Goal: Task Accomplishment & Management: Use online tool/utility

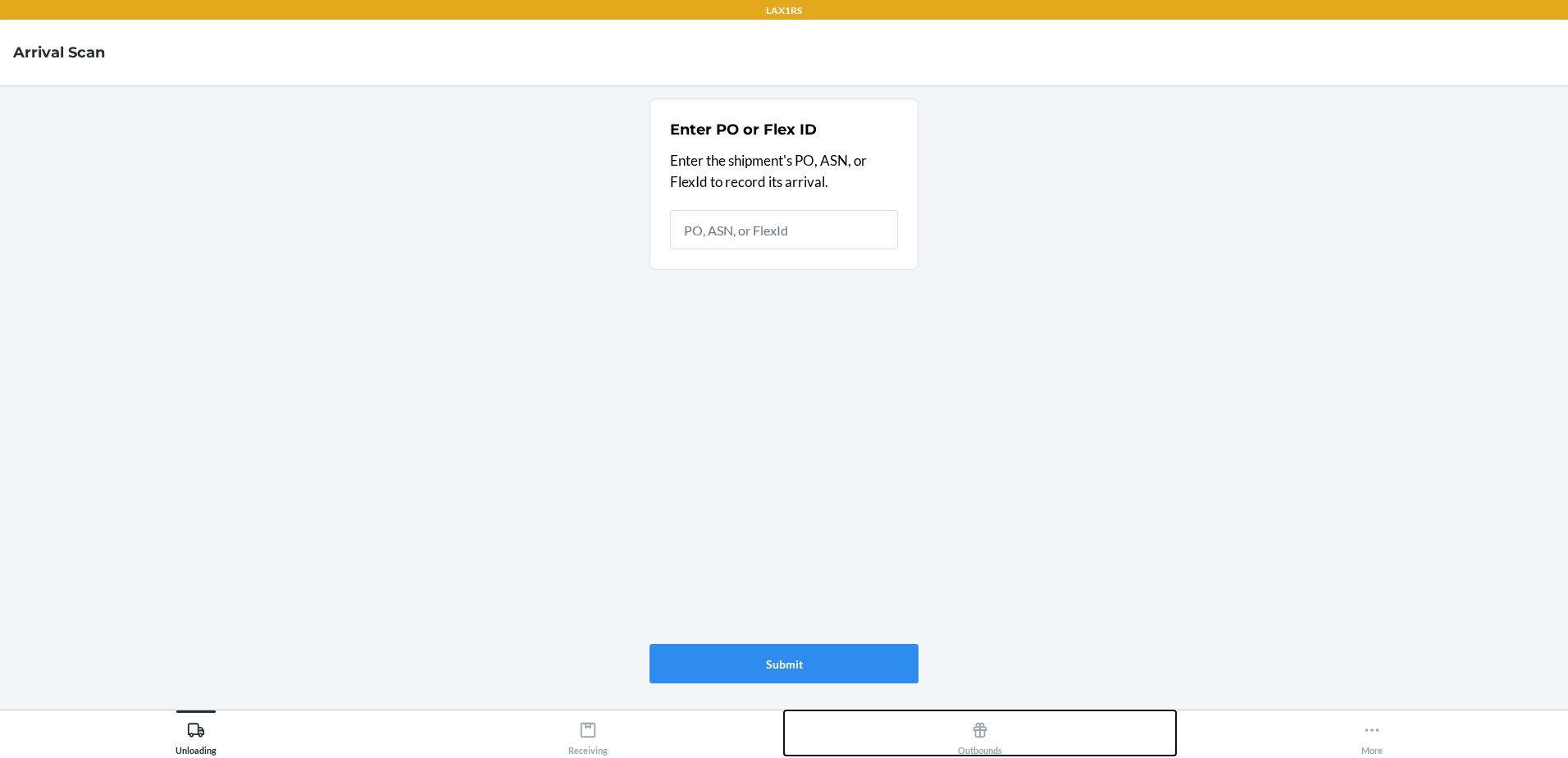
click at [986, 732] on icon at bounding box center [980, 730] width 18 height 18
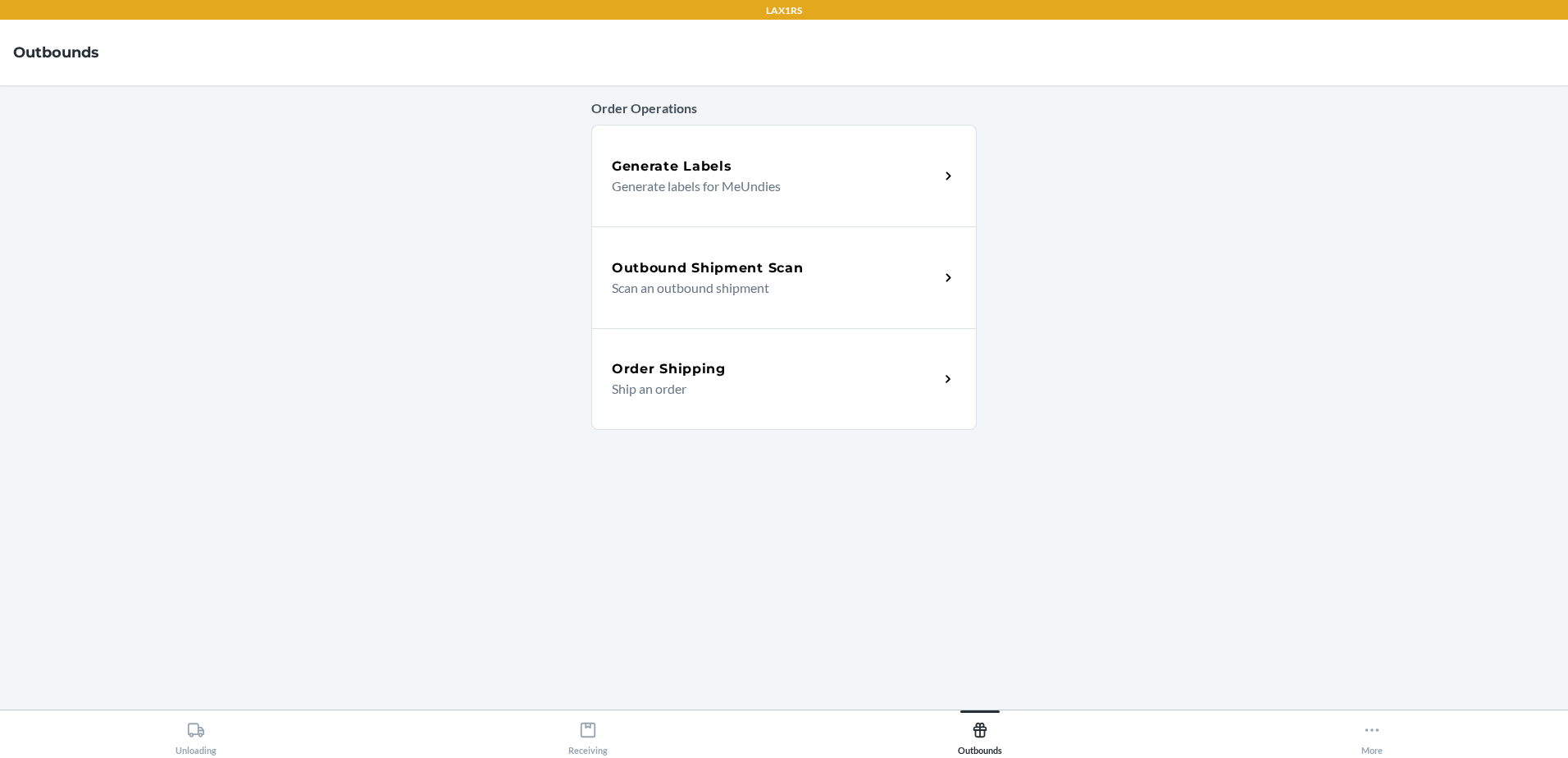
click at [769, 268] on h5 "Outbound Shipment Scan" at bounding box center [707, 268] width 191 height 20
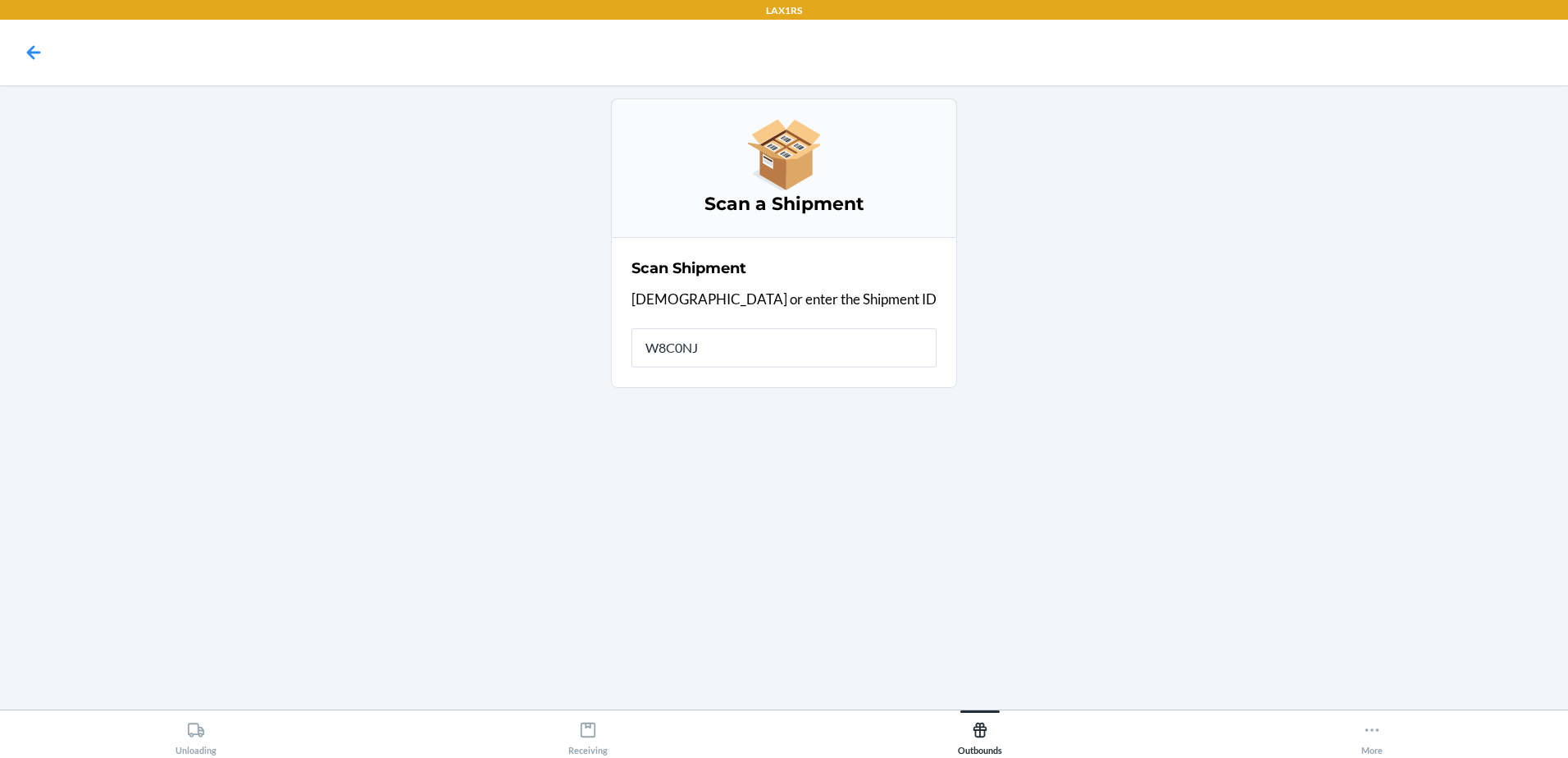
type input "W8C0NJB"
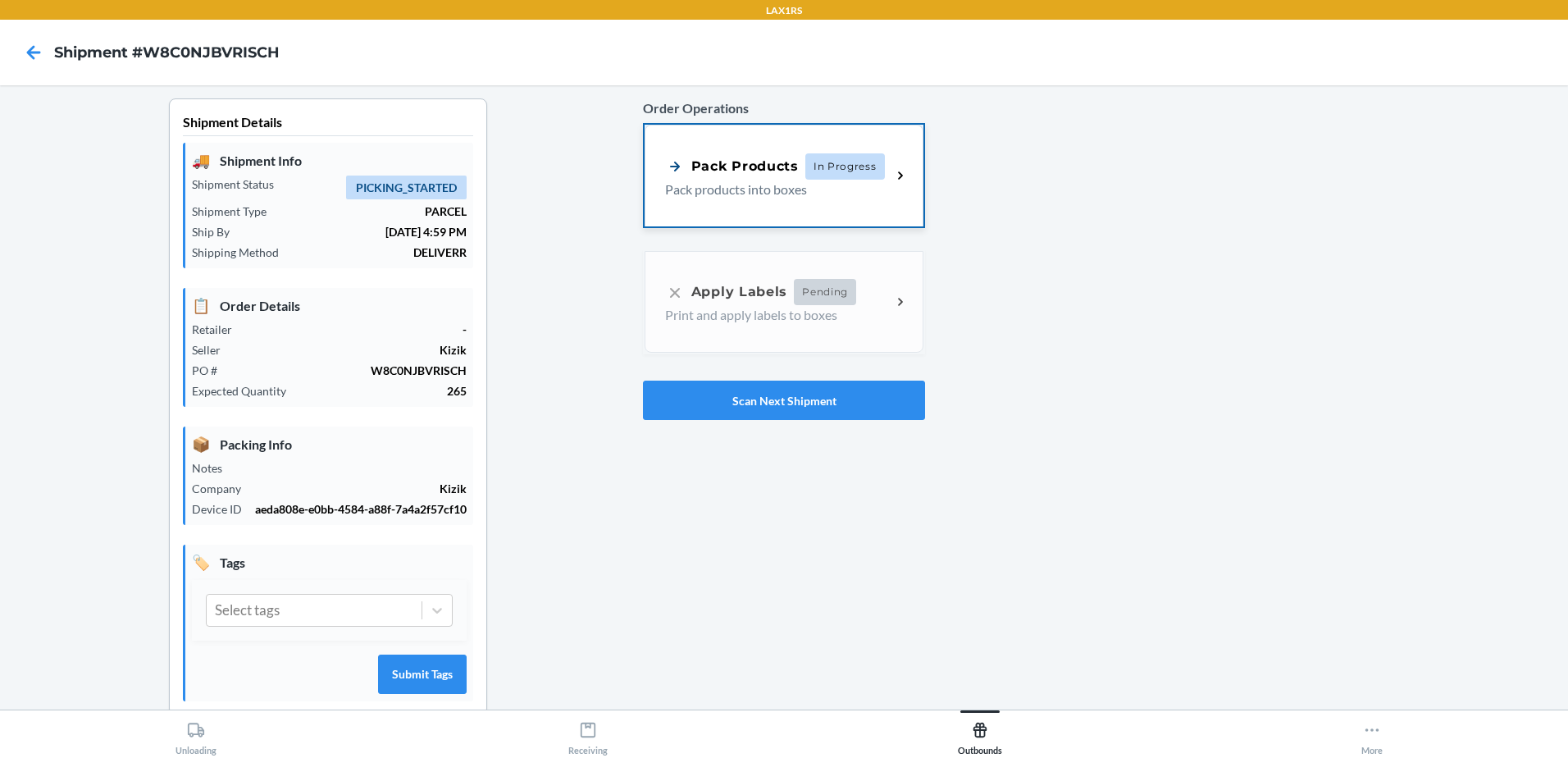
click at [764, 182] on p "Pack products into boxes" at bounding box center [772, 189] width 214 height 20
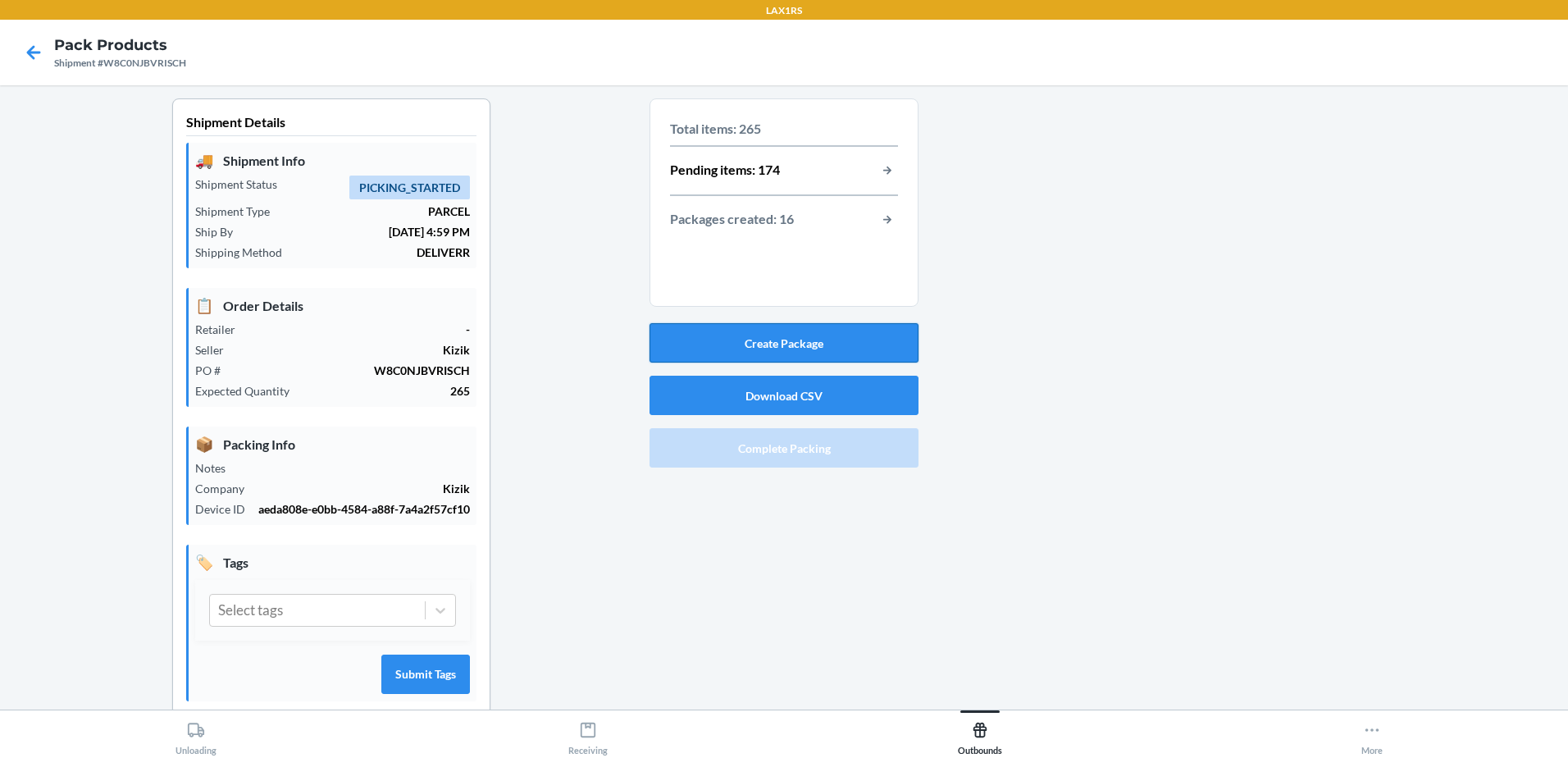
click at [775, 338] on button "Create Package" at bounding box center [784, 342] width 269 height 39
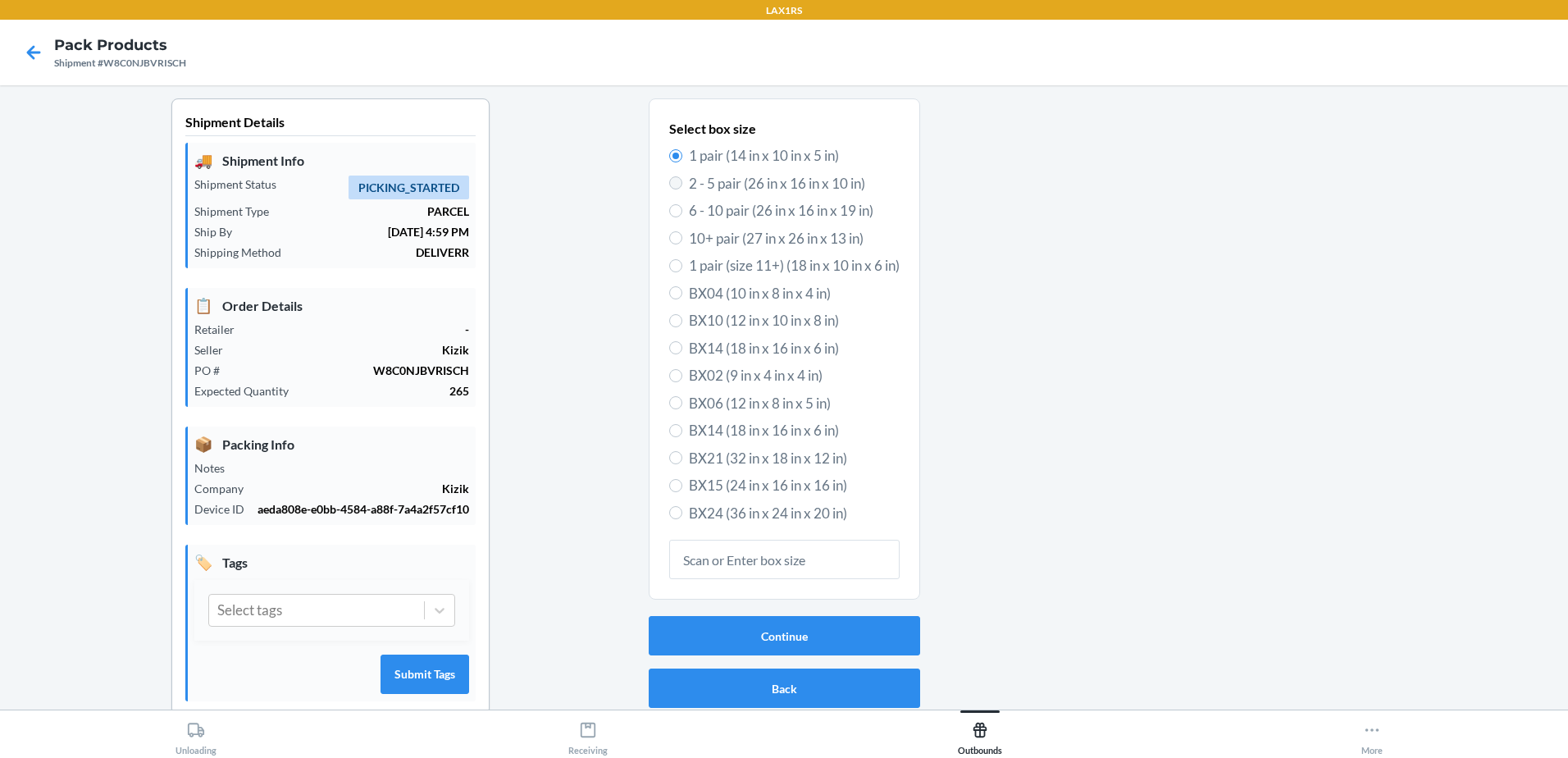
click at [669, 177] on label "2 - 5 pair (26 in x 16 in x 10 in)" at bounding box center [784, 183] width 230 height 21
click at [669, 177] on input "2 - 5 pair (26 in x 16 in x 10 in)" at bounding box center [675, 182] width 13 height 13
radio input "true"
radio input "false"
click at [763, 633] on button "Continue" at bounding box center [784, 635] width 271 height 39
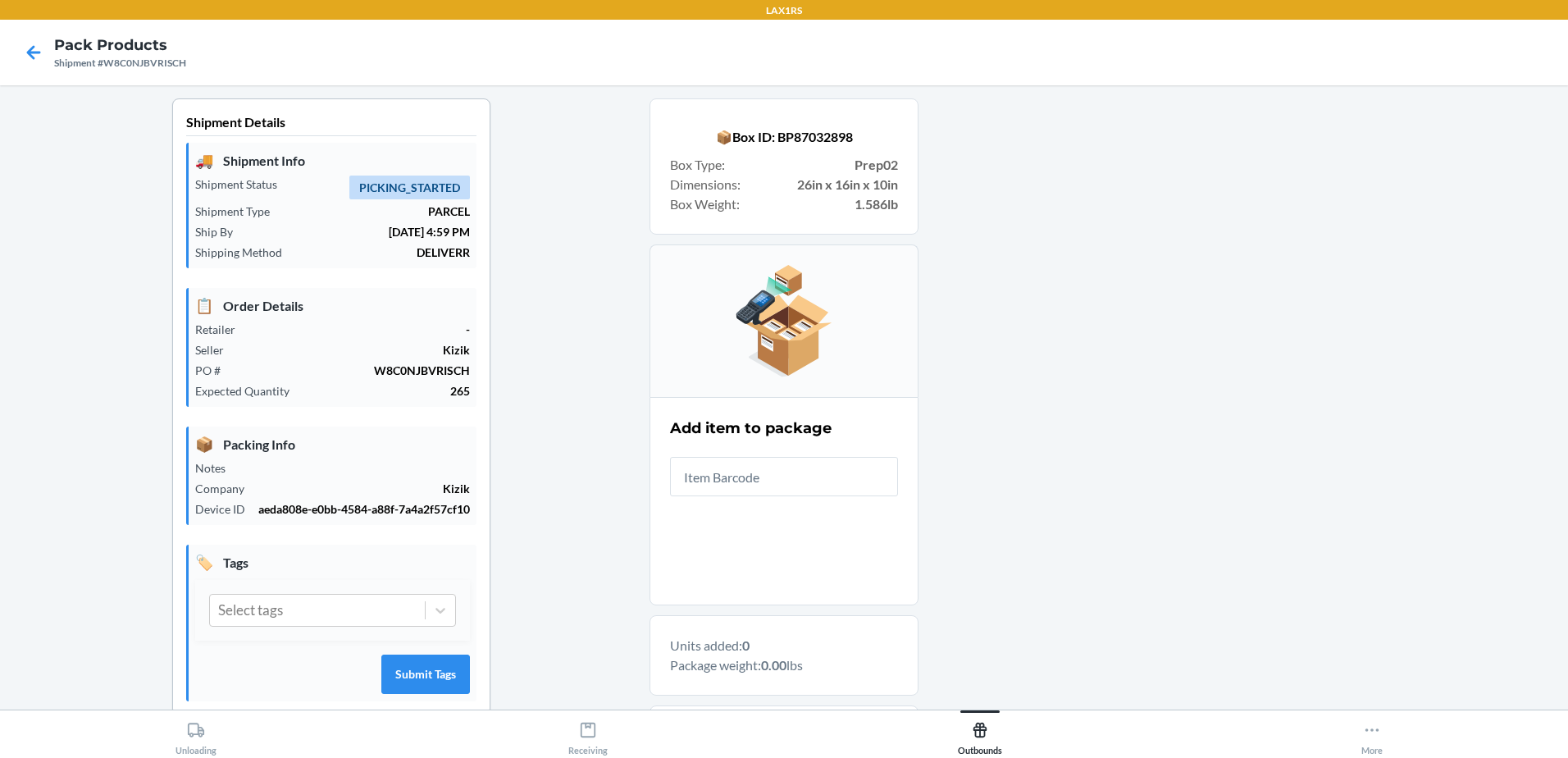
scroll to position [239, 0]
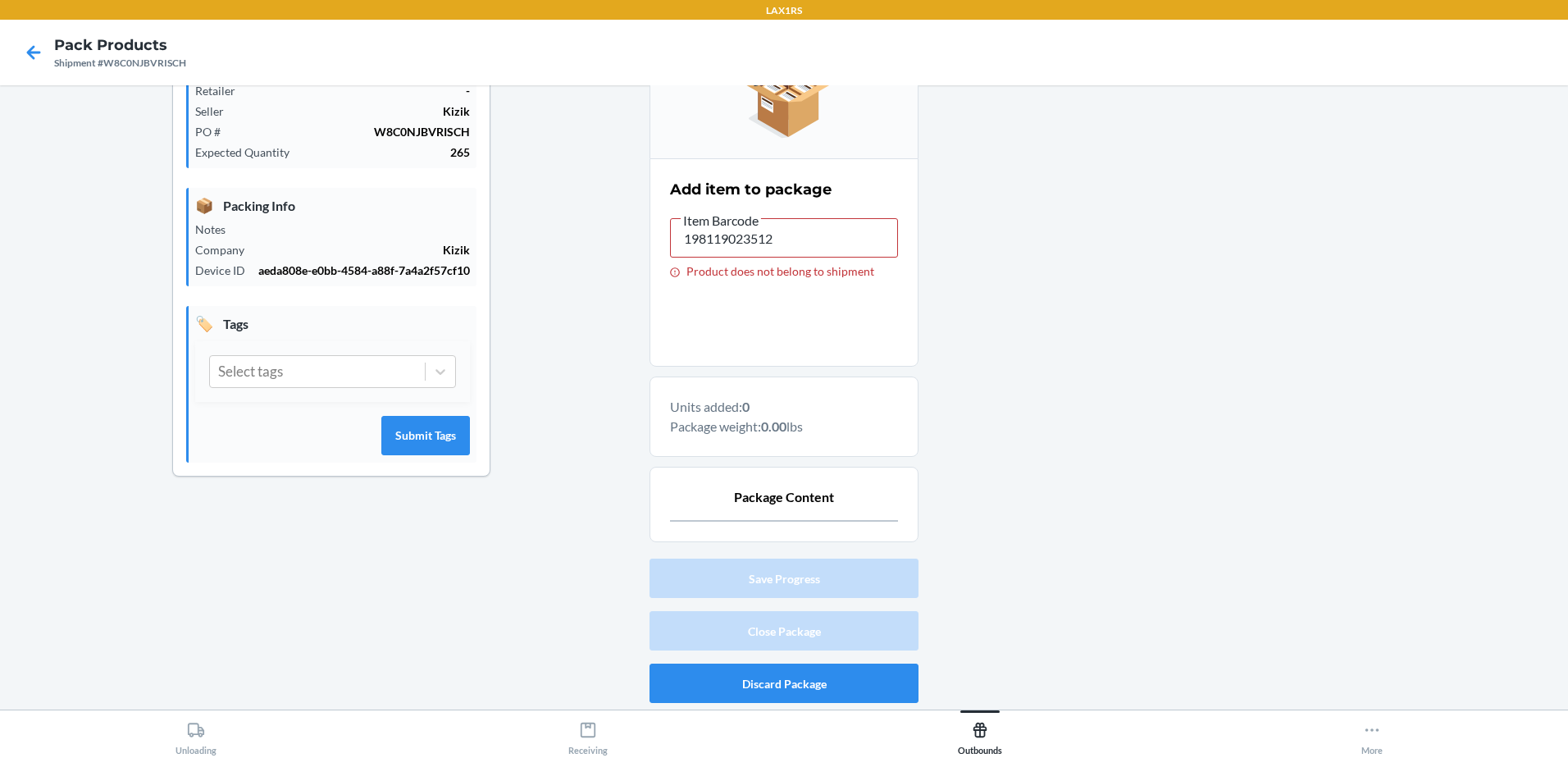
type input "198119018327"
drag, startPoint x: 861, startPoint y: 373, endPoint x: 884, endPoint y: 513, distance: 141.9
click at [884, 513] on div "📦 Box ID: BP87032898 Box Type : Prep02 Dimensions : 26in x 16in x 10in Box Weig…" at bounding box center [784, 200] width 269 height 682
click at [1032, 439] on div at bounding box center [1236, 284] width 636 height 850
click at [823, 691] on button "Discard Package" at bounding box center [784, 683] width 269 height 39
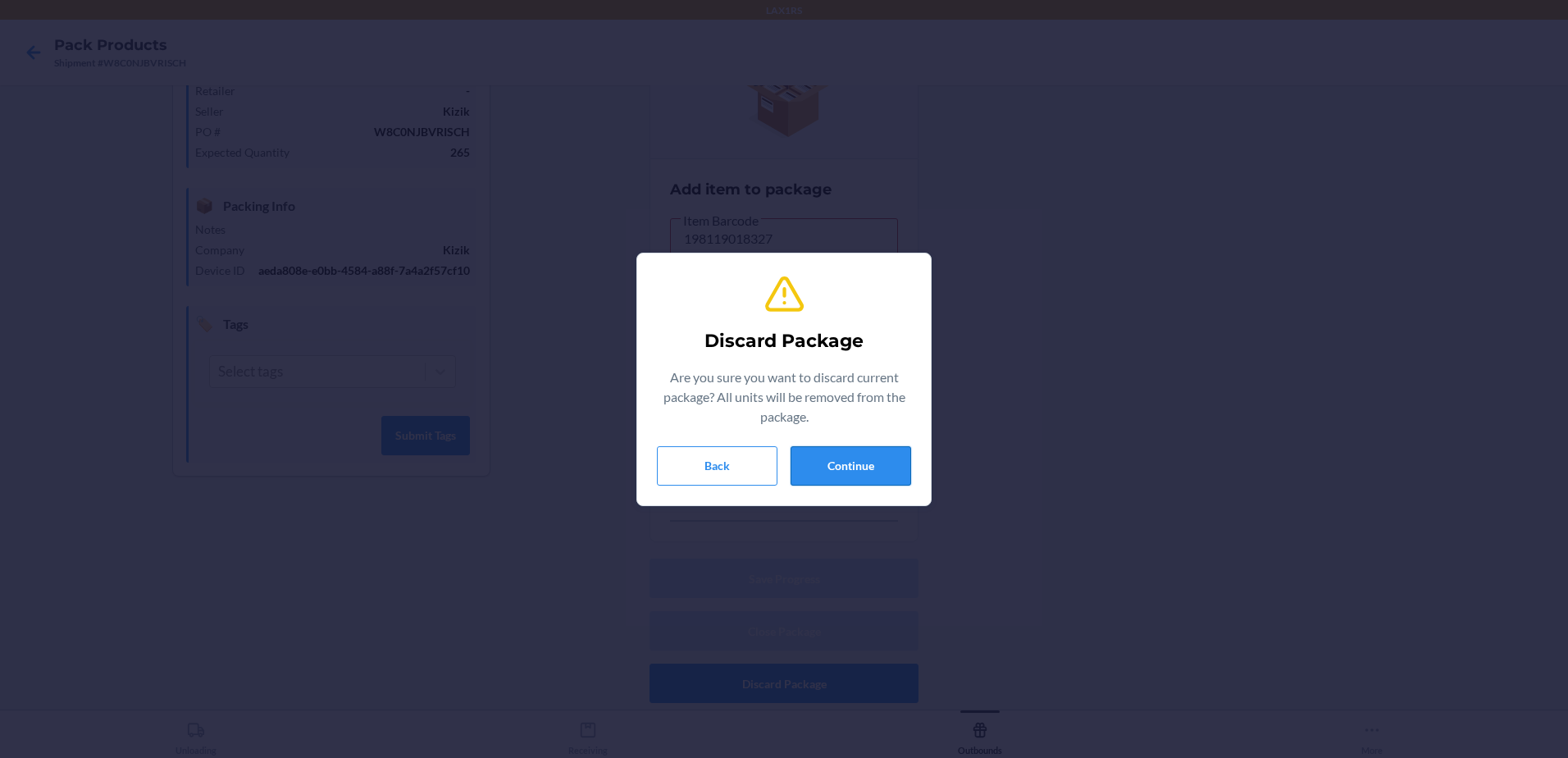
click at [822, 465] on button "Continue" at bounding box center [851, 465] width 121 height 39
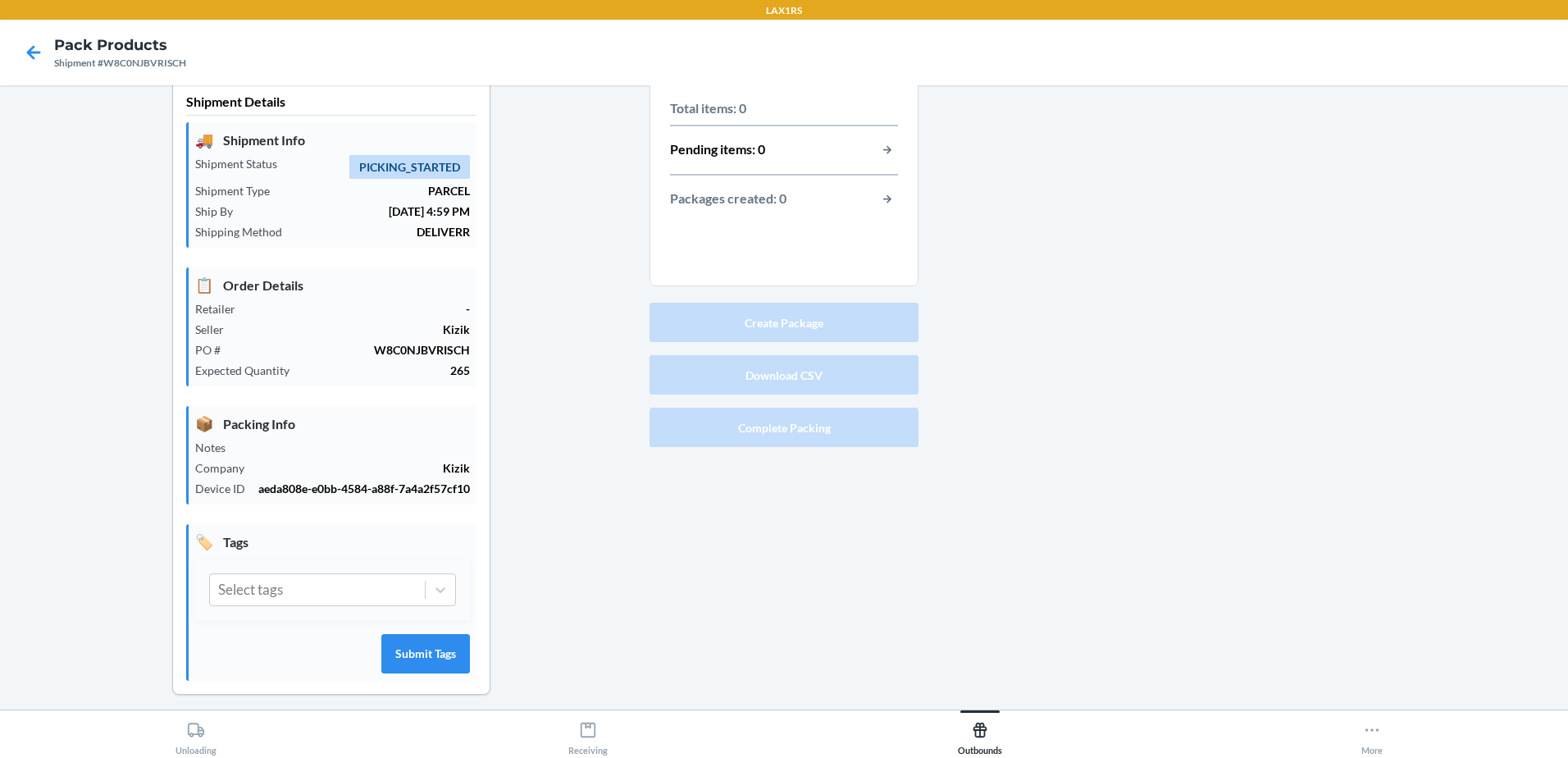
scroll to position [0, 0]
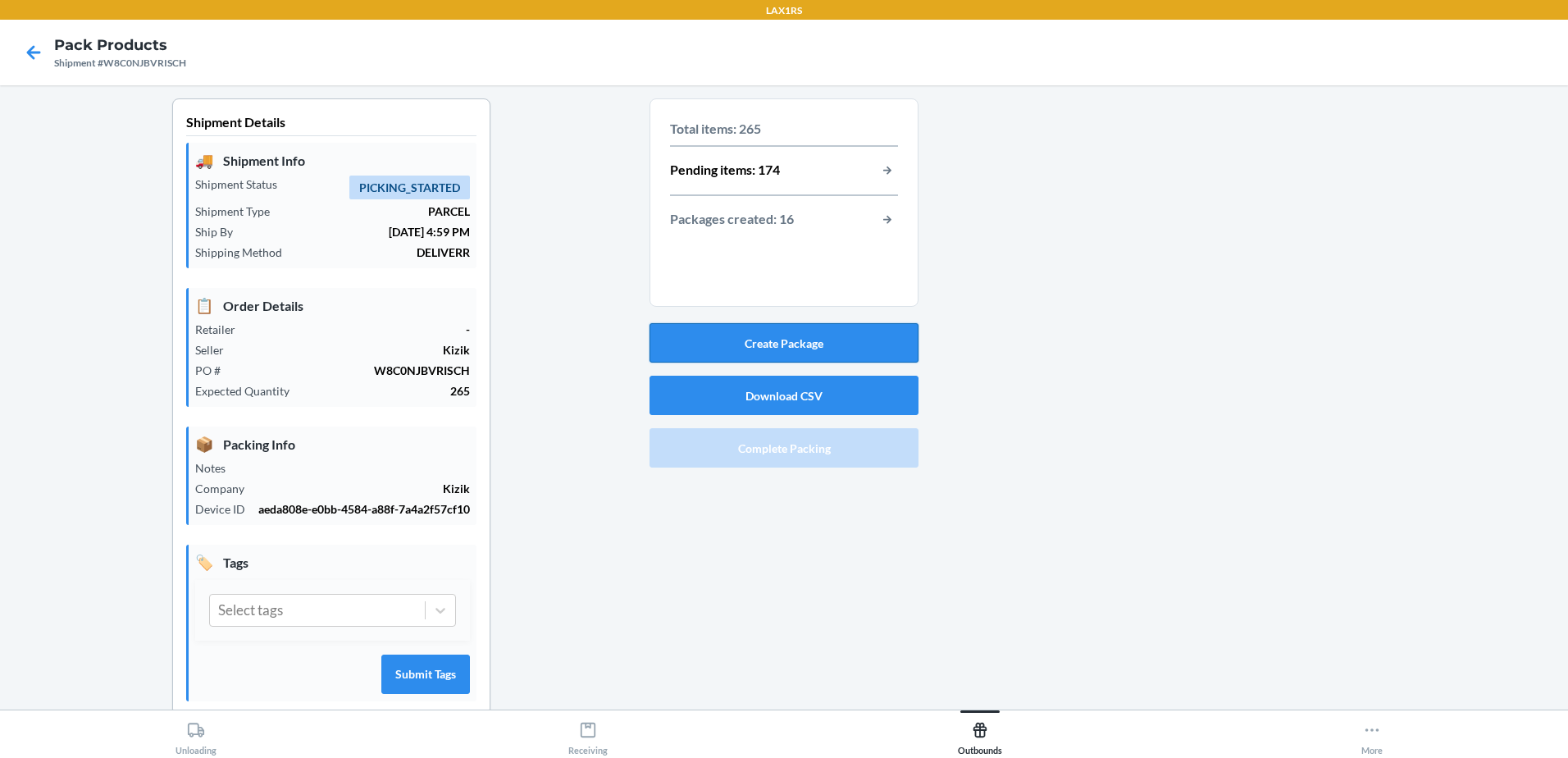
click at [781, 347] on button "Create Package" at bounding box center [784, 342] width 269 height 39
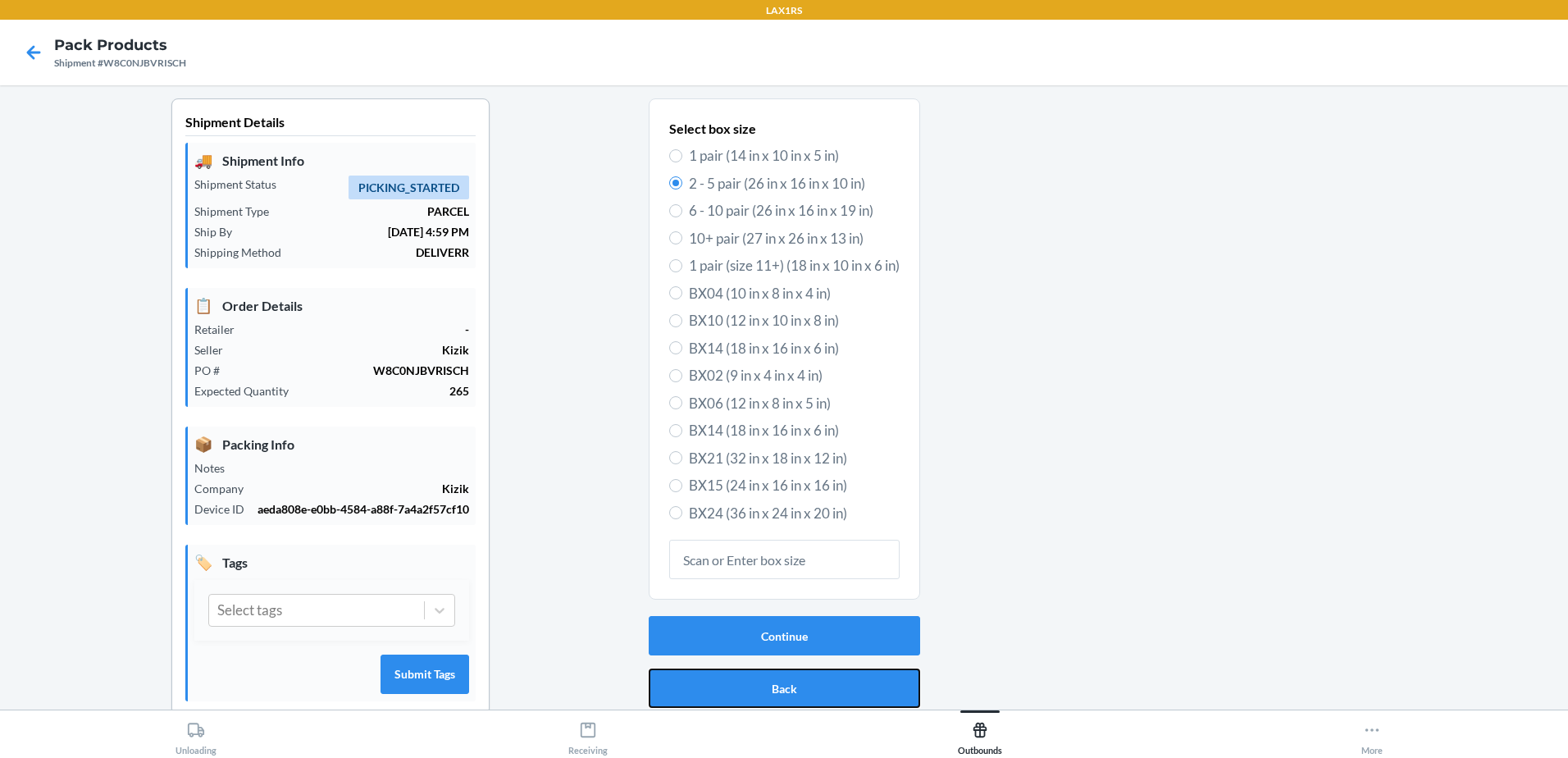
click at [780, 690] on button "Back" at bounding box center [784, 688] width 271 height 39
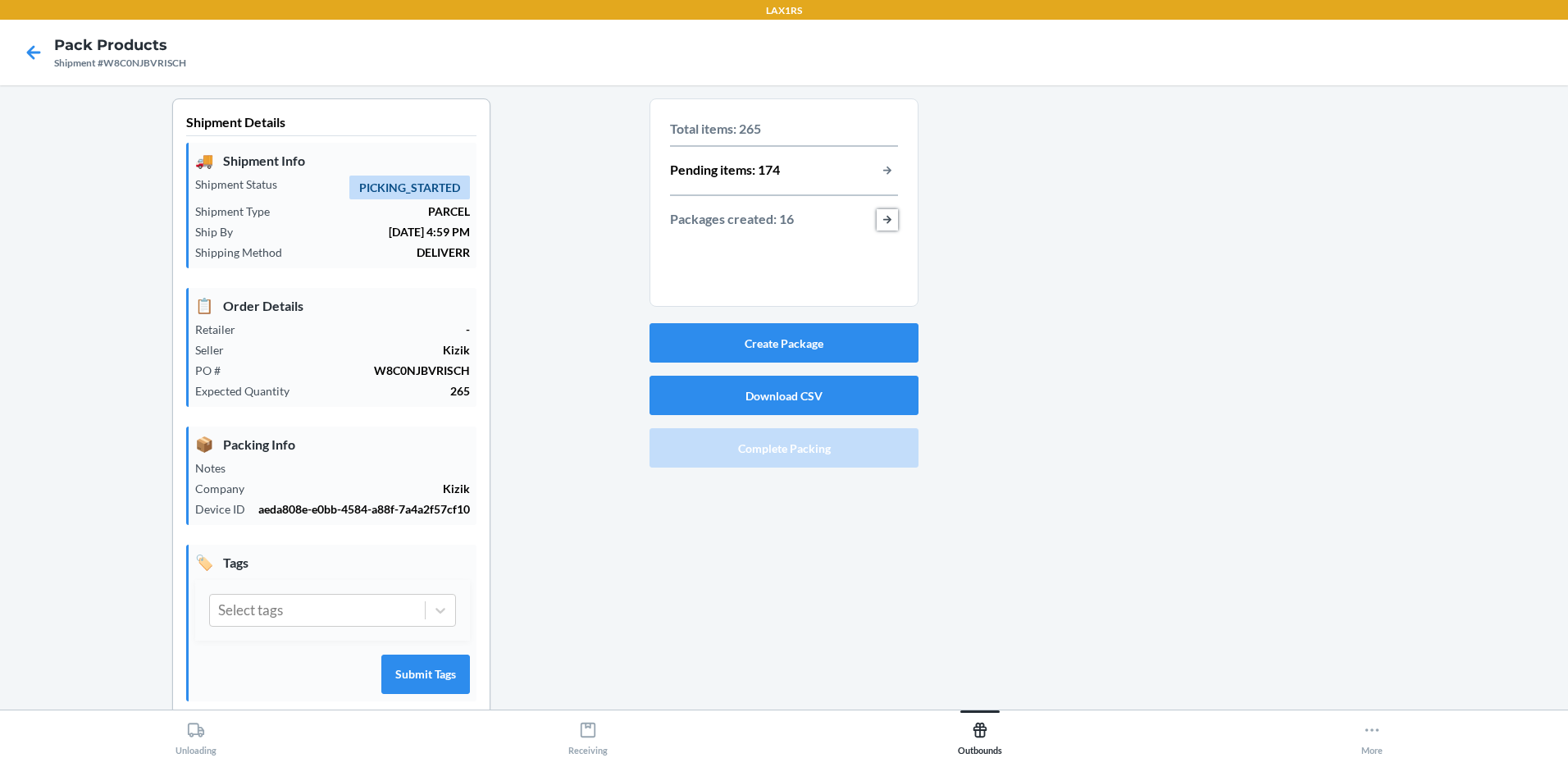
click at [885, 216] on button "button-view-packages-created" at bounding box center [887, 219] width 21 height 21
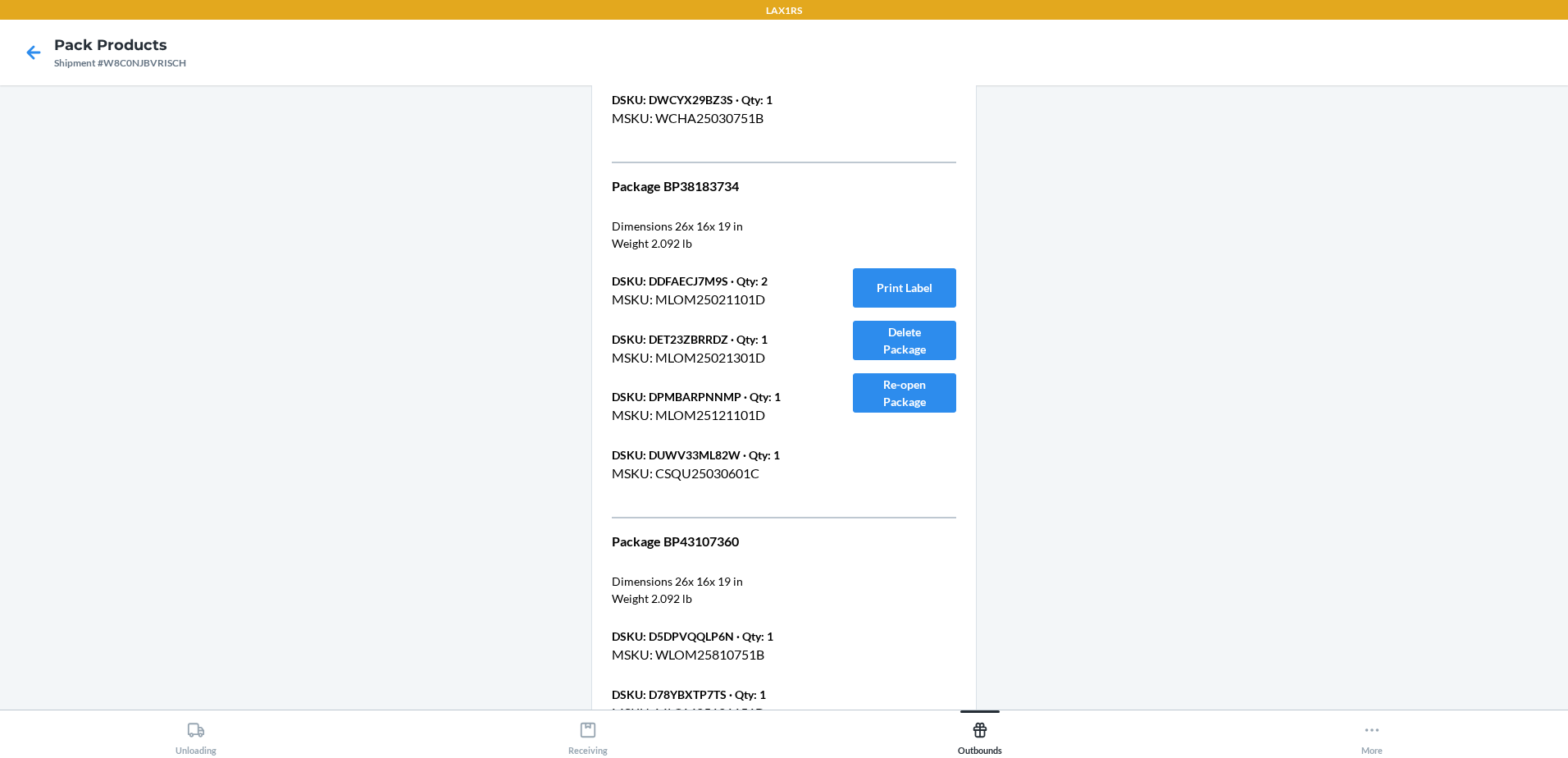
scroll to position [6591, 0]
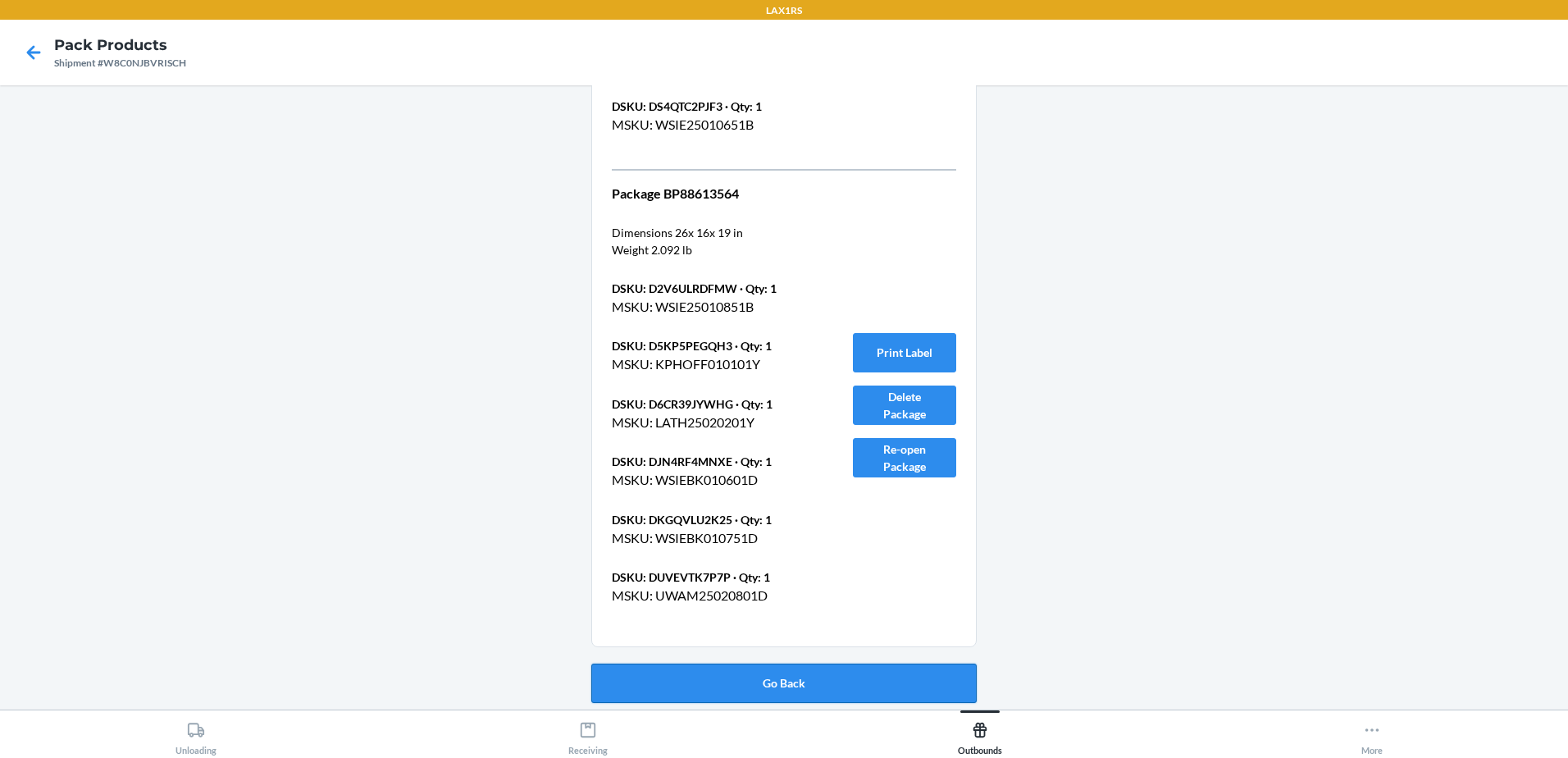
click at [786, 683] on button "Go Back" at bounding box center [784, 683] width 385 height 39
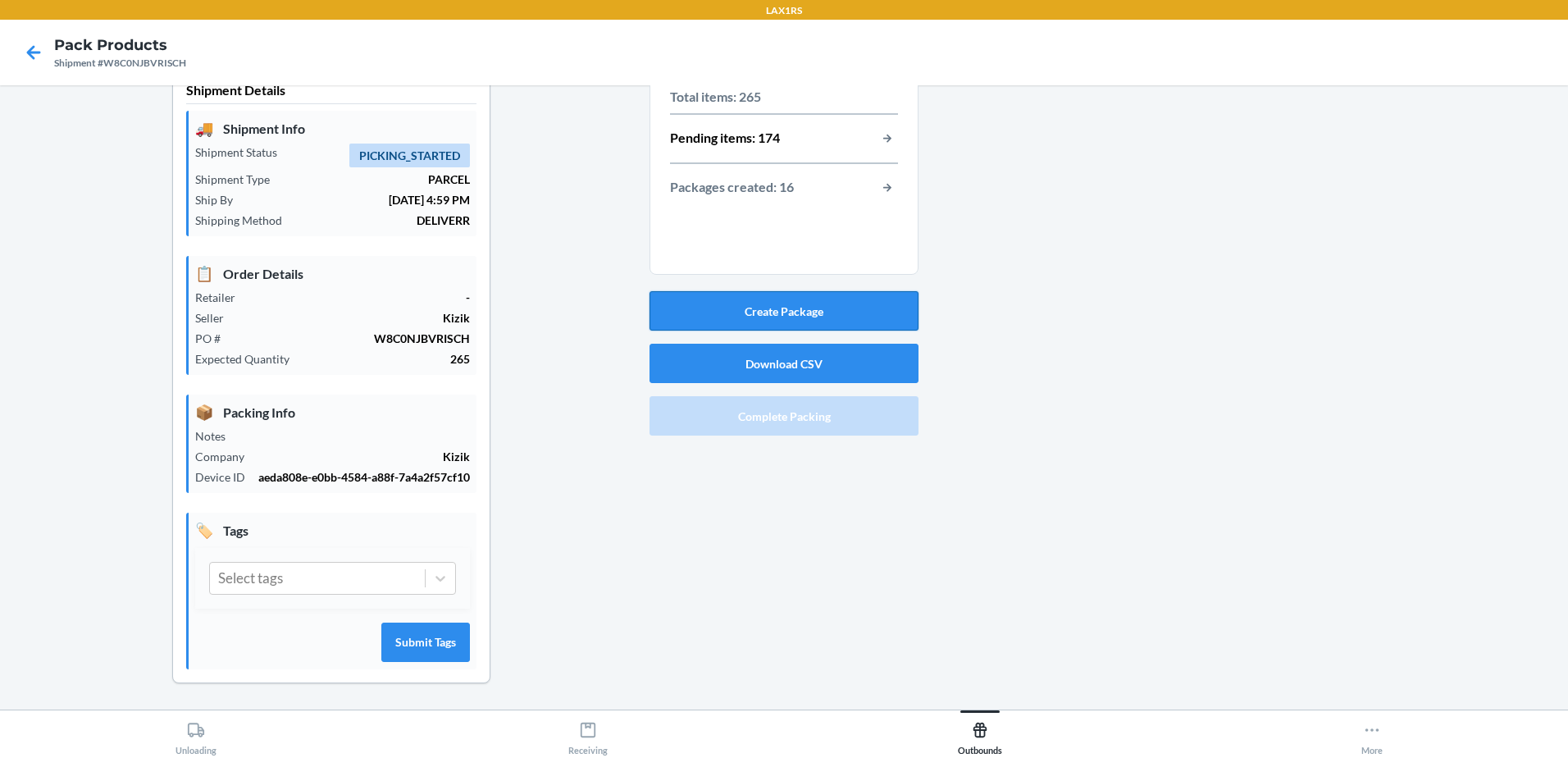
click at [777, 311] on button "Create Package" at bounding box center [784, 310] width 269 height 39
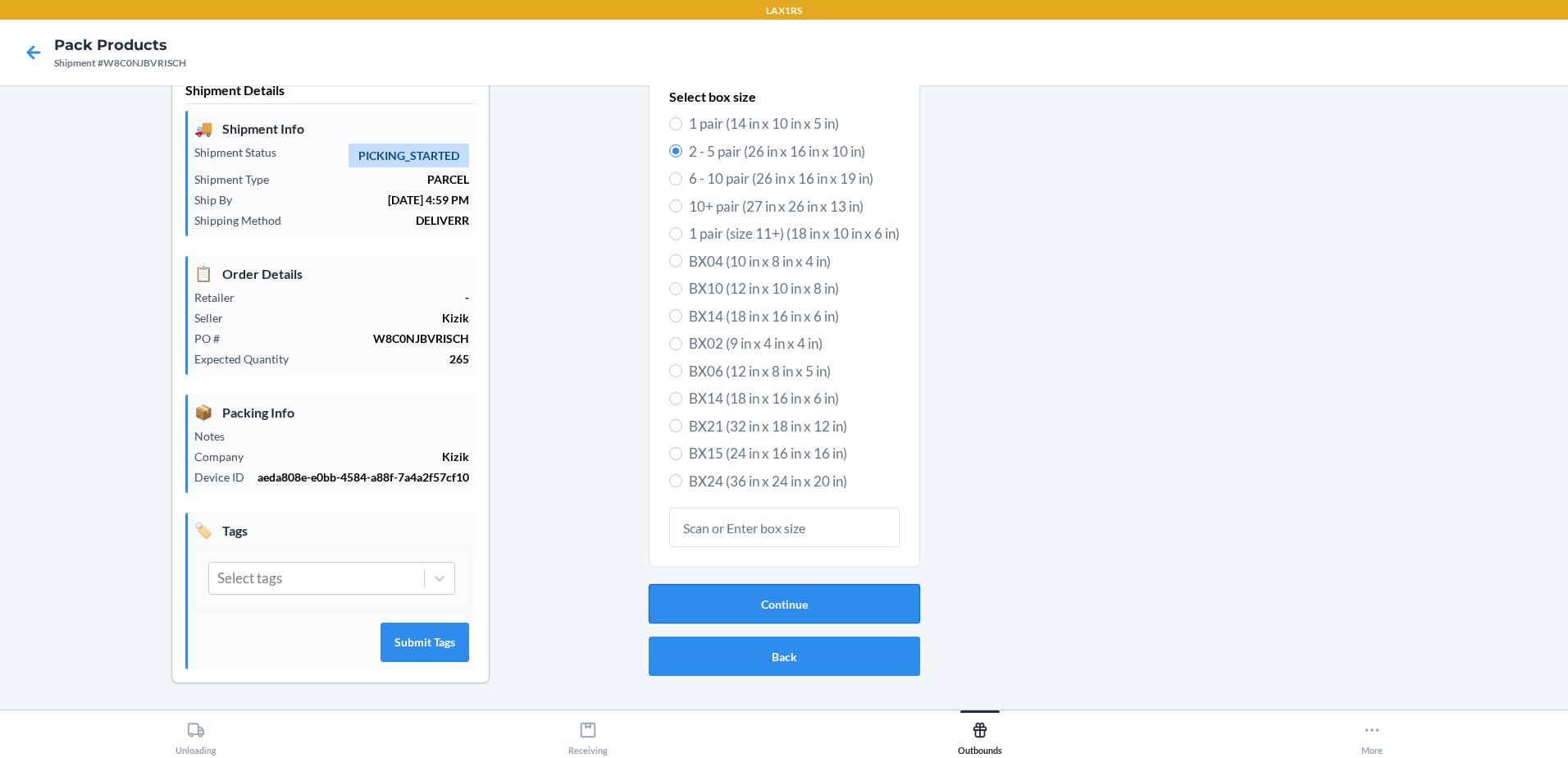
click at [811, 602] on button "Continue" at bounding box center [784, 603] width 271 height 39
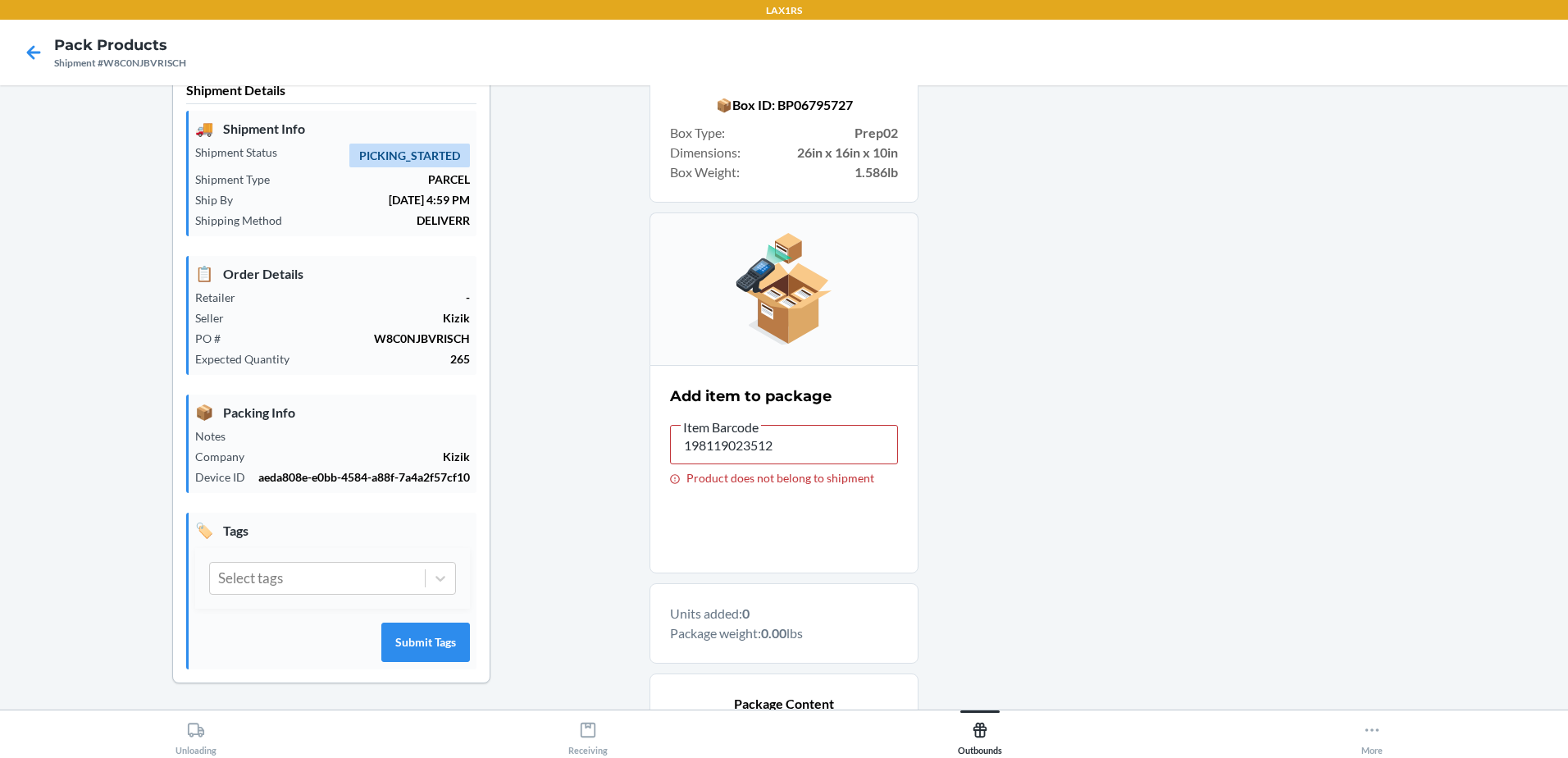
type input "198119018327"
drag, startPoint x: 781, startPoint y: 454, endPoint x: 130, endPoint y: 481, distance: 651.6
click at [131, 480] on div "Shipment Details 🚚 Shipment Info Shipment Status PICKING_STARTED Shipment Type …" at bounding box center [784, 491] width 1542 height 850
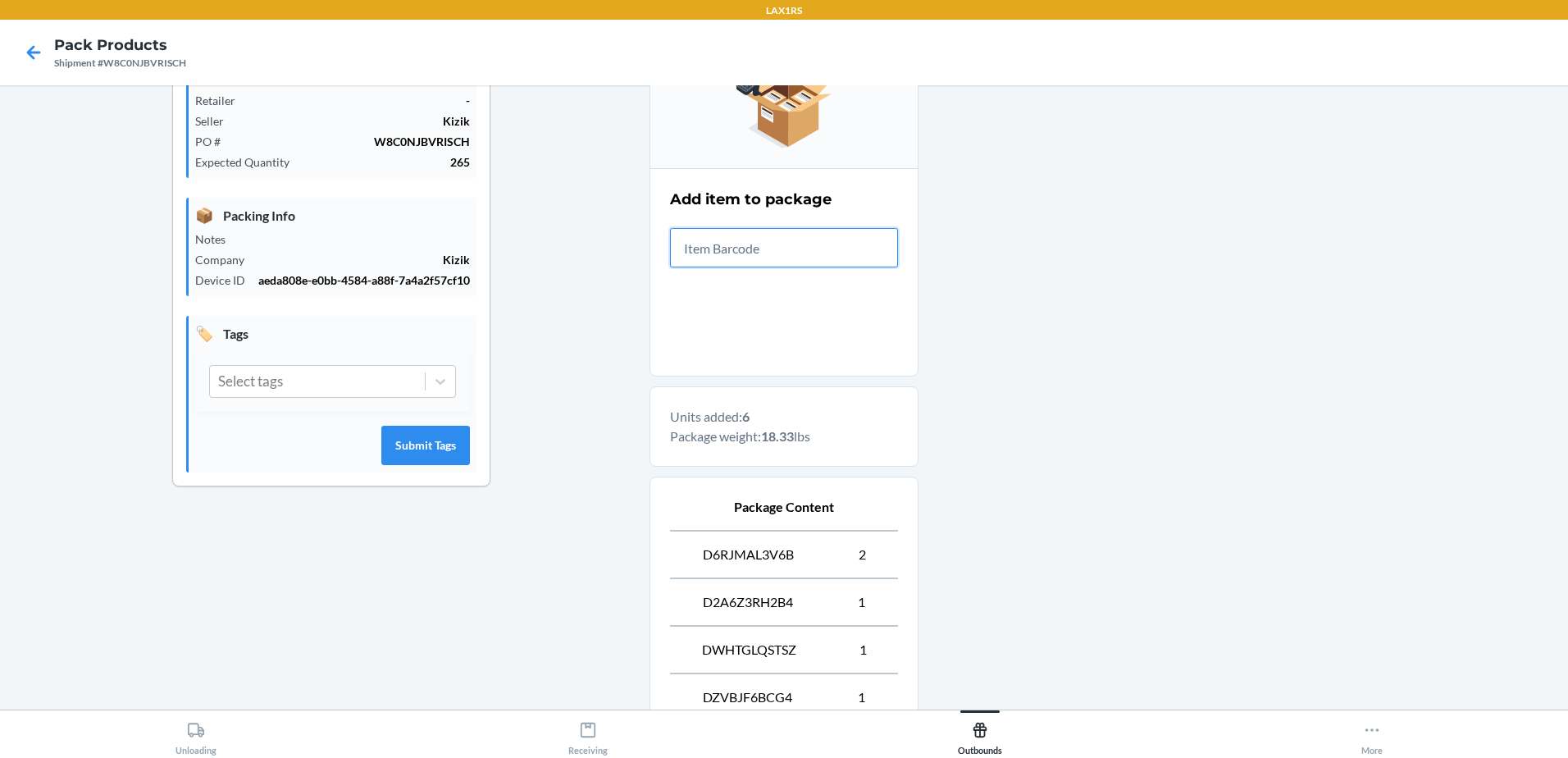
scroll to position [461, 0]
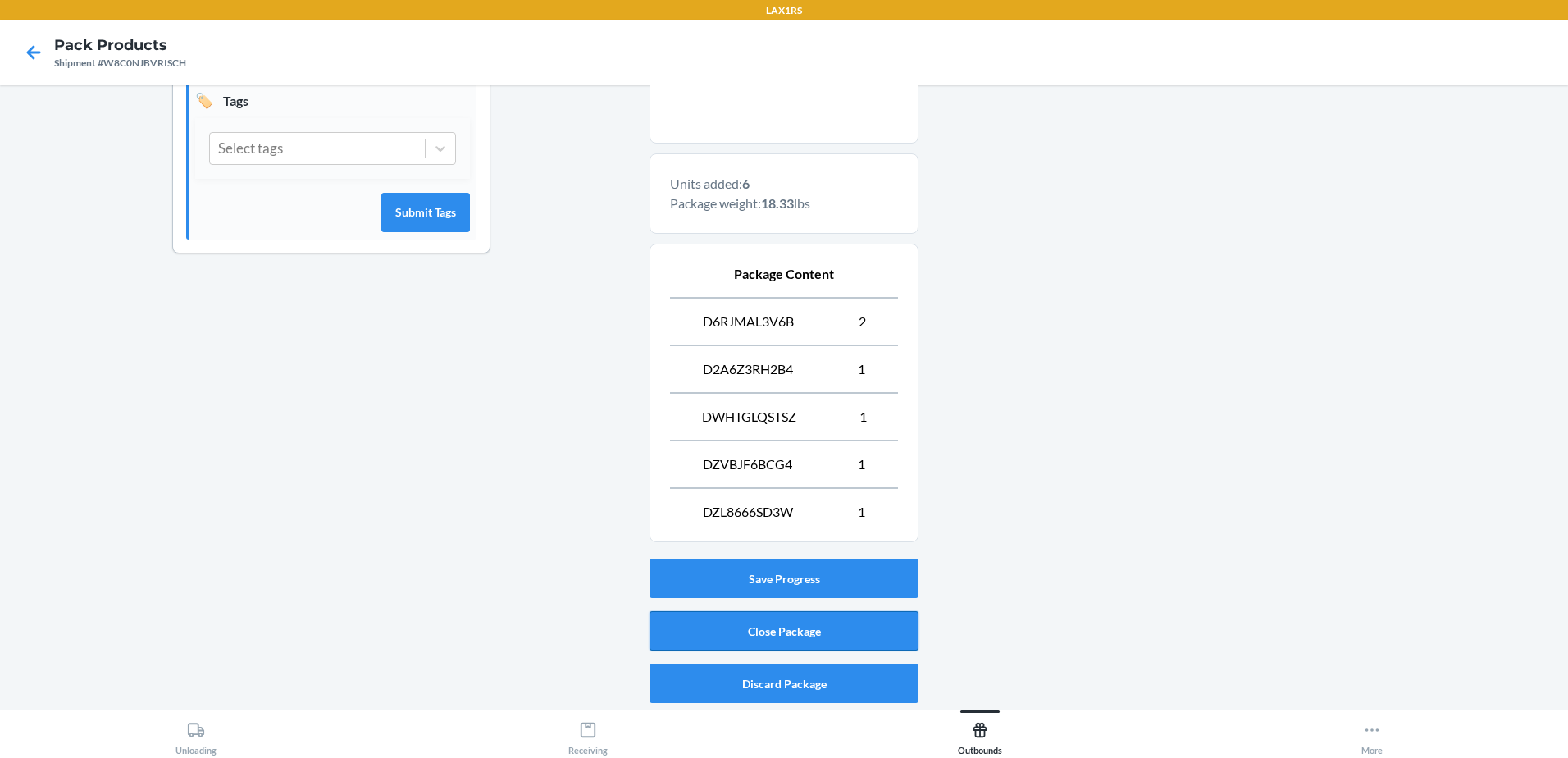
click at [777, 628] on button "Close Package" at bounding box center [784, 630] width 269 height 39
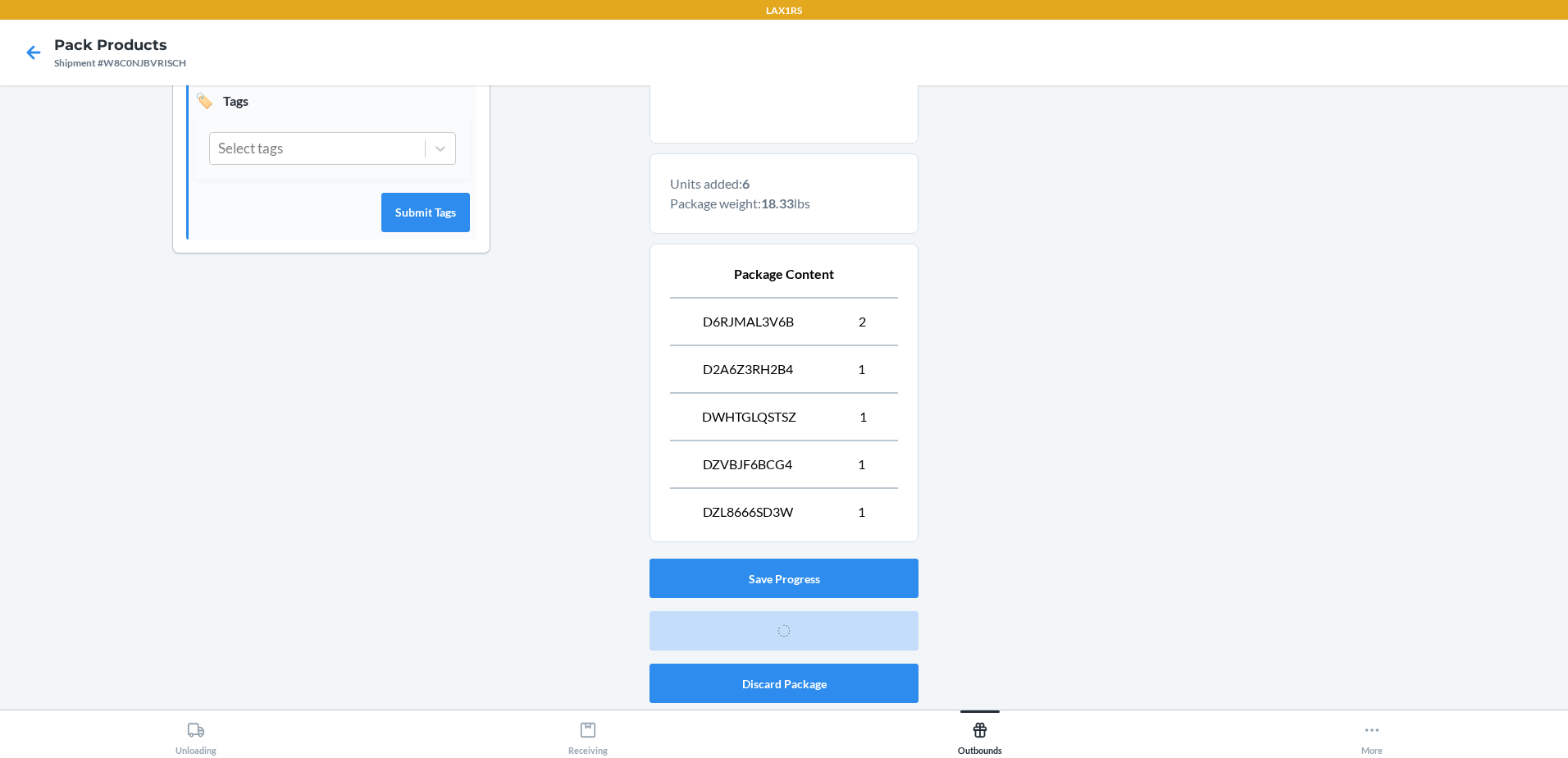
scroll to position [32, 0]
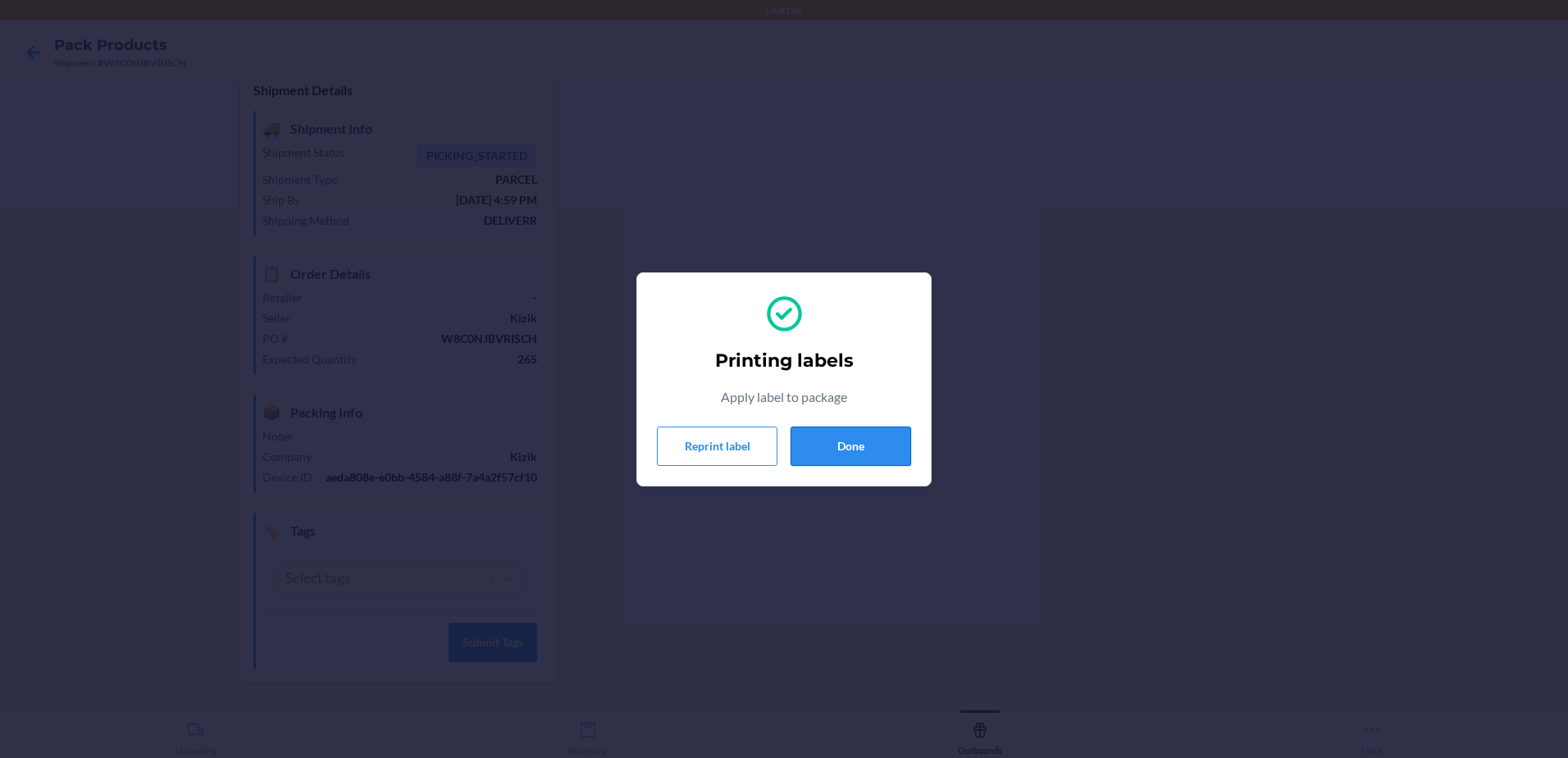
click at [887, 437] on button "Done" at bounding box center [851, 446] width 121 height 39
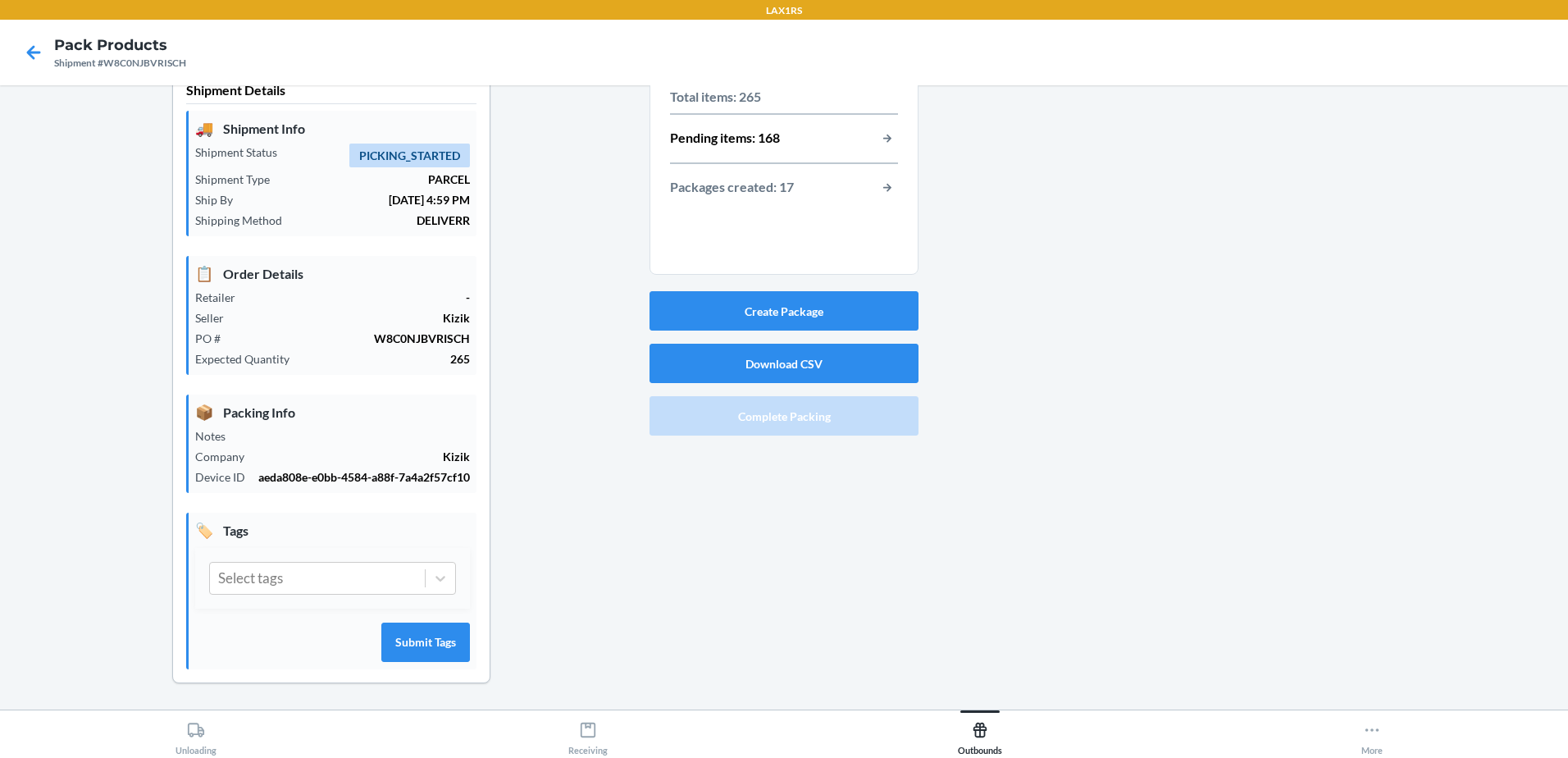
scroll to position [0, 0]
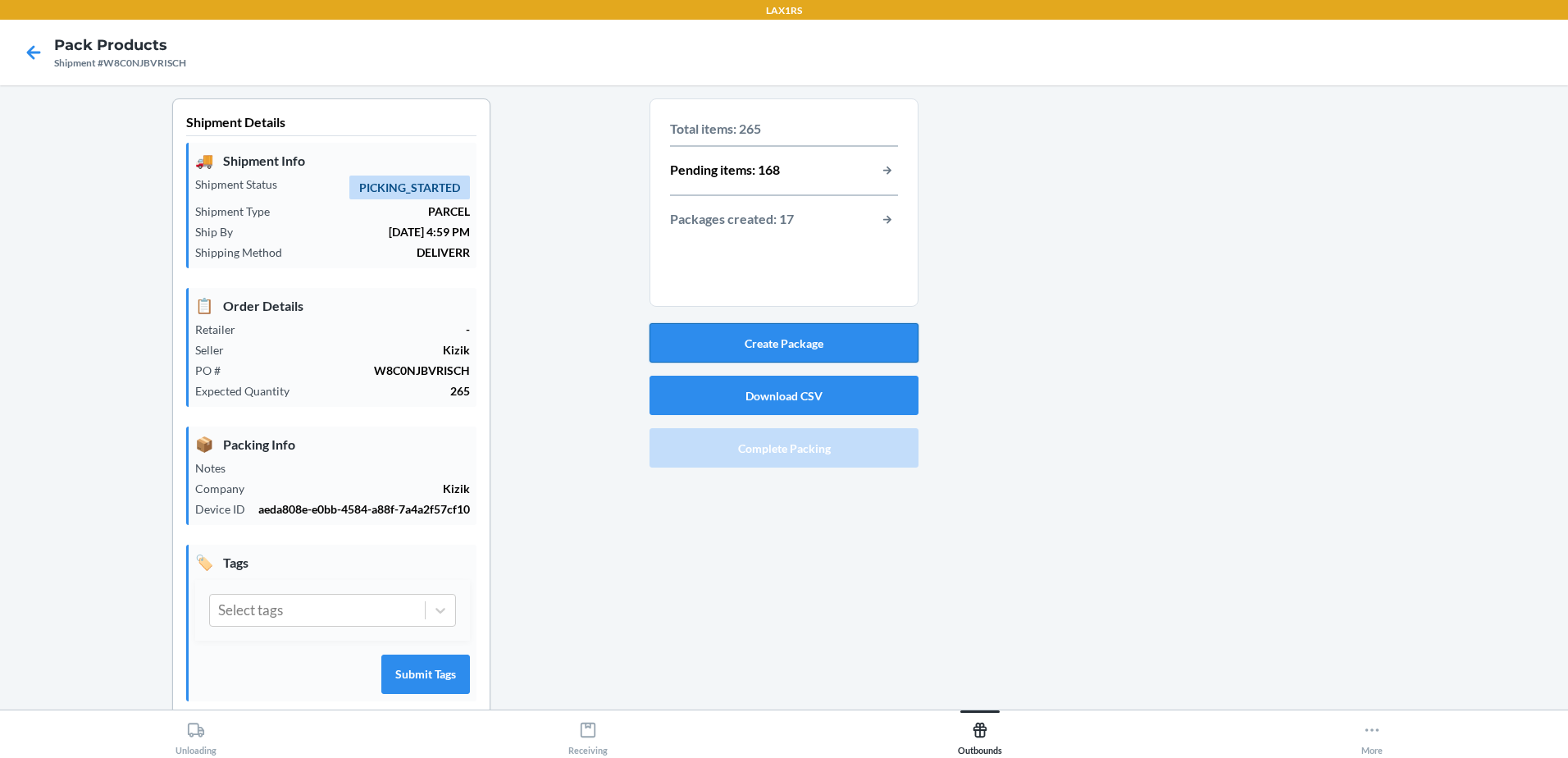
click at [793, 331] on button "Create Package" at bounding box center [784, 342] width 269 height 39
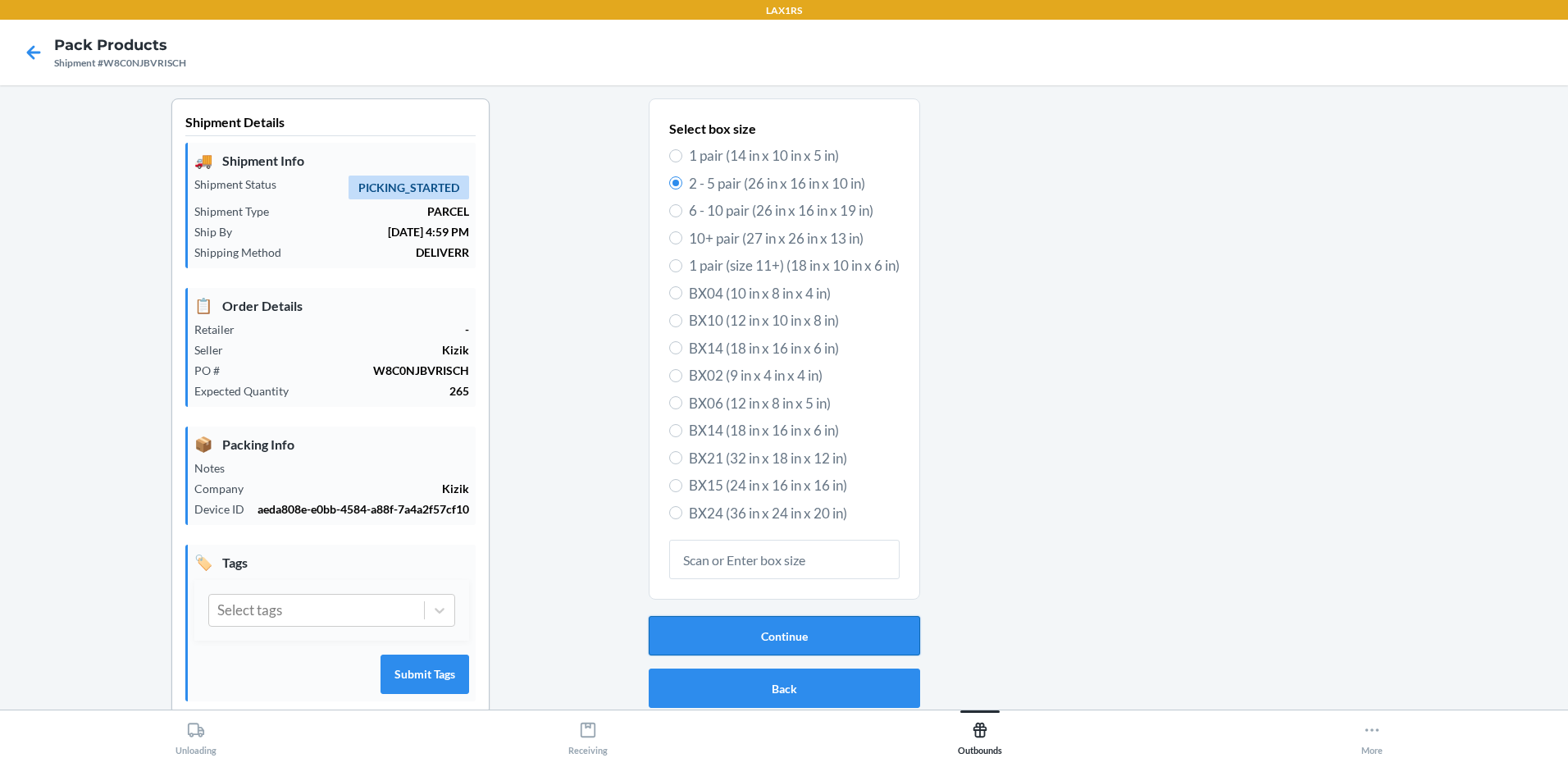
click at [885, 626] on button "Continue" at bounding box center [784, 635] width 271 height 39
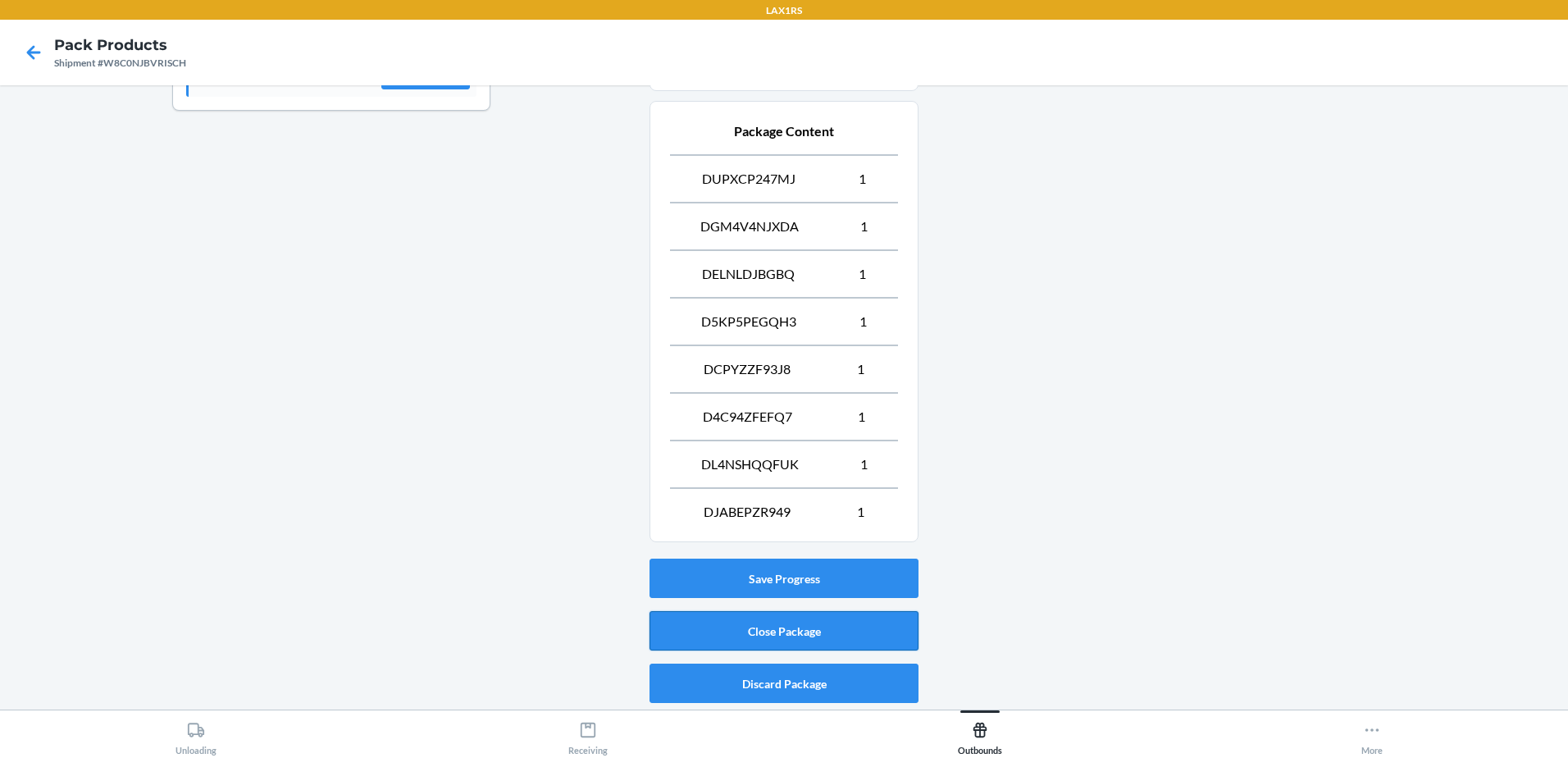
click at [830, 626] on button "Close Package" at bounding box center [784, 630] width 269 height 39
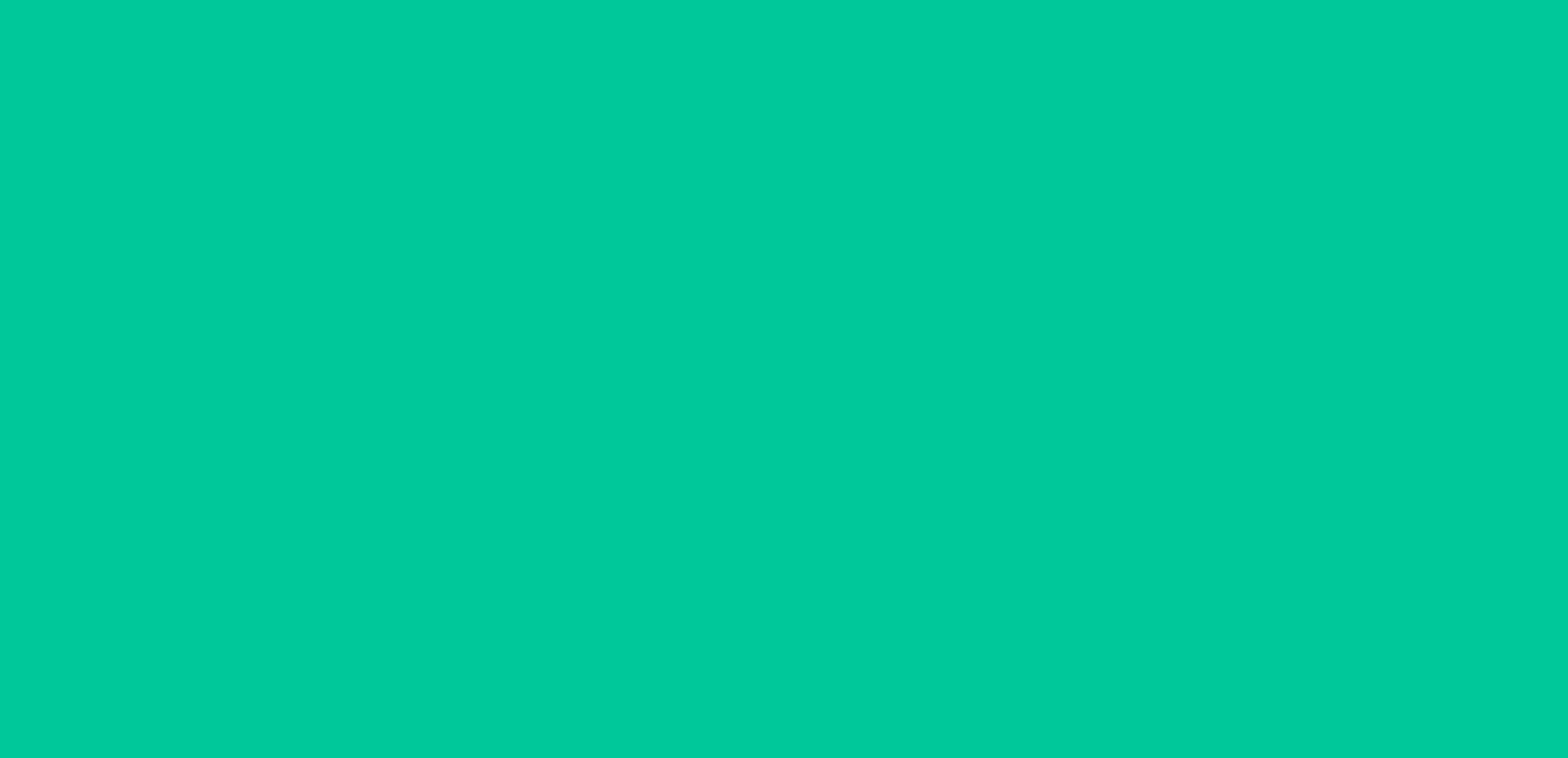
scroll to position [32, 0]
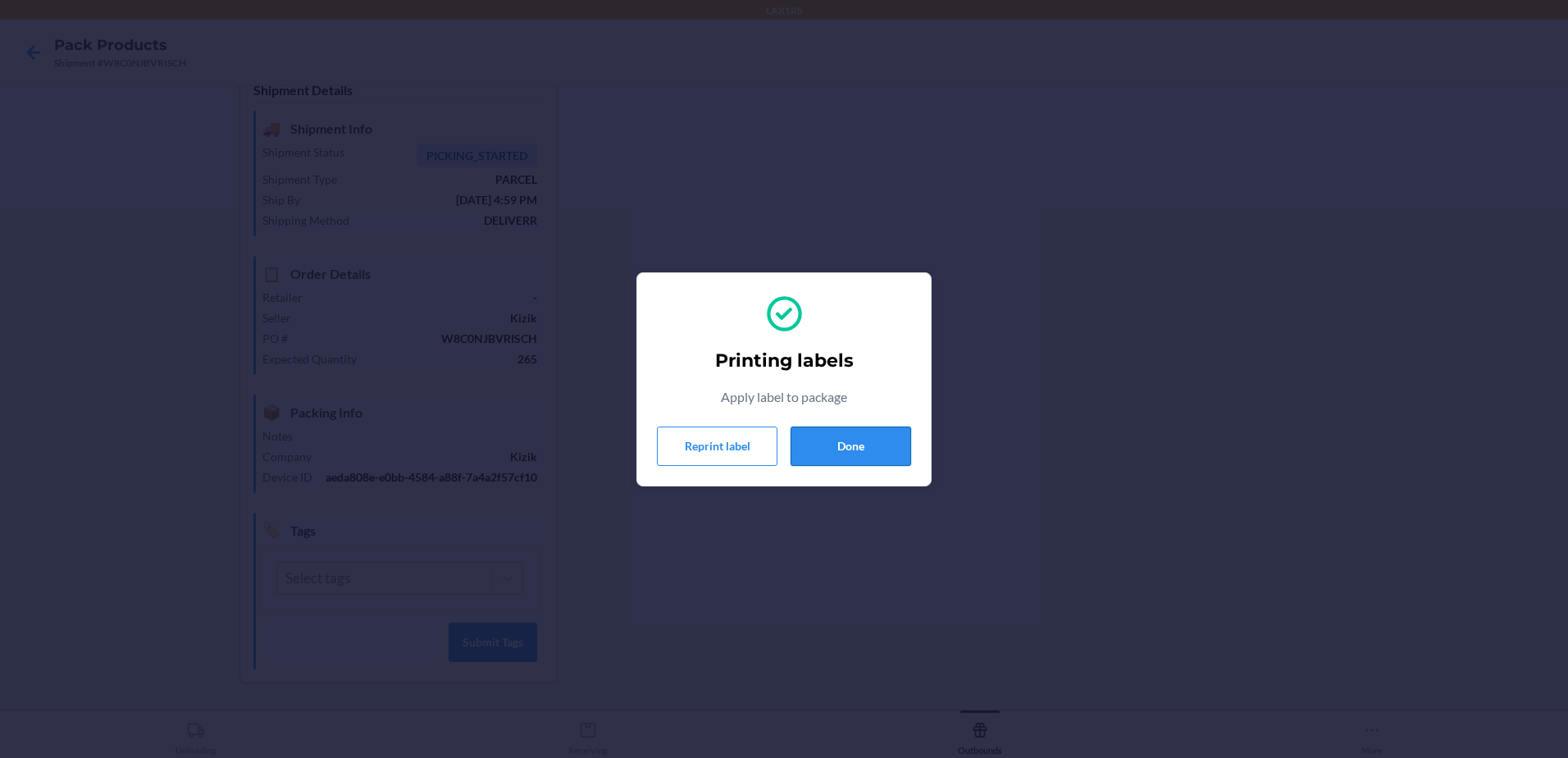
click at [871, 450] on button "Done" at bounding box center [851, 446] width 121 height 39
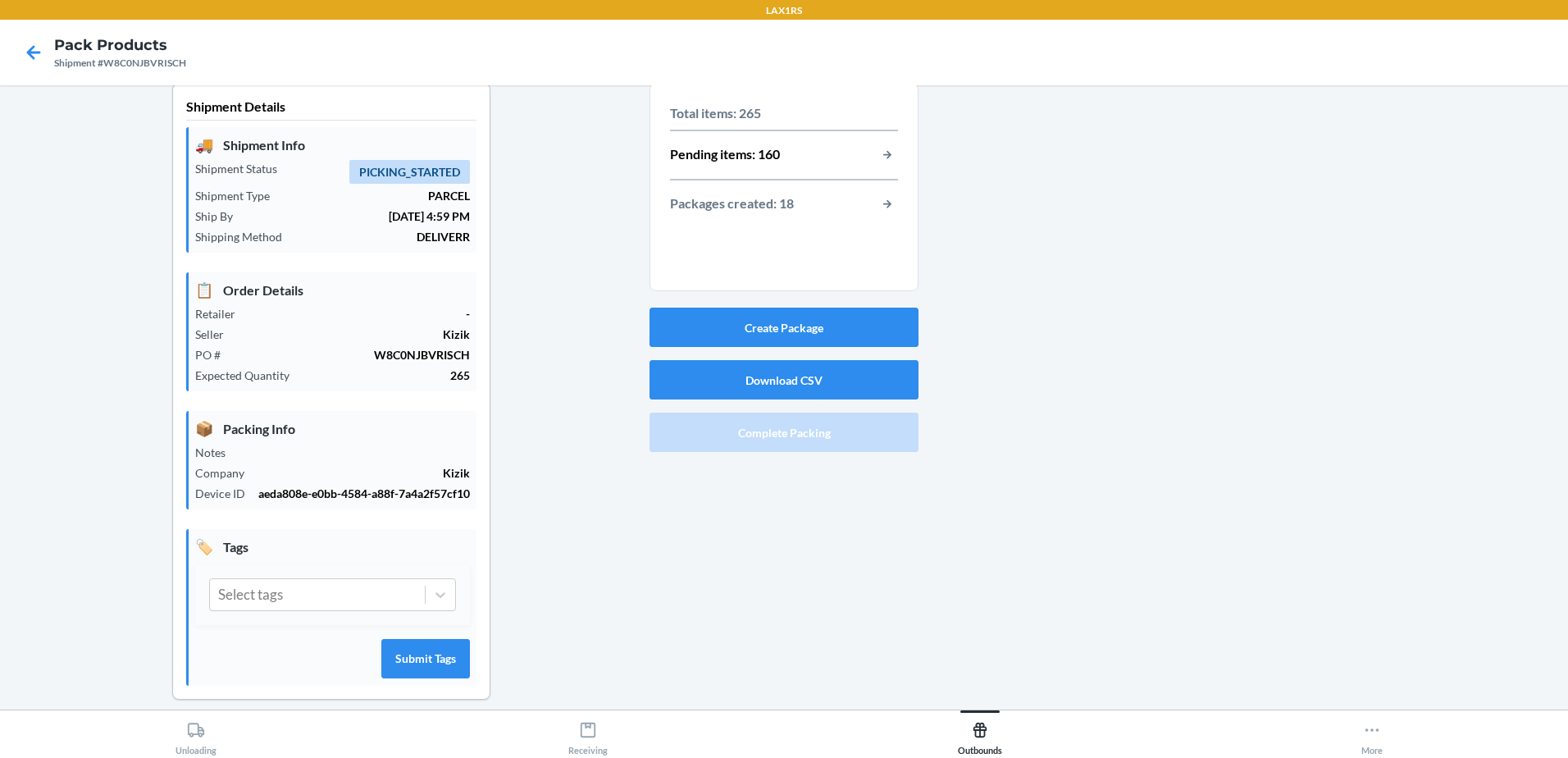
scroll to position [0, 0]
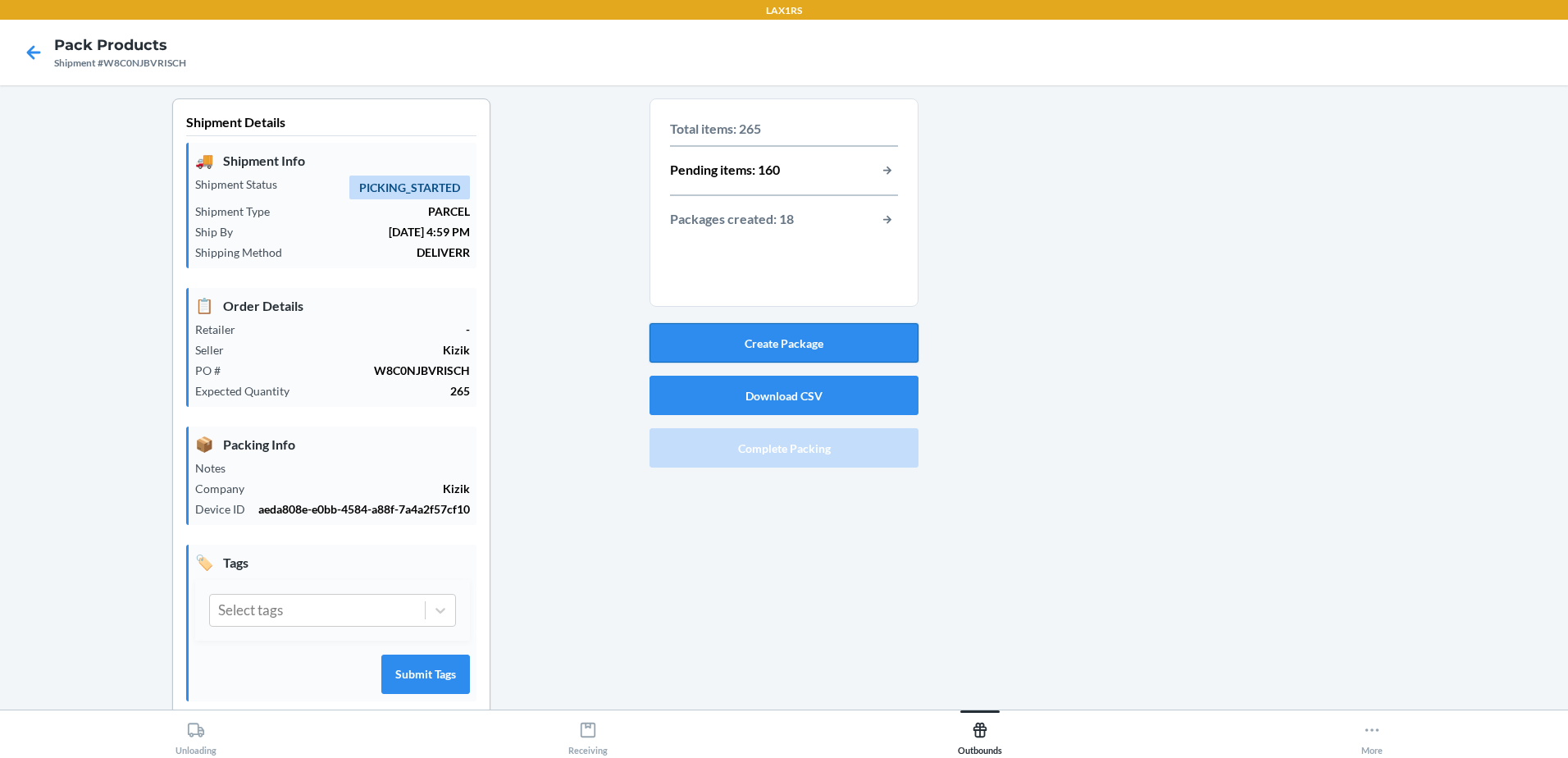
click at [749, 335] on button "Create Package" at bounding box center [784, 342] width 269 height 39
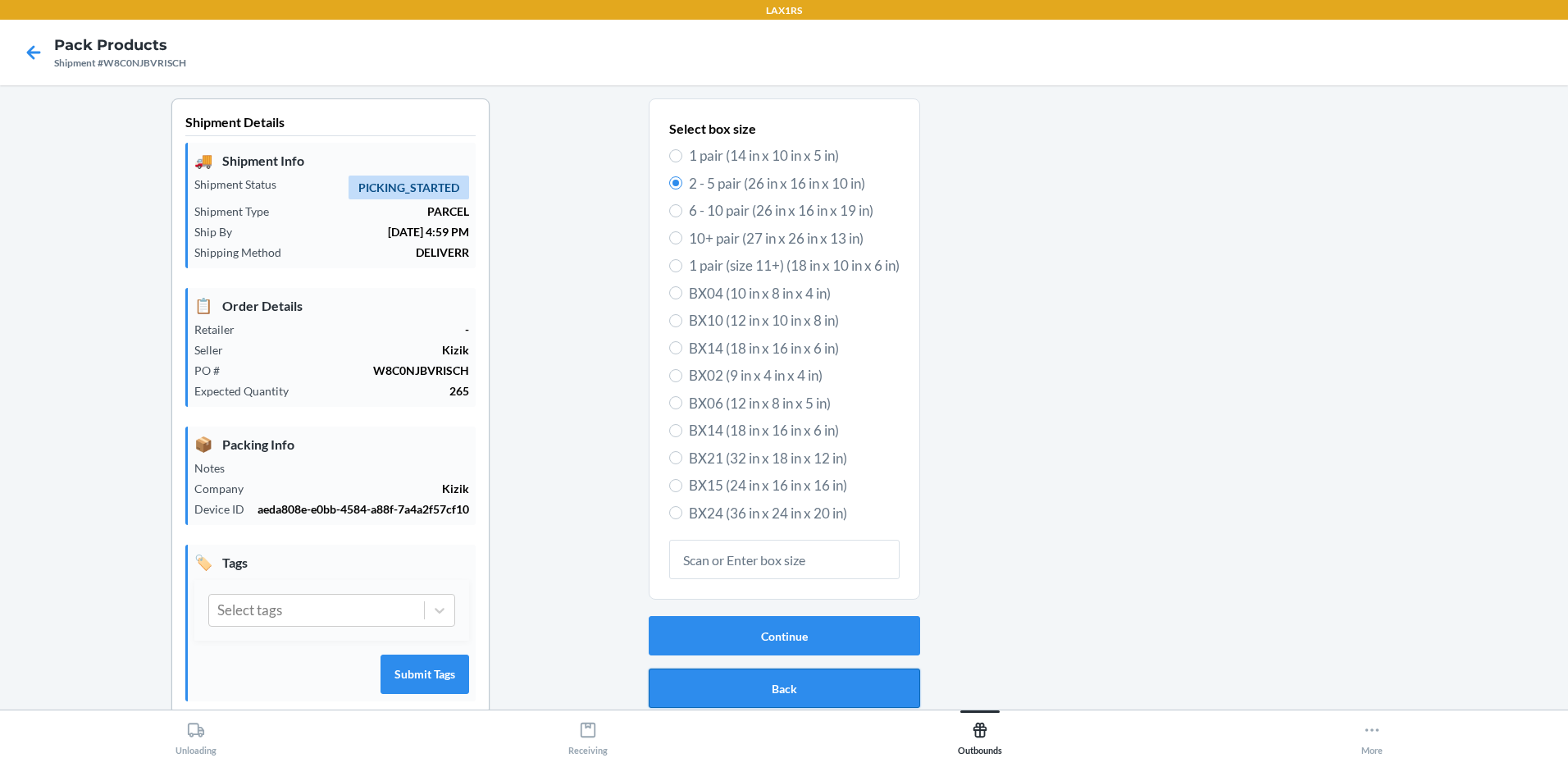
click at [776, 684] on button "Back" at bounding box center [784, 688] width 271 height 39
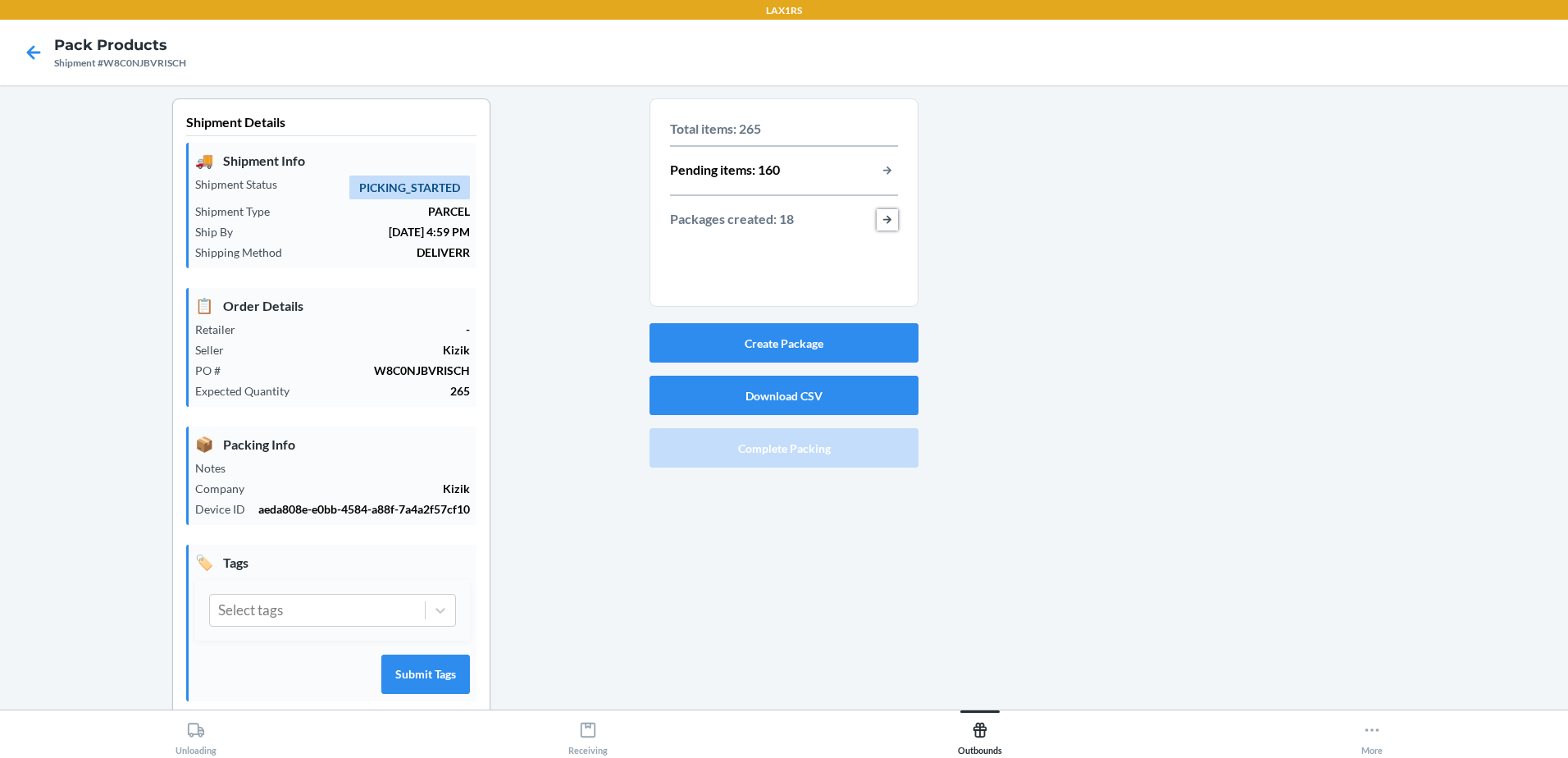
click at [885, 214] on button "button-view-packages-created" at bounding box center [887, 219] width 21 height 21
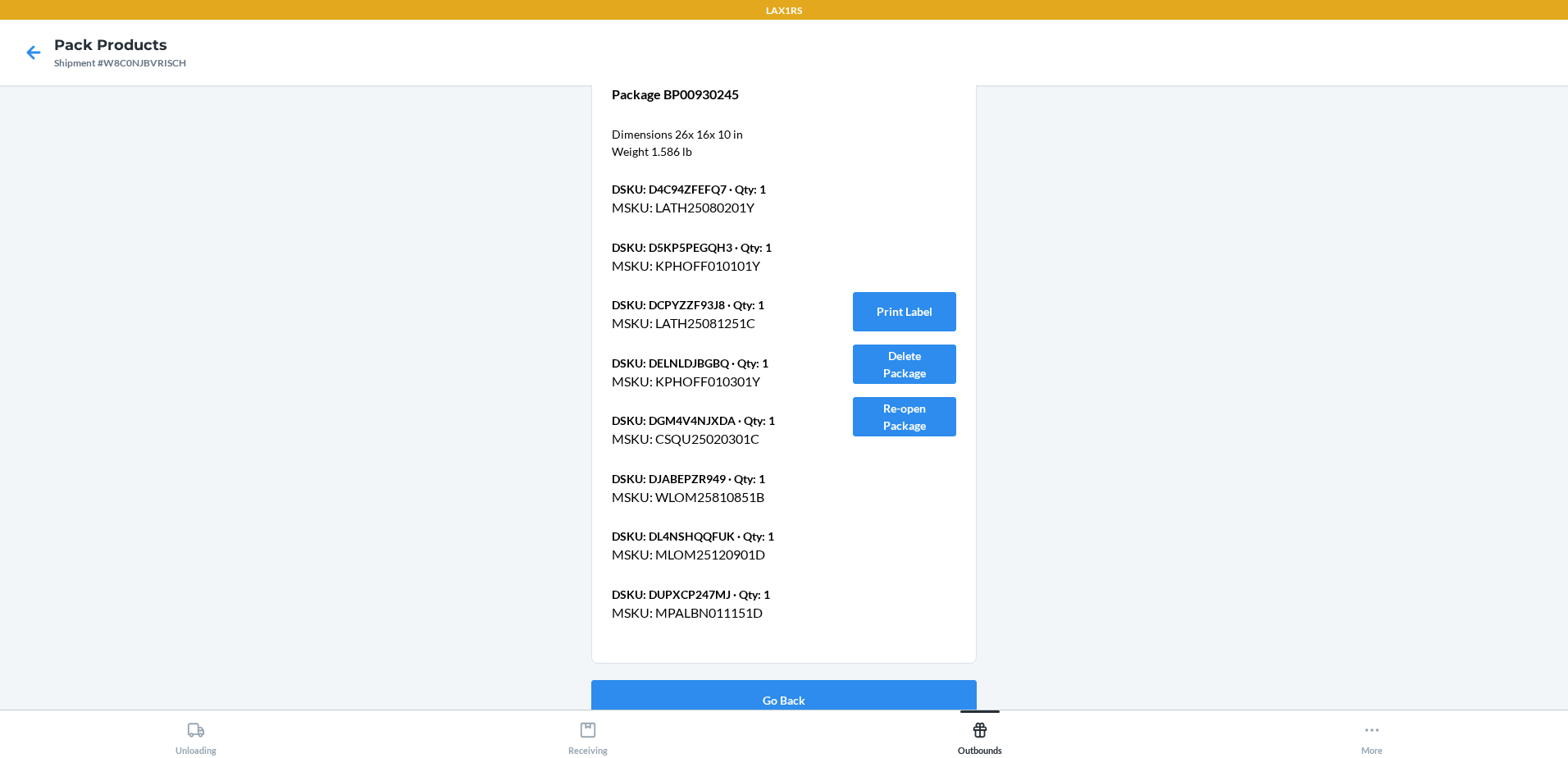
scroll to position [7589, 0]
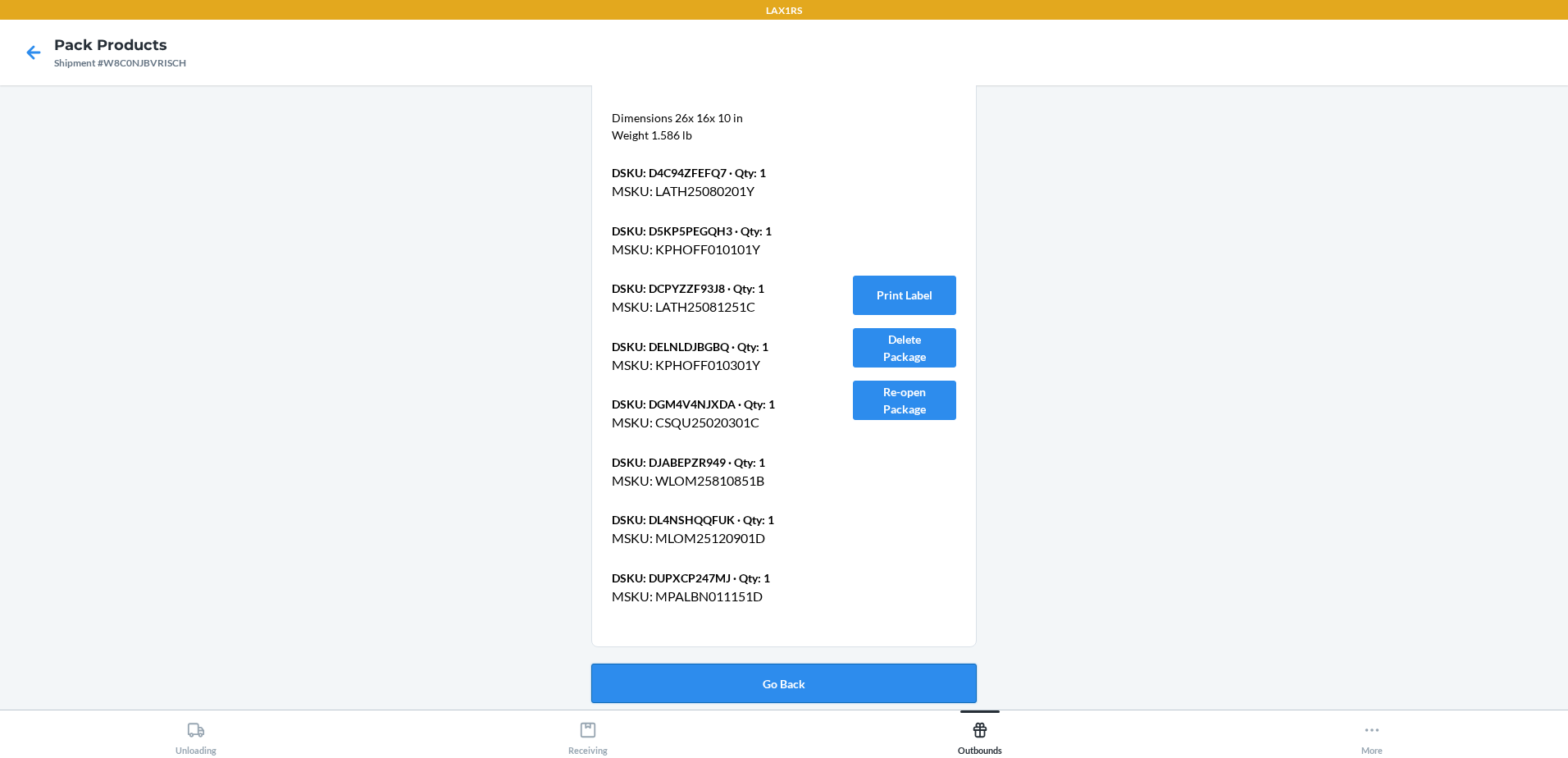
click at [835, 684] on button "Go Back" at bounding box center [784, 683] width 385 height 39
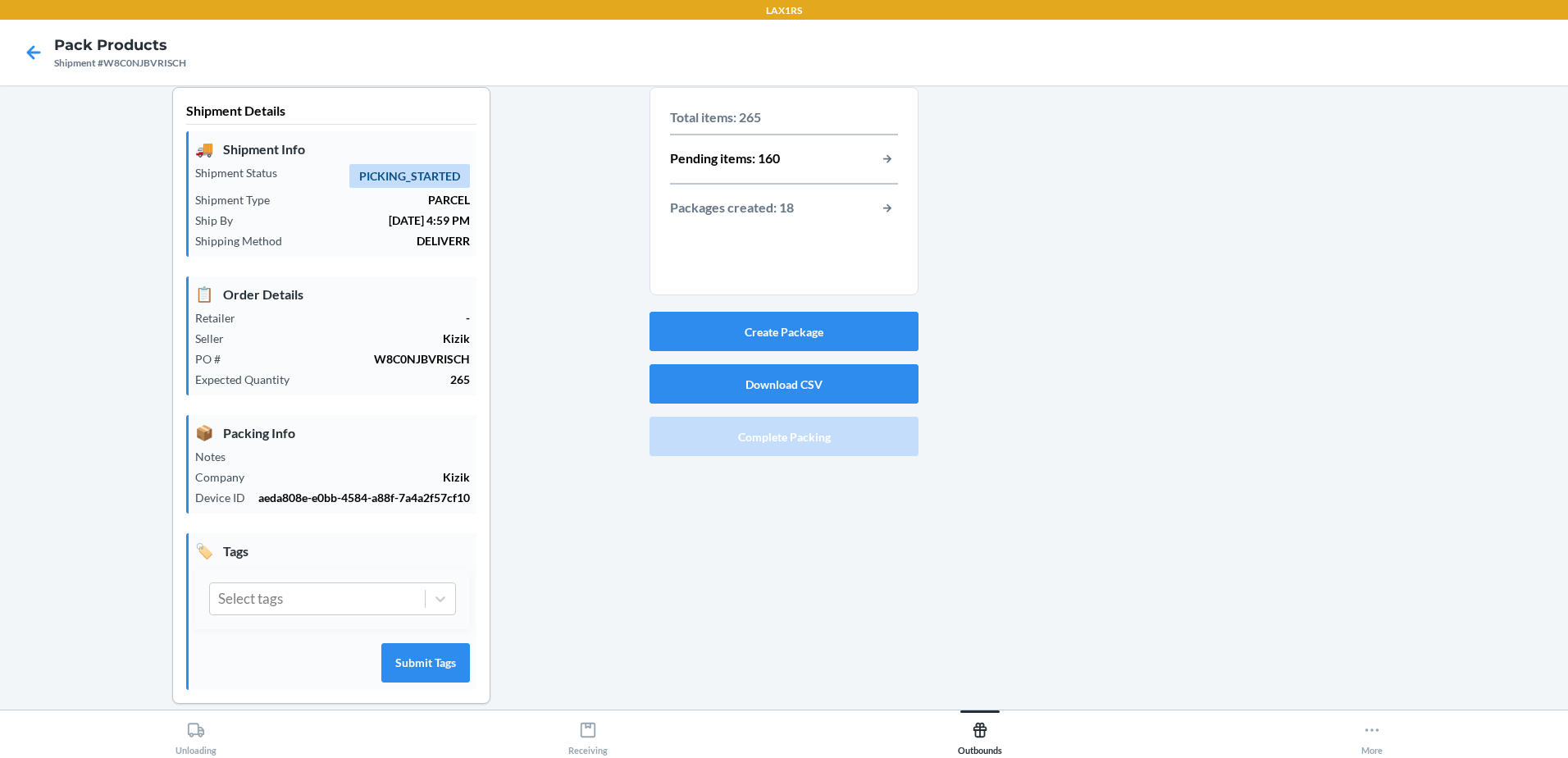
scroll to position [0, 0]
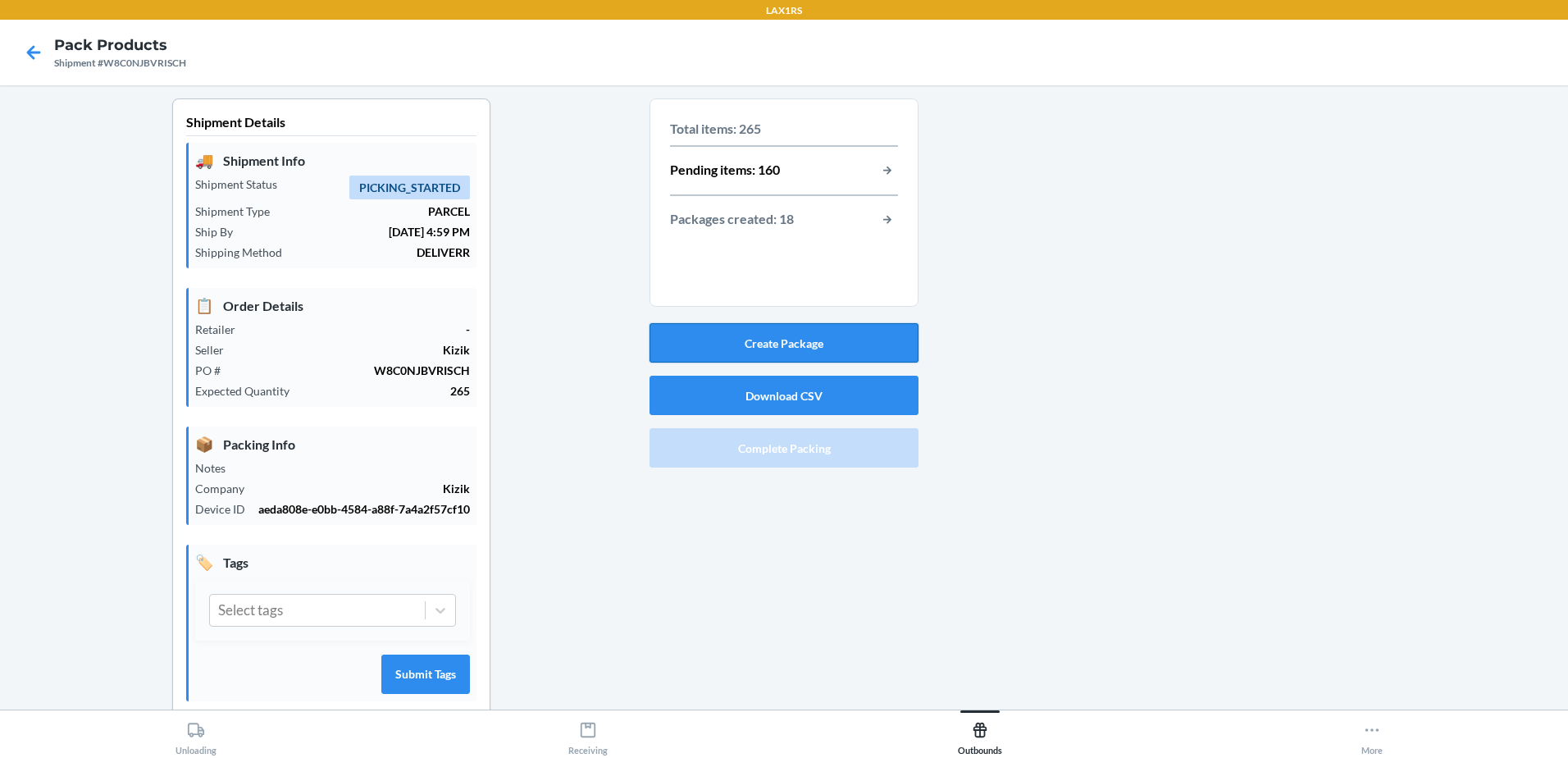
click at [794, 352] on button "Create Package" at bounding box center [784, 342] width 269 height 39
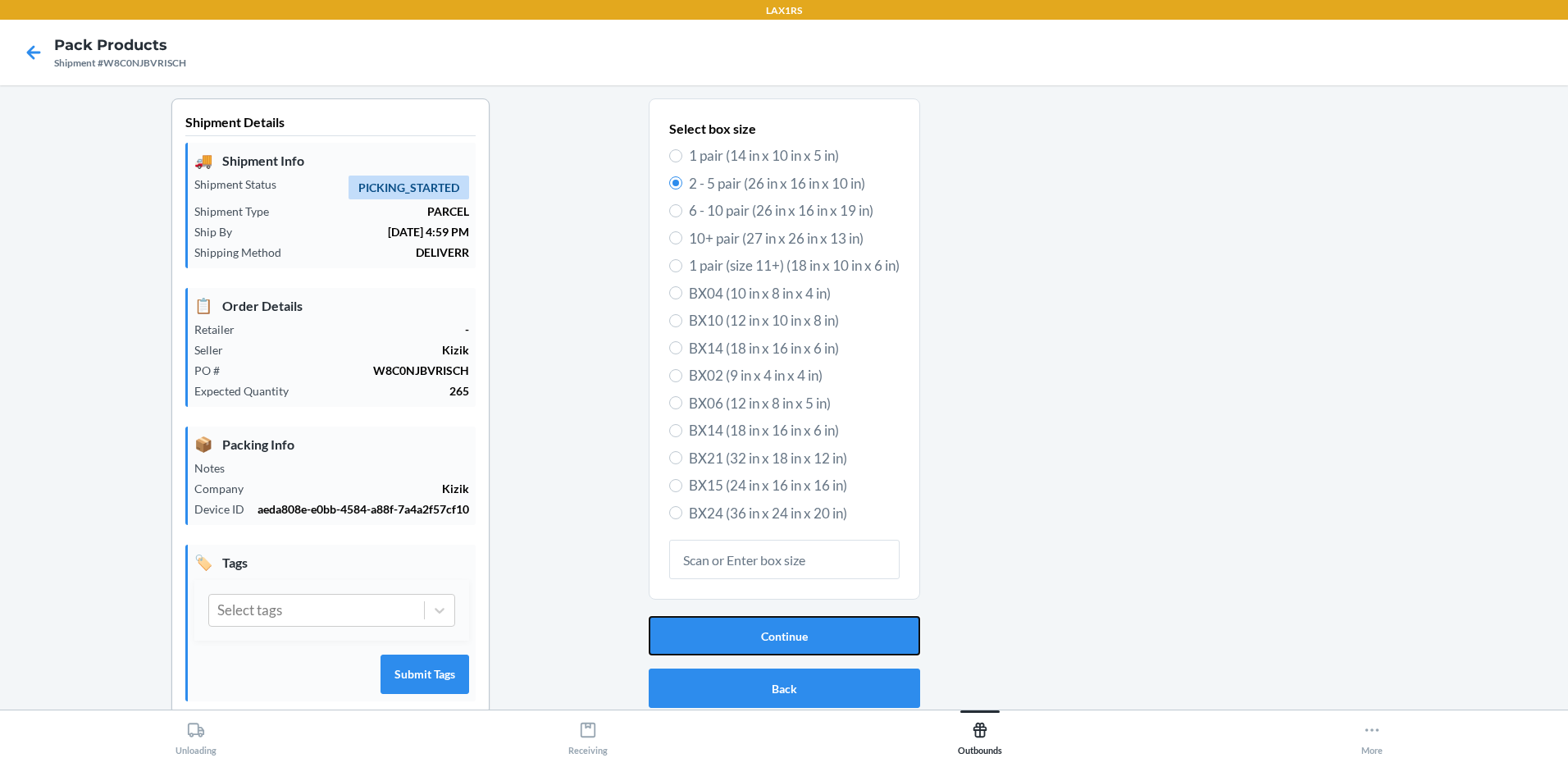
drag, startPoint x: 780, startPoint y: 634, endPoint x: 783, endPoint y: 615, distance: 19.2
click at [783, 625] on button "Continue" at bounding box center [784, 635] width 271 height 39
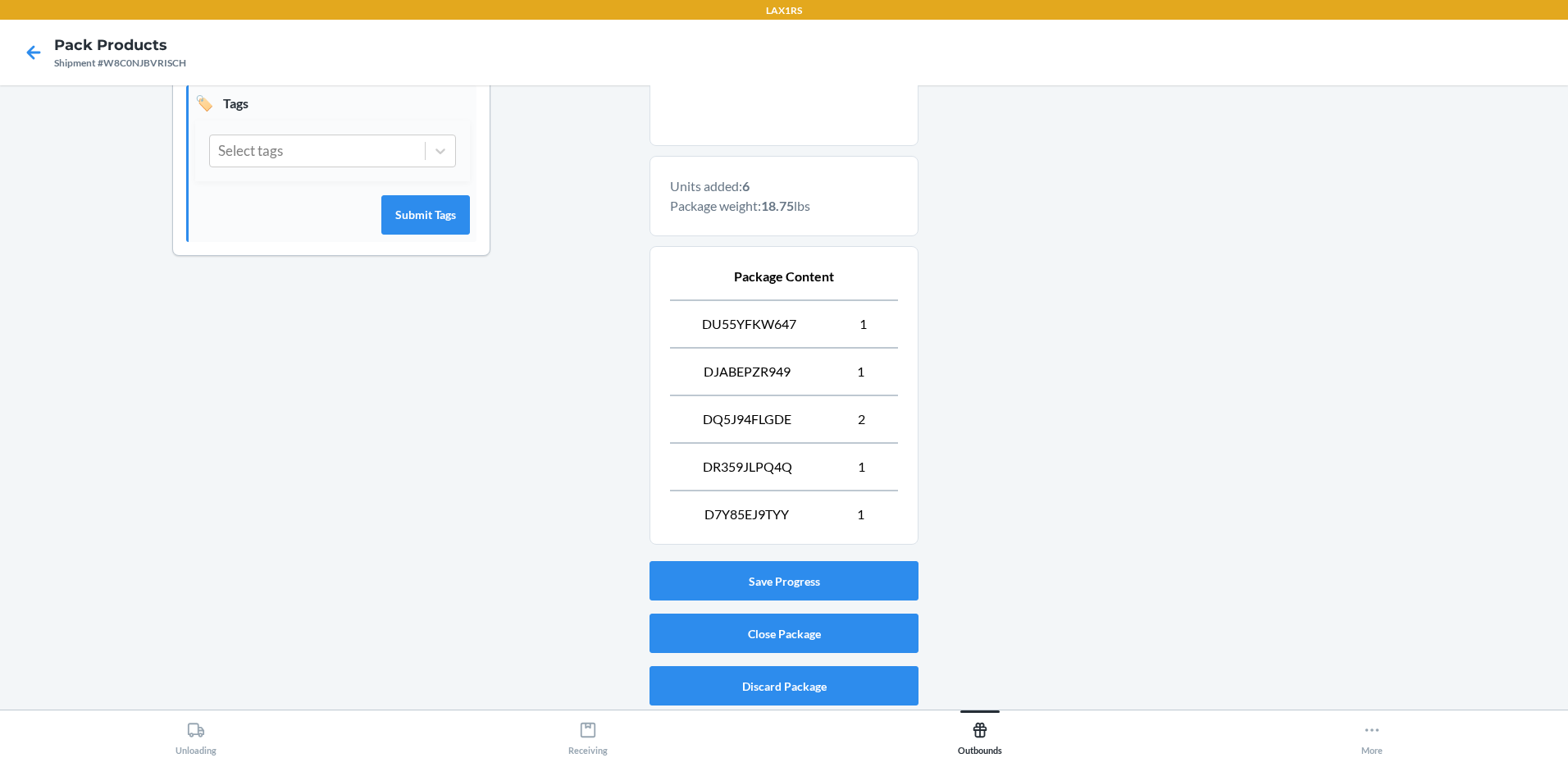
scroll to position [461, 0]
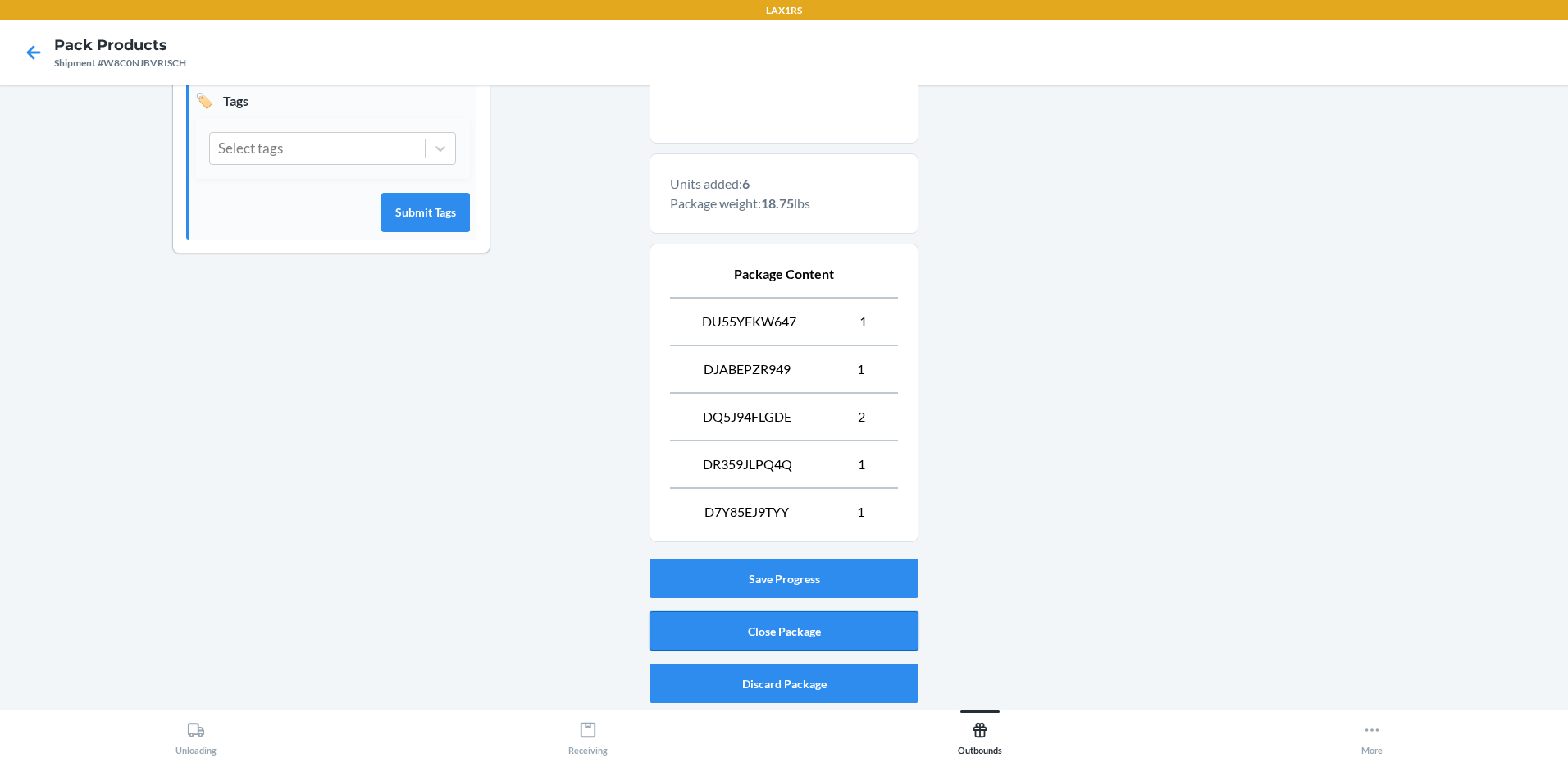
click at [806, 637] on button "Close Package" at bounding box center [784, 630] width 269 height 39
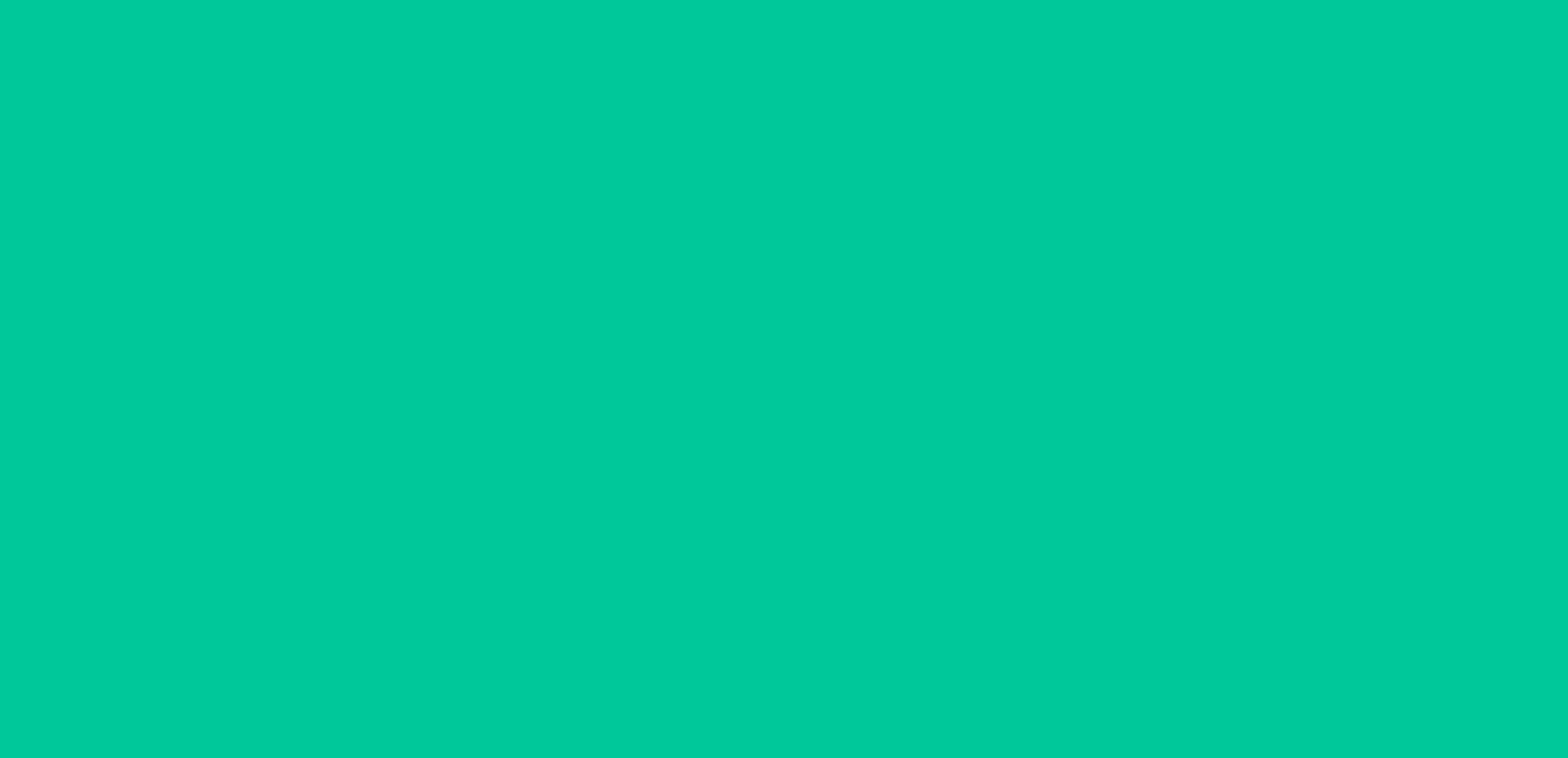
scroll to position [32, 0]
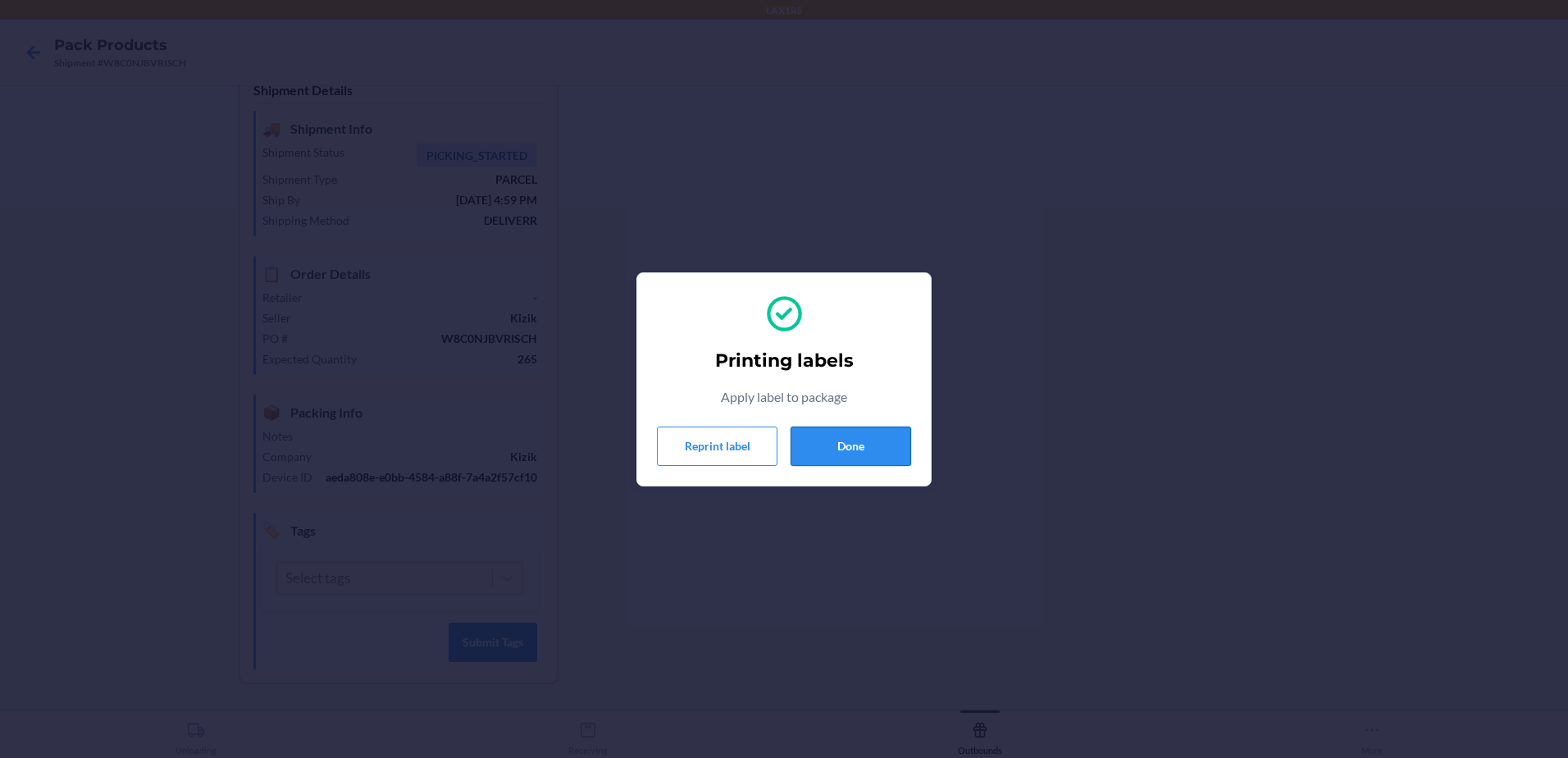
click at [871, 450] on button "Done" at bounding box center [851, 446] width 121 height 39
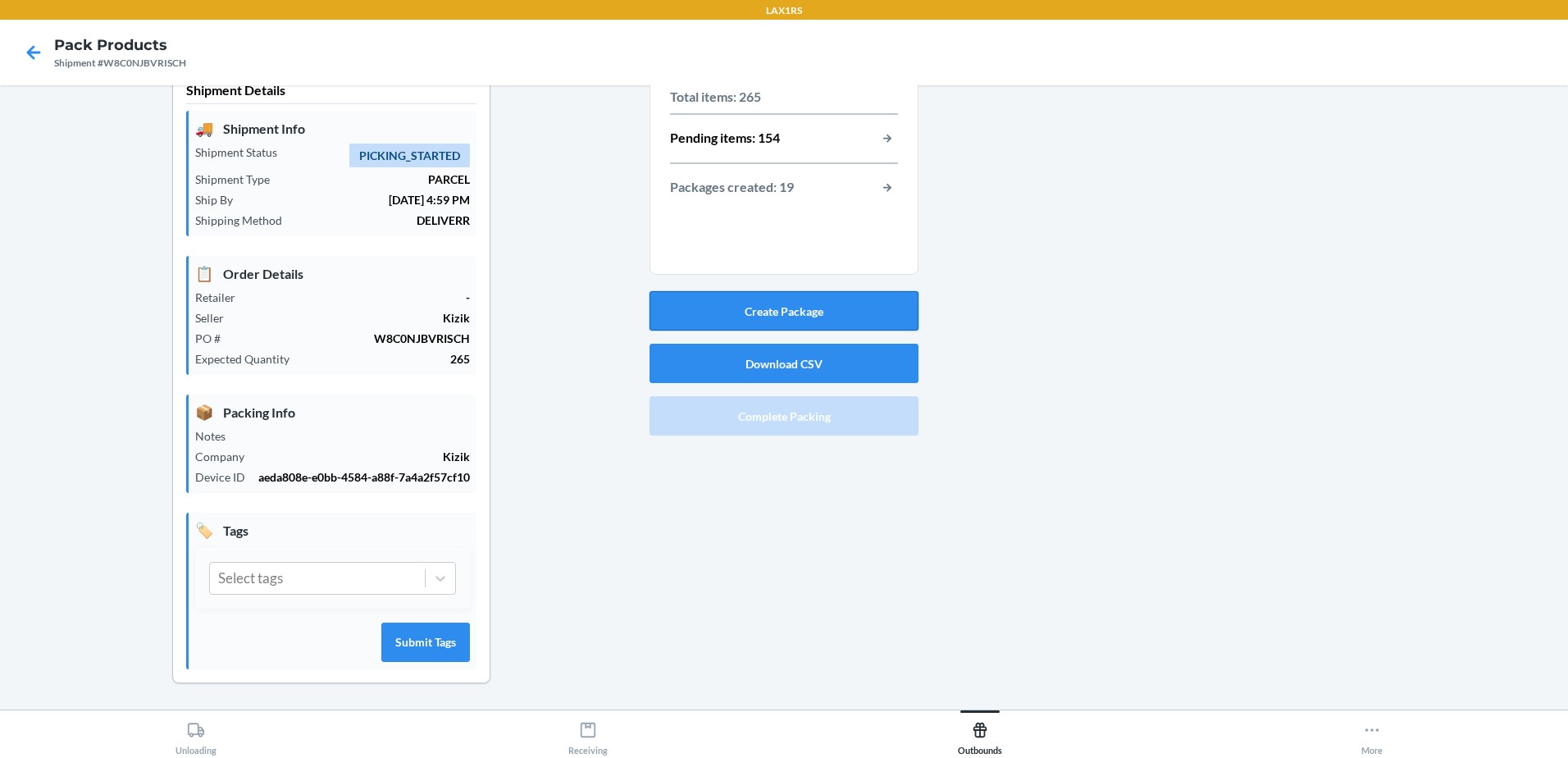
click at [848, 305] on button "Create Package" at bounding box center [784, 310] width 269 height 39
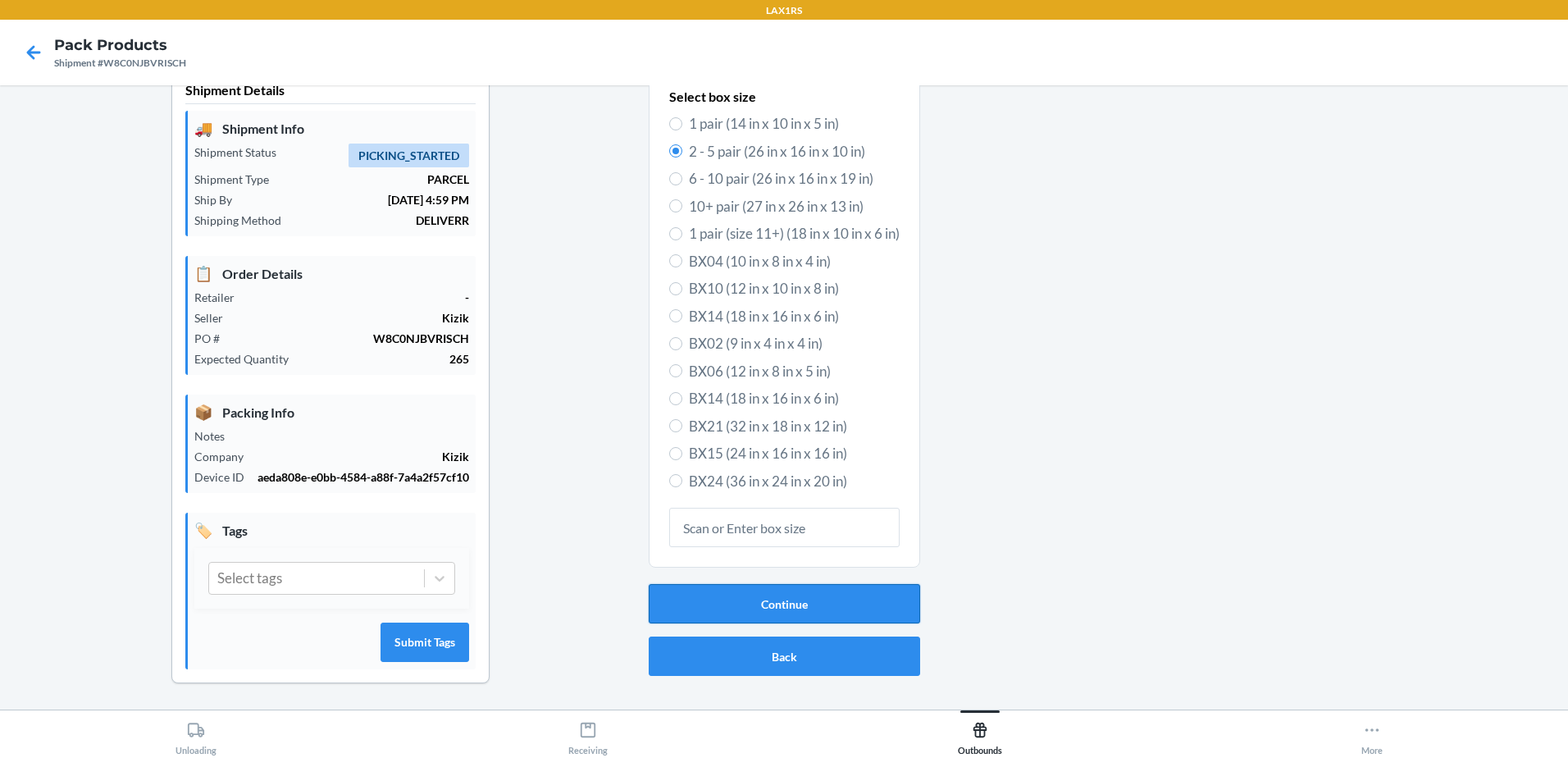
click at [810, 599] on button "Continue" at bounding box center [784, 603] width 271 height 39
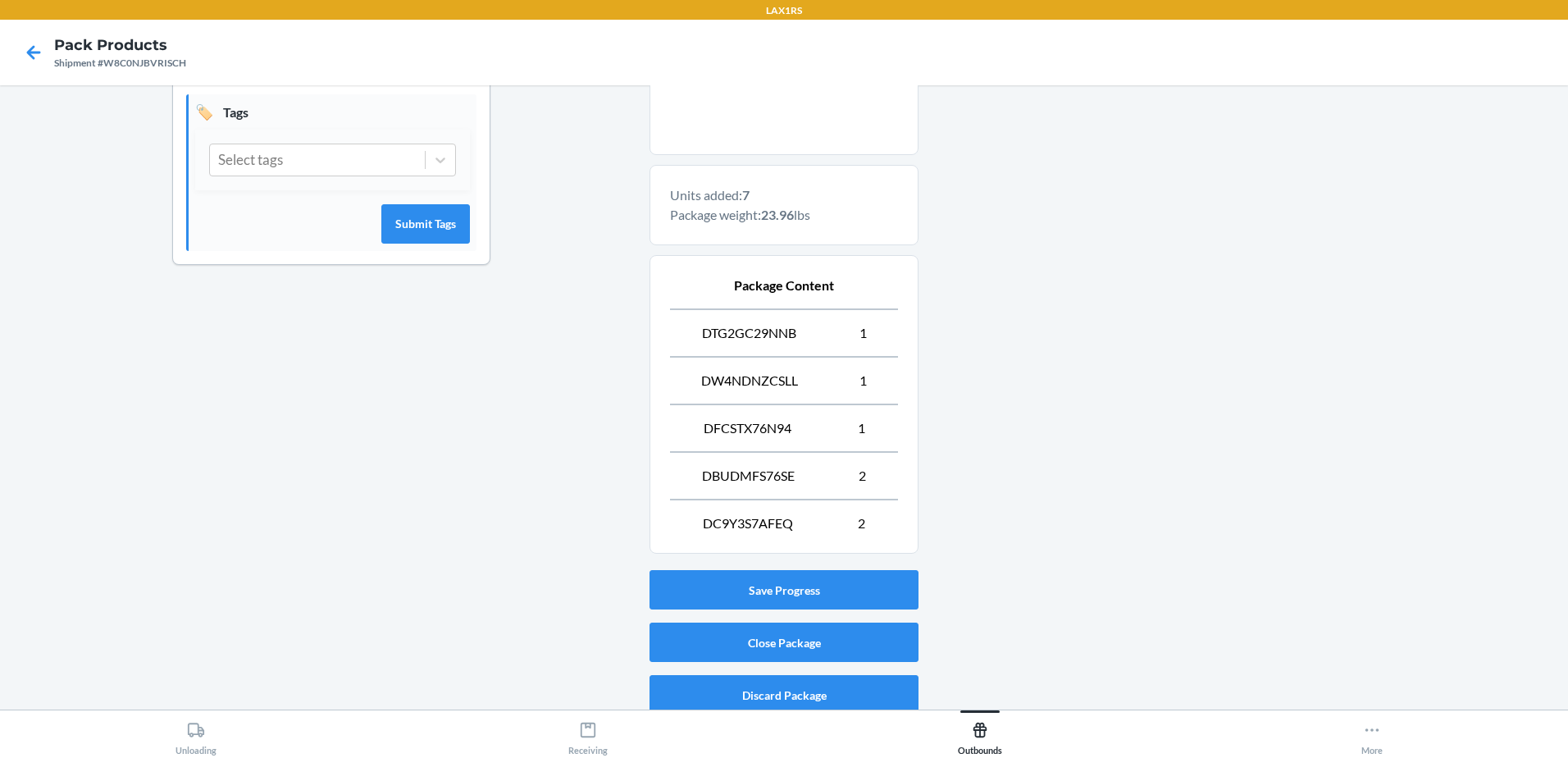
scroll to position [461, 0]
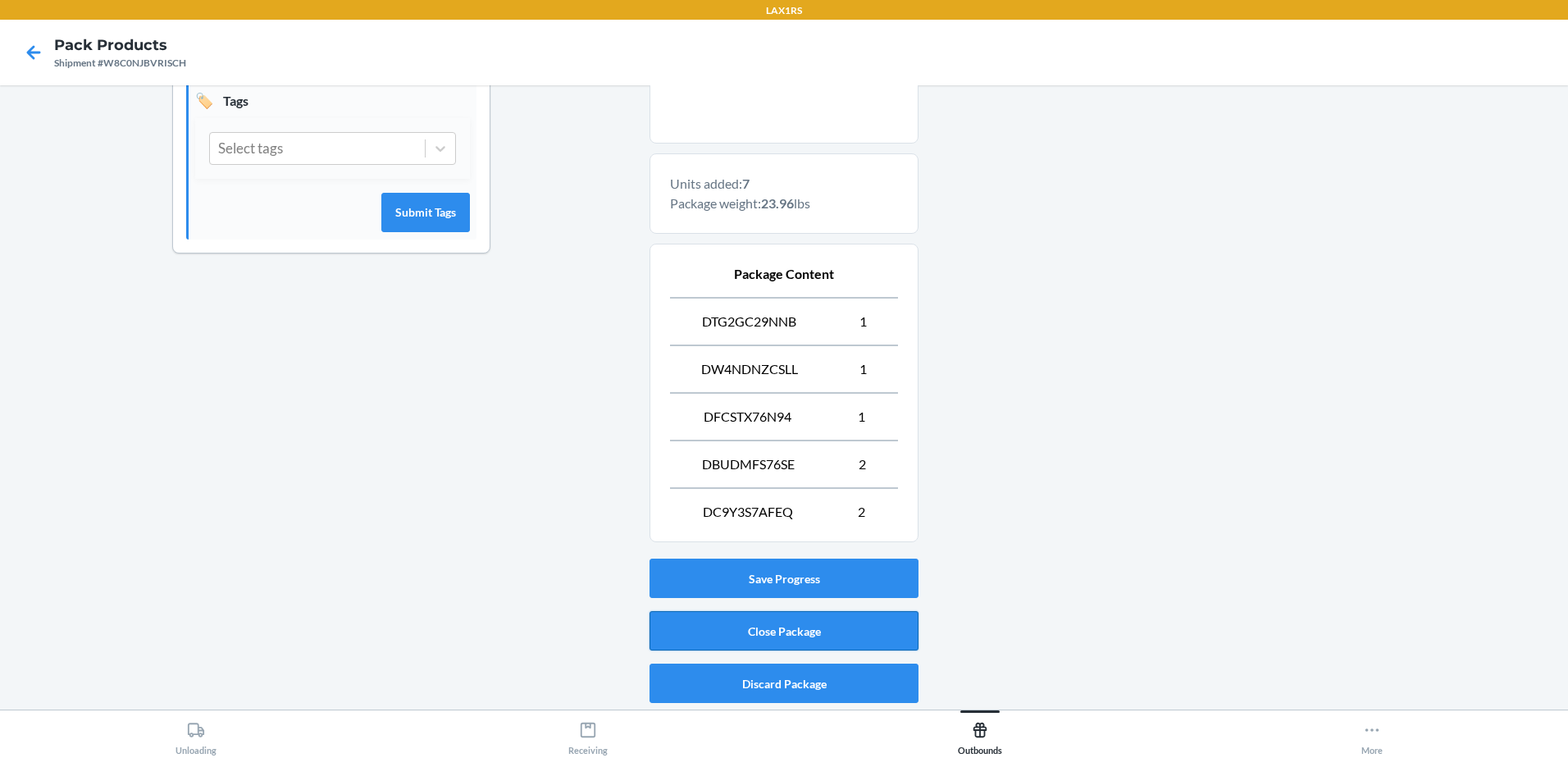
click at [844, 620] on button "Close Package" at bounding box center [784, 630] width 269 height 39
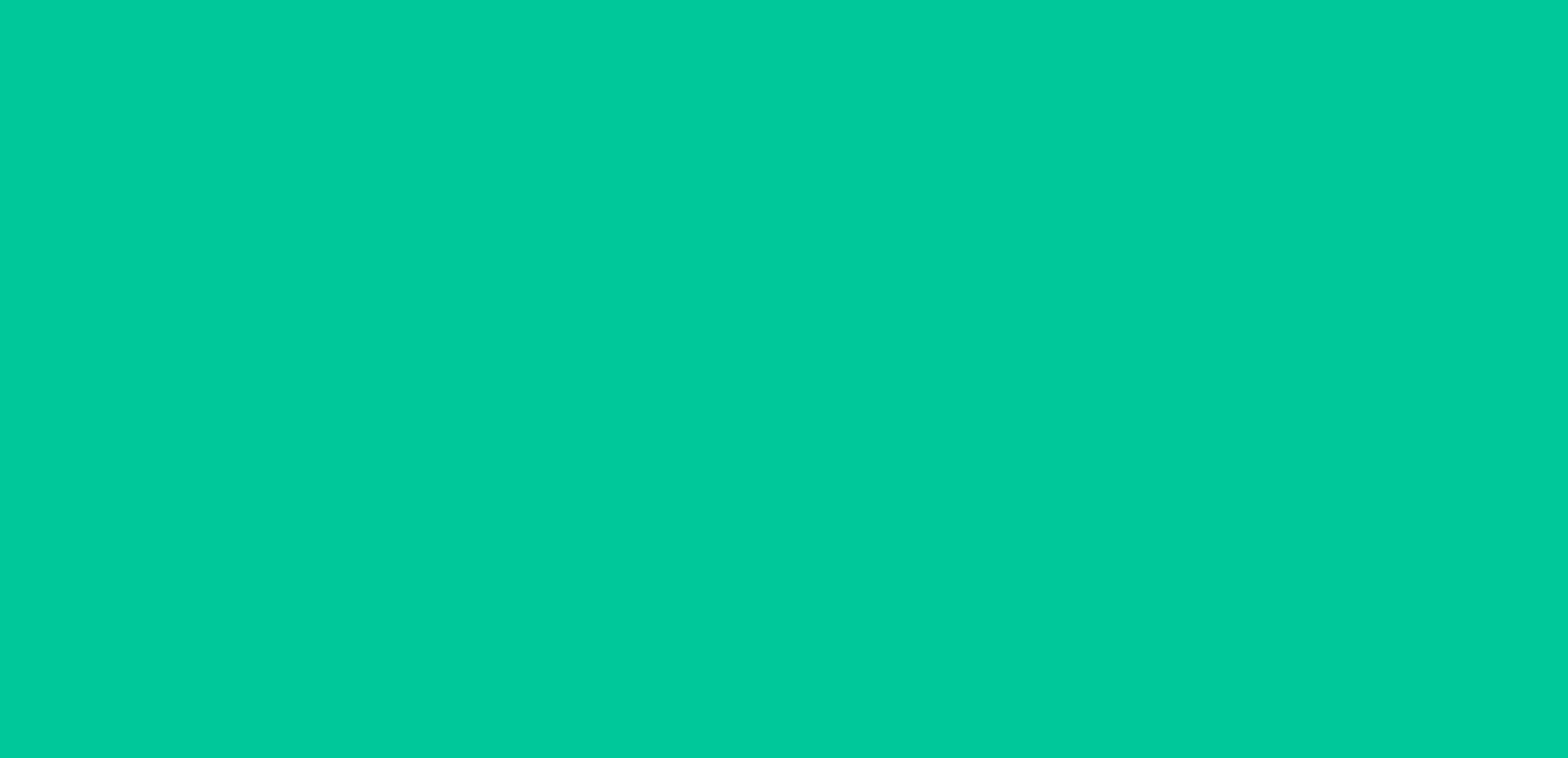
scroll to position [32, 0]
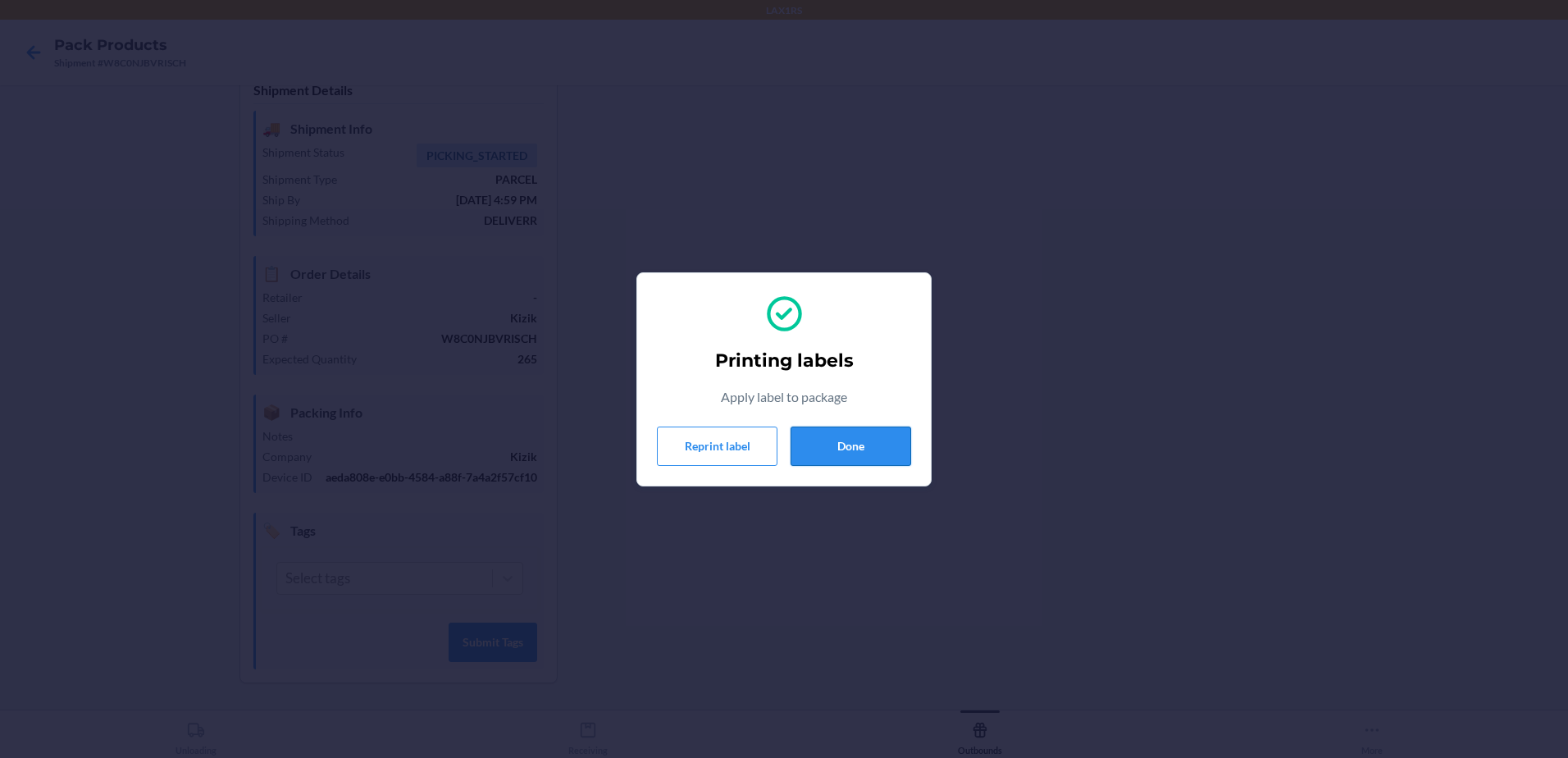
click at [867, 450] on button "Done" at bounding box center [851, 446] width 121 height 39
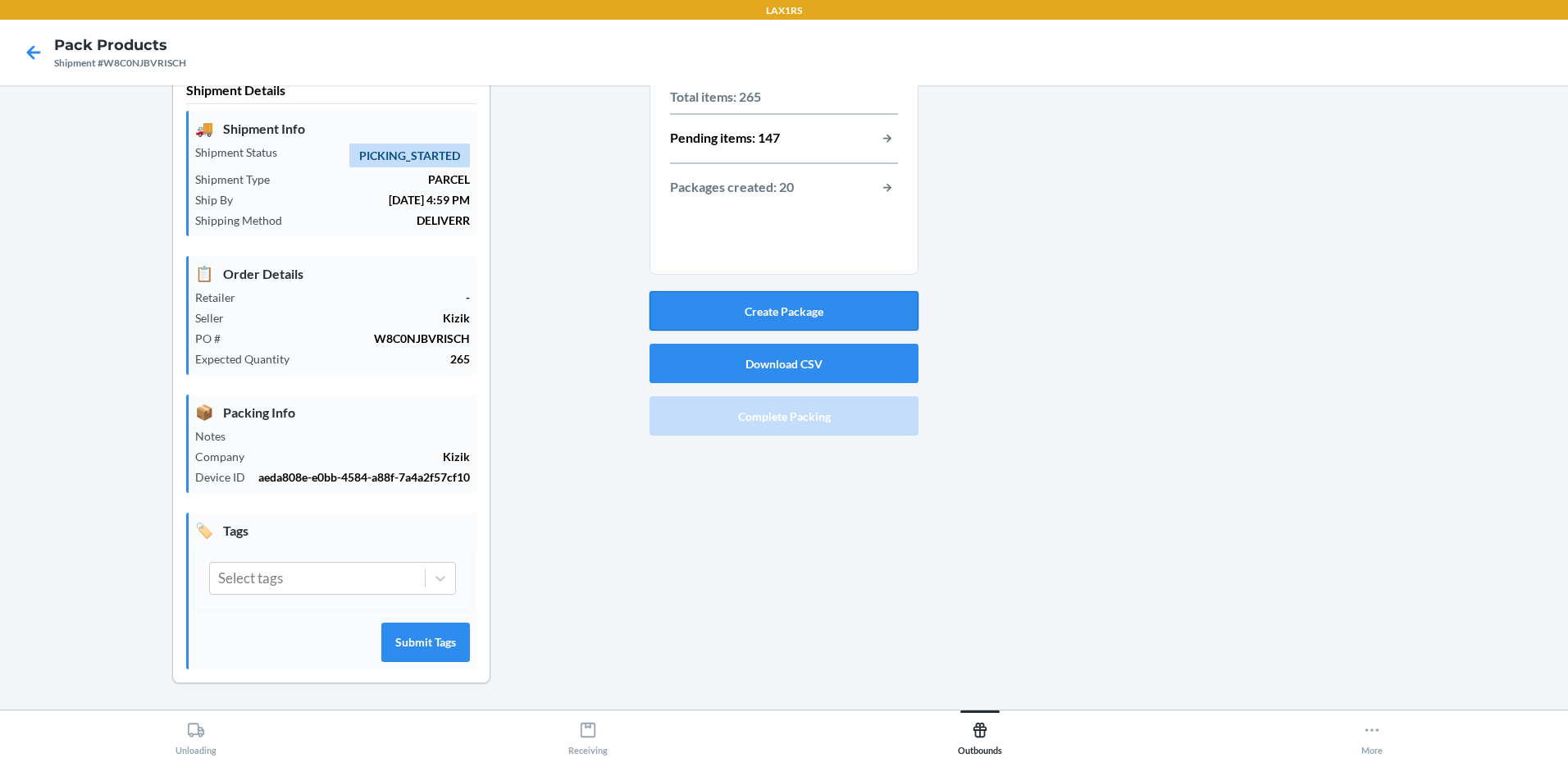
click at [869, 315] on button "Create Package" at bounding box center [784, 310] width 269 height 39
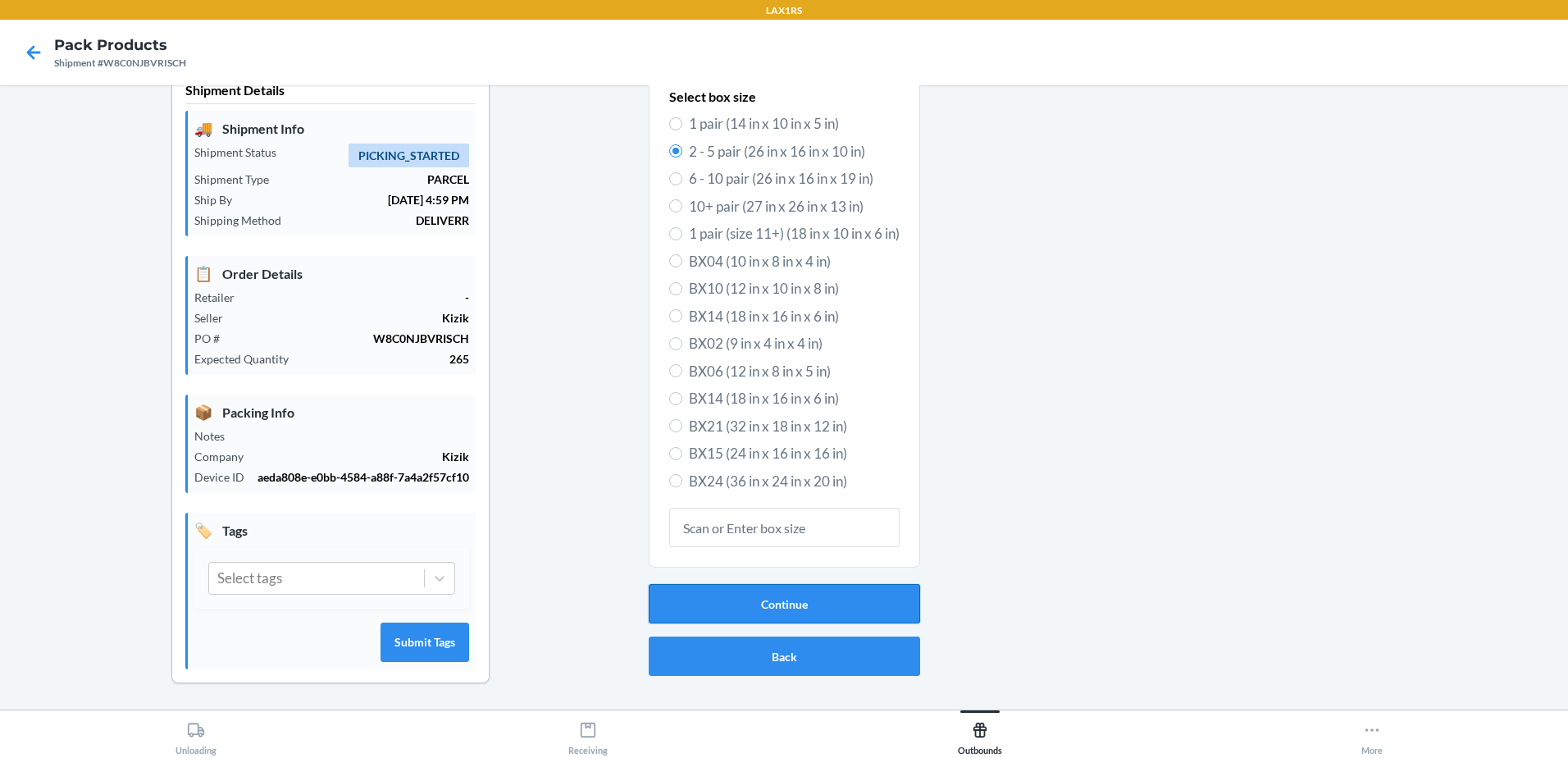
click at [831, 604] on button "Continue" at bounding box center [784, 603] width 271 height 39
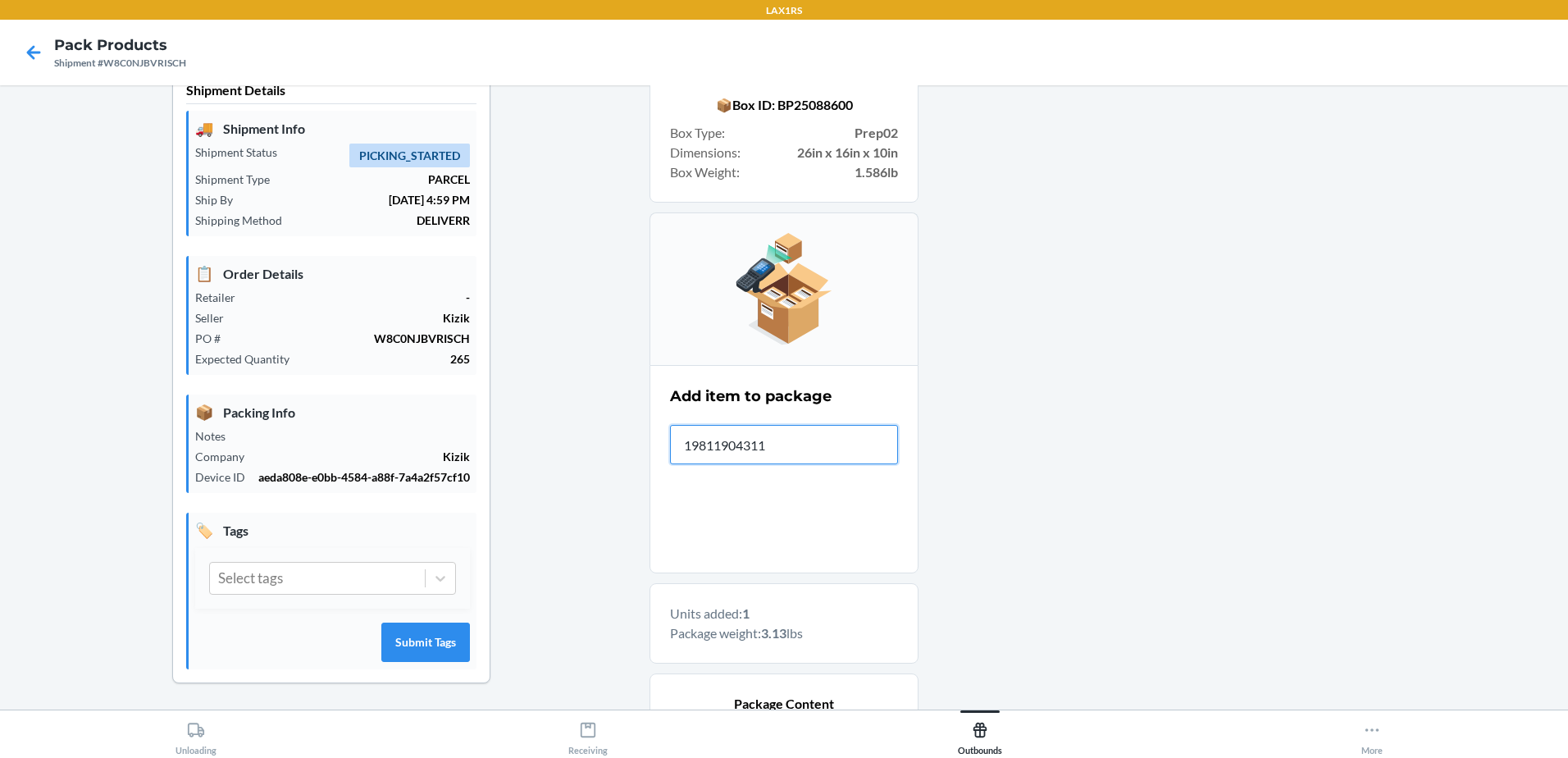
type input "198119043114"
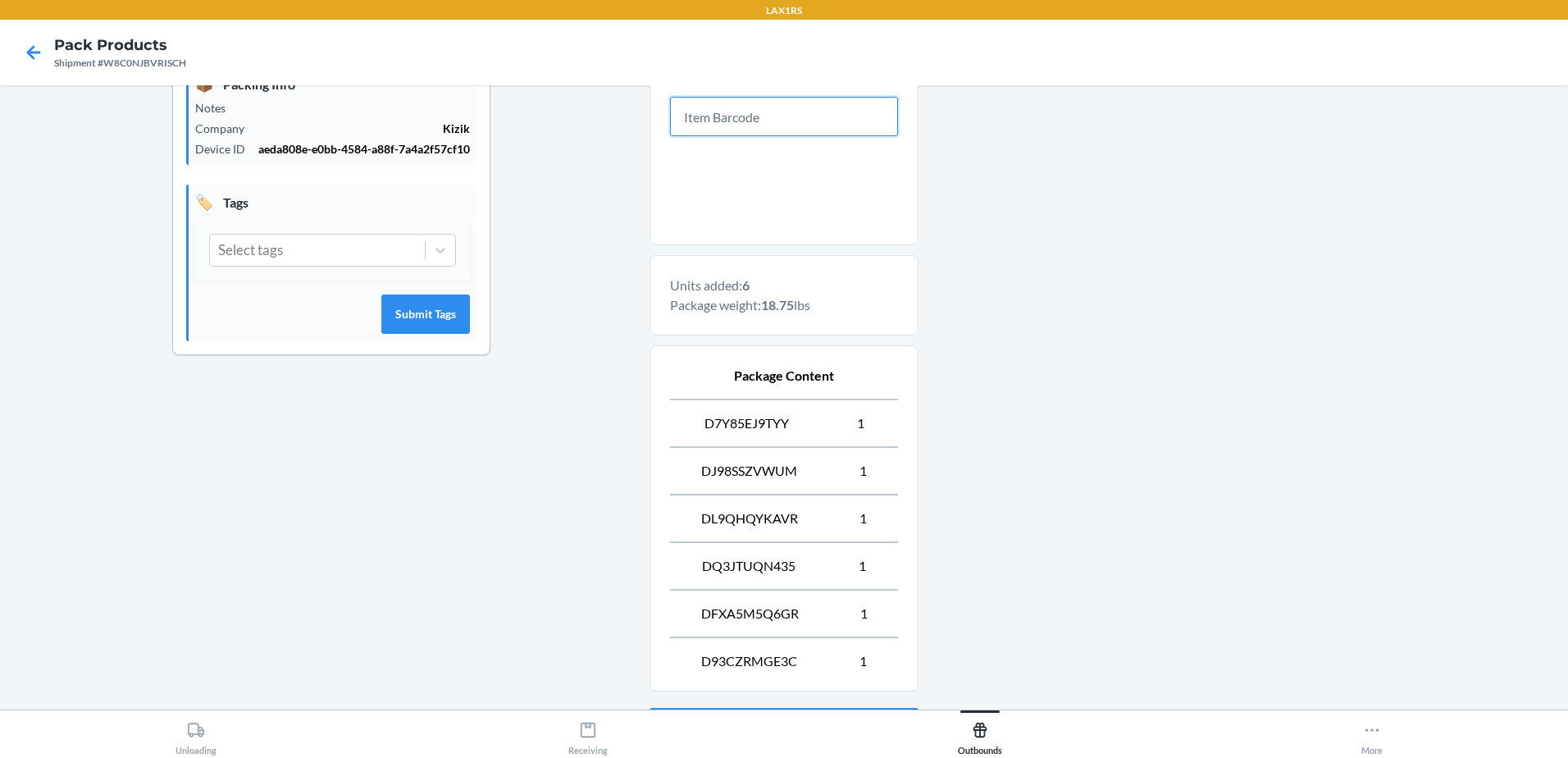
scroll to position [509, 0]
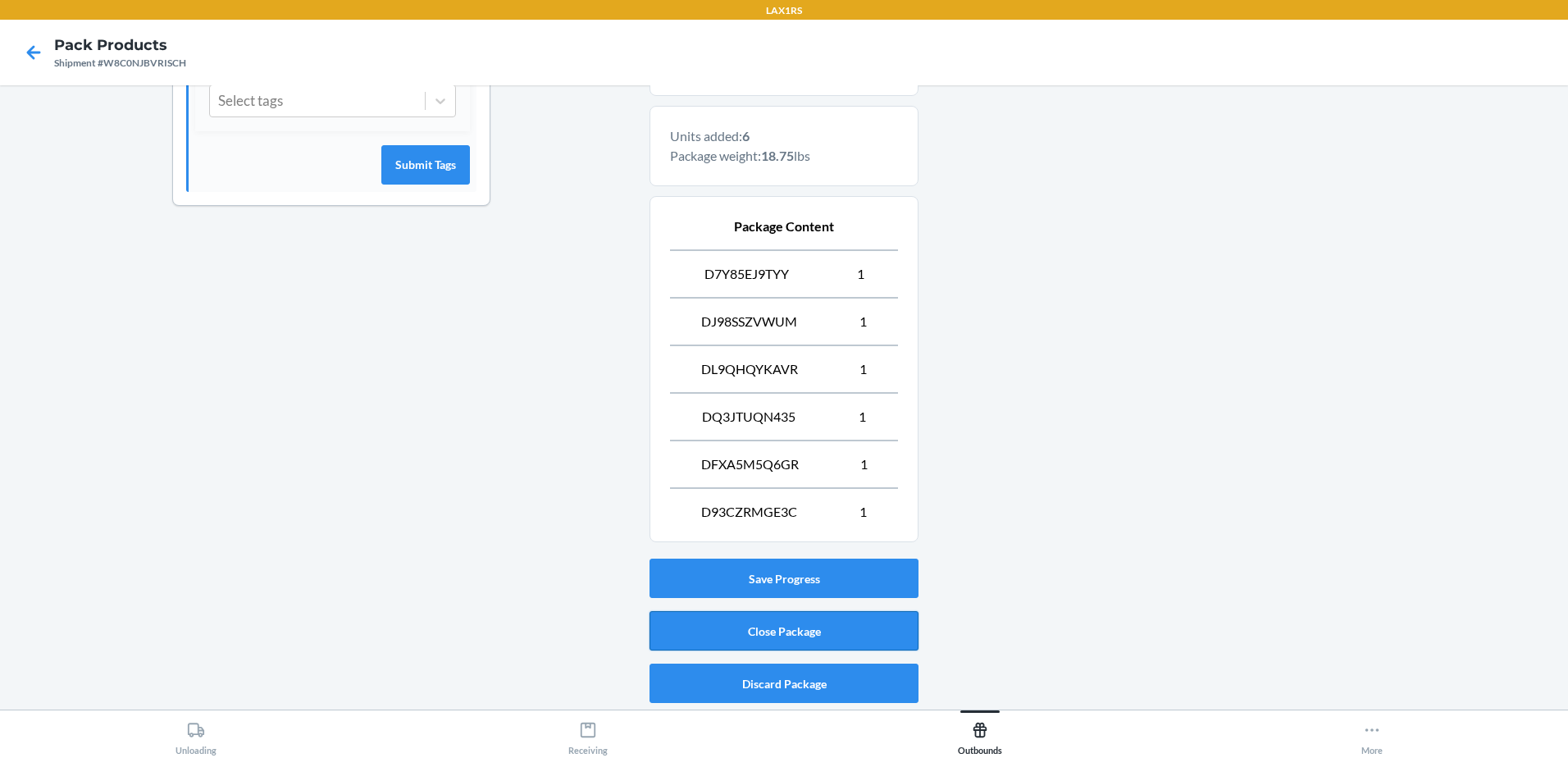
click at [896, 622] on button "Close Package" at bounding box center [784, 630] width 269 height 39
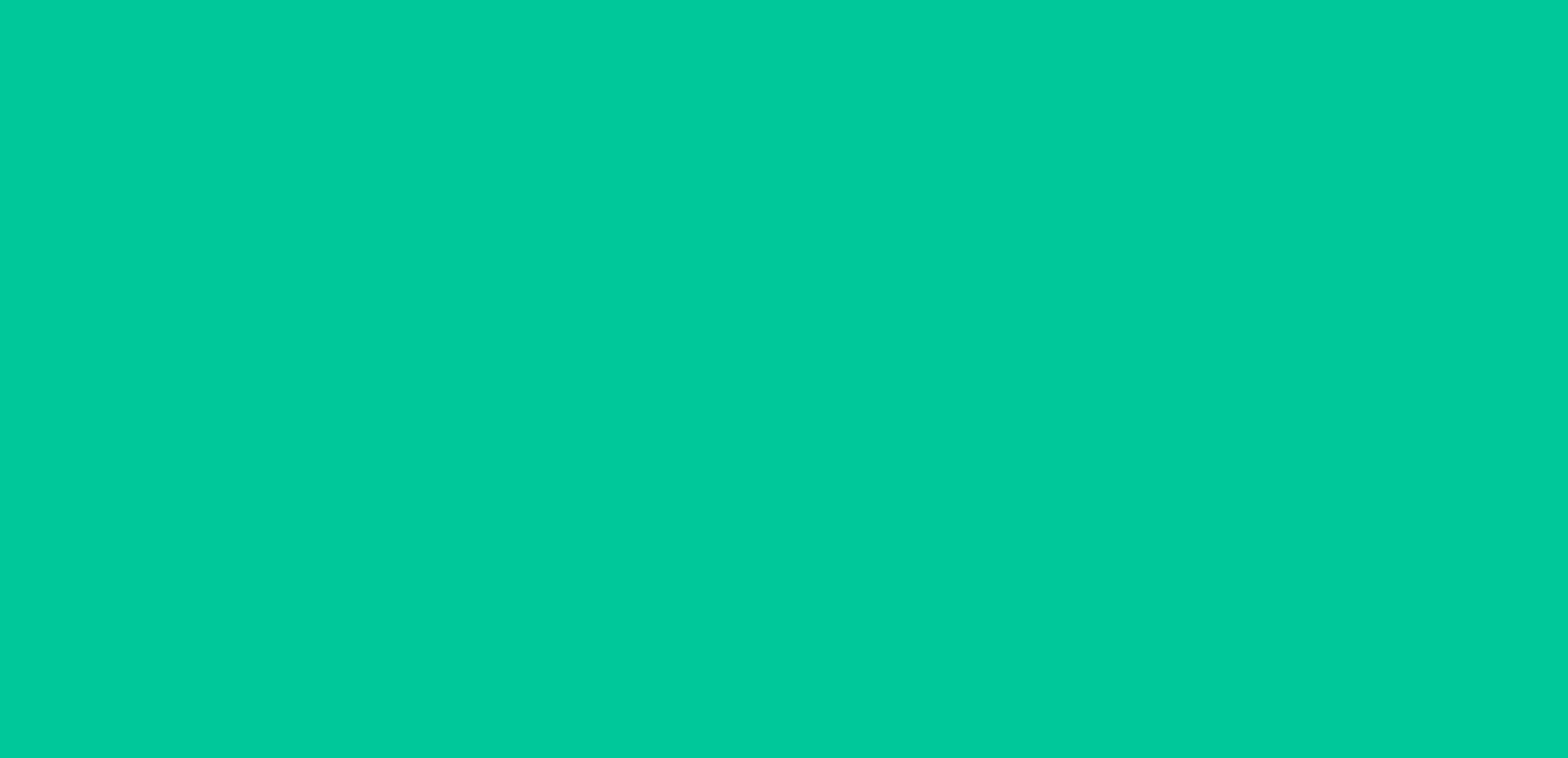
scroll to position [32, 0]
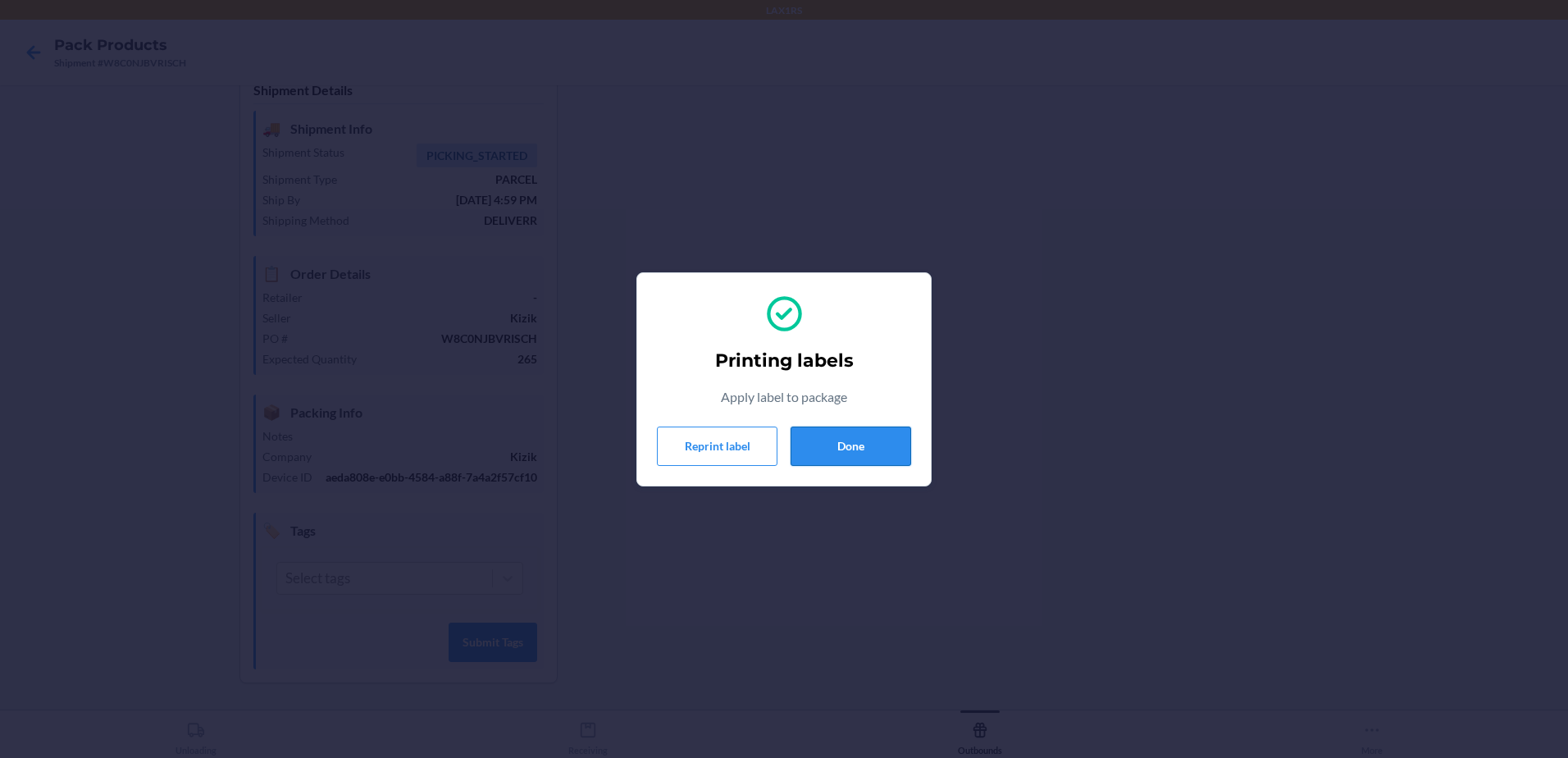
click at [849, 443] on button "Done" at bounding box center [851, 446] width 121 height 39
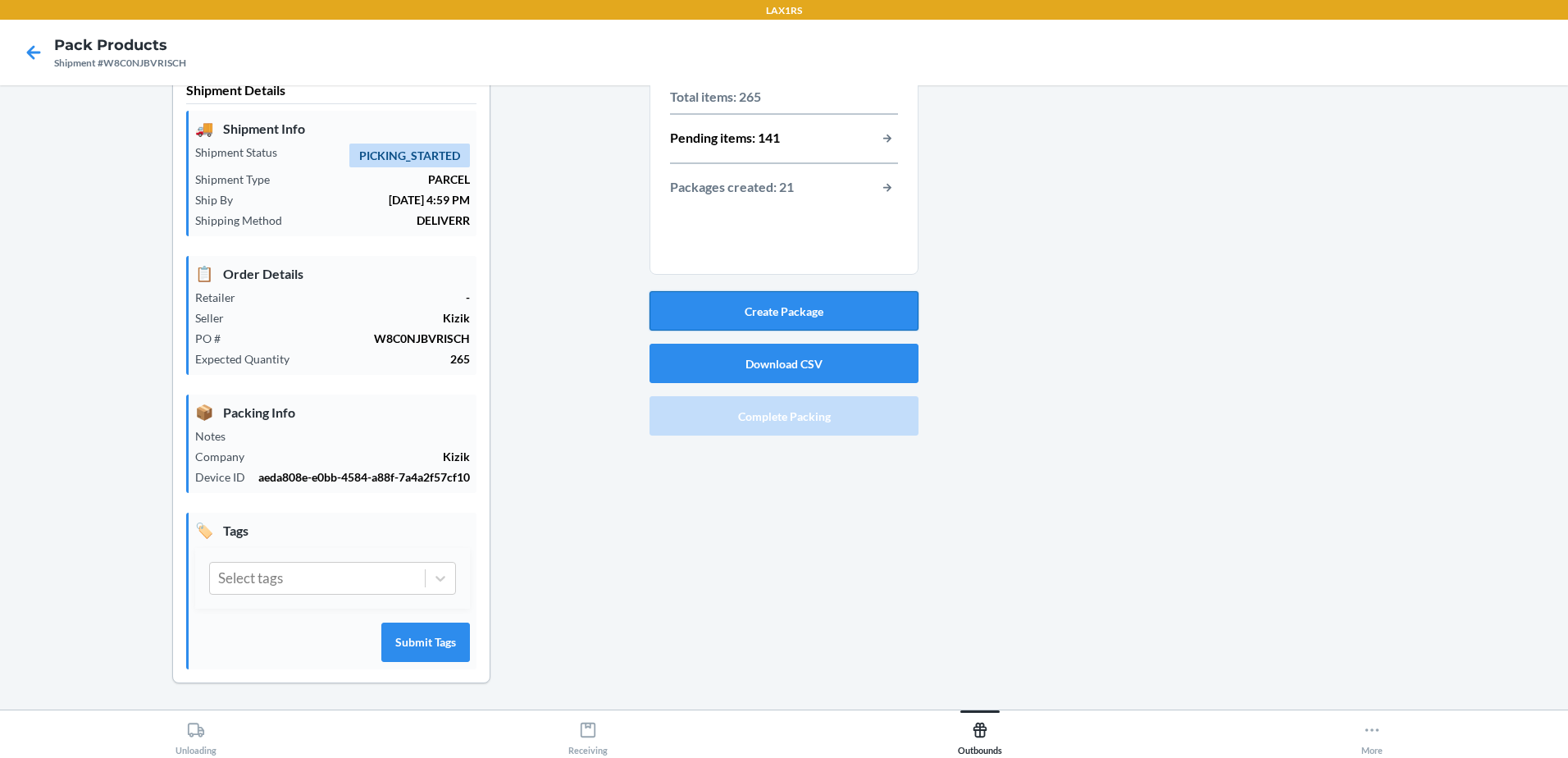
click at [862, 316] on button "Create Package" at bounding box center [784, 310] width 269 height 39
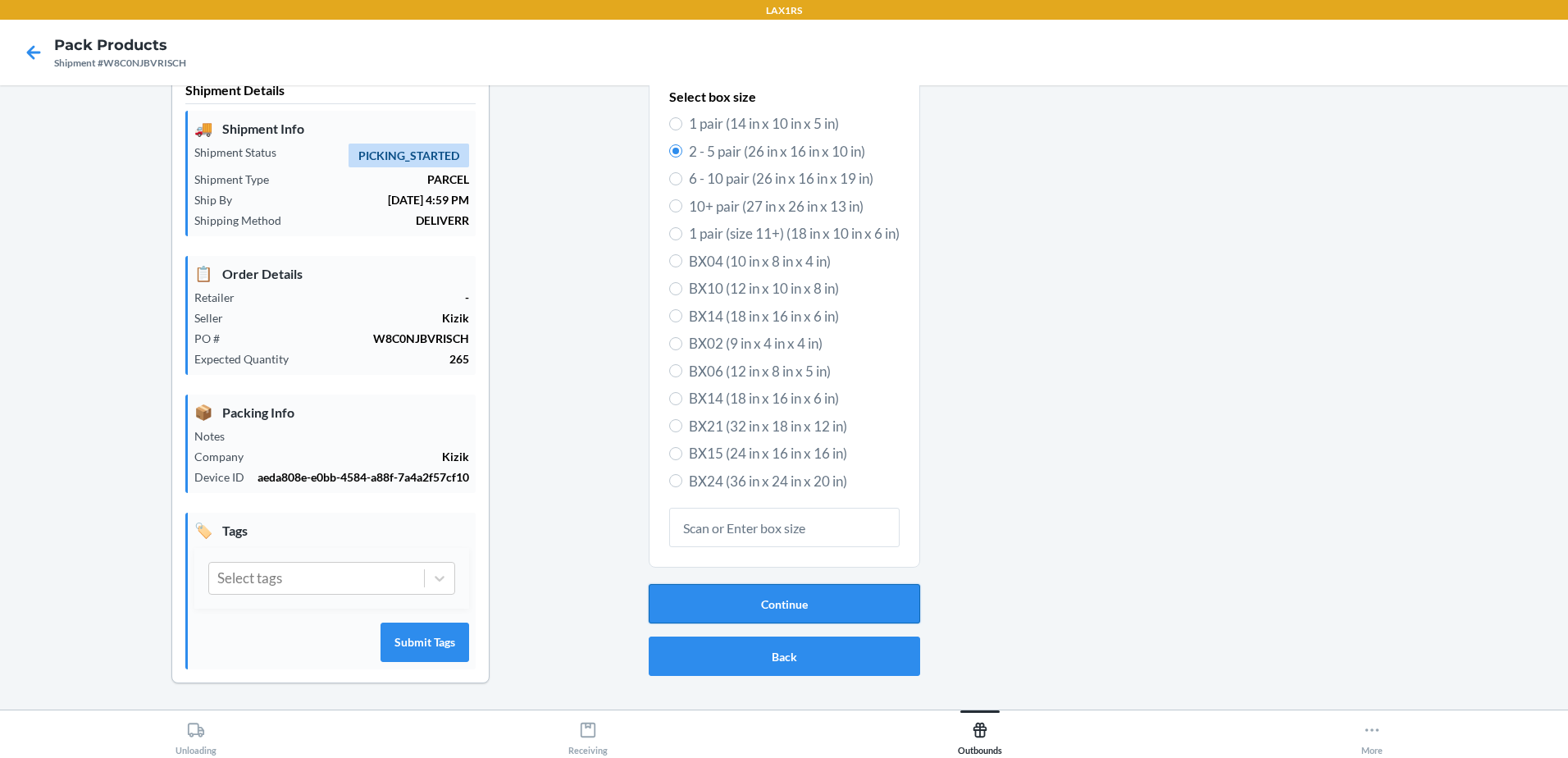
click at [738, 606] on button "Continue" at bounding box center [784, 603] width 271 height 39
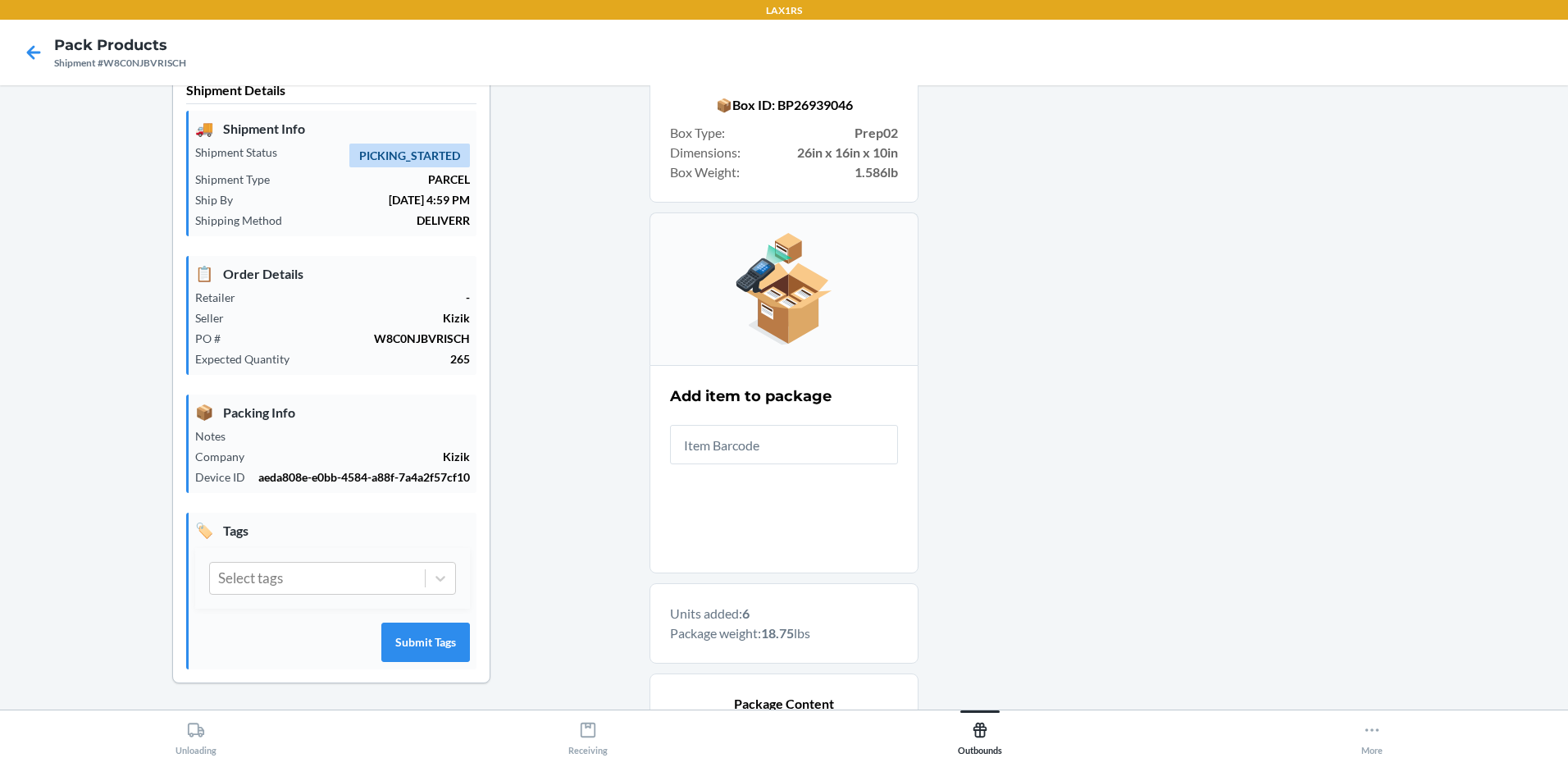
drag, startPoint x: 803, startPoint y: 604, endPoint x: 1285, endPoint y: 351, distance: 544.4
click at [1285, 351] on div at bounding box center [1236, 602] width 636 height 1072
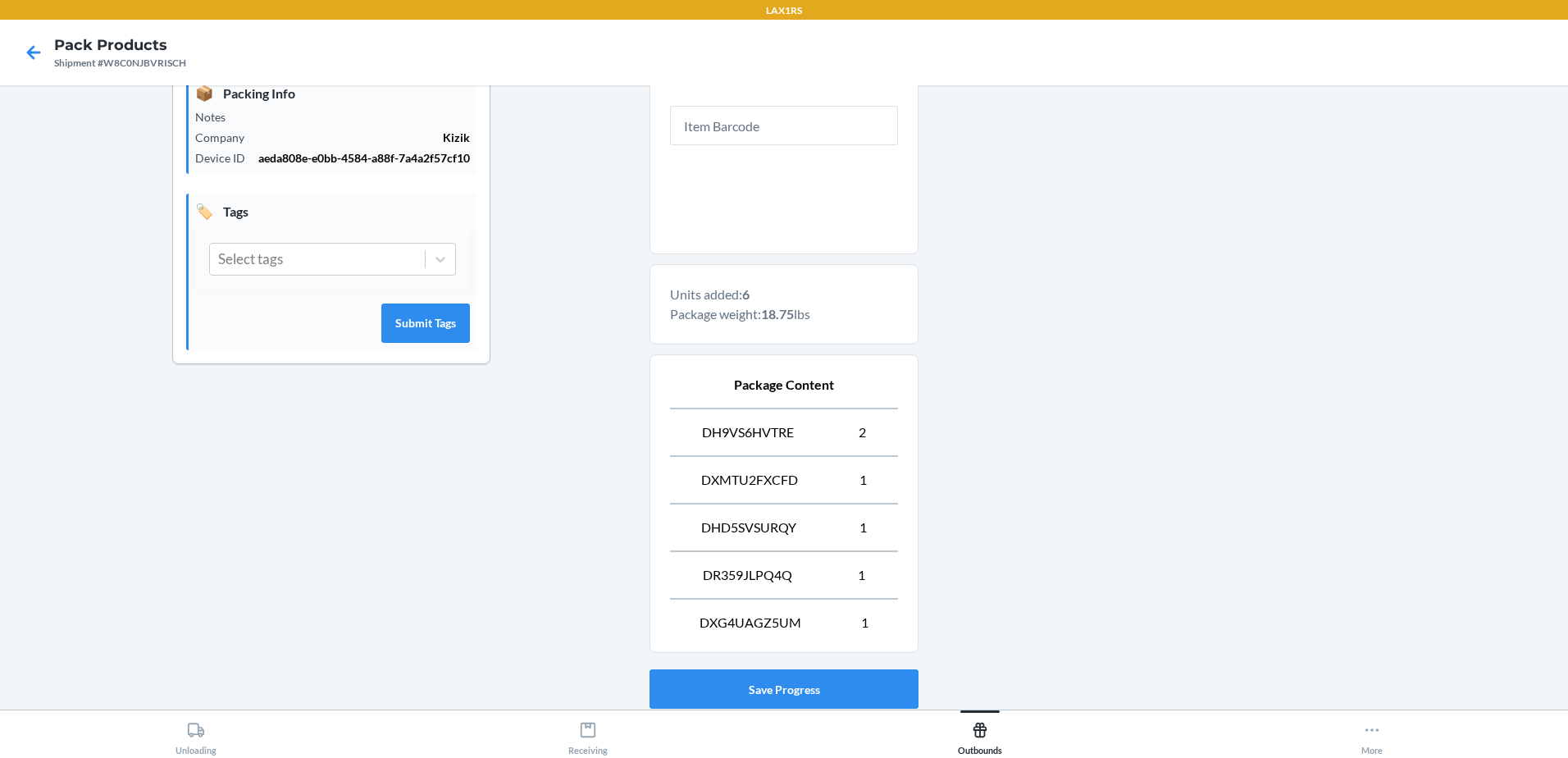
scroll to position [461, 0]
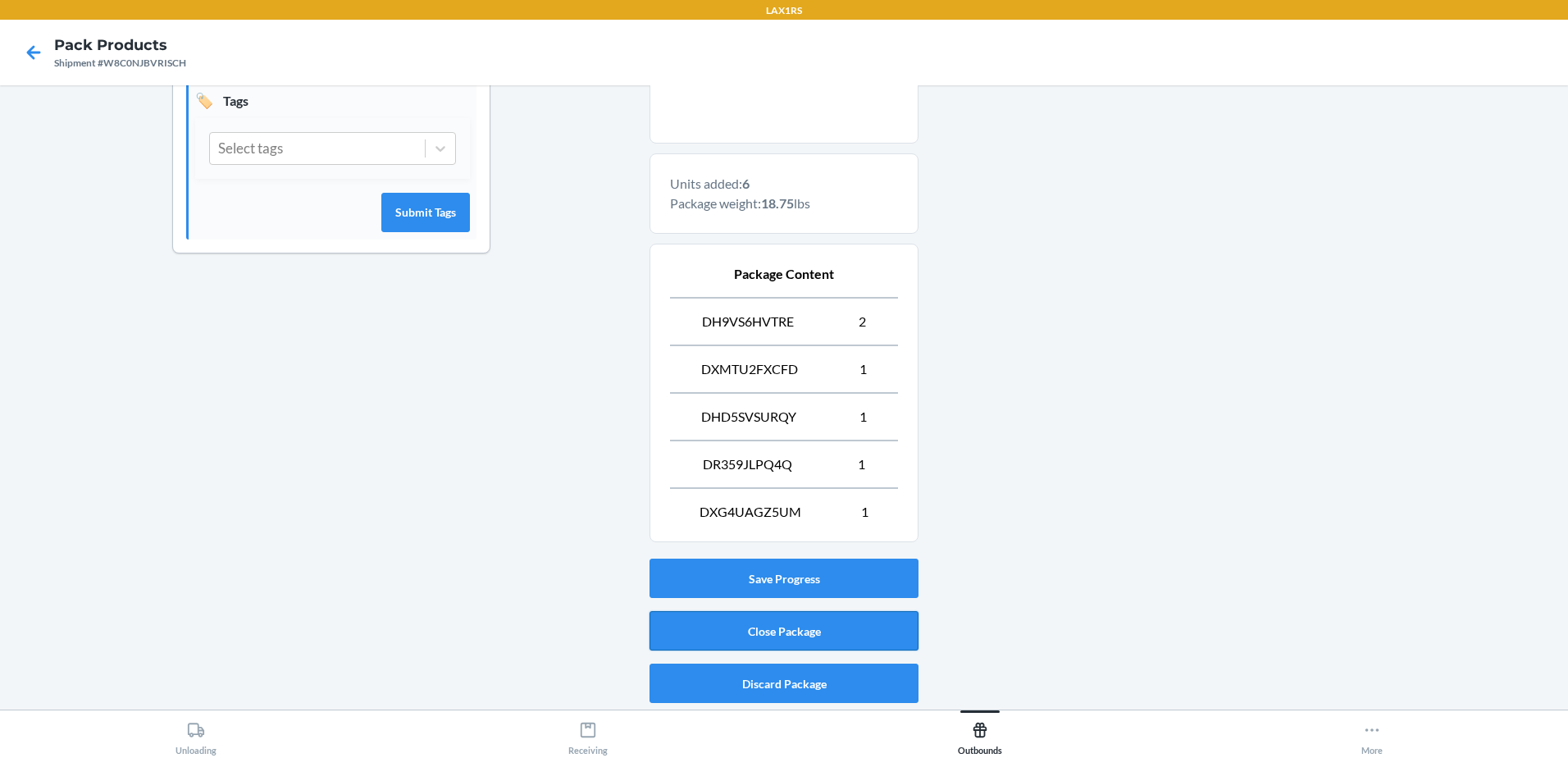
click at [824, 624] on button "Close Package" at bounding box center [784, 630] width 269 height 39
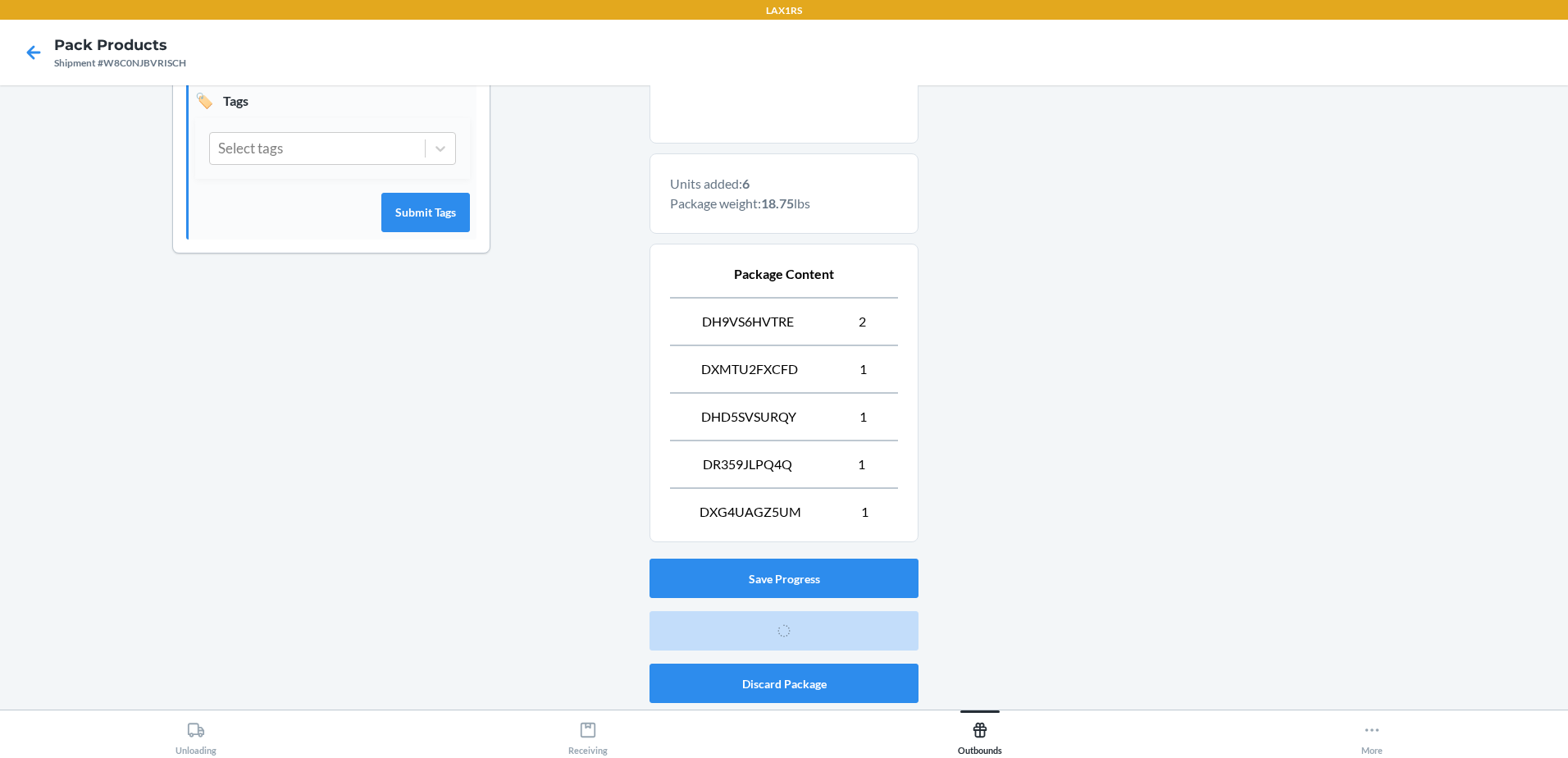
scroll to position [32, 0]
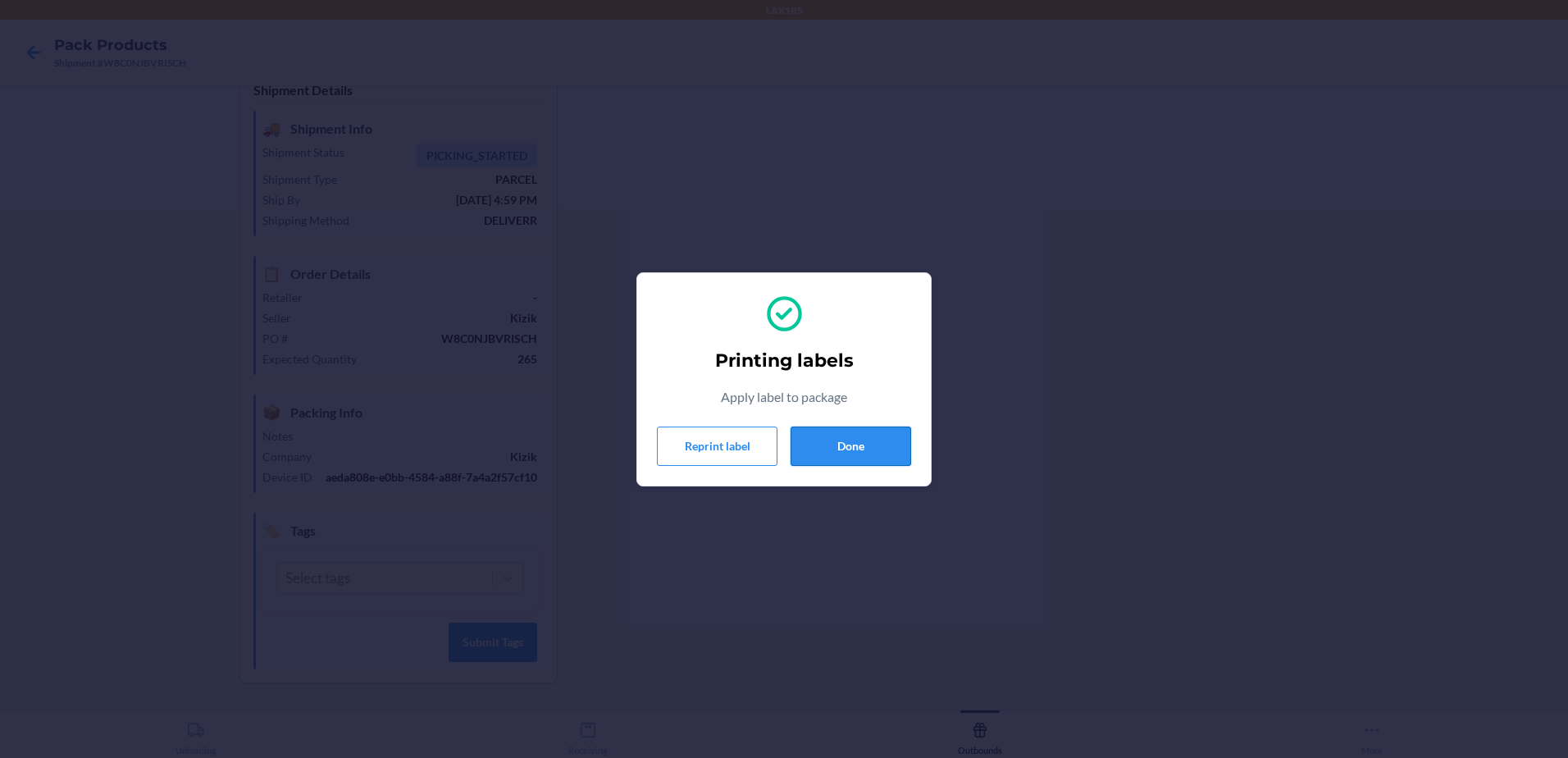
click at [904, 445] on button "Done" at bounding box center [851, 446] width 121 height 39
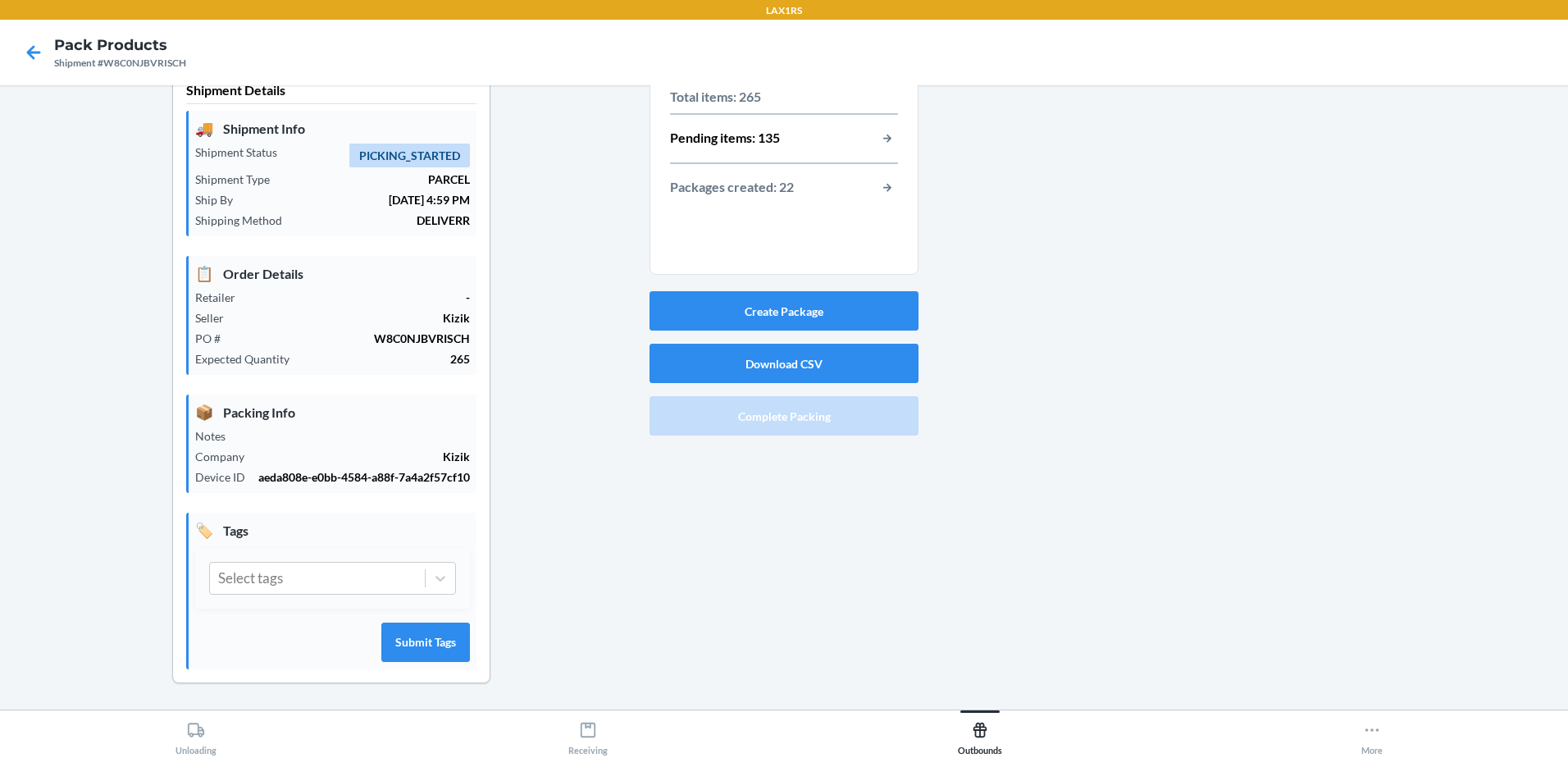
click at [815, 286] on div "Create Package Download CSV Complete Packing" at bounding box center [784, 363] width 269 height 157
click at [813, 307] on button "Create Package" at bounding box center [784, 310] width 269 height 39
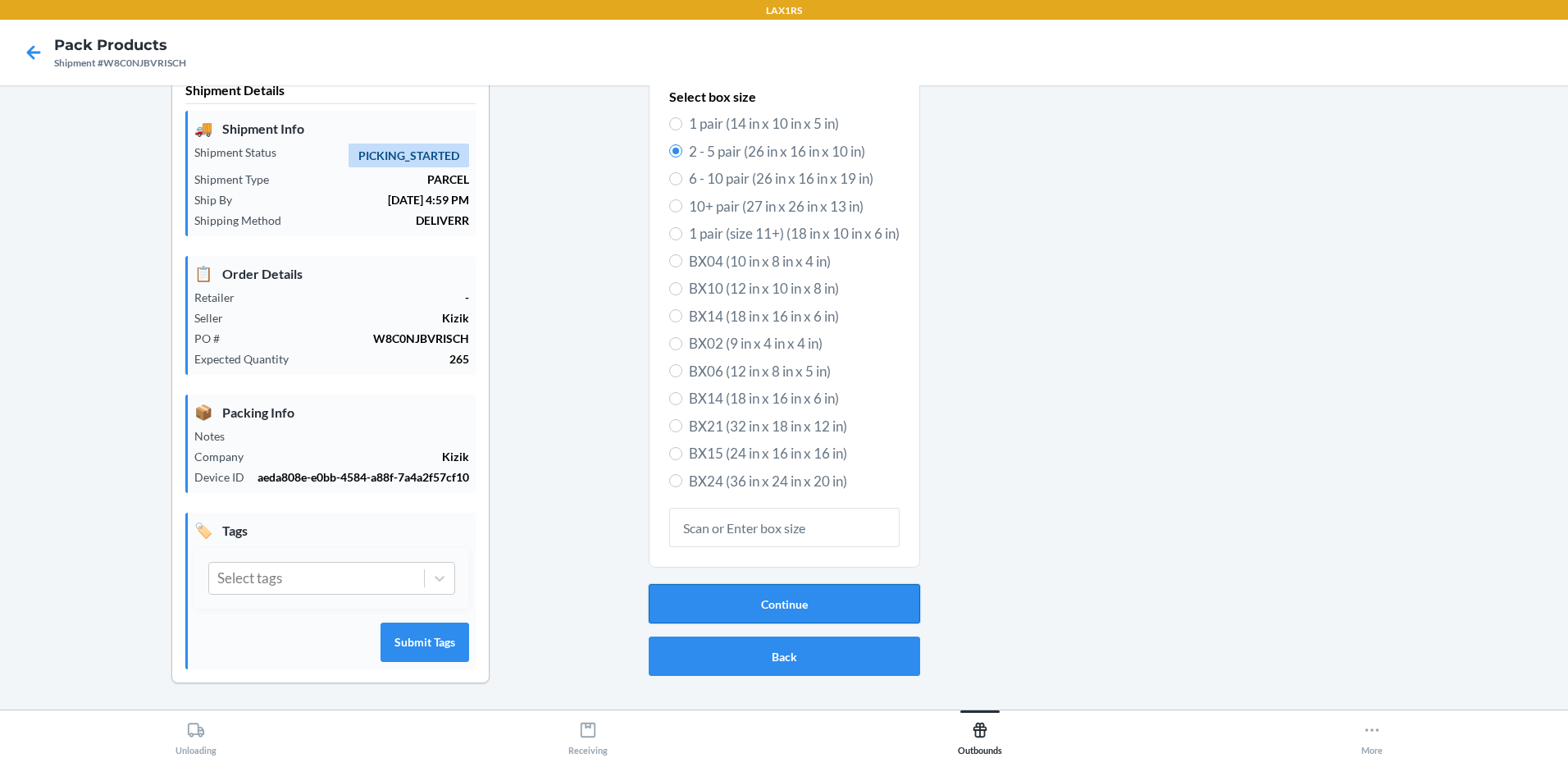
click at [808, 600] on button "Continue" at bounding box center [784, 603] width 271 height 39
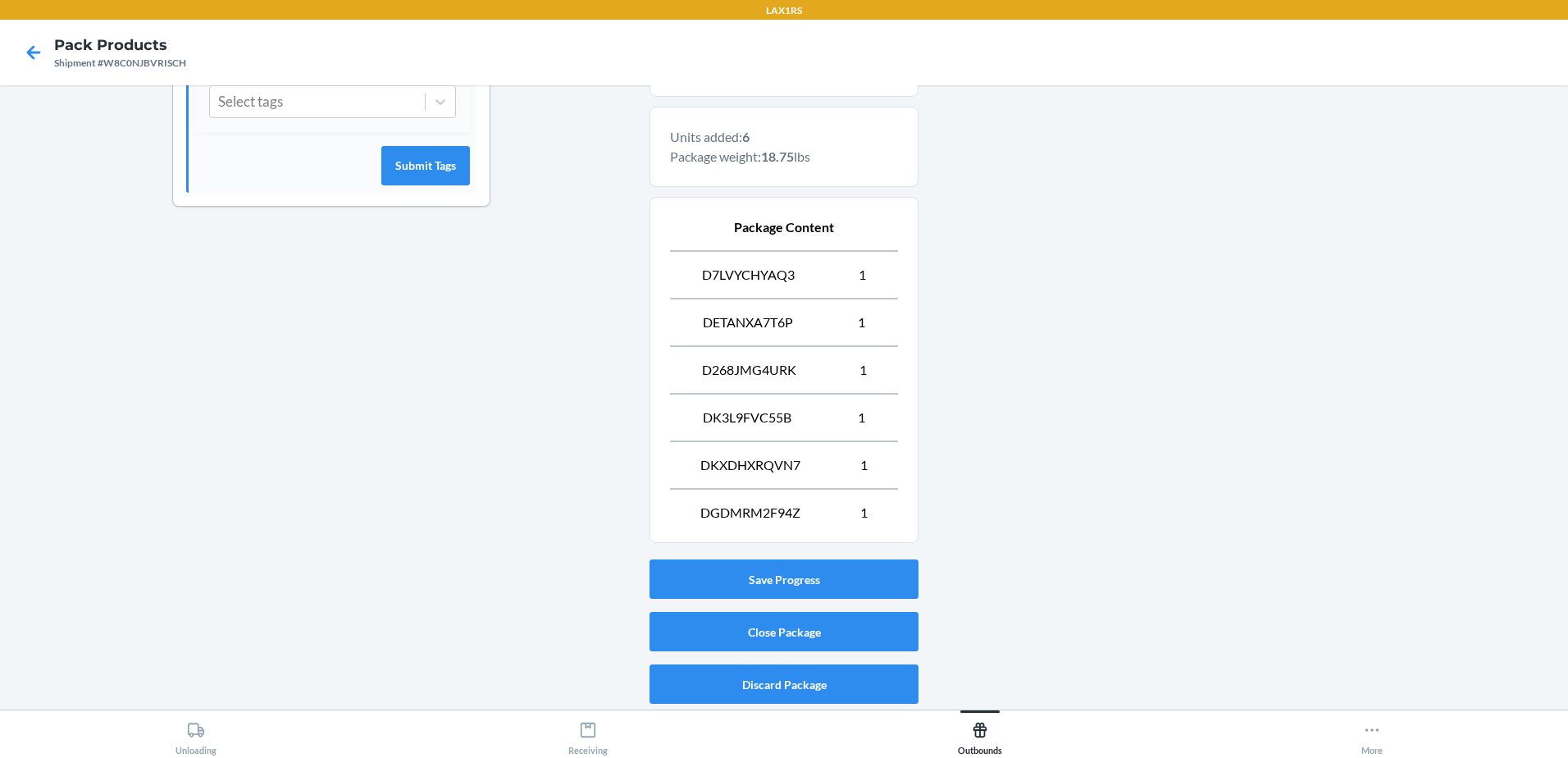
scroll to position [509, 0]
click at [790, 633] on button "Close Package" at bounding box center [784, 630] width 269 height 39
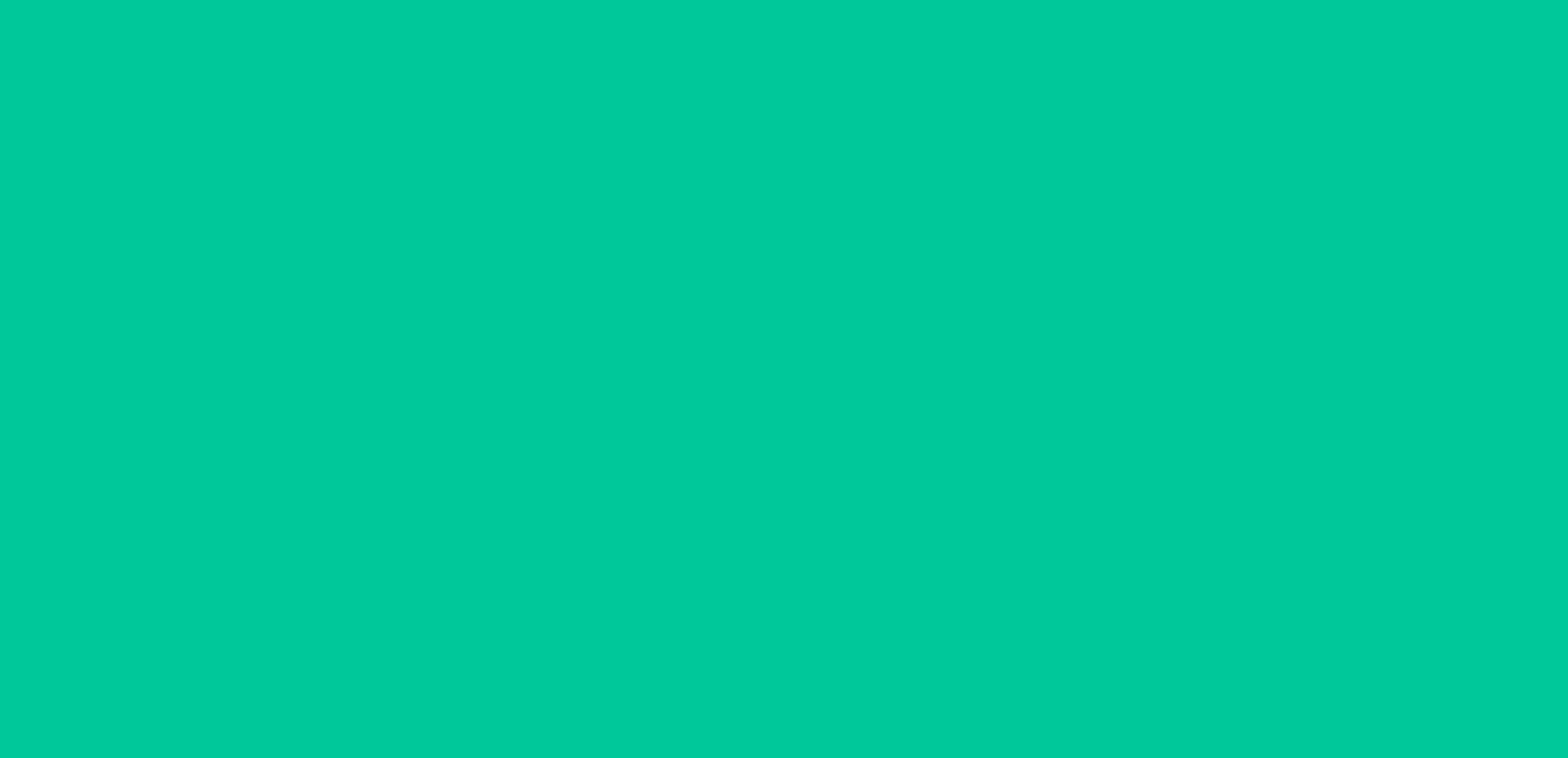
scroll to position [32, 0]
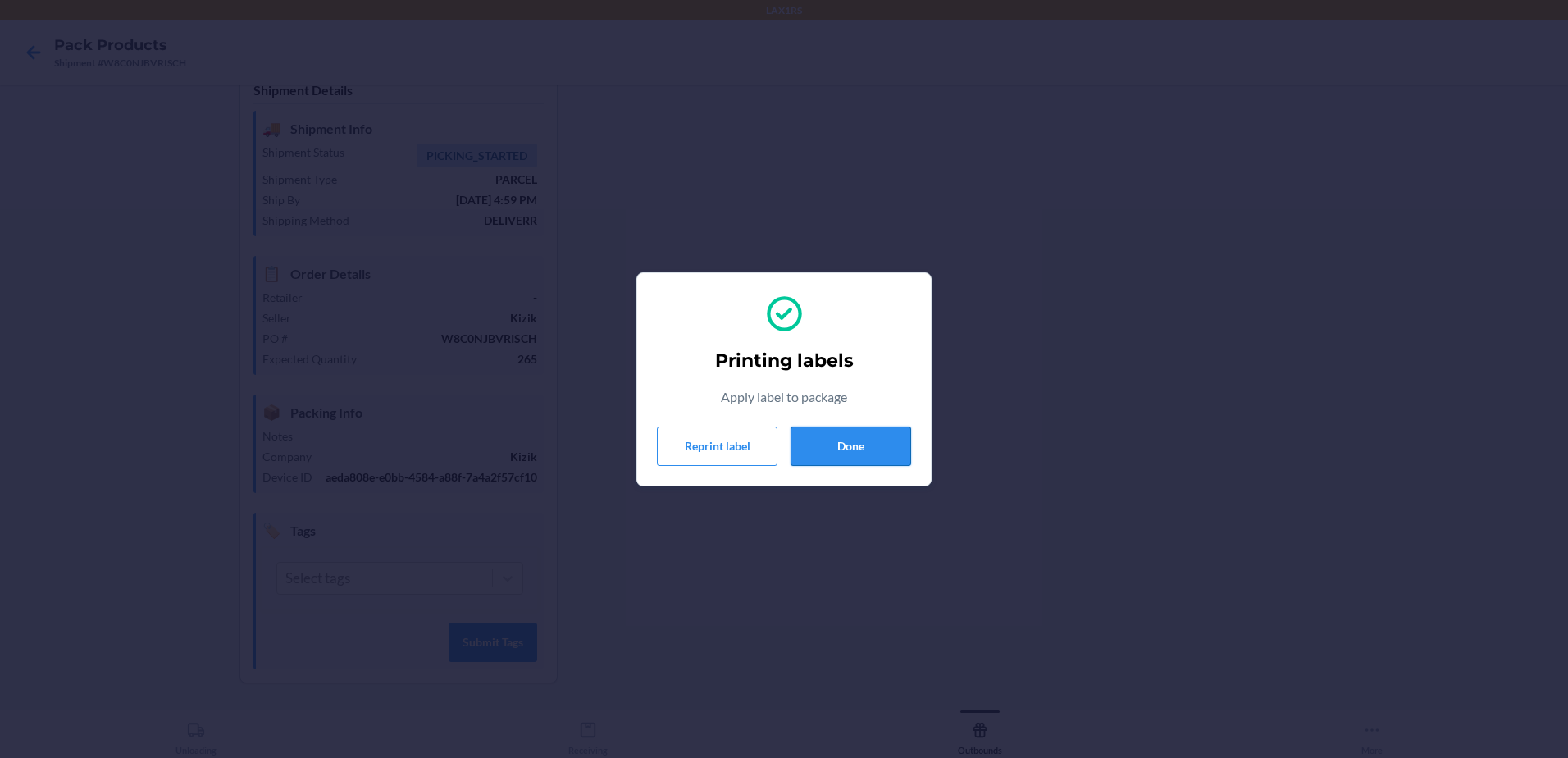
click at [870, 451] on button "Done" at bounding box center [851, 446] width 121 height 39
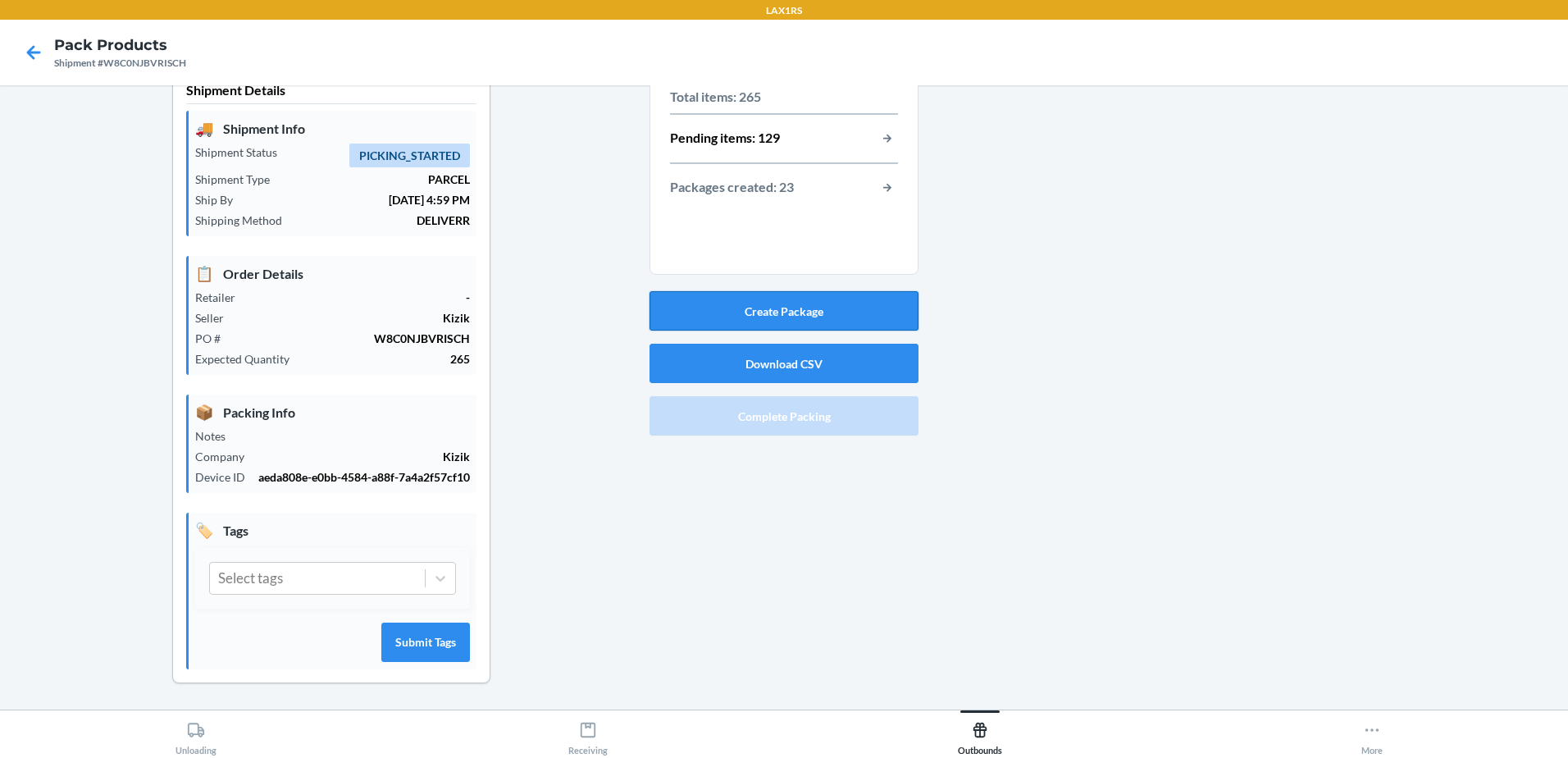
click at [769, 296] on button "Create Package" at bounding box center [784, 310] width 269 height 39
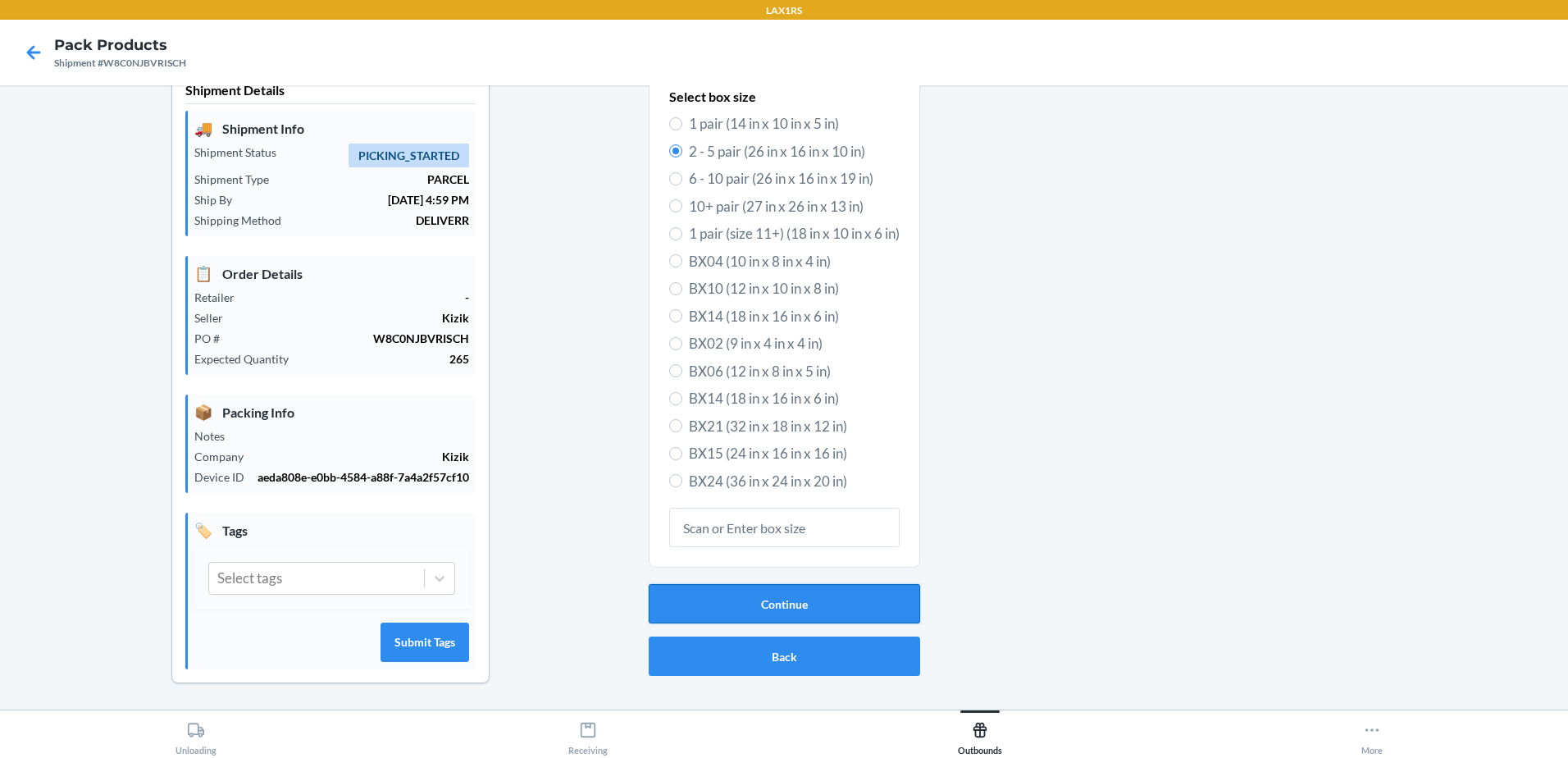
click at [821, 596] on button "Continue" at bounding box center [784, 603] width 271 height 39
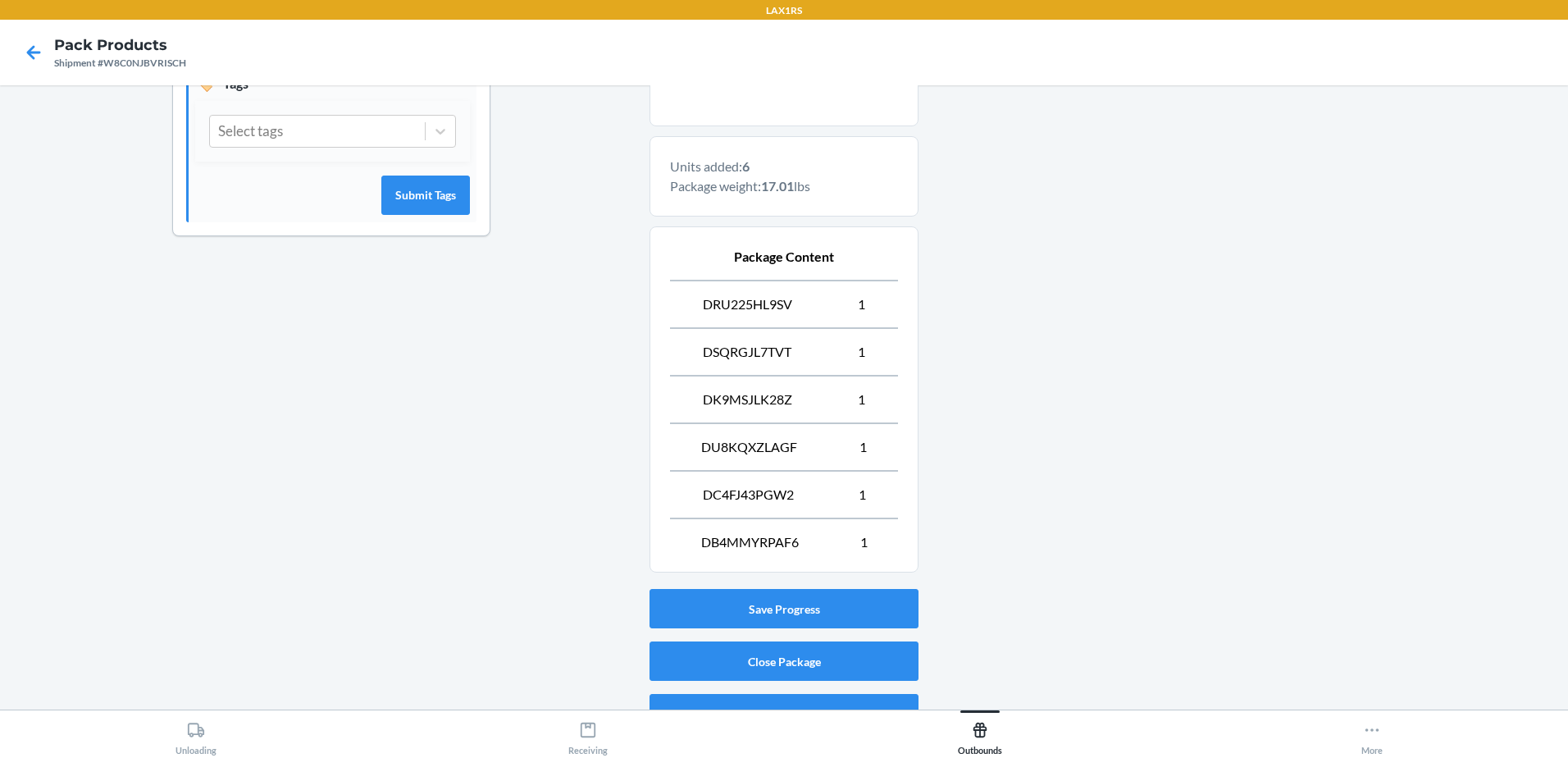
scroll to position [509, 0]
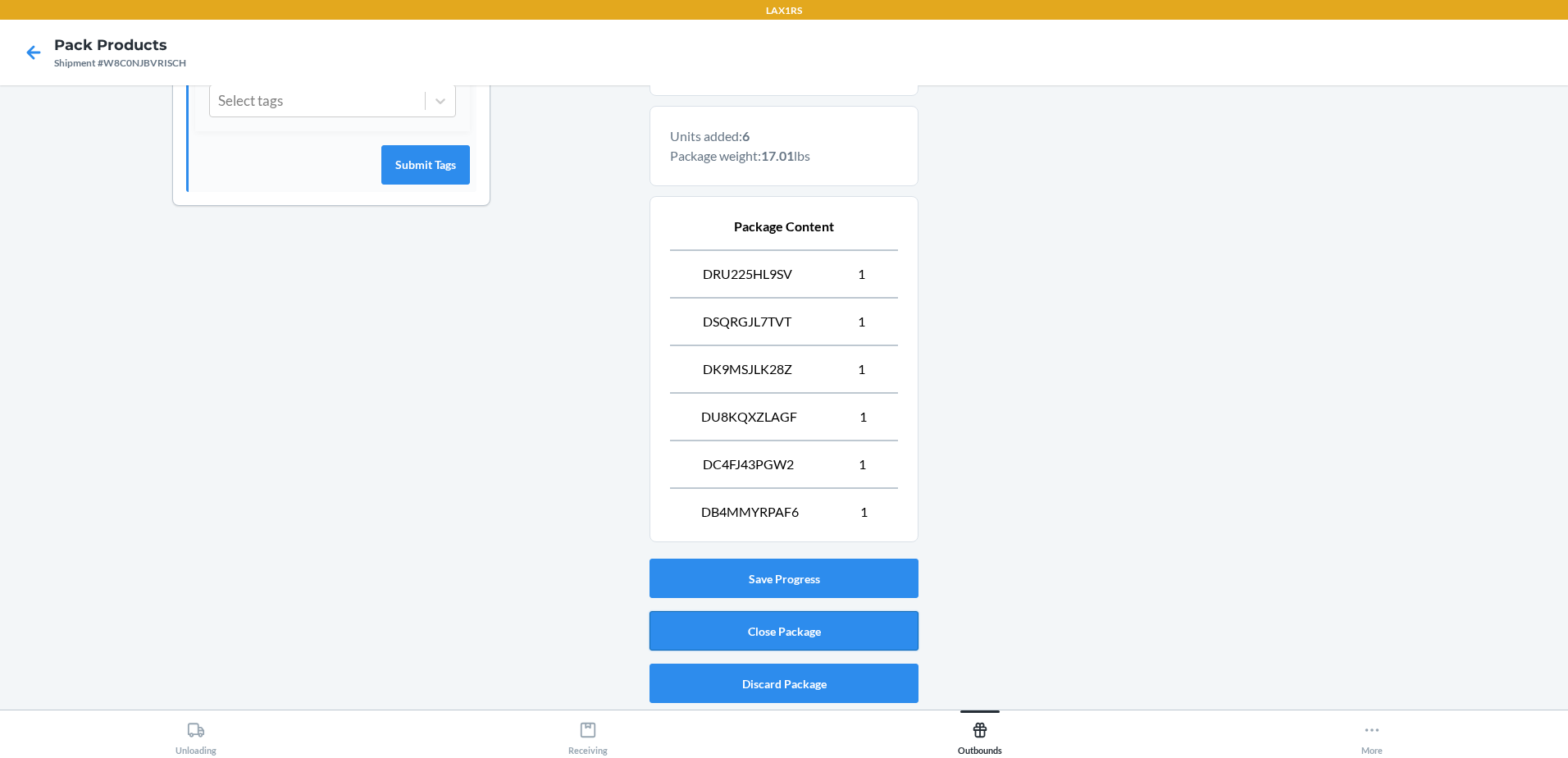
click at [804, 635] on button "Close Package" at bounding box center [784, 630] width 269 height 39
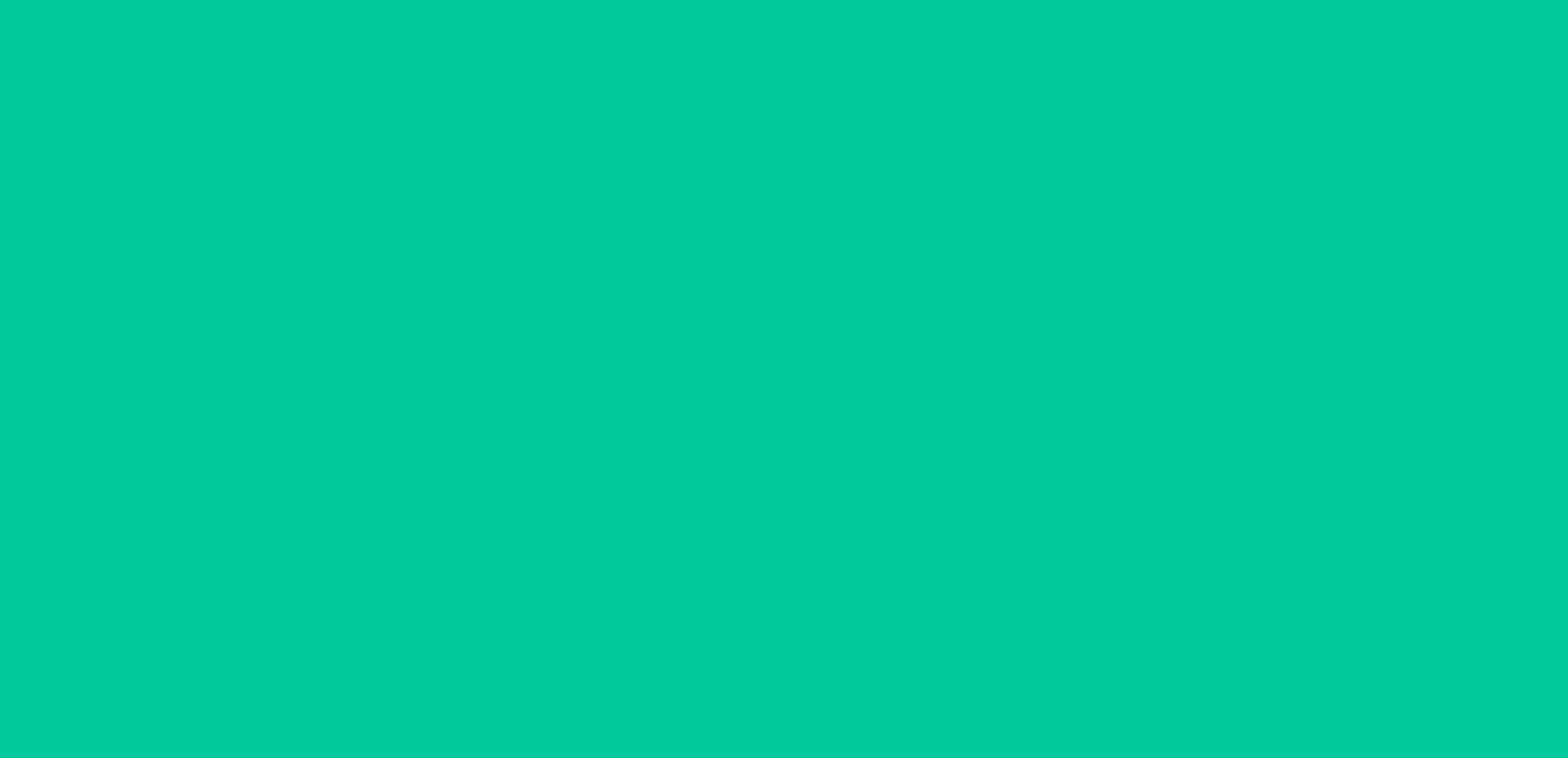
scroll to position [32, 0]
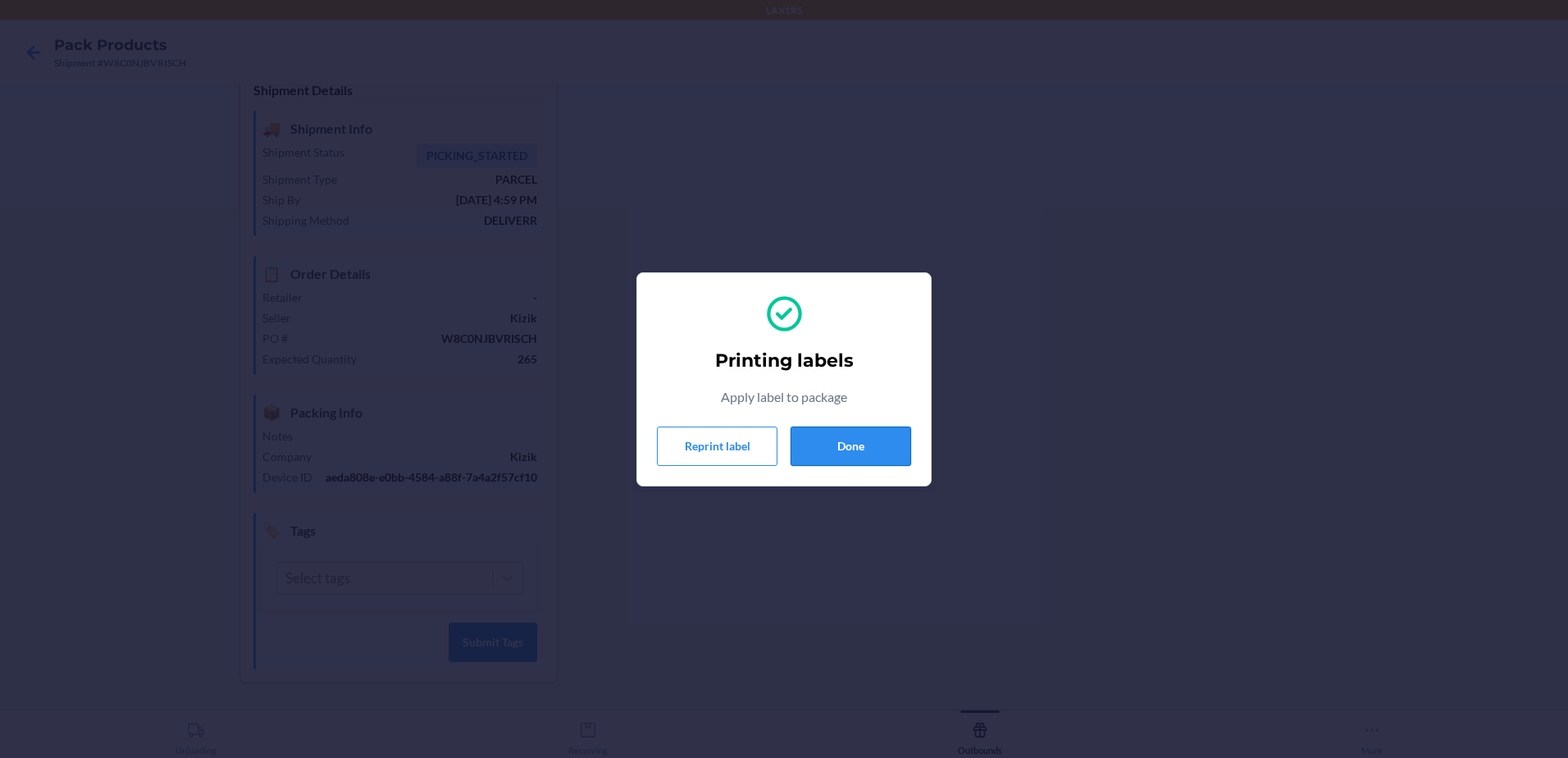
click at [866, 453] on button "Done" at bounding box center [851, 446] width 121 height 39
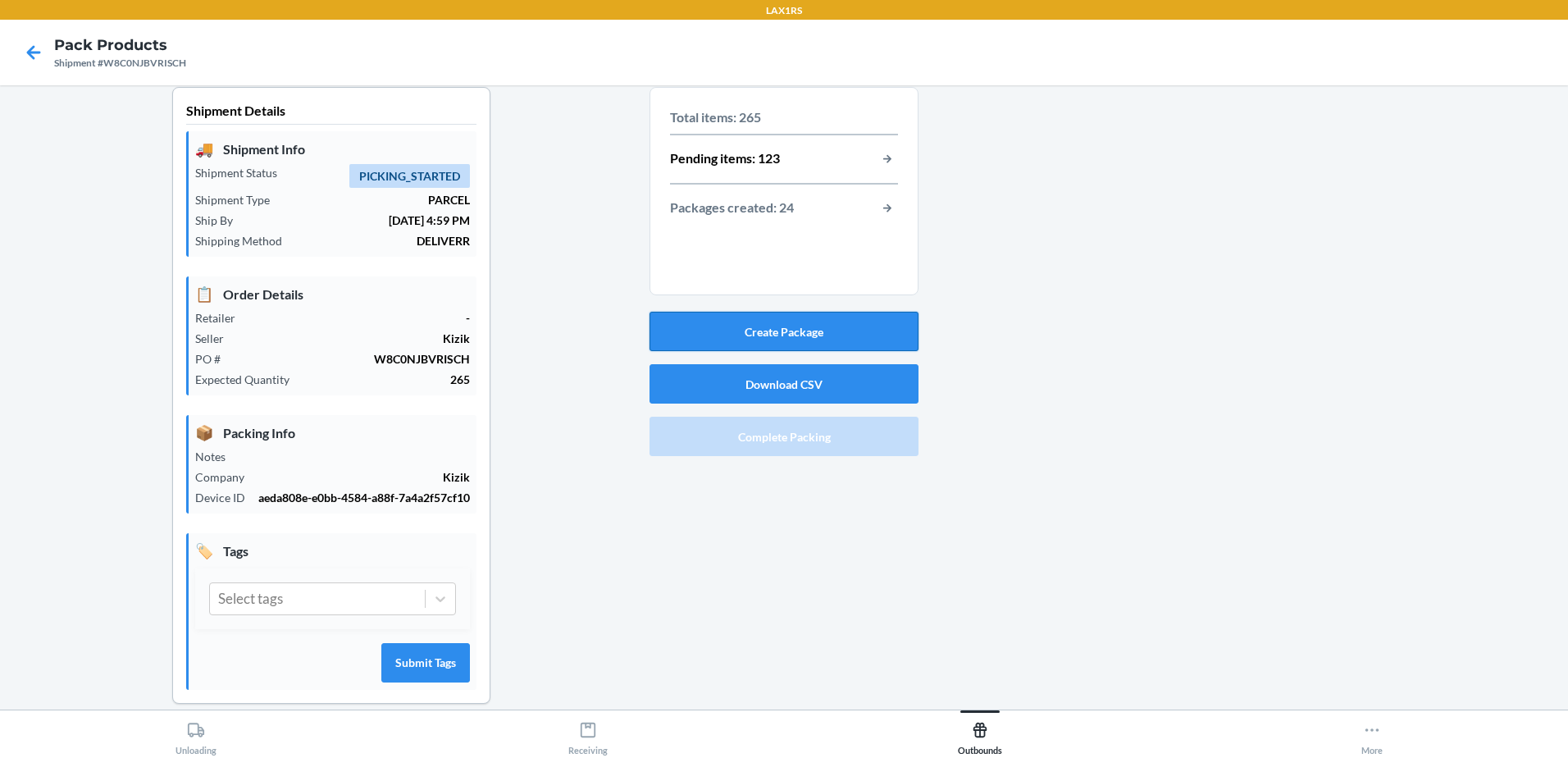
scroll to position [0, 0]
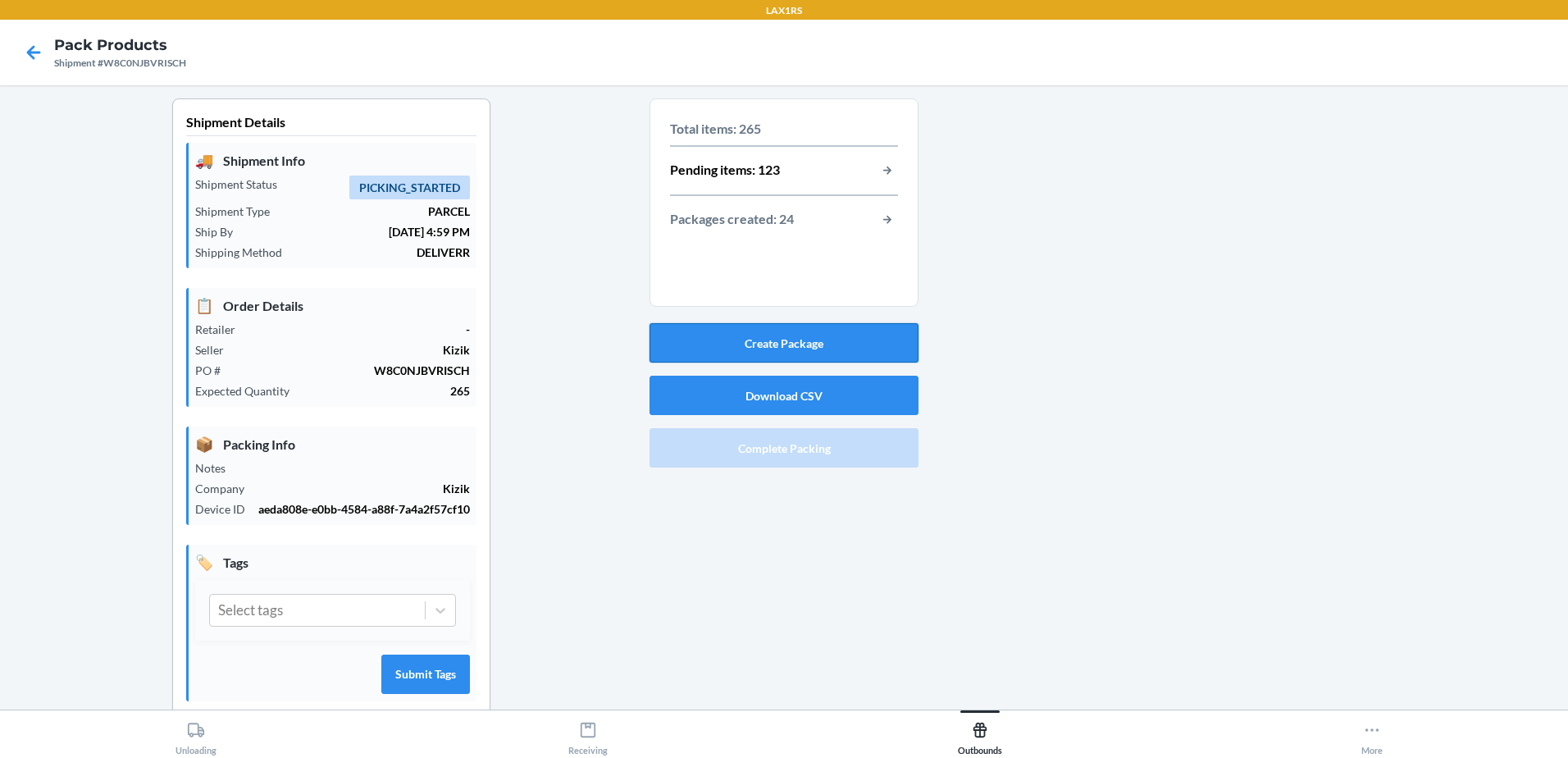
click at [801, 341] on button "Create Package" at bounding box center [784, 342] width 269 height 39
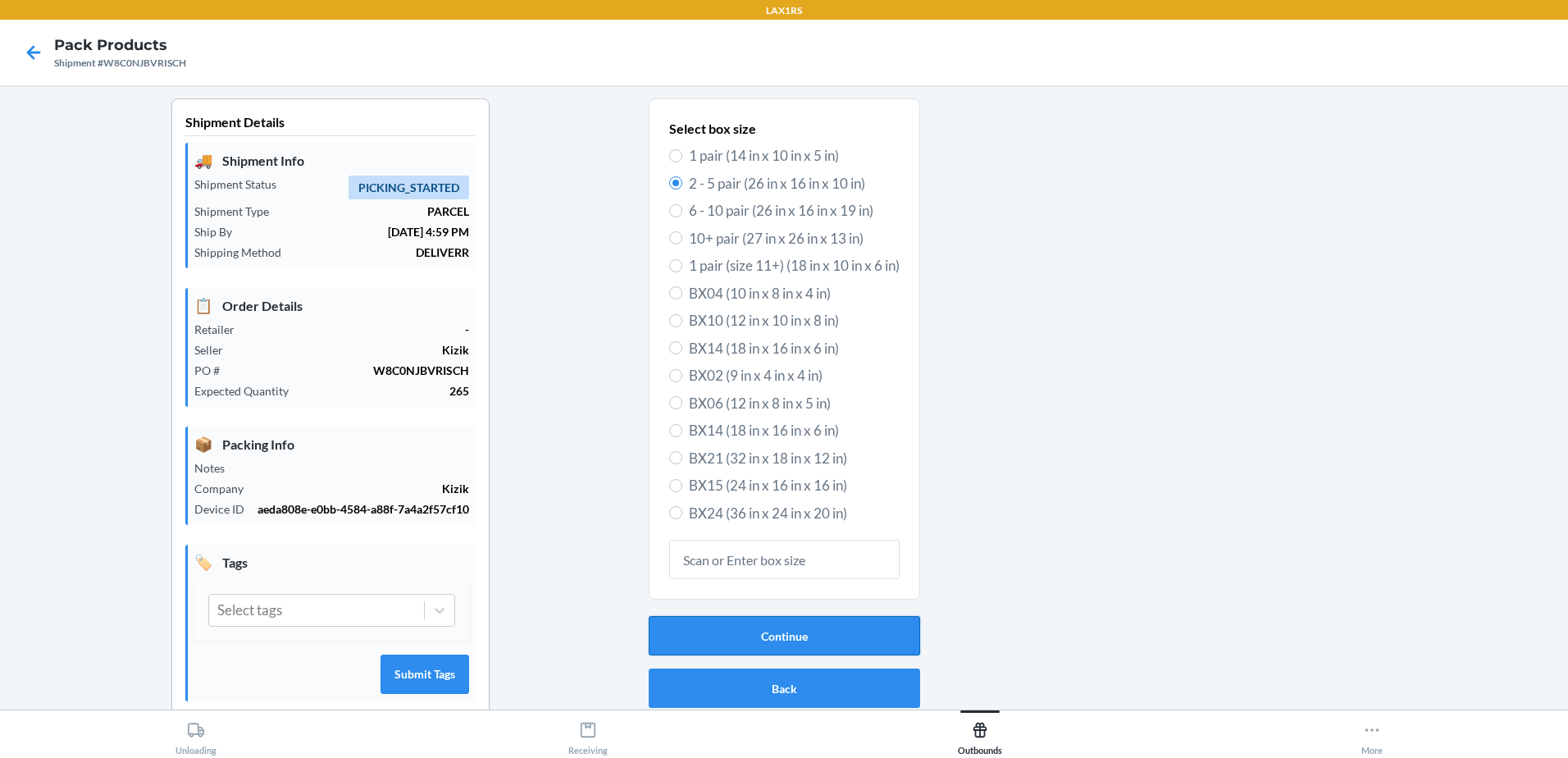
click at [799, 630] on button "Continue" at bounding box center [784, 635] width 271 height 39
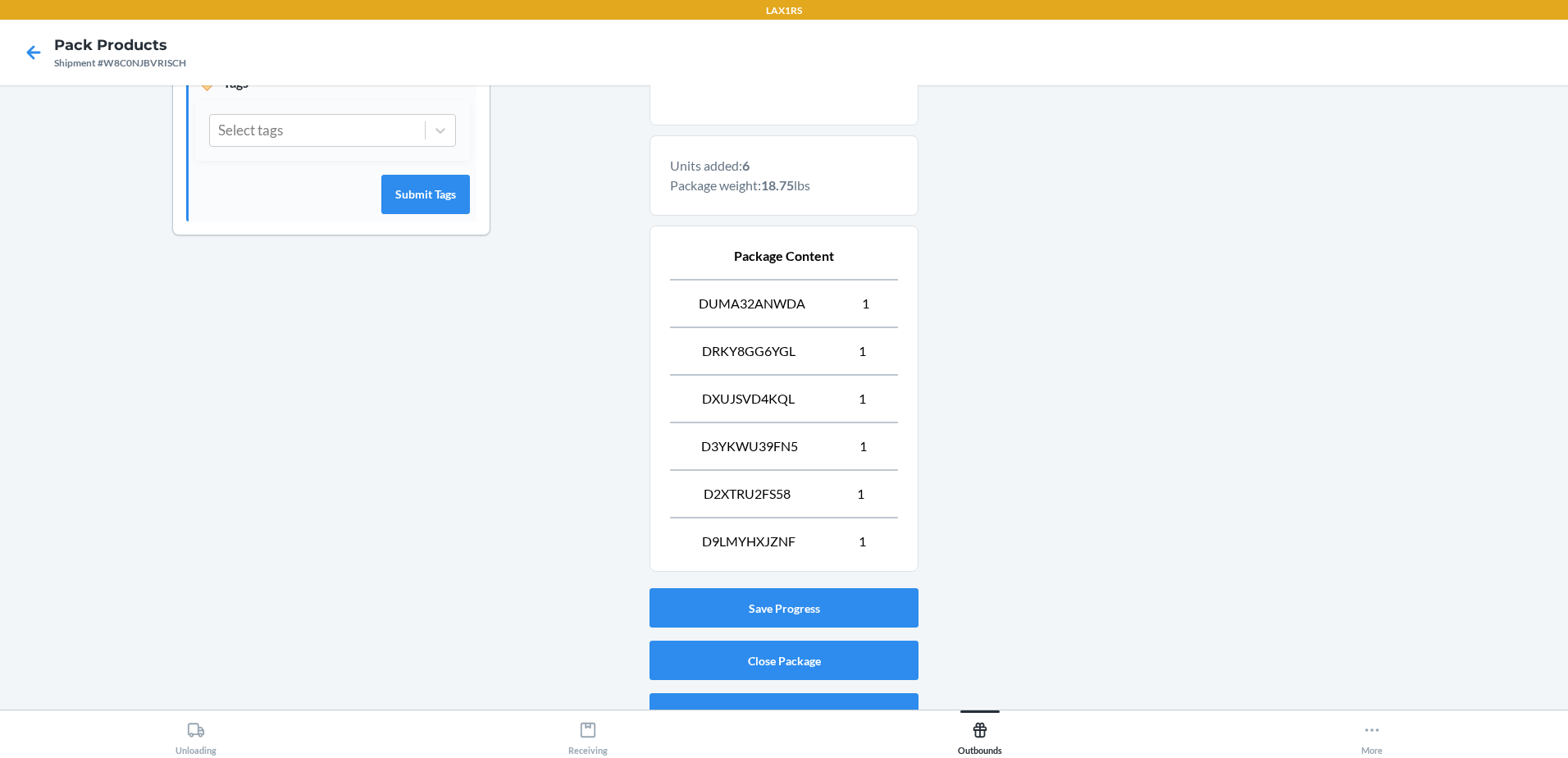
scroll to position [509, 0]
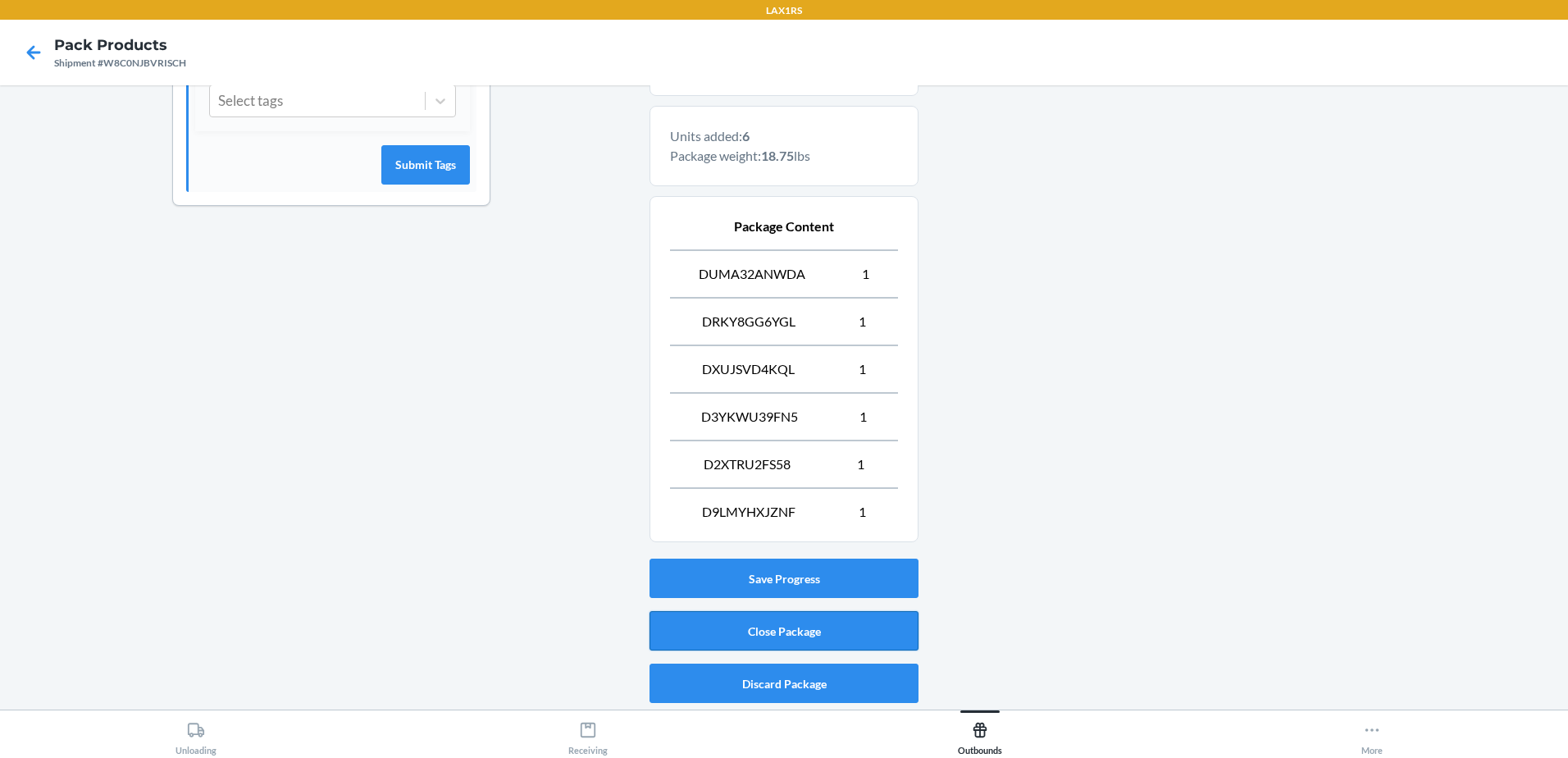
click at [848, 624] on button "Close Package" at bounding box center [784, 630] width 269 height 39
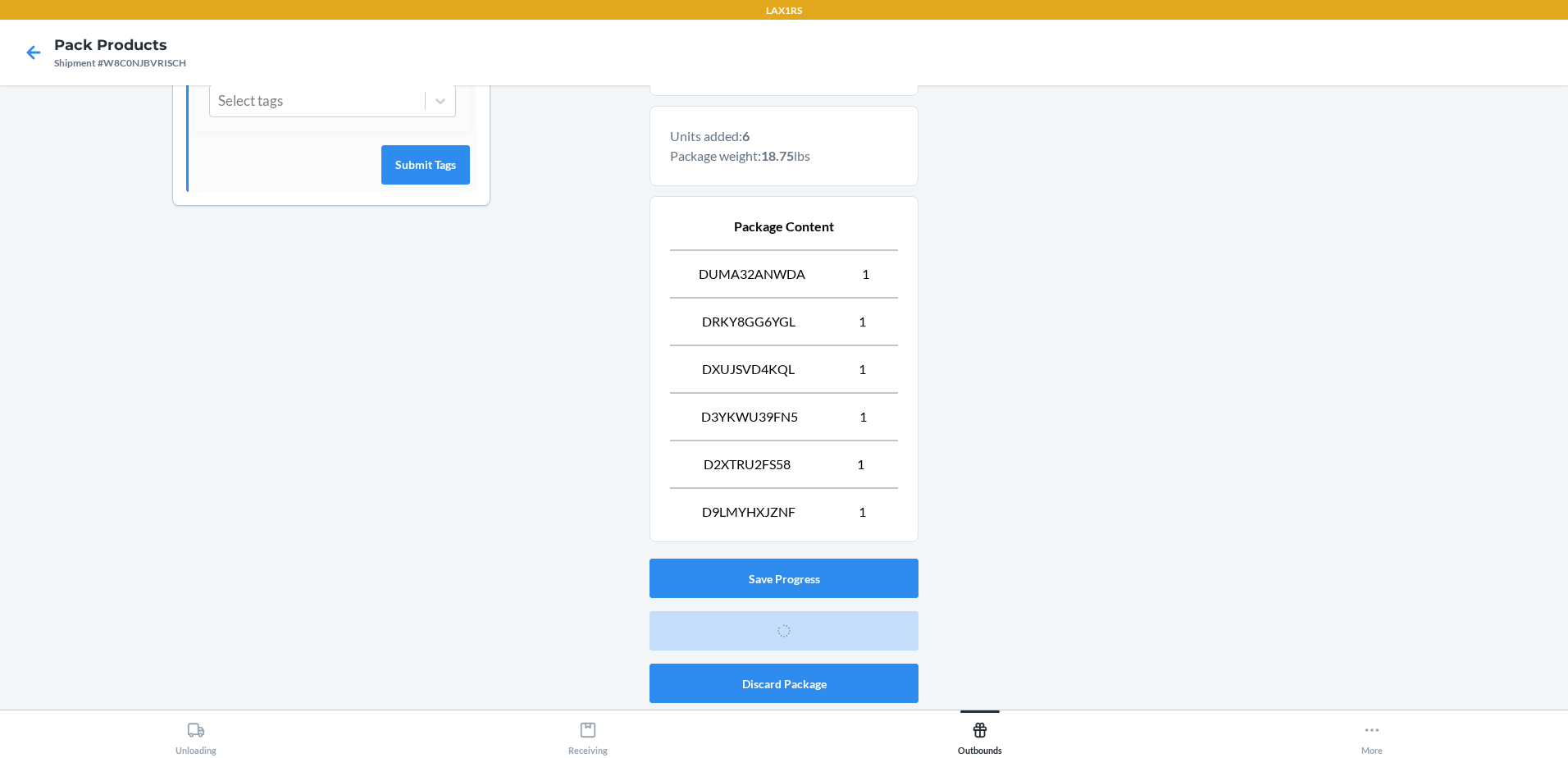
scroll to position [32, 0]
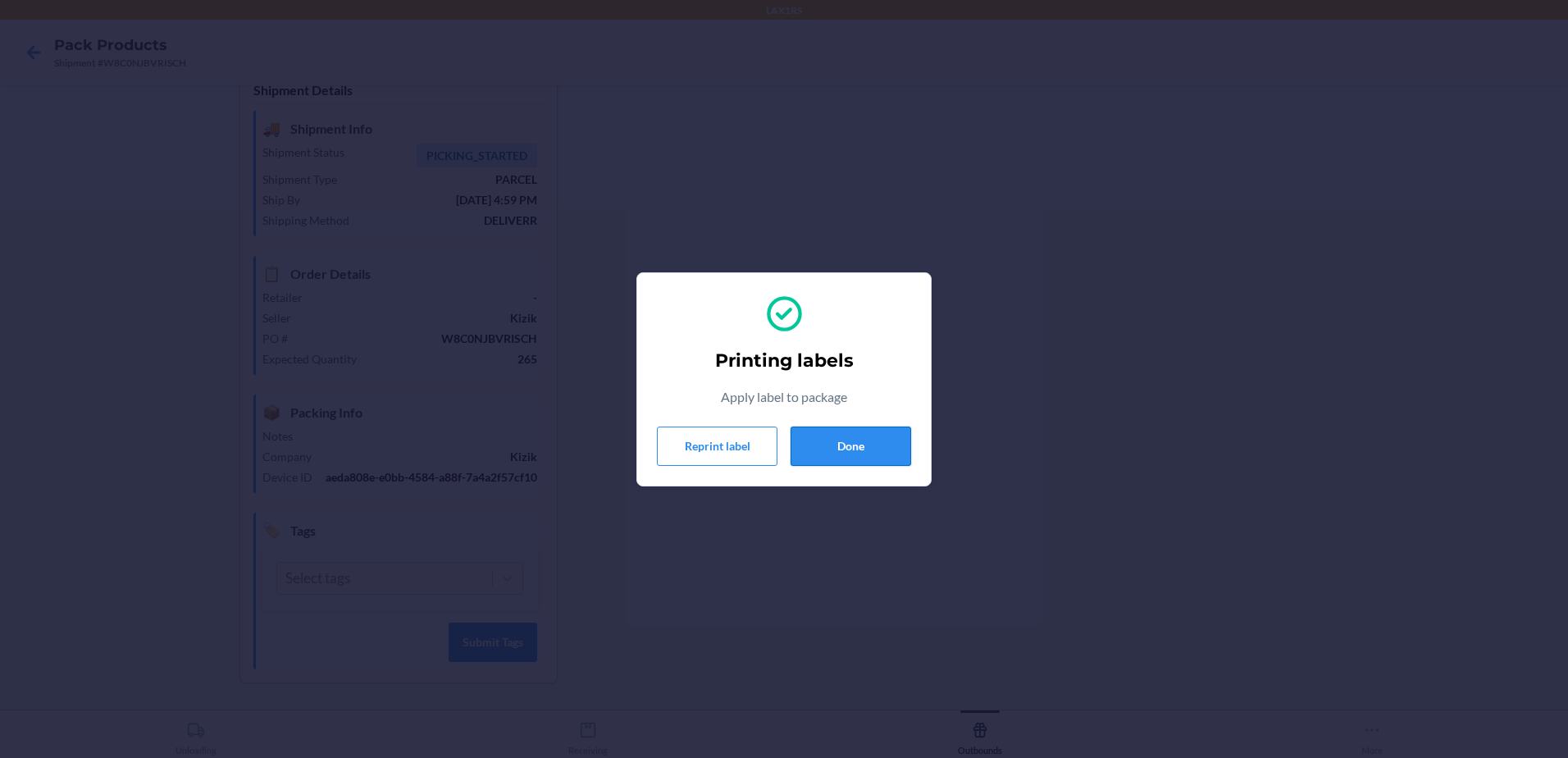
click at [799, 445] on button "Done" at bounding box center [851, 446] width 121 height 39
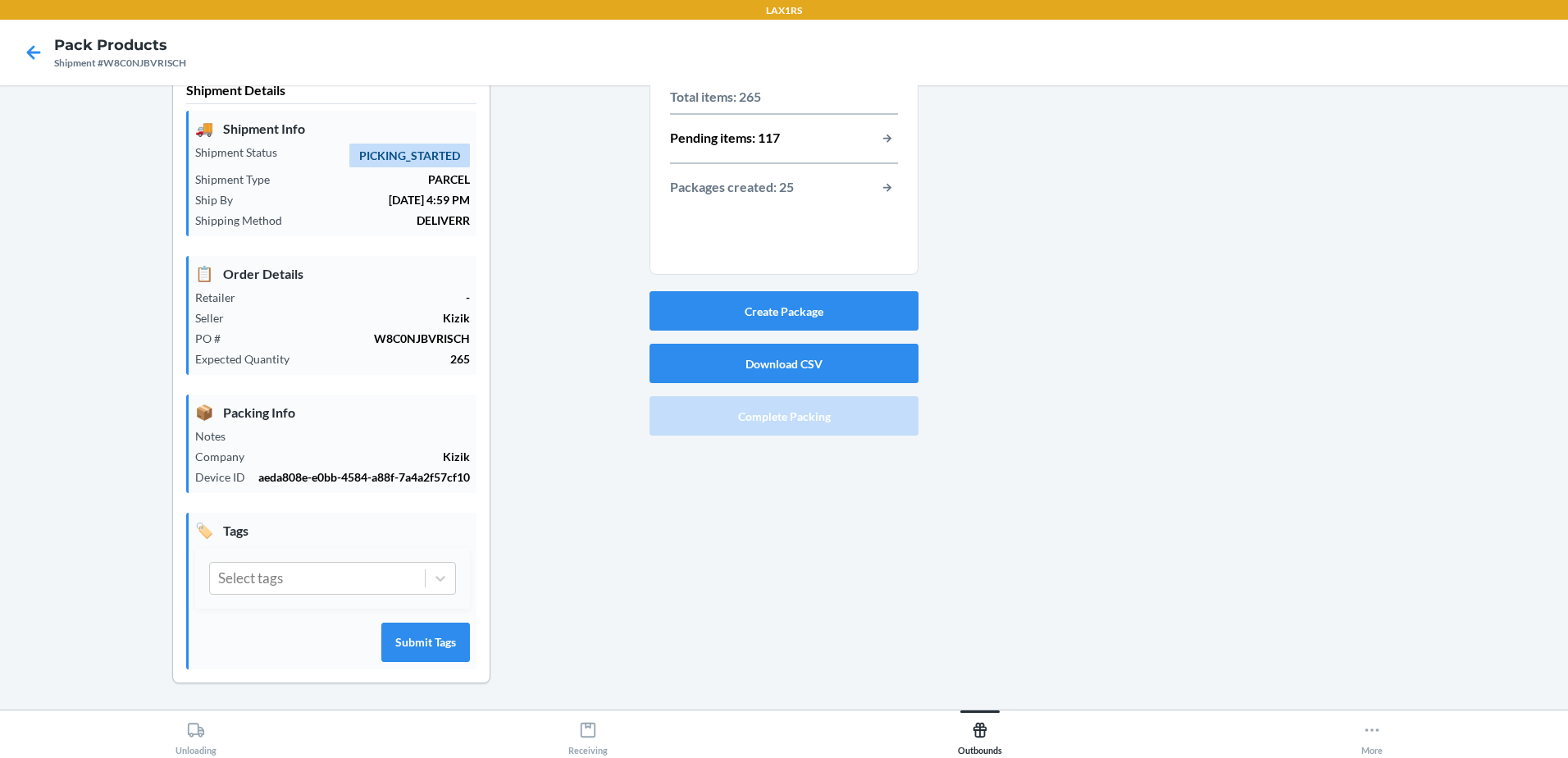
scroll to position [0, 0]
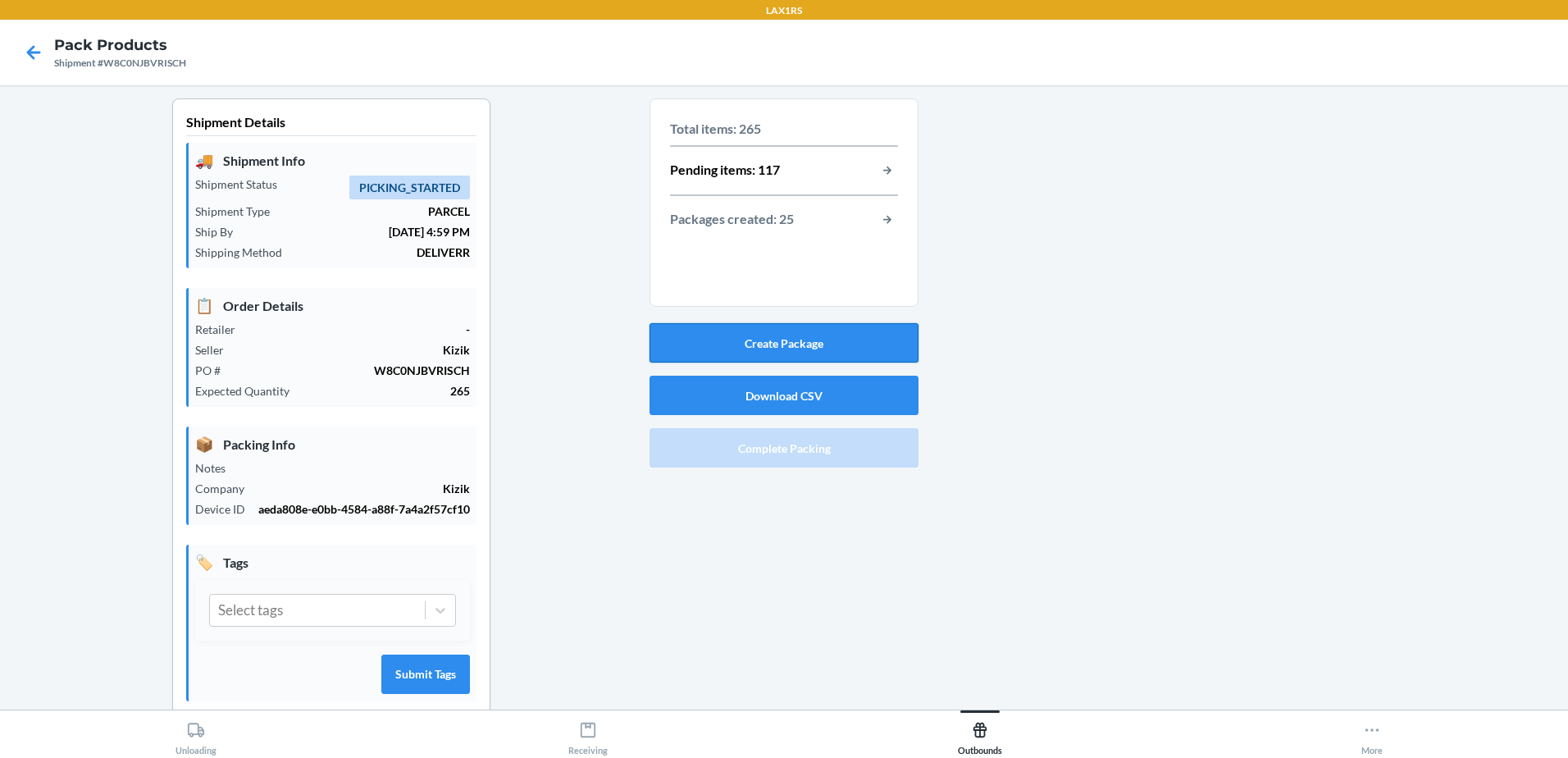
click at [891, 341] on button "Create Package" at bounding box center [784, 342] width 269 height 39
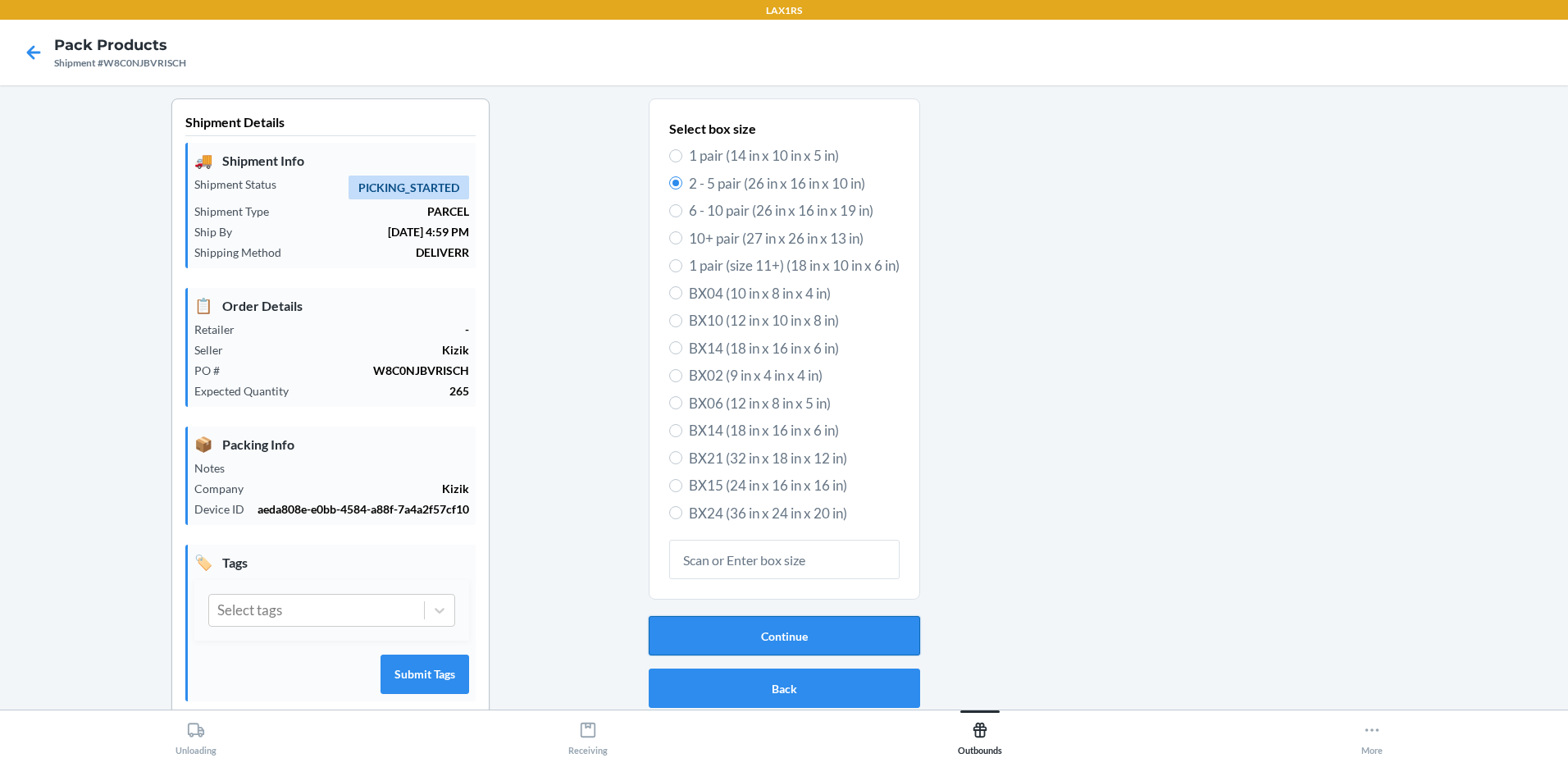
click at [768, 634] on button "Continue" at bounding box center [784, 635] width 271 height 39
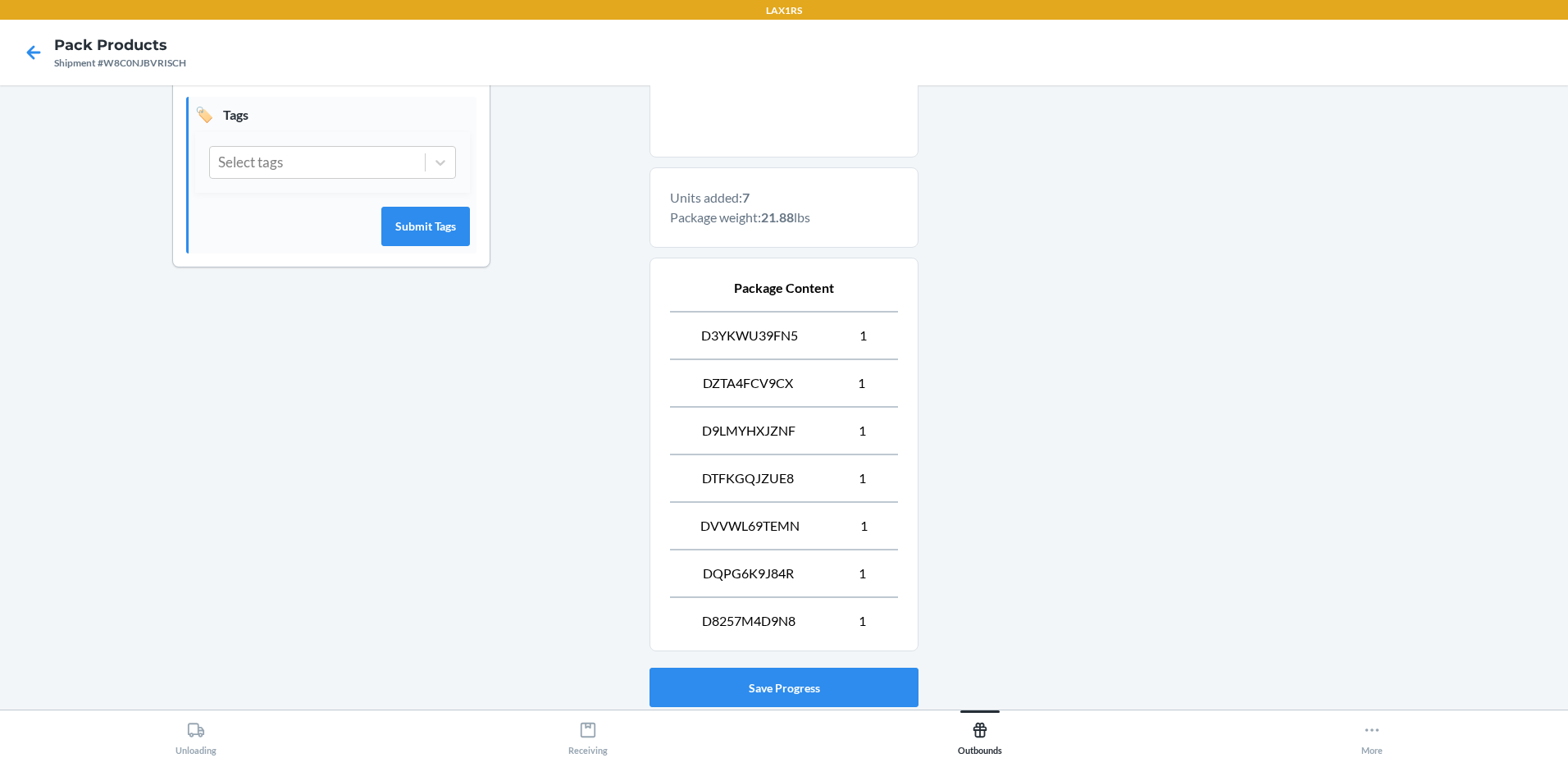
scroll to position [557, 0]
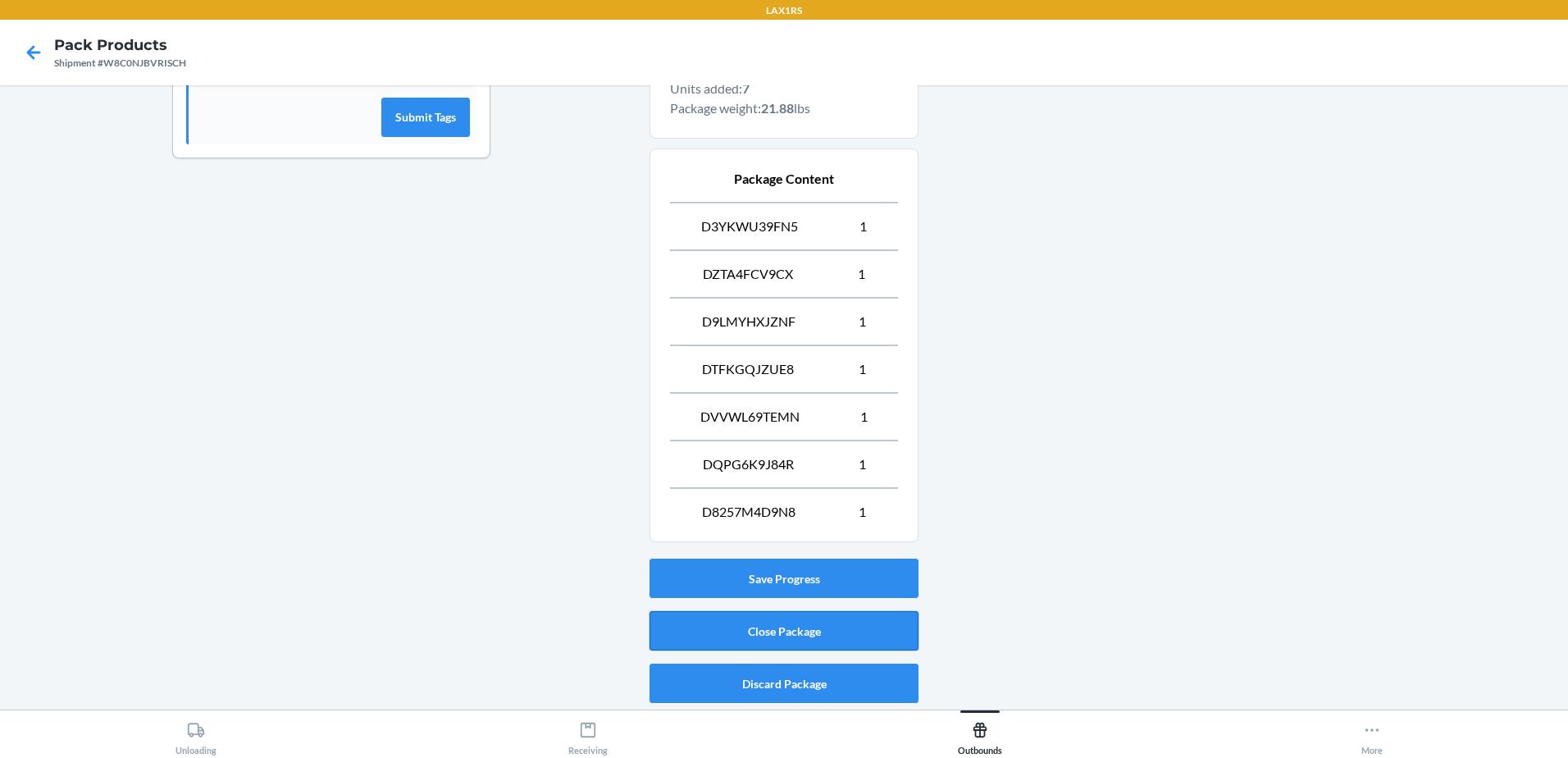
click at [829, 629] on button "Close Package" at bounding box center [784, 630] width 269 height 39
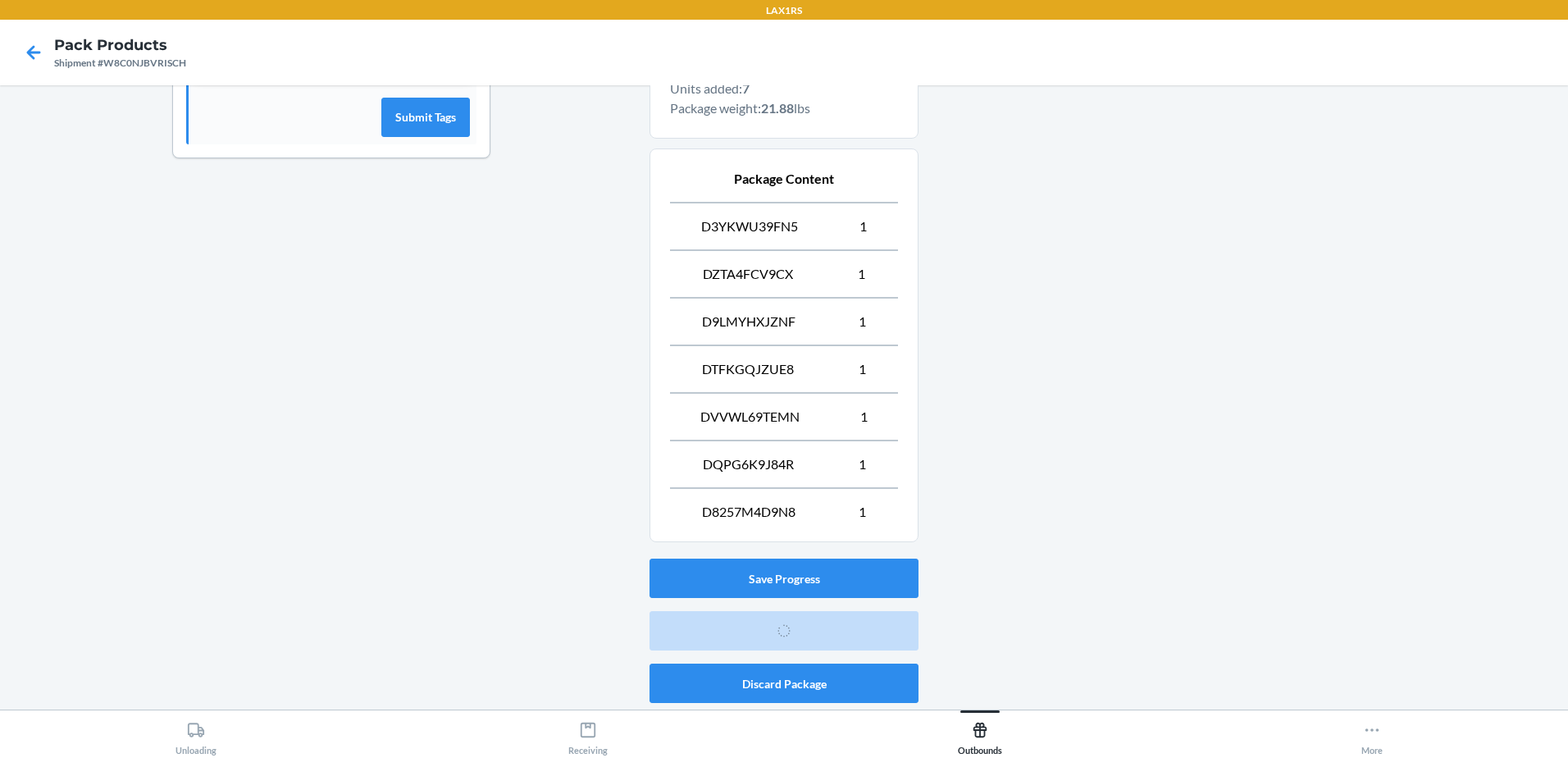
scroll to position [32, 0]
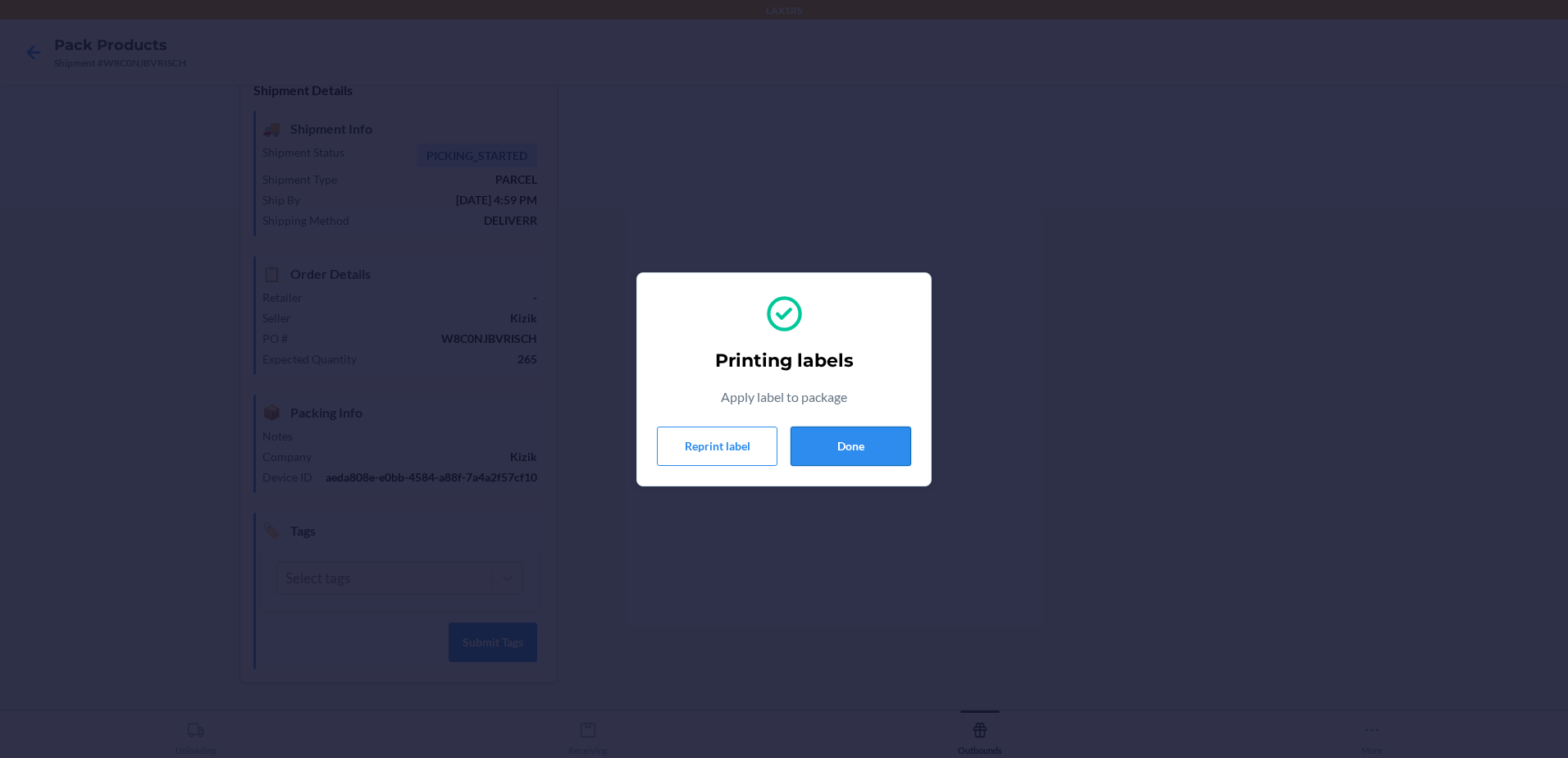
click at [869, 447] on button "Done" at bounding box center [851, 446] width 121 height 39
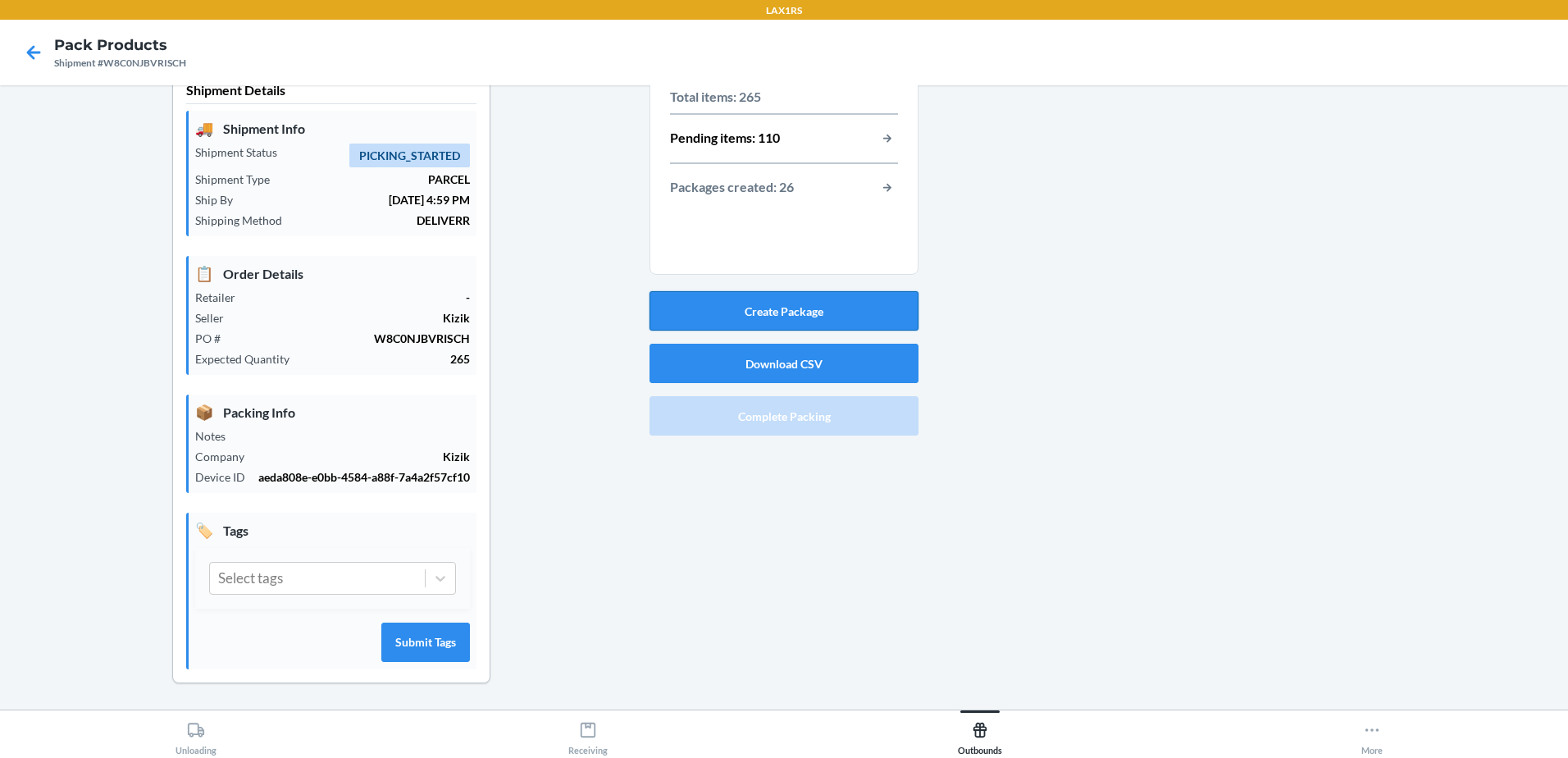
click at [864, 309] on button "Create Package" at bounding box center [784, 310] width 269 height 39
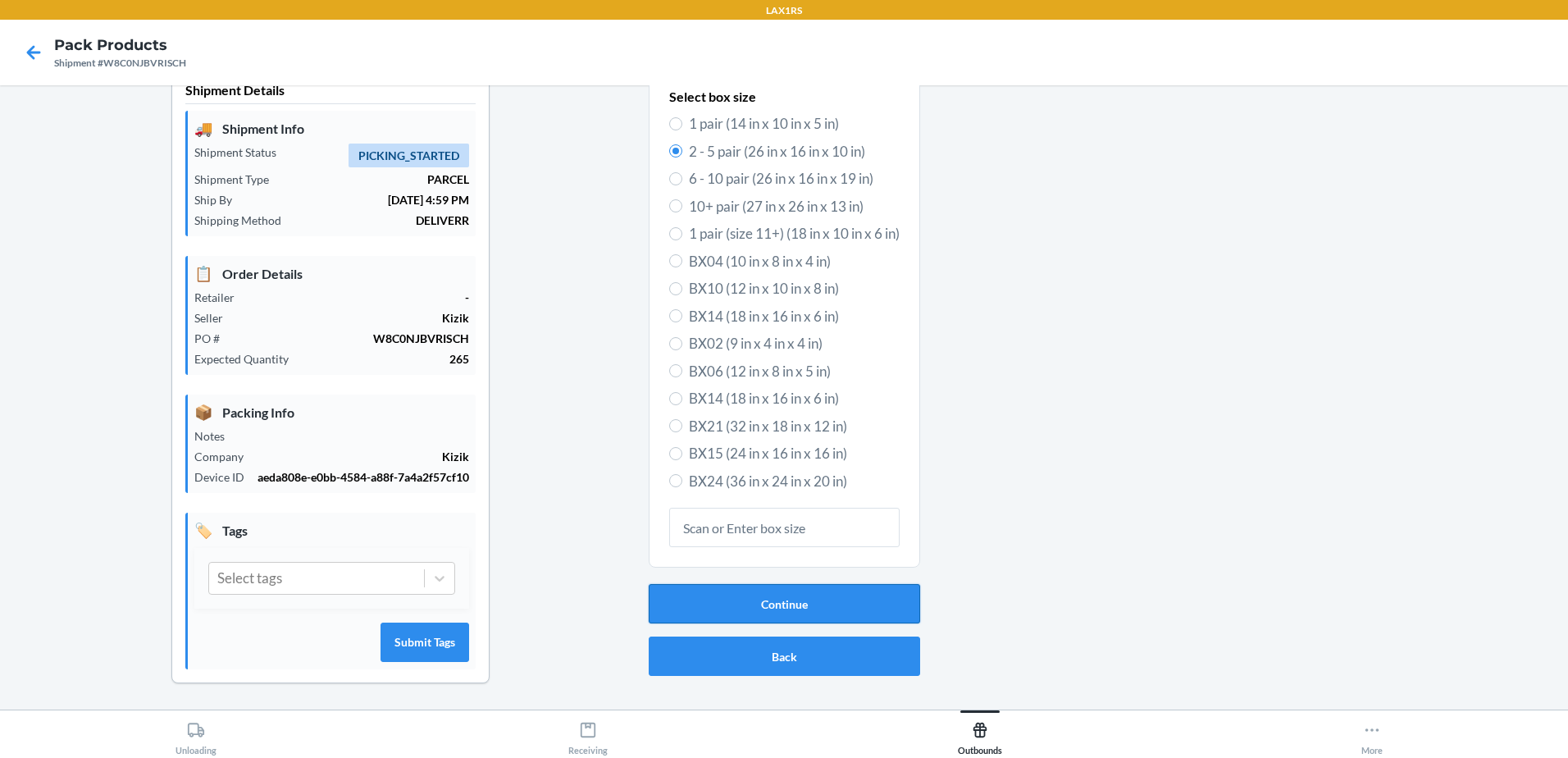
click at [834, 606] on button "Continue" at bounding box center [784, 603] width 271 height 39
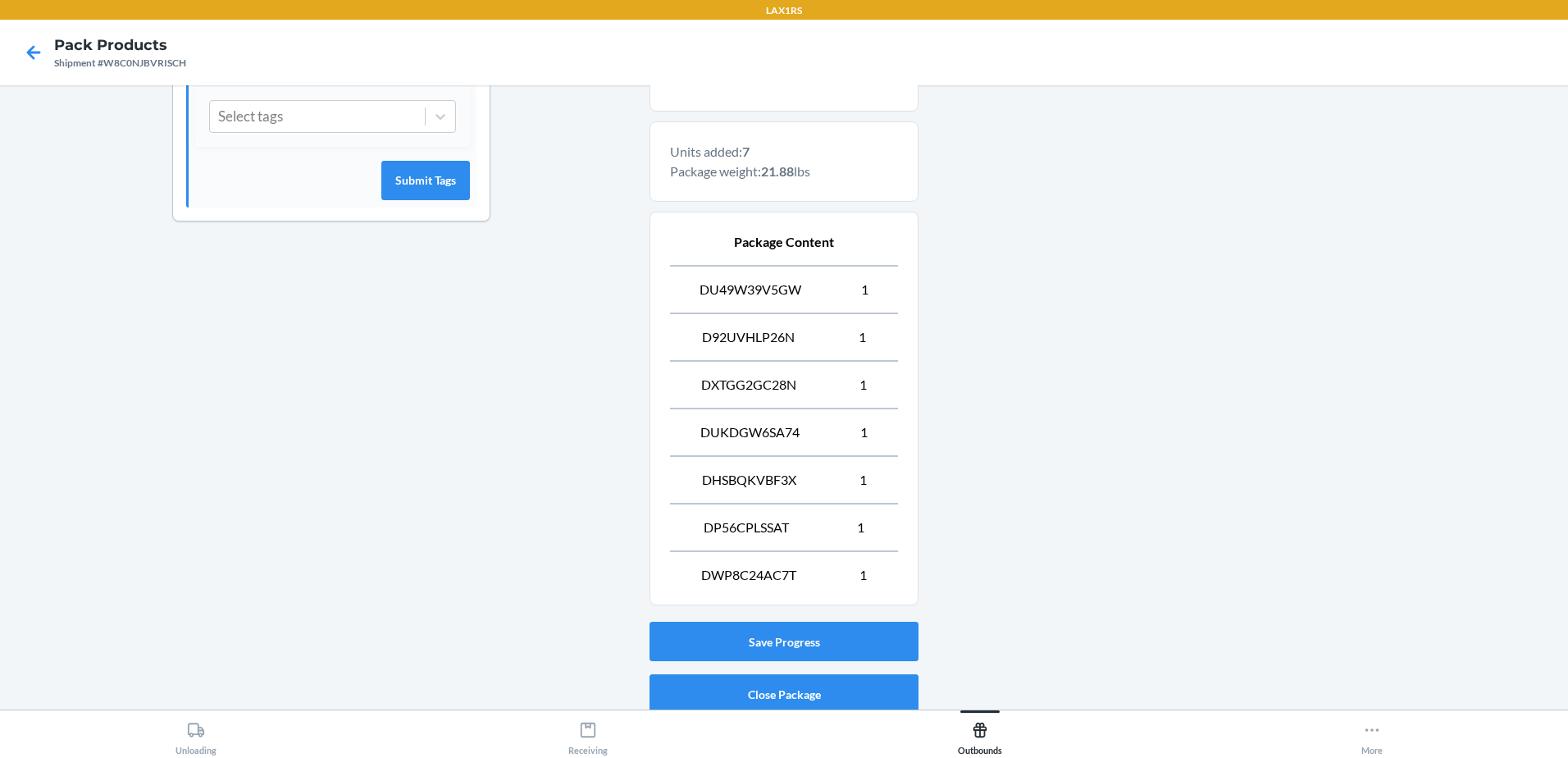
scroll to position [557, 0]
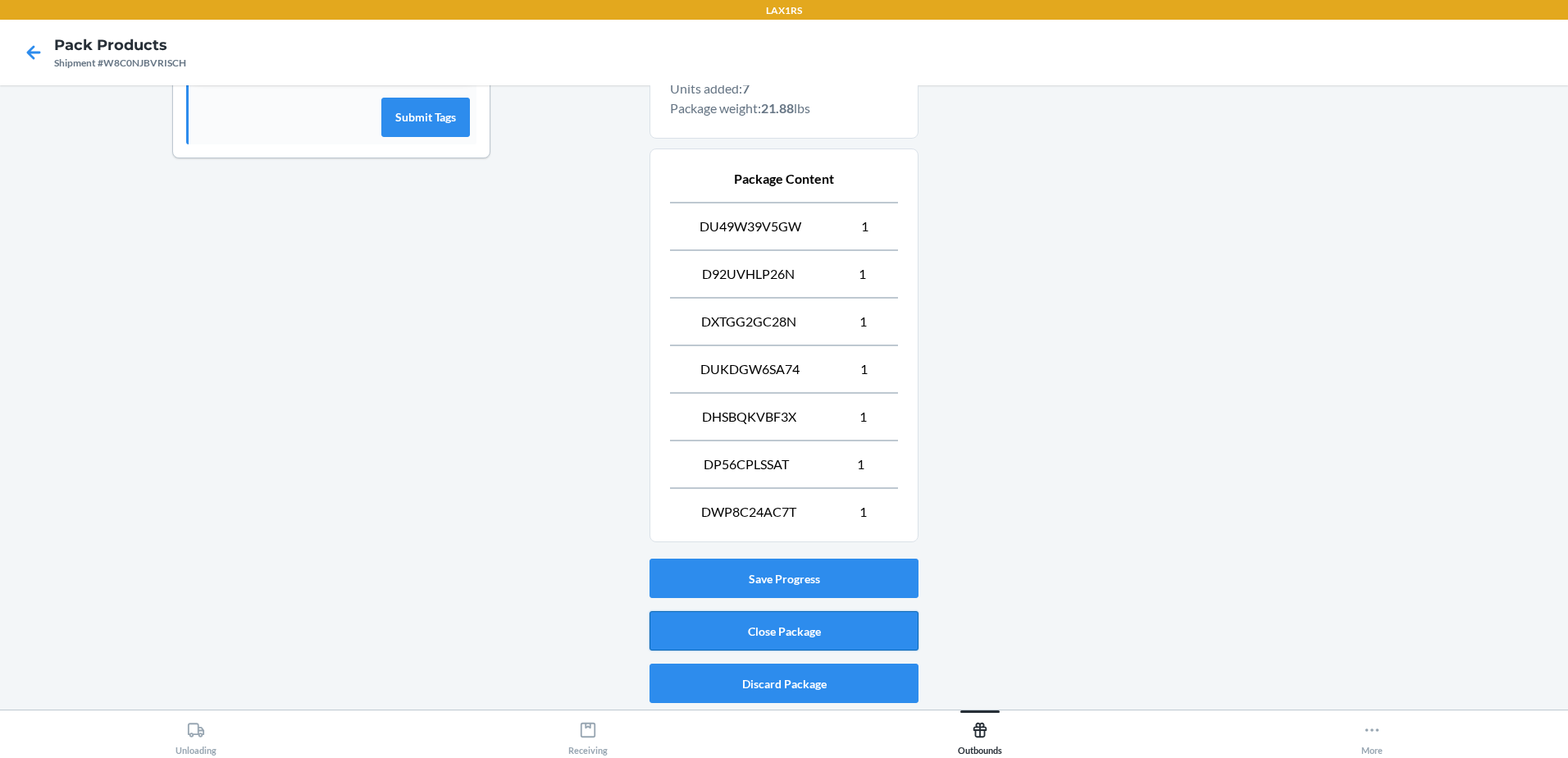
click at [820, 630] on button "Close Package" at bounding box center [784, 630] width 269 height 39
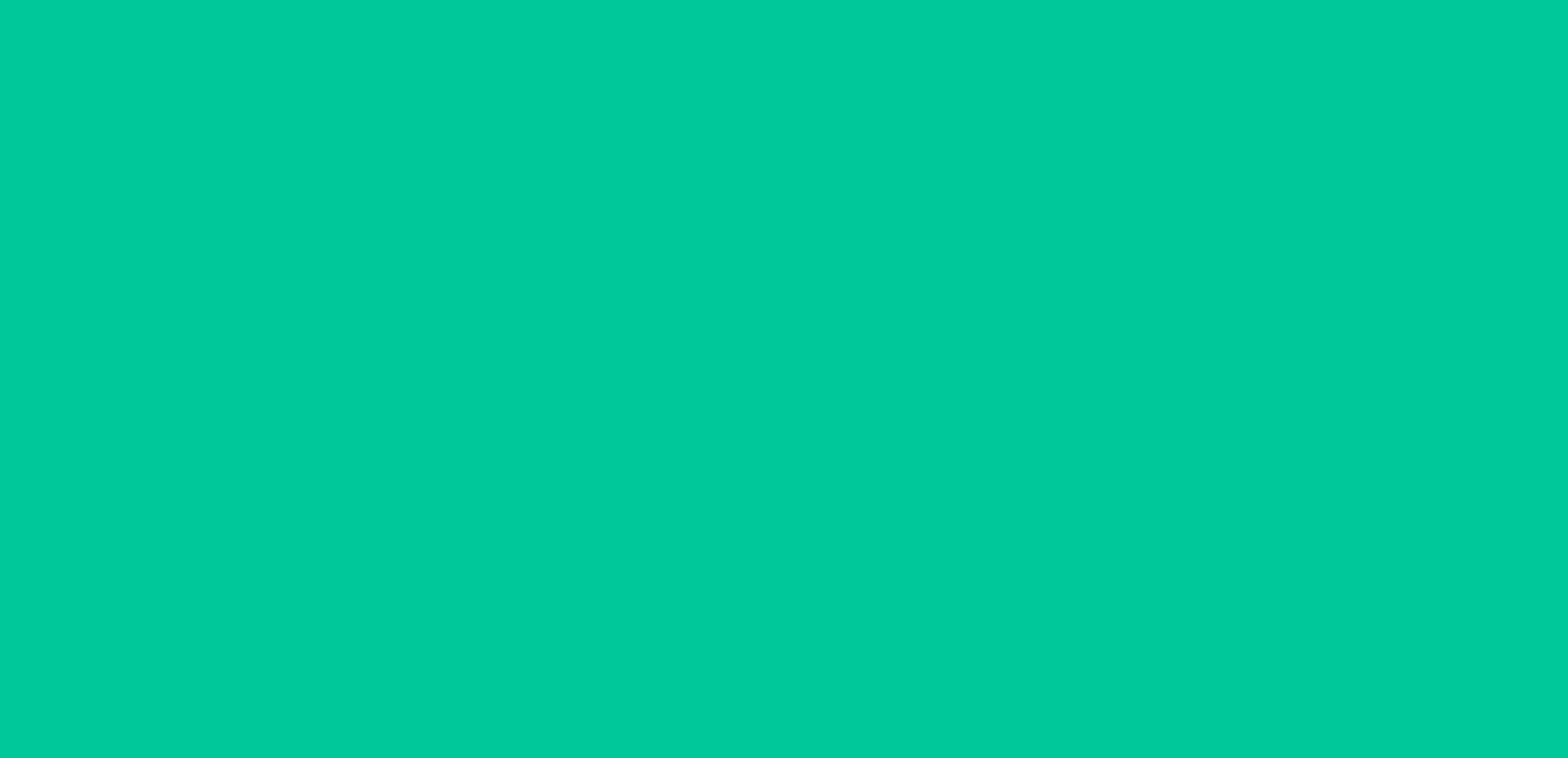
scroll to position [32, 0]
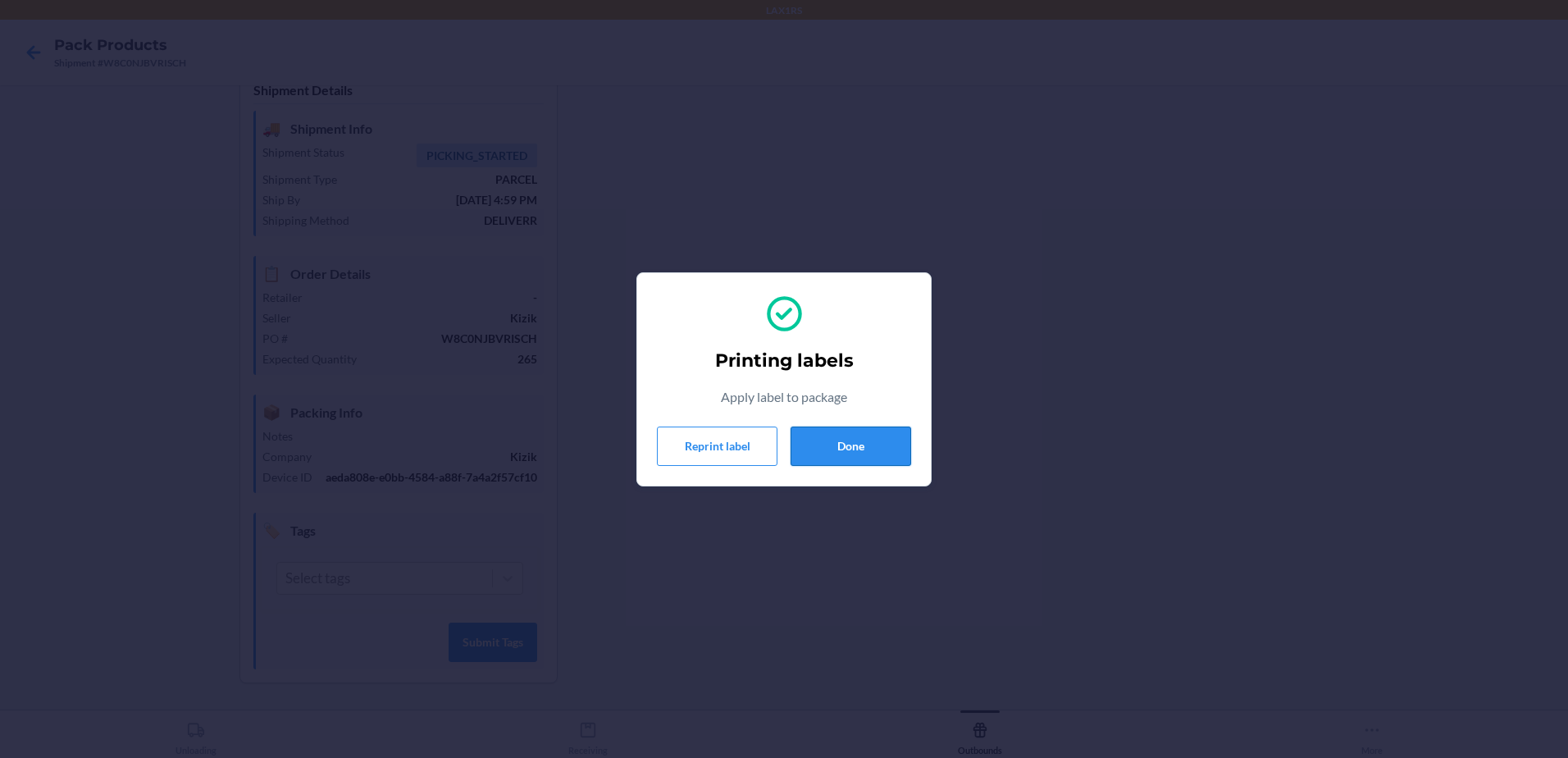
click at [874, 445] on button "Done" at bounding box center [851, 446] width 121 height 39
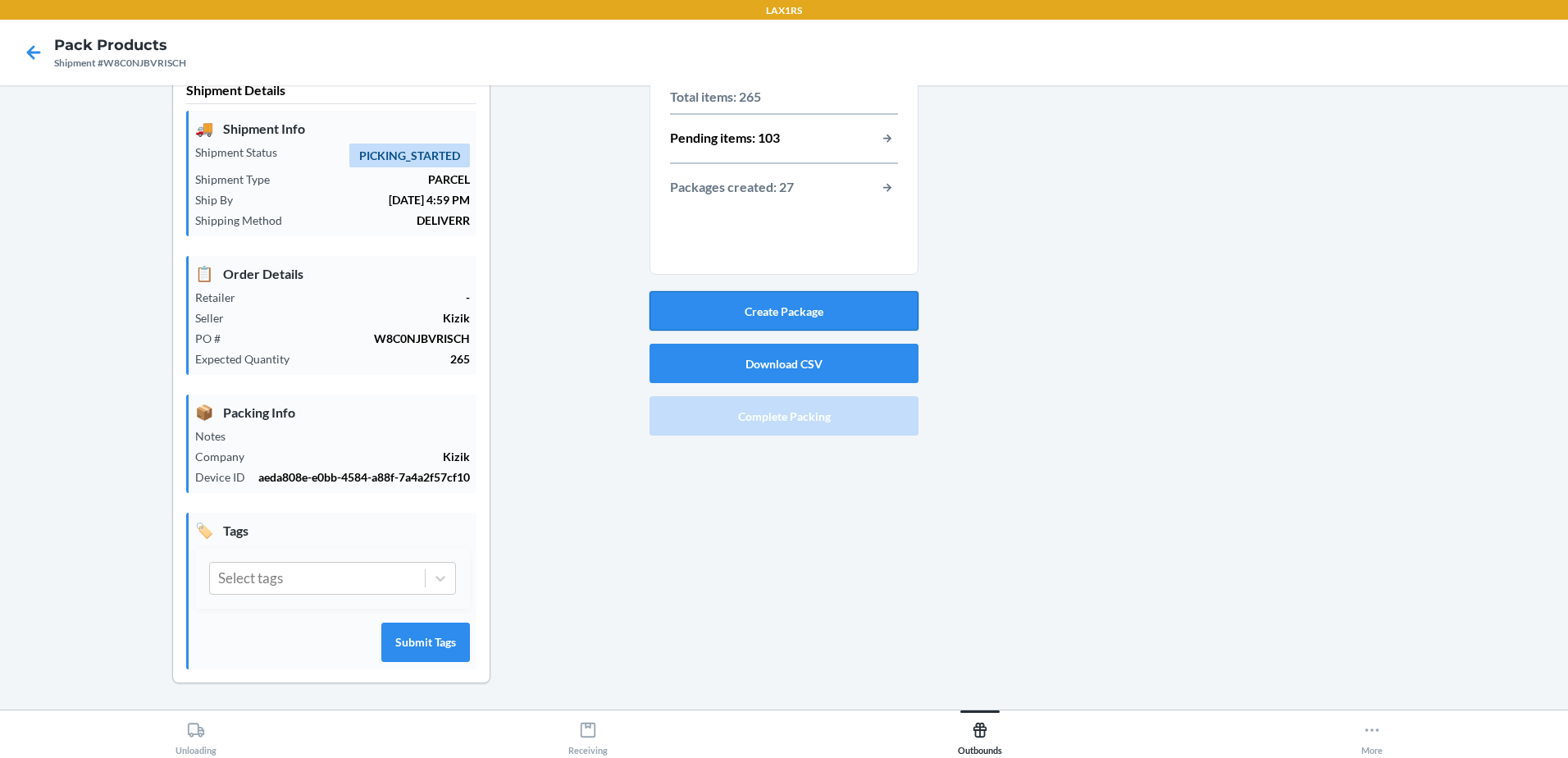
click at [830, 307] on button "Create Package" at bounding box center [784, 310] width 269 height 39
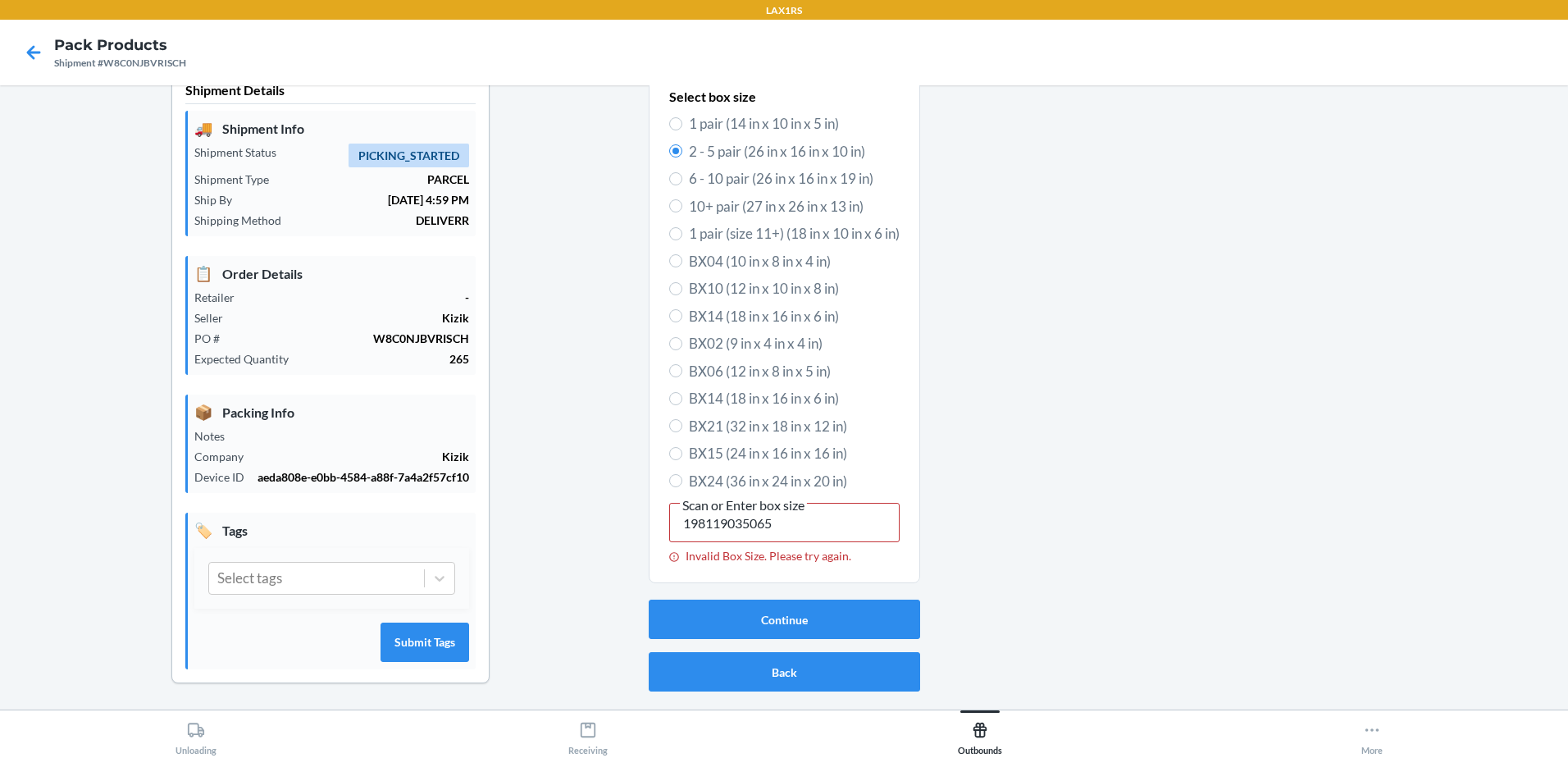
type input "198119034969"
click at [847, 525] on input "198119034969" at bounding box center [784, 522] width 230 height 39
click at [871, 614] on button "Continue" at bounding box center [784, 618] width 271 height 39
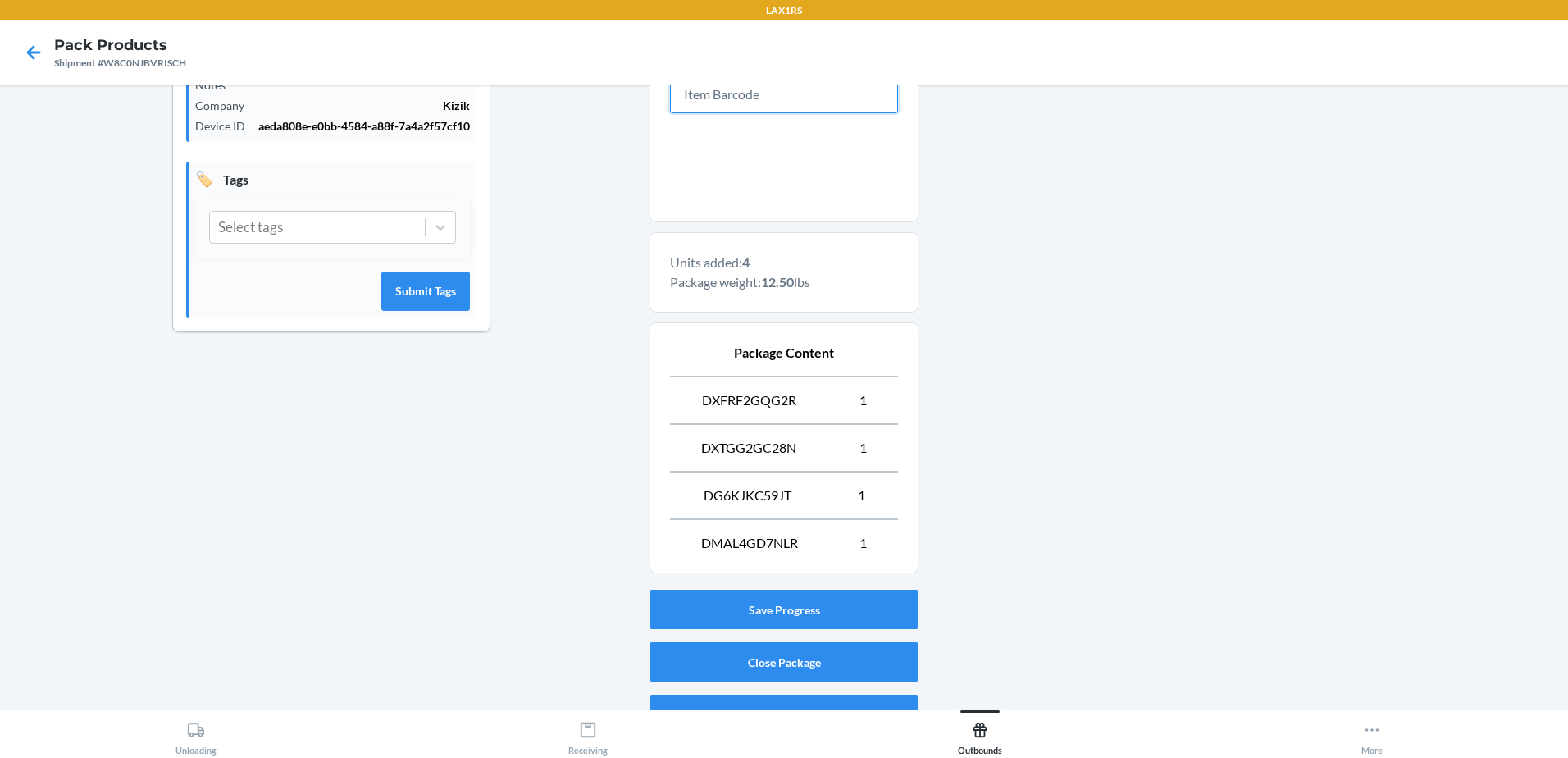
scroll to position [414, 0]
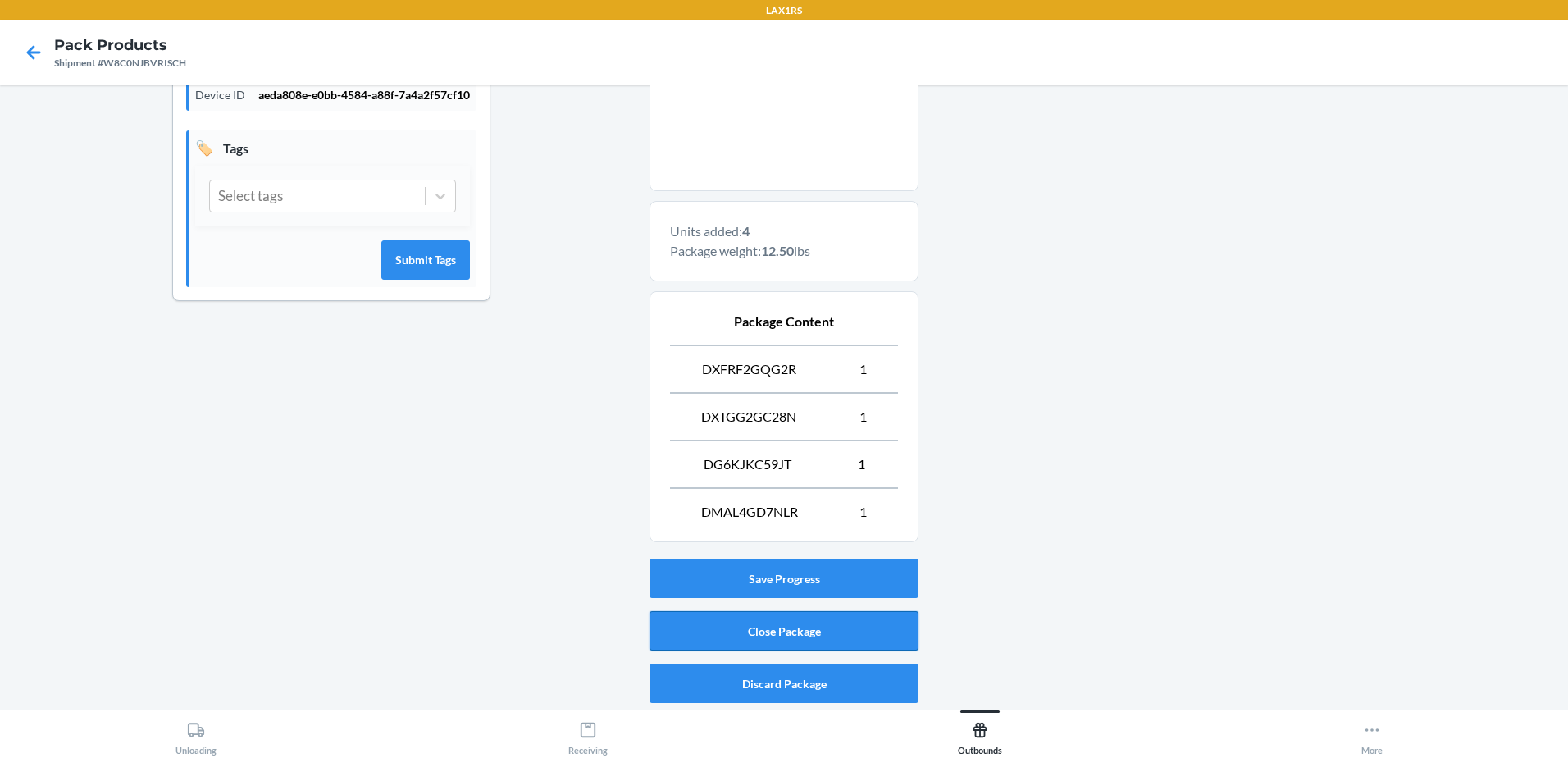
click at [796, 629] on button "Close Package" at bounding box center [784, 630] width 269 height 39
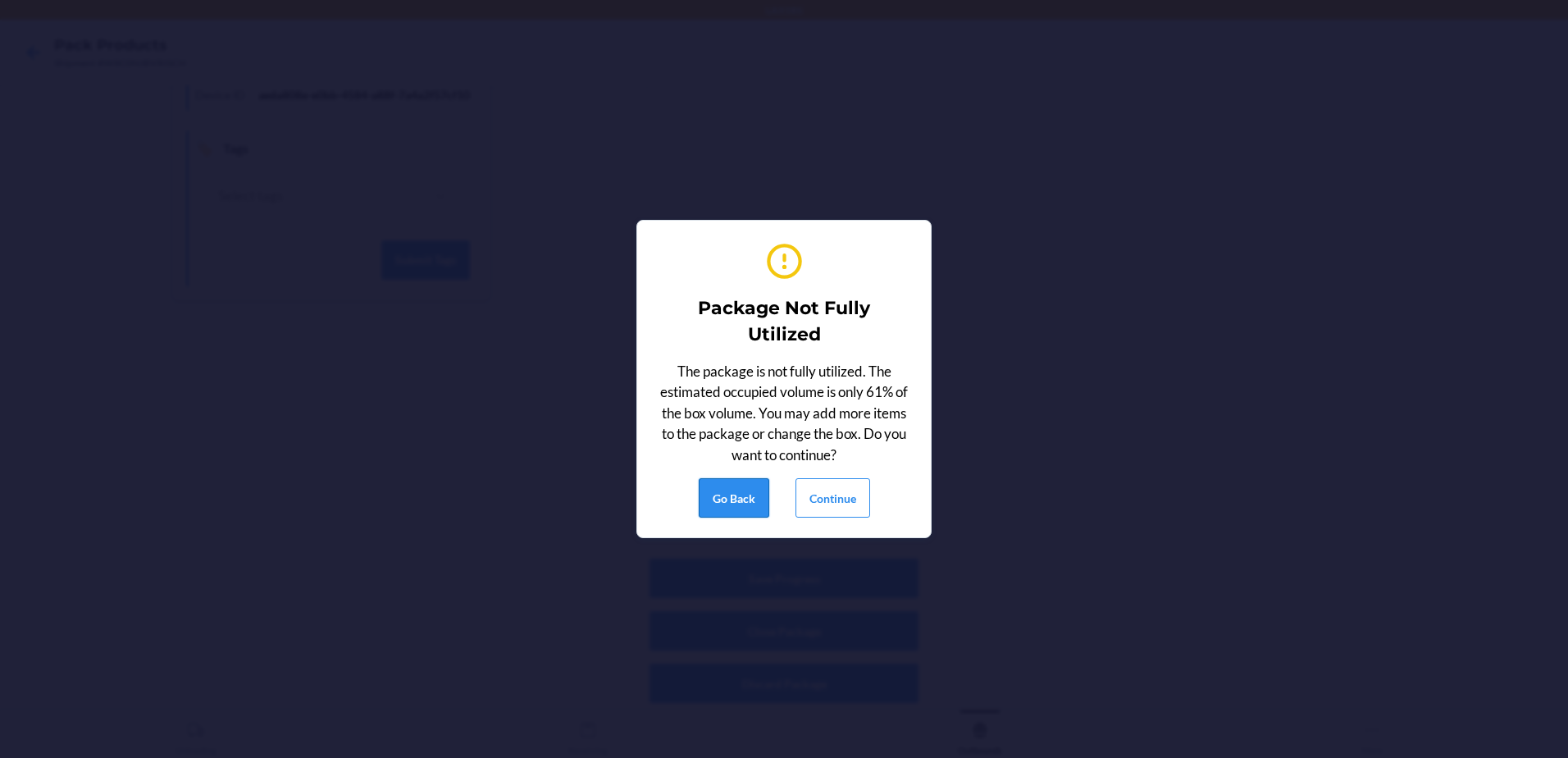
click at [743, 492] on button "Go Back" at bounding box center [734, 498] width 70 height 39
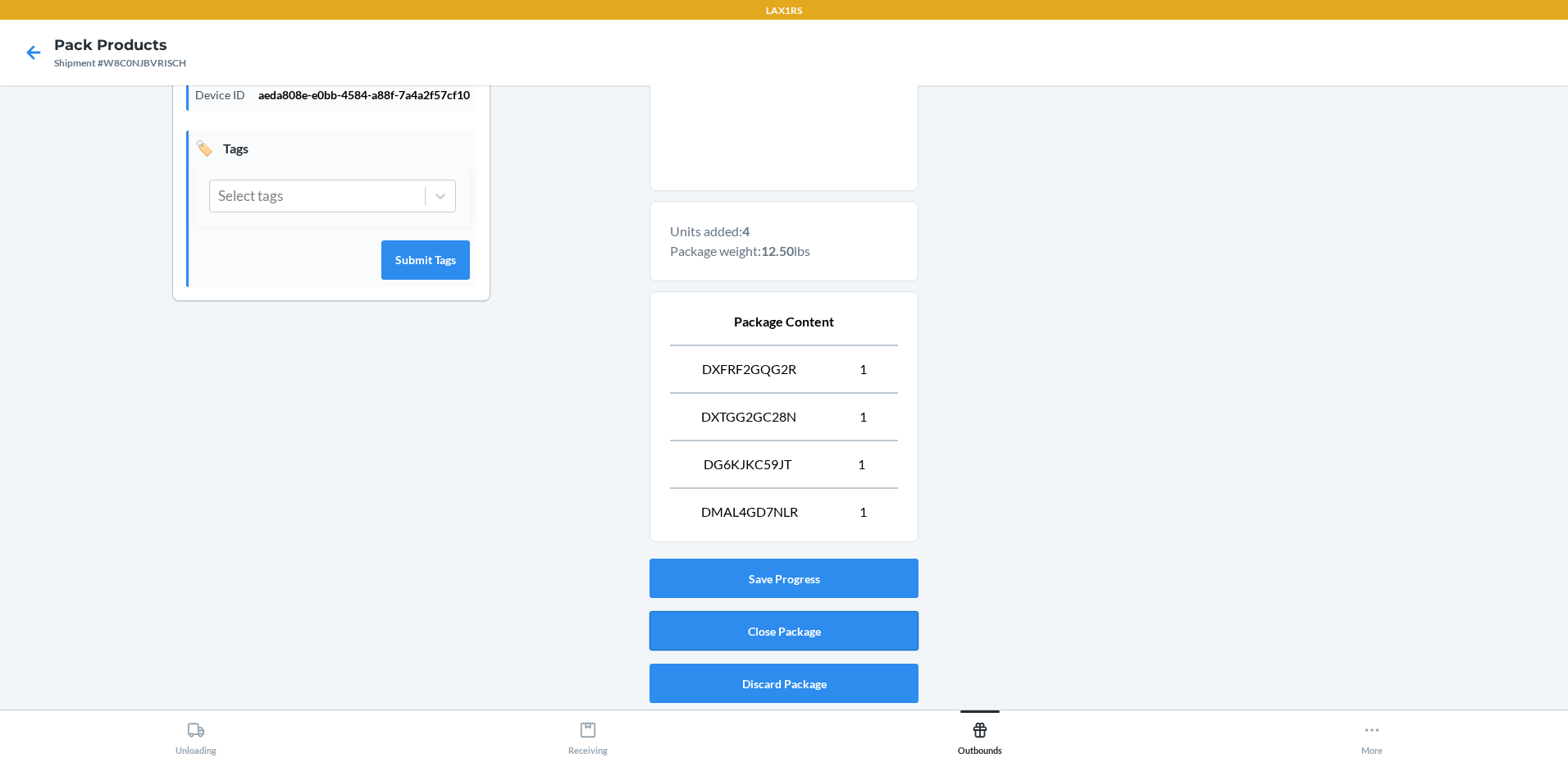
click at [784, 626] on button "Close Package" at bounding box center [784, 630] width 269 height 39
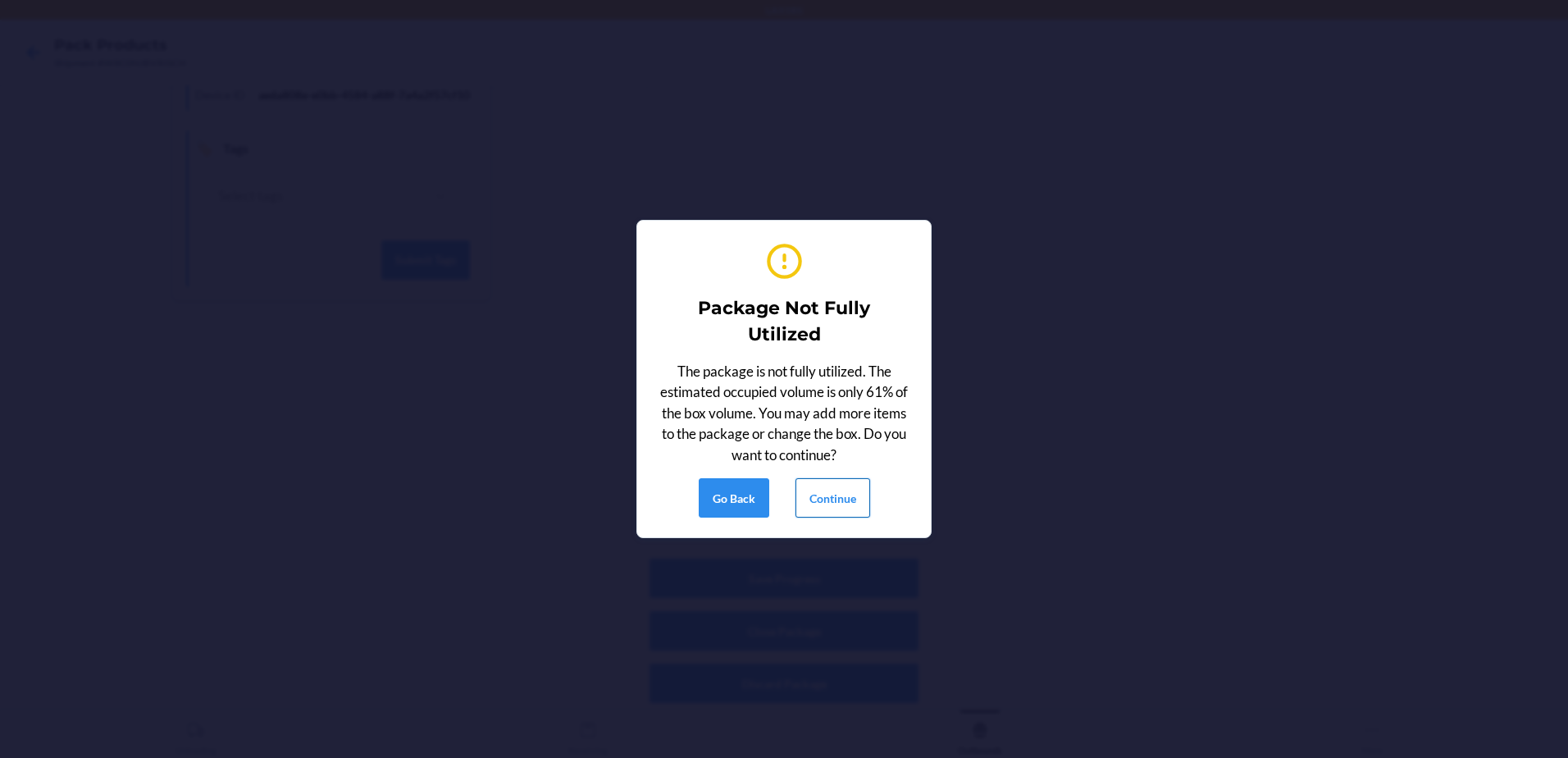
click at [836, 501] on button "Continue" at bounding box center [832, 498] width 74 height 39
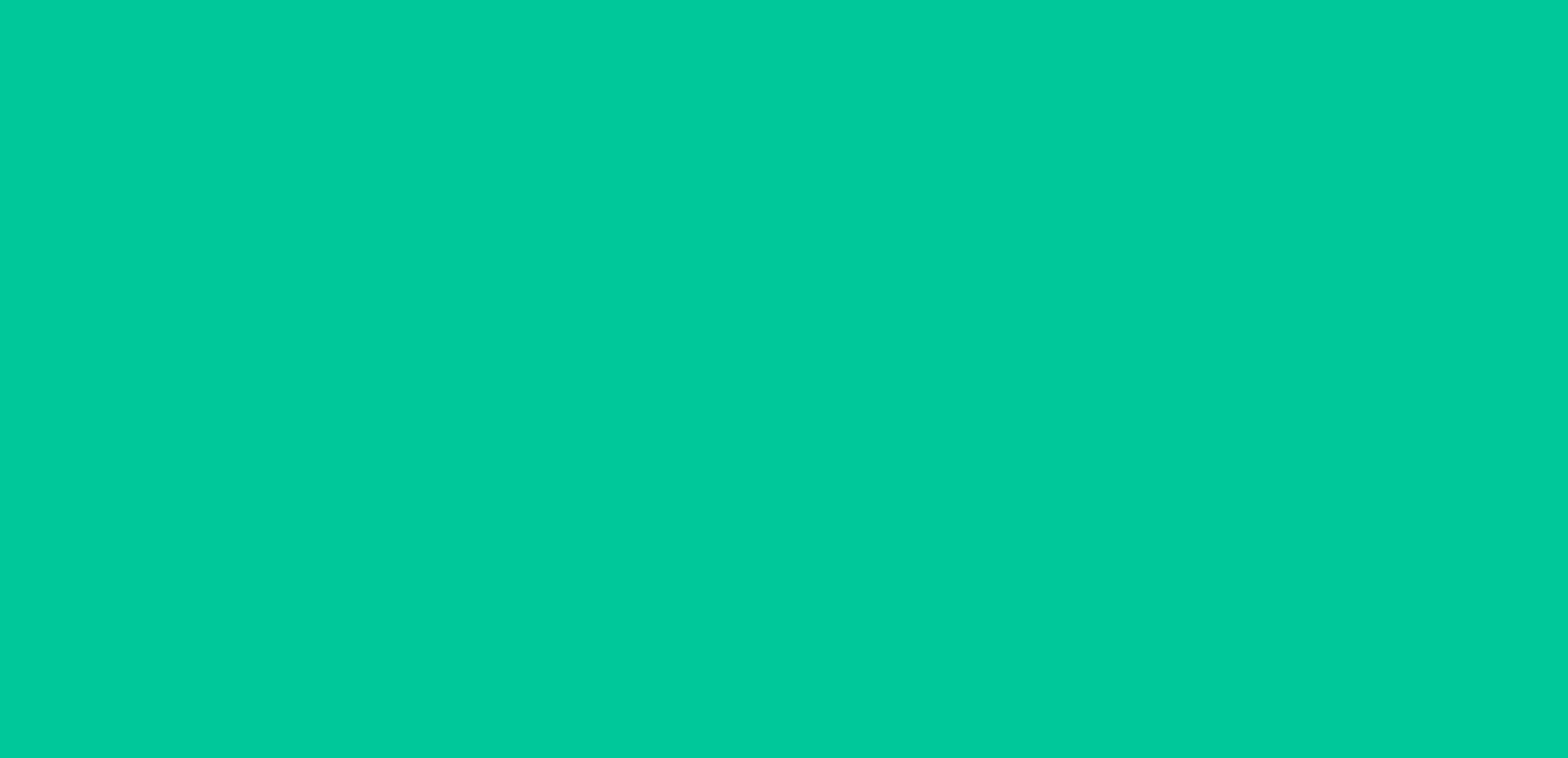
scroll to position [32, 0]
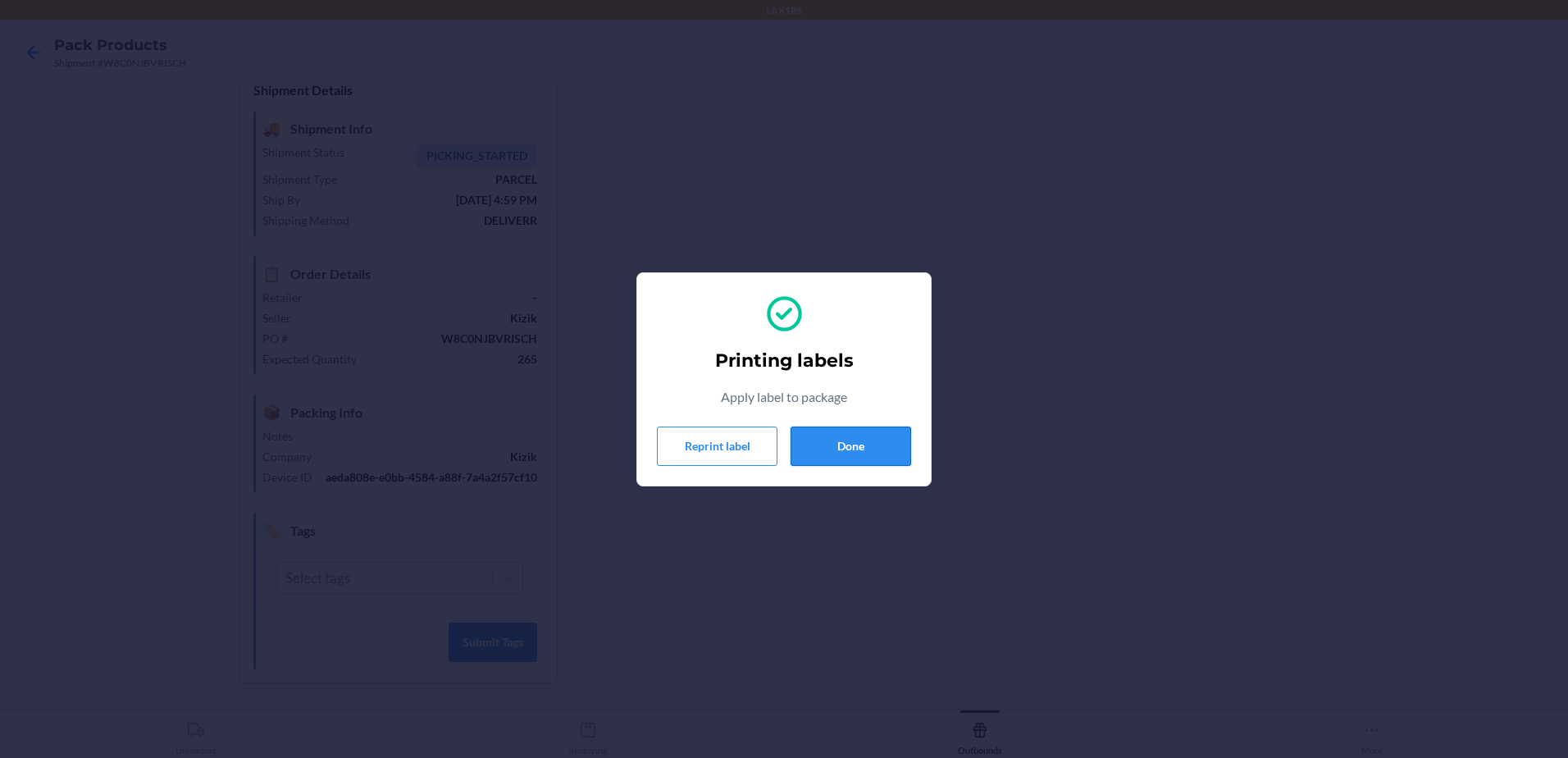
click at [876, 450] on button "Done" at bounding box center [851, 446] width 121 height 39
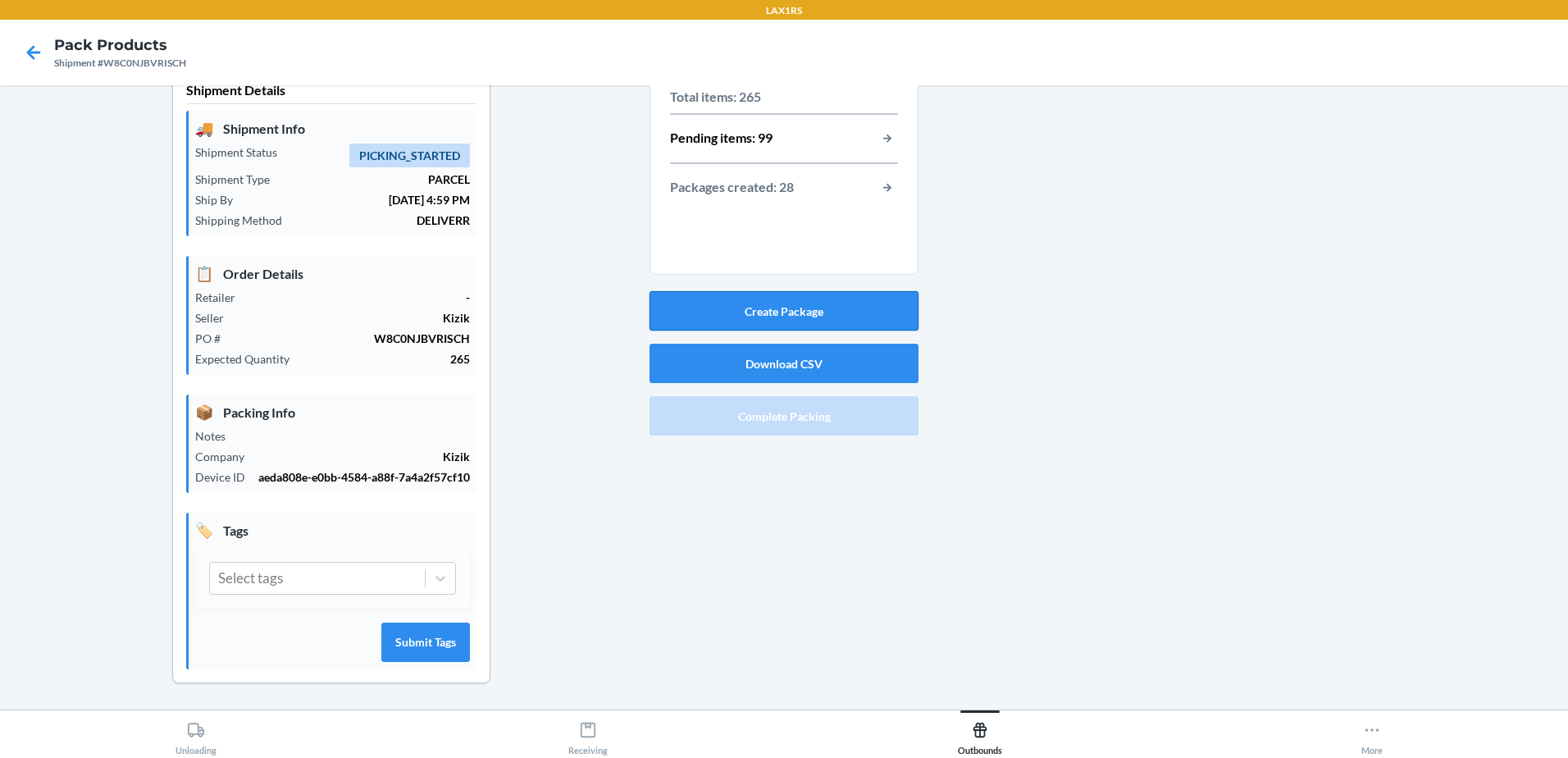
click at [864, 305] on button "Create Package" at bounding box center [784, 310] width 269 height 39
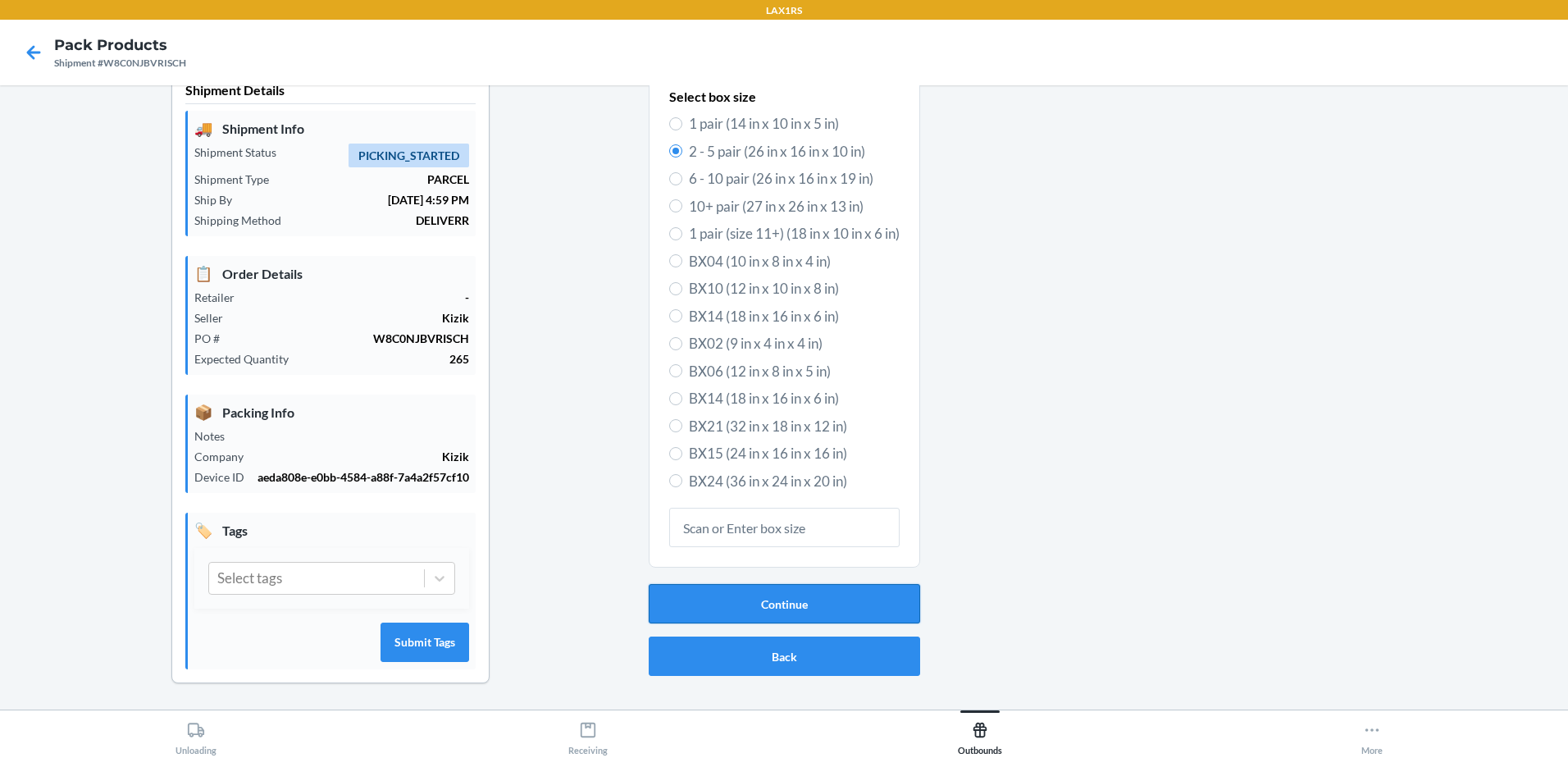
click at [884, 602] on button "Continue" at bounding box center [784, 603] width 271 height 39
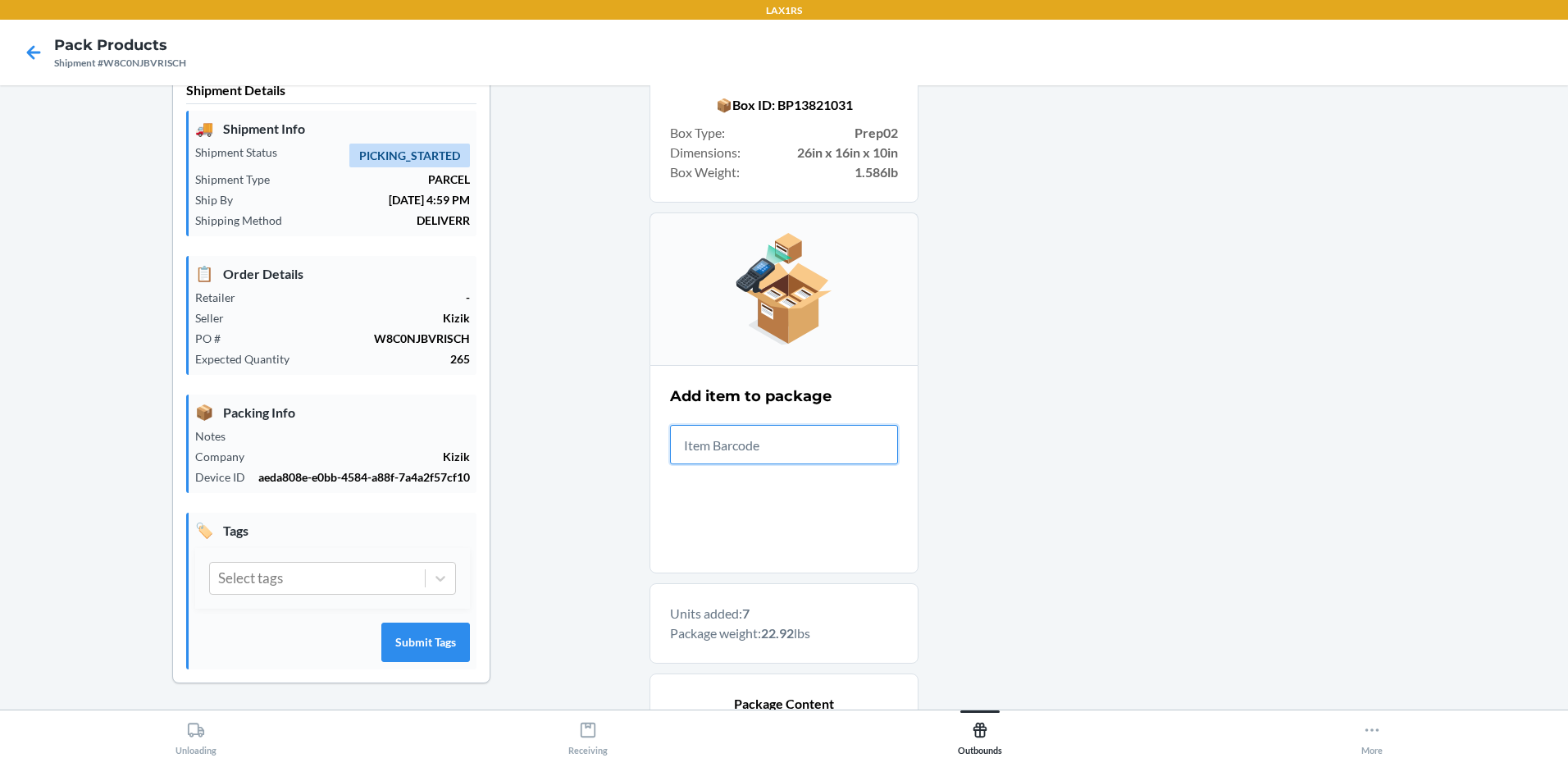
scroll to position [509, 0]
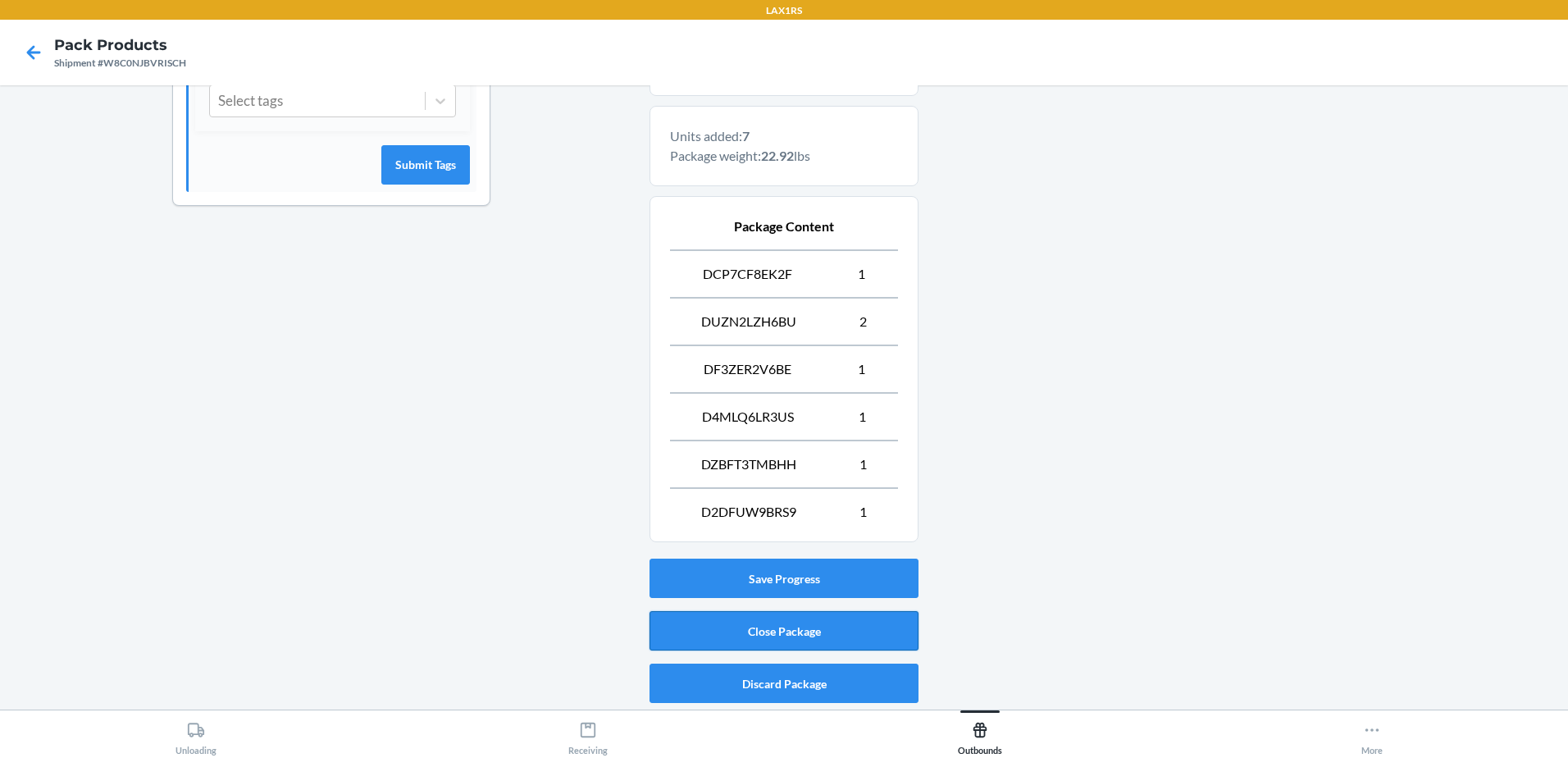
click at [844, 628] on button "Close Package" at bounding box center [784, 630] width 269 height 39
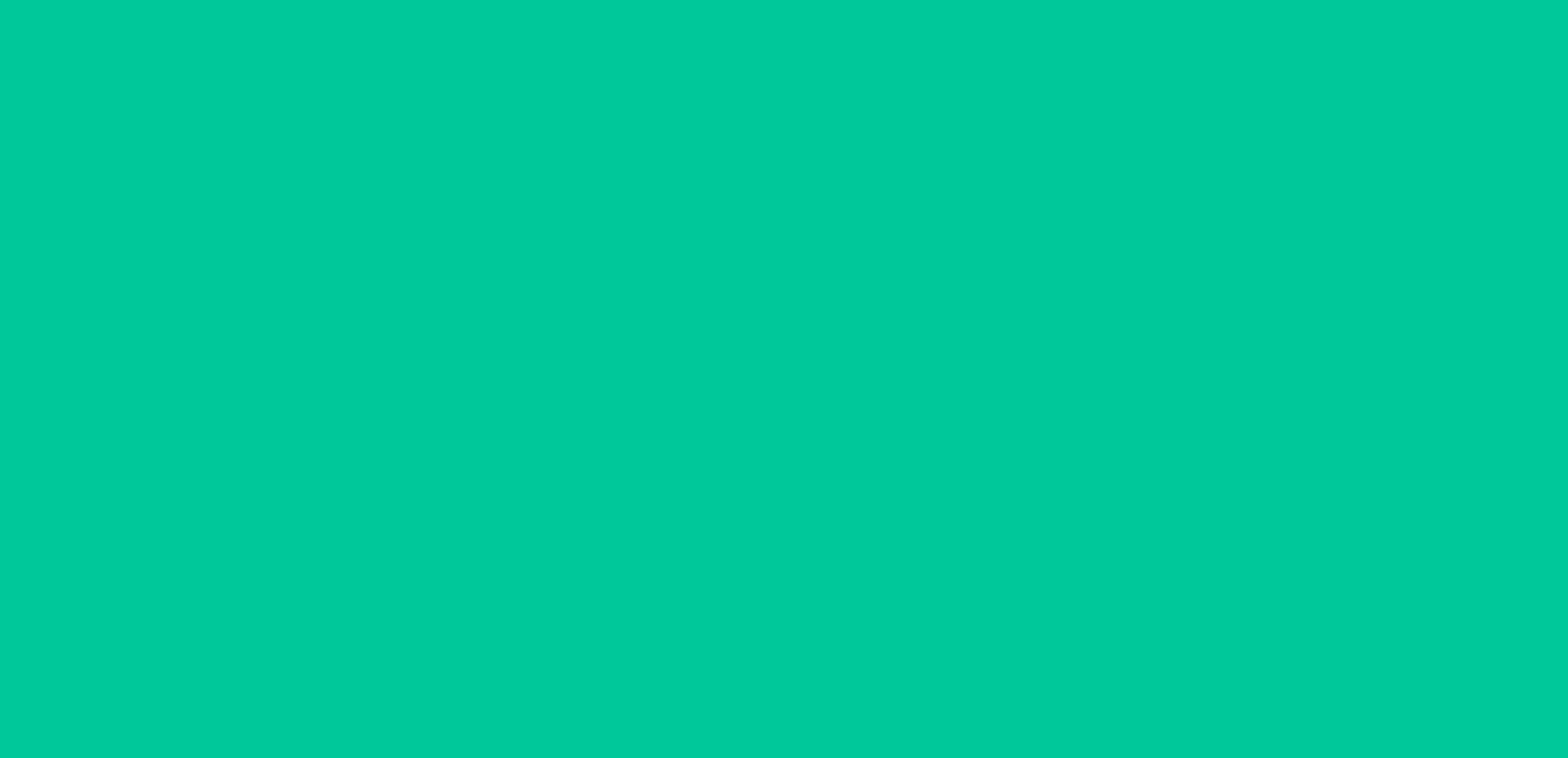
scroll to position [32, 0]
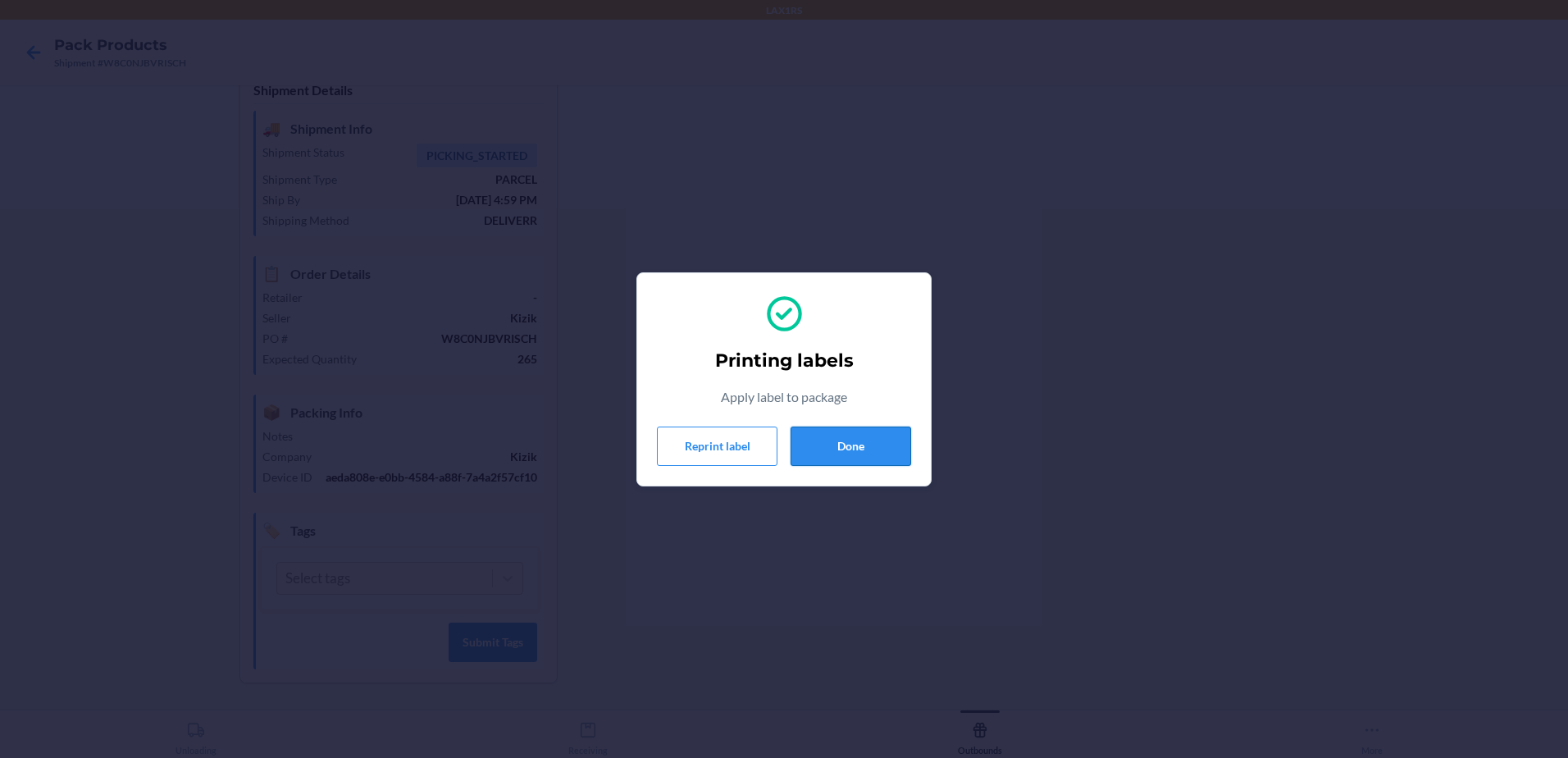
click at [897, 441] on button "Done" at bounding box center [851, 446] width 121 height 39
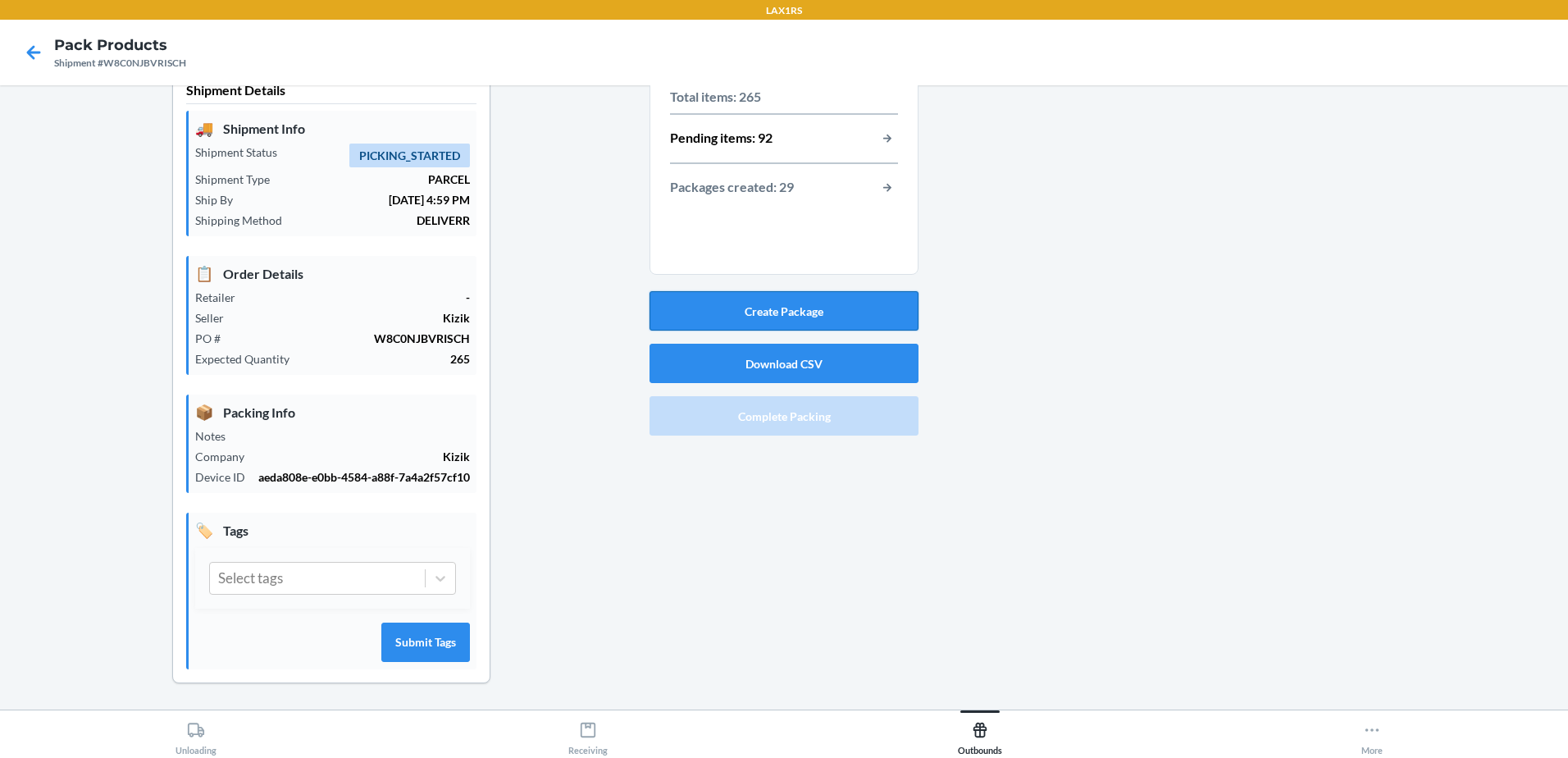
click at [825, 309] on button "Create Package" at bounding box center [784, 310] width 269 height 39
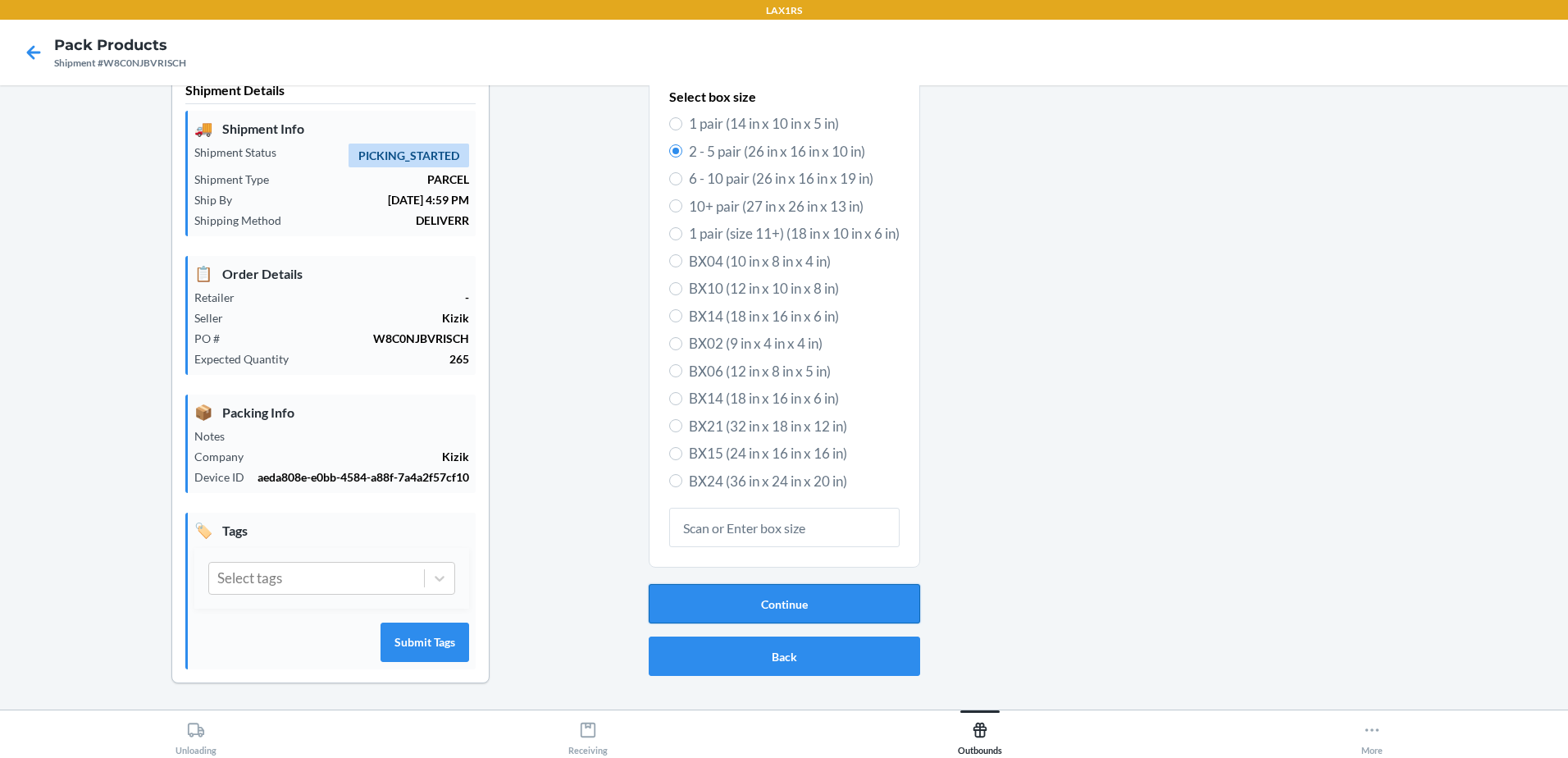
click at [771, 599] on button "Continue" at bounding box center [784, 603] width 271 height 39
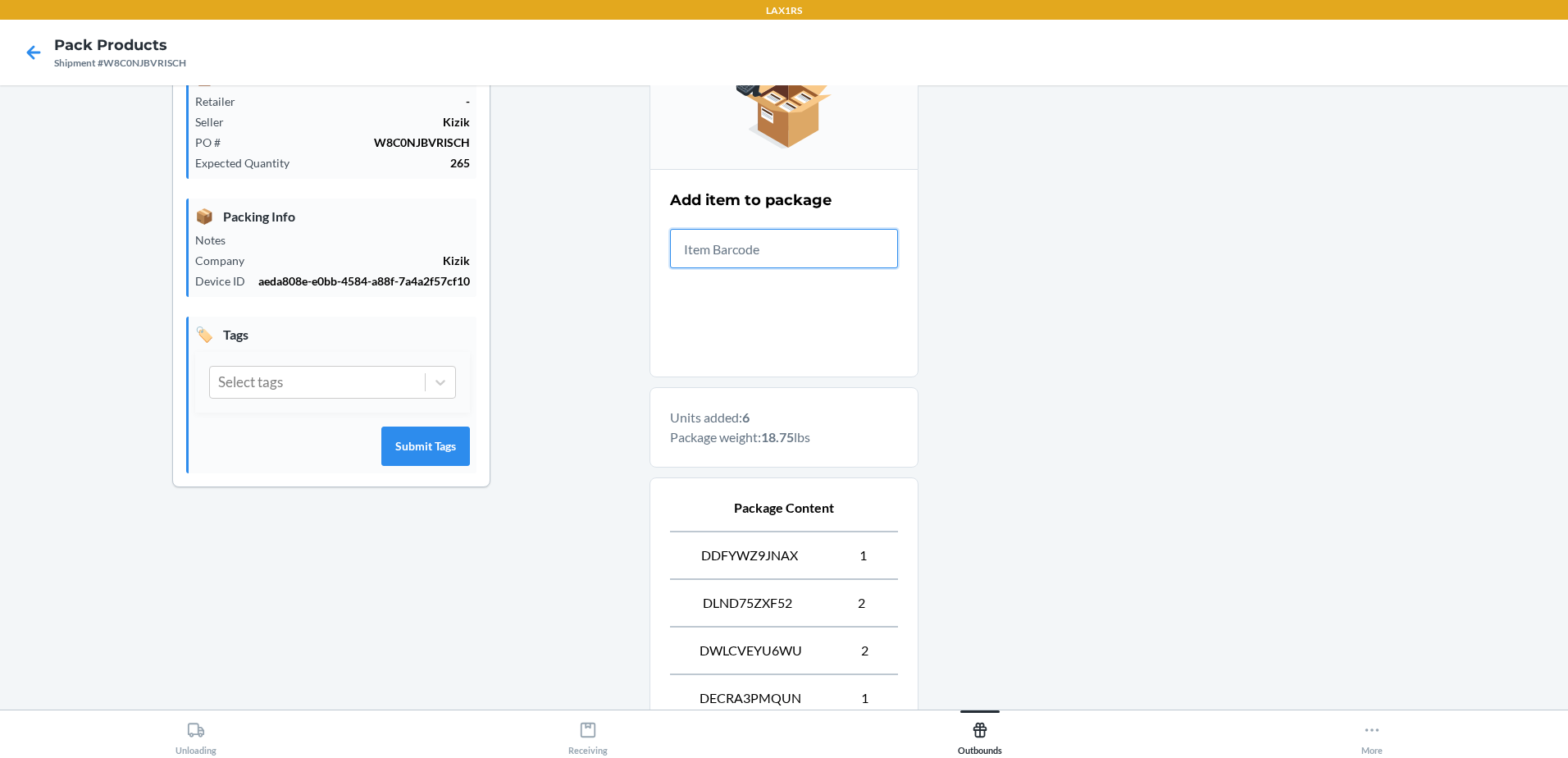
scroll to position [414, 0]
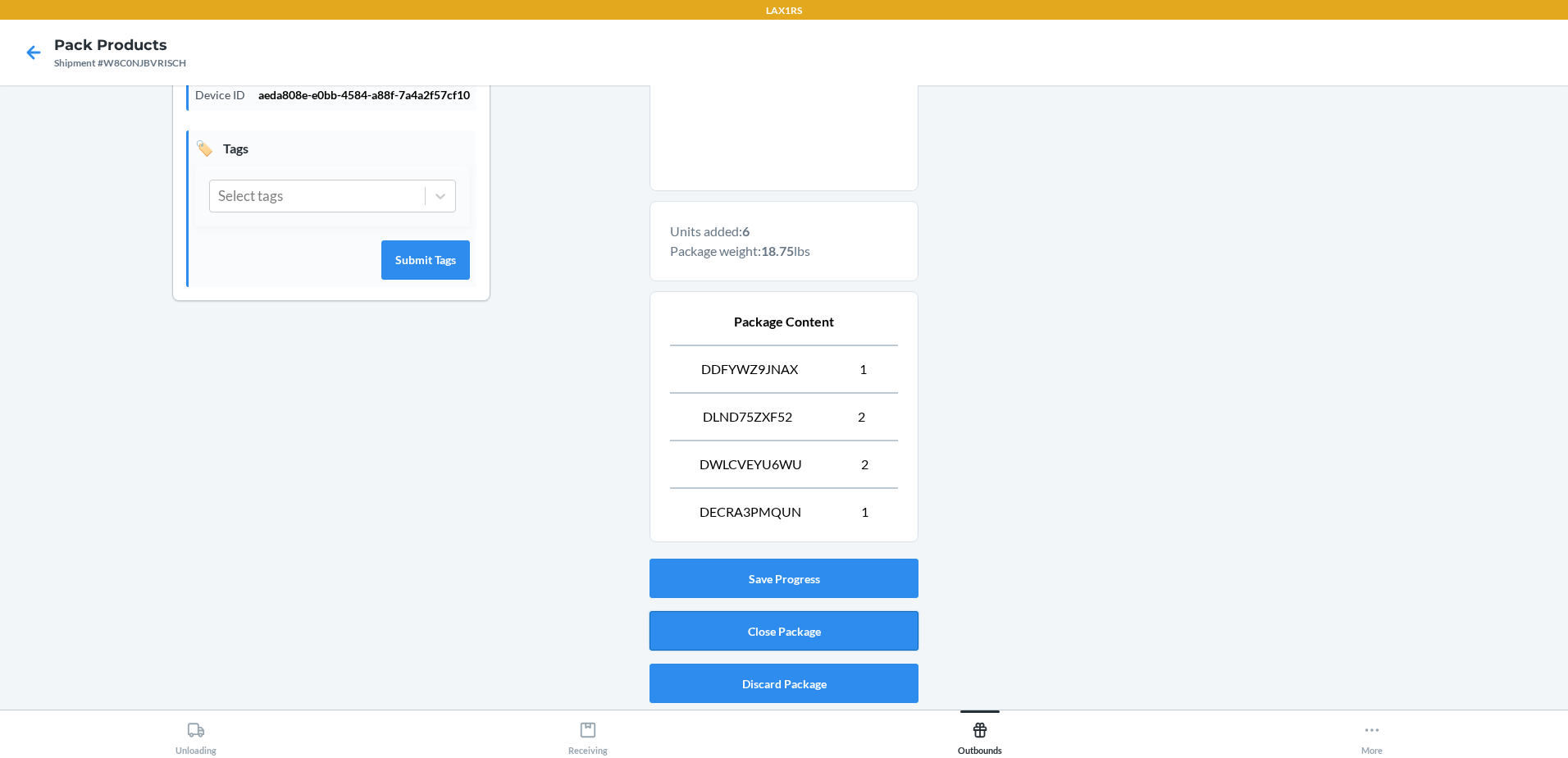
click at [820, 629] on button "Close Package" at bounding box center [784, 630] width 269 height 39
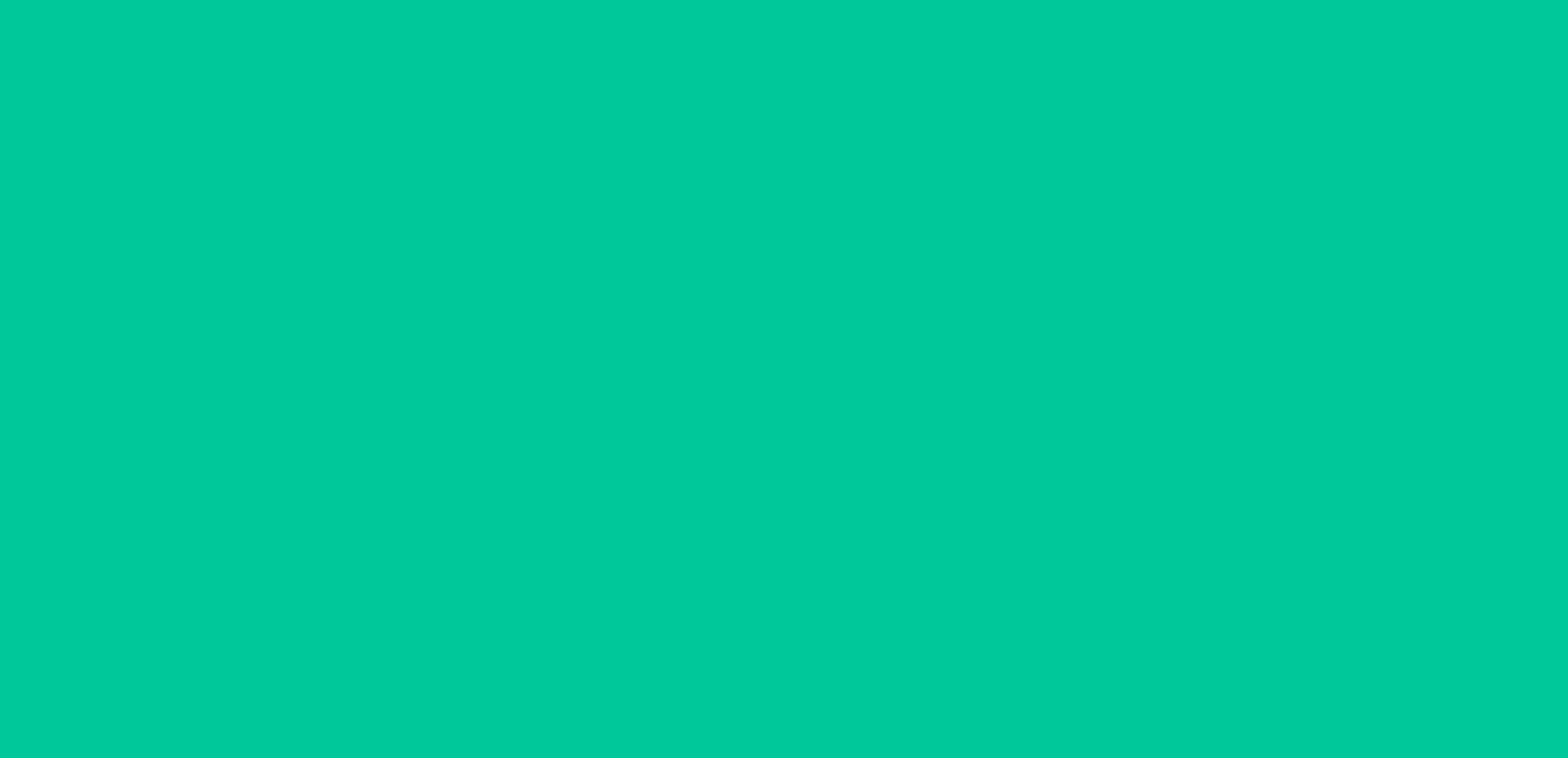
scroll to position [32, 0]
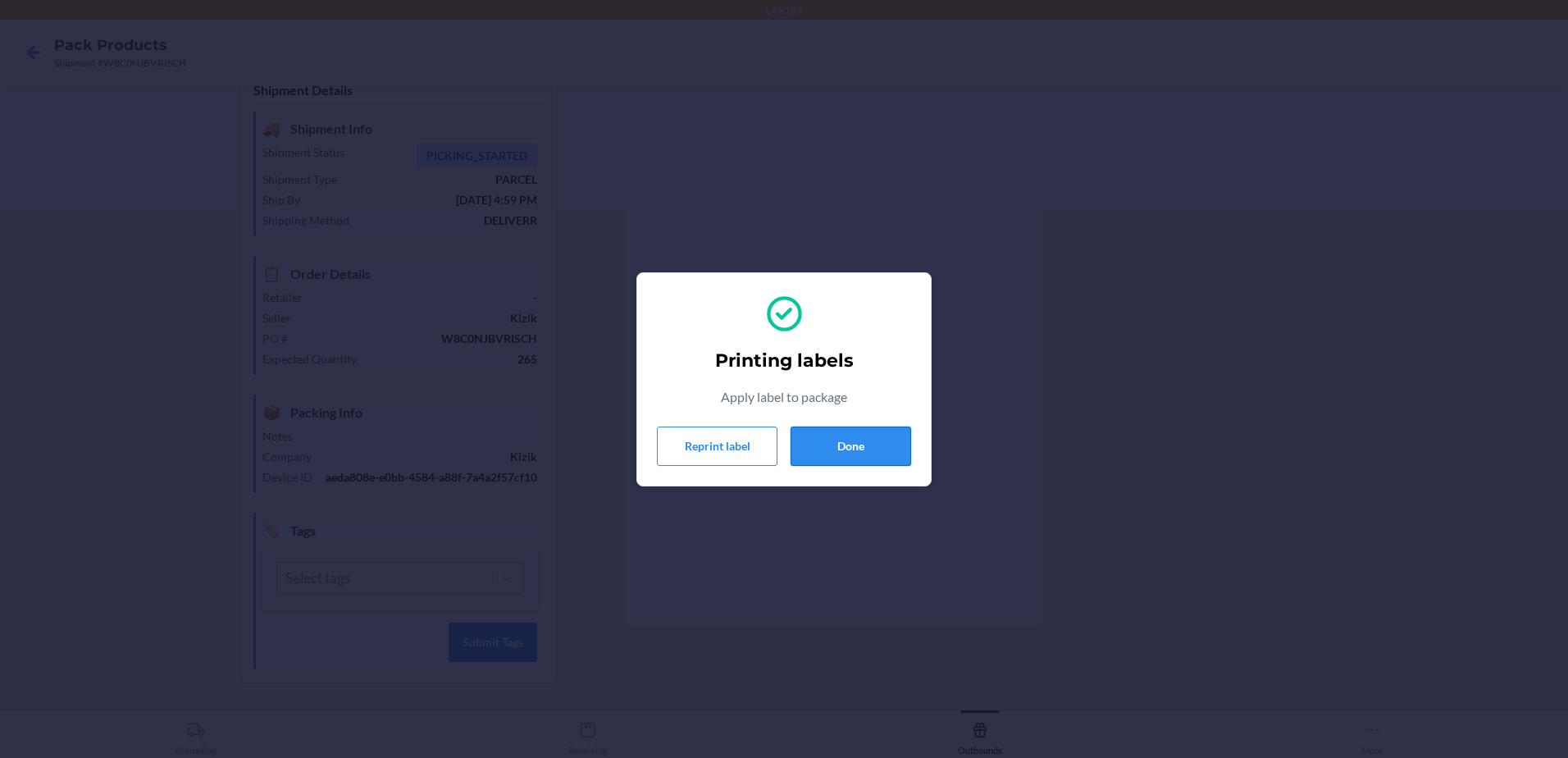
click at [848, 455] on button "Done" at bounding box center [851, 446] width 121 height 39
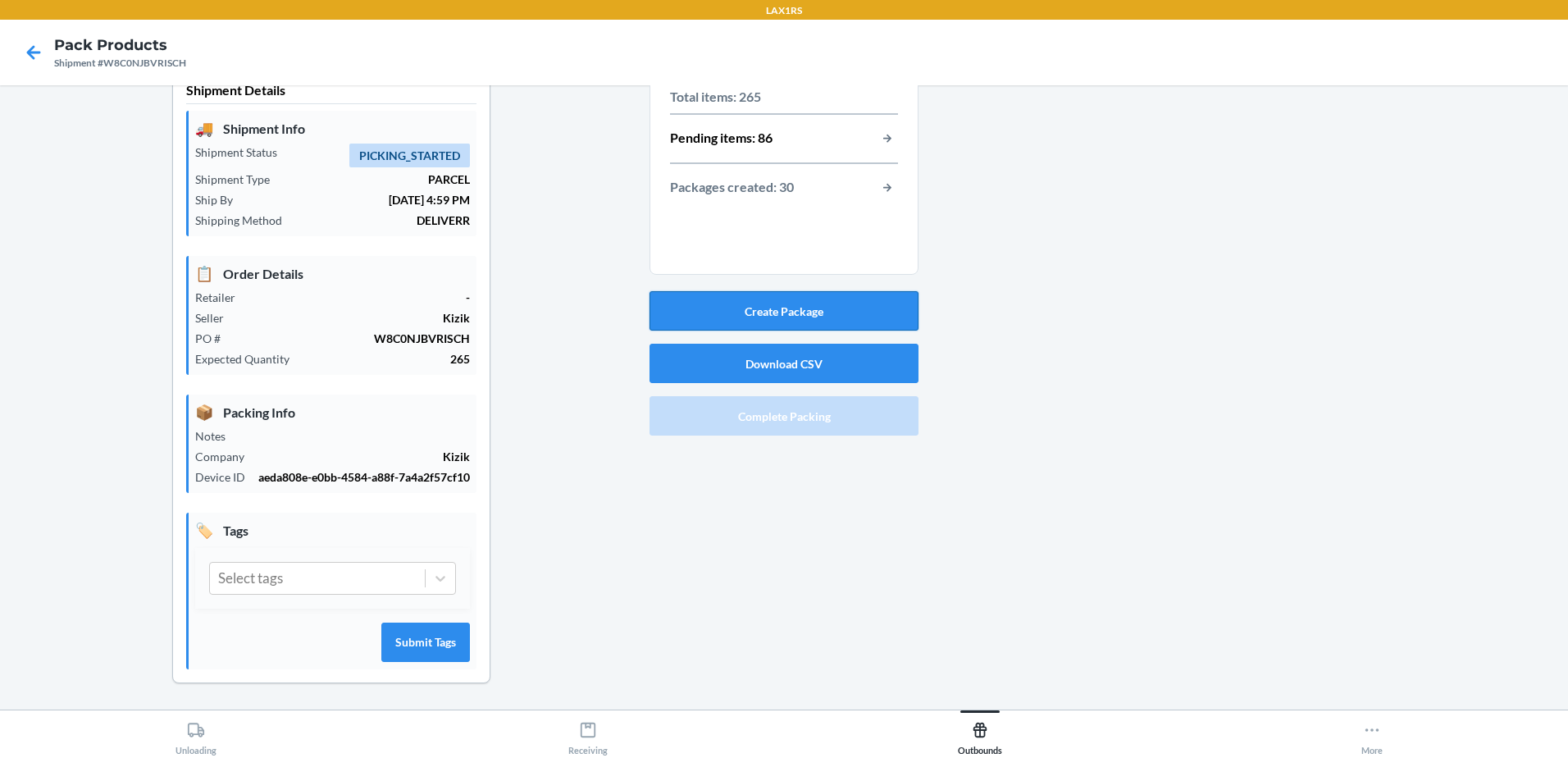
click at [716, 305] on button "Create Package" at bounding box center [784, 310] width 269 height 39
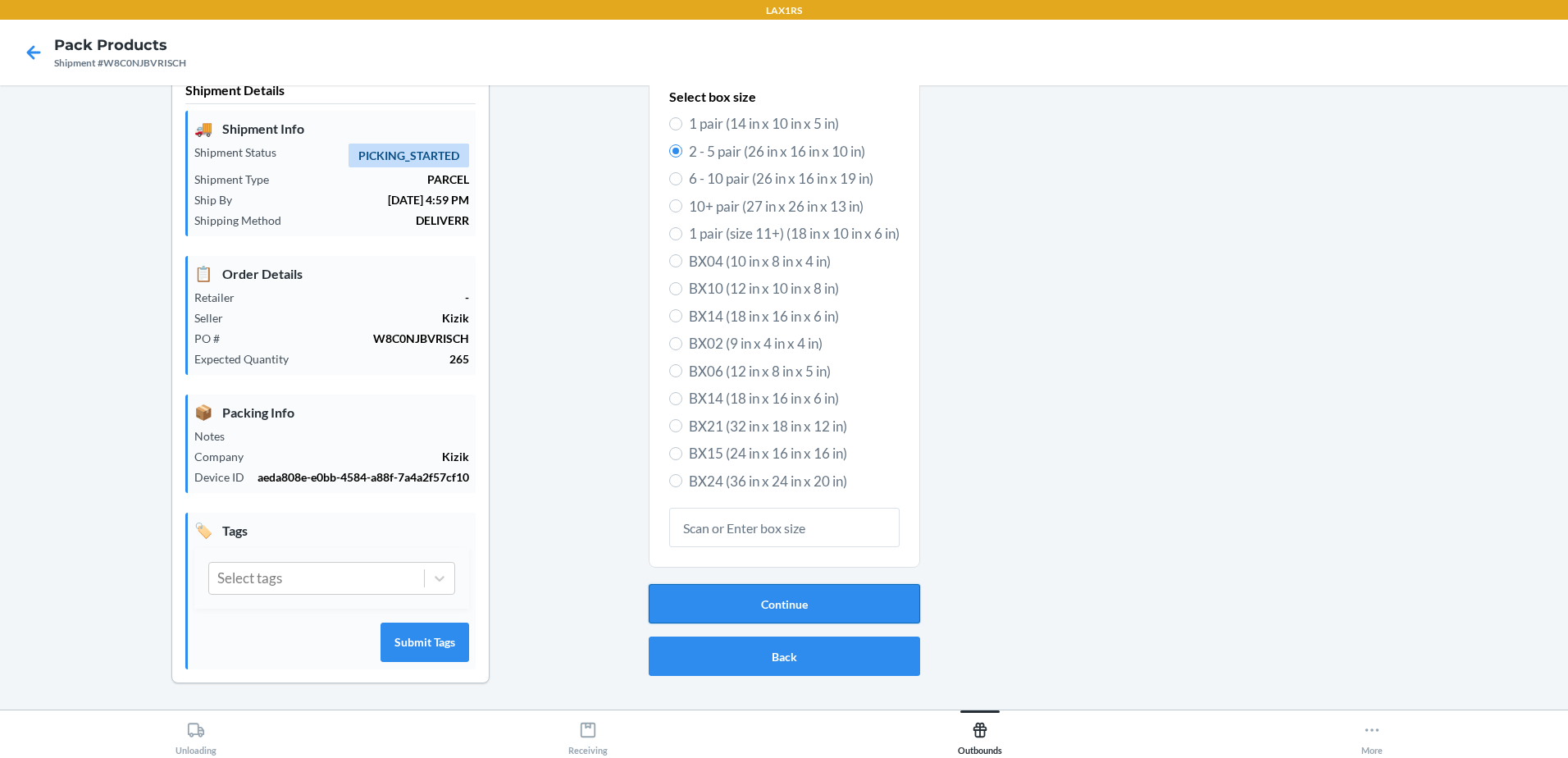
click at [778, 607] on button "Continue" at bounding box center [784, 603] width 271 height 39
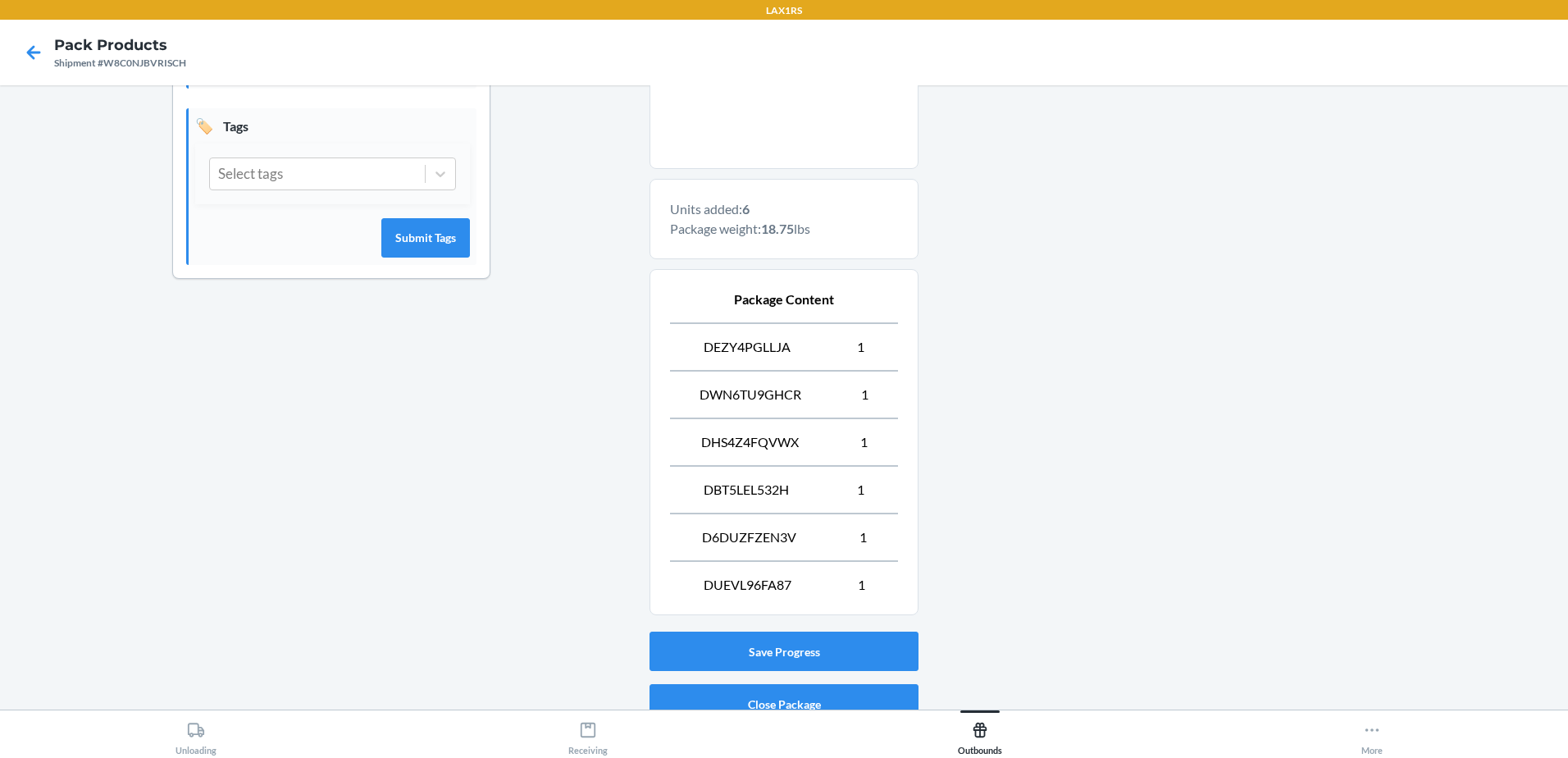
scroll to position [509, 0]
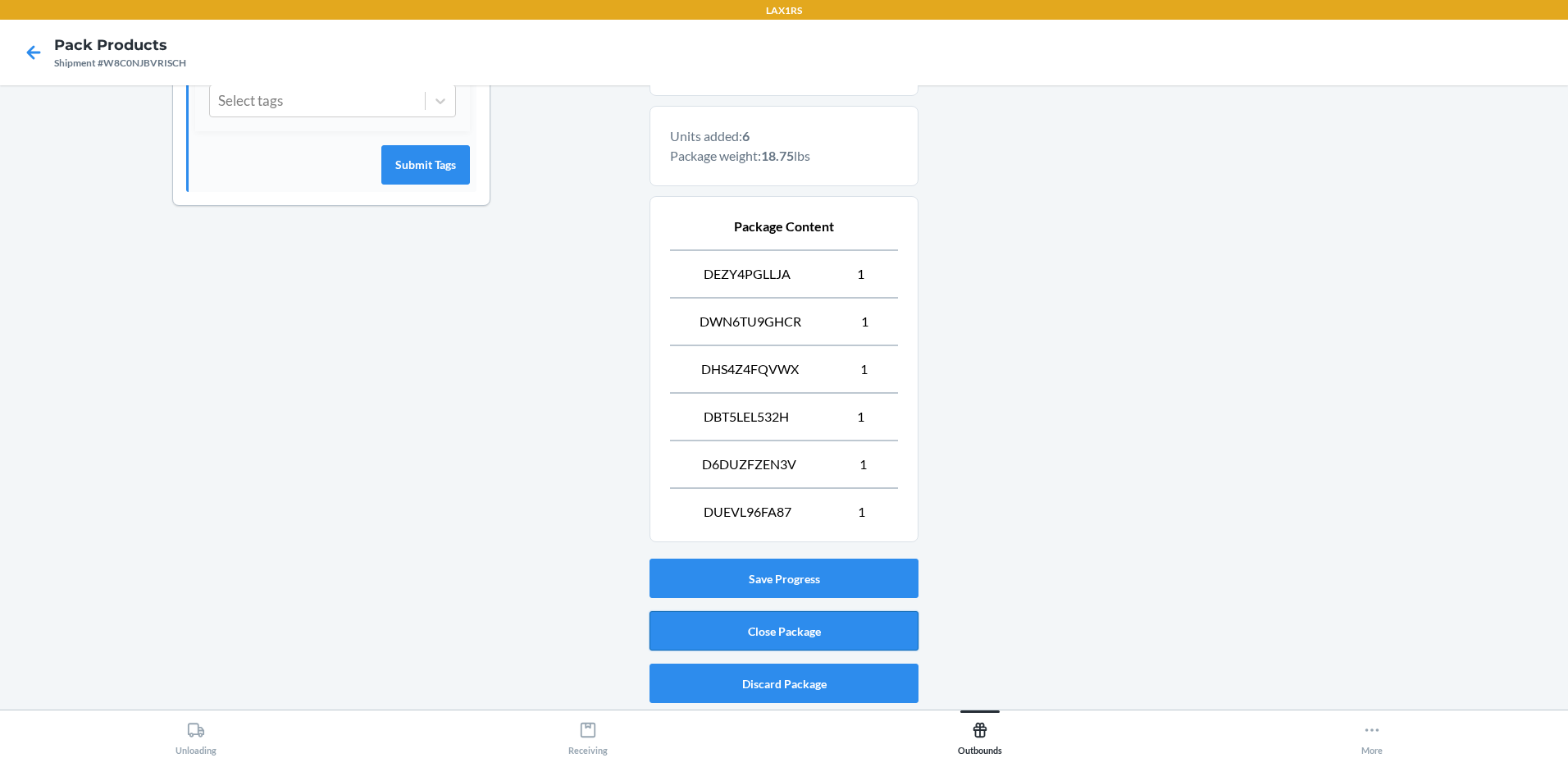
click at [863, 636] on button "Close Package" at bounding box center [784, 630] width 269 height 39
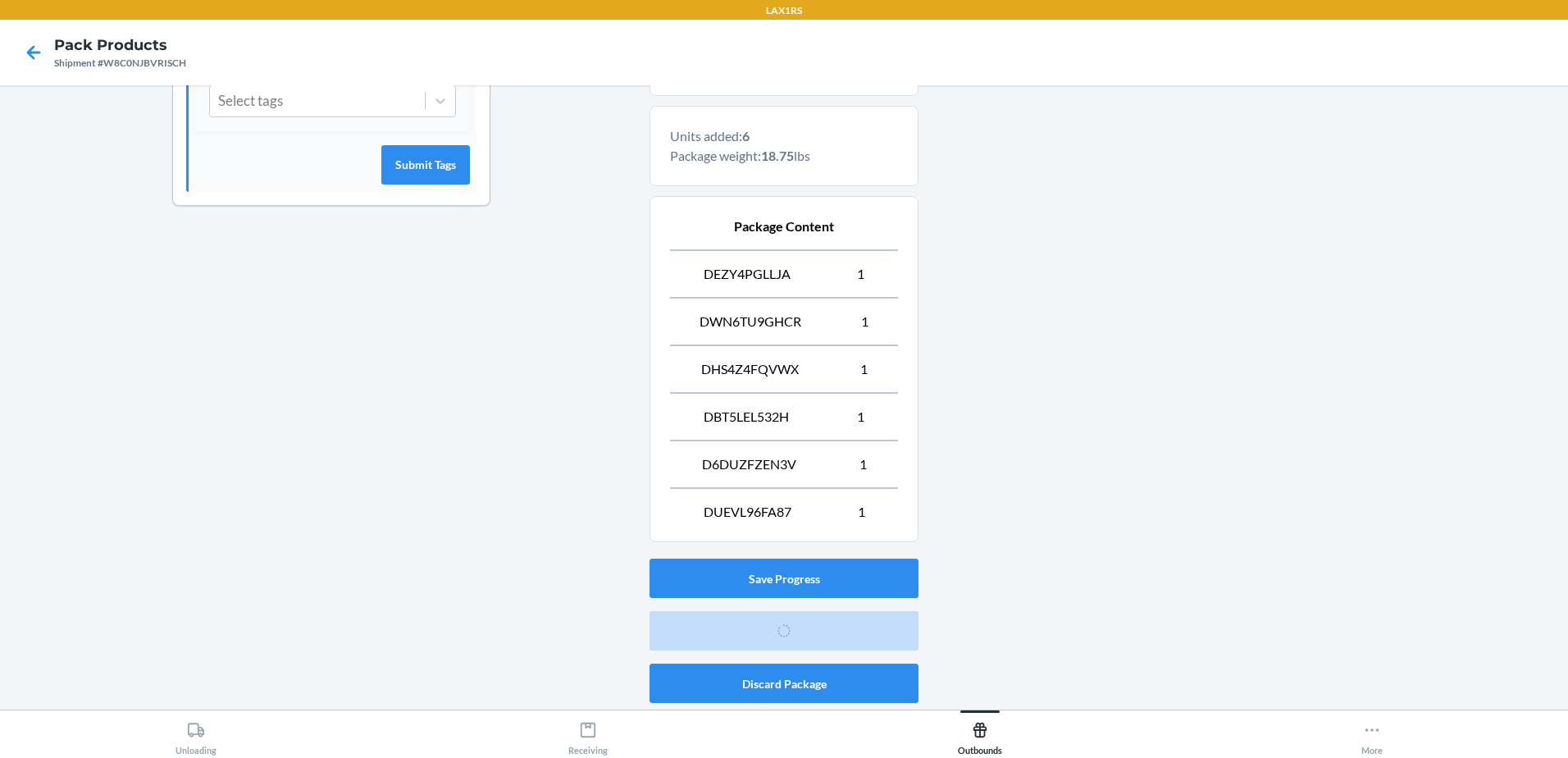
scroll to position [32, 0]
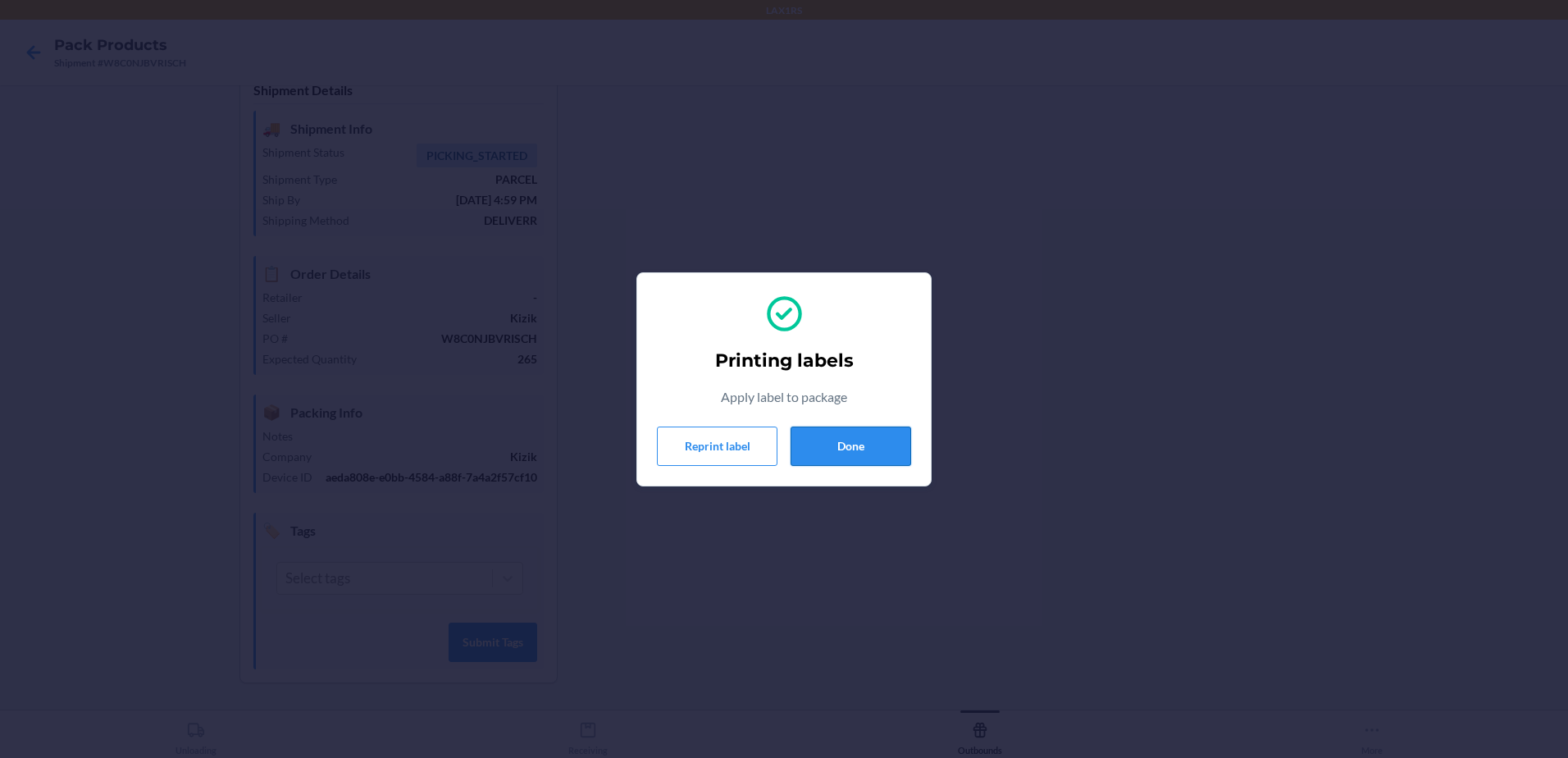
click at [879, 447] on button "Done" at bounding box center [851, 446] width 121 height 39
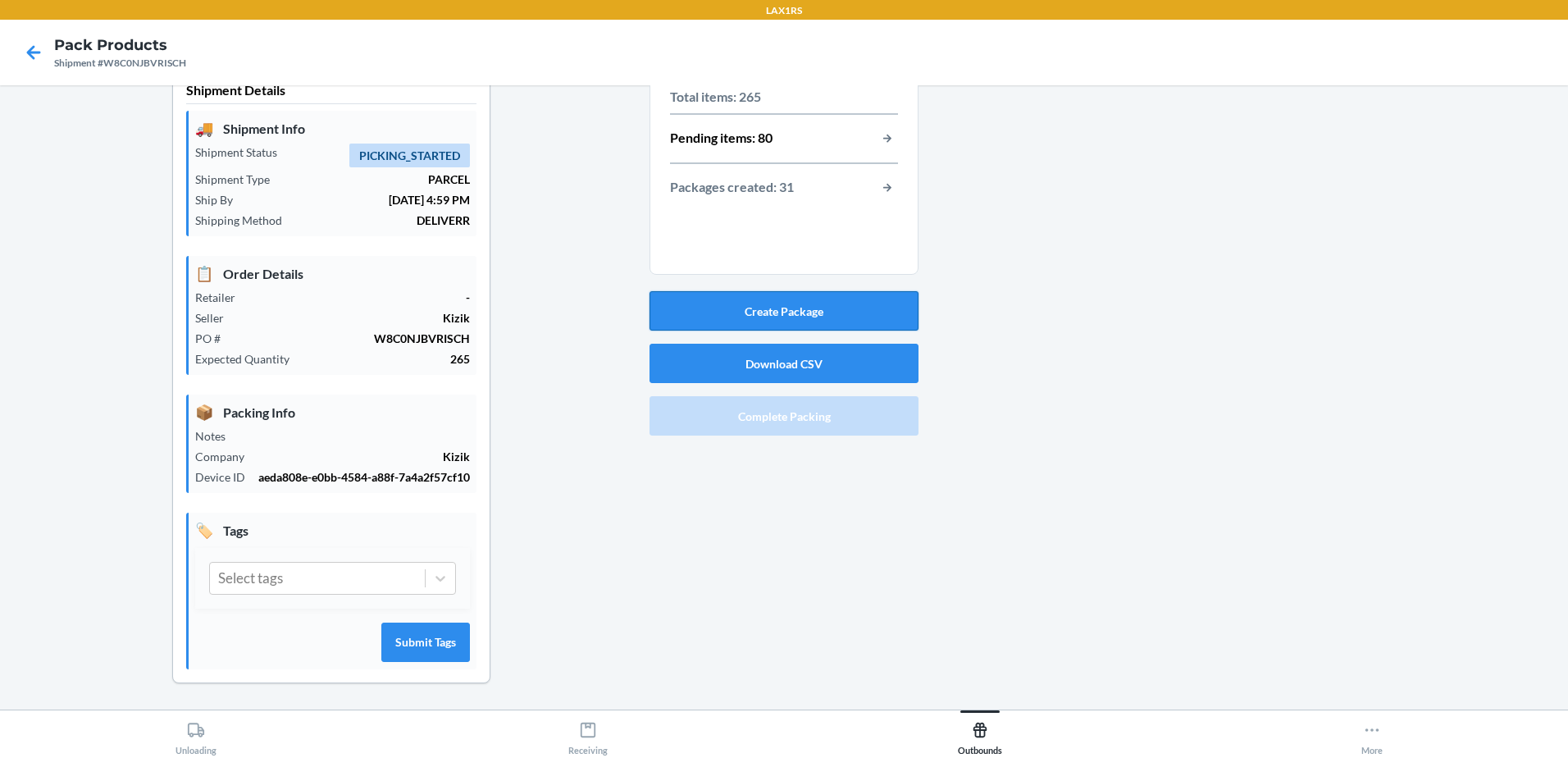
click at [852, 307] on button "Create Package" at bounding box center [784, 310] width 269 height 39
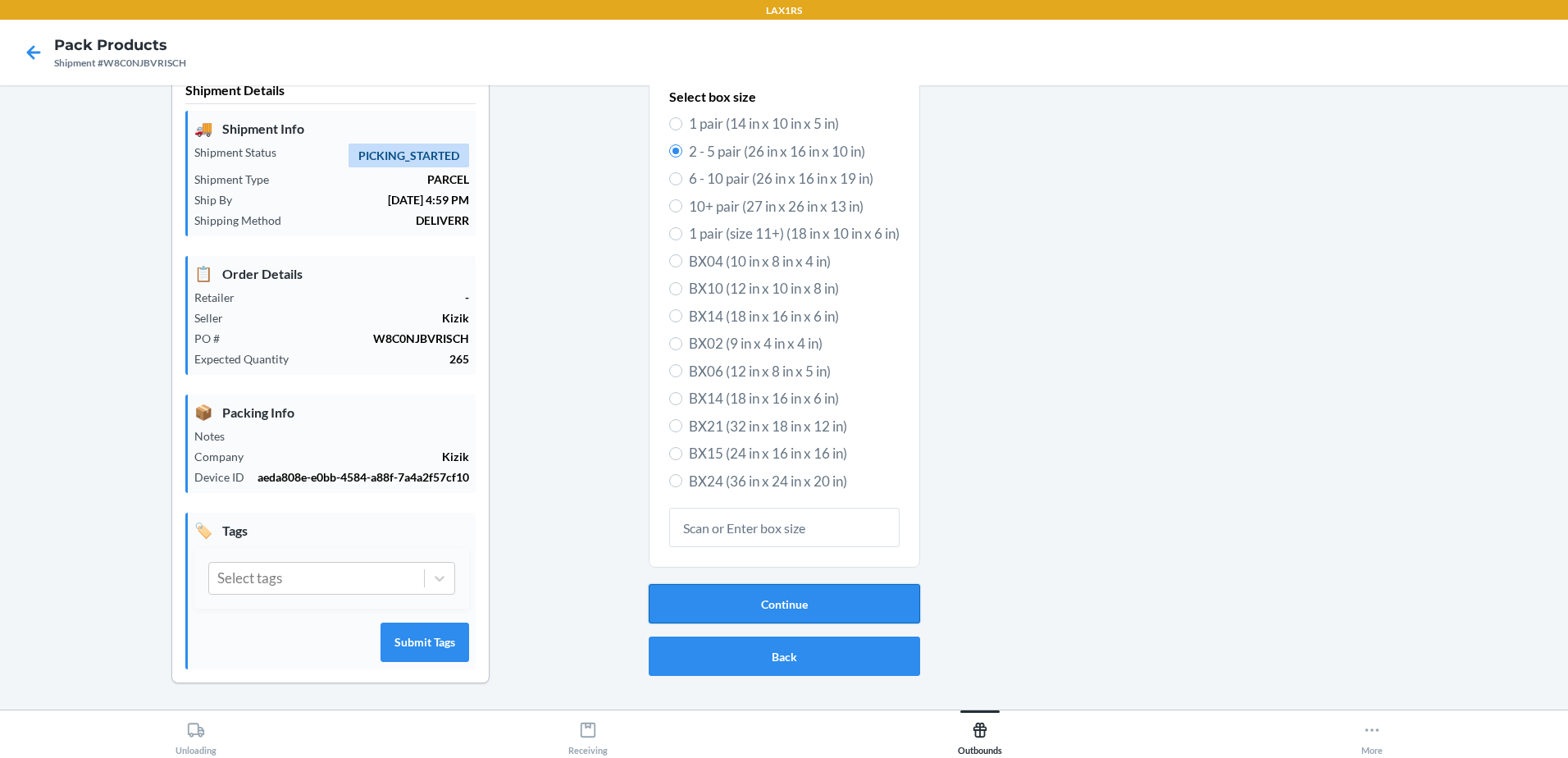
click at [819, 598] on button "Continue" at bounding box center [784, 603] width 271 height 39
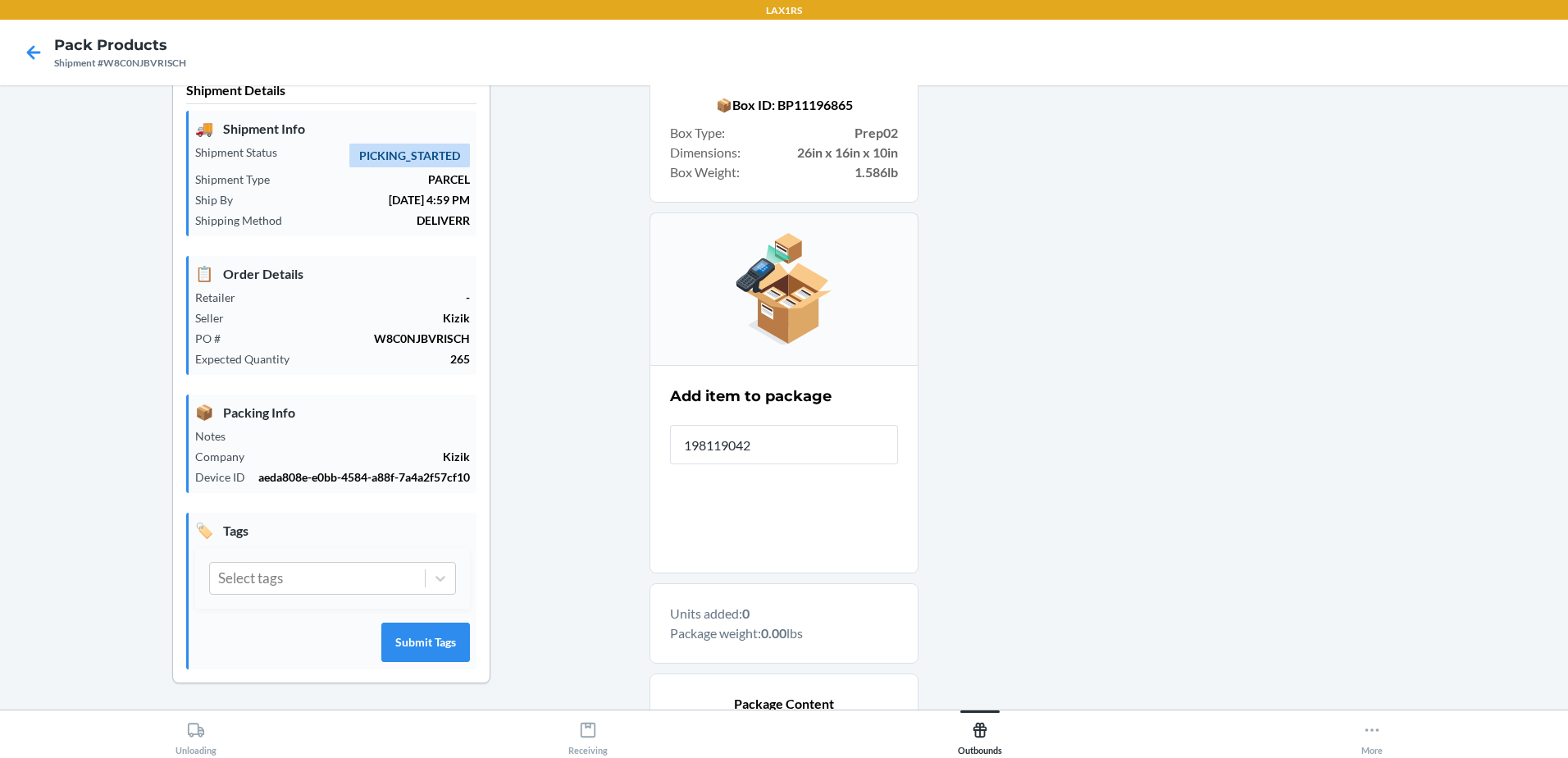
type input "1981190429"
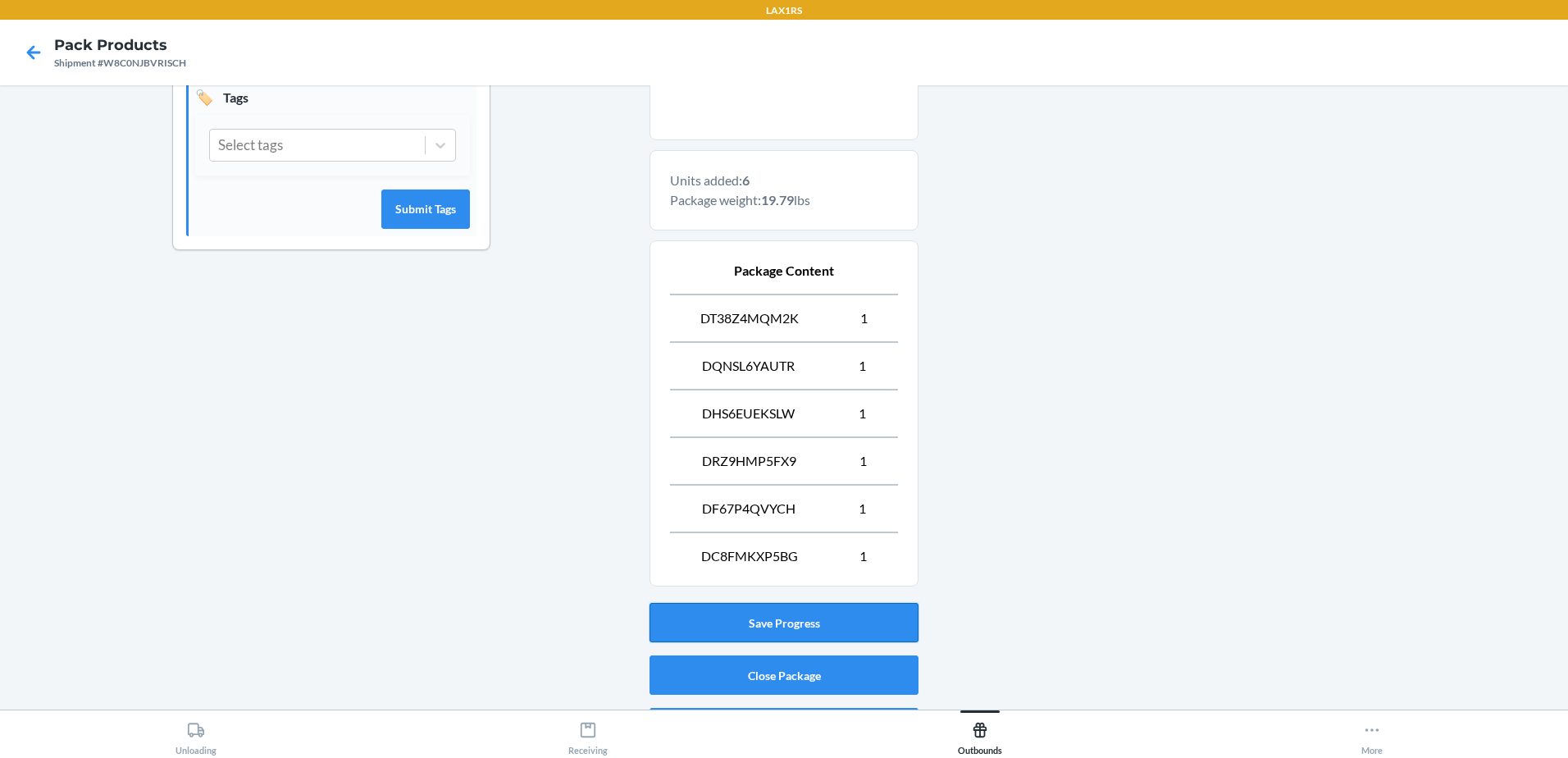
scroll to position [509, 0]
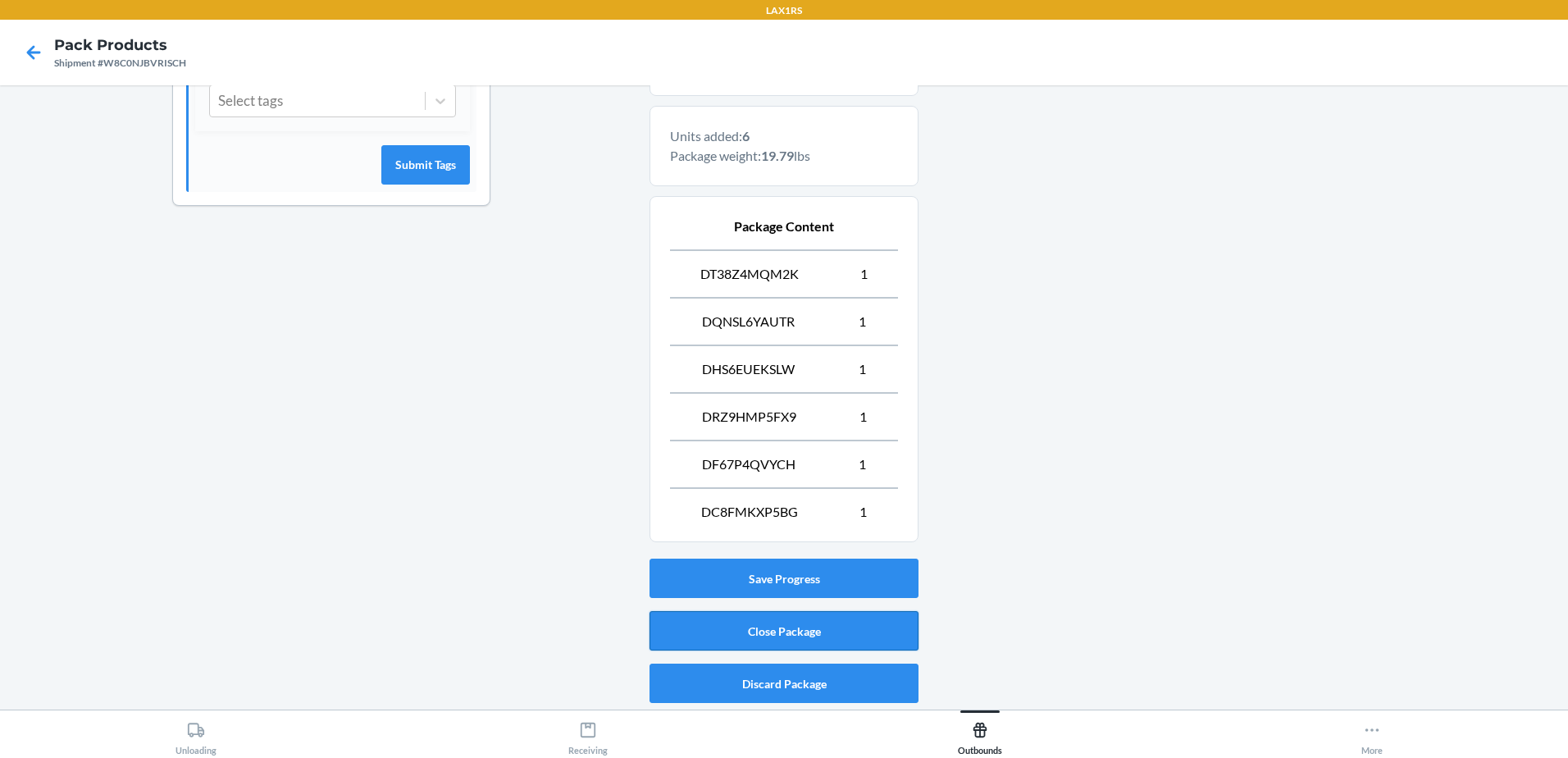
click at [835, 624] on button "Close Package" at bounding box center [784, 630] width 269 height 39
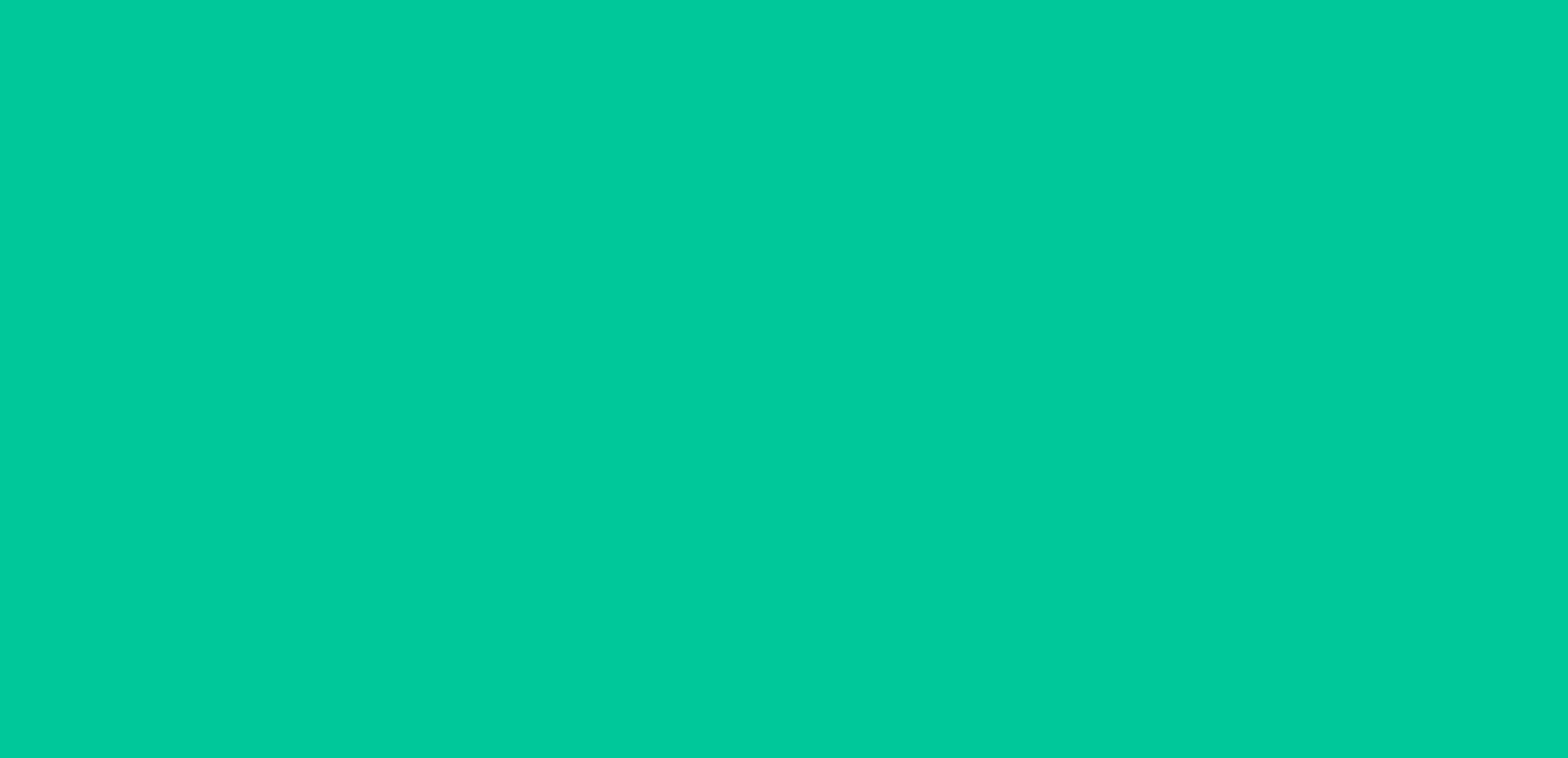
scroll to position [32, 0]
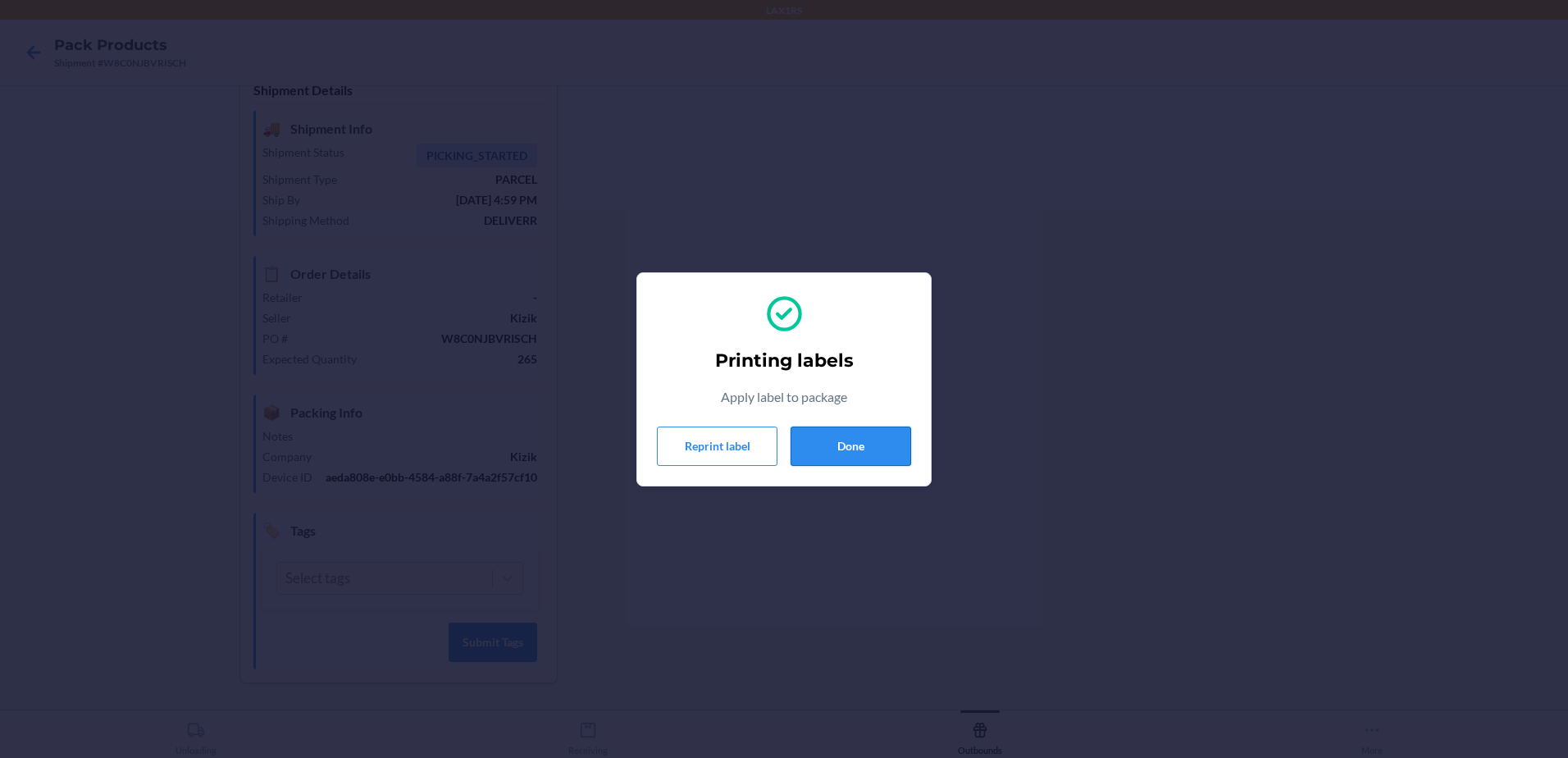
click at [865, 447] on button "Done" at bounding box center [851, 446] width 121 height 39
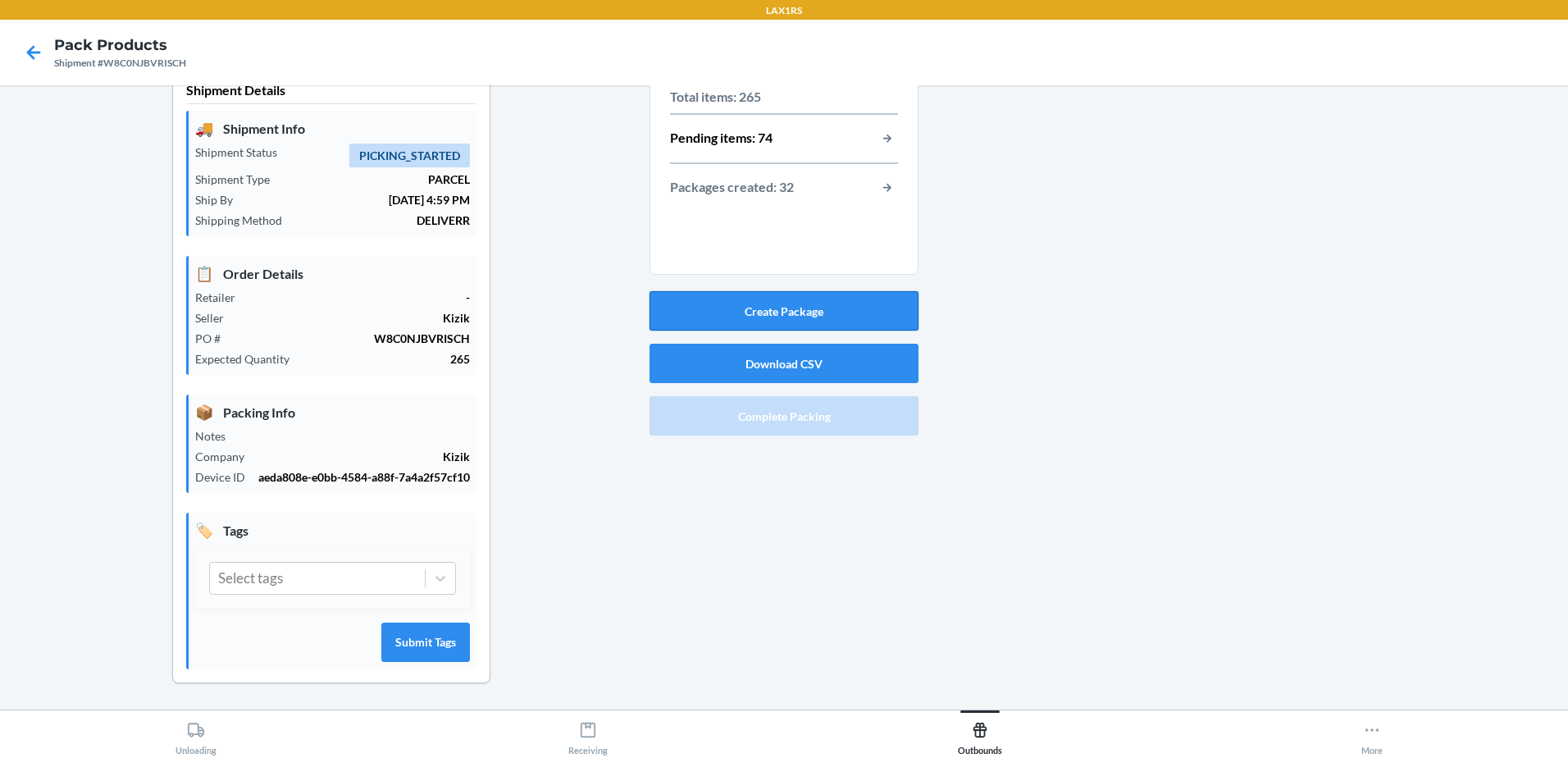
click at [820, 313] on button "Create Package" at bounding box center [784, 310] width 269 height 39
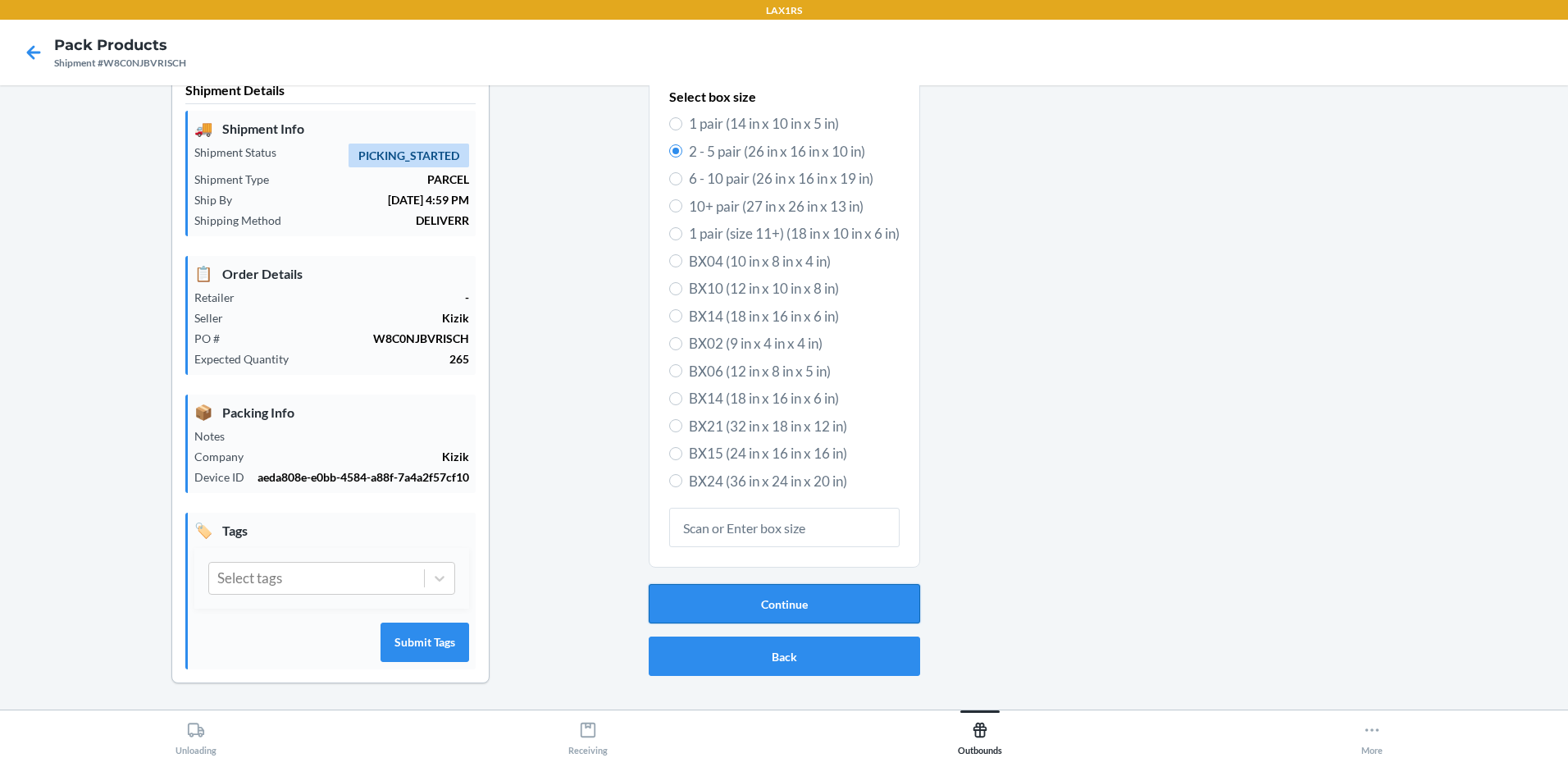
click at [822, 601] on button "Continue" at bounding box center [784, 603] width 271 height 39
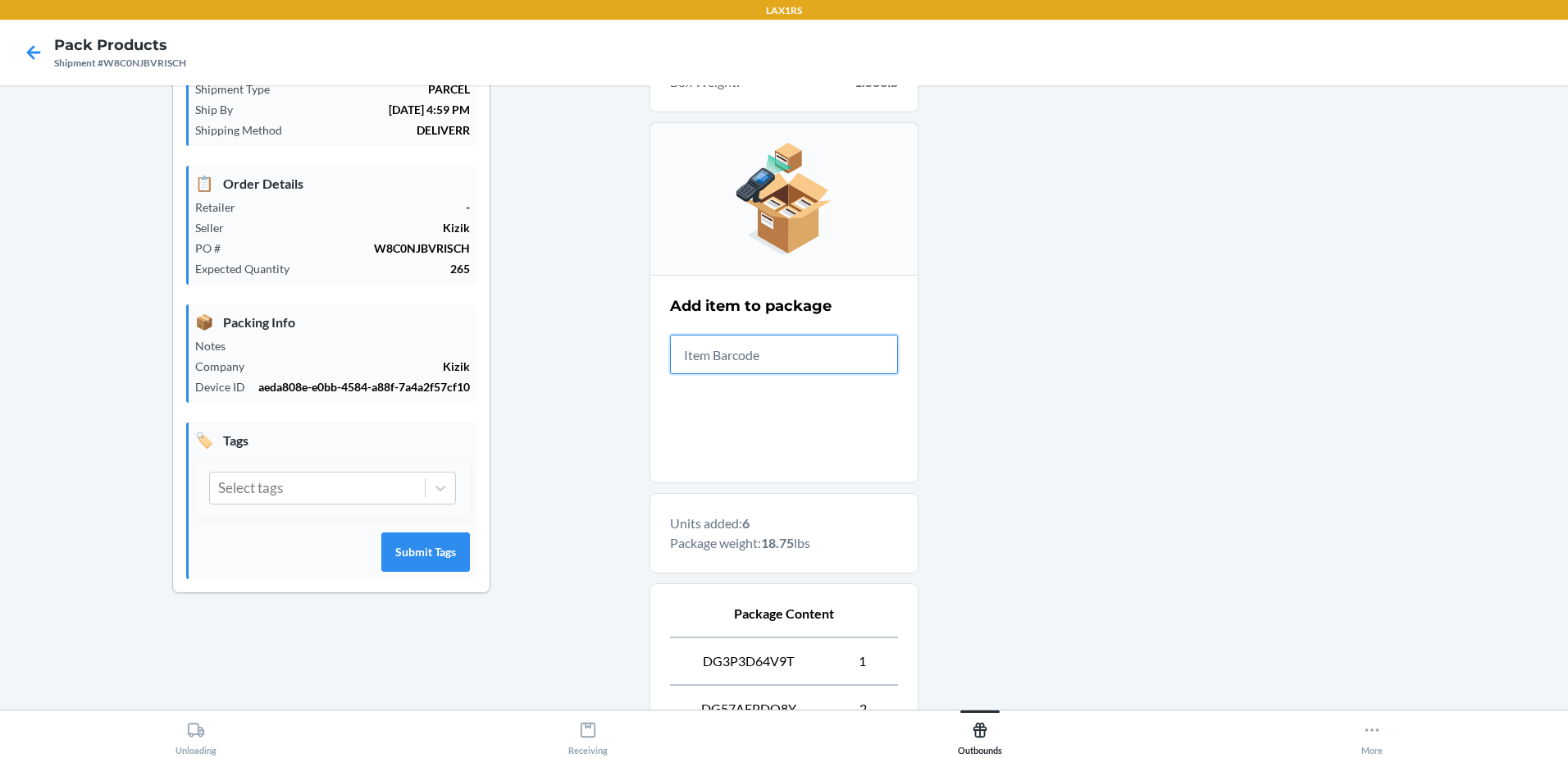
scroll to position [461, 0]
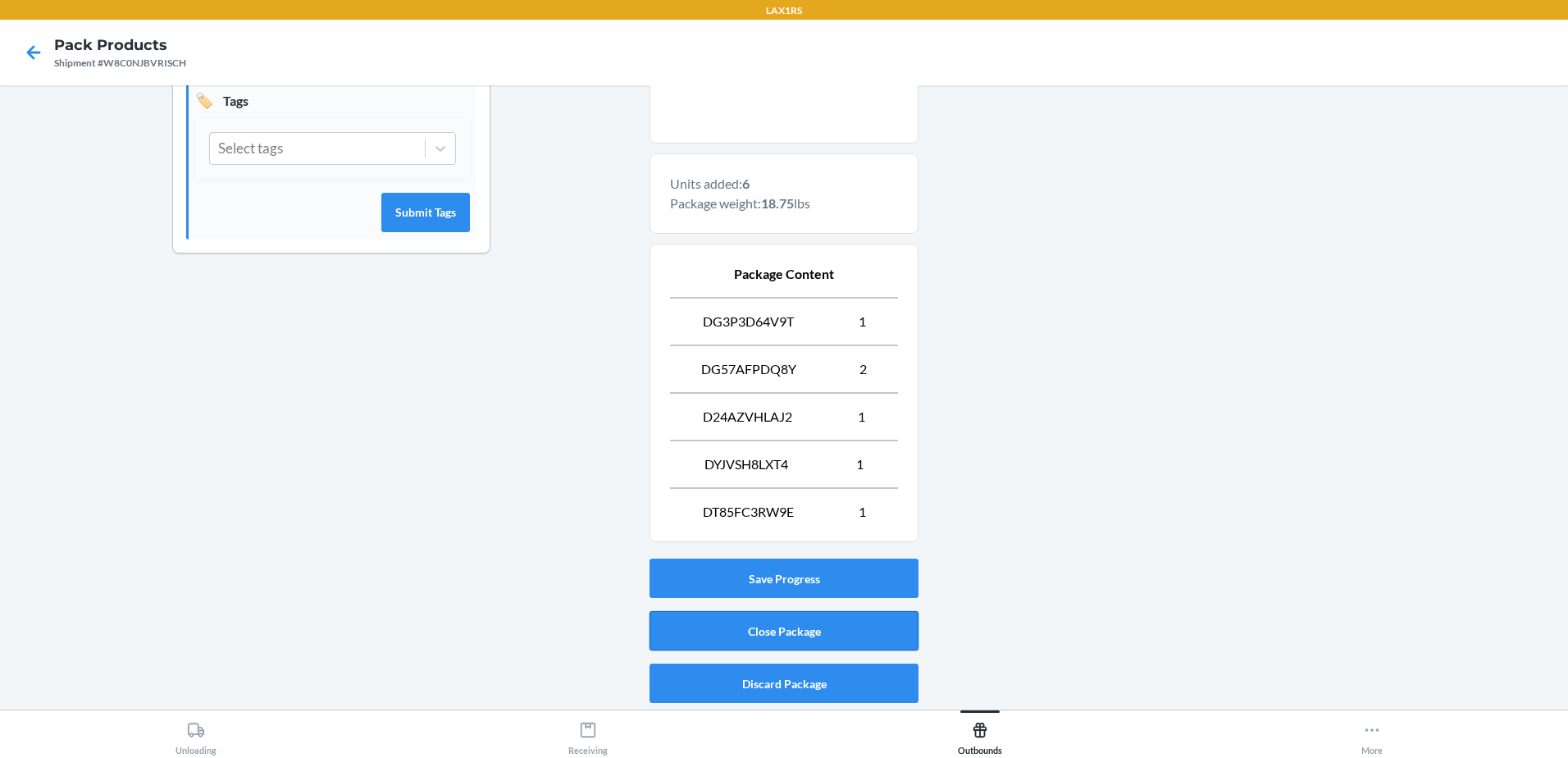
click at [848, 626] on button "Close Package" at bounding box center [784, 630] width 269 height 39
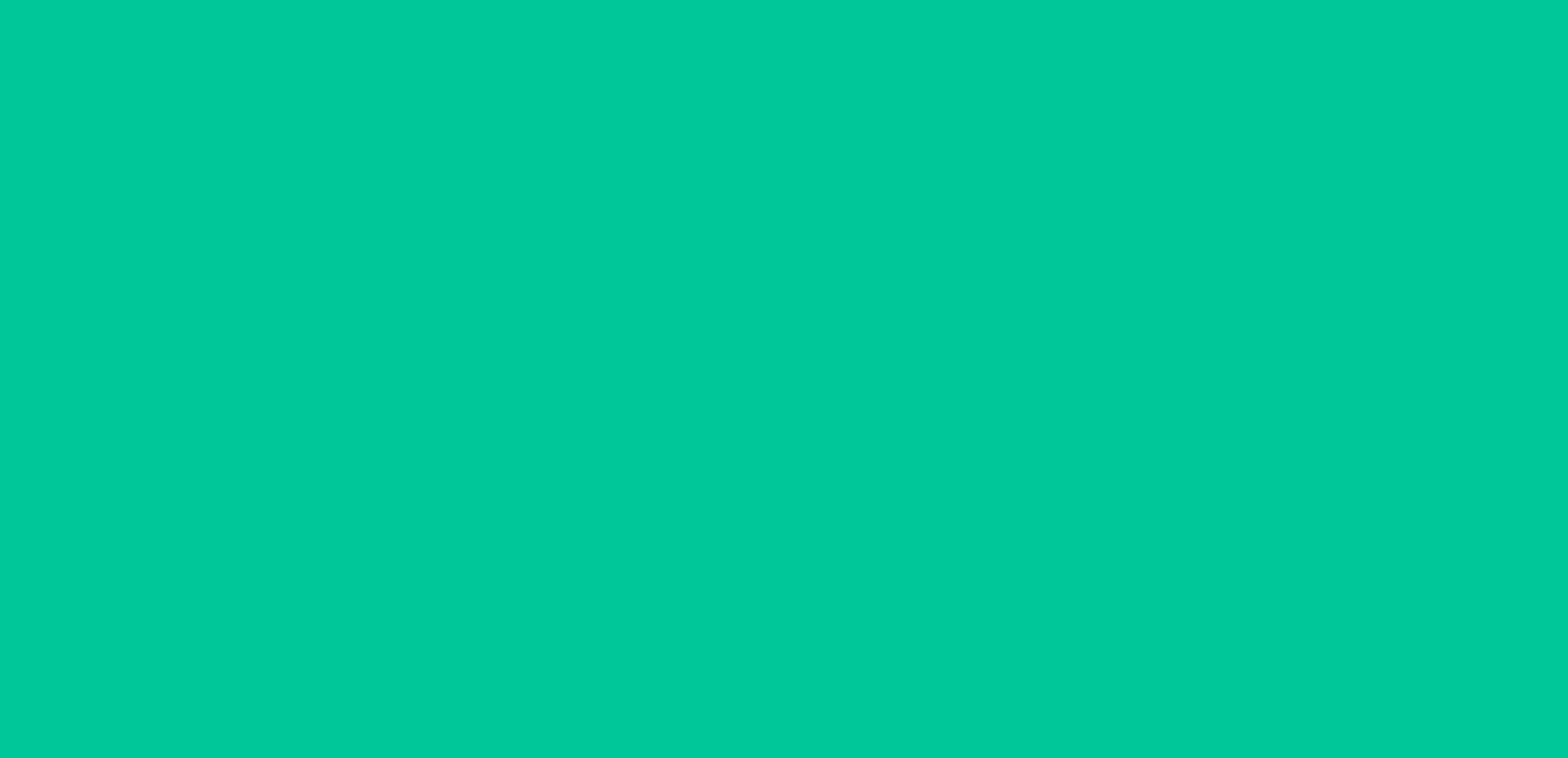
scroll to position [32, 0]
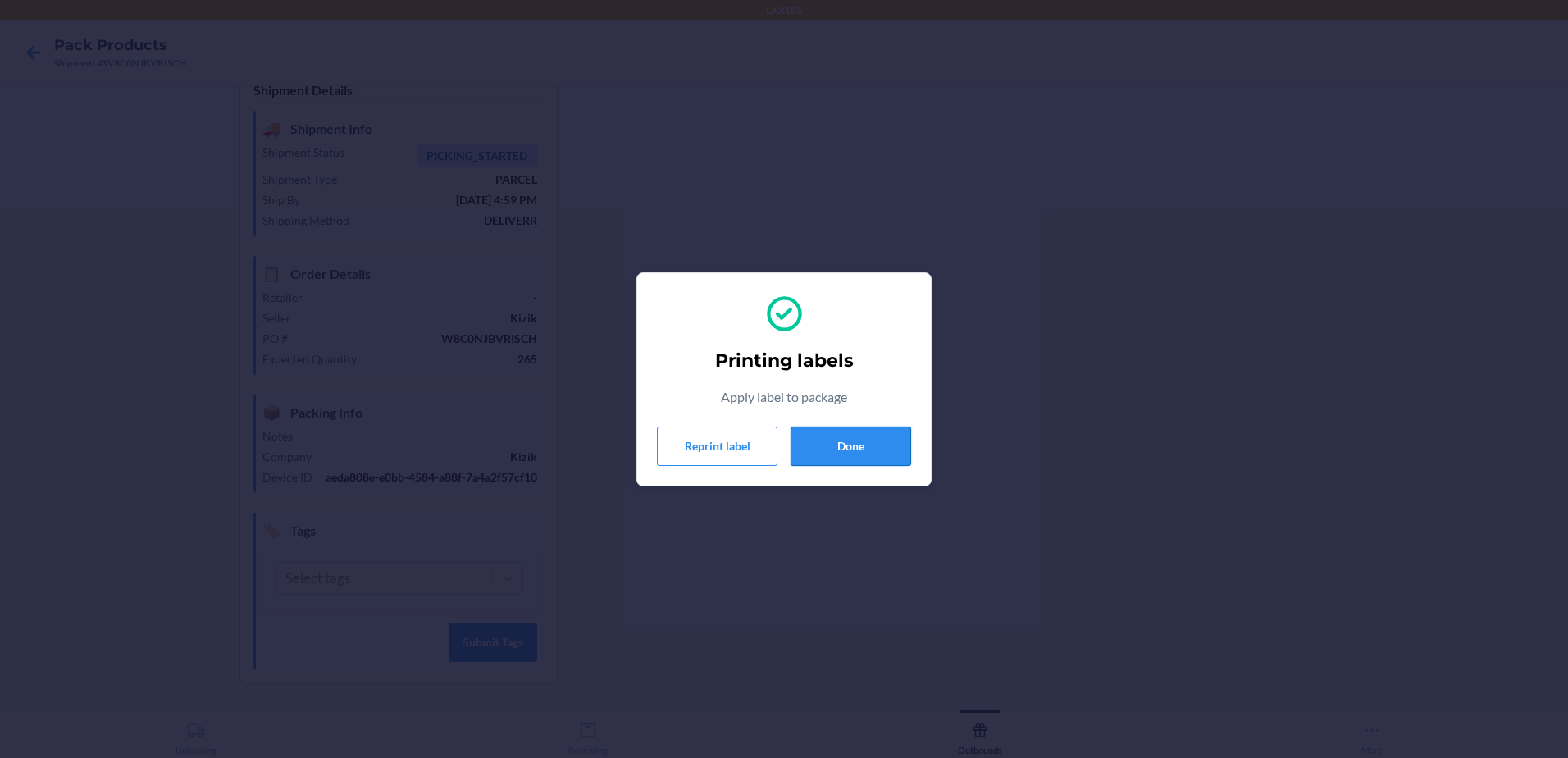
click at [857, 442] on button "Done" at bounding box center [851, 446] width 121 height 39
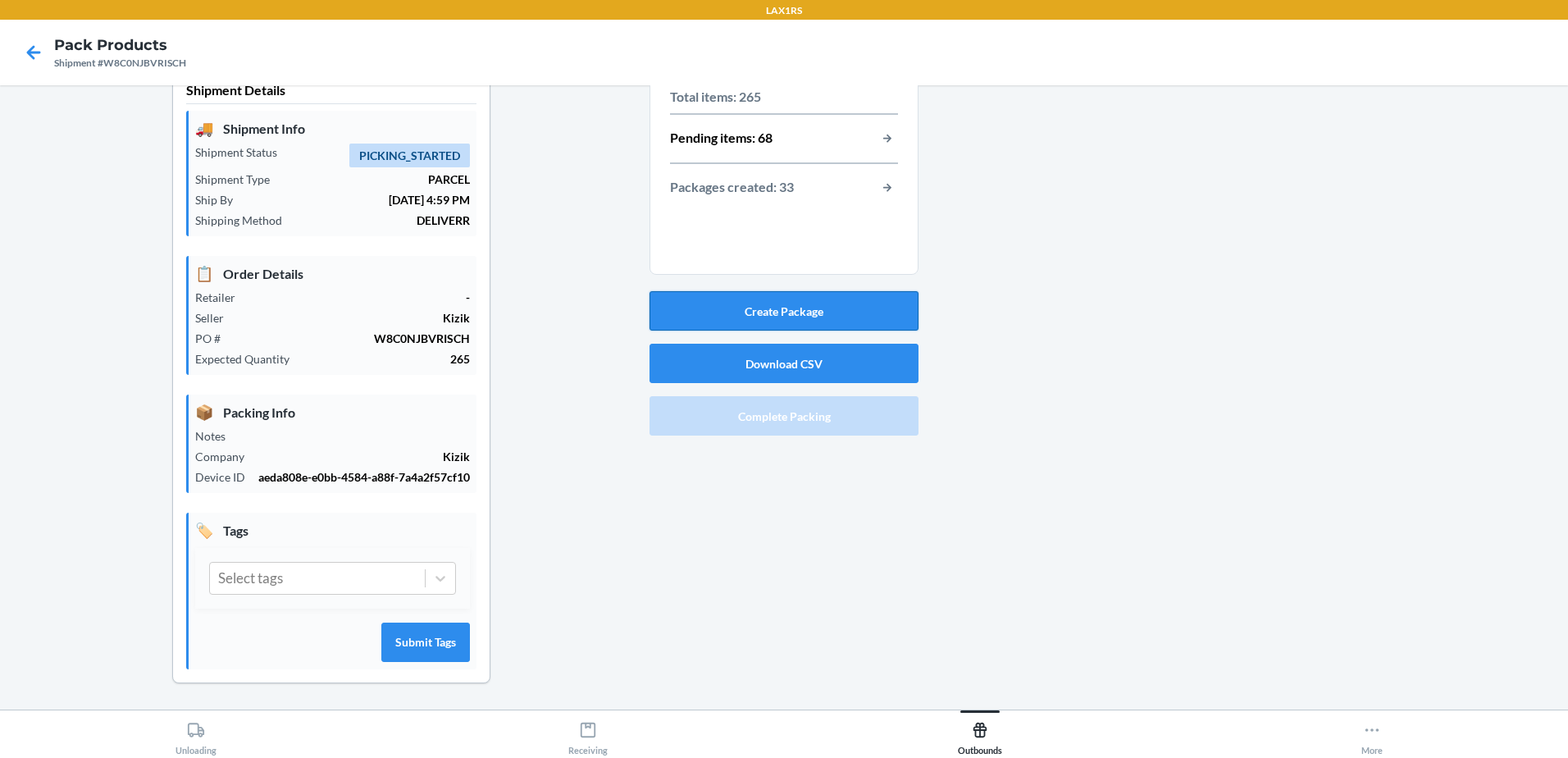
click at [871, 306] on button "Create Package" at bounding box center [784, 310] width 269 height 39
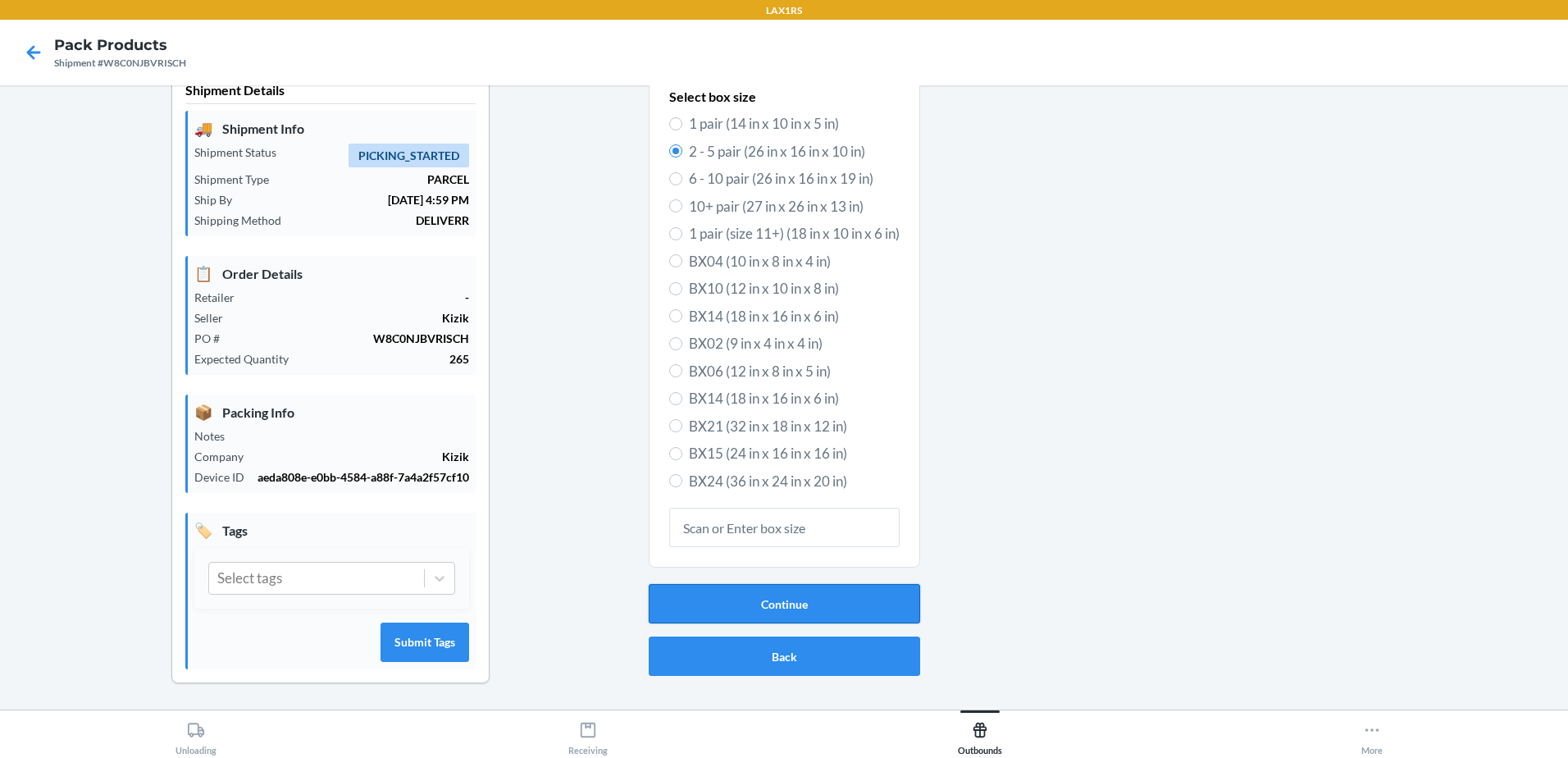
click at [824, 612] on button "Continue" at bounding box center [784, 603] width 271 height 39
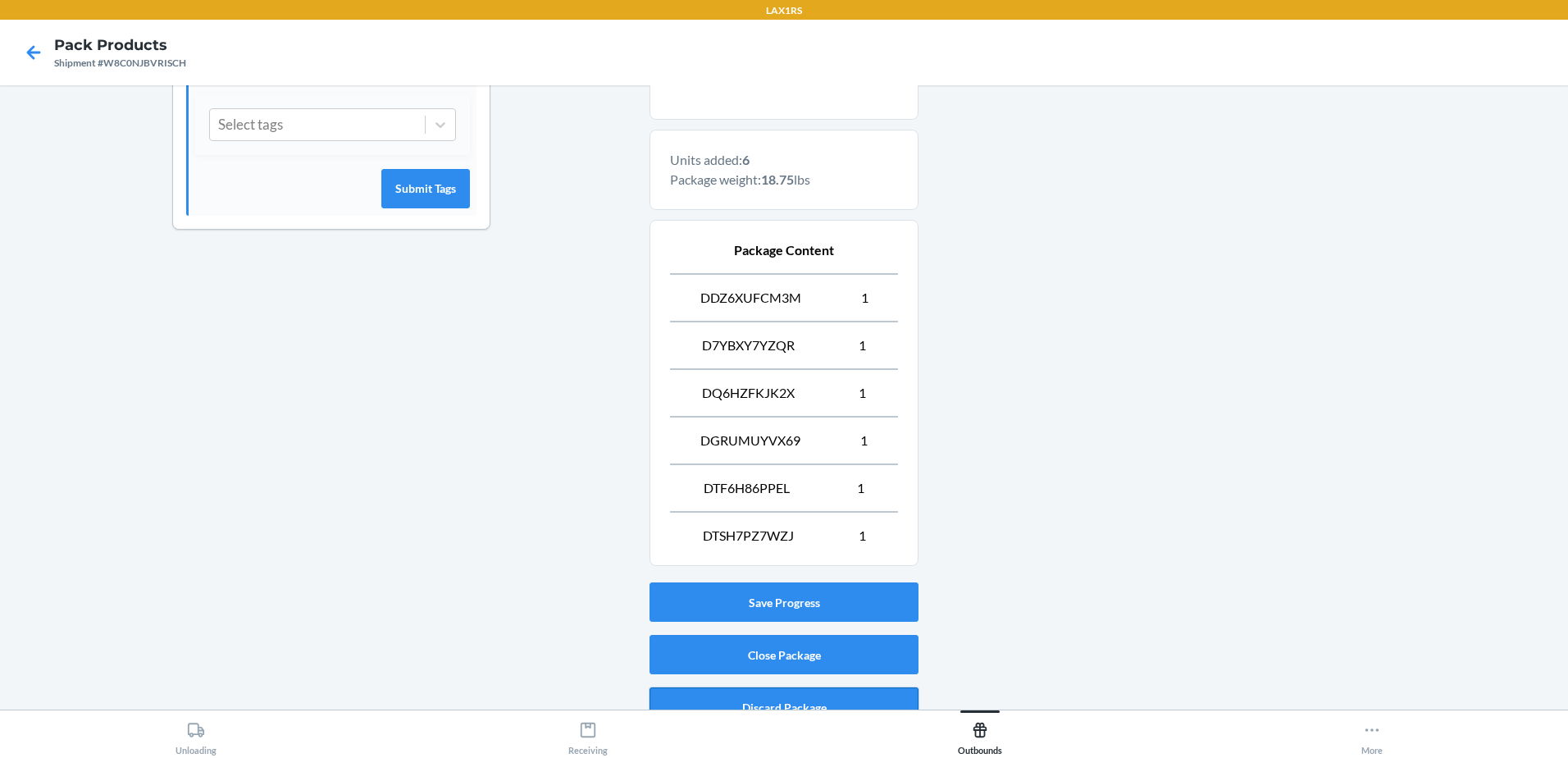
scroll to position [509, 0]
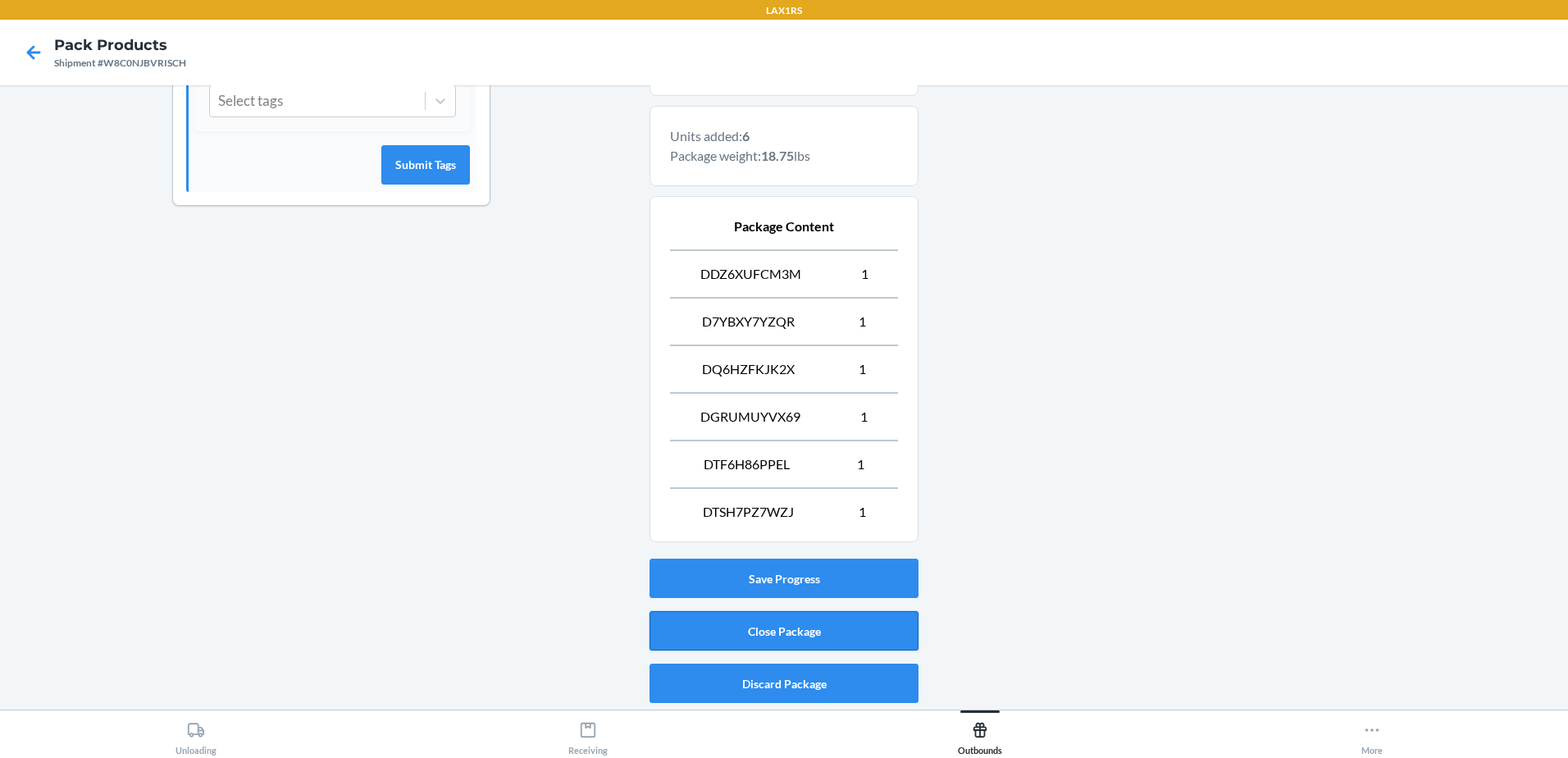
click at [879, 634] on button "Close Package" at bounding box center [784, 630] width 269 height 39
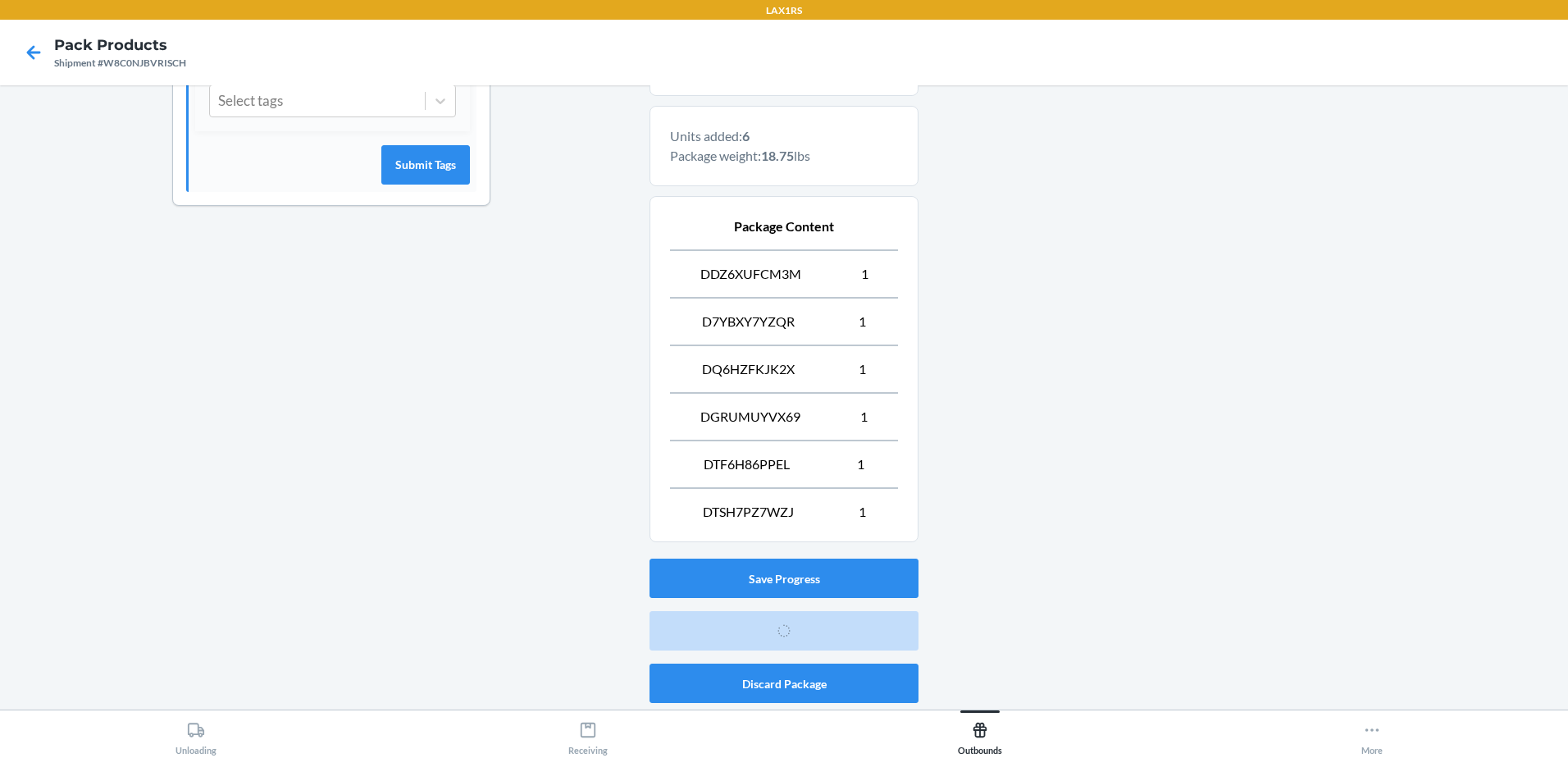
scroll to position [32, 0]
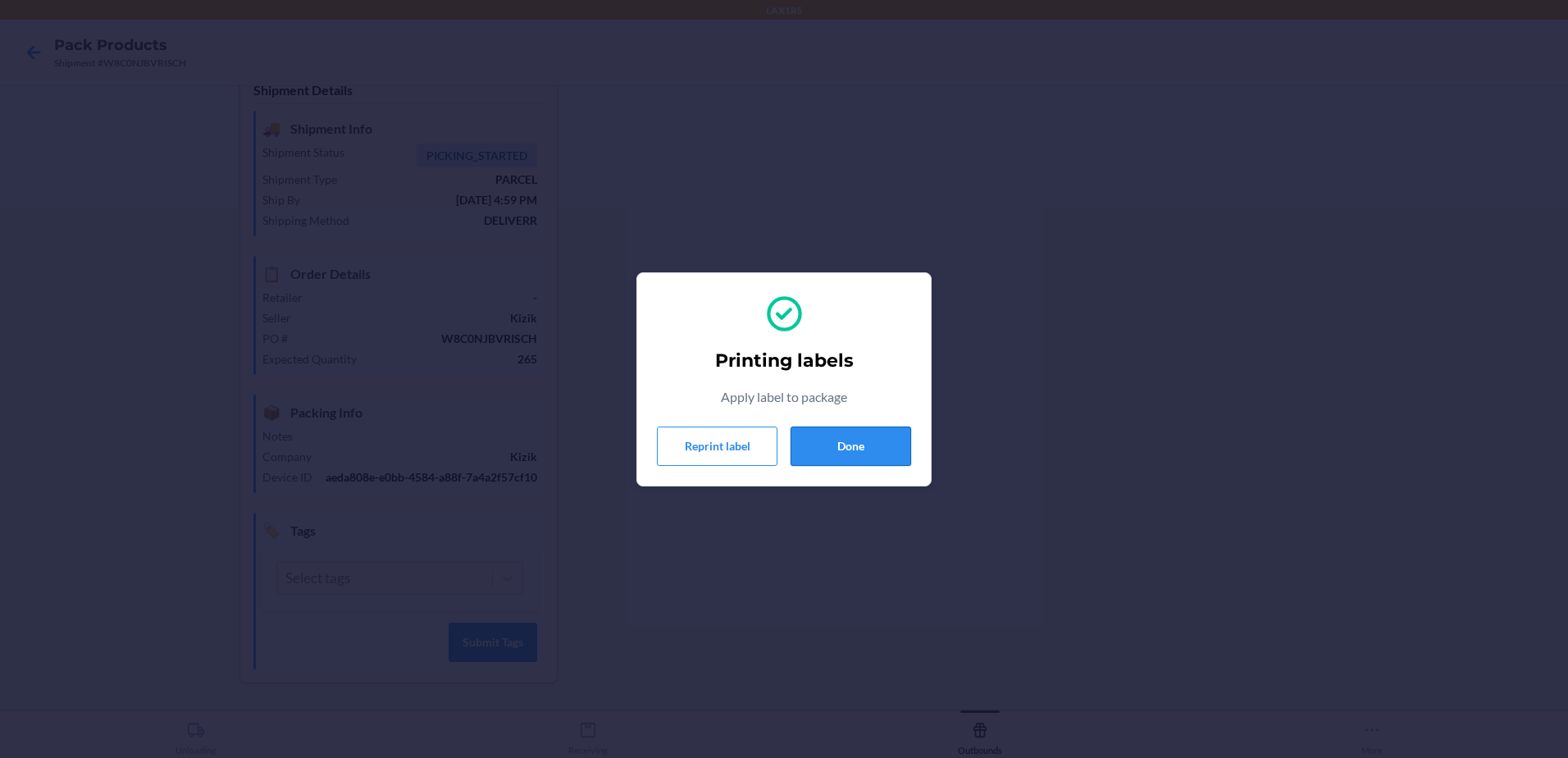
click at [831, 439] on button "Done" at bounding box center [851, 446] width 121 height 39
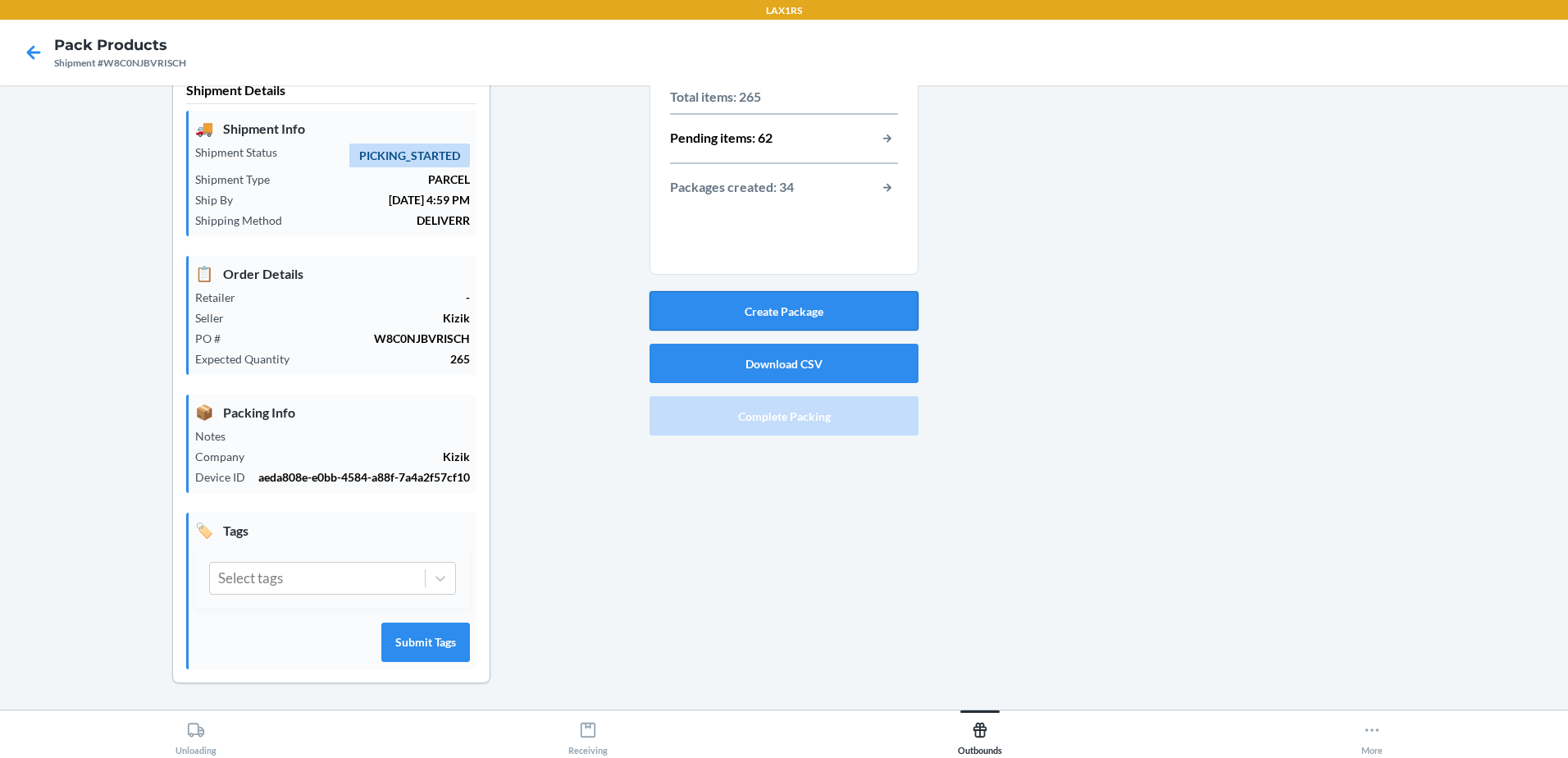
click at [876, 299] on button "Create Package" at bounding box center [784, 310] width 269 height 39
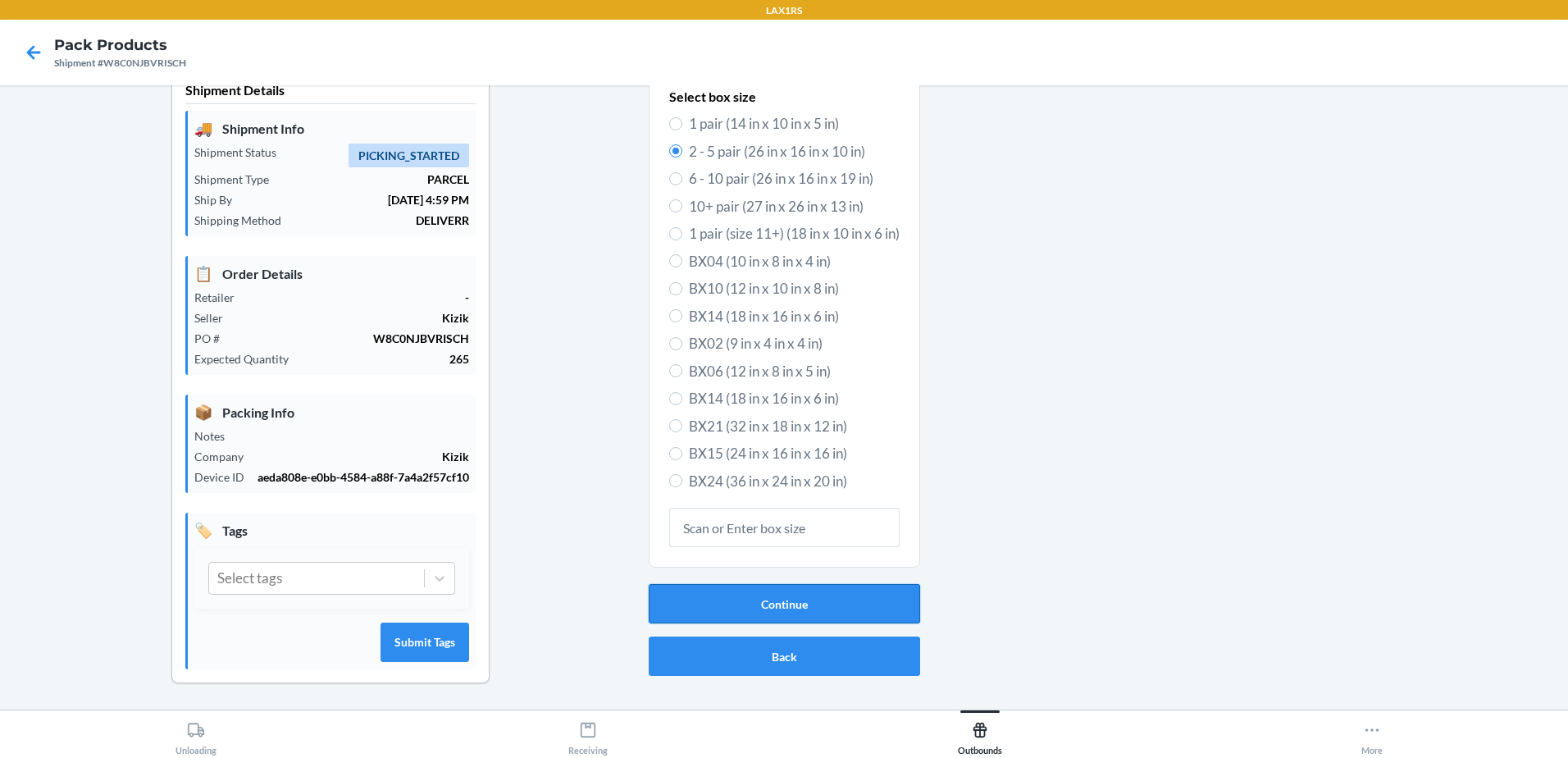
click at [824, 597] on button "Continue" at bounding box center [784, 603] width 271 height 39
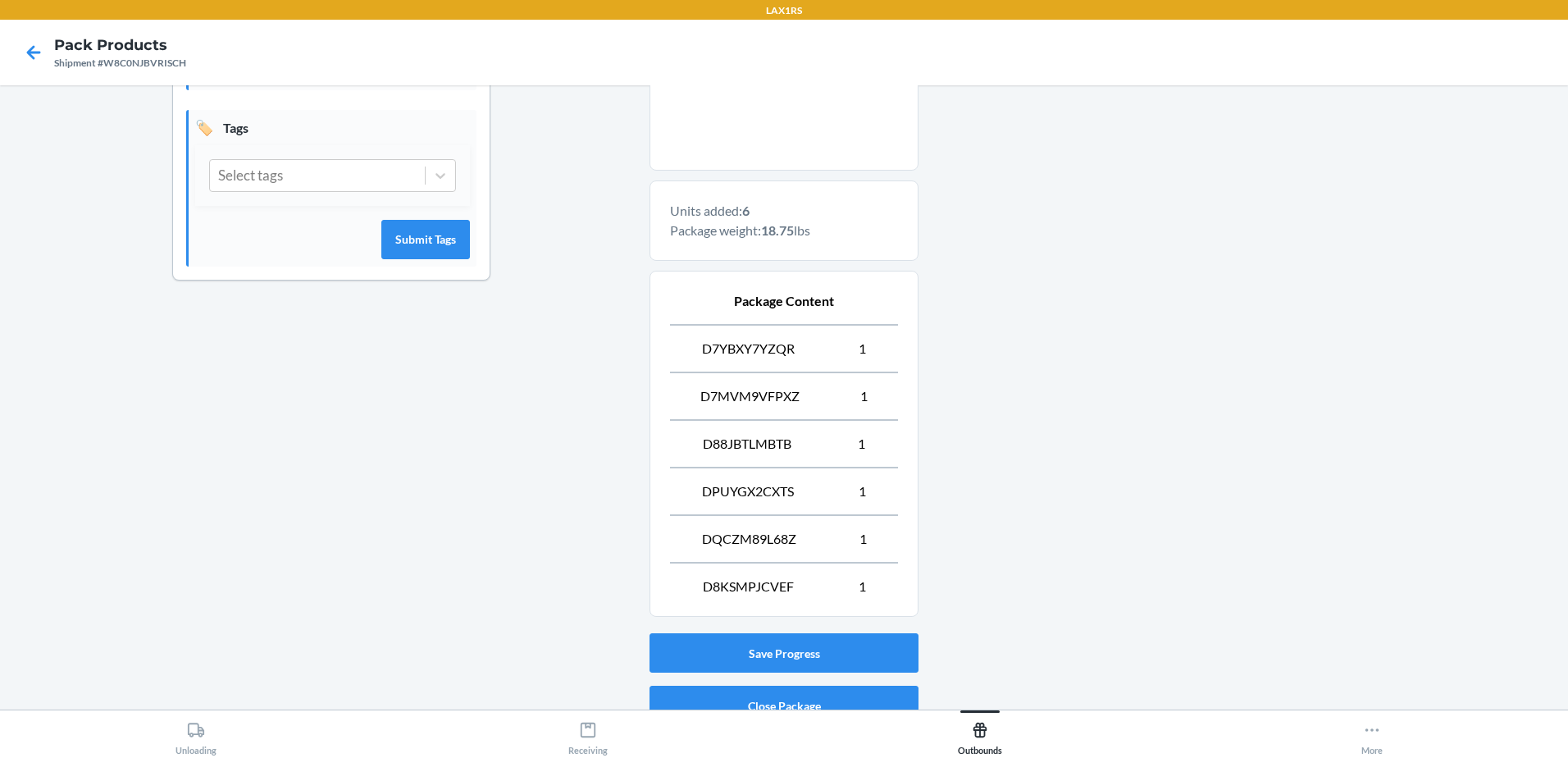
scroll to position [509, 0]
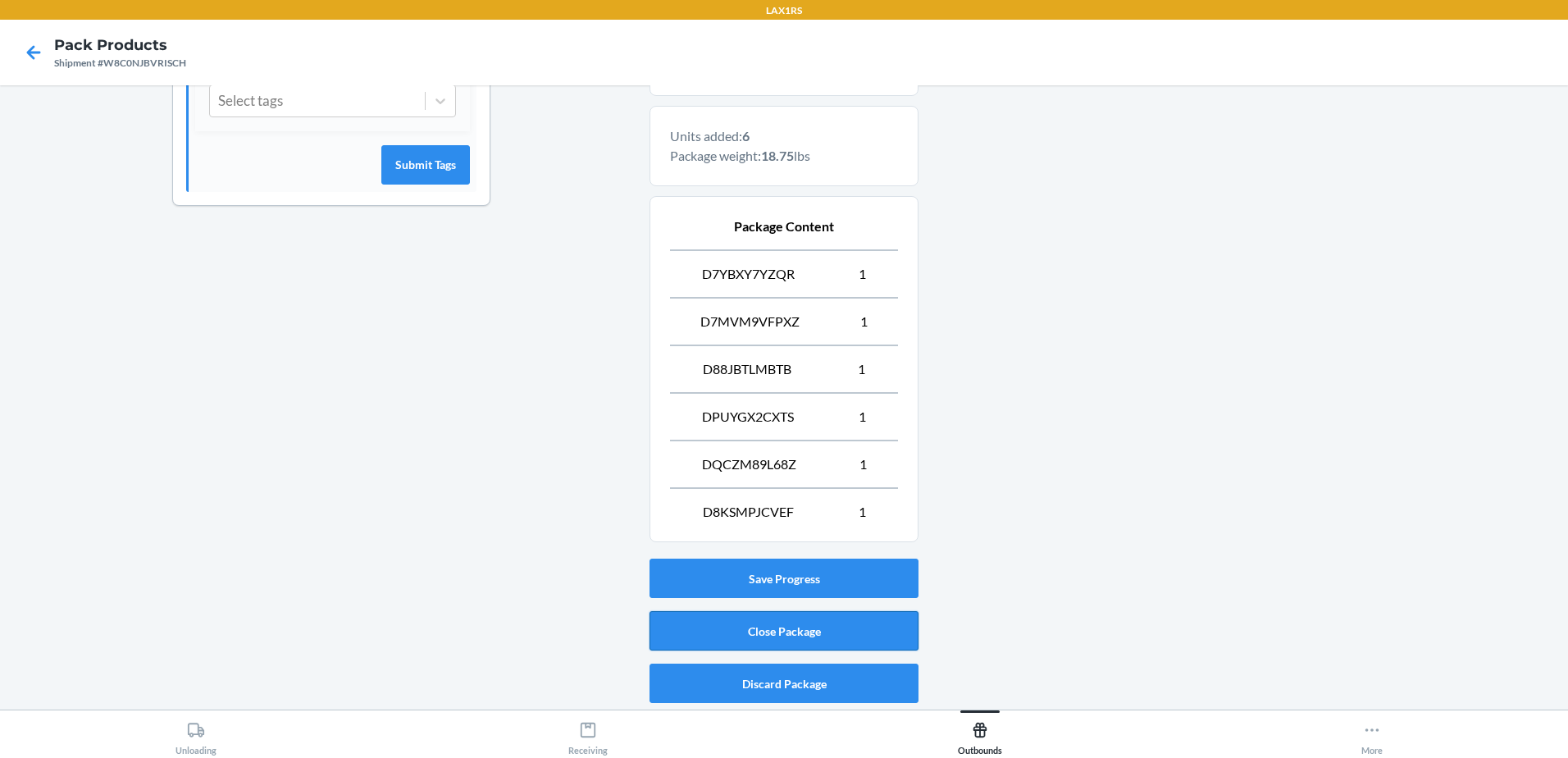
click at [835, 630] on button "Close Package" at bounding box center [784, 630] width 269 height 39
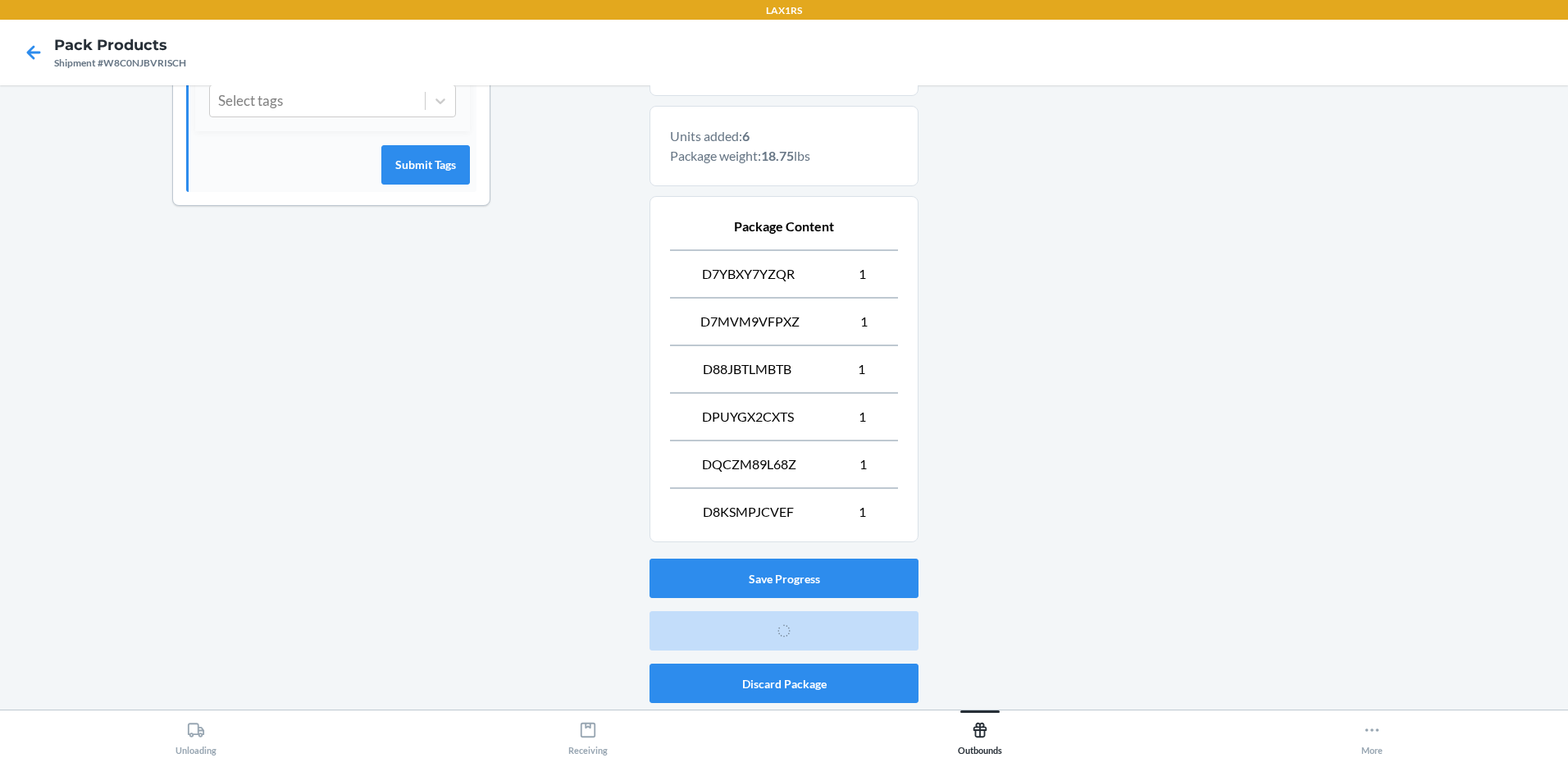
scroll to position [32, 0]
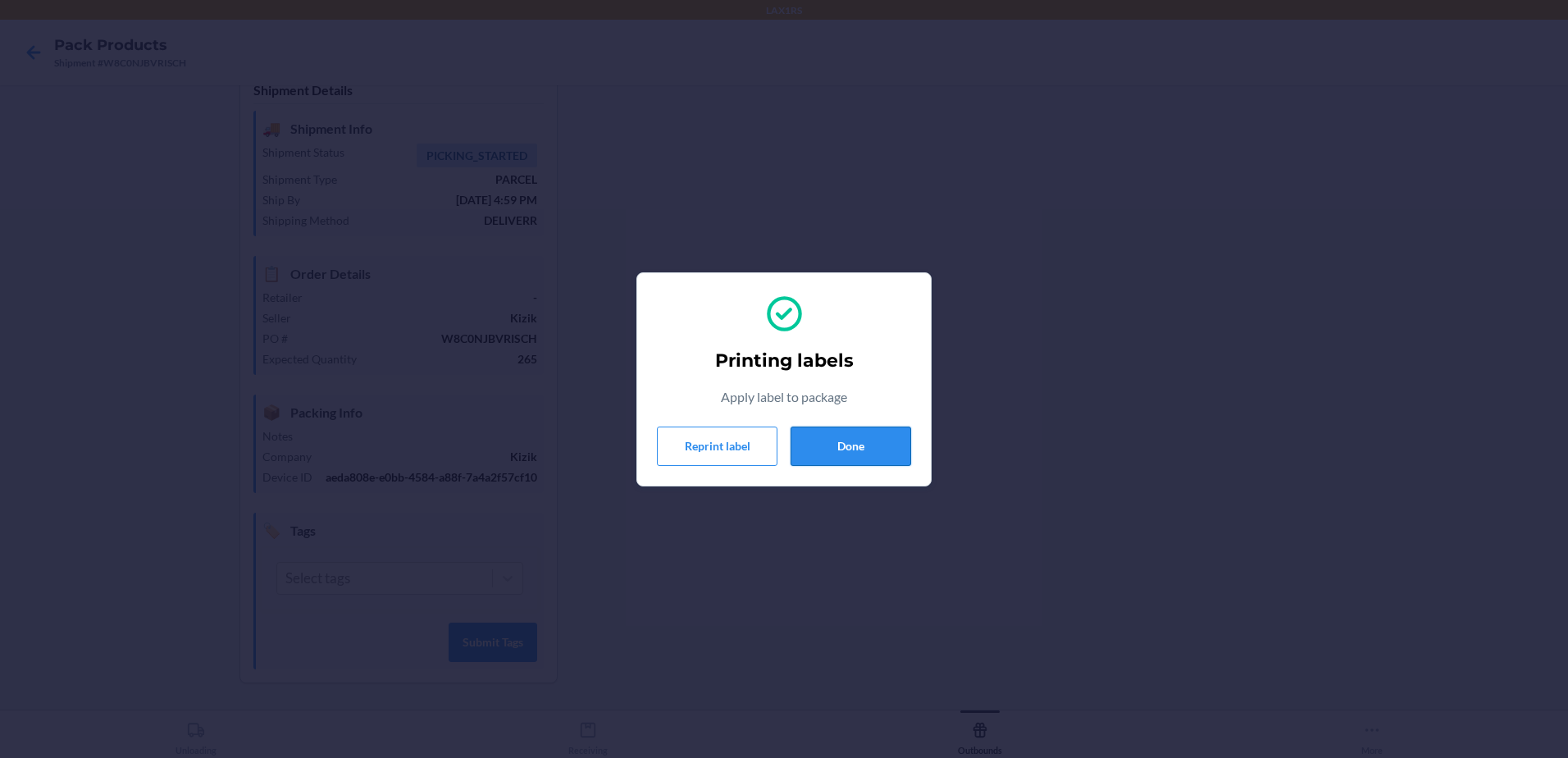
click at [838, 439] on button "Done" at bounding box center [851, 446] width 121 height 39
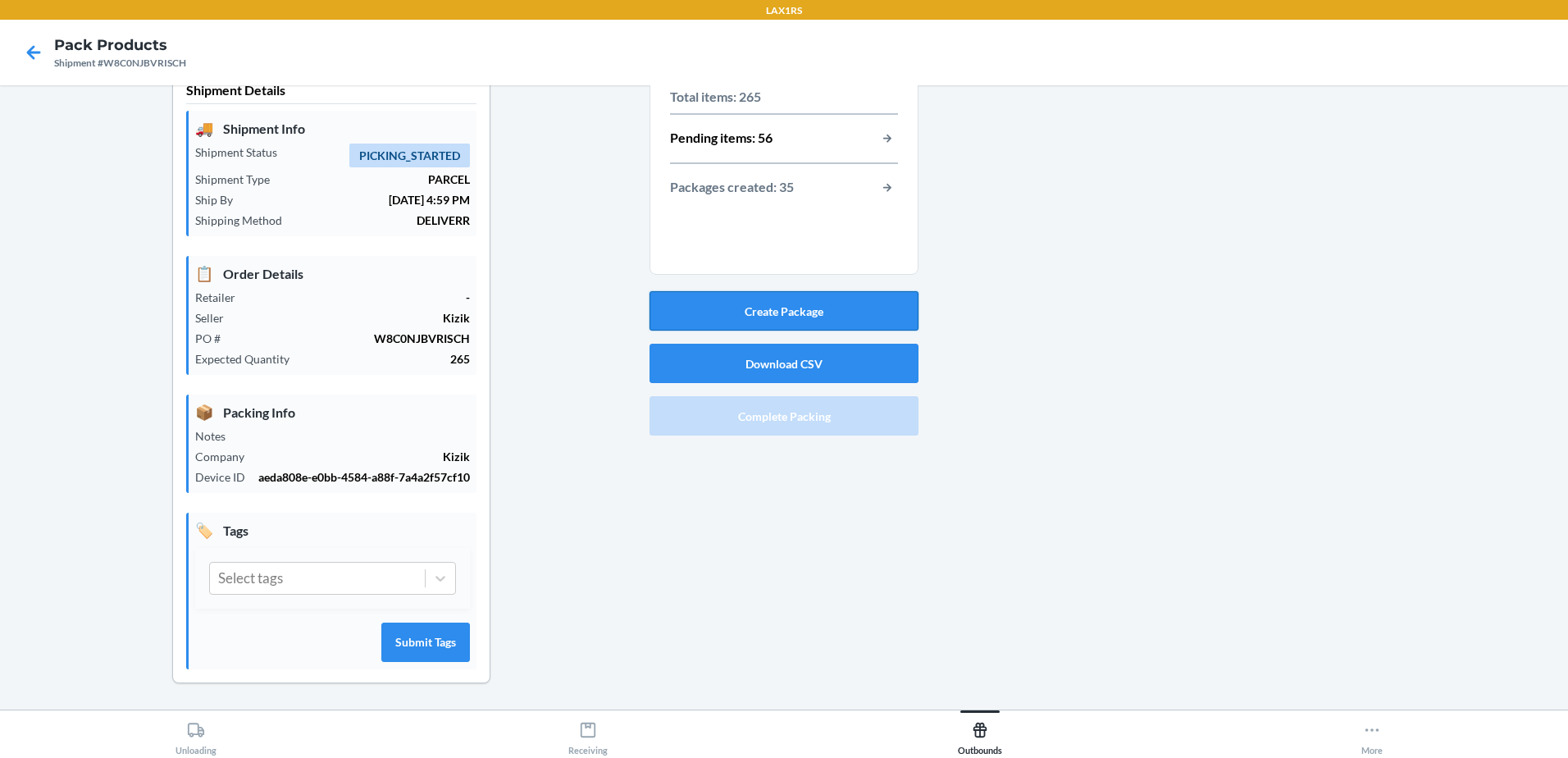
click at [892, 321] on button "Create Package" at bounding box center [784, 310] width 269 height 39
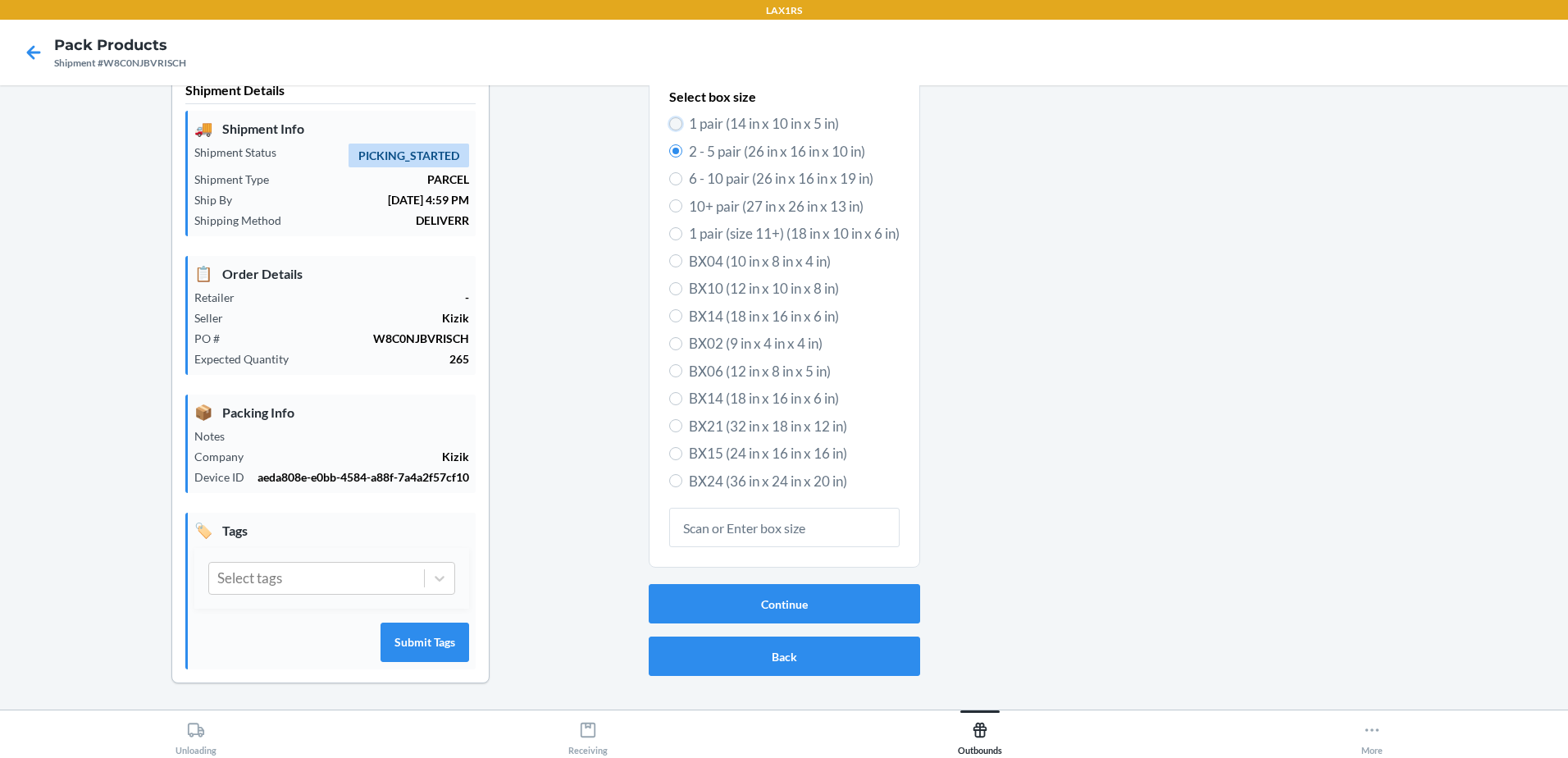
click at [671, 121] on input "1 pair (14 in x 10 in x 5 in)" at bounding box center [675, 123] width 13 height 13
radio input "true"
radio input "false"
click at [856, 599] on button "Continue" at bounding box center [784, 603] width 271 height 39
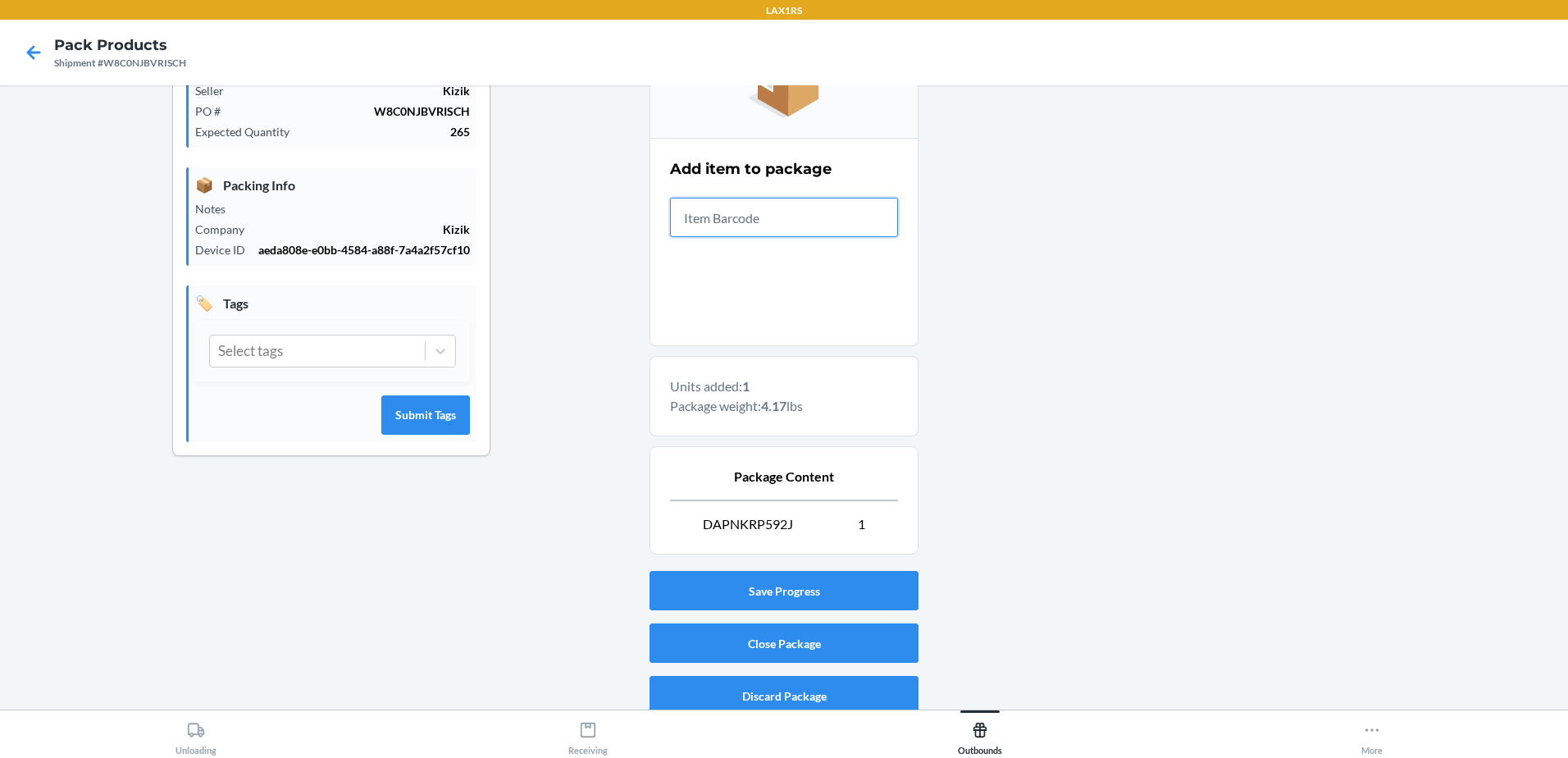
scroll to position [271, 0]
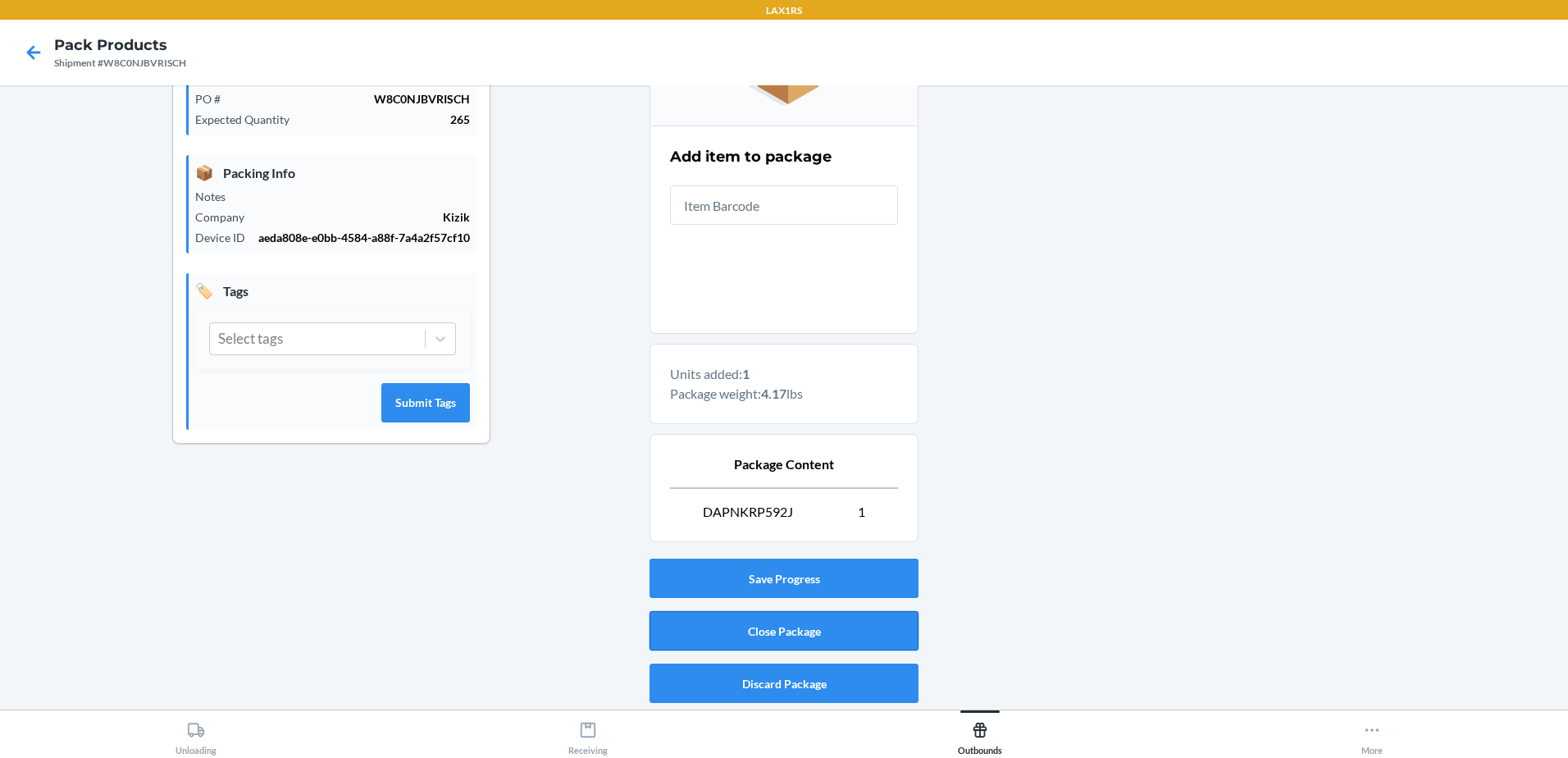
click at [694, 619] on button "Close Package" at bounding box center [784, 630] width 269 height 39
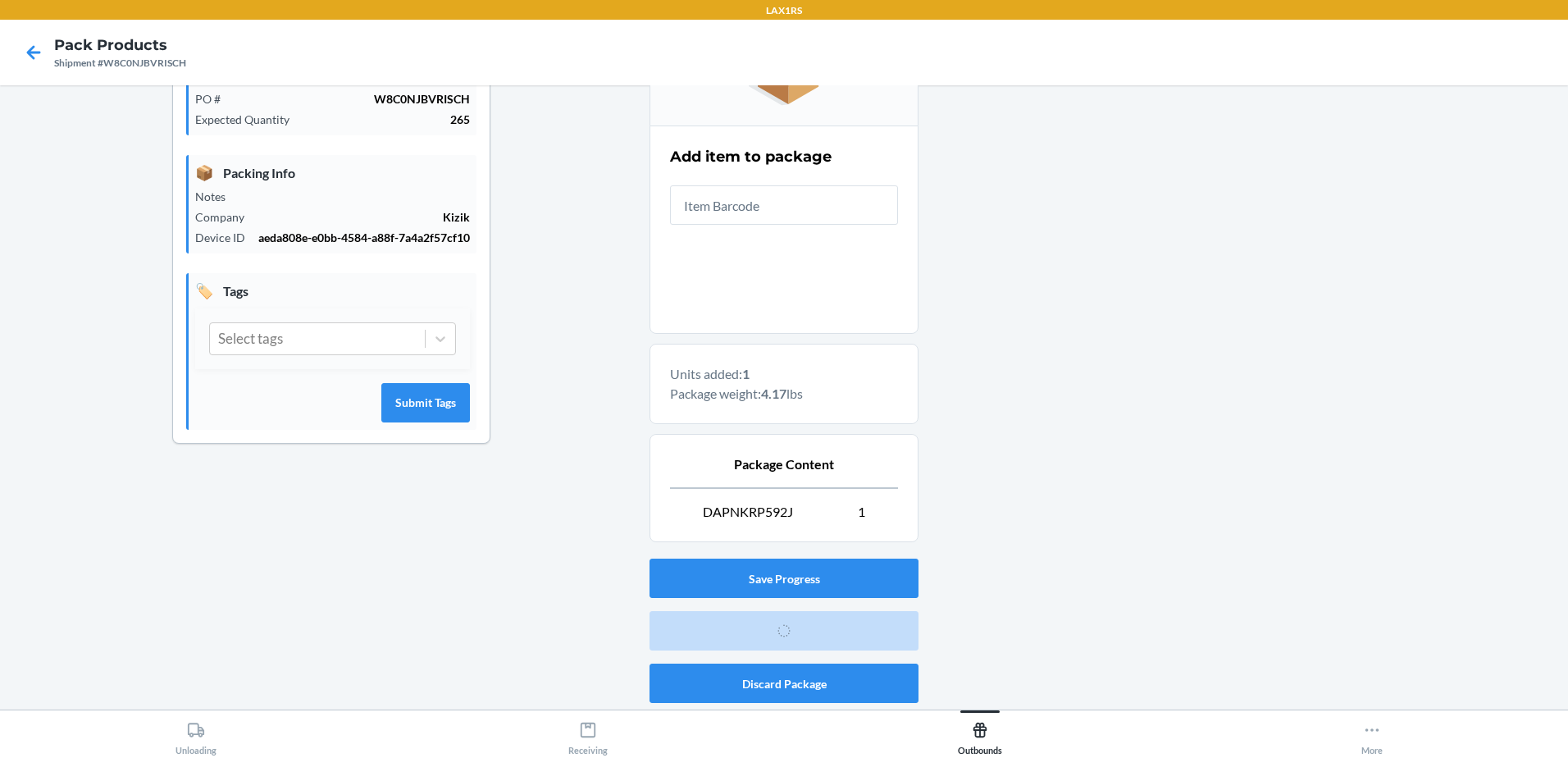
scroll to position [32, 0]
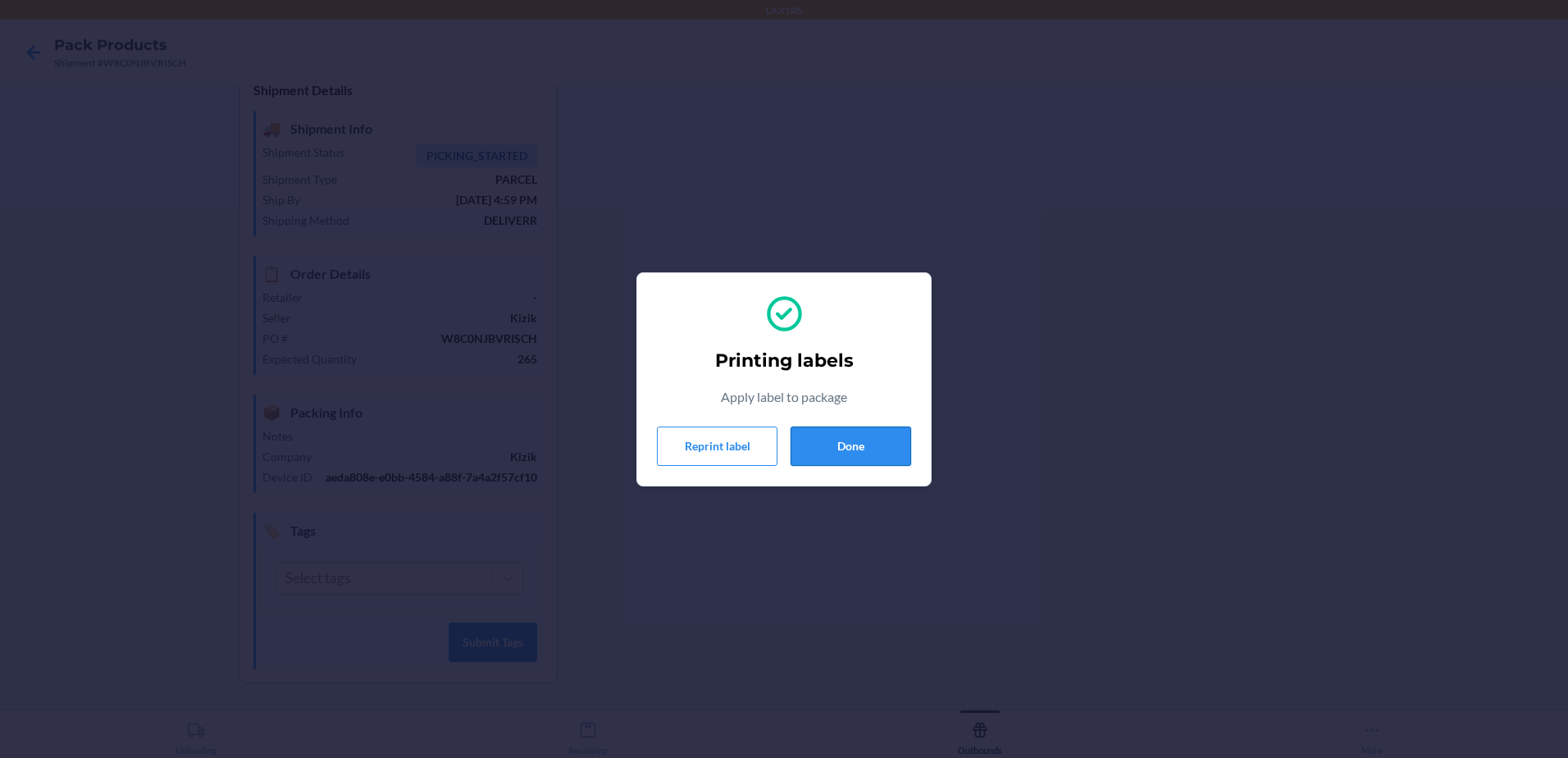
click at [882, 445] on button "Done" at bounding box center [851, 446] width 121 height 39
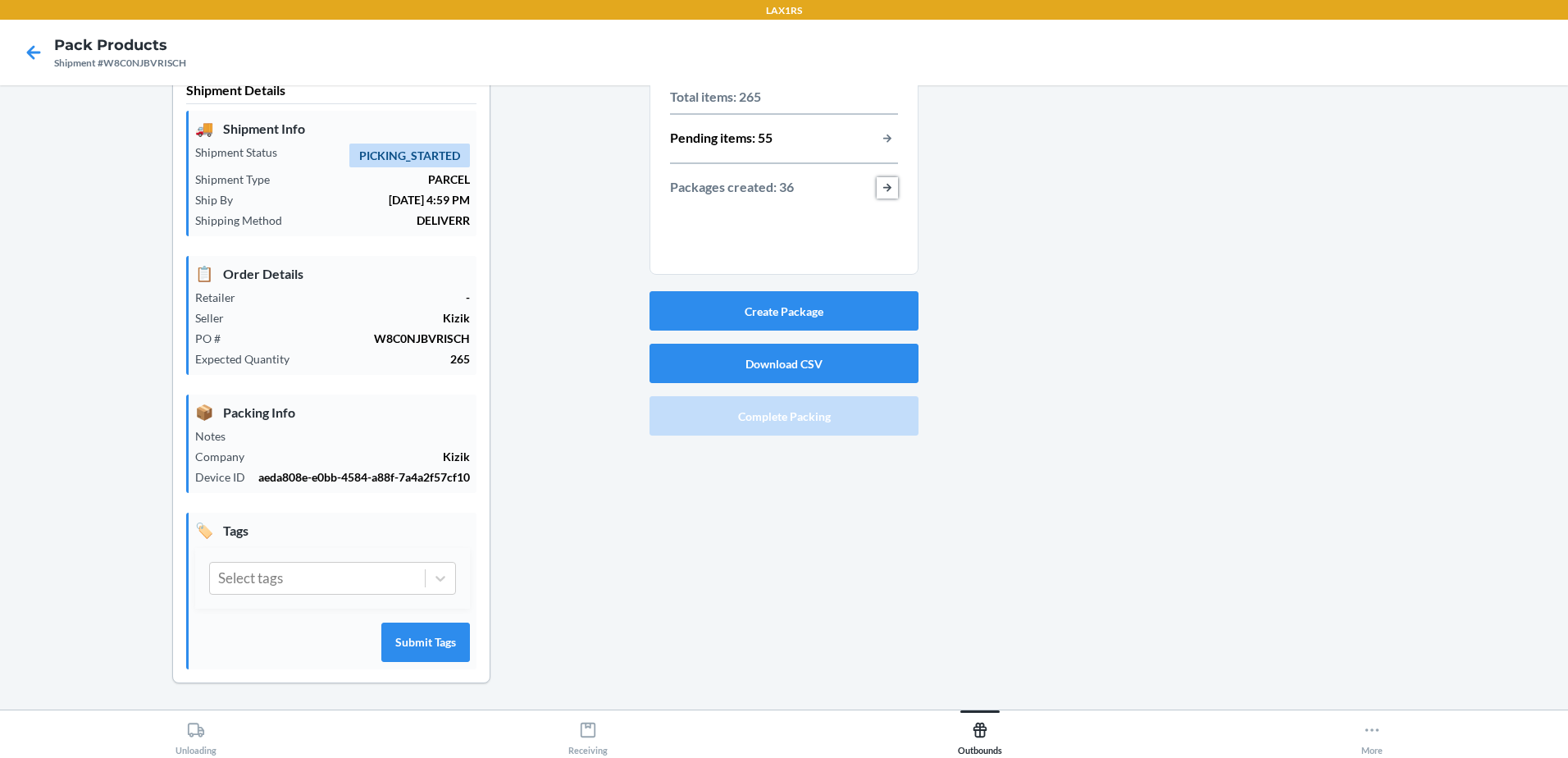
click at [879, 187] on button "button-view-packages-created" at bounding box center [887, 188] width 21 height 21
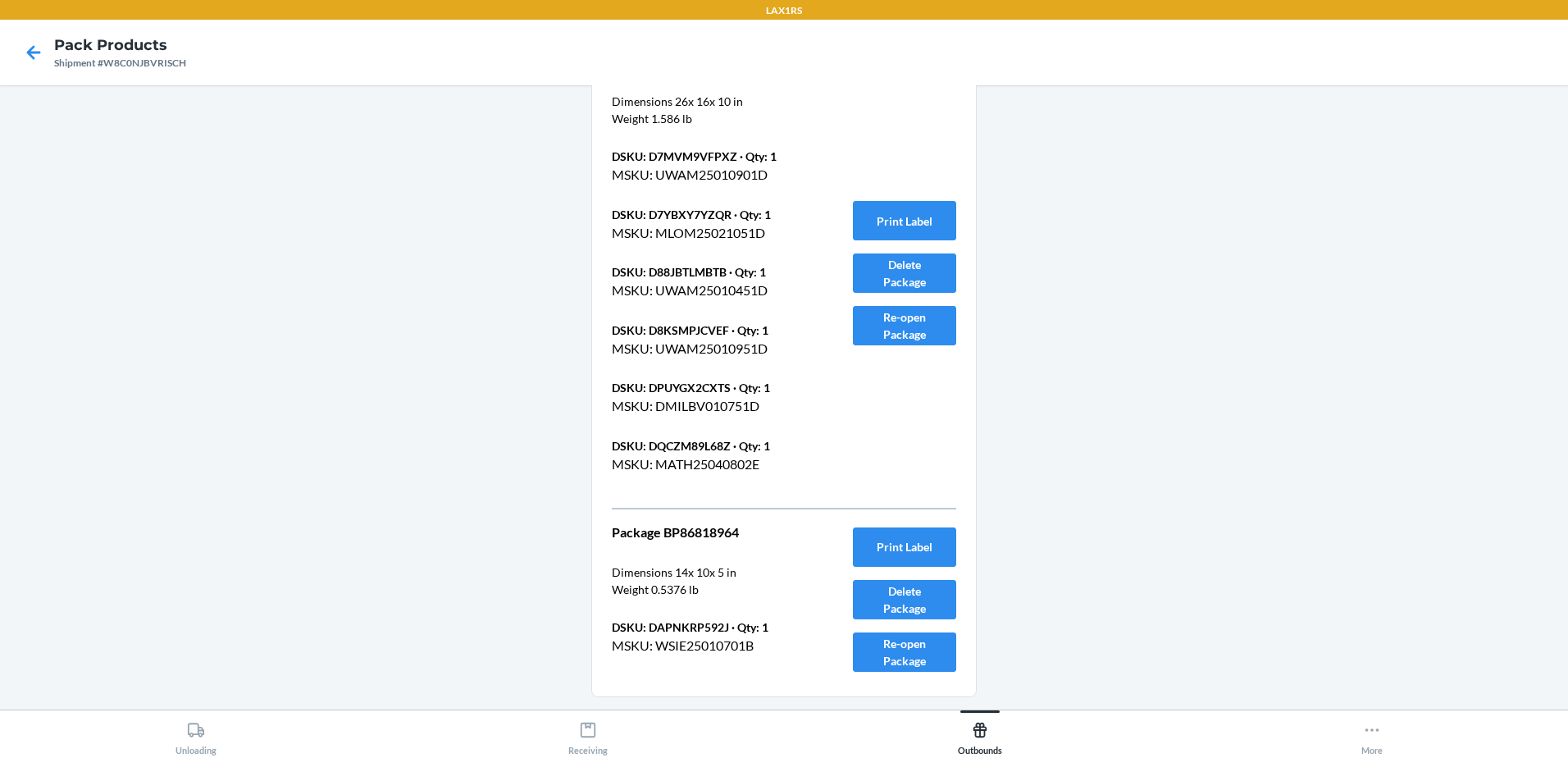
scroll to position [15425, 0]
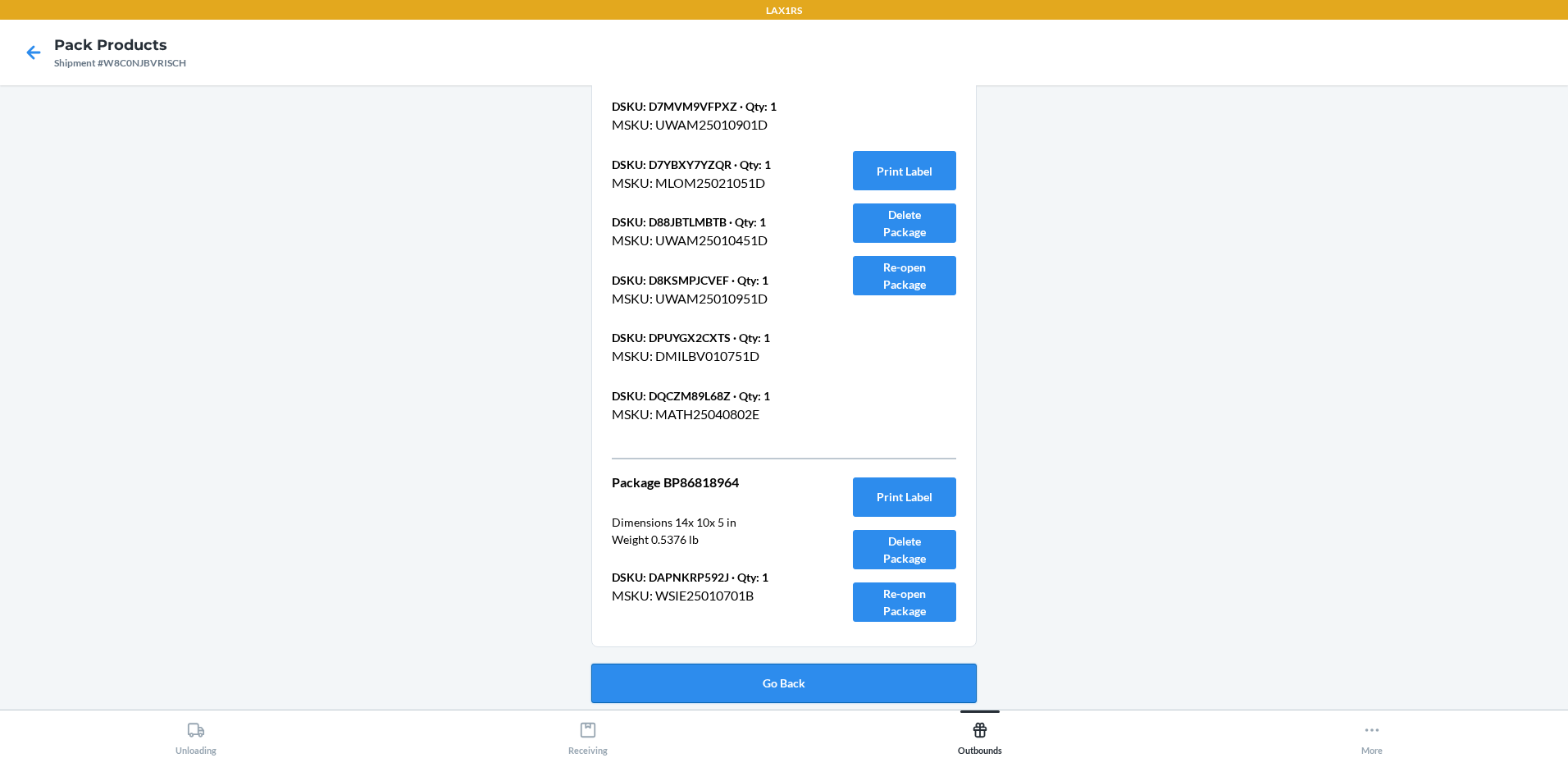
click at [743, 682] on button "Go Back" at bounding box center [784, 683] width 385 height 39
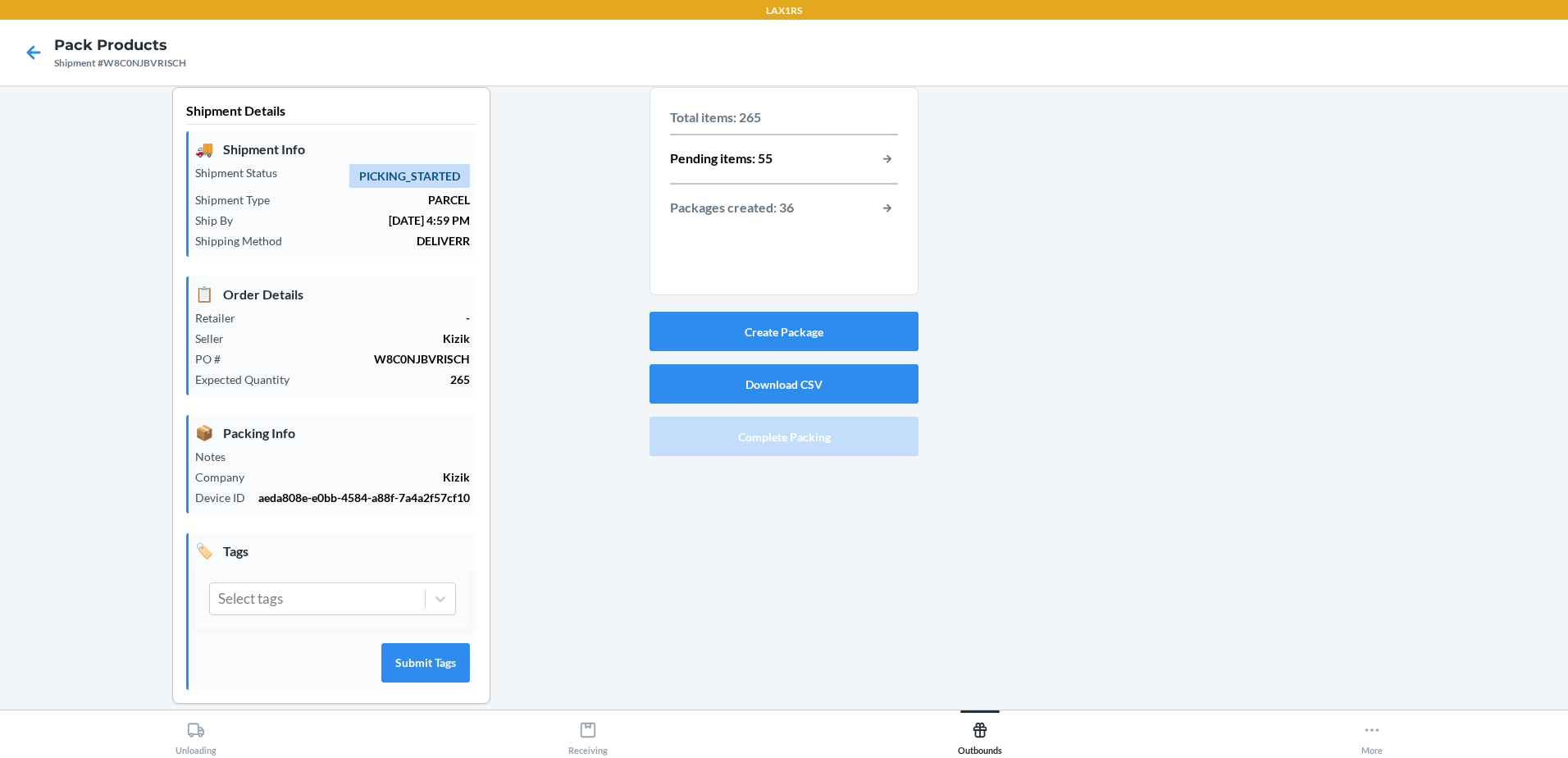
scroll to position [0, 0]
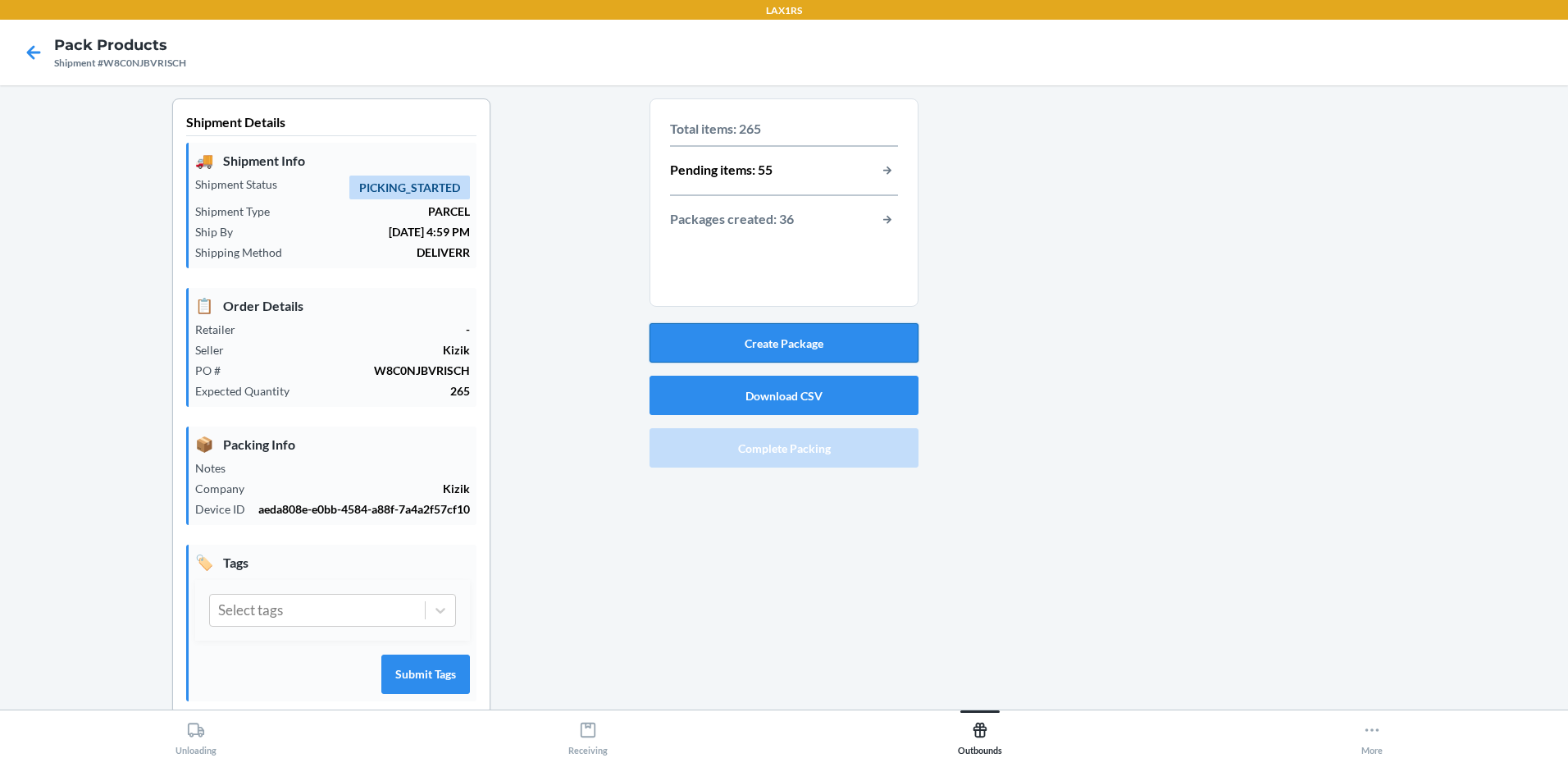
click at [794, 345] on button "Create Package" at bounding box center [784, 342] width 269 height 39
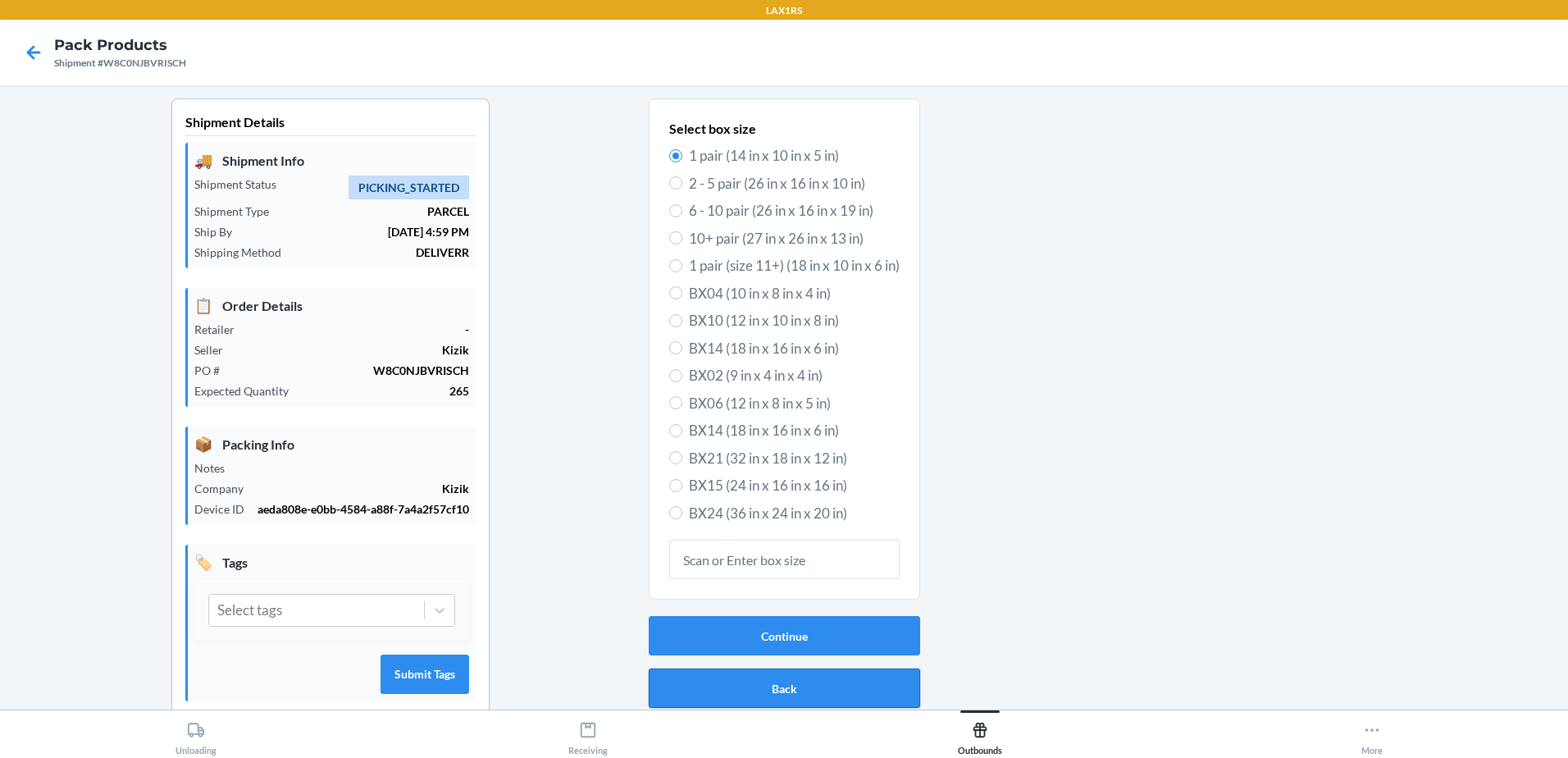
click at [753, 685] on button "Back" at bounding box center [784, 688] width 271 height 39
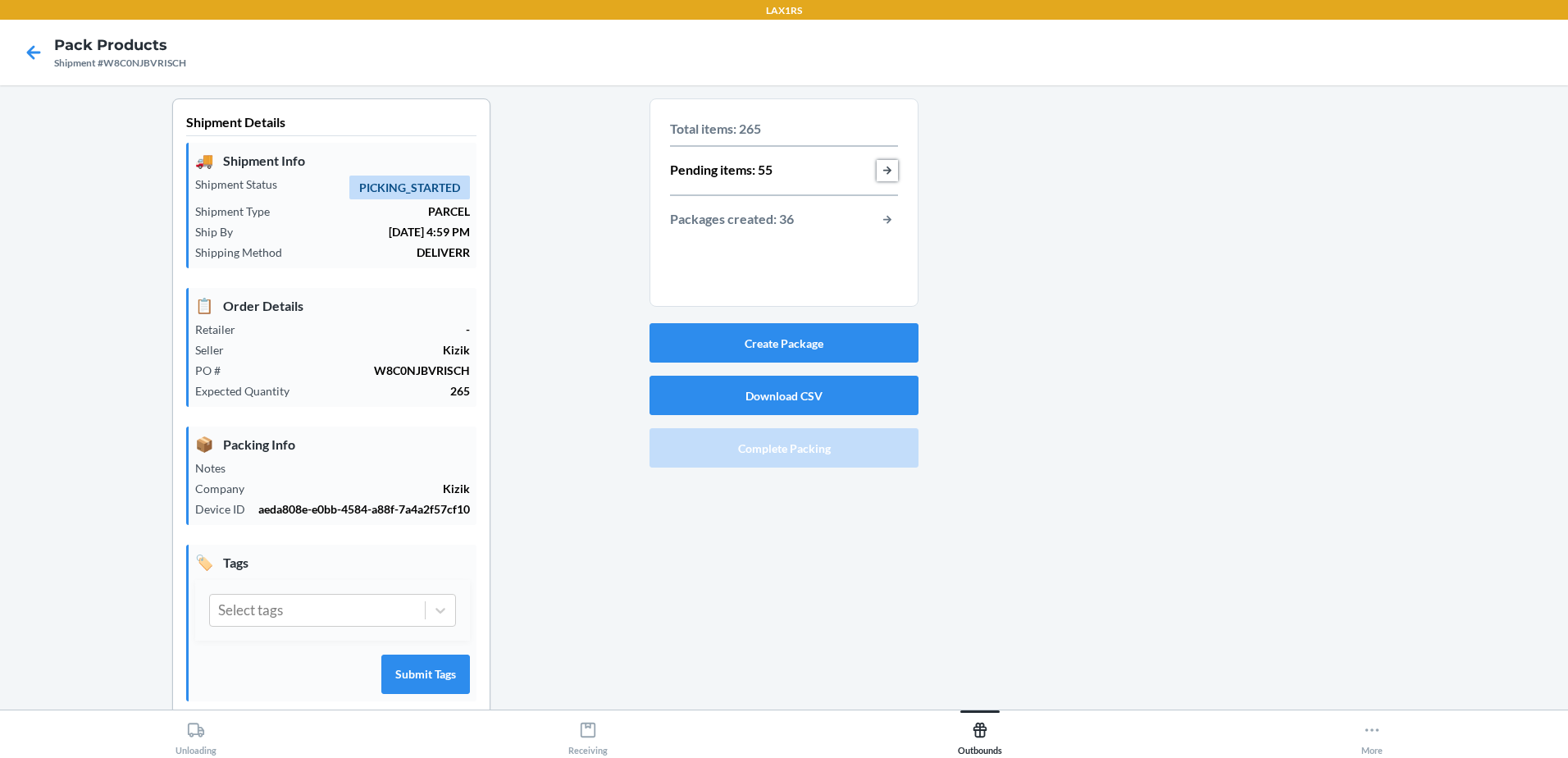
click at [892, 172] on button "button-view-pending-items" at bounding box center [887, 171] width 21 height 21
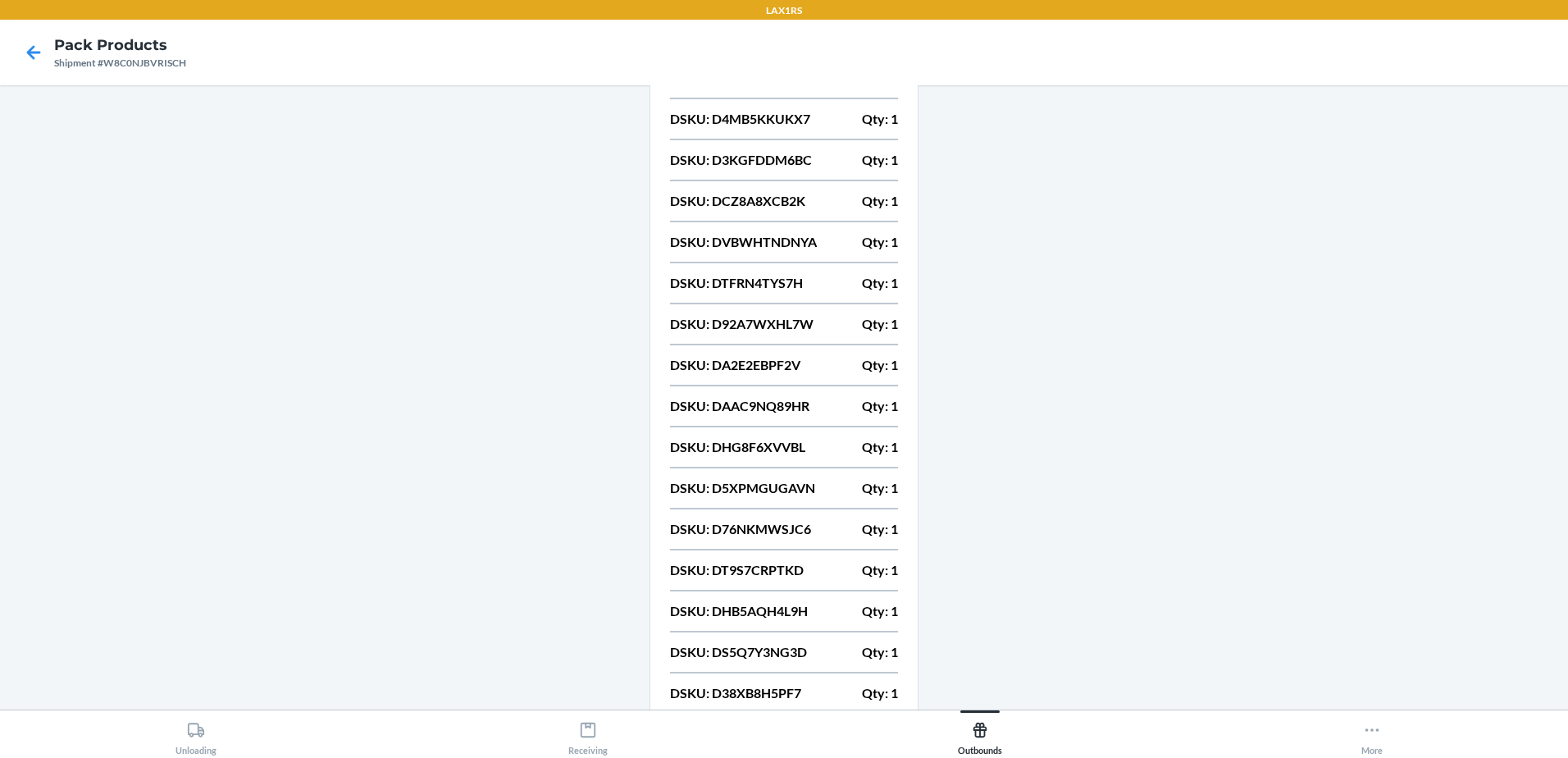
scroll to position [1603, 0]
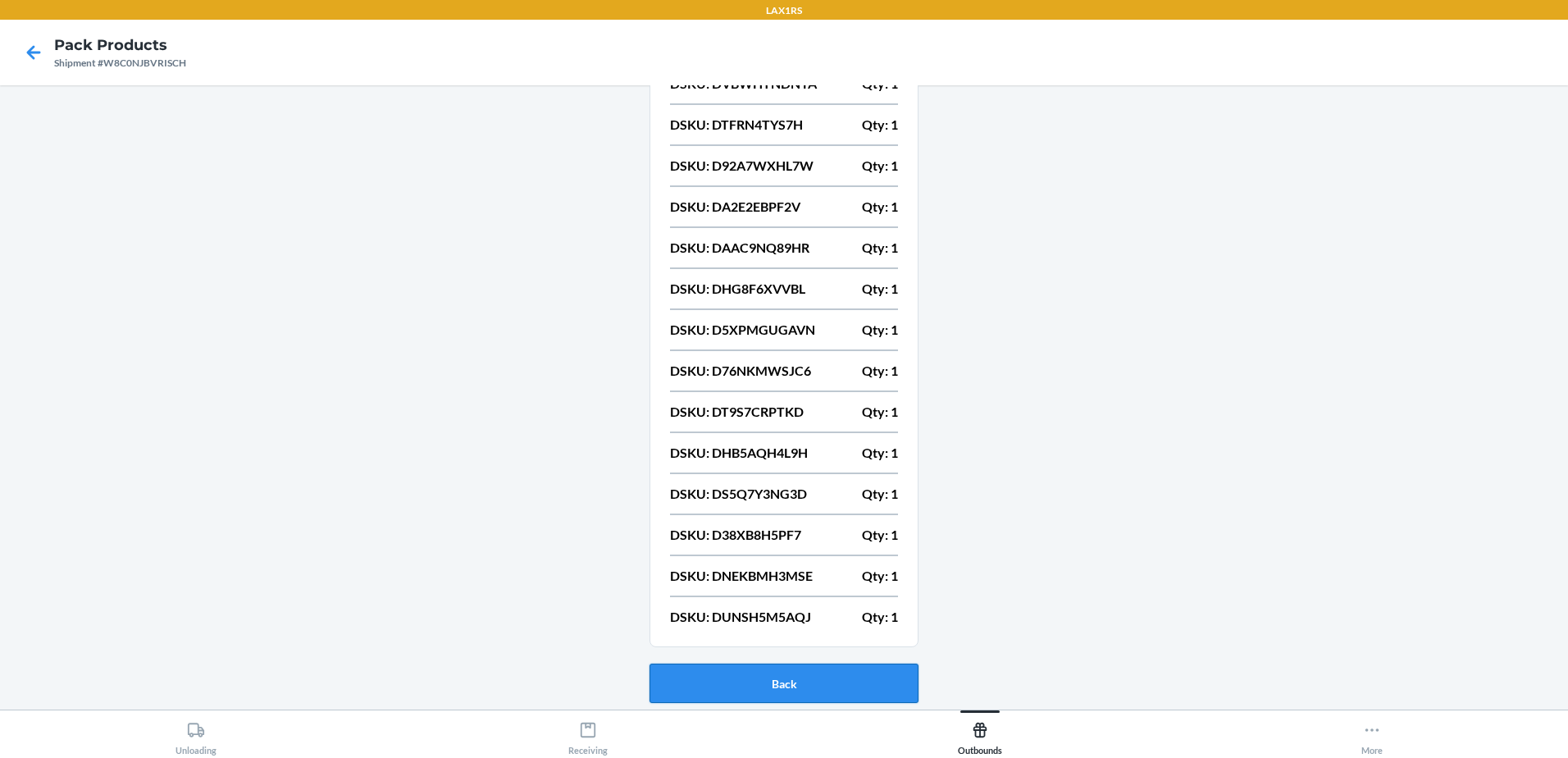
click at [738, 673] on button "Back" at bounding box center [784, 683] width 269 height 39
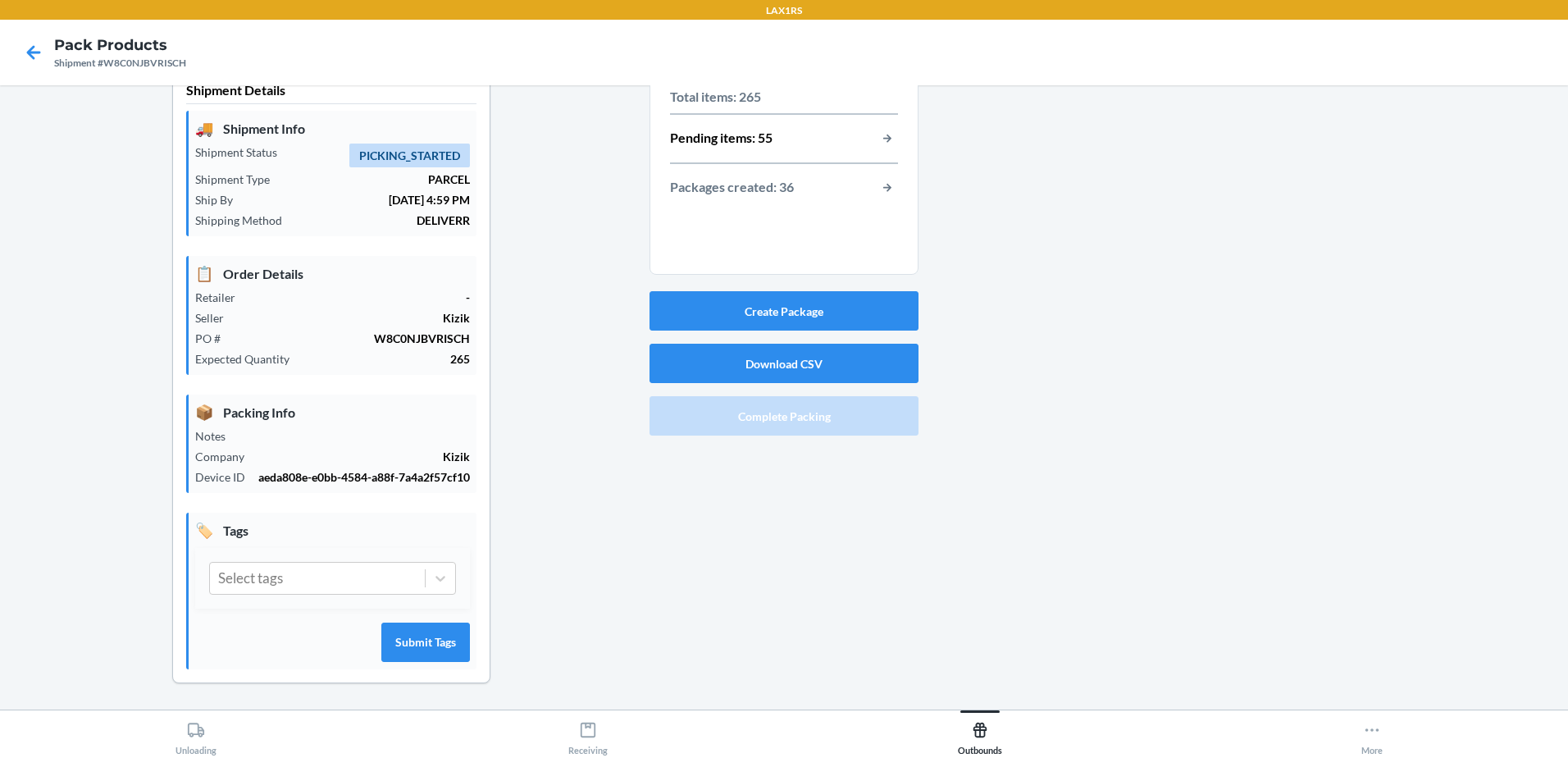
scroll to position [0, 0]
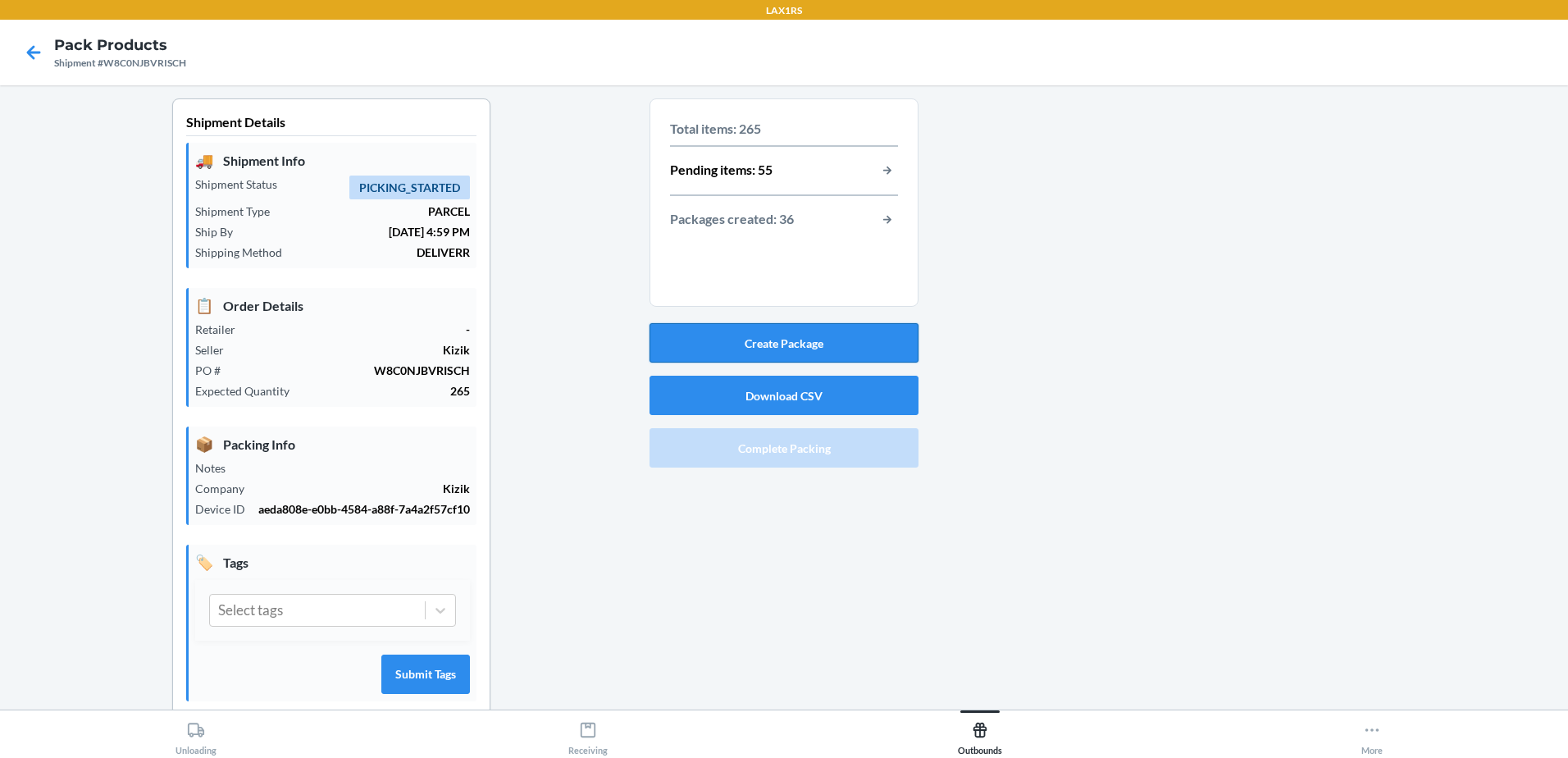
click at [724, 334] on button "Create Package" at bounding box center [784, 342] width 269 height 39
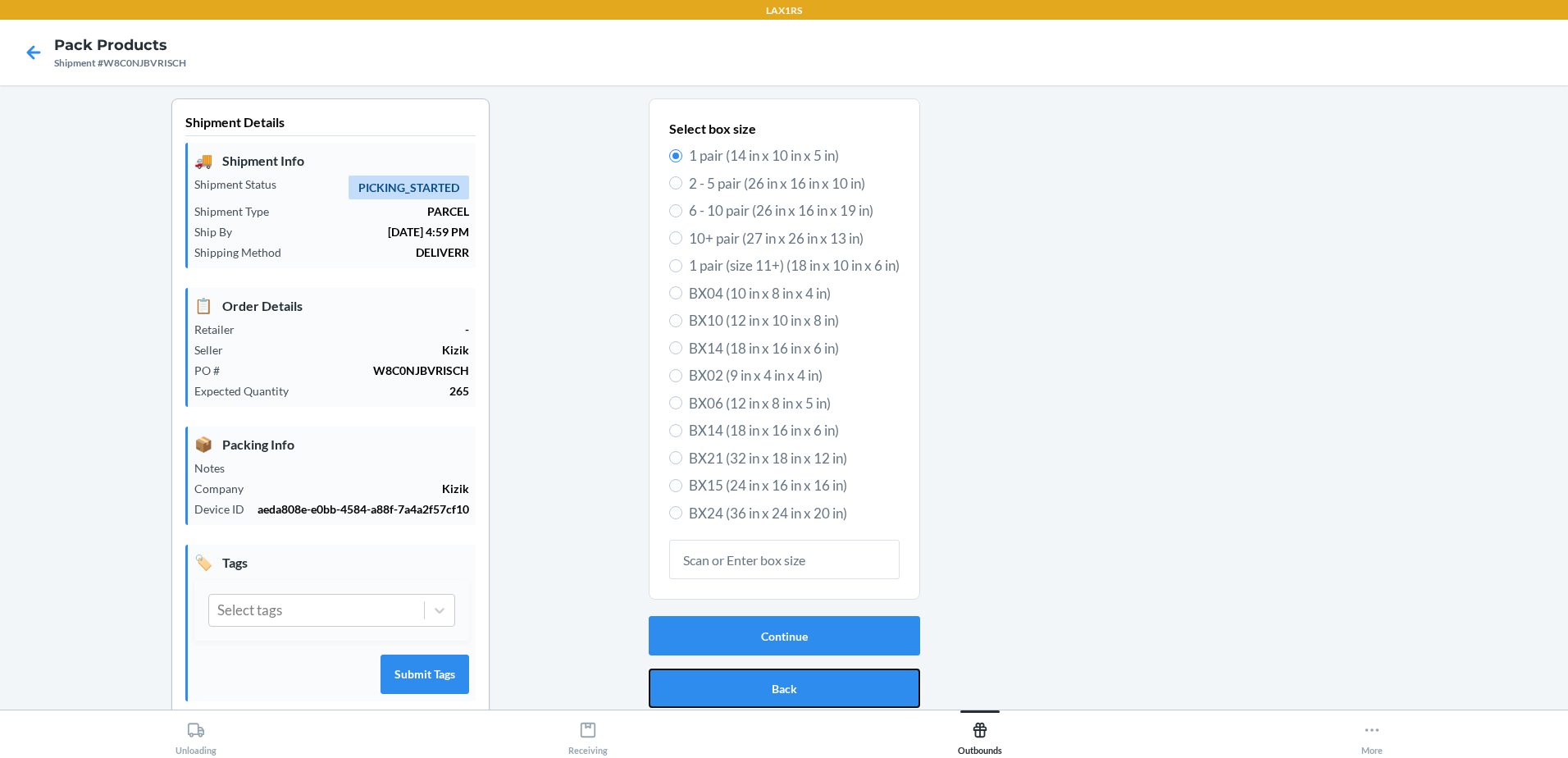
click at [805, 692] on button "Back" at bounding box center [784, 688] width 271 height 39
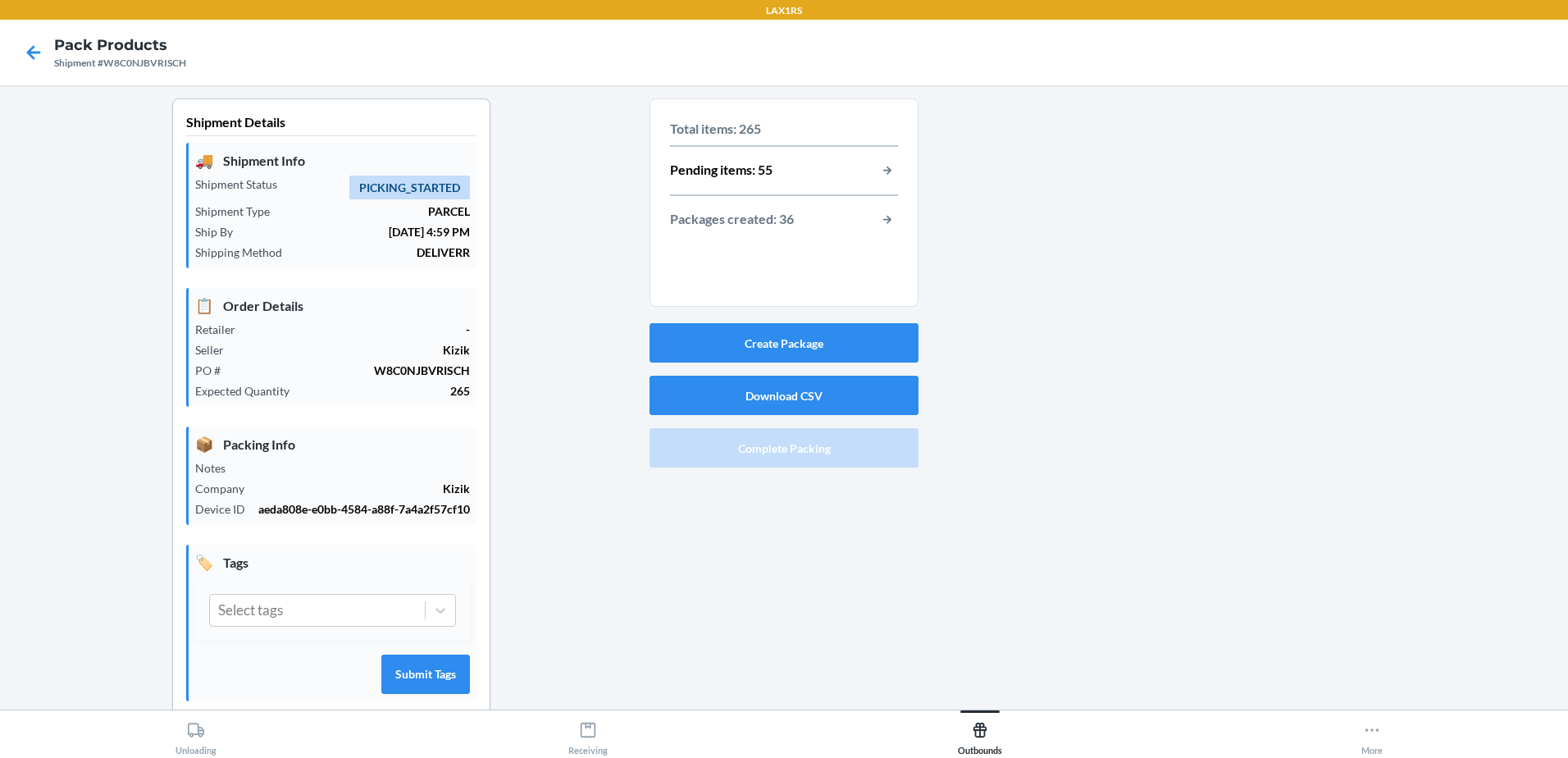
drag, startPoint x: 1111, startPoint y: 440, endPoint x: 1111, endPoint y: 427, distance: 13.0
click at [1111, 427] on div at bounding box center [1236, 419] width 636 height 643
click at [1105, 434] on div at bounding box center [1236, 419] width 636 height 643
click at [1124, 436] on div at bounding box center [1236, 419] width 636 height 643
click at [1128, 445] on div at bounding box center [1236, 419] width 636 height 643
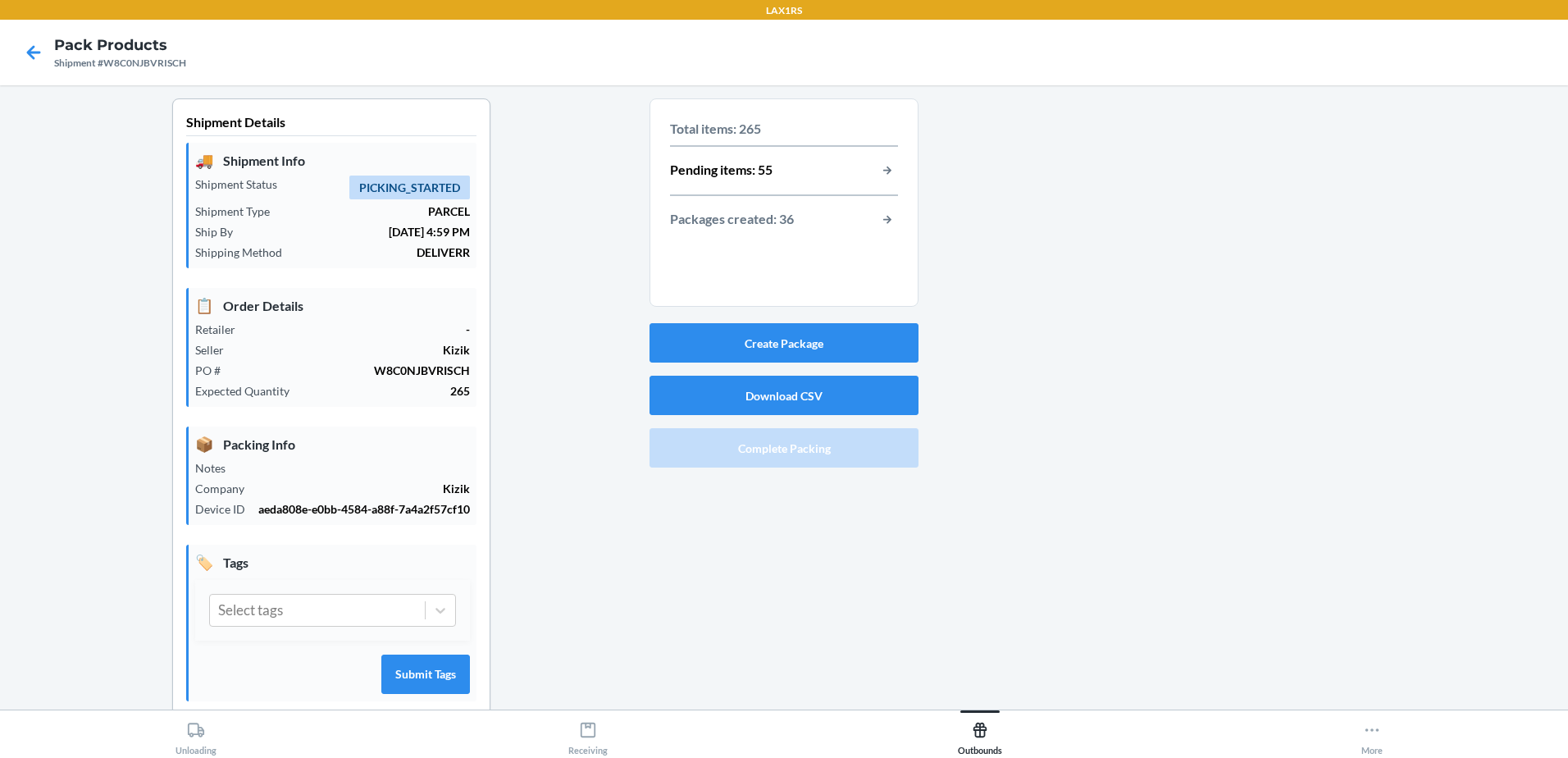
click at [1139, 449] on div at bounding box center [1236, 419] width 636 height 643
click at [747, 337] on button "Create Package" at bounding box center [784, 342] width 269 height 39
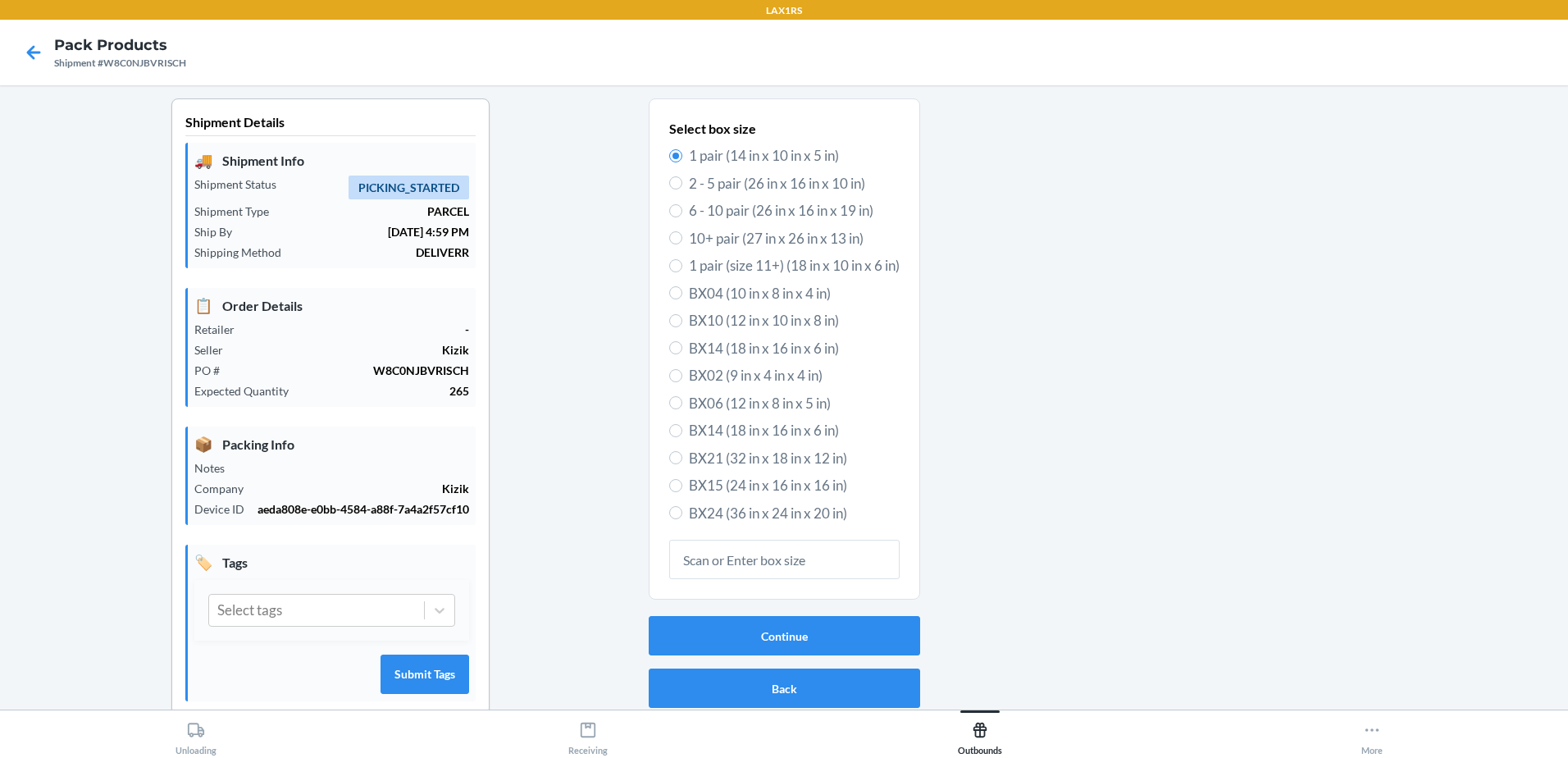
click at [690, 180] on span "2 - 5 pair (26 in x 16 in x 10 in)" at bounding box center [794, 183] width 211 height 21
click at [682, 180] on input "2 - 5 pair (26 in x 16 in x 10 in)" at bounding box center [675, 182] width 13 height 13
radio input "true"
radio input "false"
click at [842, 633] on button "Continue" at bounding box center [784, 635] width 271 height 39
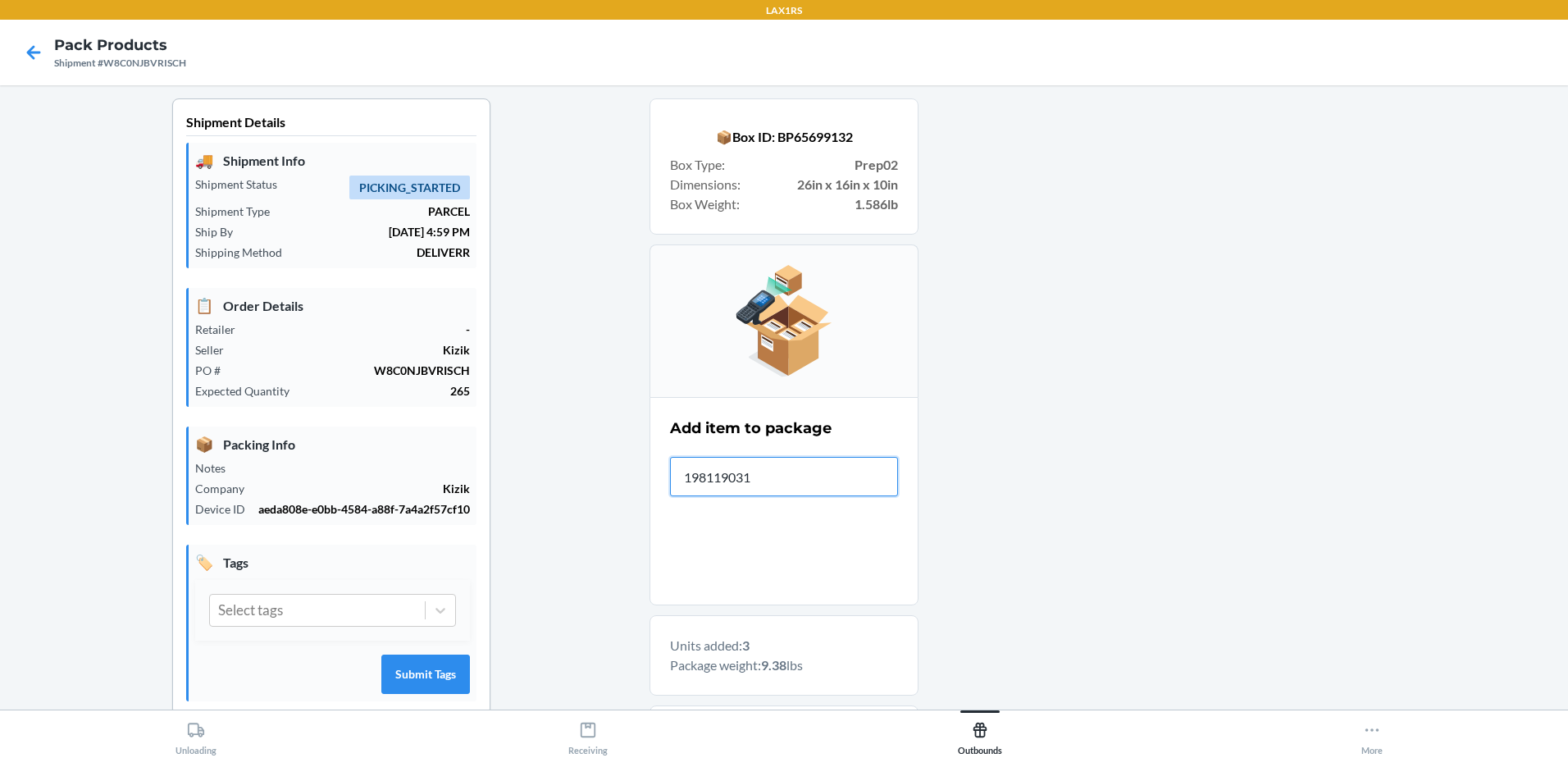
type input "1981190318"
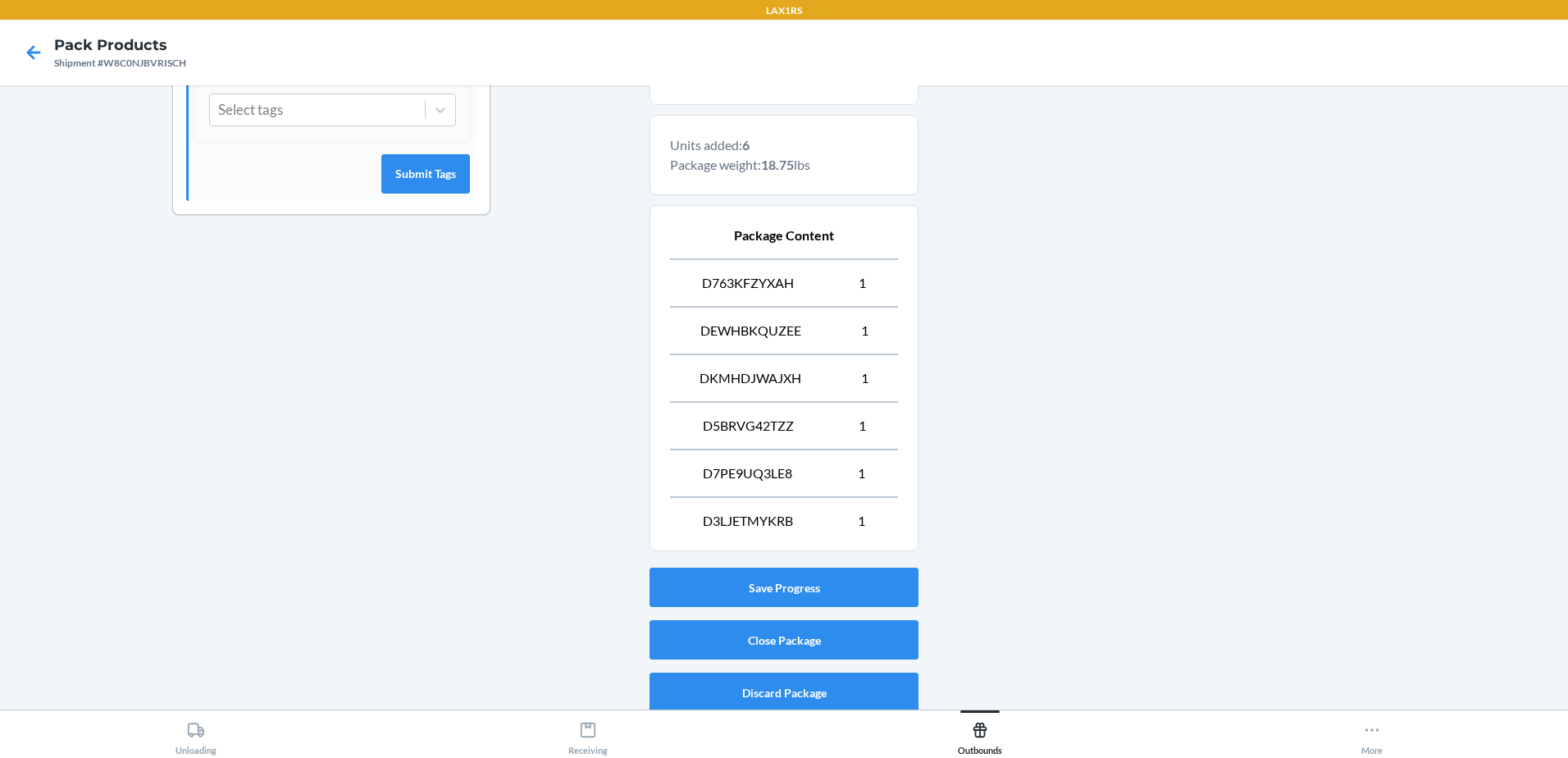
scroll to position [509, 0]
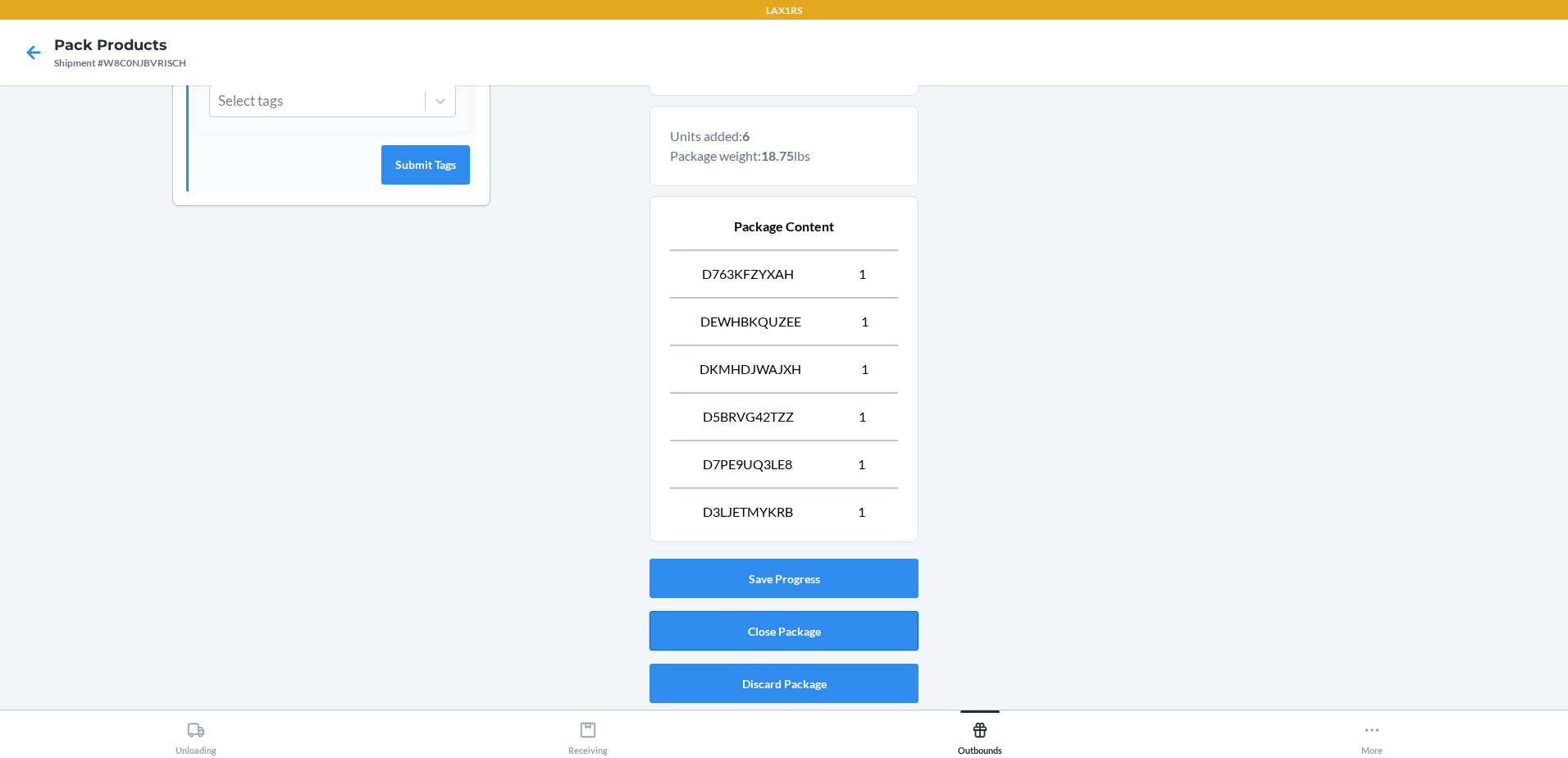
click at [858, 630] on button "Close Package" at bounding box center [784, 630] width 269 height 39
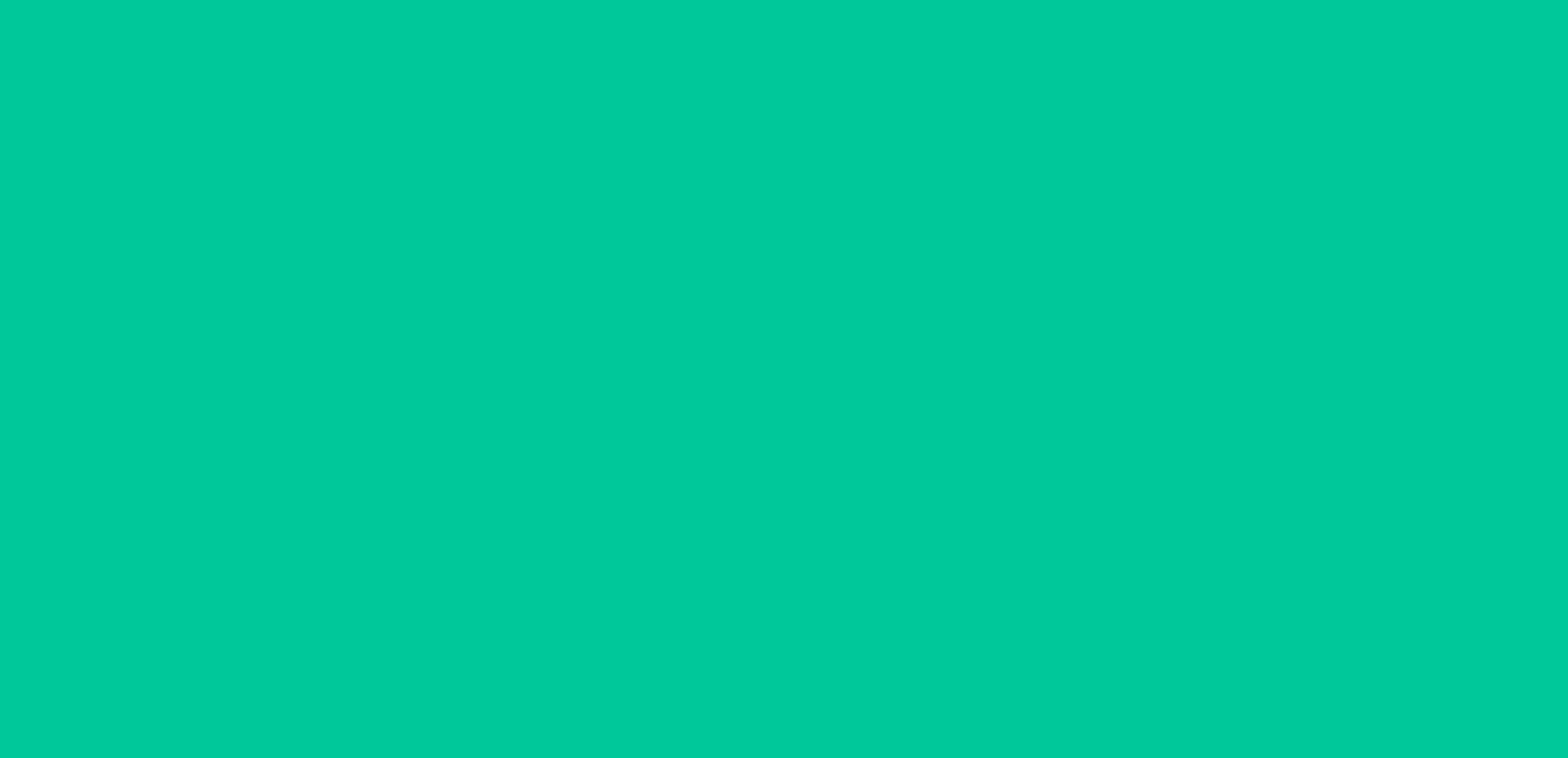
scroll to position [32, 0]
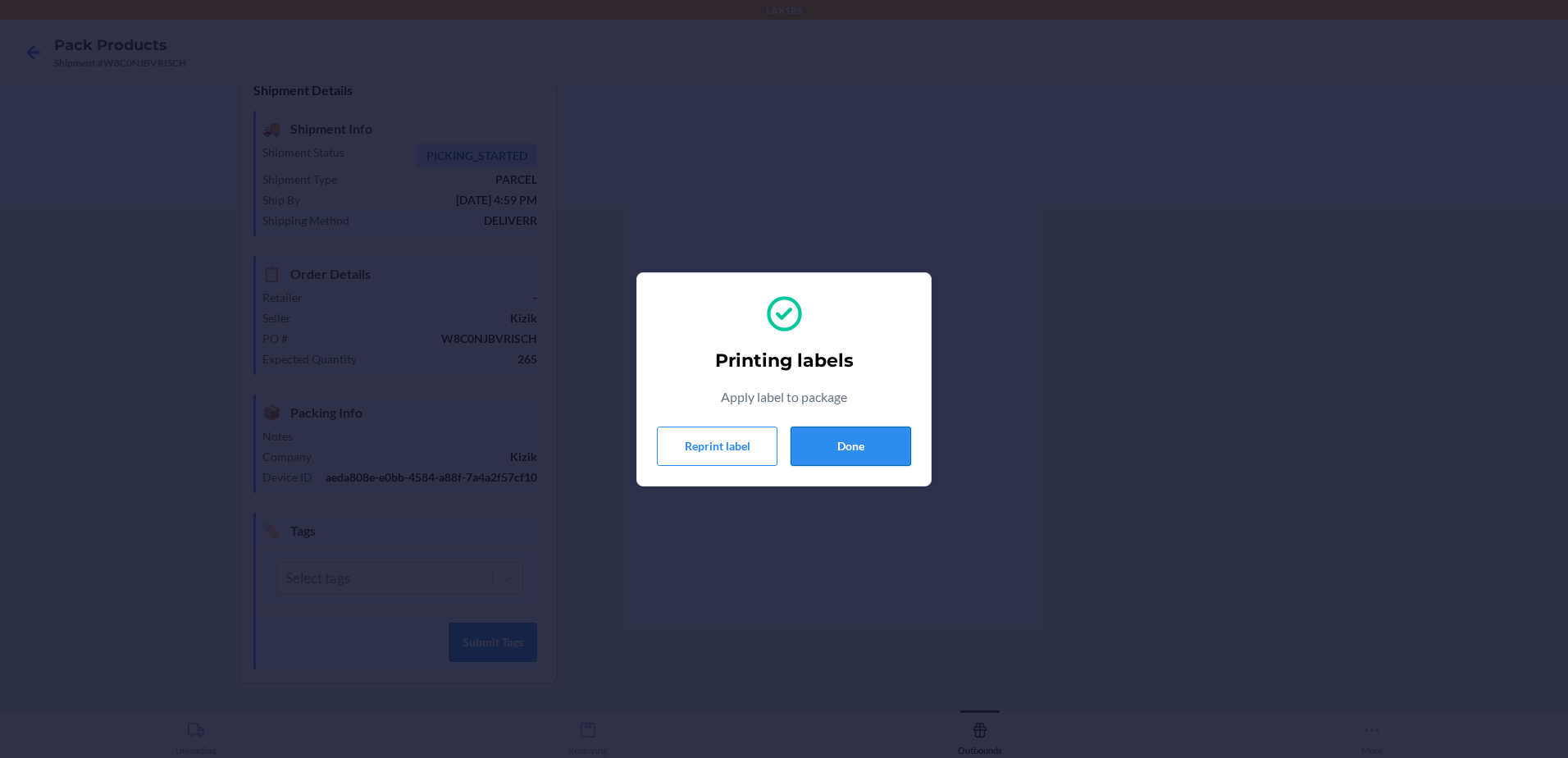
drag, startPoint x: 890, startPoint y: 445, endPoint x: 874, endPoint y: 439, distance: 17.1
click at [887, 442] on button "Done" at bounding box center [851, 446] width 121 height 39
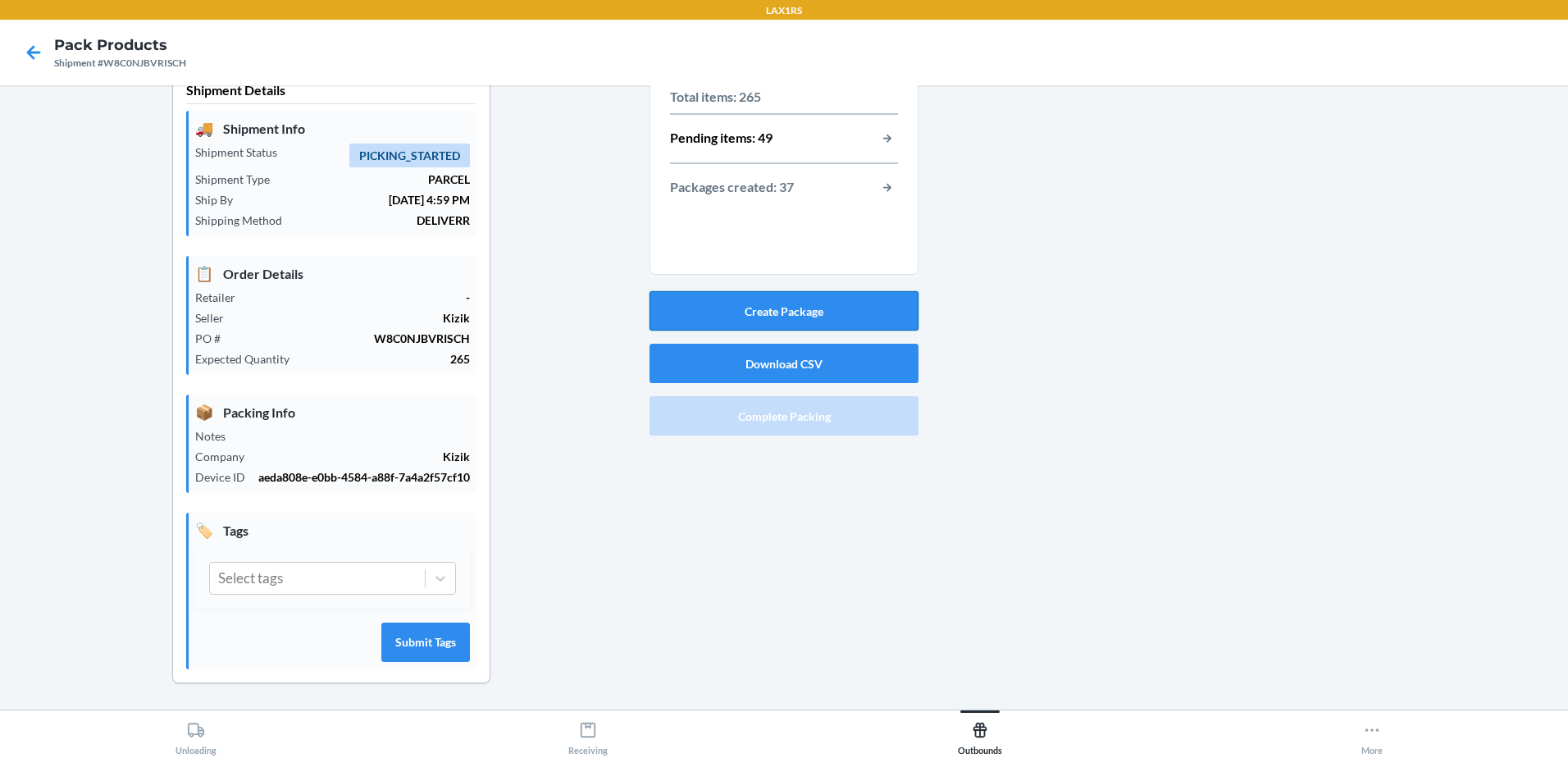
click at [843, 301] on button "Create Package" at bounding box center [784, 310] width 269 height 39
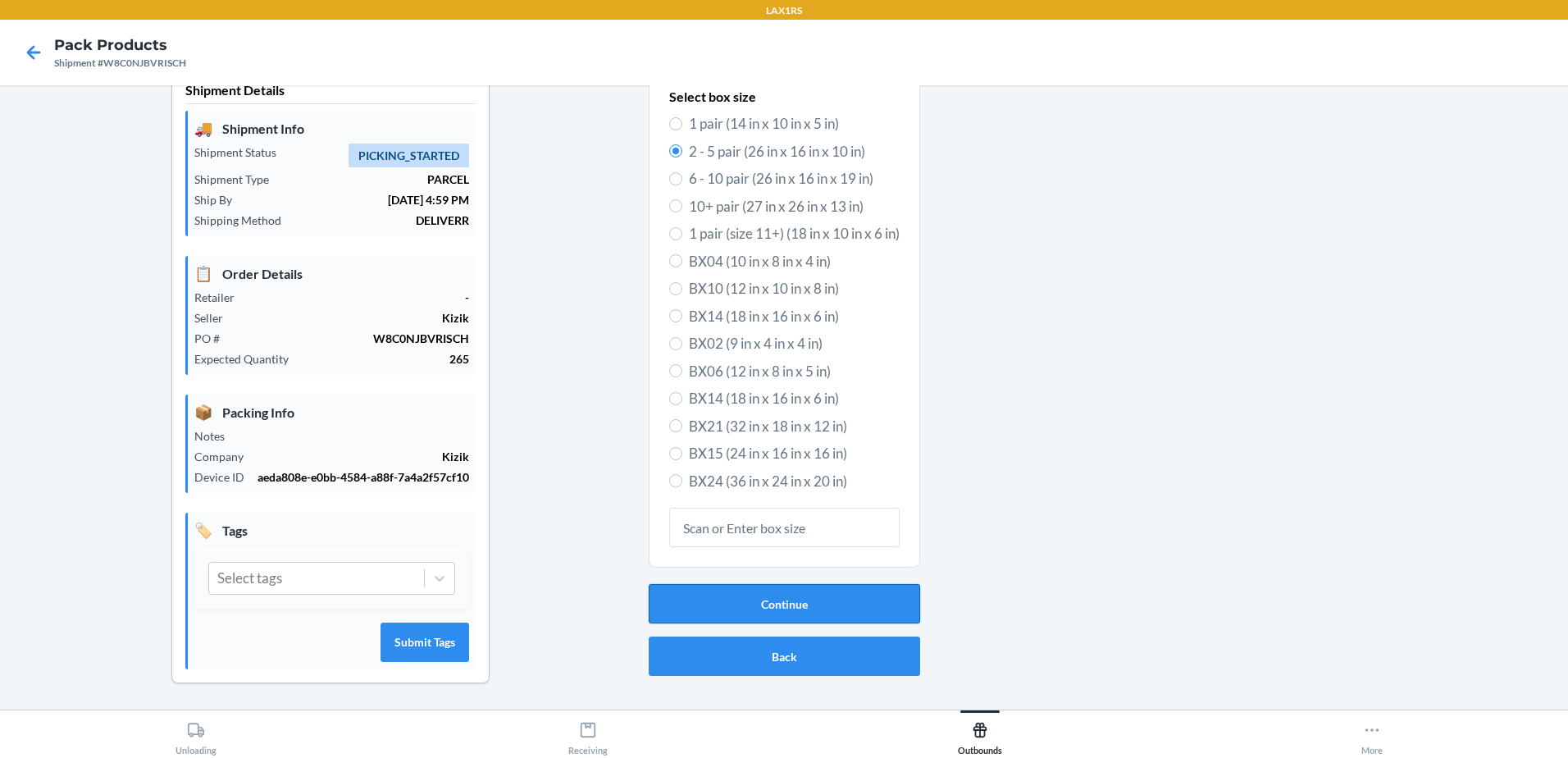
click at [865, 606] on button "Continue" at bounding box center [784, 603] width 271 height 39
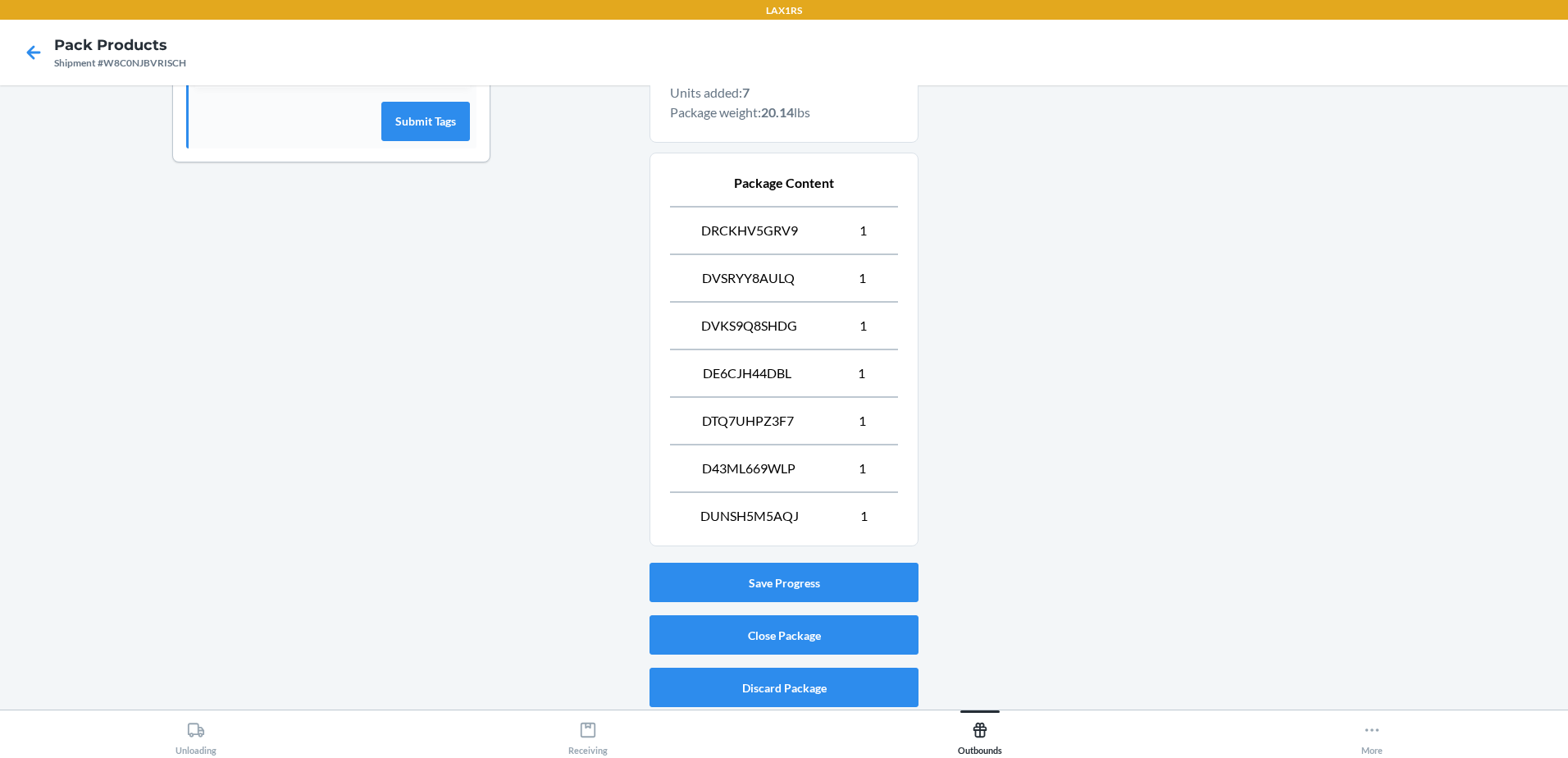
scroll to position [557, 0]
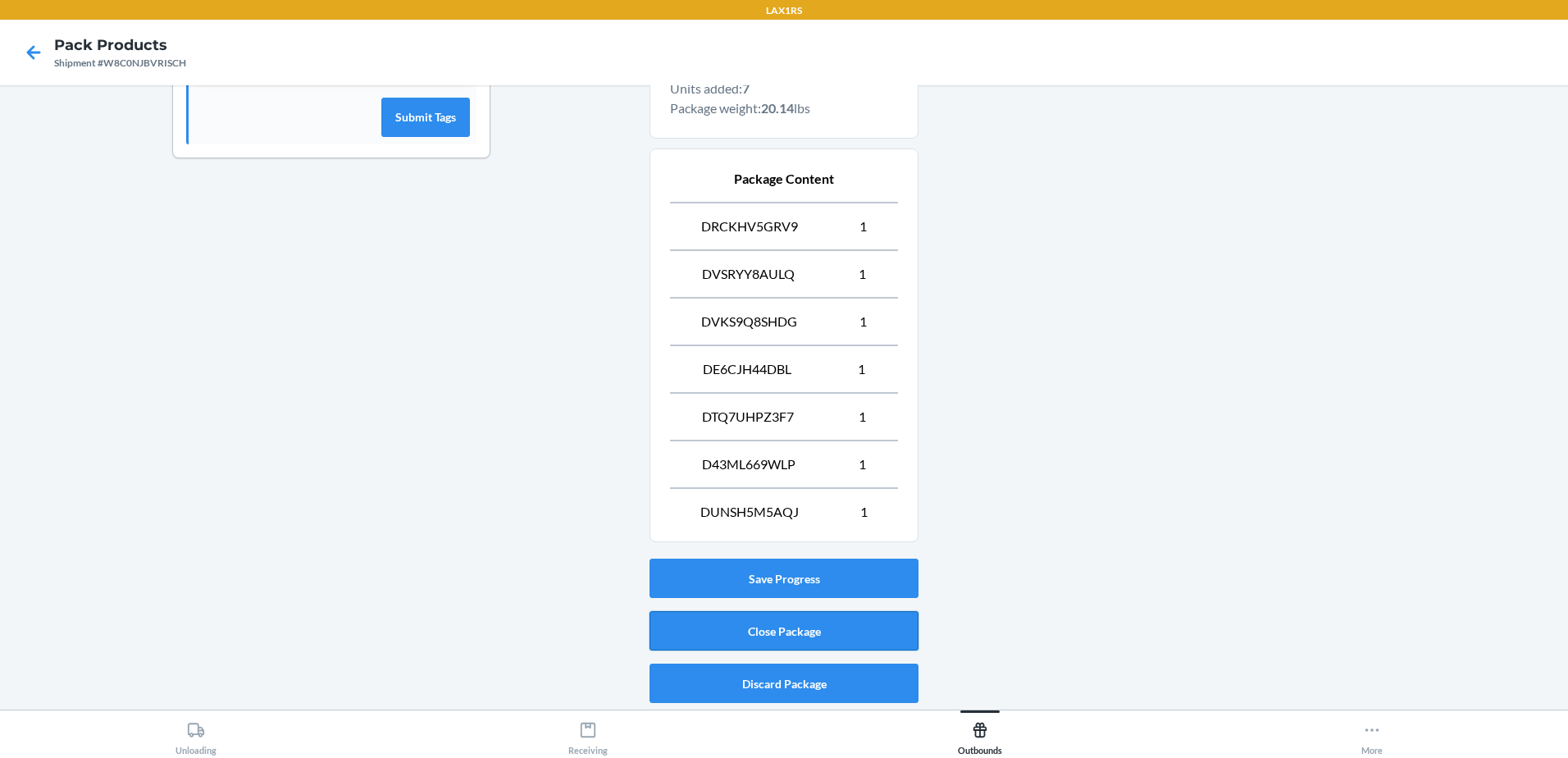
click at [846, 624] on button "Close Package" at bounding box center [784, 630] width 269 height 39
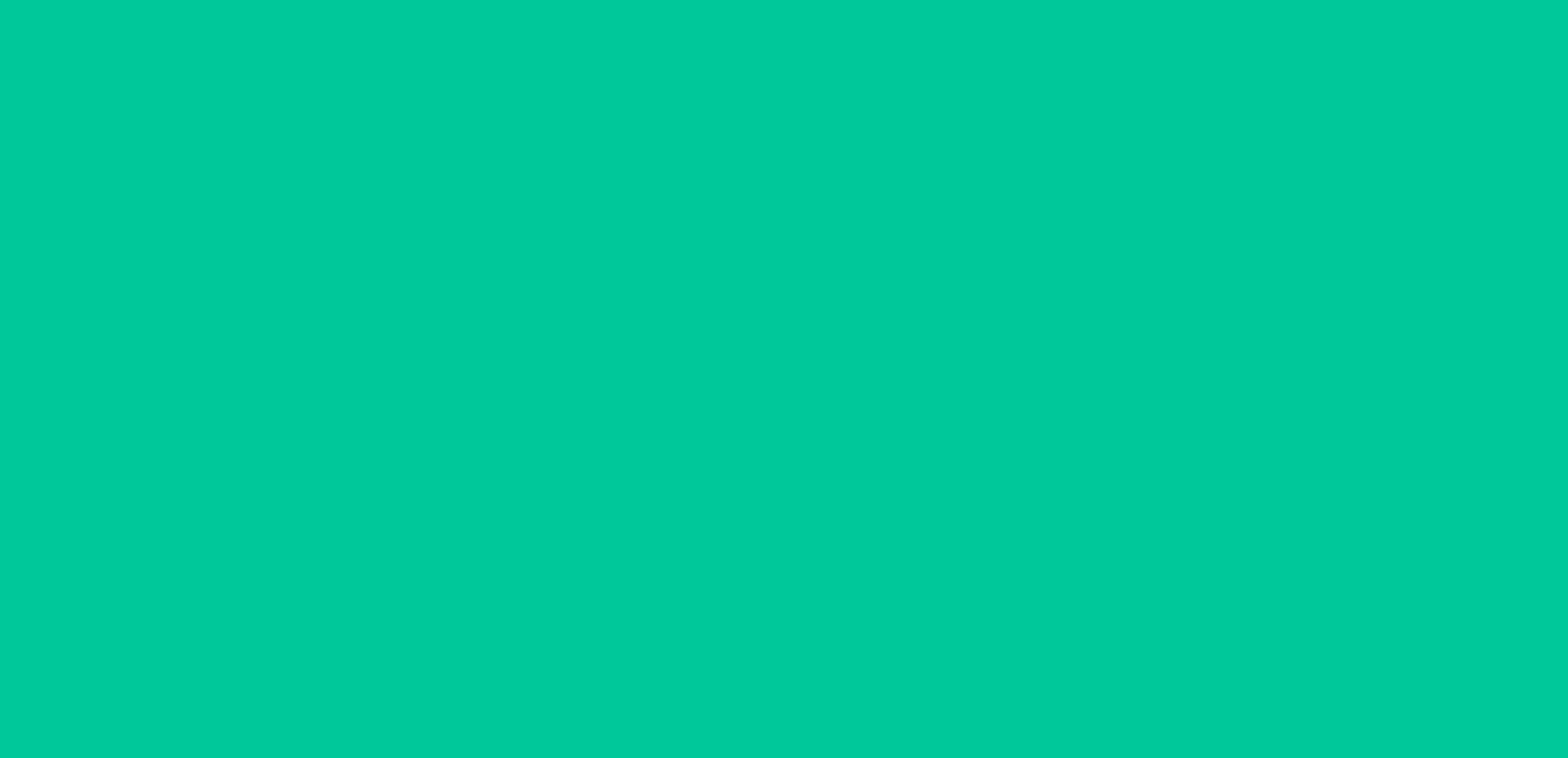
scroll to position [32, 0]
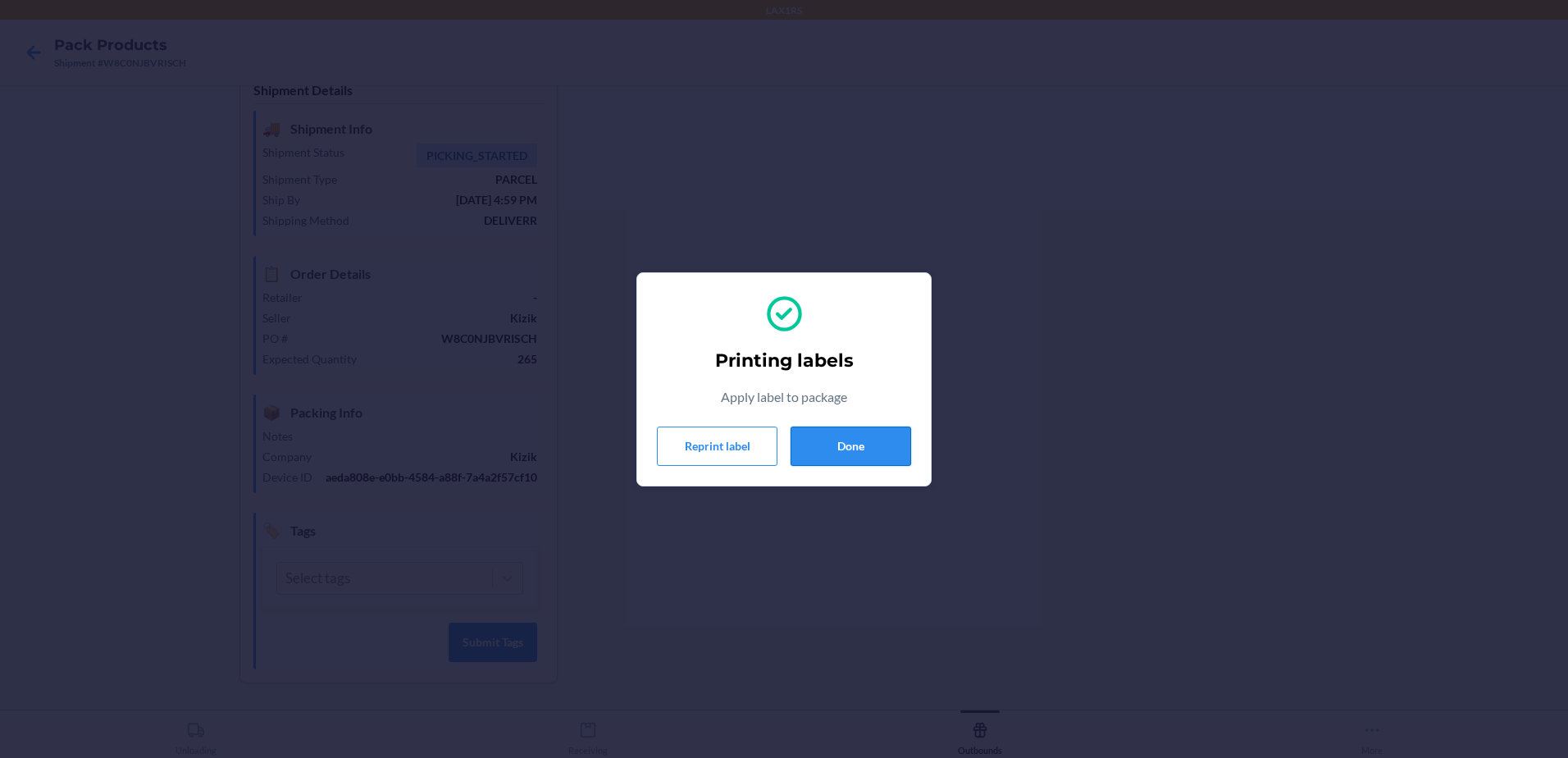
click at [867, 447] on button "Done" at bounding box center [851, 446] width 121 height 39
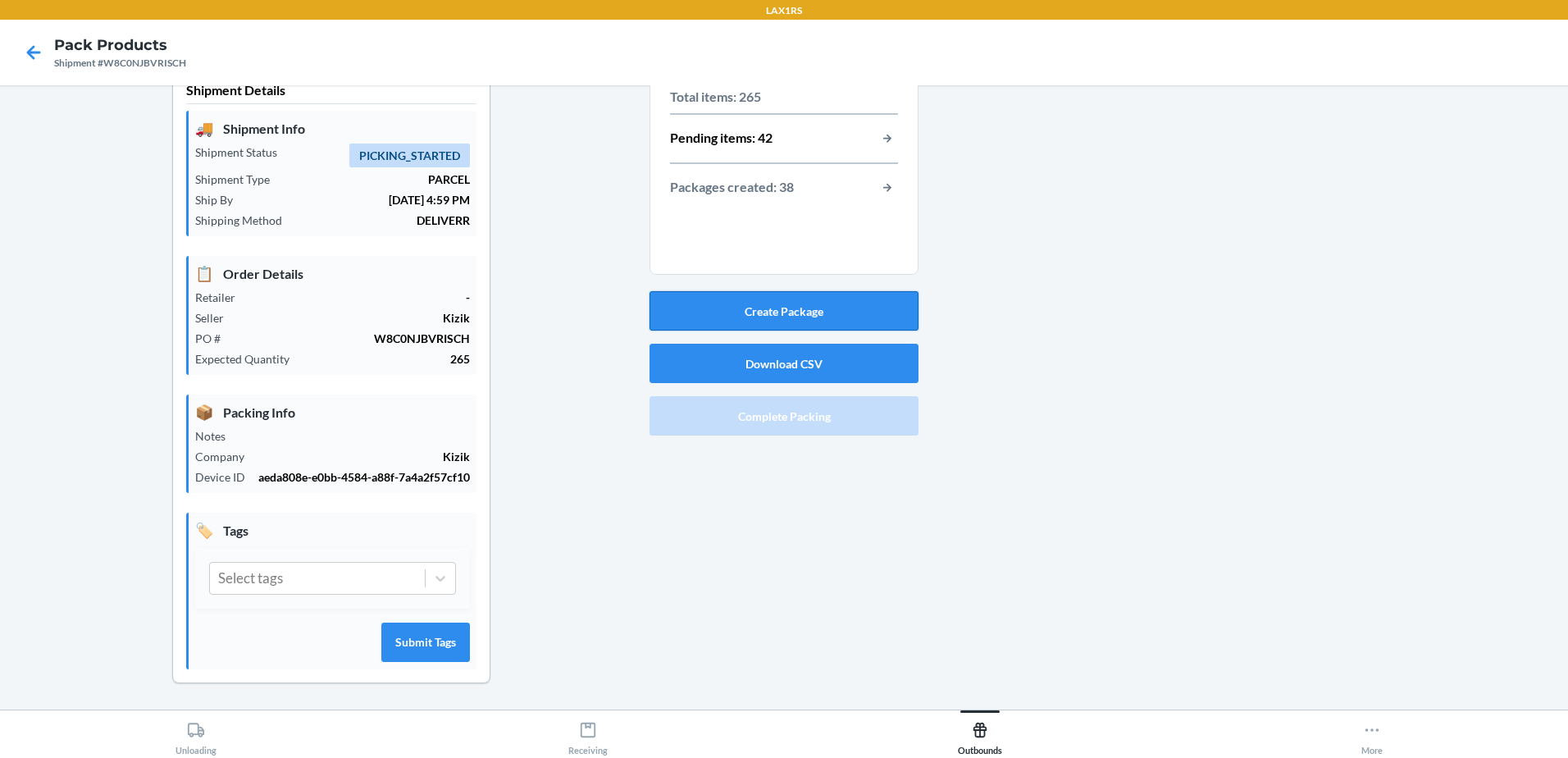
click at [844, 311] on button "Create Package" at bounding box center [784, 310] width 269 height 39
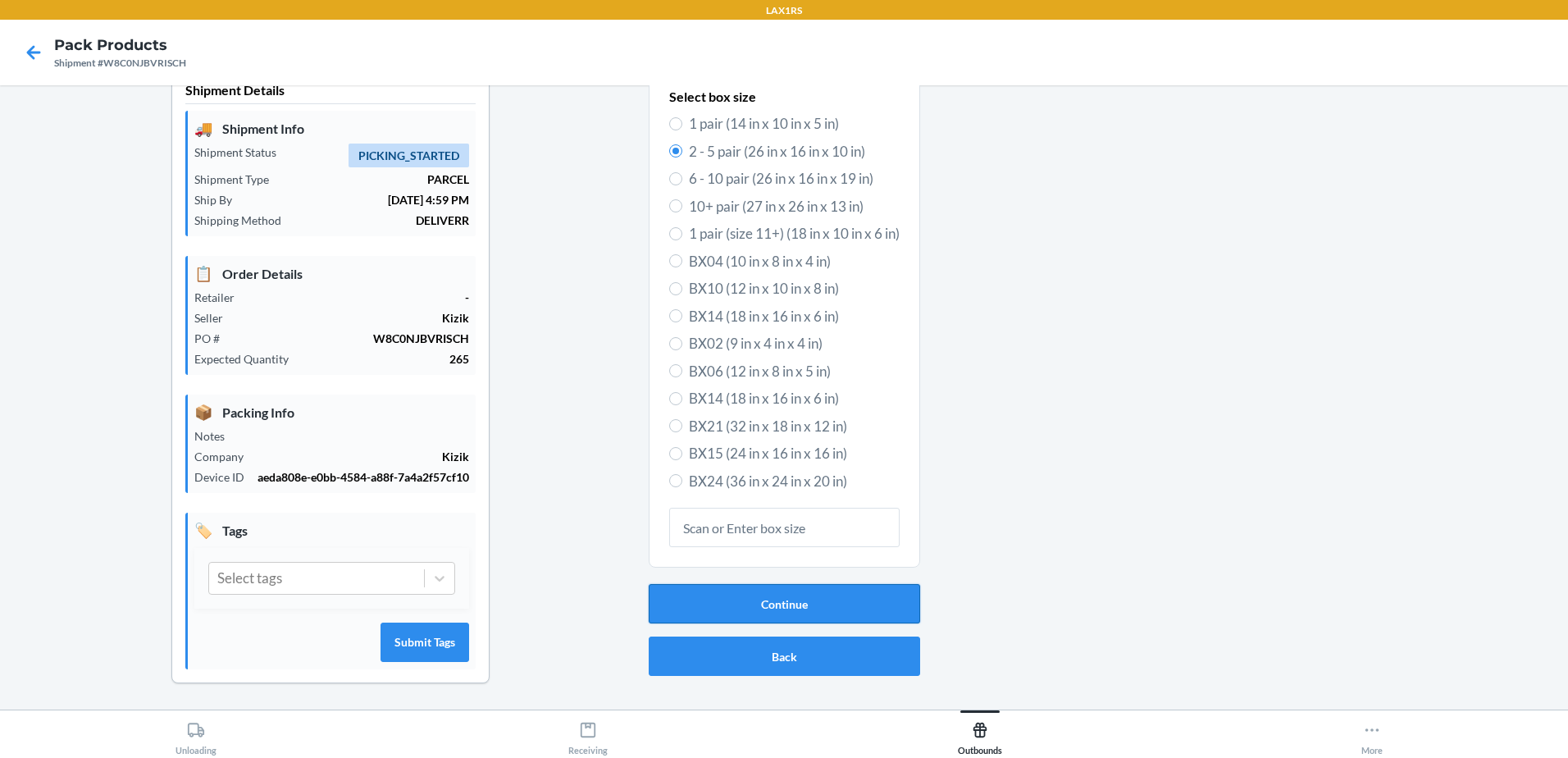
click at [731, 603] on button "Continue" at bounding box center [784, 603] width 271 height 39
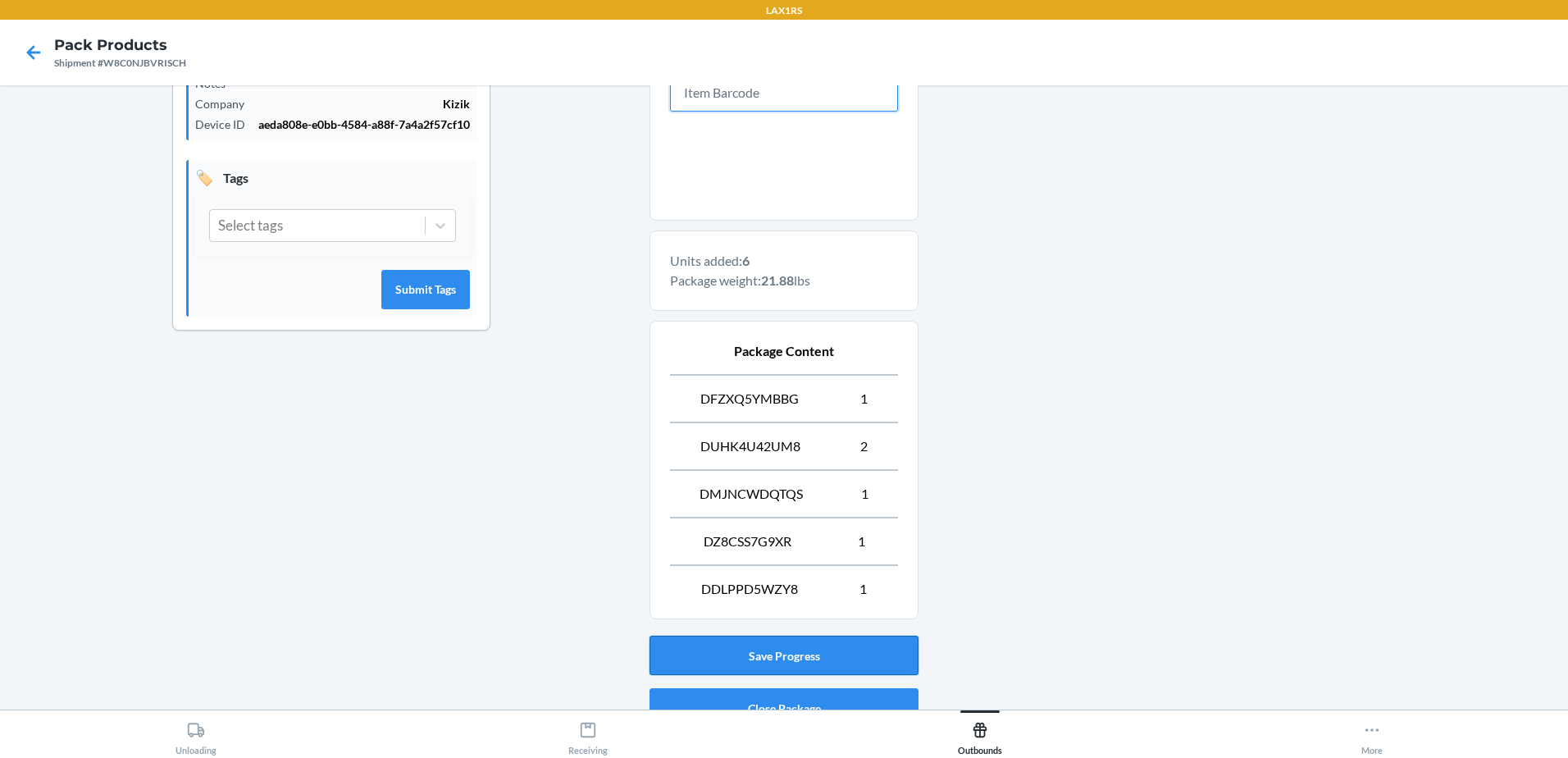
scroll to position [461, 0]
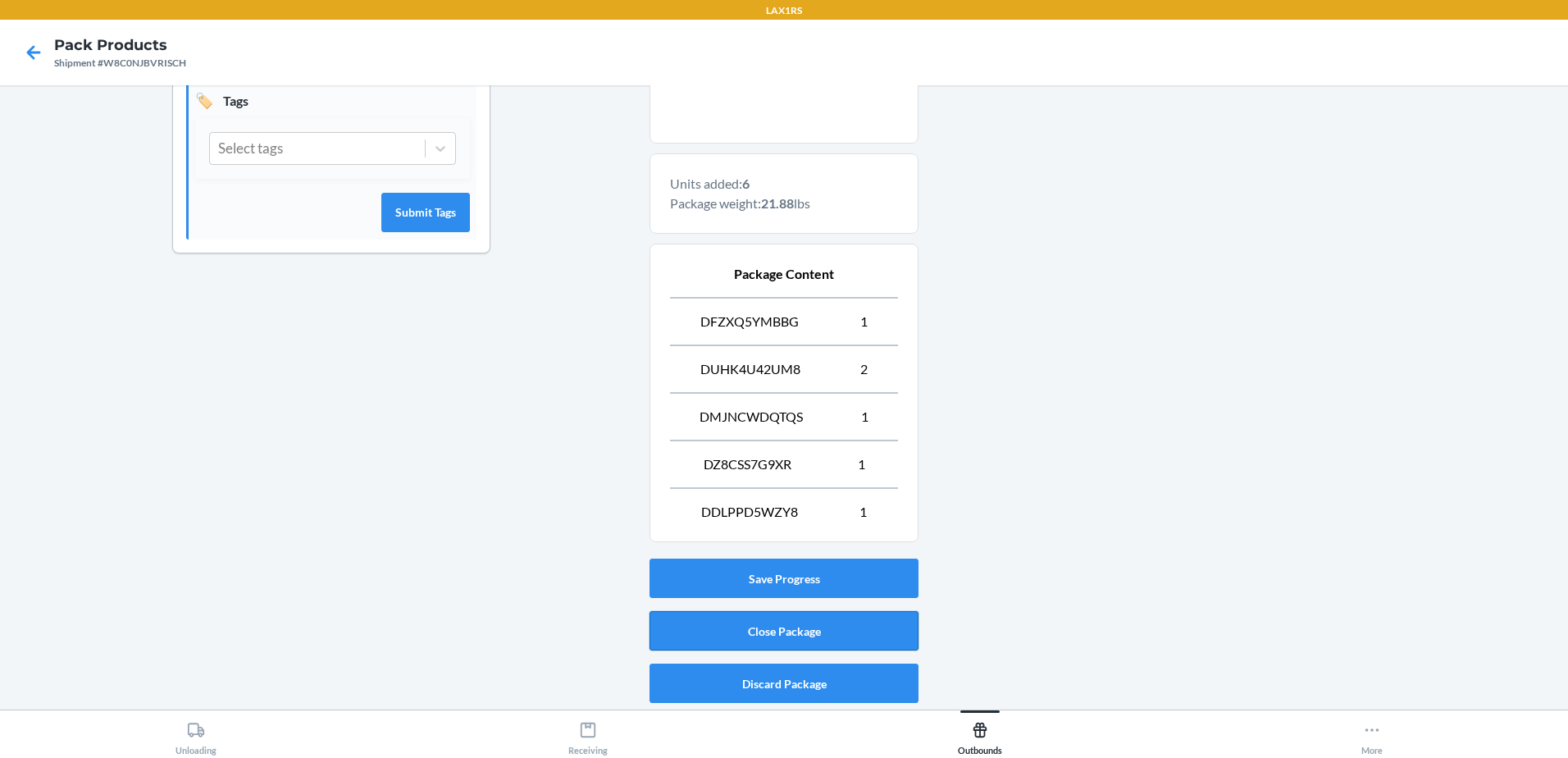
click at [842, 626] on button "Close Package" at bounding box center [784, 630] width 269 height 39
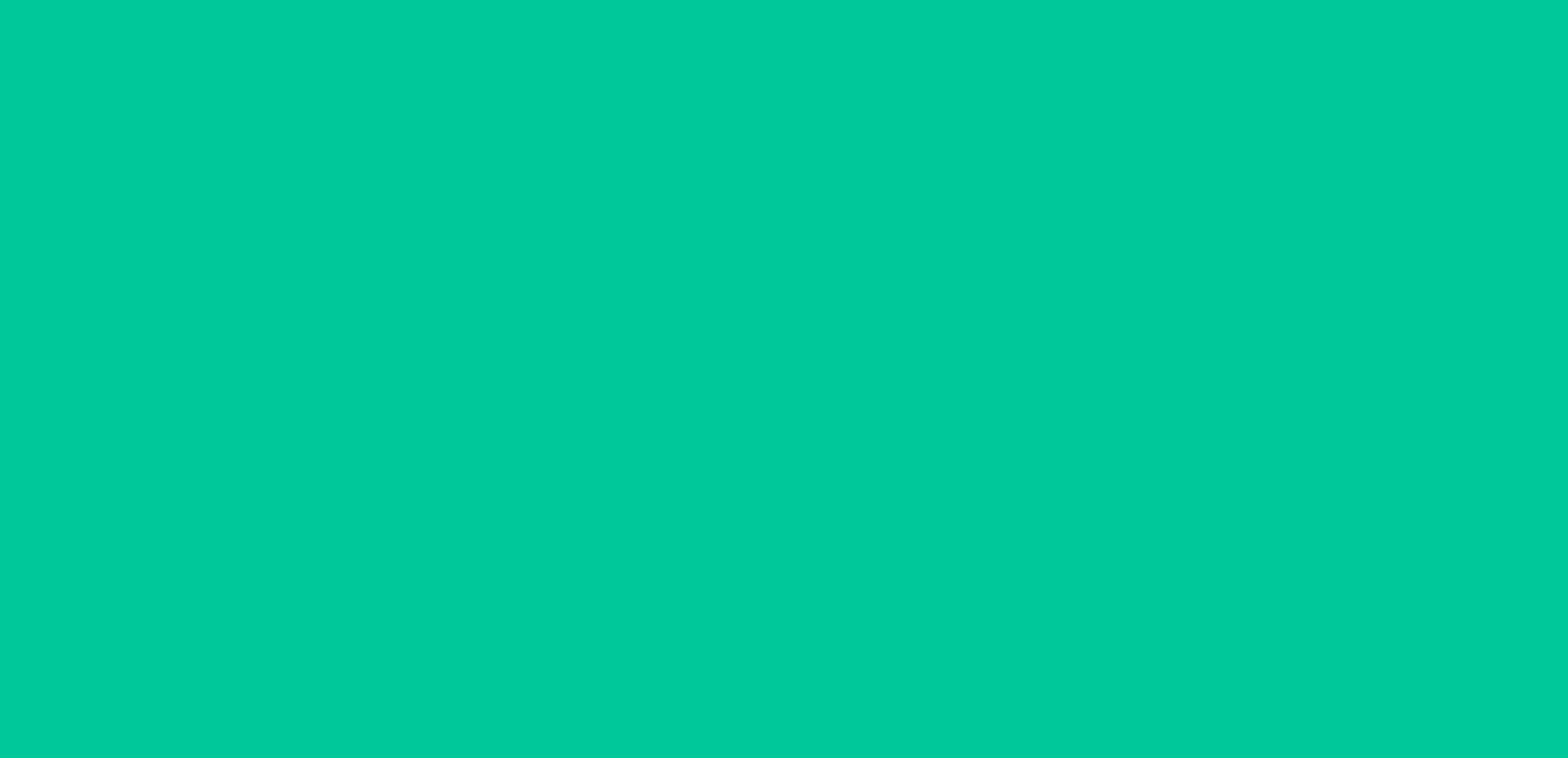
scroll to position [32, 0]
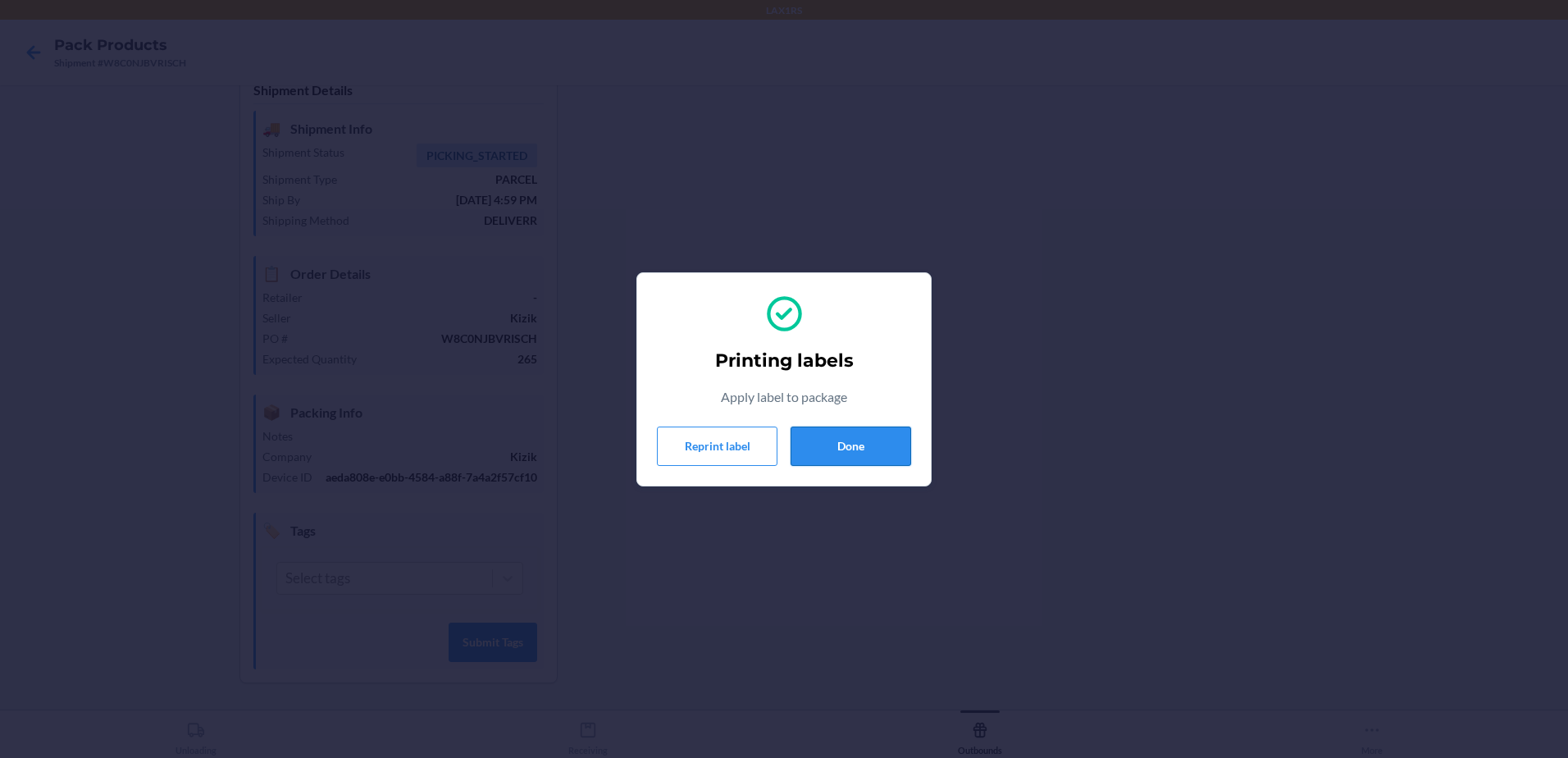
click at [880, 446] on button "Done" at bounding box center [851, 446] width 121 height 39
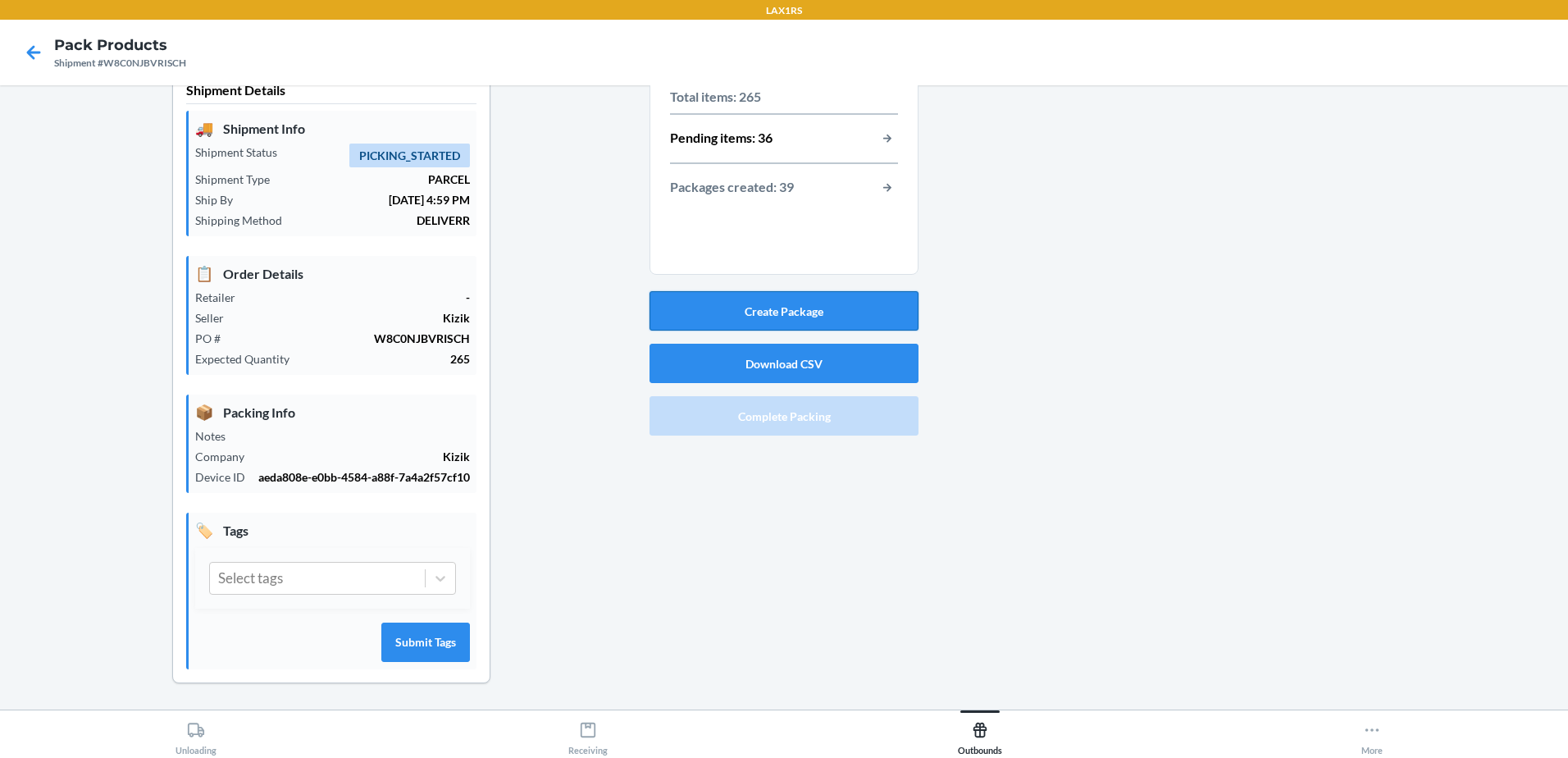
click at [812, 306] on button "Create Package" at bounding box center [784, 310] width 269 height 39
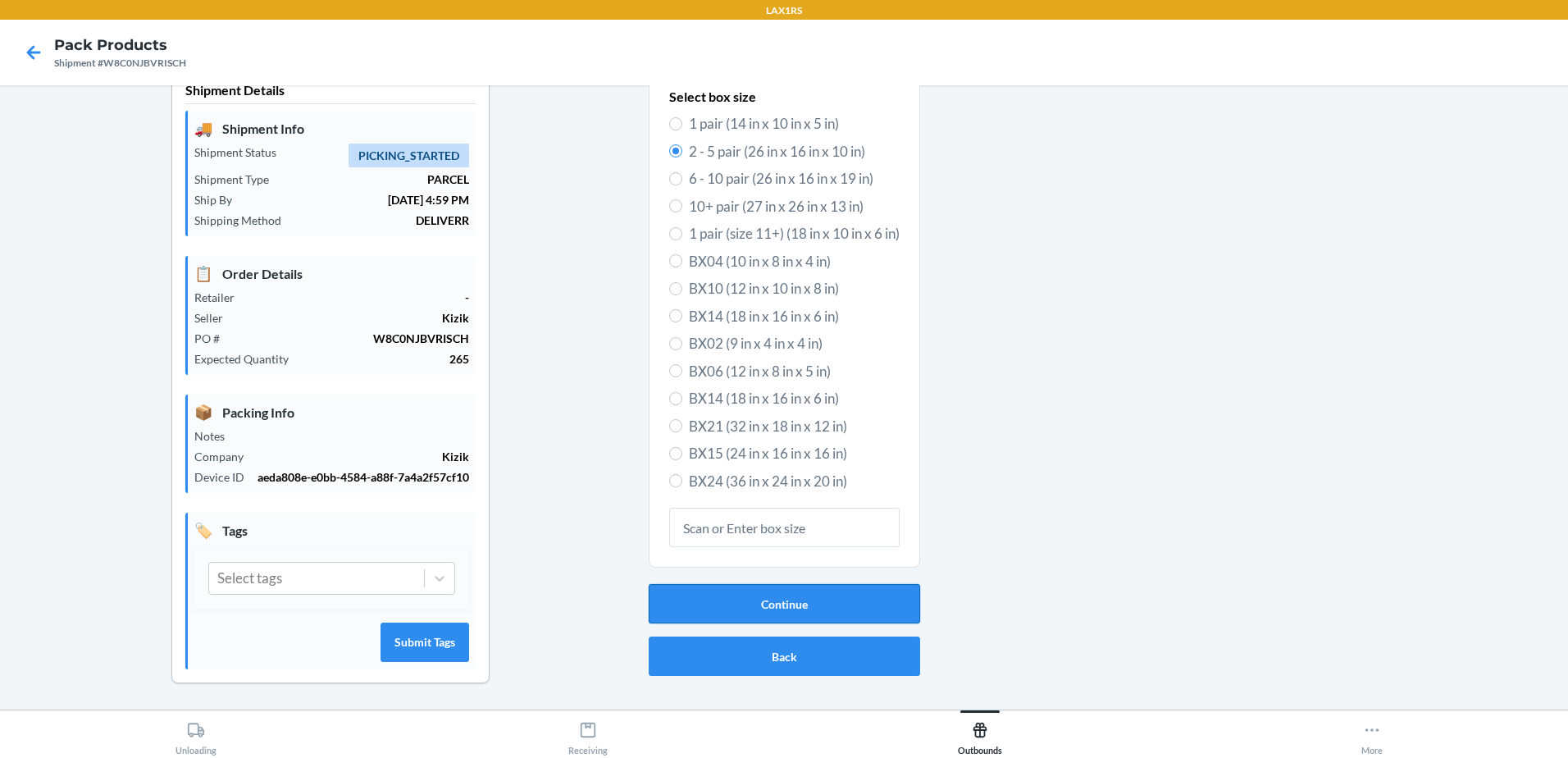
click at [863, 600] on button "Continue" at bounding box center [784, 603] width 271 height 39
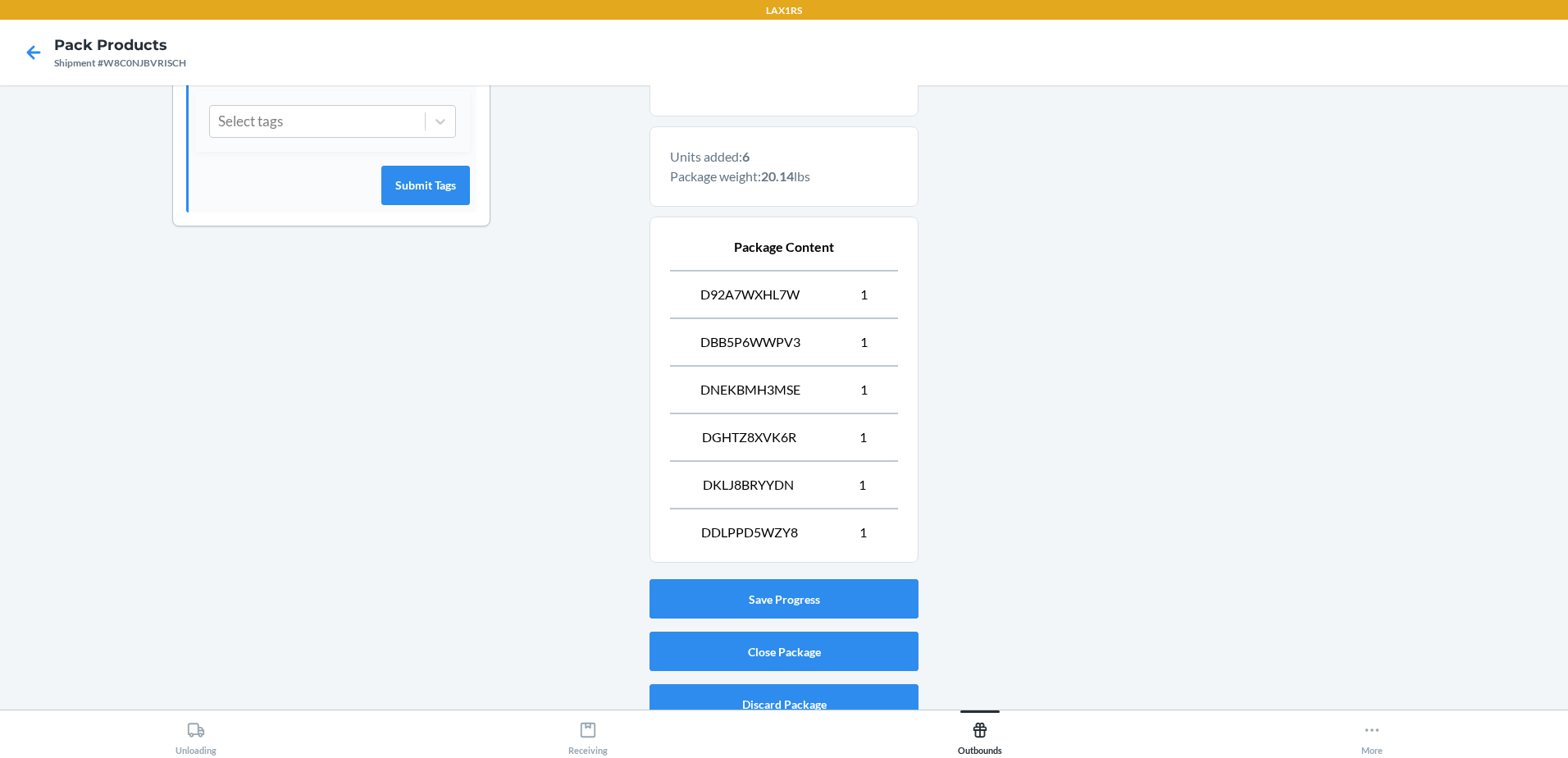
scroll to position [509, 0]
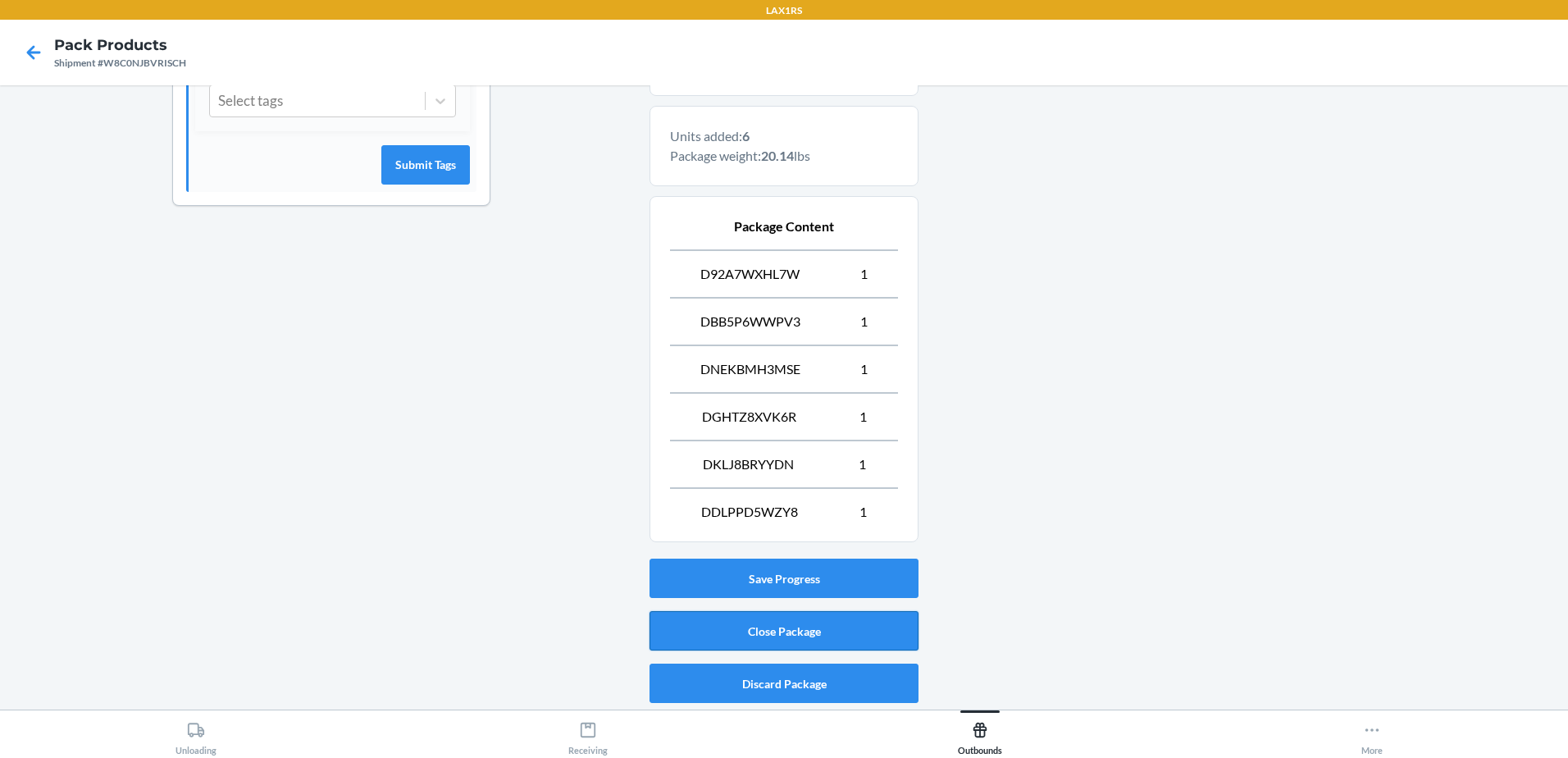
click at [779, 627] on button "Close Package" at bounding box center [784, 630] width 269 height 39
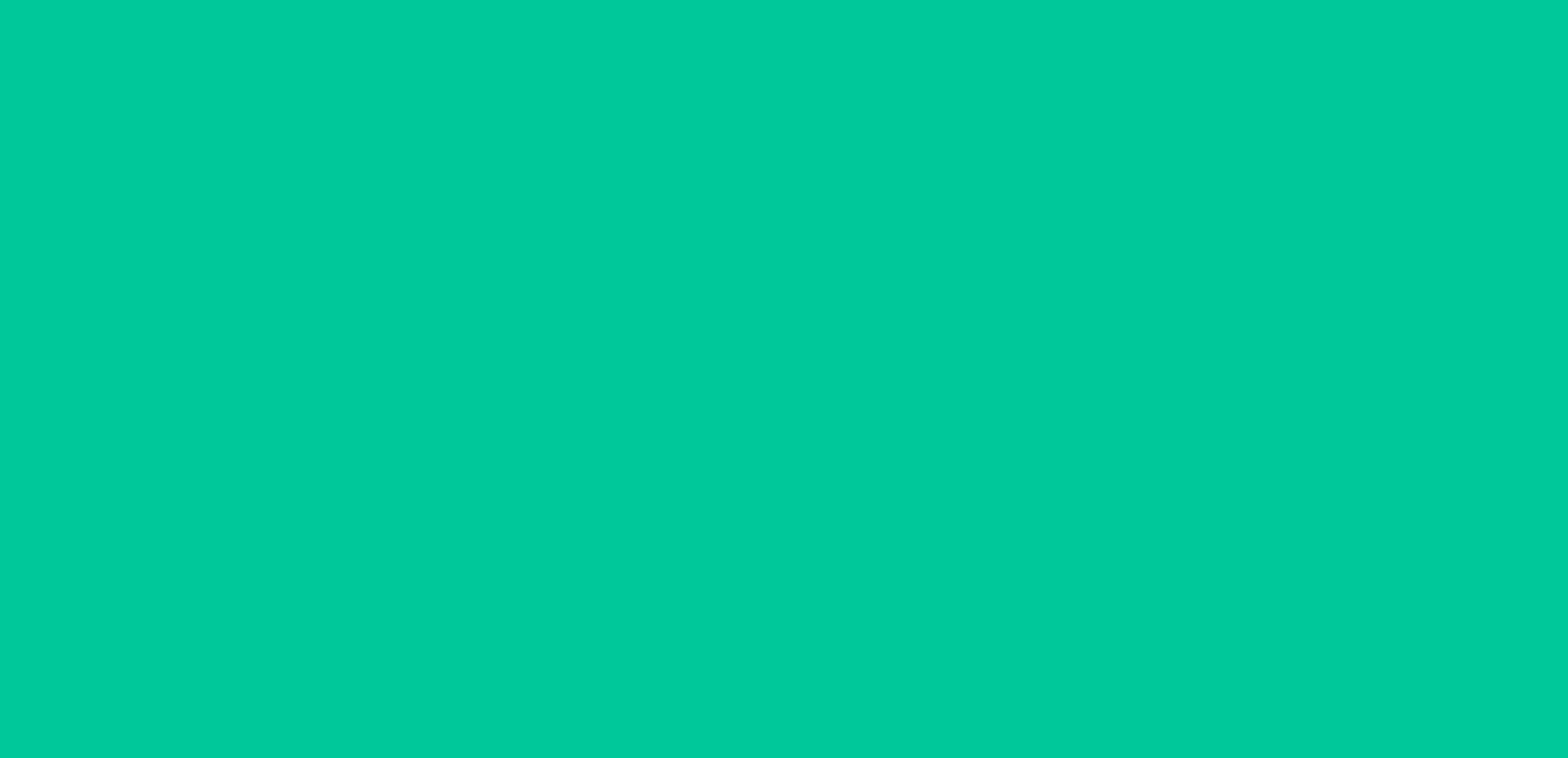
scroll to position [32, 0]
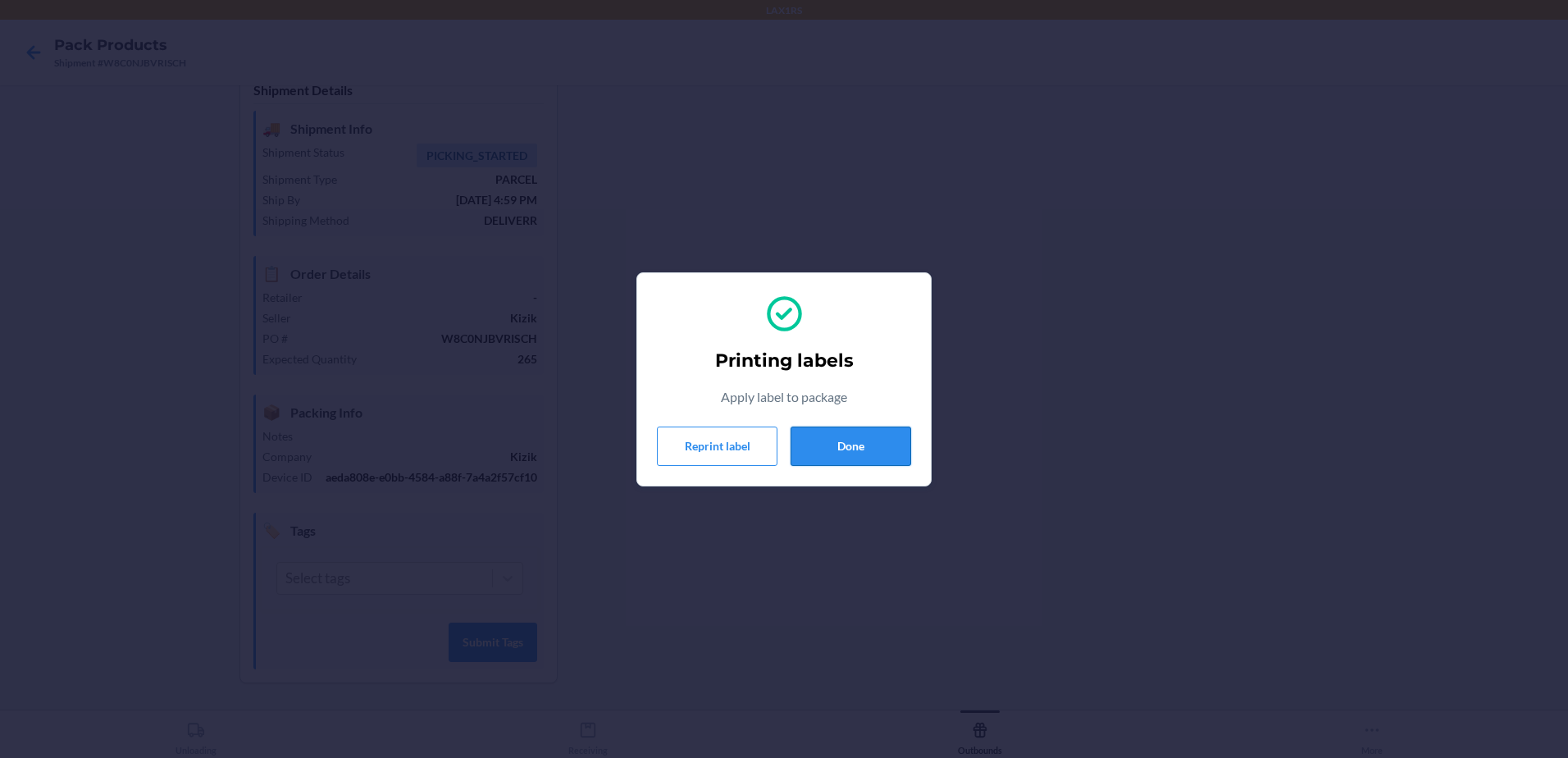
click at [891, 452] on button "Done" at bounding box center [851, 446] width 121 height 39
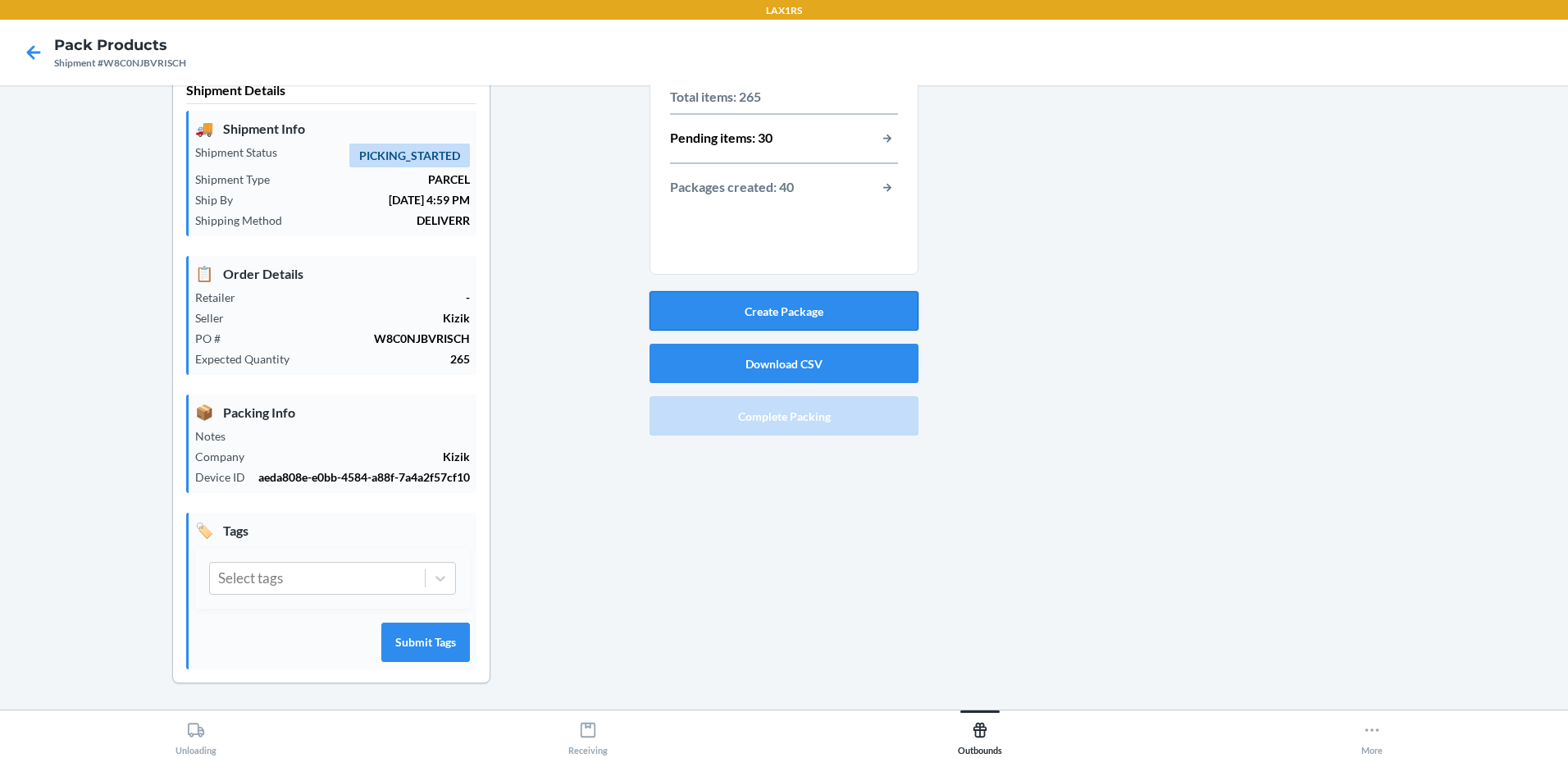
click at [829, 300] on button "Create Package" at bounding box center [784, 310] width 269 height 39
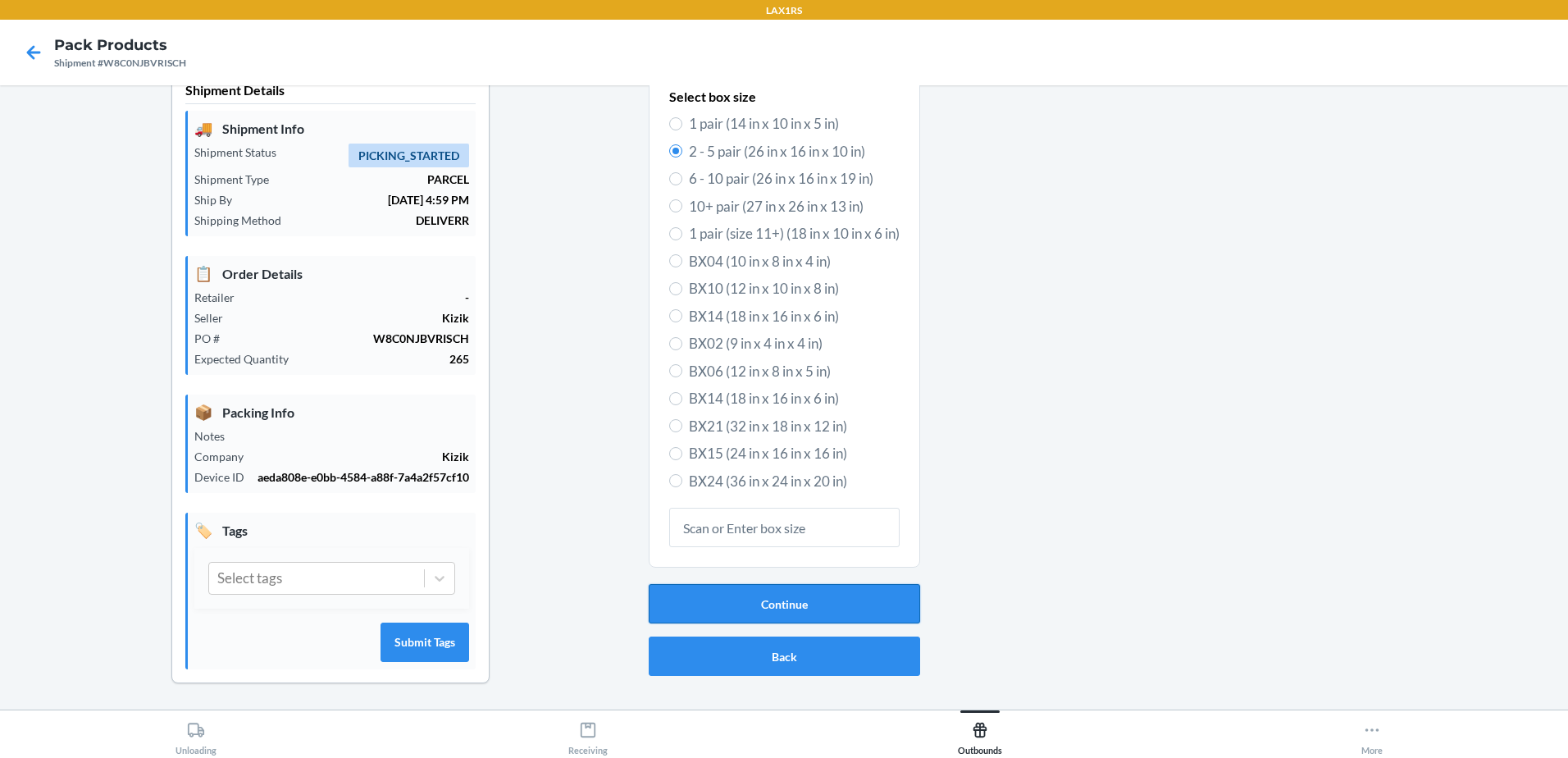
click at [759, 611] on button "Continue" at bounding box center [784, 603] width 271 height 39
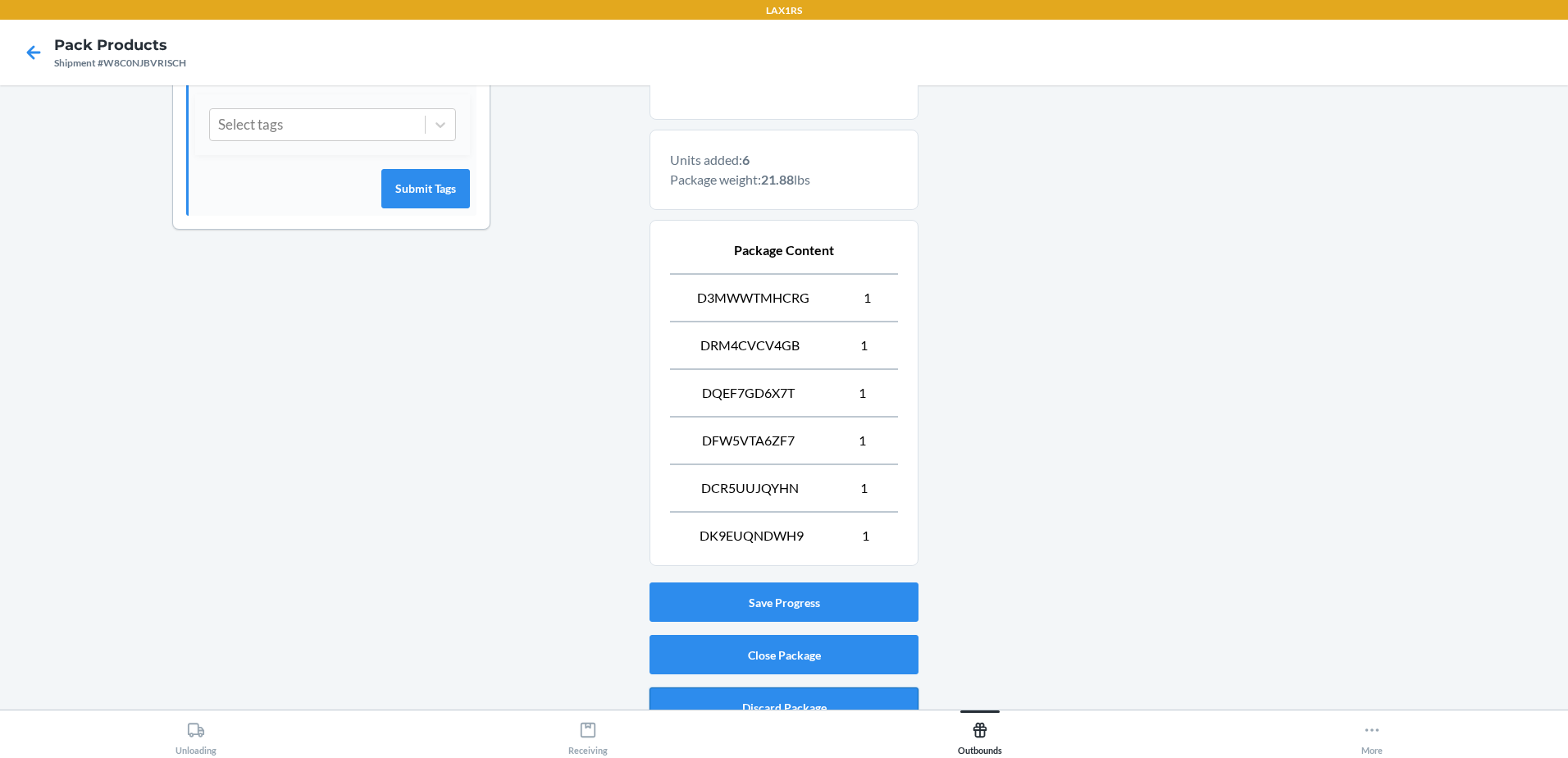
scroll to position [509, 0]
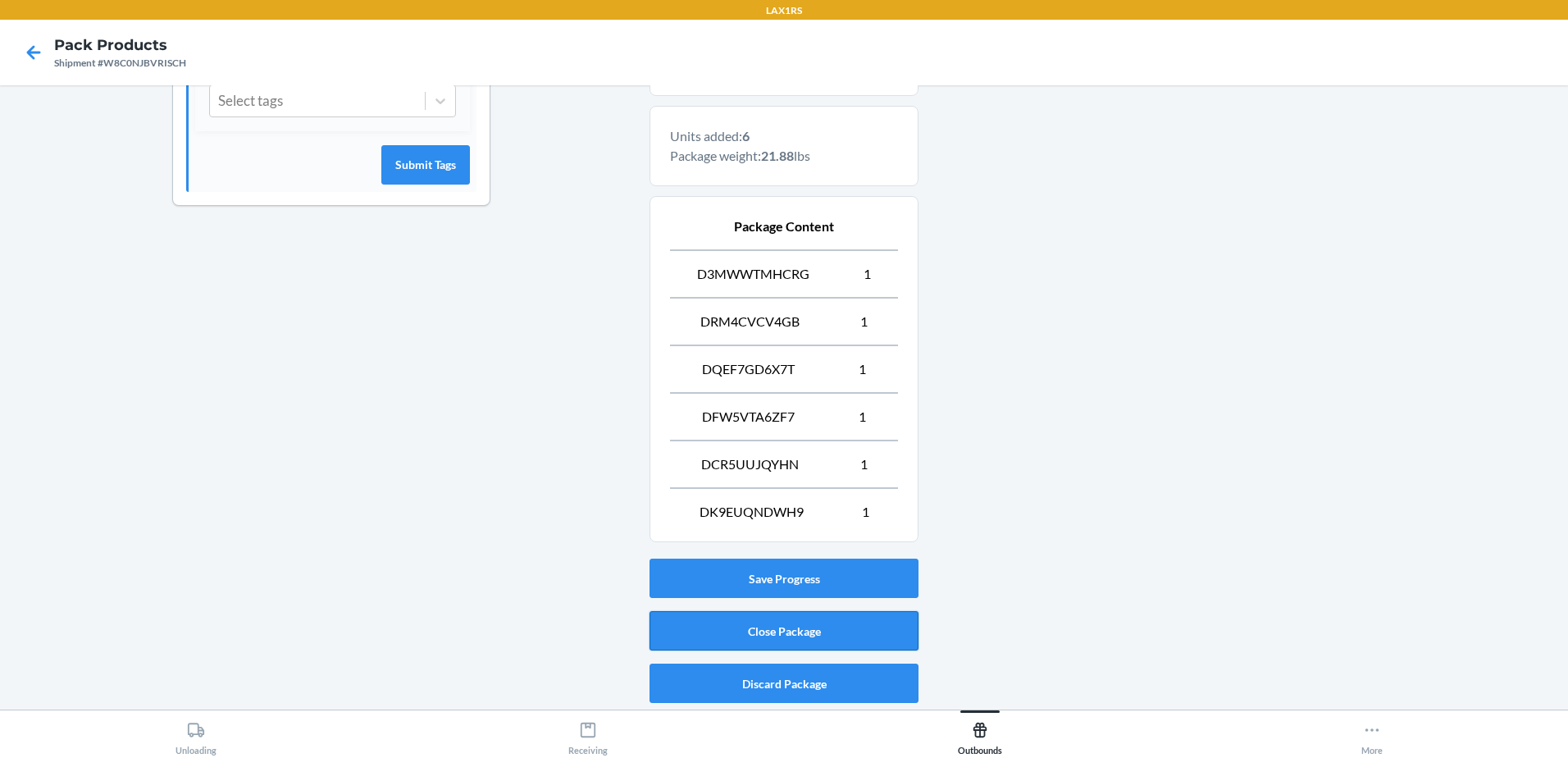
click at [882, 631] on button "Close Package" at bounding box center [784, 630] width 269 height 39
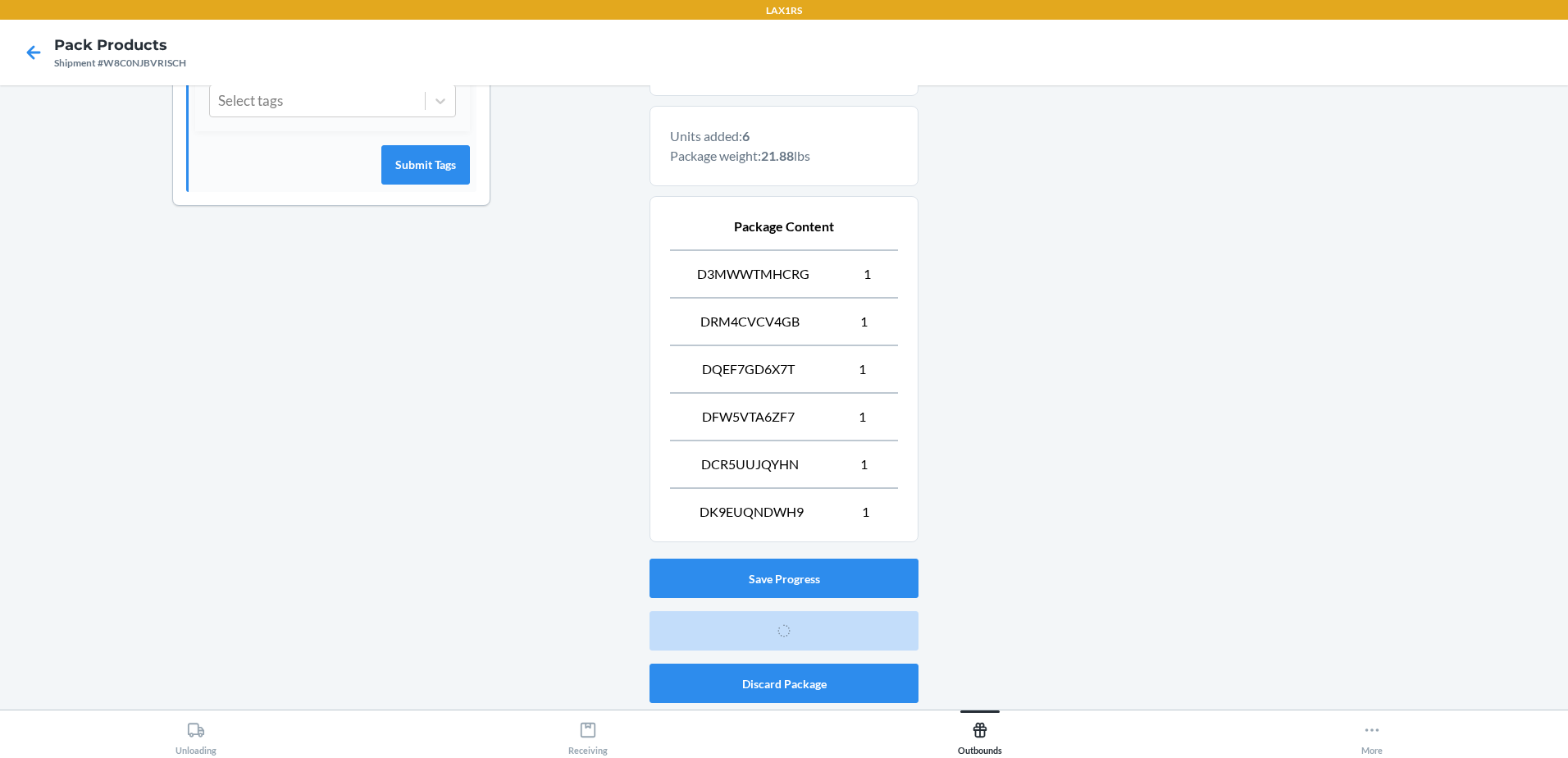
scroll to position [32, 0]
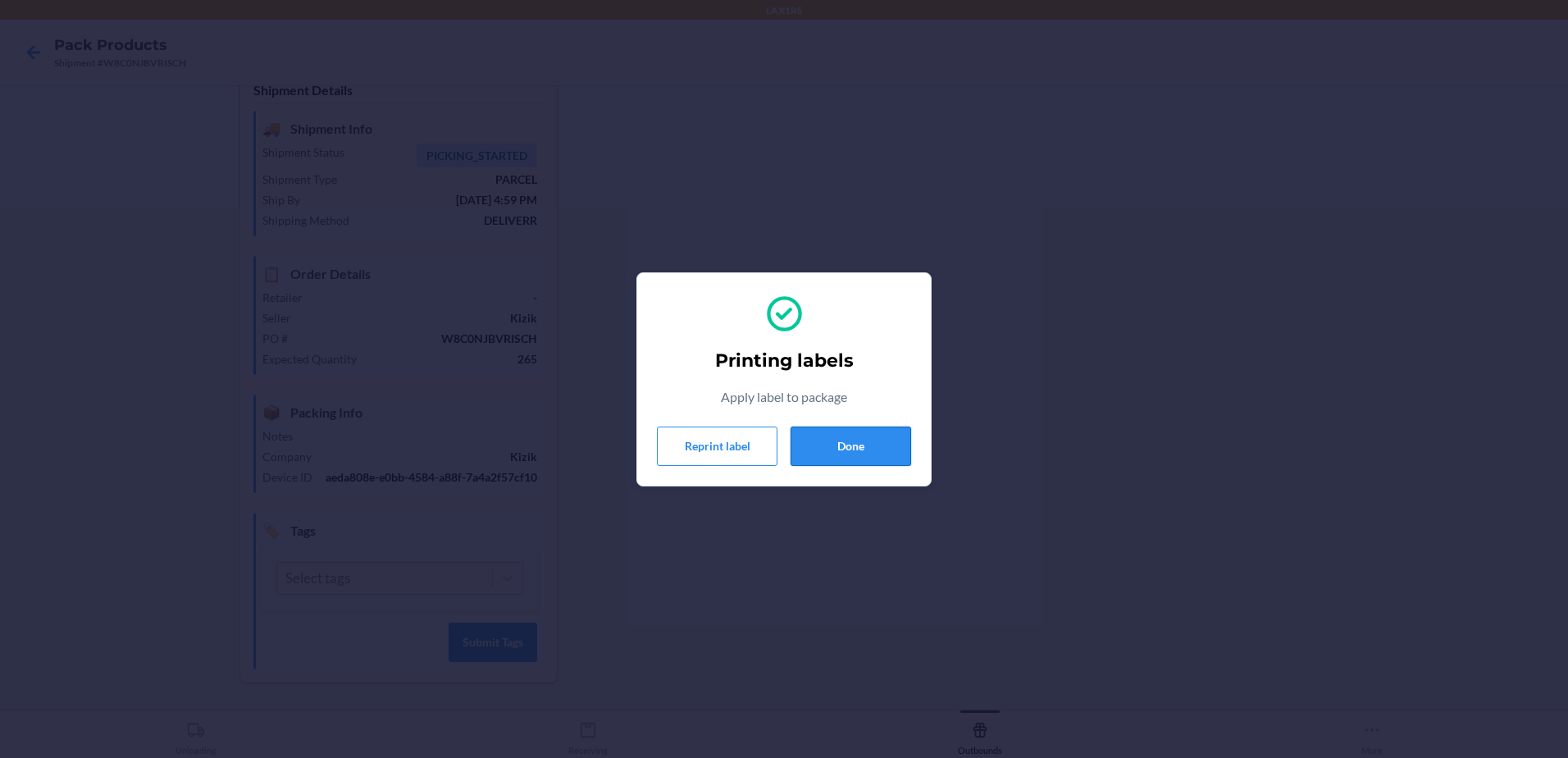
click at [885, 440] on button "Done" at bounding box center [851, 446] width 121 height 39
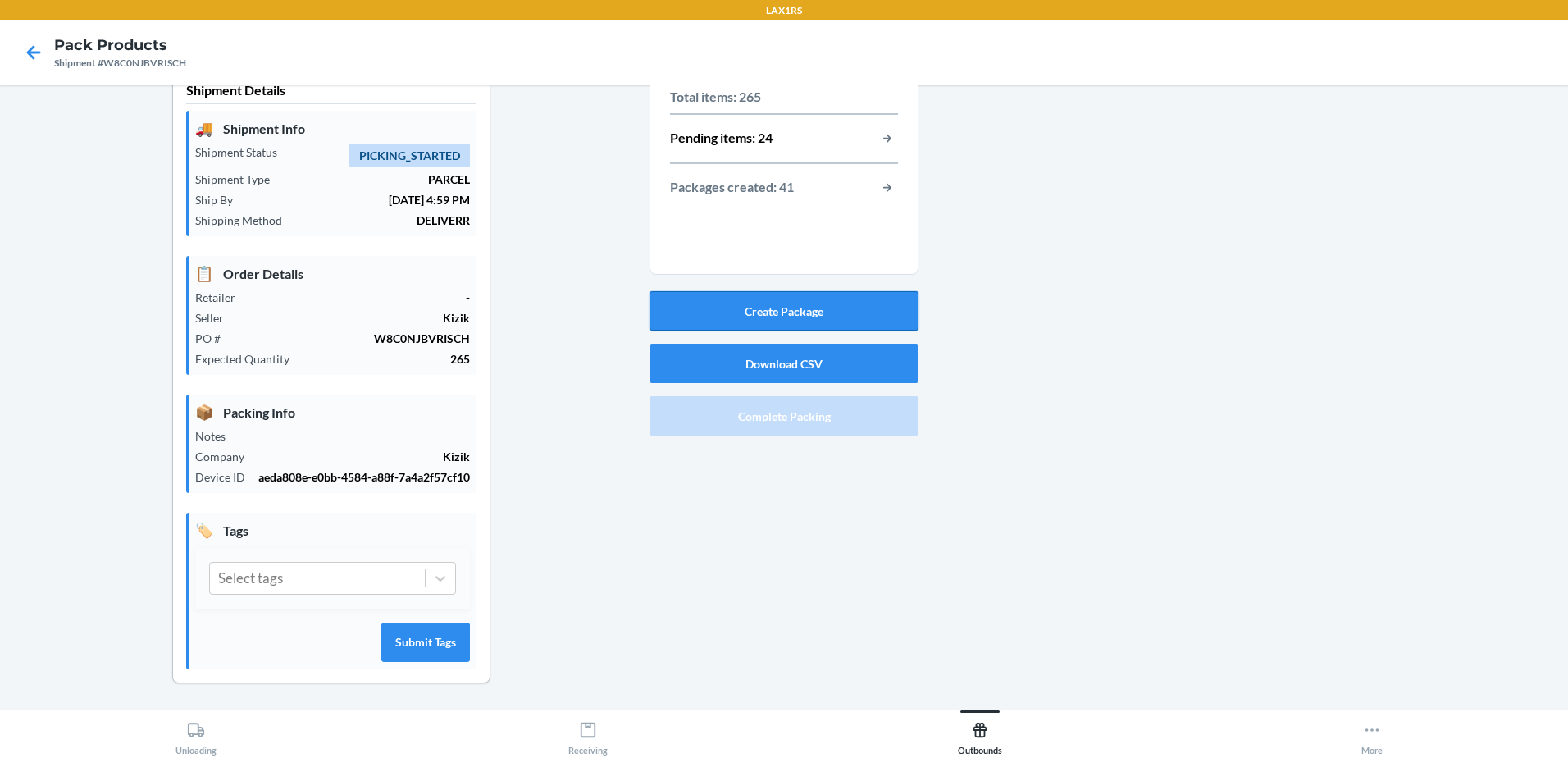
click at [776, 301] on button "Create Package" at bounding box center [784, 310] width 269 height 39
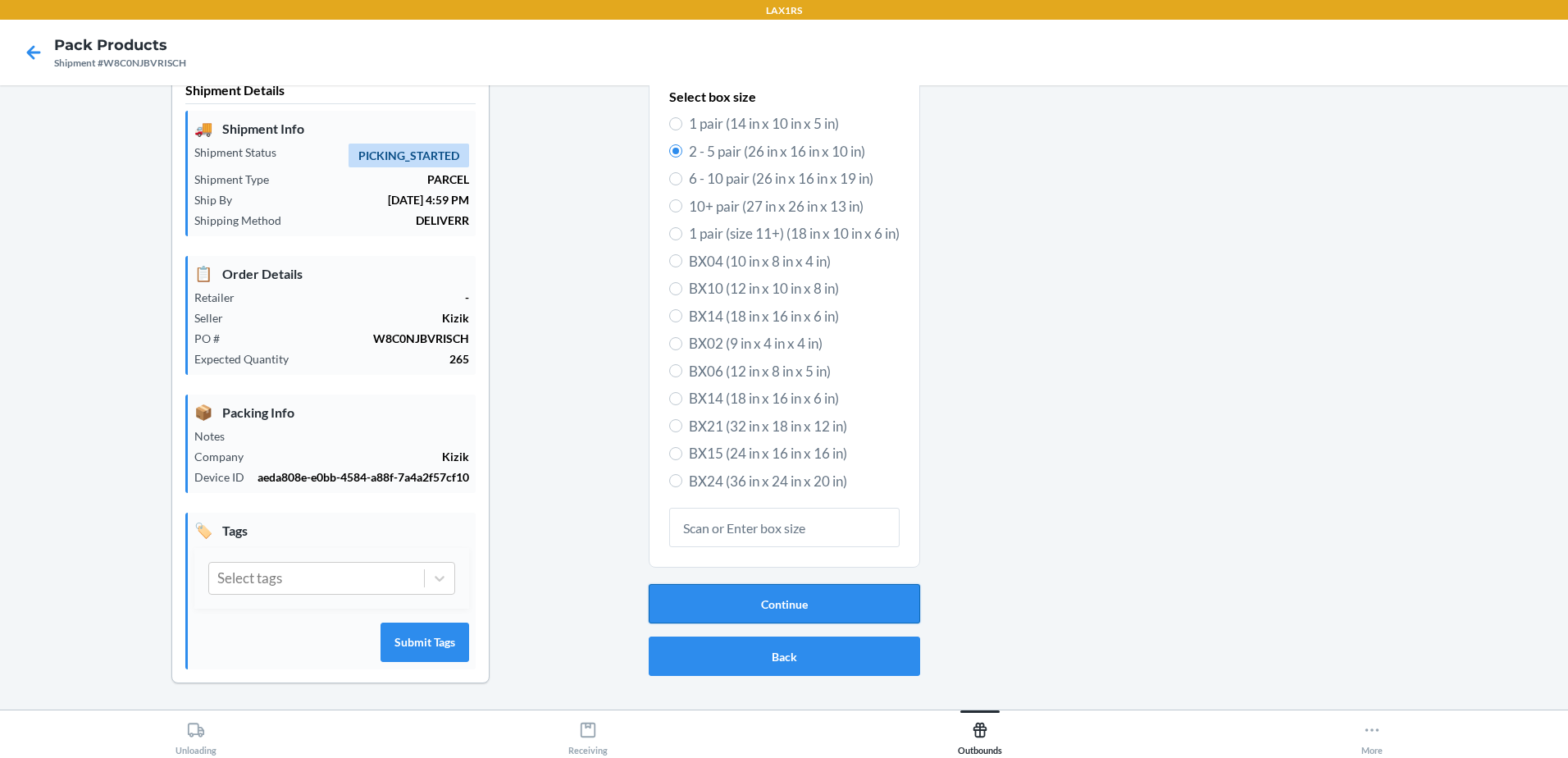
click at [815, 610] on button "Continue" at bounding box center [784, 603] width 271 height 39
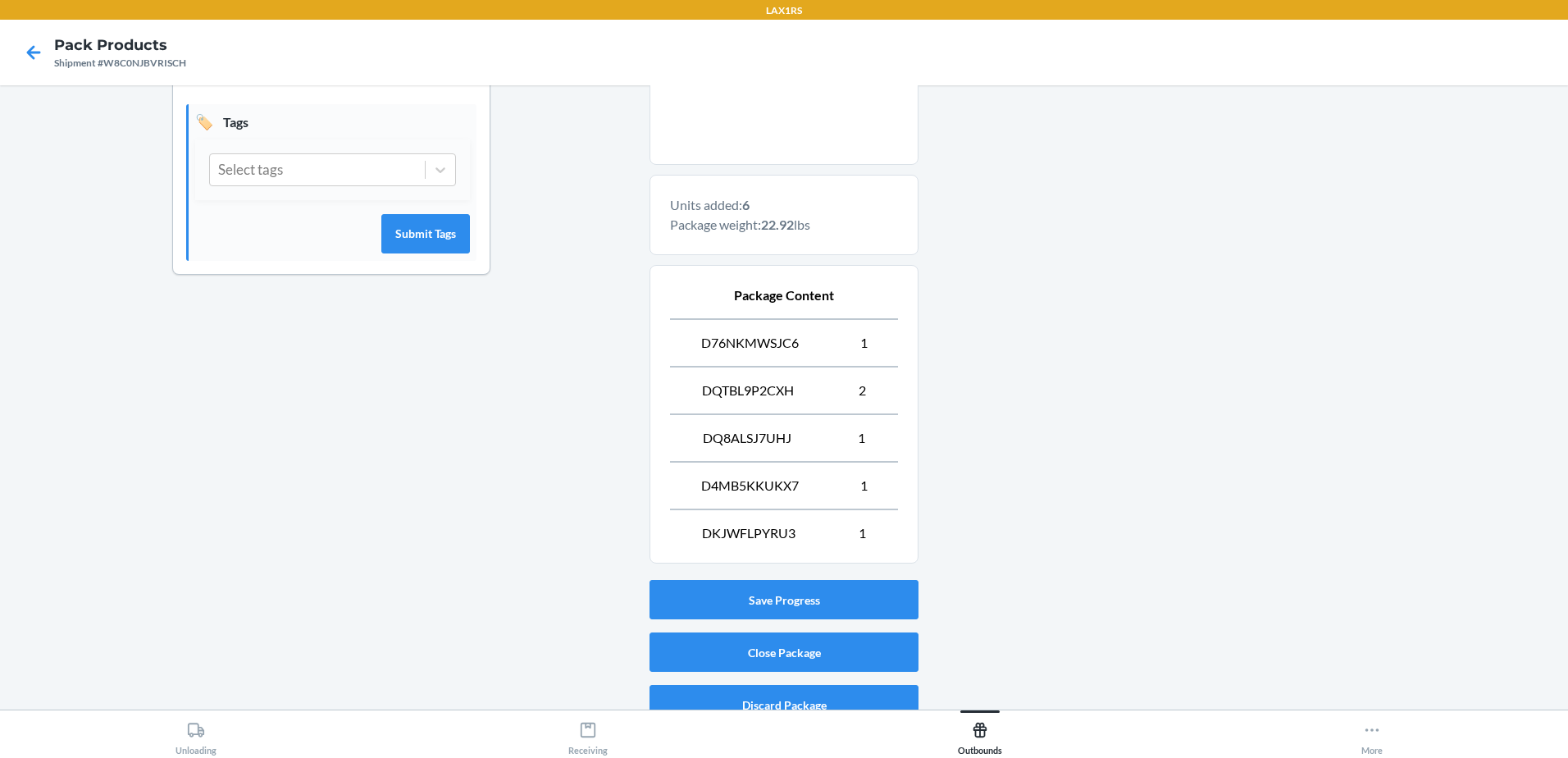
scroll to position [442, 0]
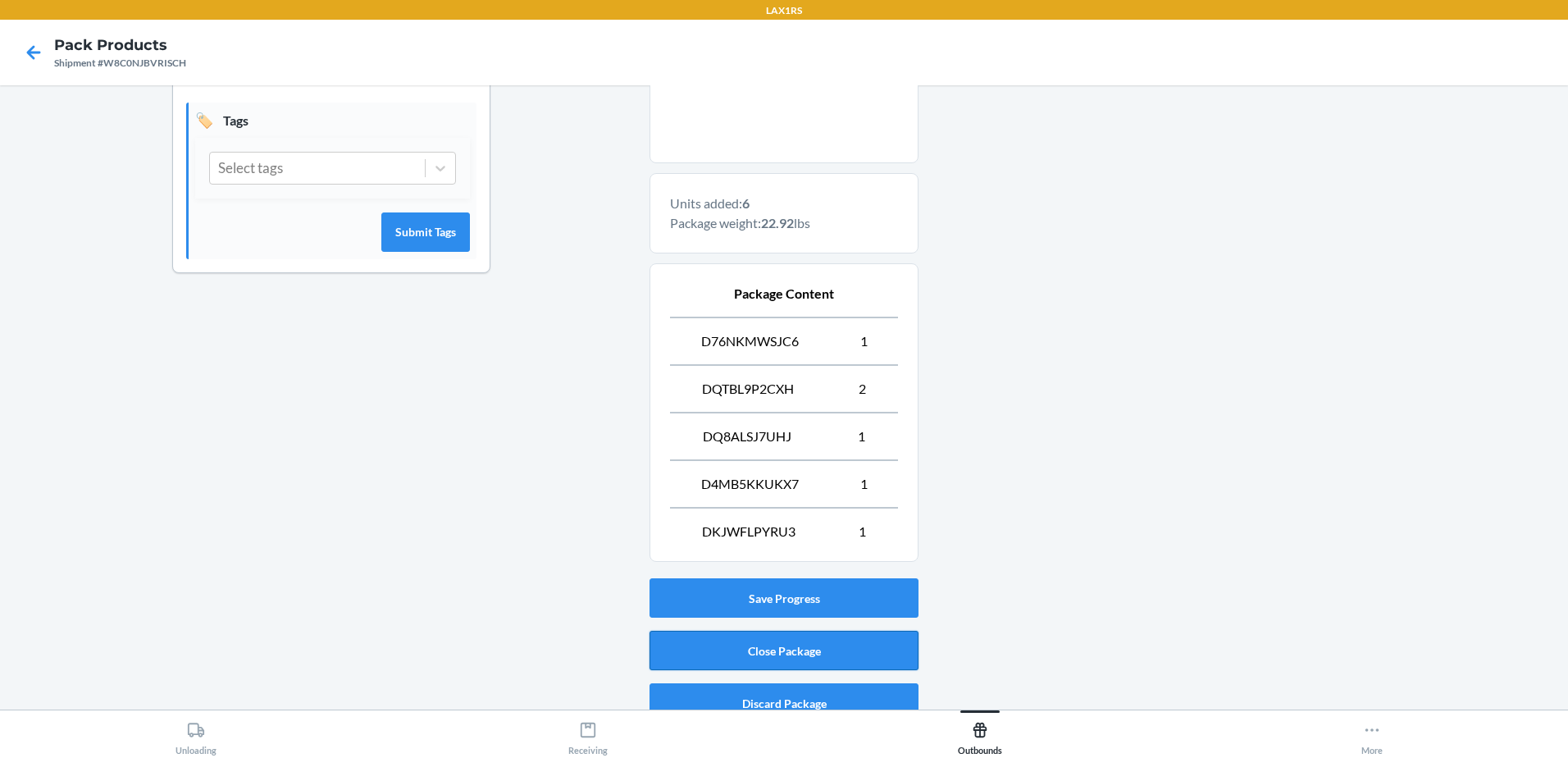
click at [814, 649] on button "Close Package" at bounding box center [784, 650] width 269 height 39
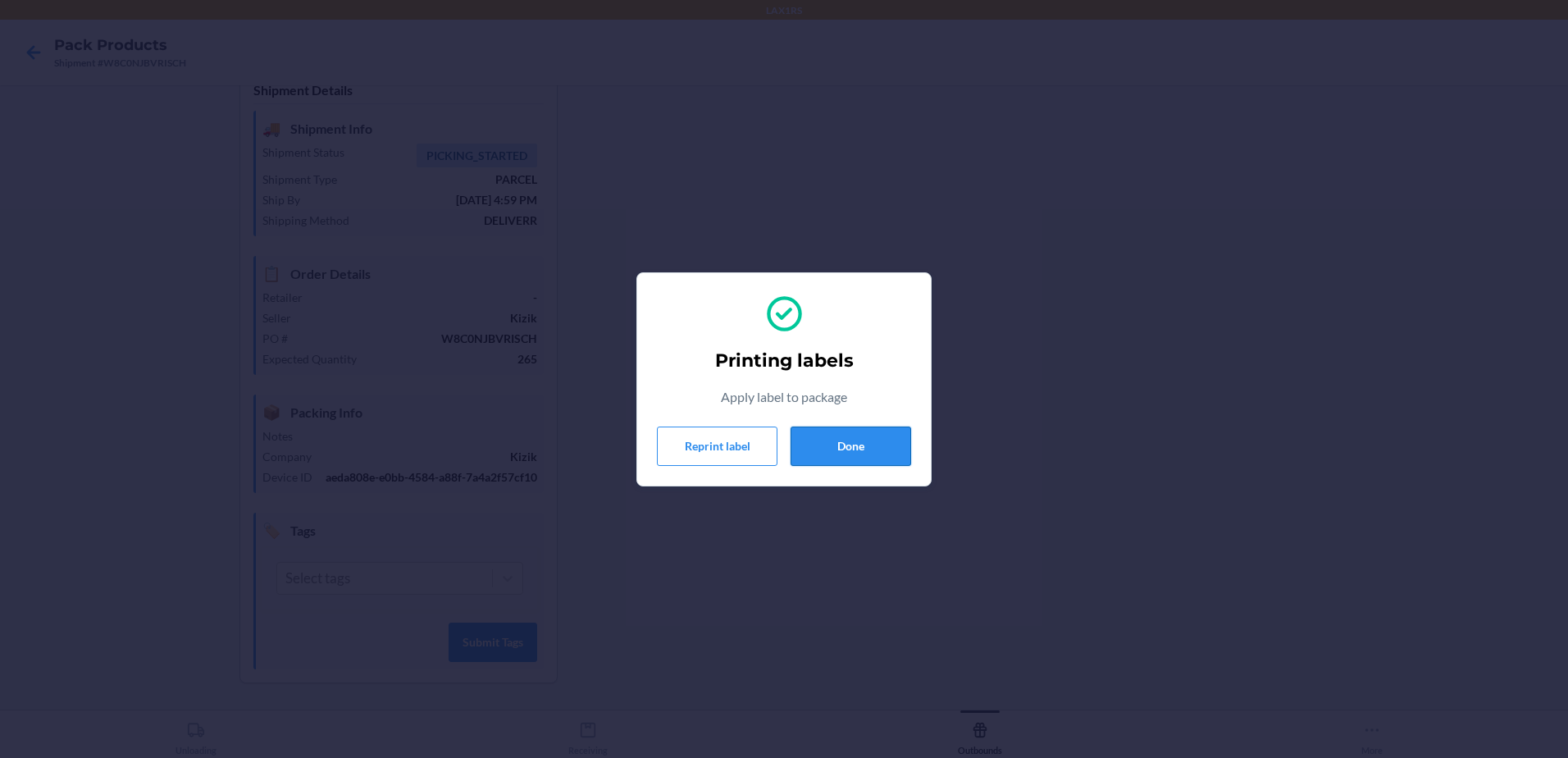
click at [876, 440] on button "Done" at bounding box center [851, 446] width 121 height 39
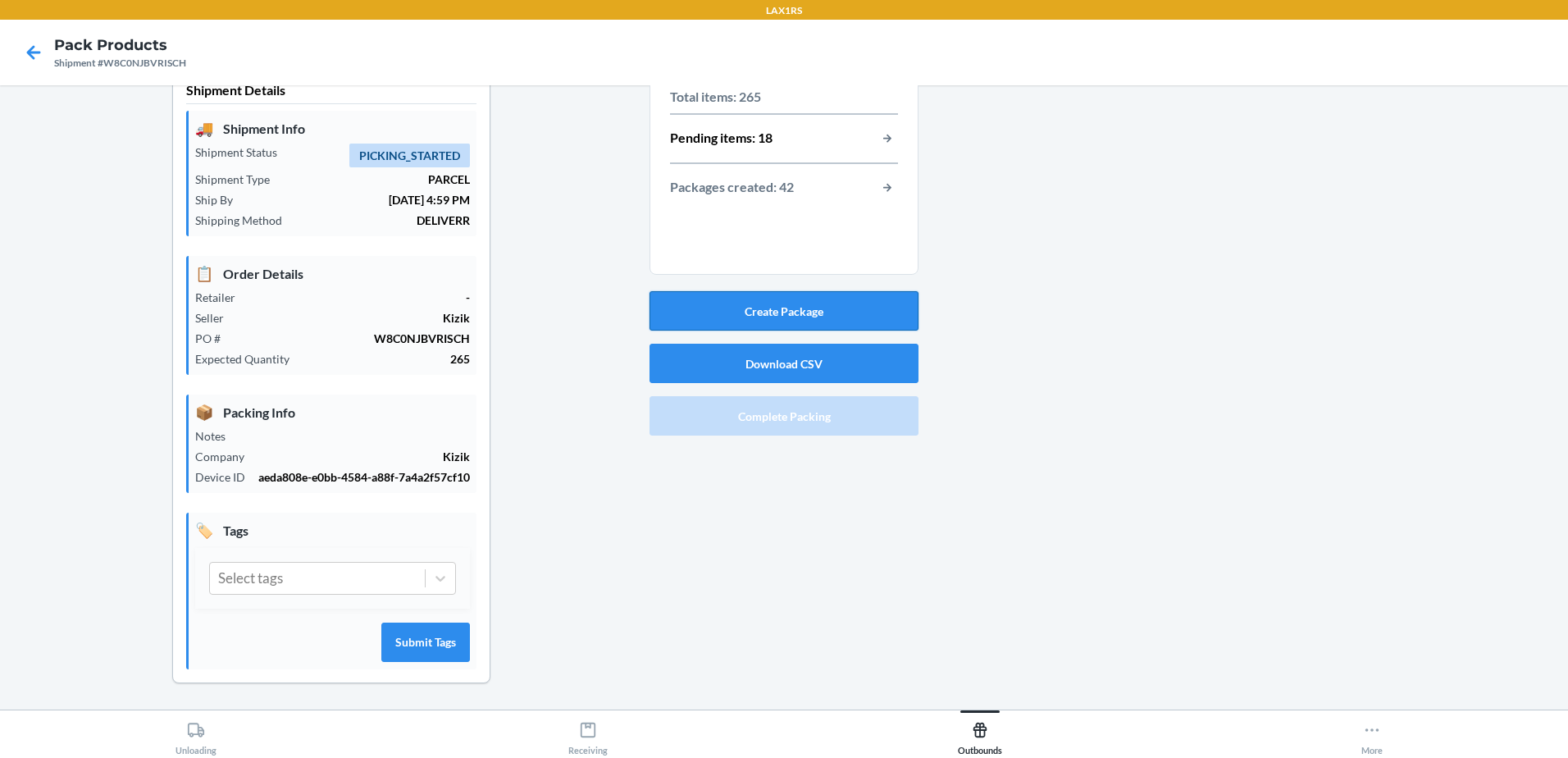
click at [876, 309] on button "Create Package" at bounding box center [784, 310] width 269 height 39
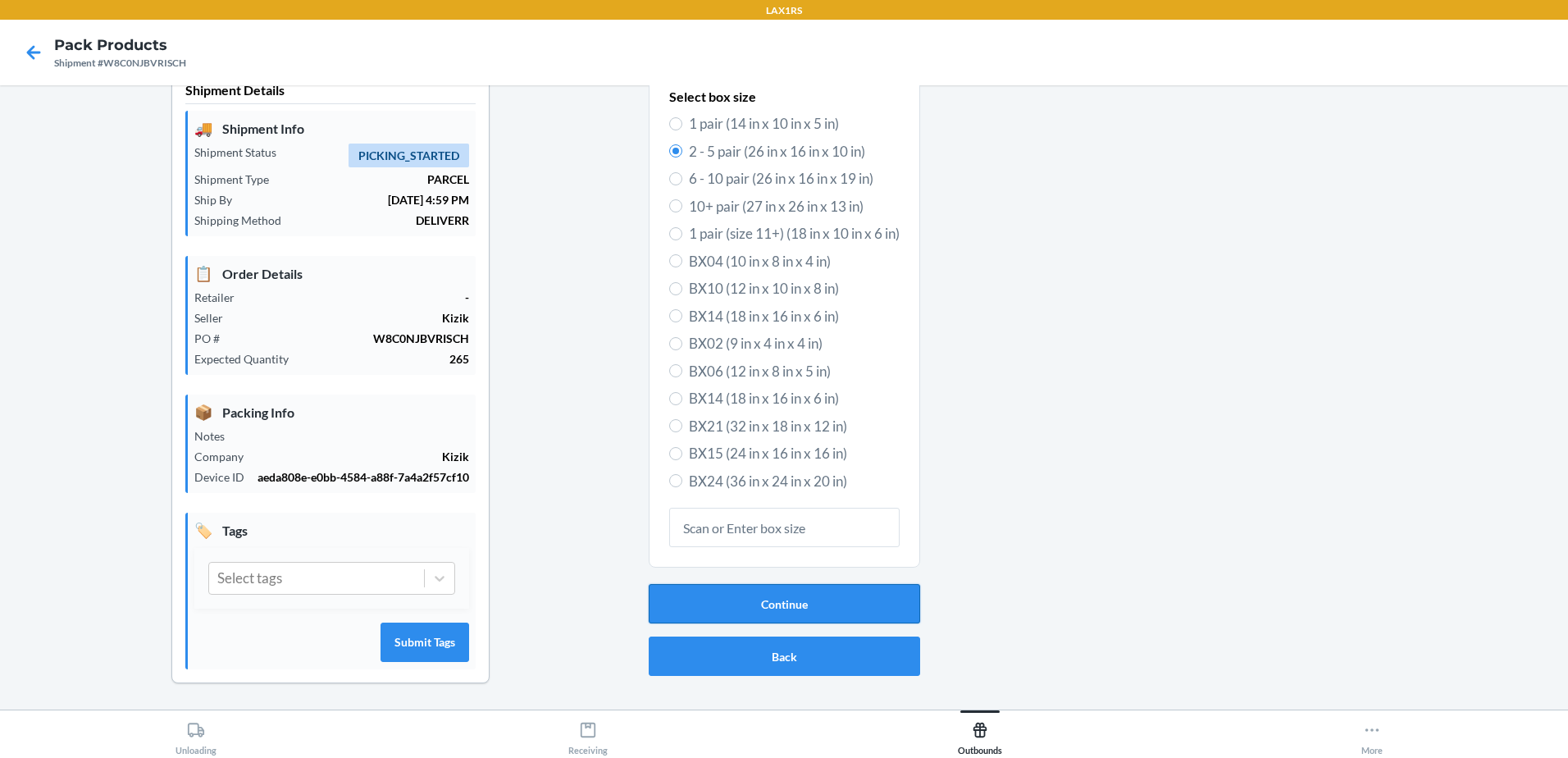
click at [848, 607] on button "Continue" at bounding box center [784, 603] width 271 height 39
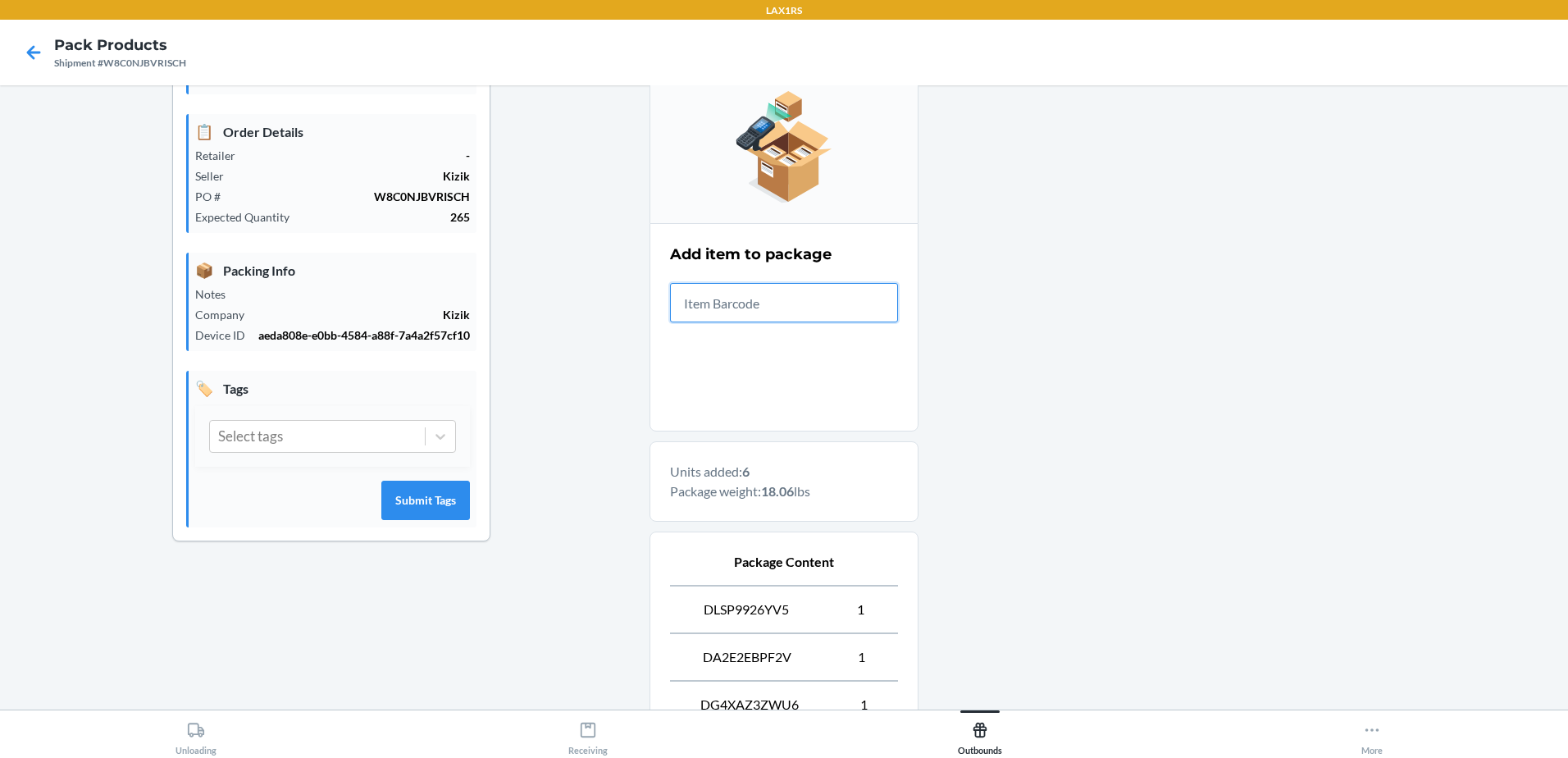
scroll to position [509, 0]
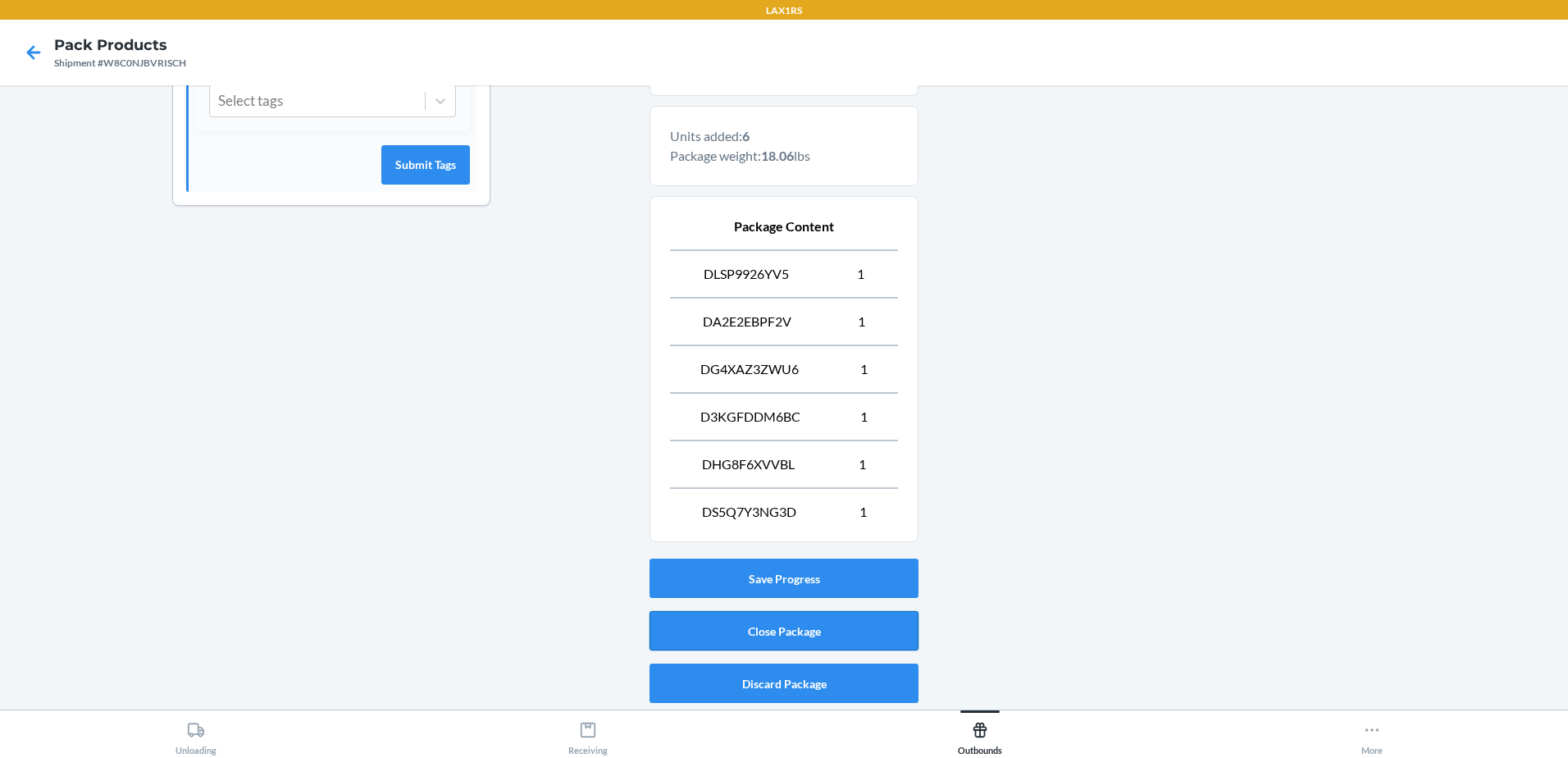
click at [791, 638] on button "Close Package" at bounding box center [784, 630] width 269 height 39
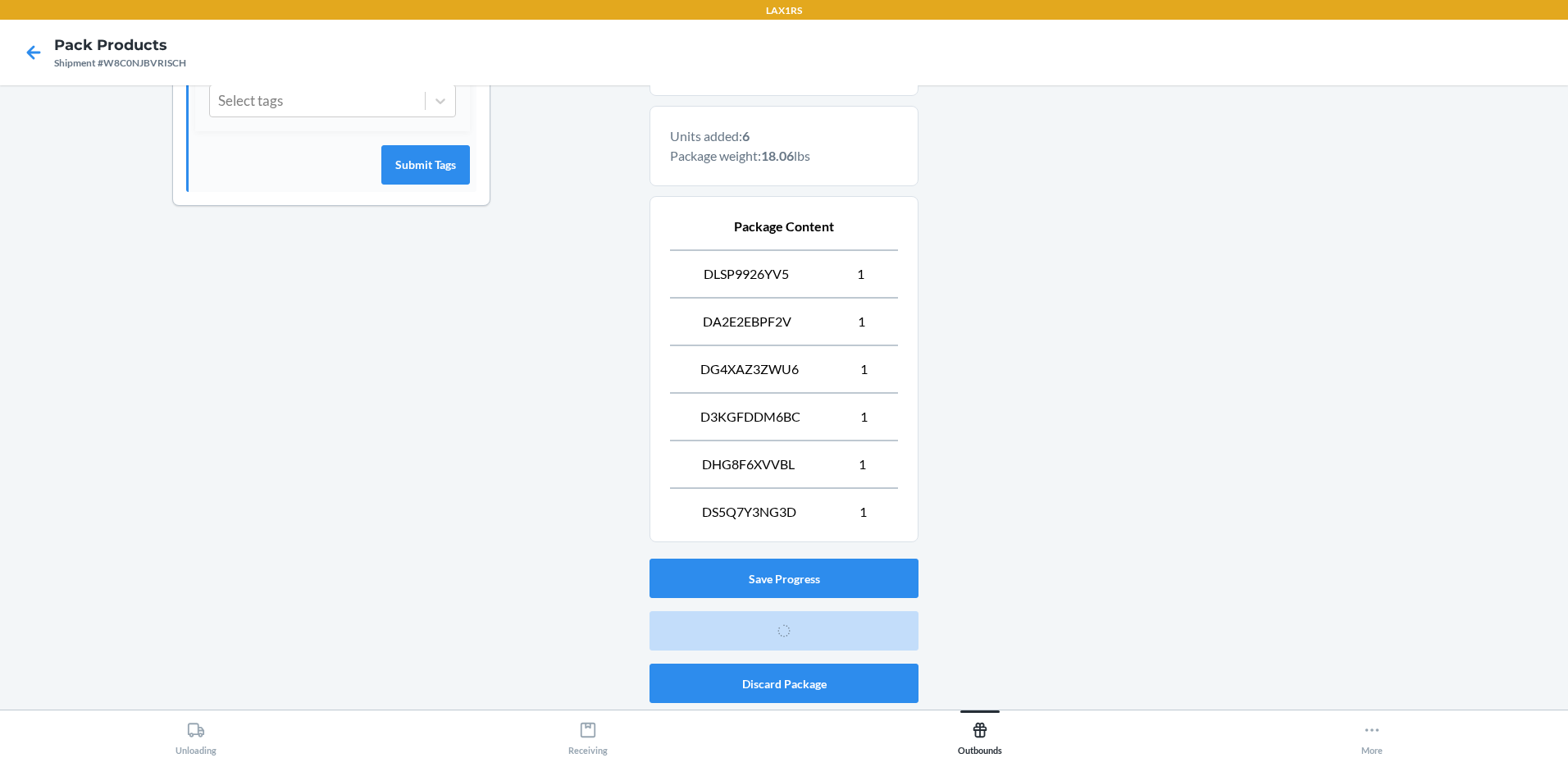
scroll to position [32, 0]
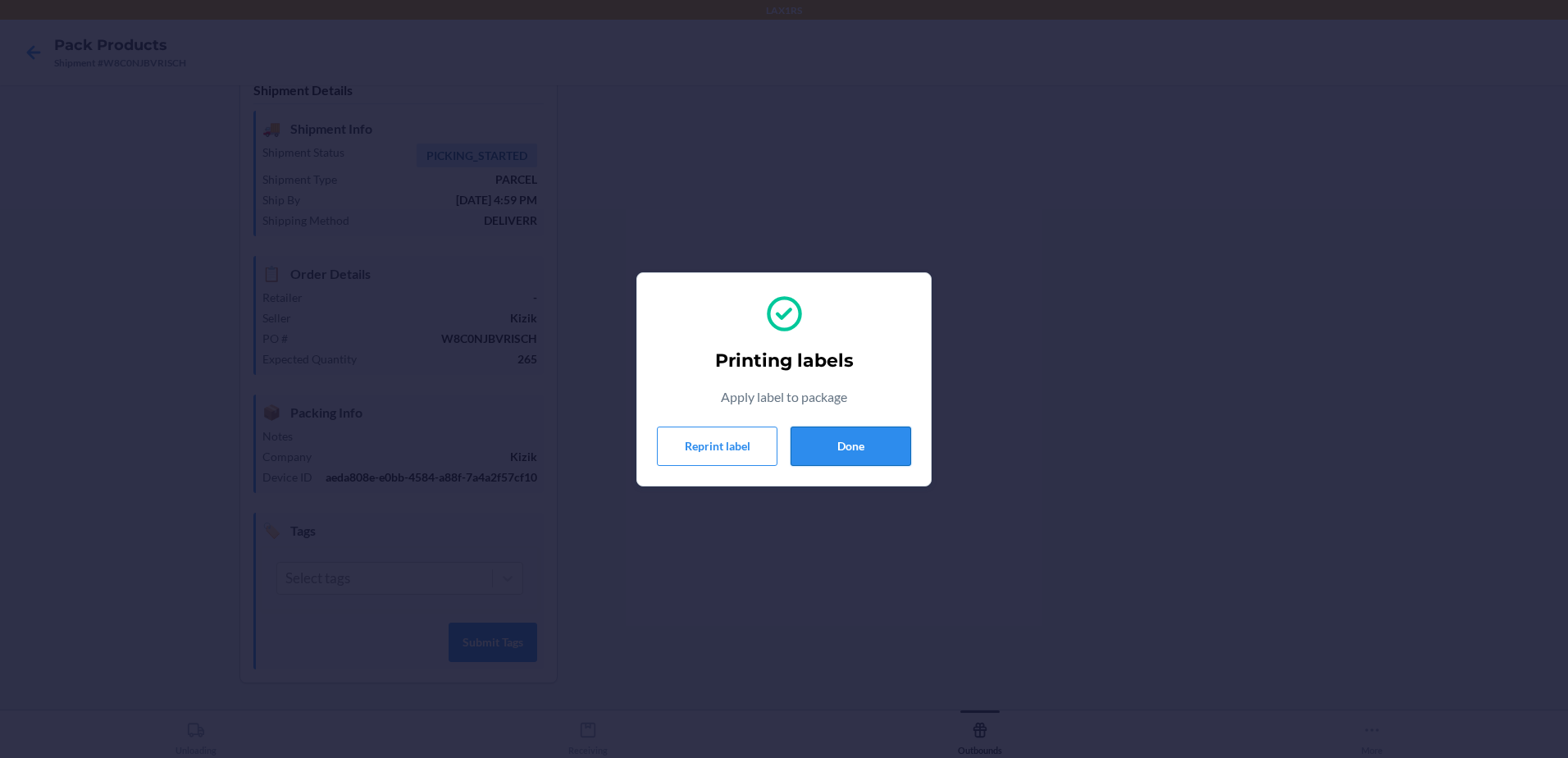
click at [819, 447] on button "Done" at bounding box center [851, 446] width 121 height 39
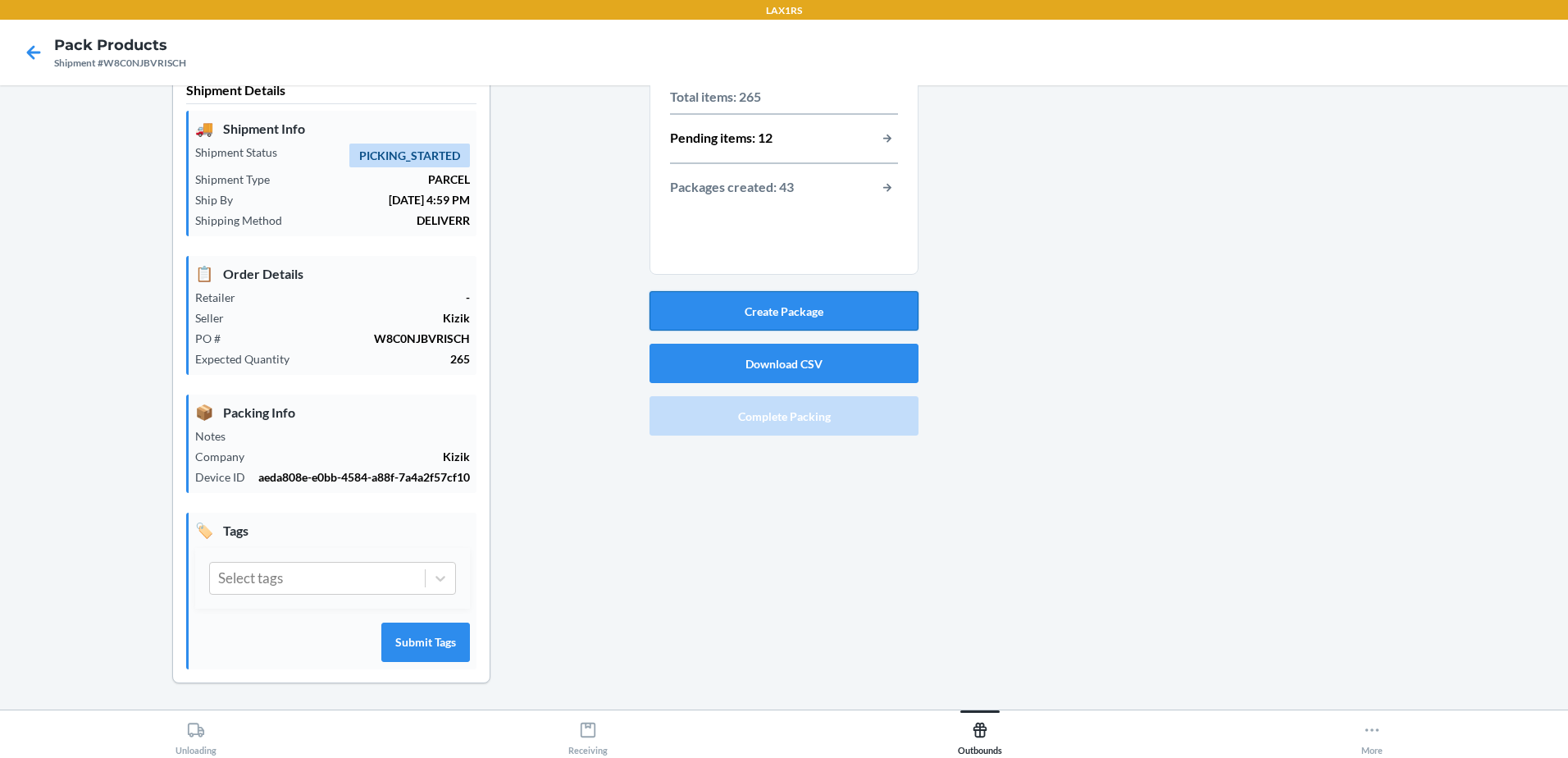
click at [863, 300] on button "Create Package" at bounding box center [784, 310] width 269 height 39
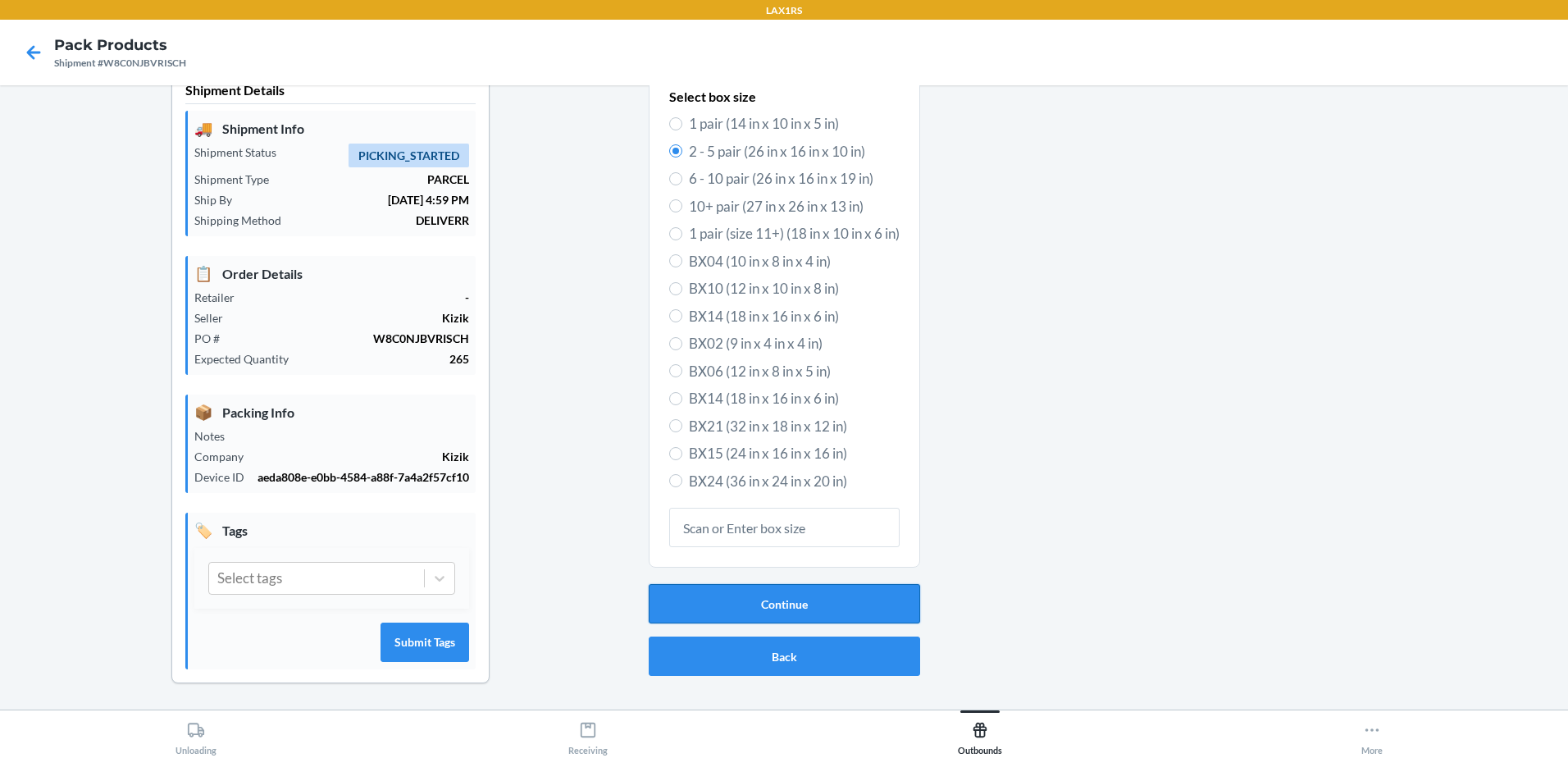
click at [842, 592] on button "Continue" at bounding box center [784, 603] width 271 height 39
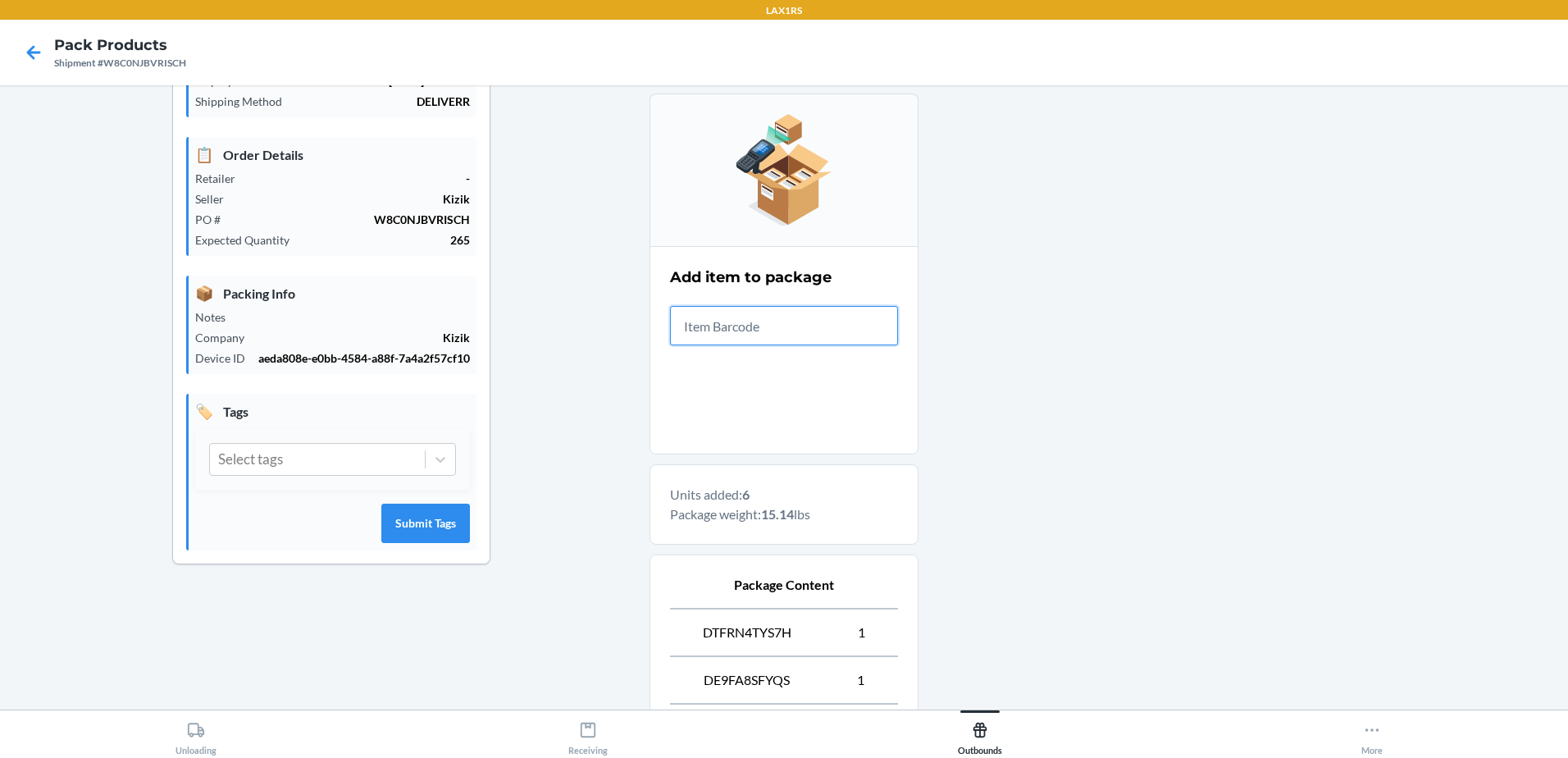
scroll to position [509, 0]
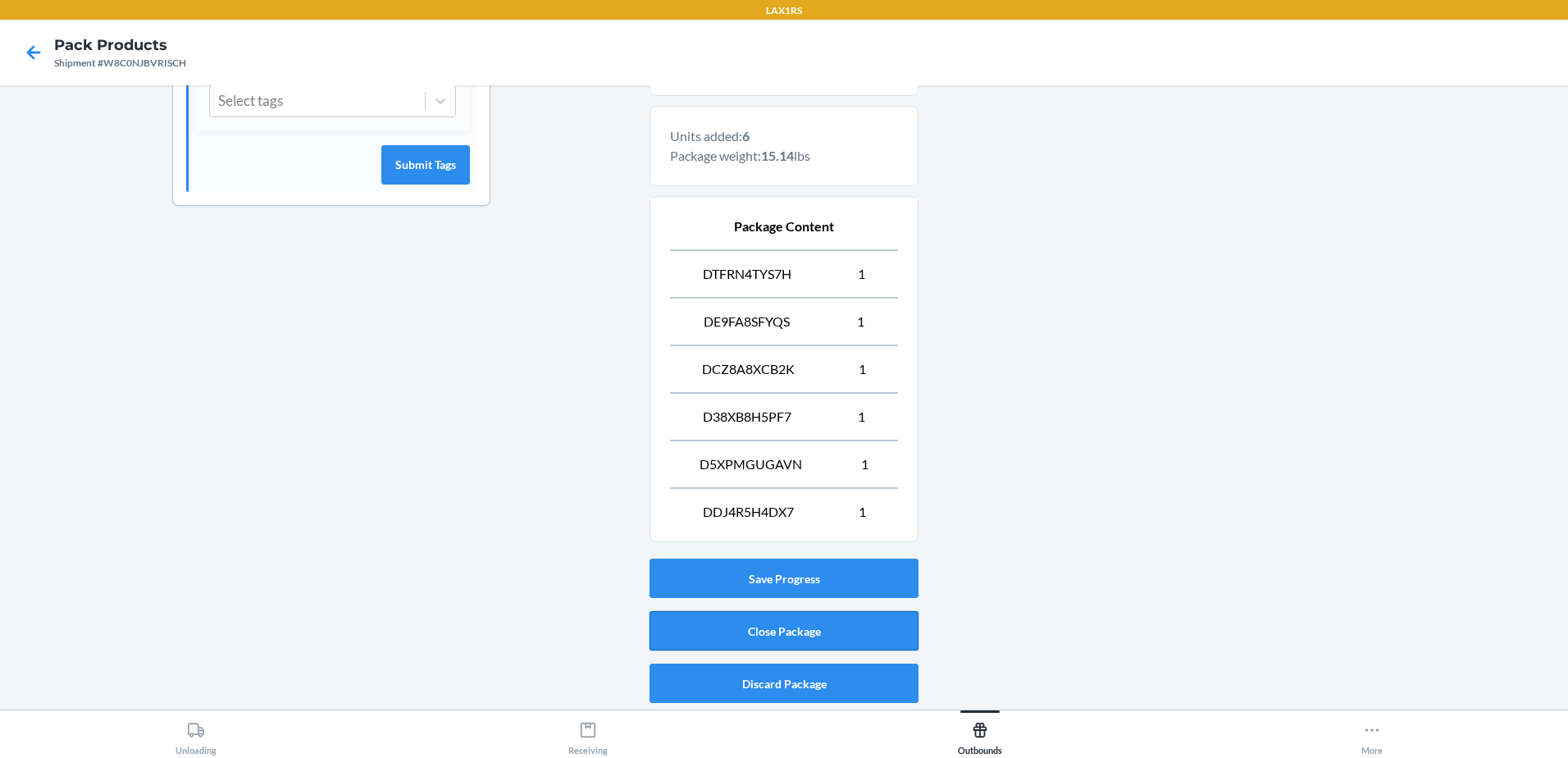
click at [876, 626] on button "Close Package" at bounding box center [784, 630] width 269 height 39
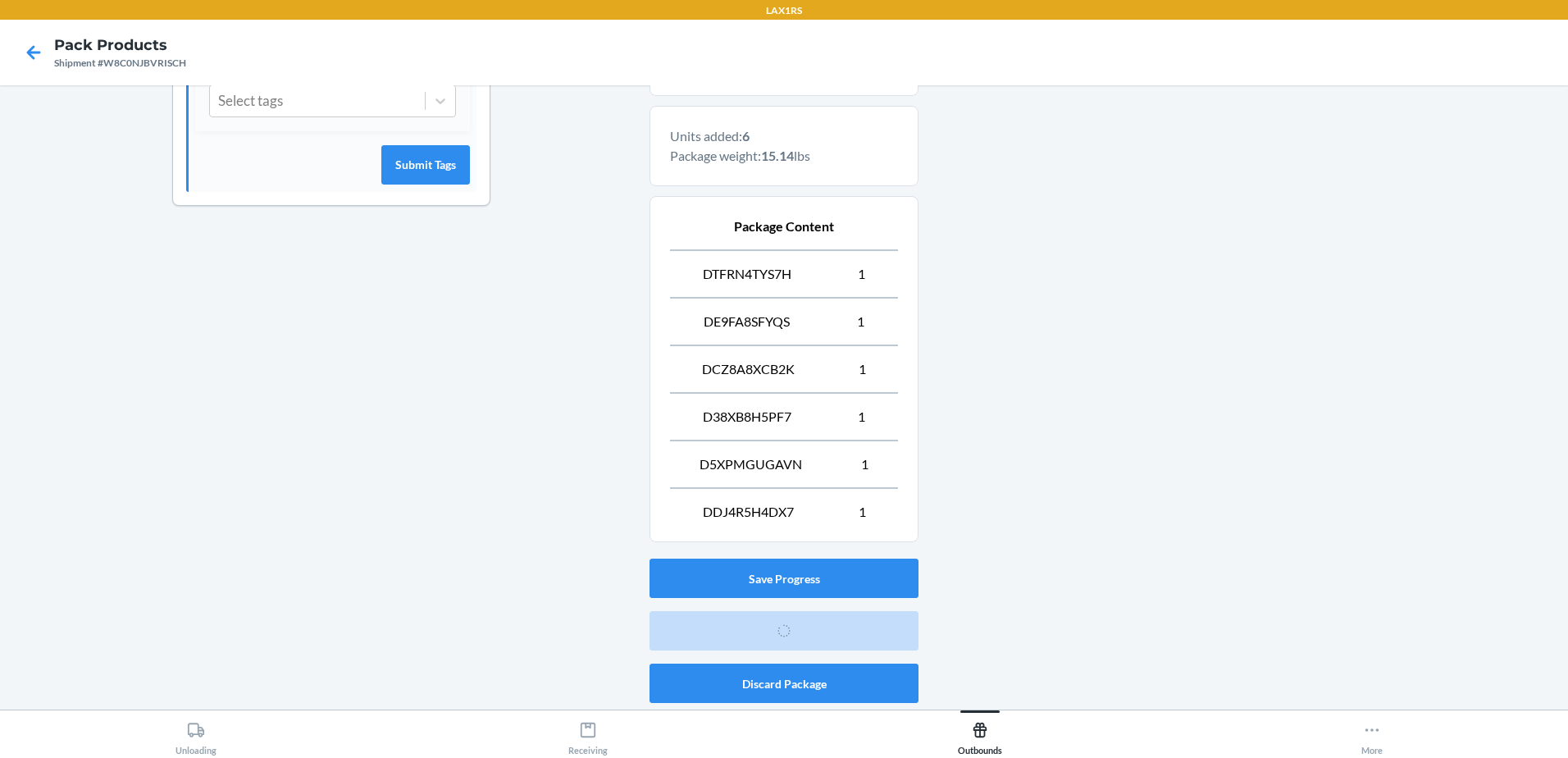
scroll to position [32, 0]
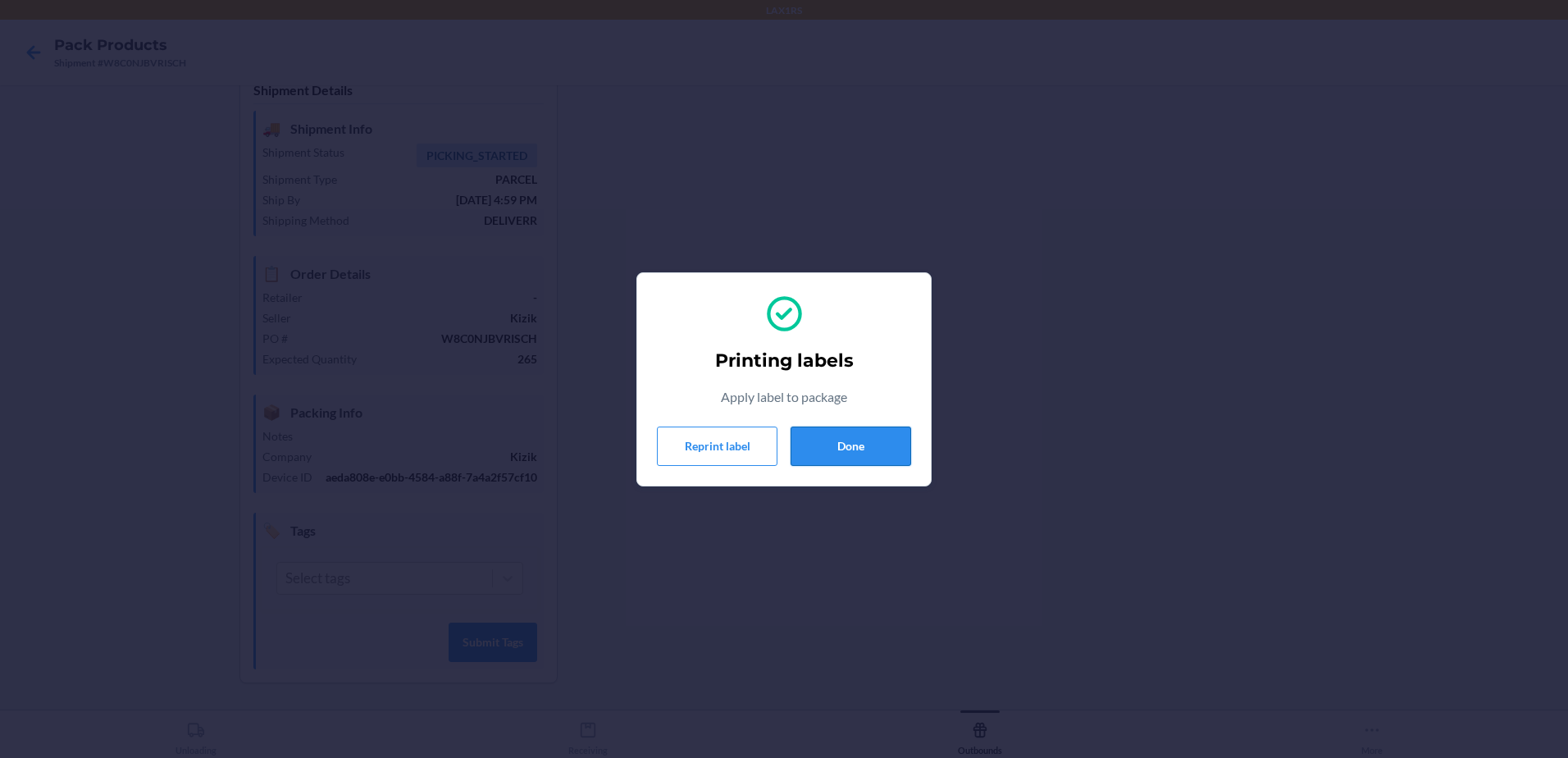
click at [890, 446] on button "Done" at bounding box center [851, 446] width 121 height 39
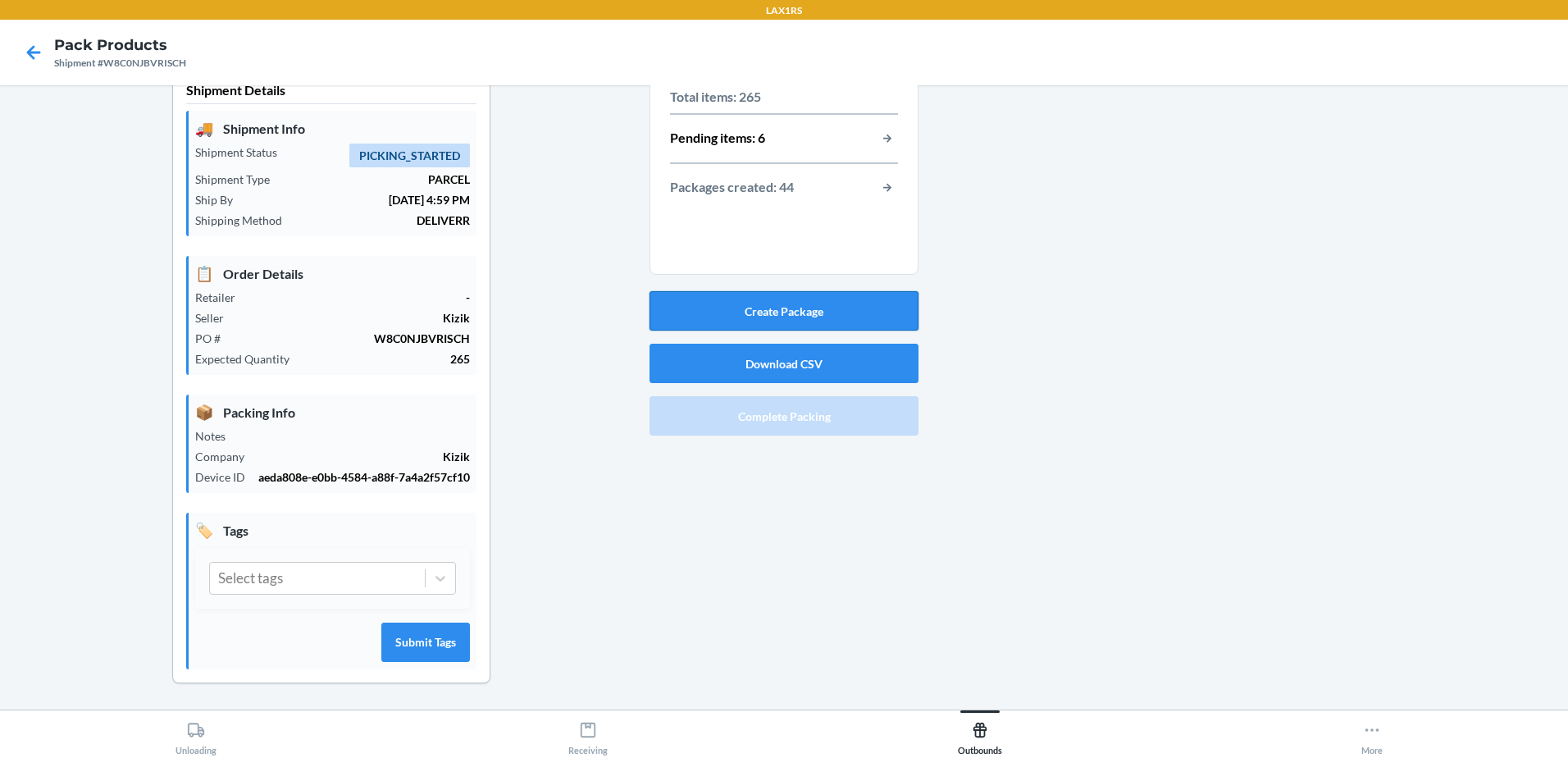
click at [811, 297] on button "Create Package" at bounding box center [784, 310] width 269 height 39
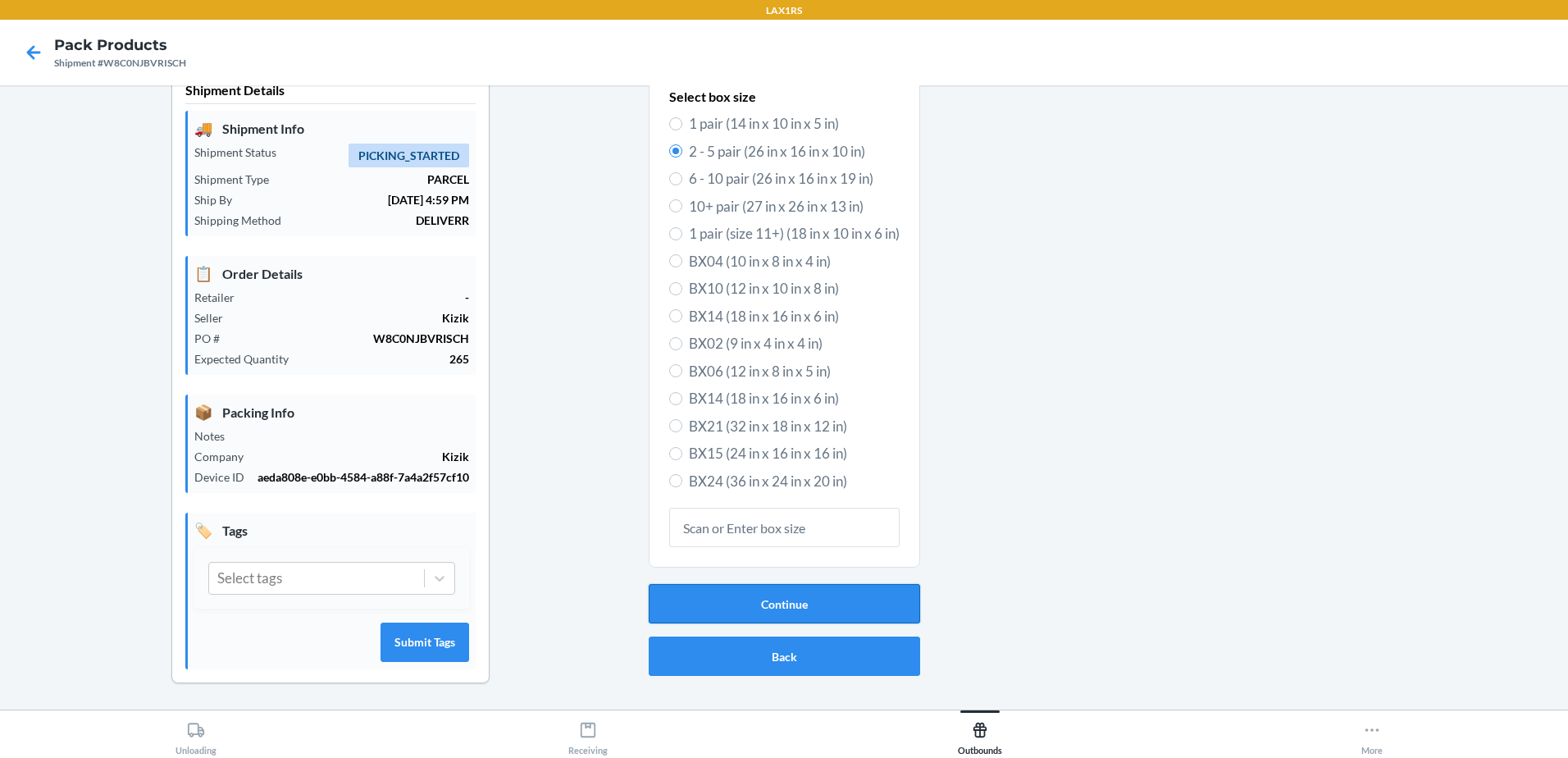
click at [766, 597] on button "Continue" at bounding box center [784, 603] width 271 height 39
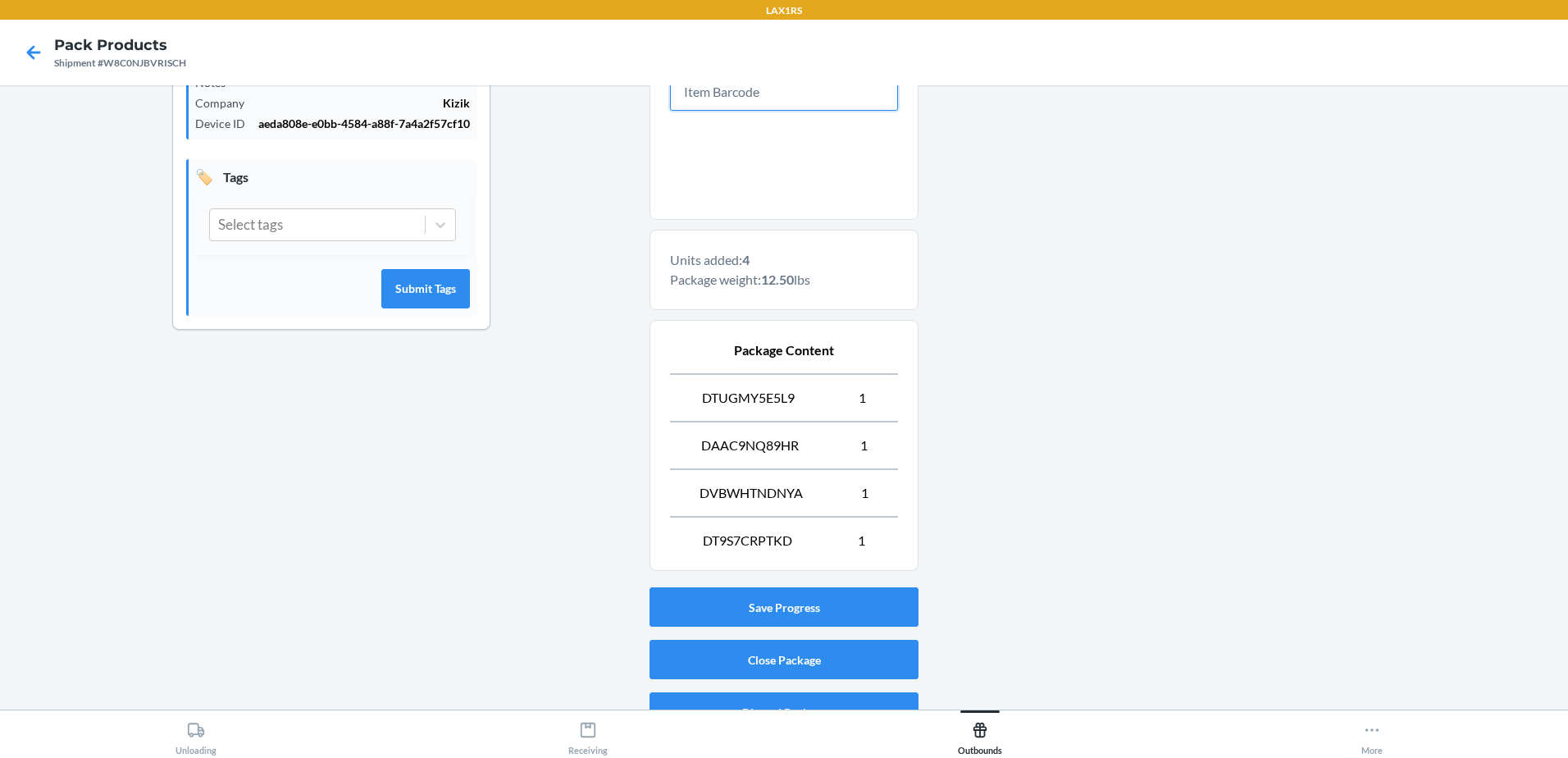
scroll to position [414, 0]
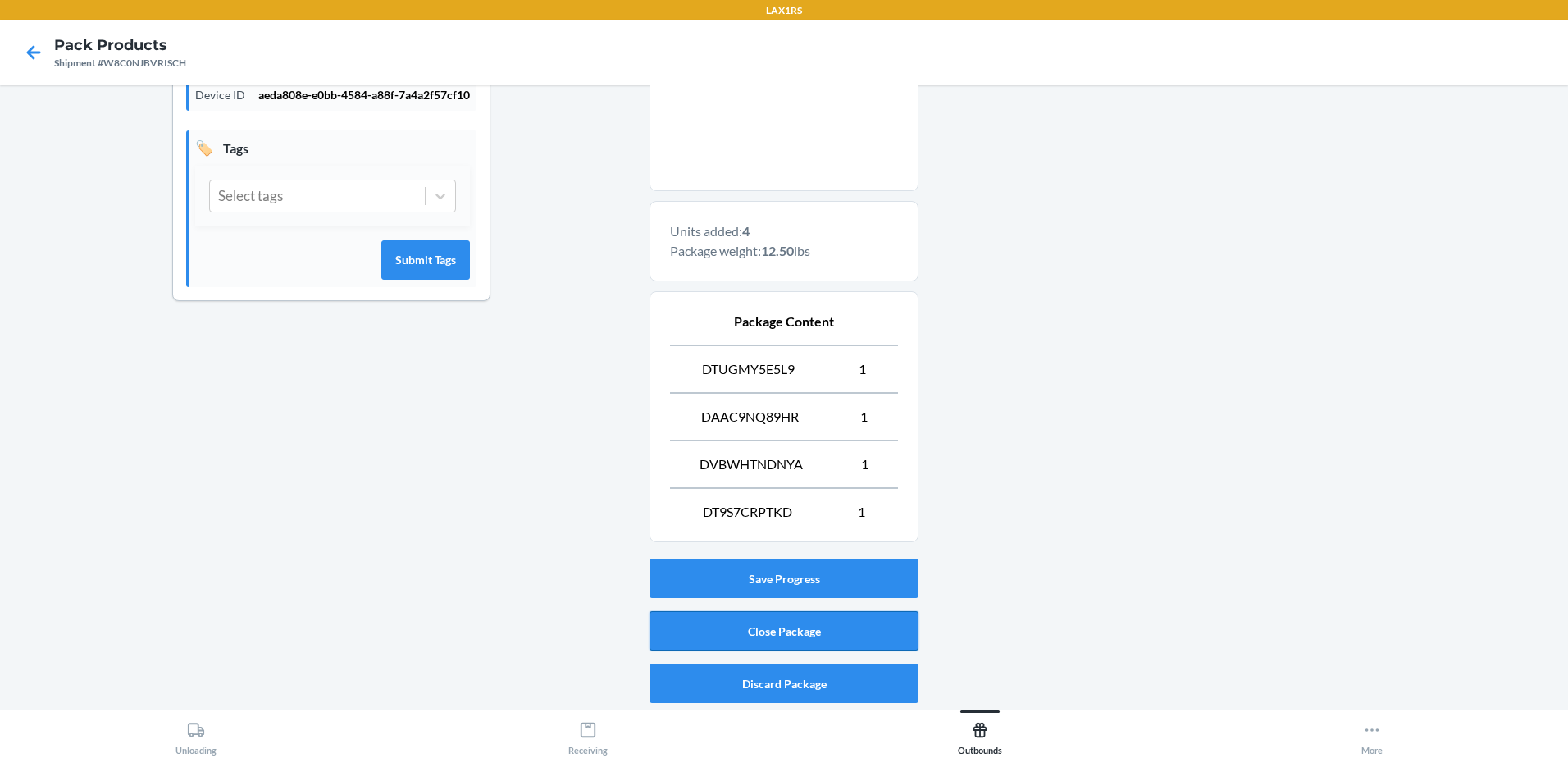
click at [891, 635] on button "Close Package" at bounding box center [784, 630] width 269 height 39
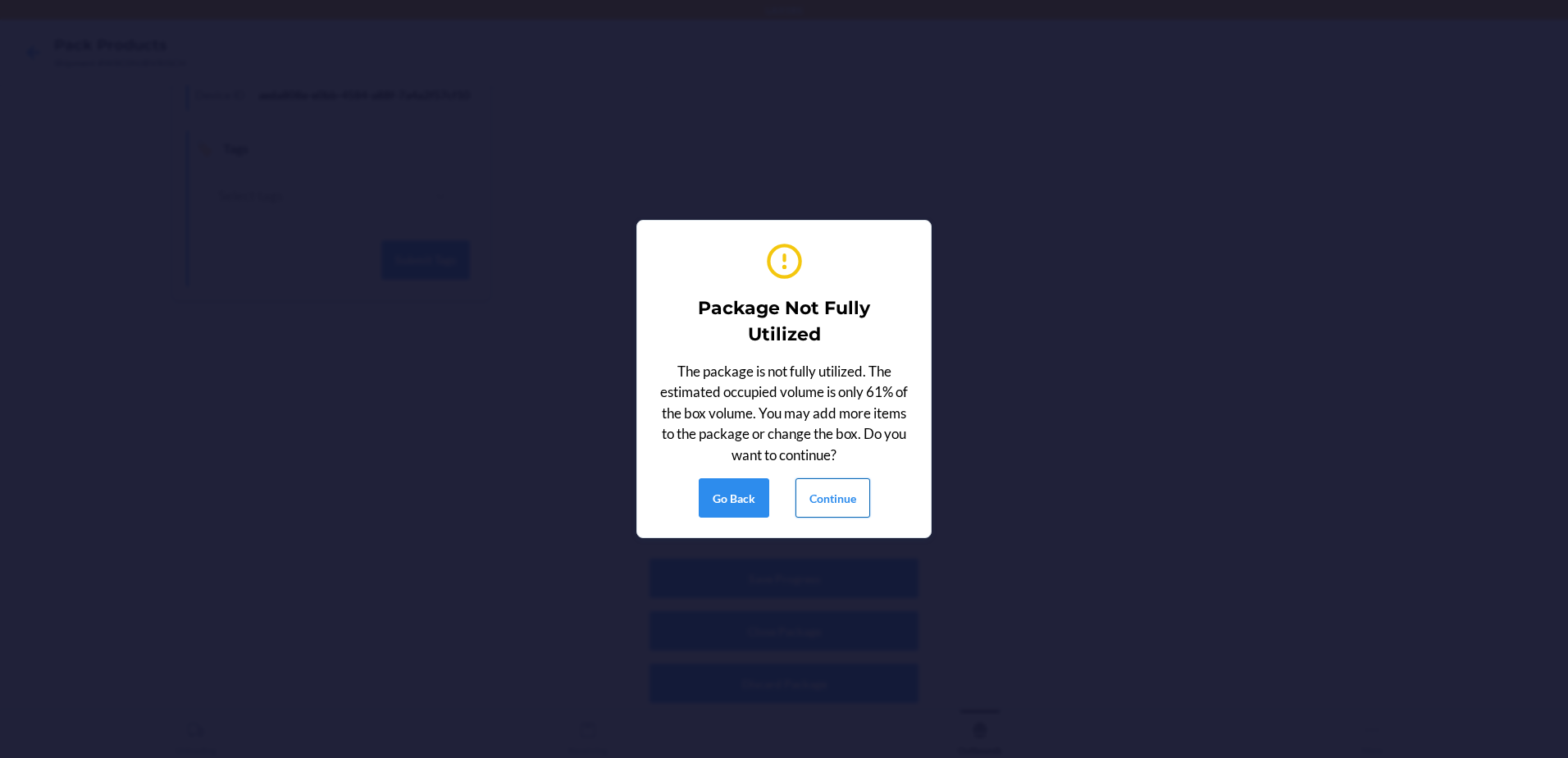
click at [832, 496] on button "Continue" at bounding box center [832, 498] width 74 height 39
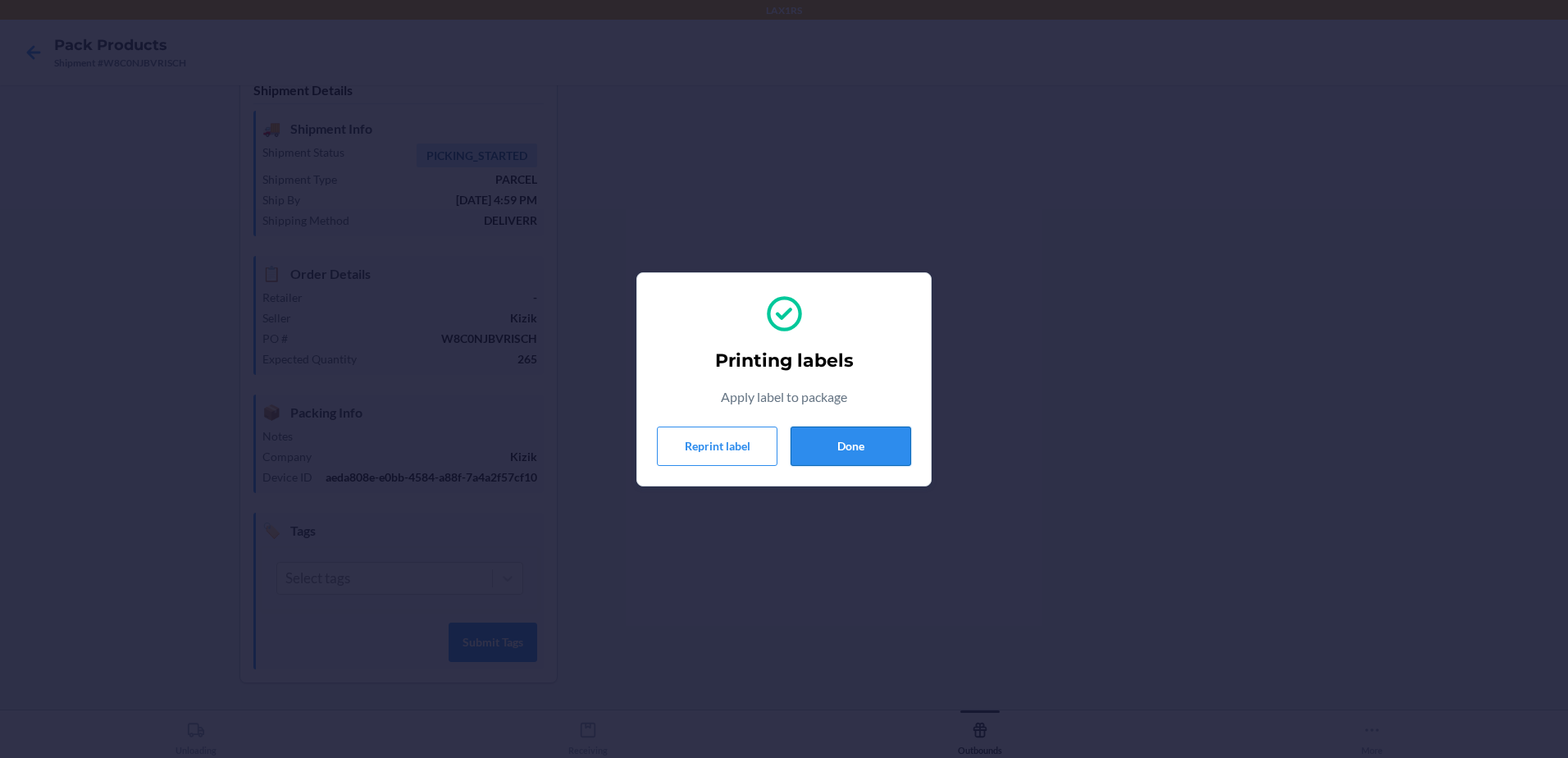
click at [880, 439] on button "Done" at bounding box center [851, 446] width 121 height 39
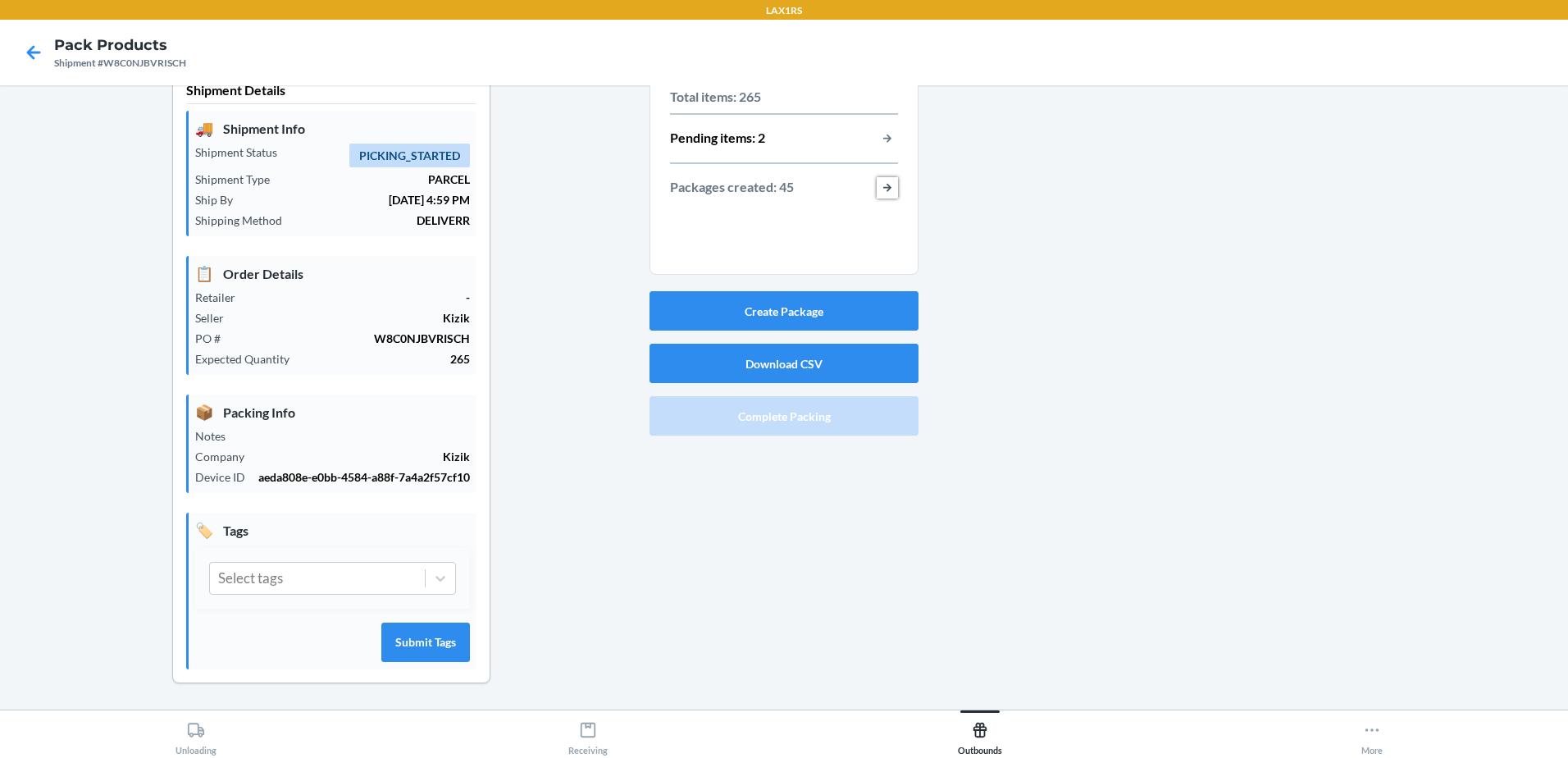
click at [889, 185] on button "button-view-packages-created" at bounding box center [887, 188] width 21 height 21
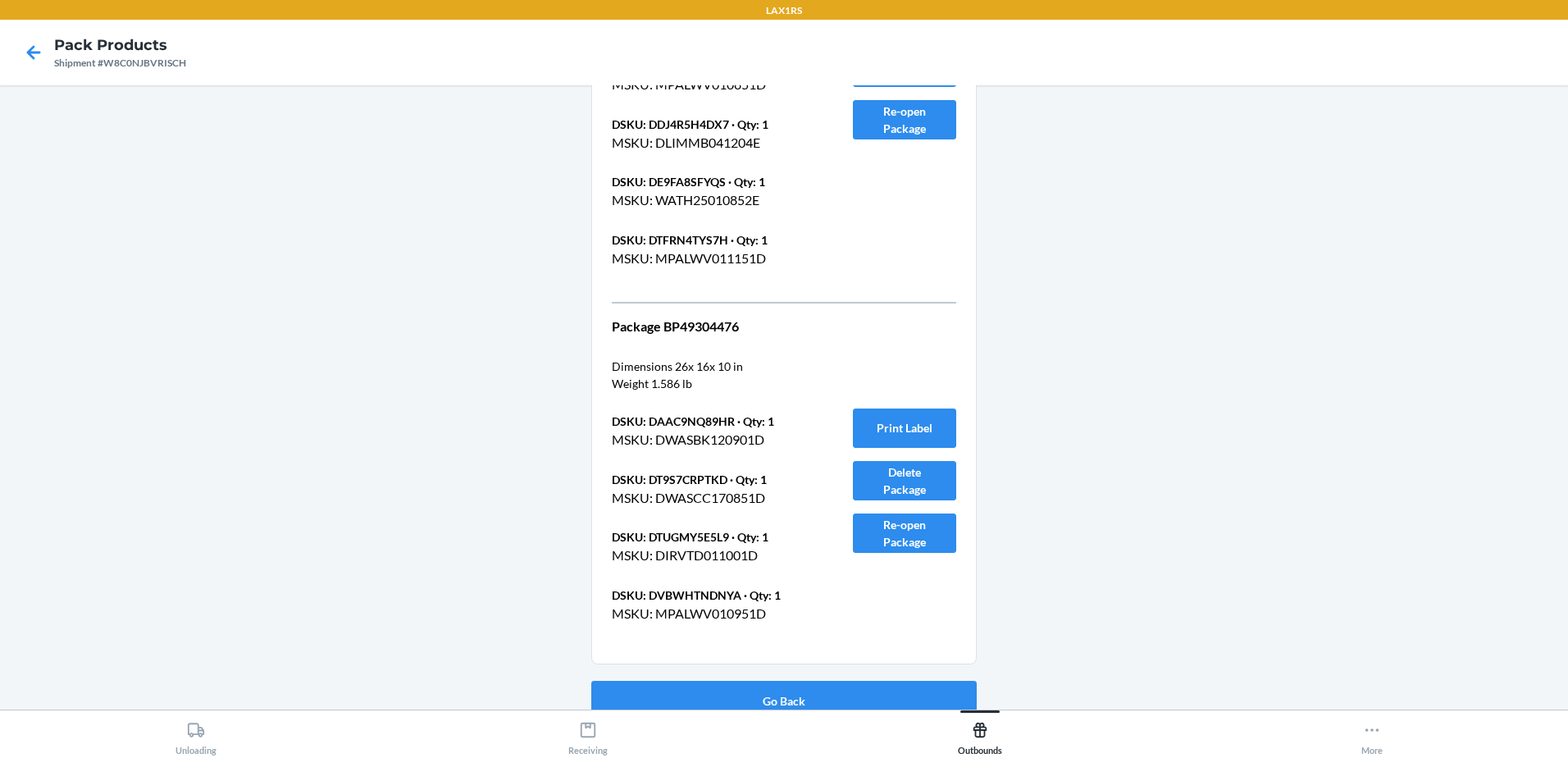
scroll to position [19488, 0]
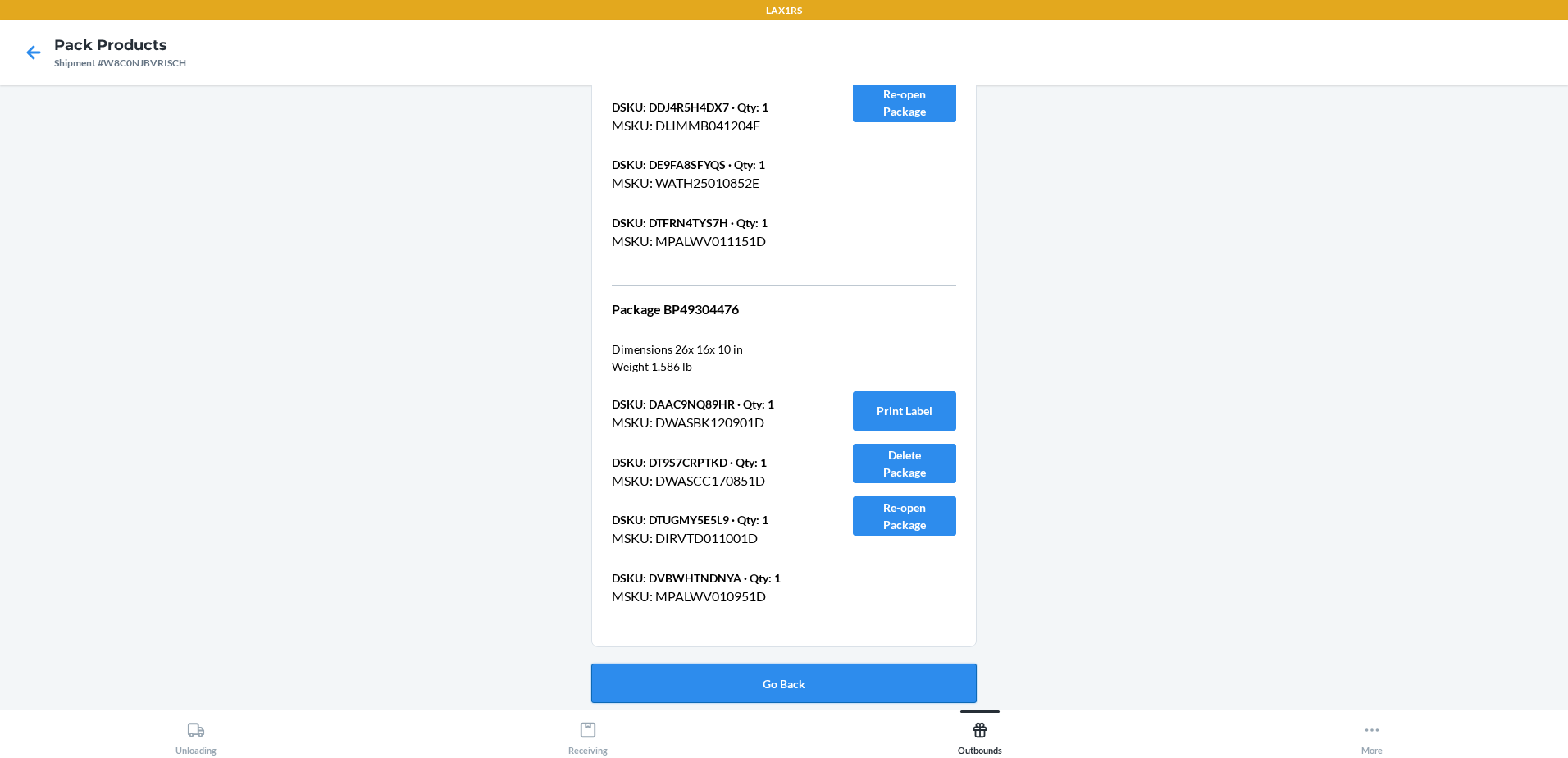
click at [805, 677] on button "Go Back" at bounding box center [784, 683] width 385 height 39
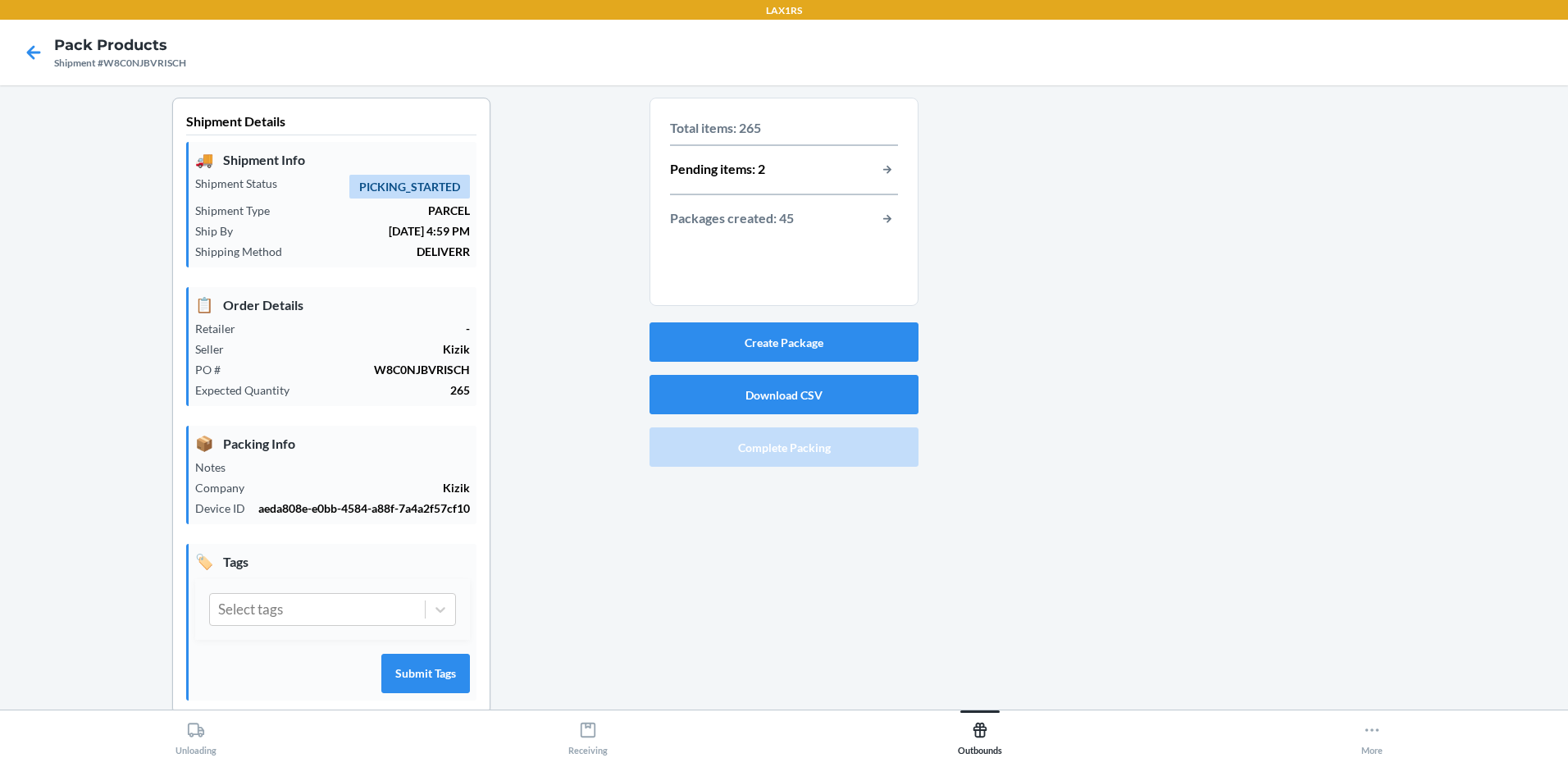
scroll to position [0, 0]
click at [880, 167] on button "button-view-pending-items" at bounding box center [887, 171] width 21 height 21
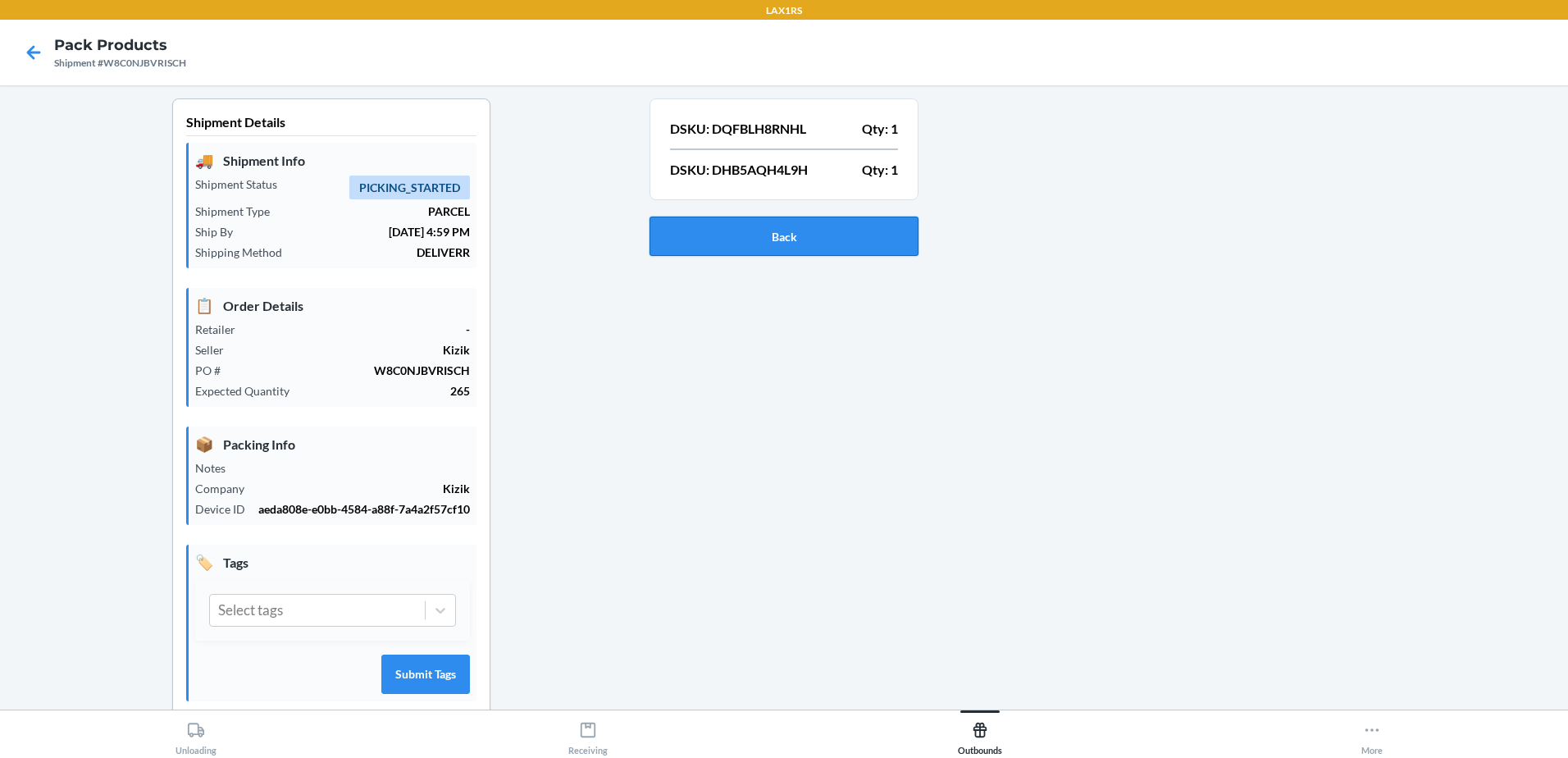
click at [756, 242] on button "Back" at bounding box center [784, 236] width 269 height 39
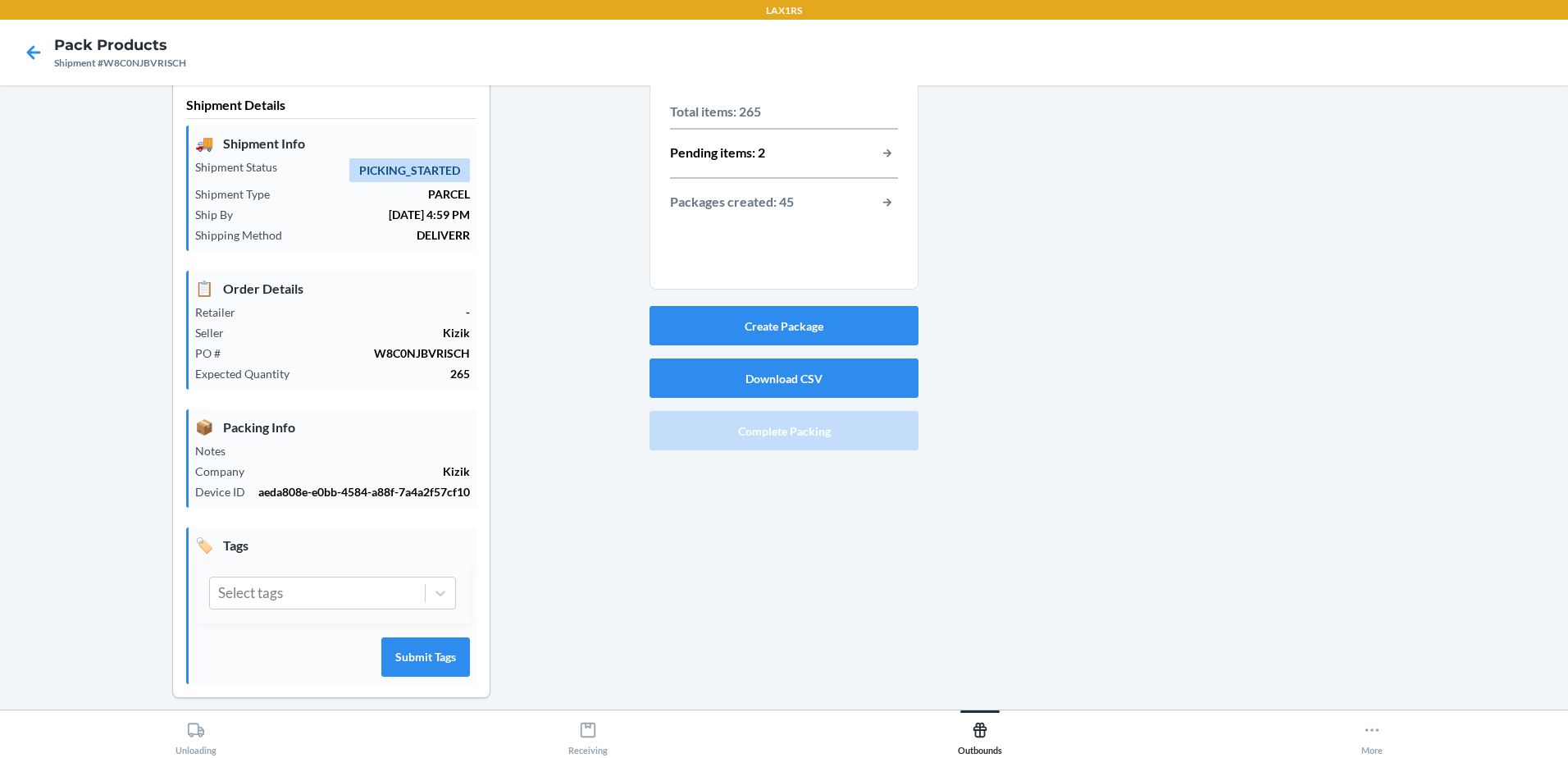
scroll to position [32, 0]
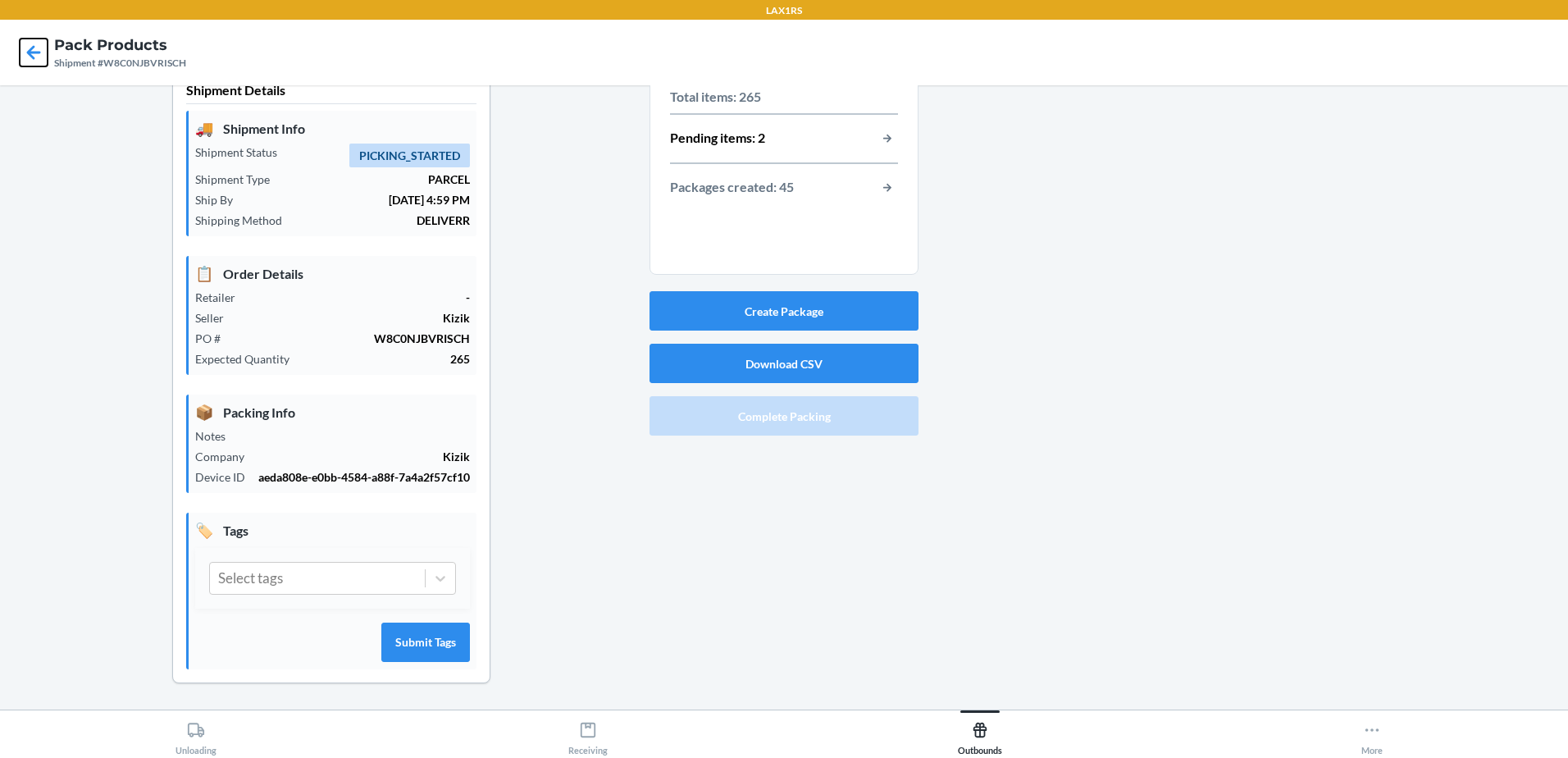
drag, startPoint x: 25, startPoint y: 53, endPoint x: 61, endPoint y: 60, distance: 36.7
click at [28, 54] on icon at bounding box center [33, 53] width 28 height 28
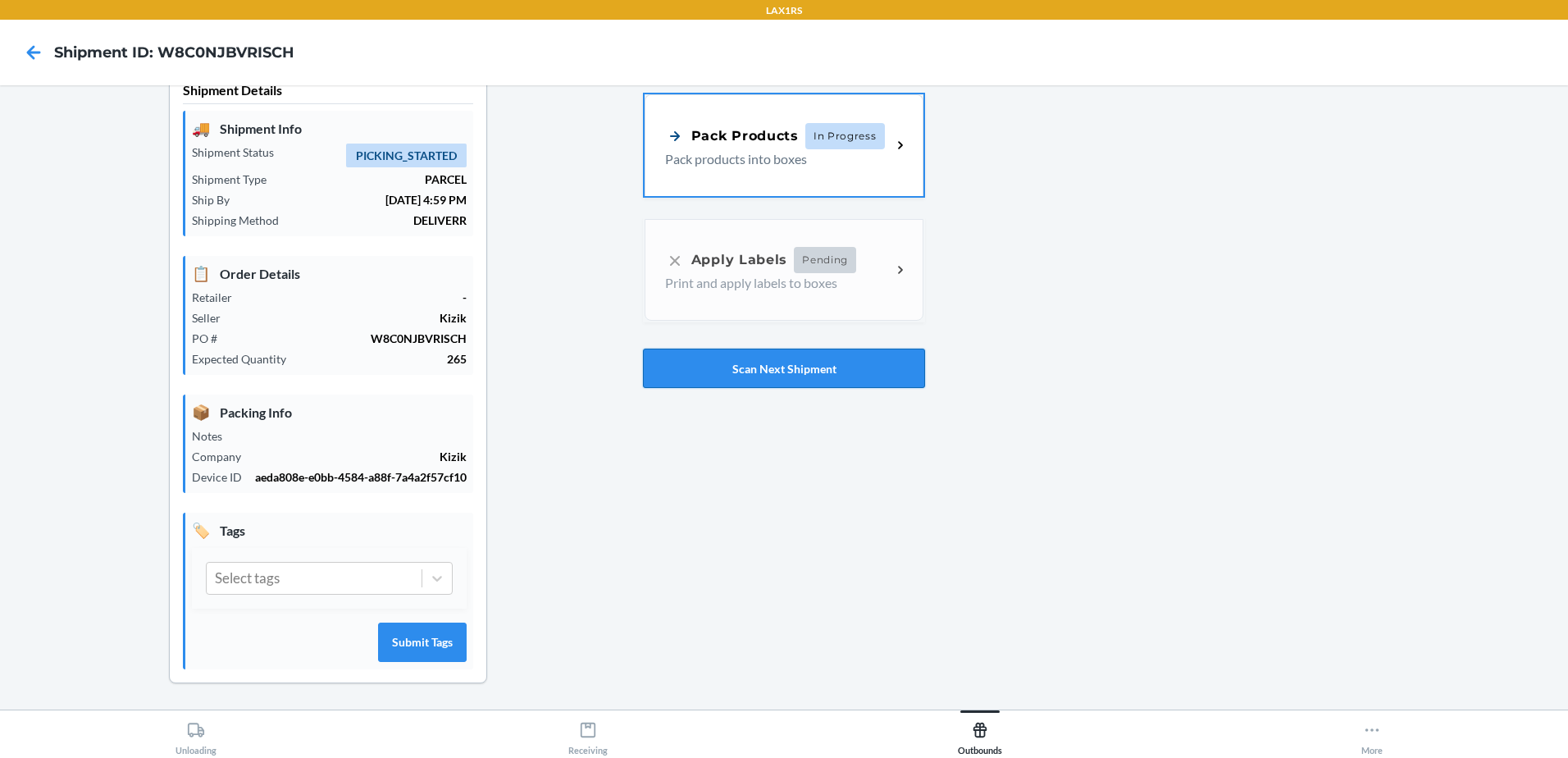
click at [820, 365] on button "Scan Next Shipment" at bounding box center [784, 368] width 282 height 39
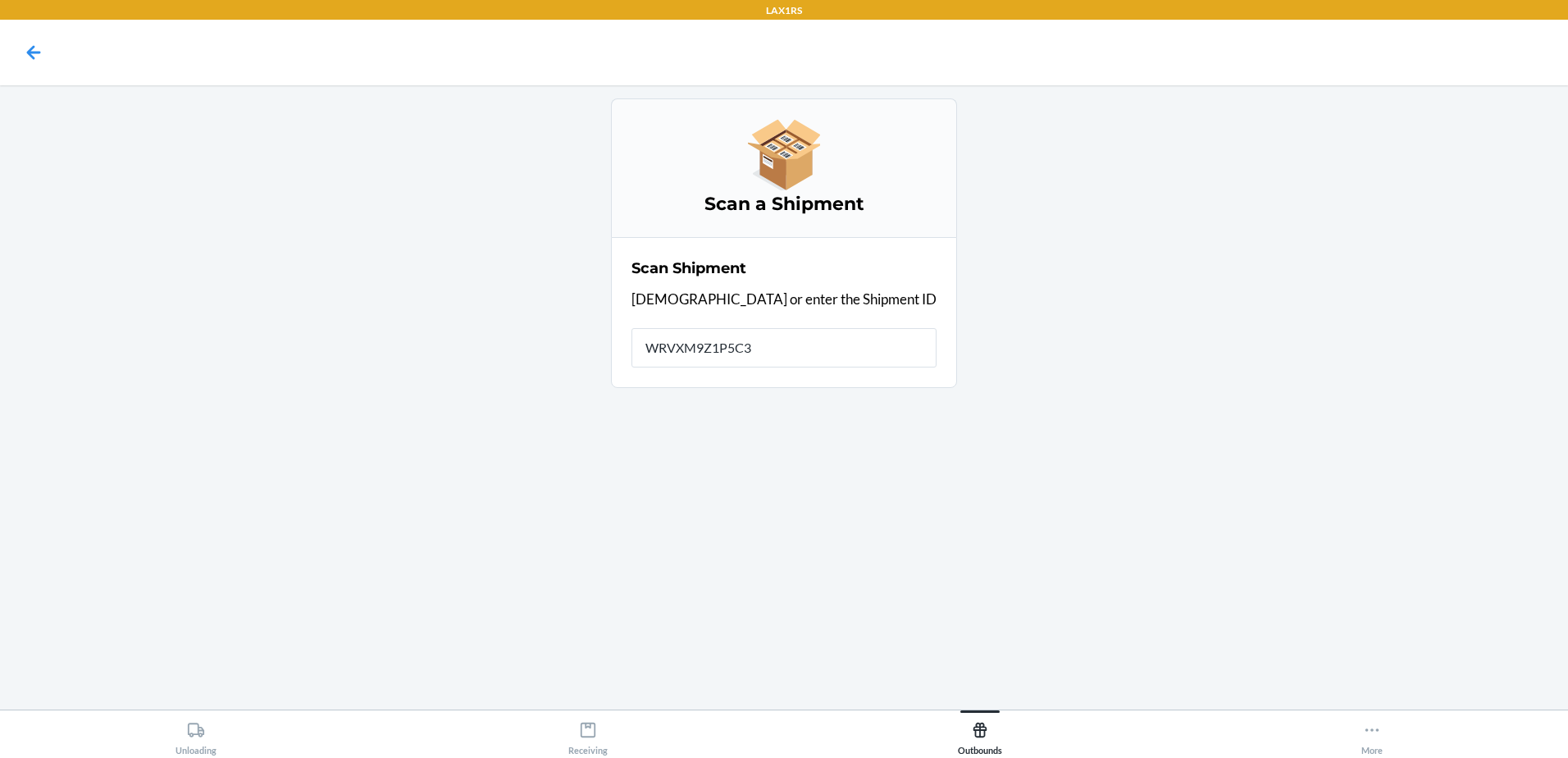
type input "WRVXM9Z1P5C3B"
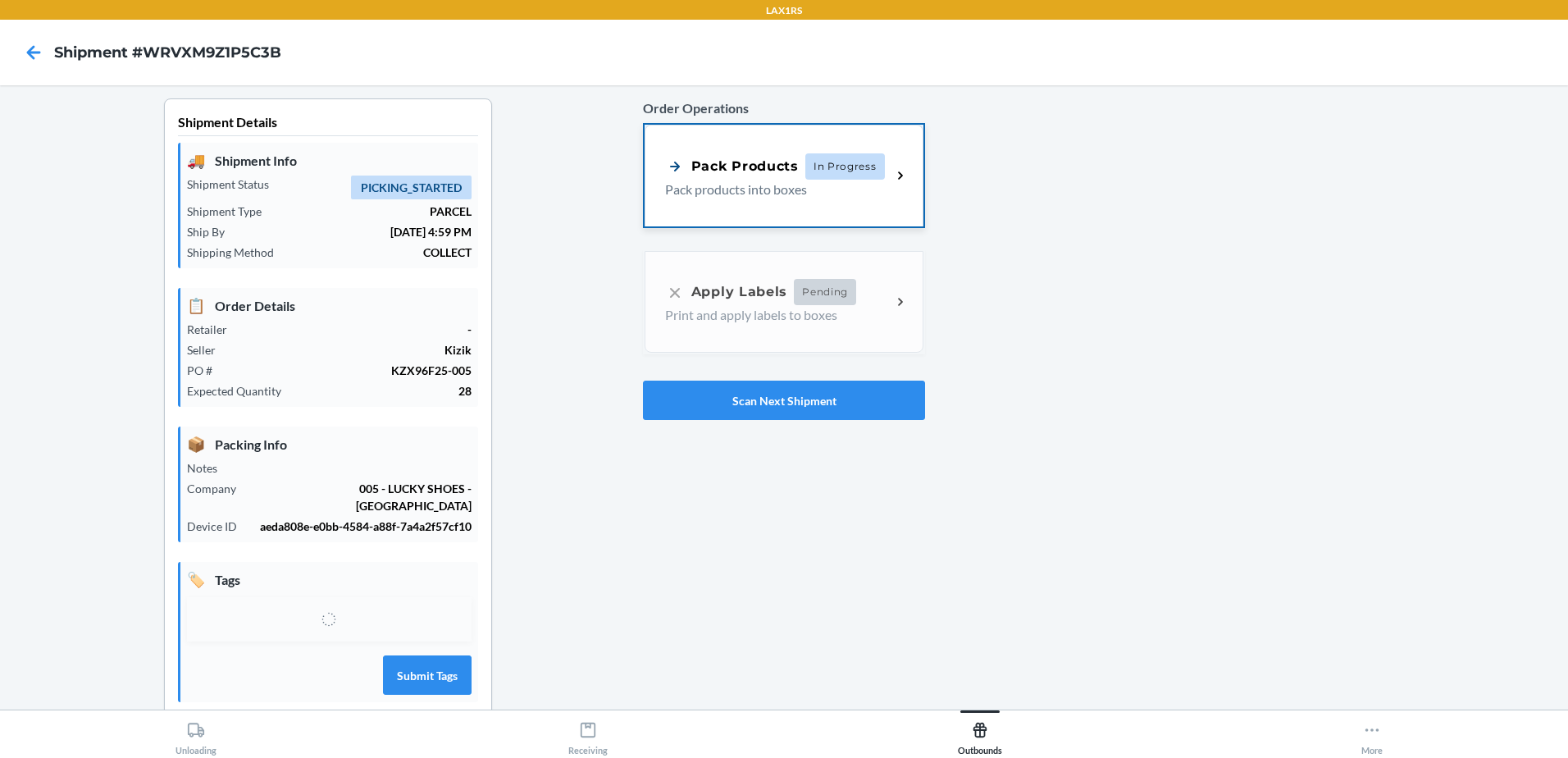
click at [864, 173] on span "In Progress" at bounding box center [845, 166] width 80 height 26
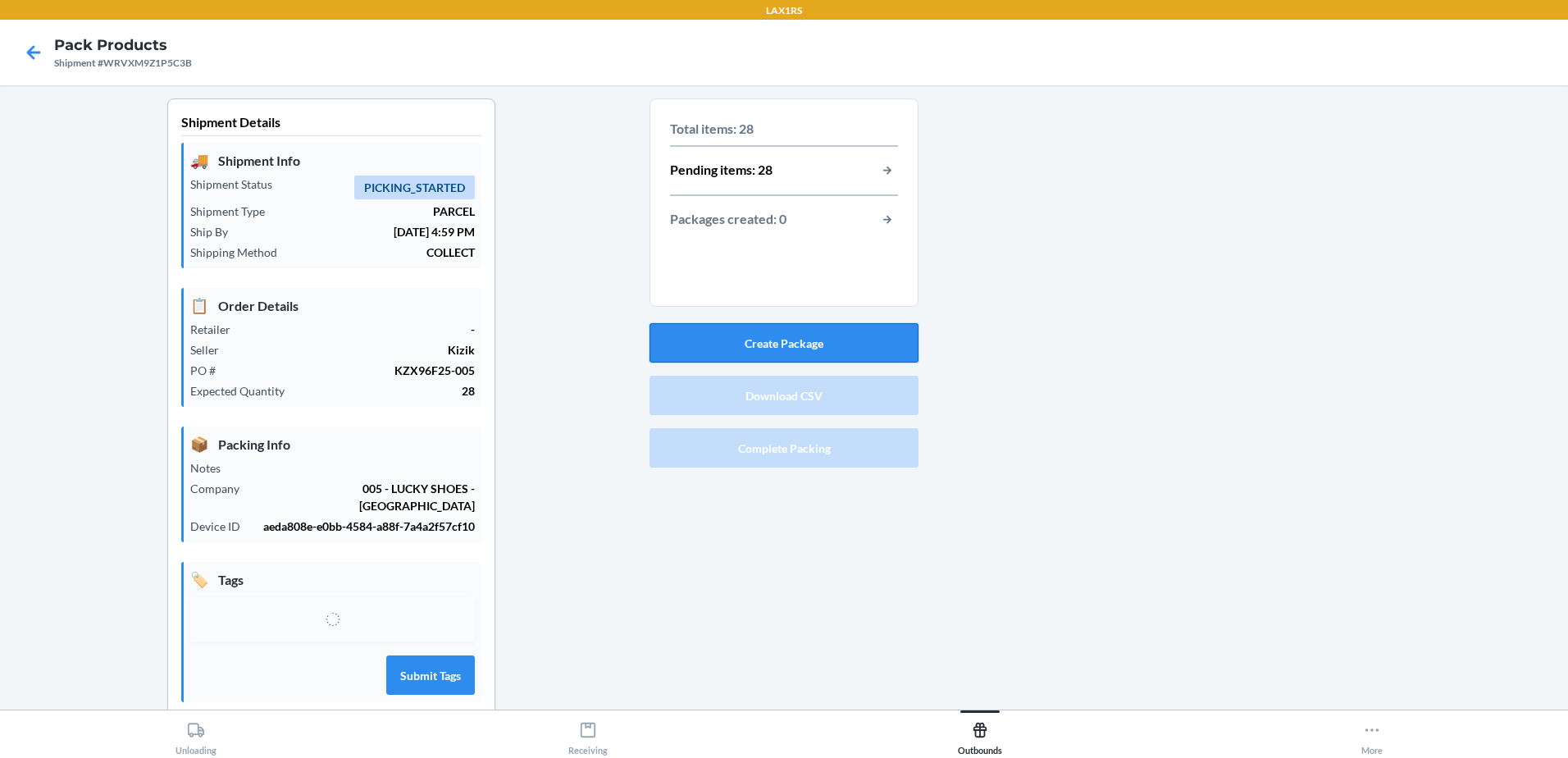
click at [873, 347] on button "Create Package" at bounding box center [784, 342] width 269 height 39
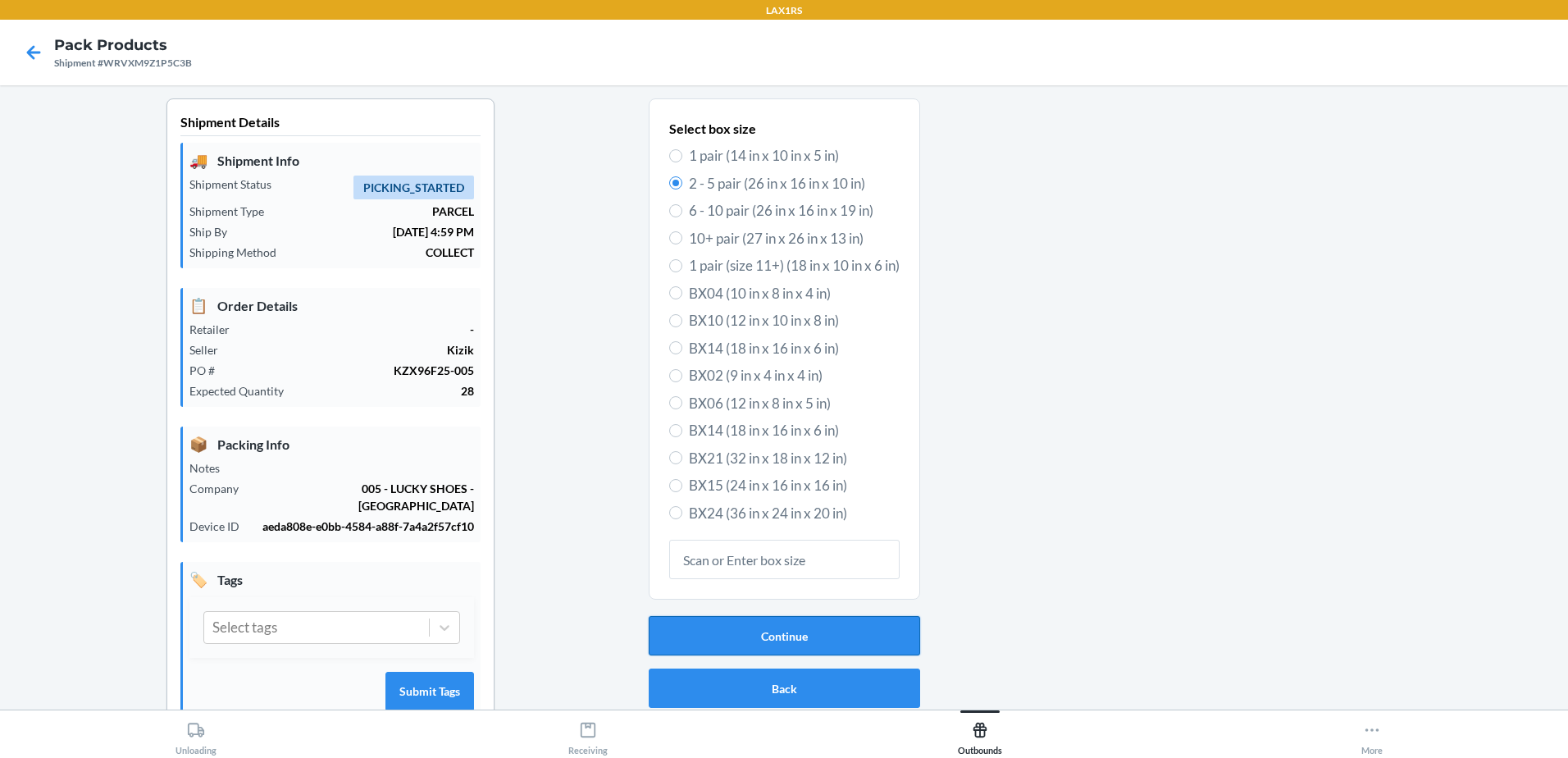
drag, startPoint x: 884, startPoint y: 638, endPoint x: 904, endPoint y: 640, distance: 20.1
click at [904, 640] on button "Continue" at bounding box center [784, 635] width 271 height 39
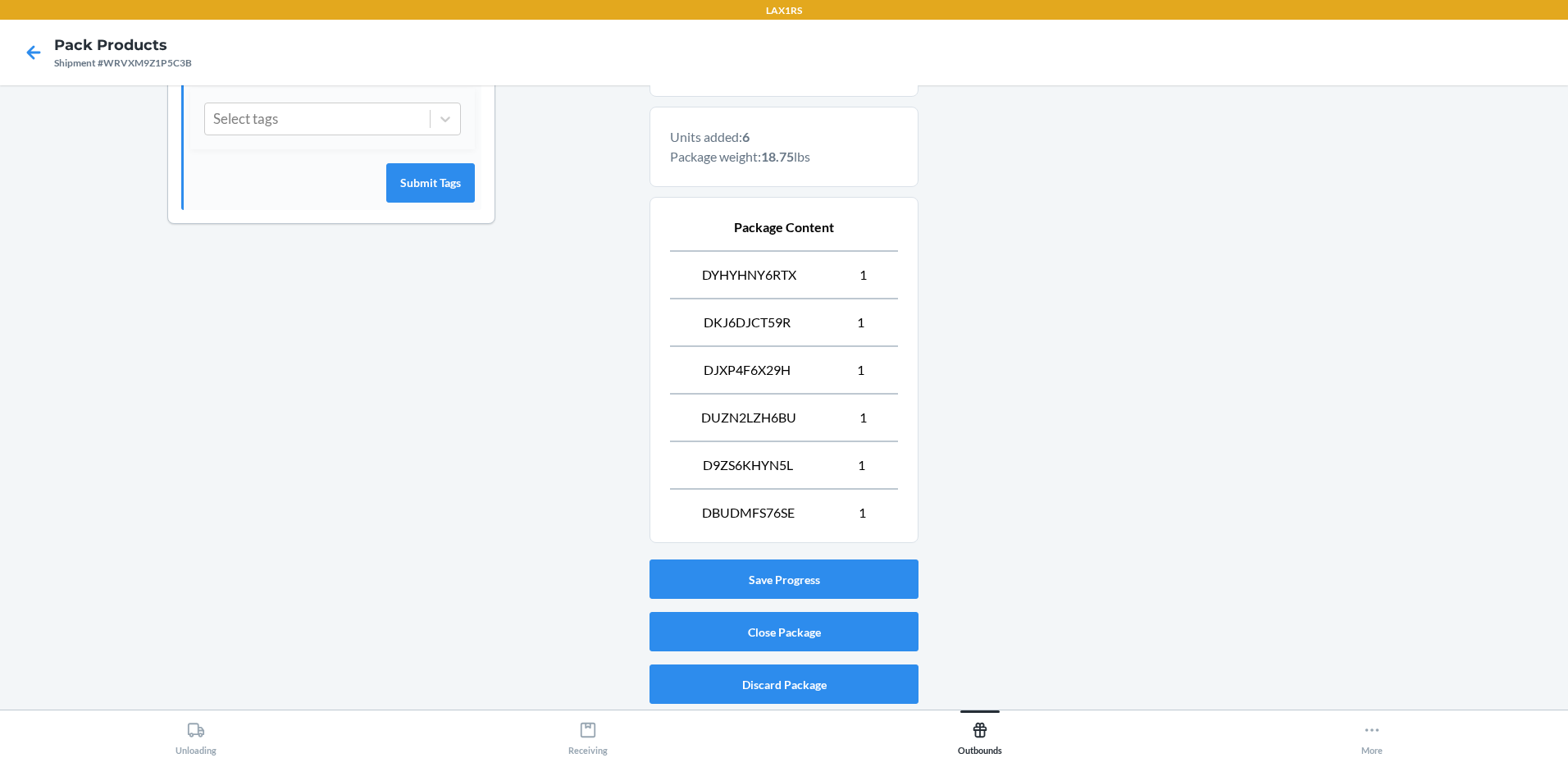
scroll to position [509, 0]
click at [784, 624] on button "Close Package" at bounding box center [784, 630] width 269 height 39
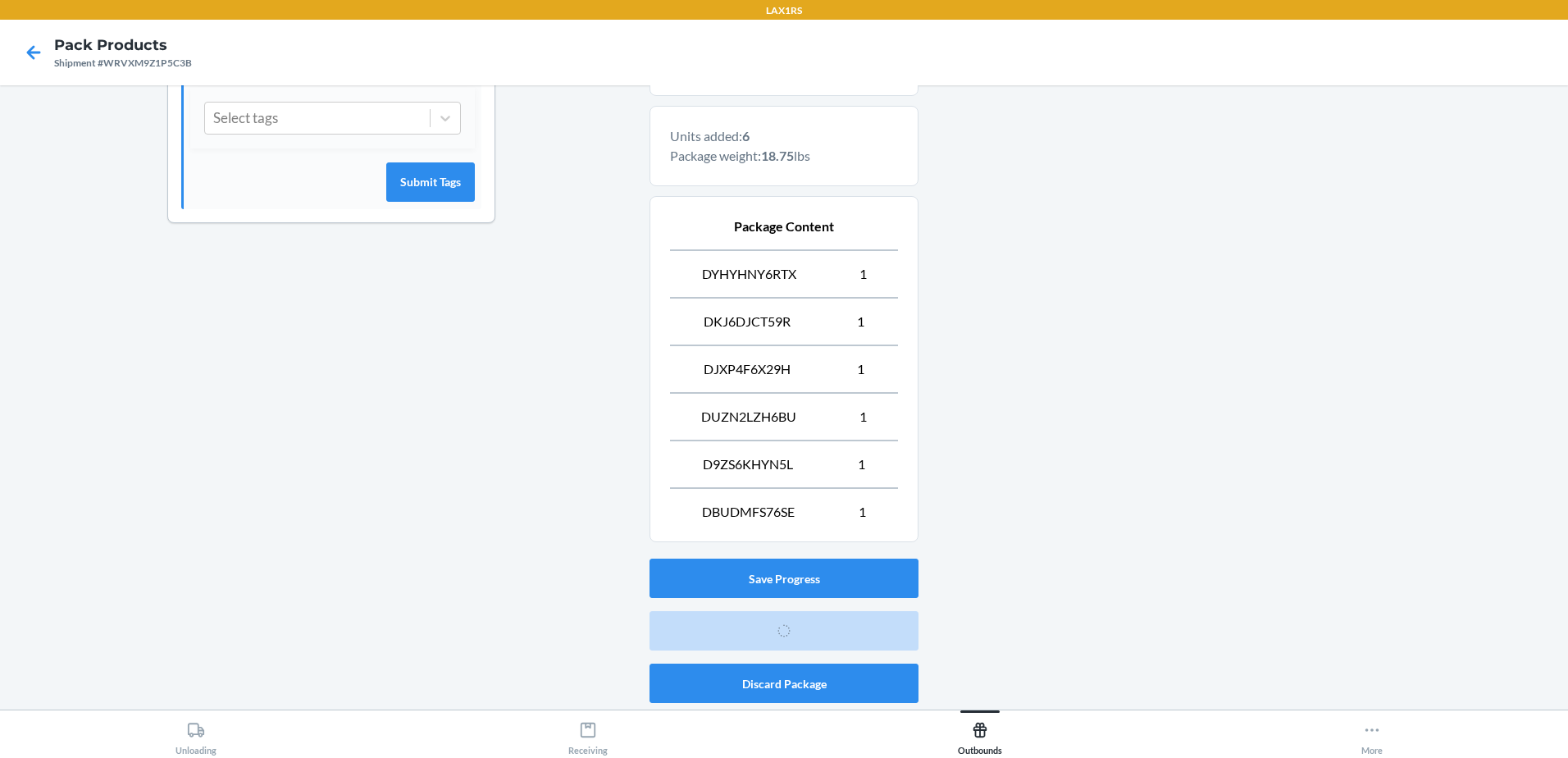
scroll to position [49, 0]
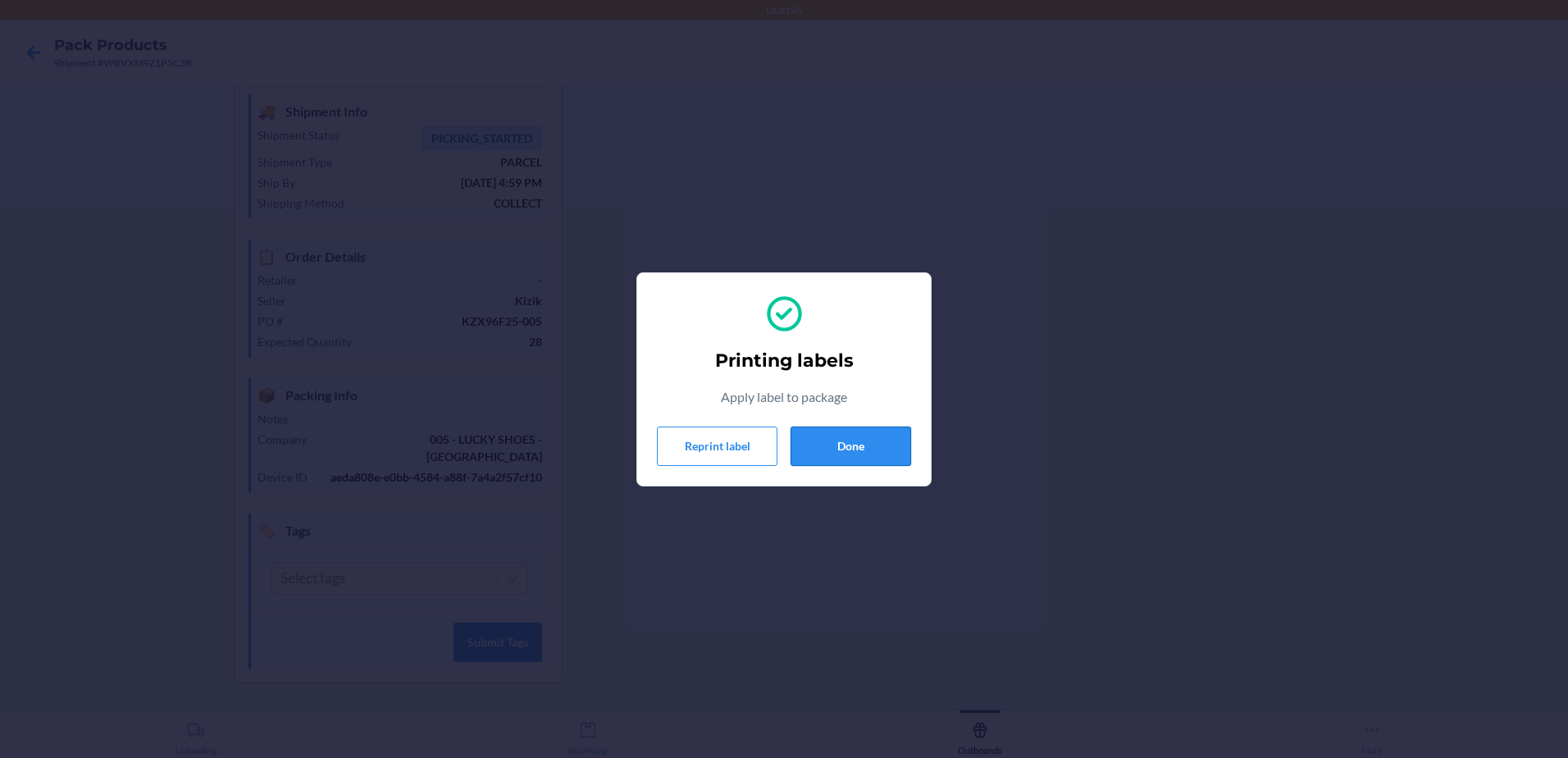
click at [876, 439] on button "Done" at bounding box center [851, 446] width 121 height 39
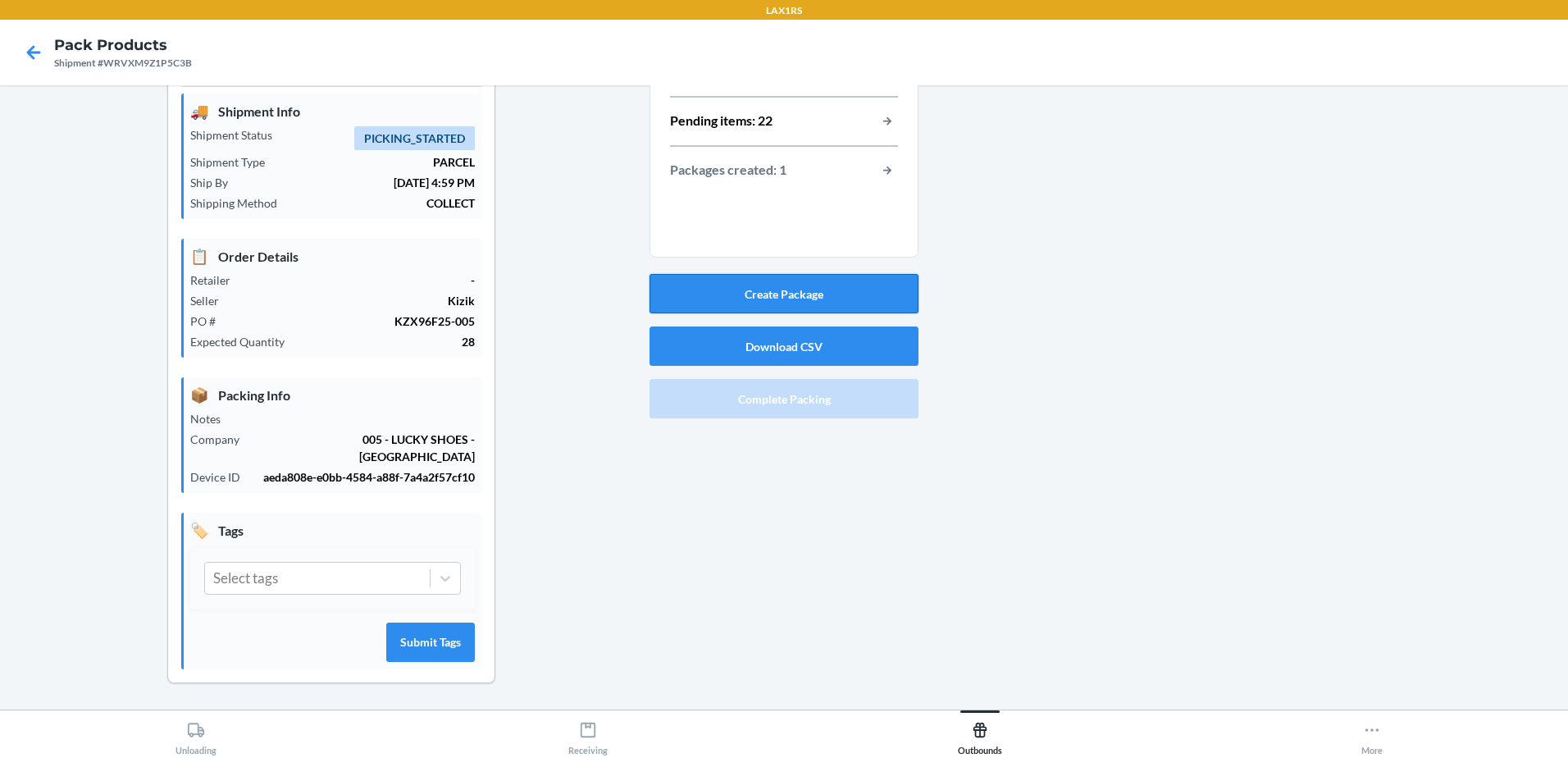
click at [825, 289] on button "Create Package" at bounding box center [784, 294] width 269 height 39
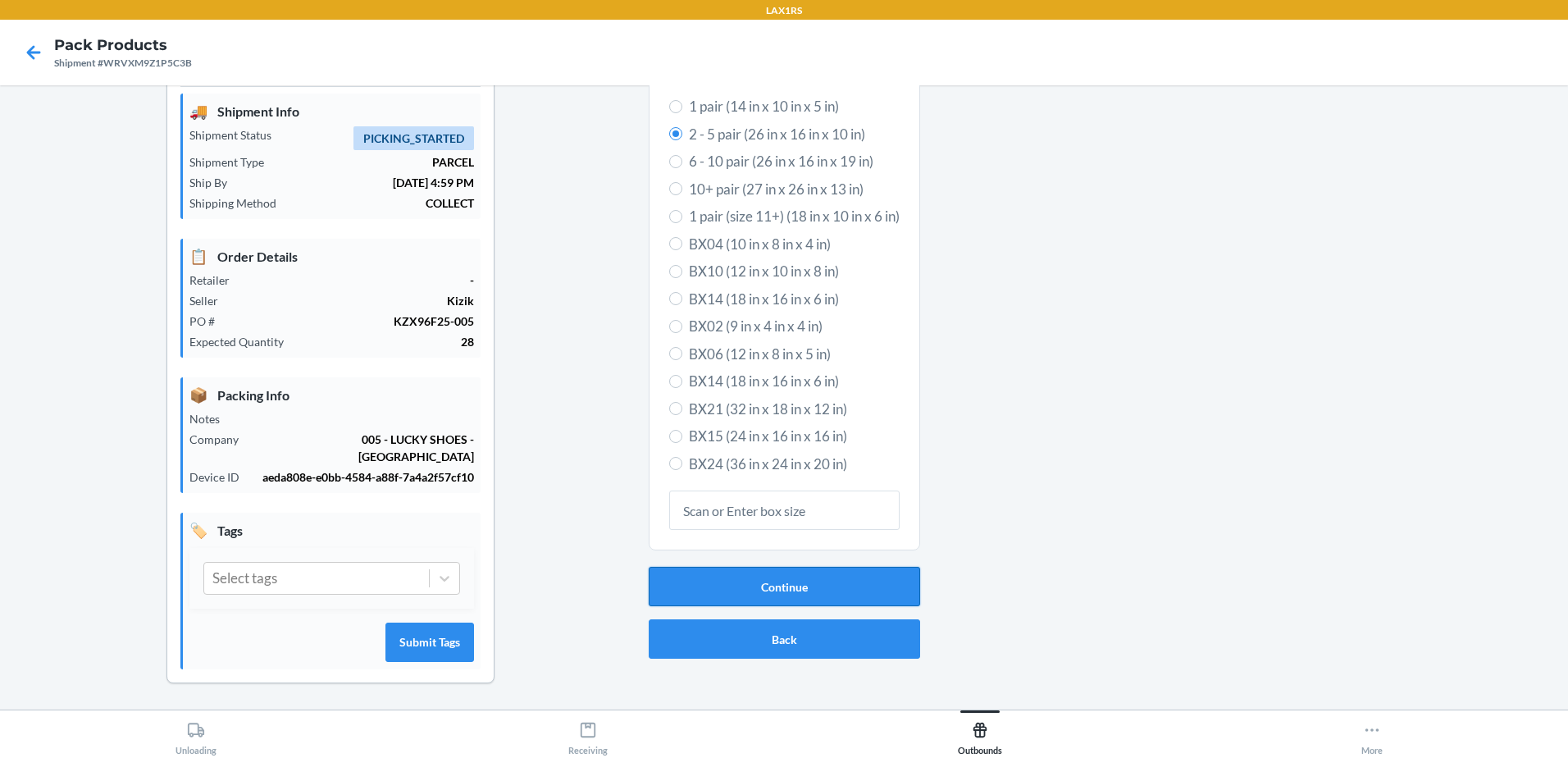
click at [888, 587] on button "Continue" at bounding box center [784, 586] width 271 height 39
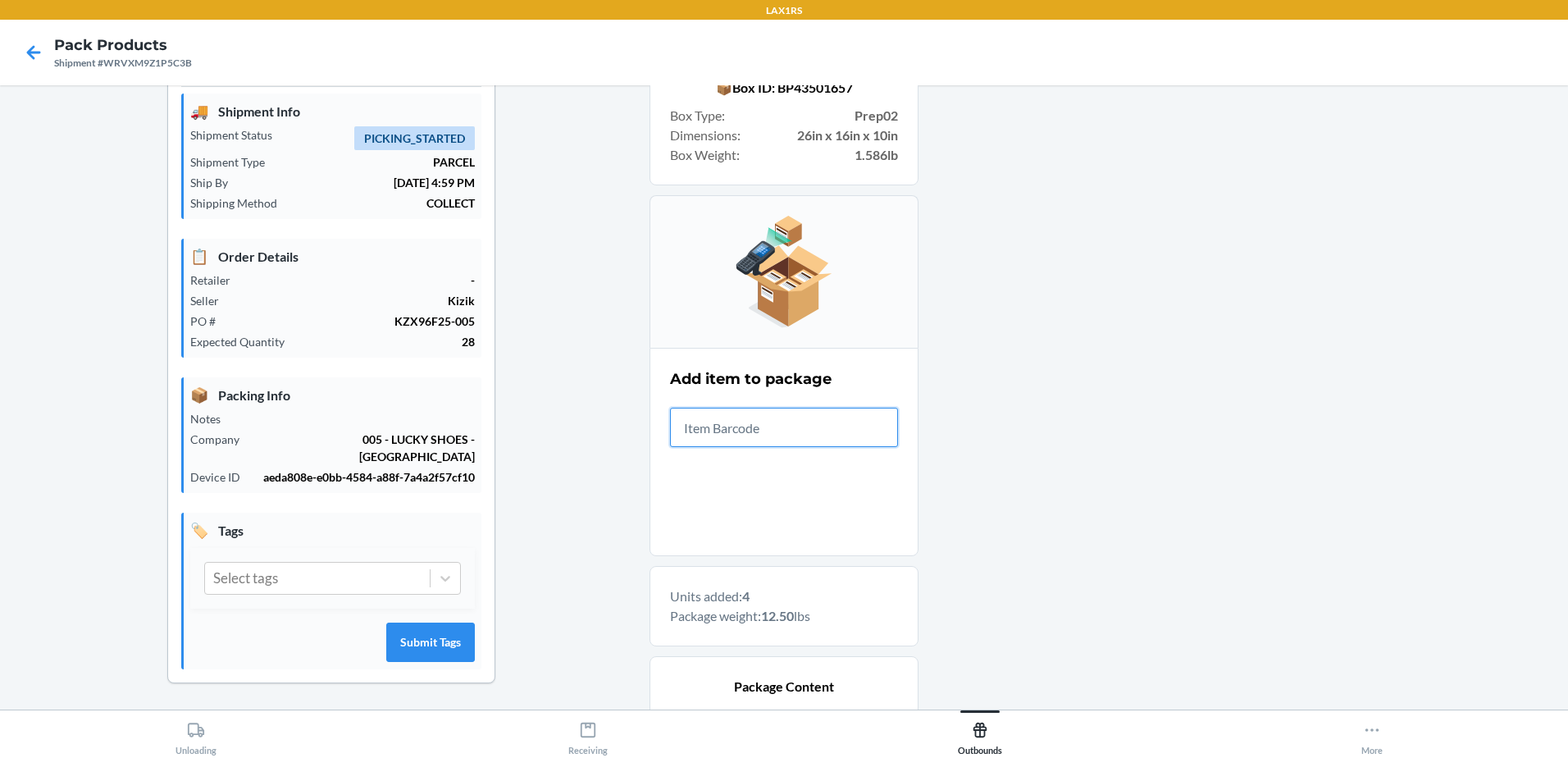
scroll to position [414, 0]
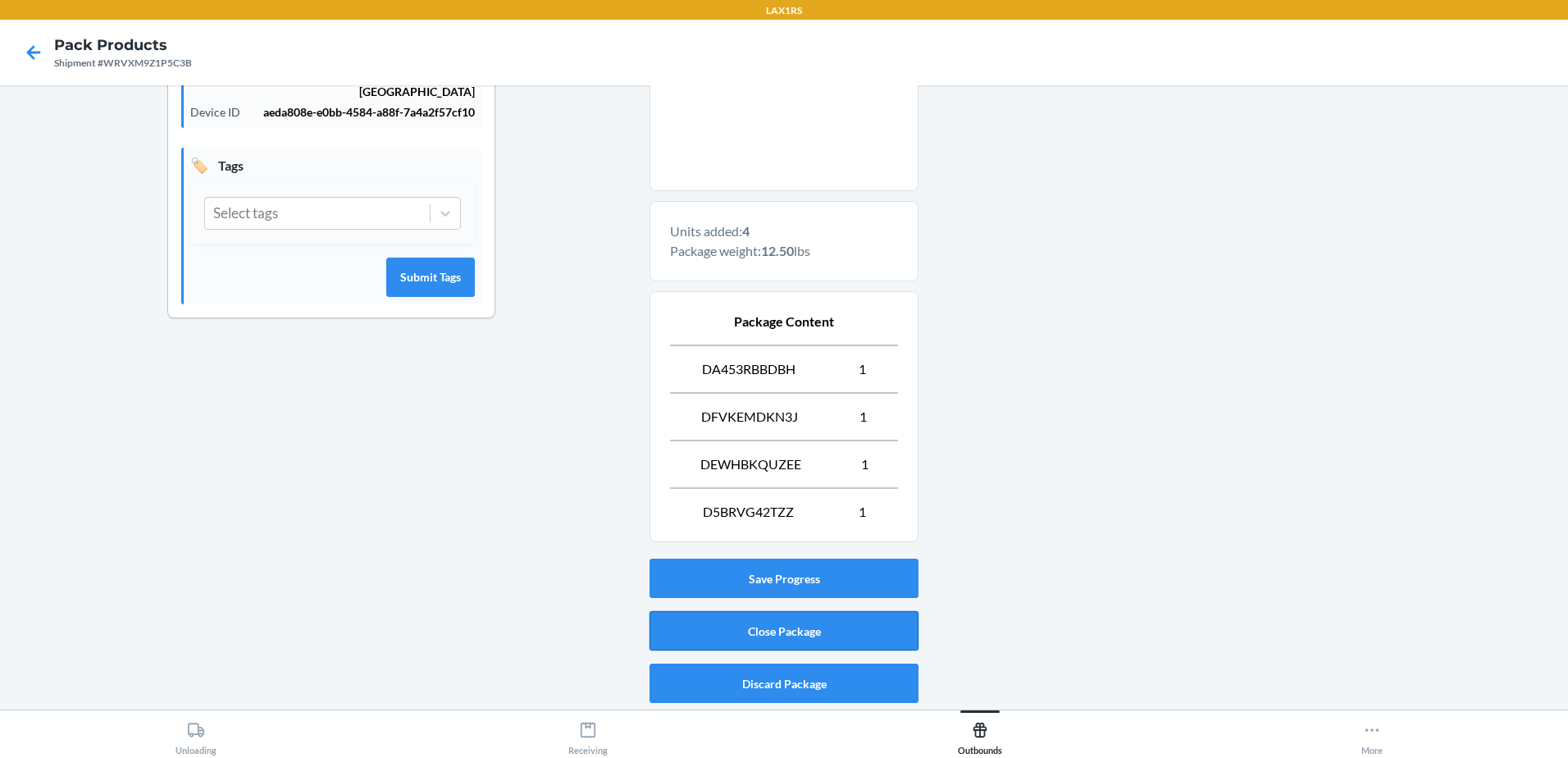
click at [897, 628] on button "Close Package" at bounding box center [784, 630] width 269 height 39
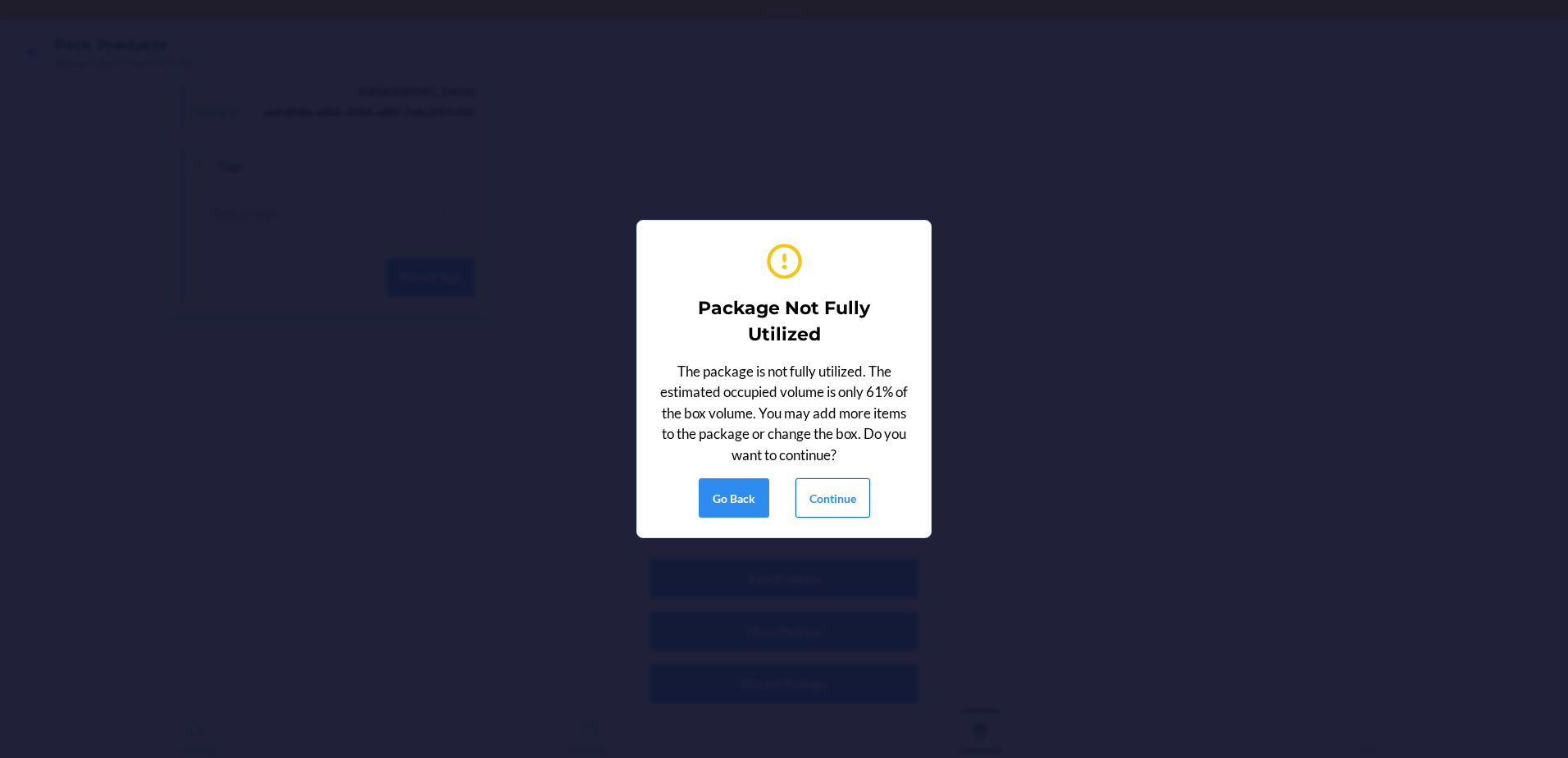
click at [832, 498] on button "Continue" at bounding box center [832, 498] width 74 height 39
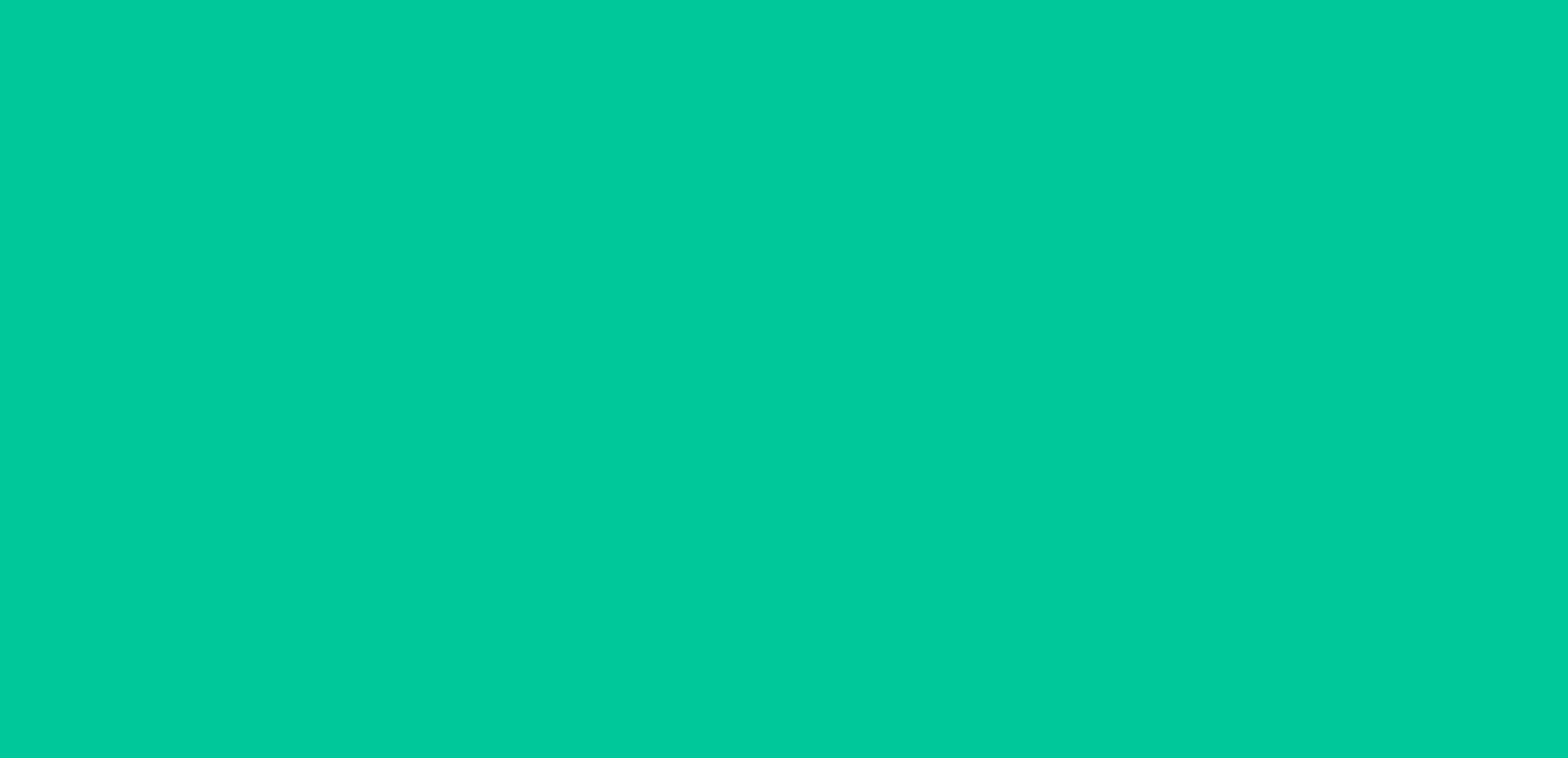
scroll to position [49, 0]
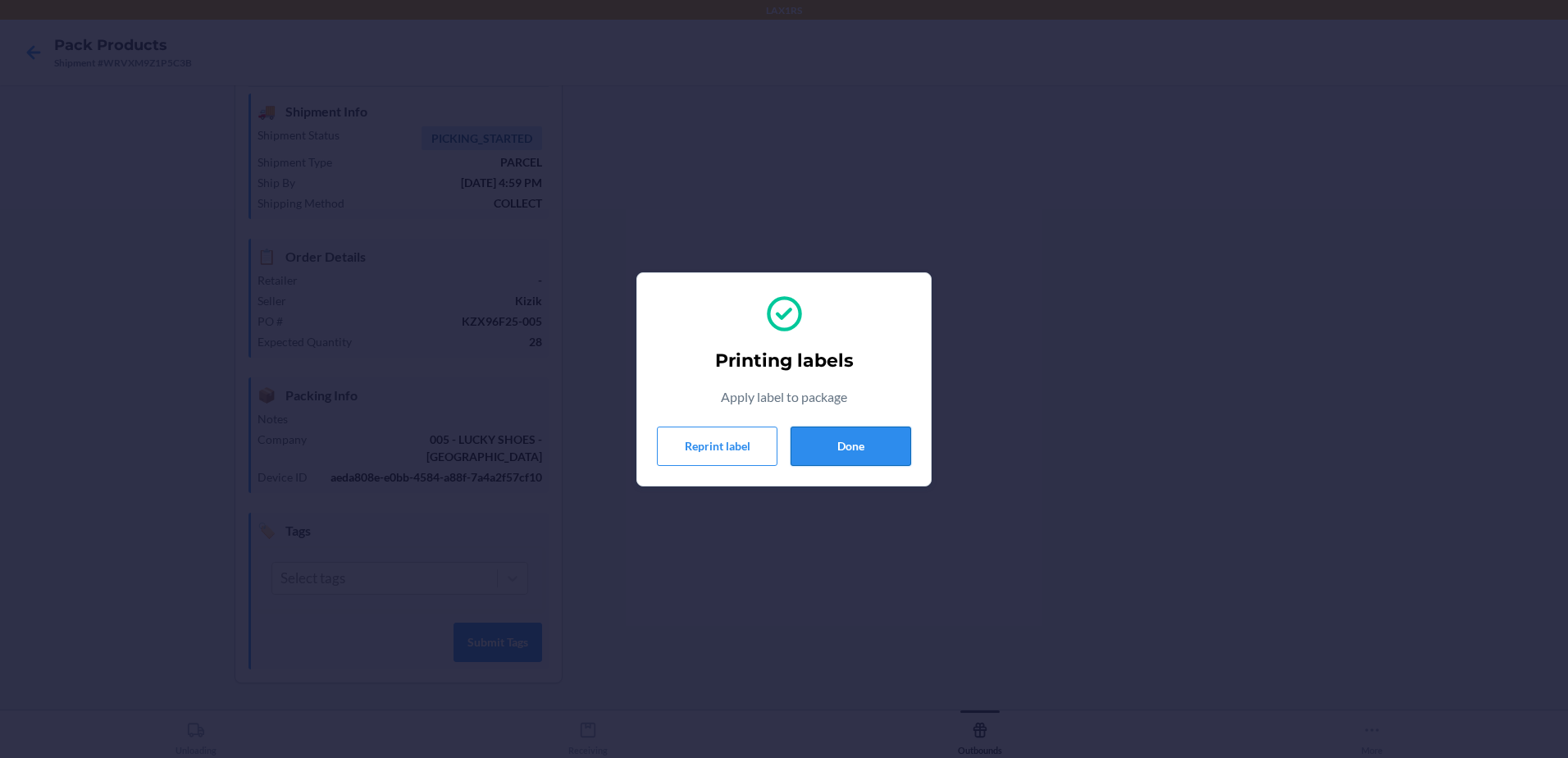
click at [831, 448] on button "Done" at bounding box center [851, 446] width 121 height 39
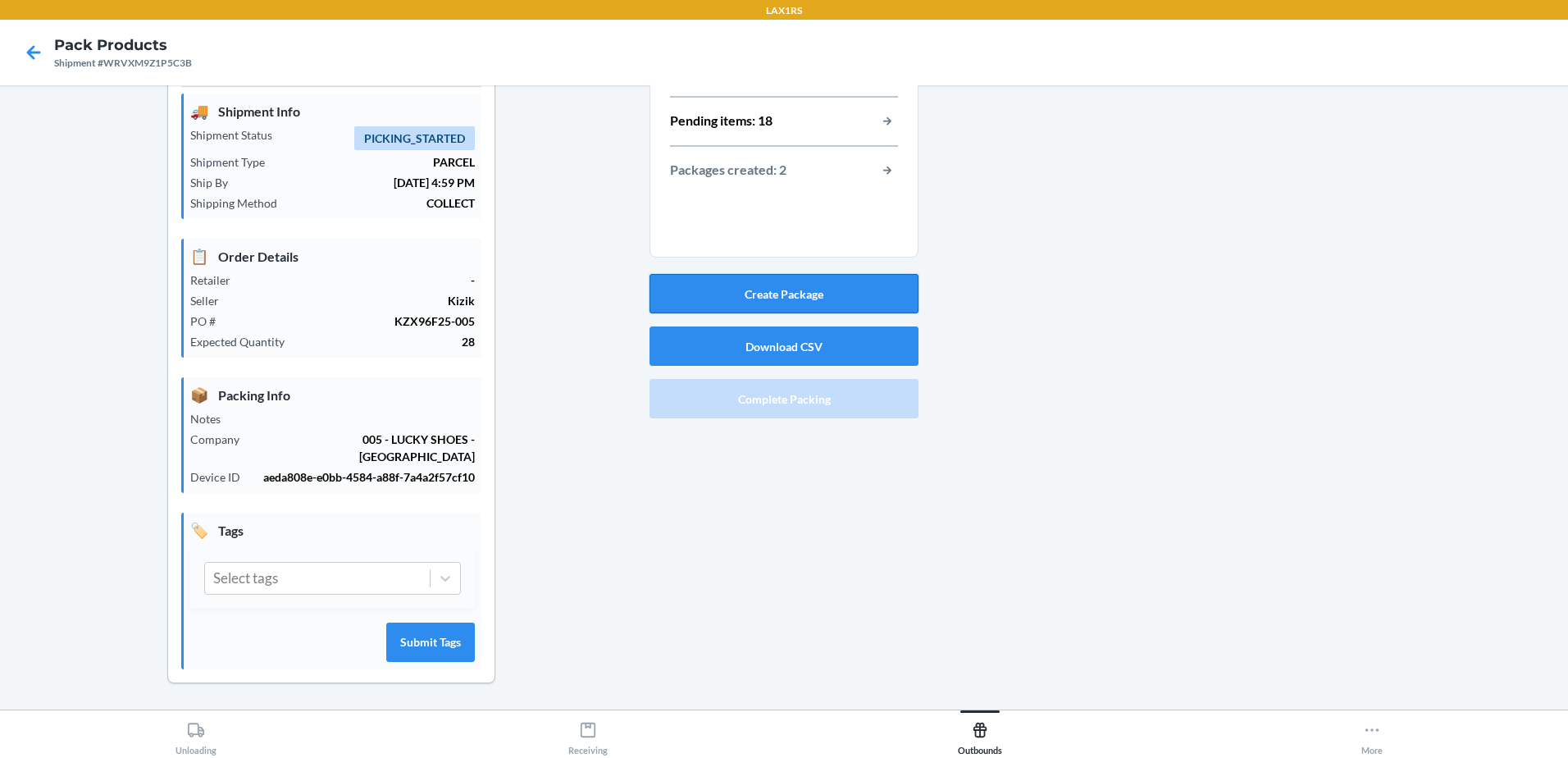
click at [739, 295] on button "Create Package" at bounding box center [784, 294] width 269 height 39
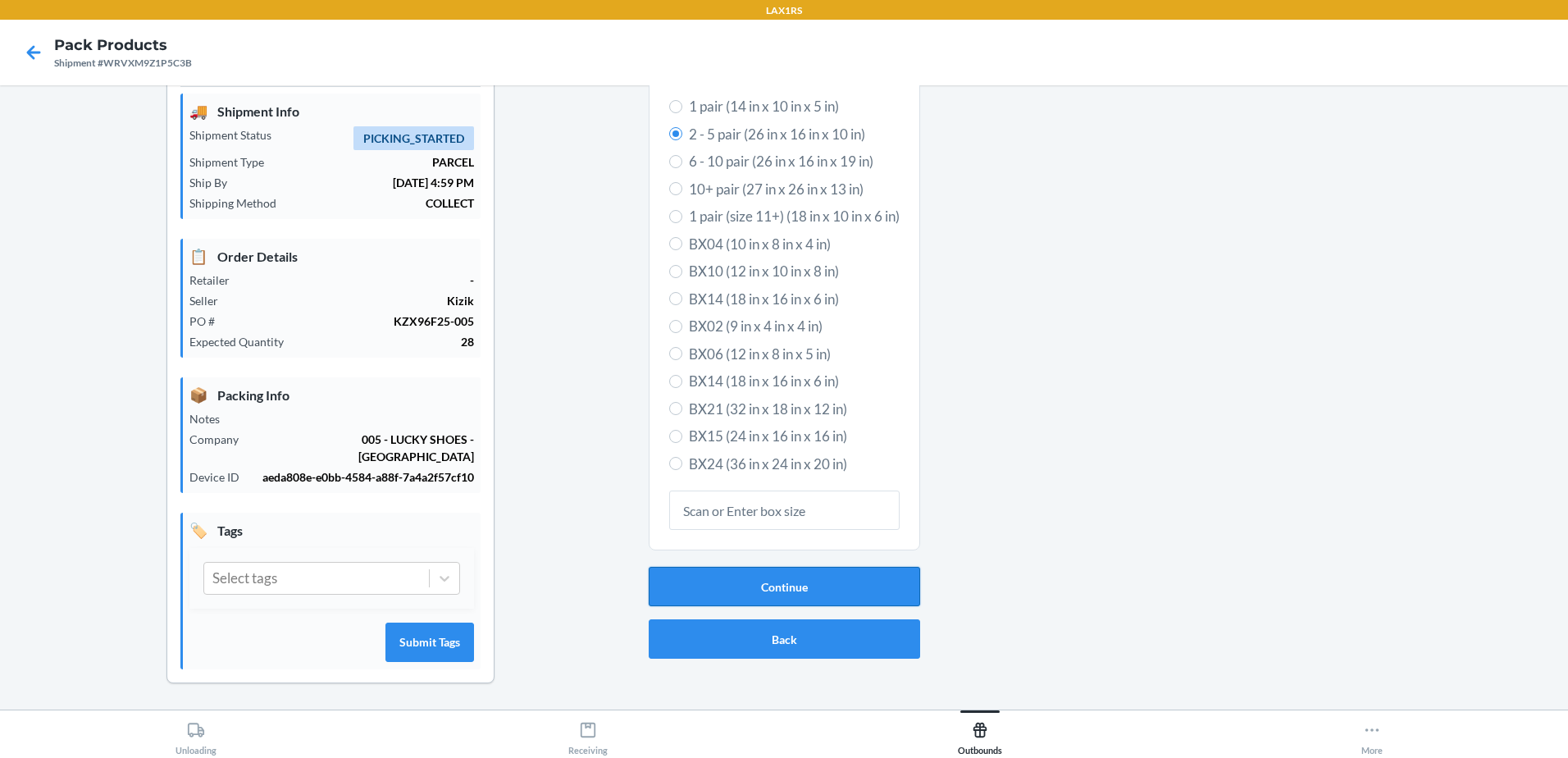
click at [830, 580] on button "Continue" at bounding box center [784, 586] width 271 height 39
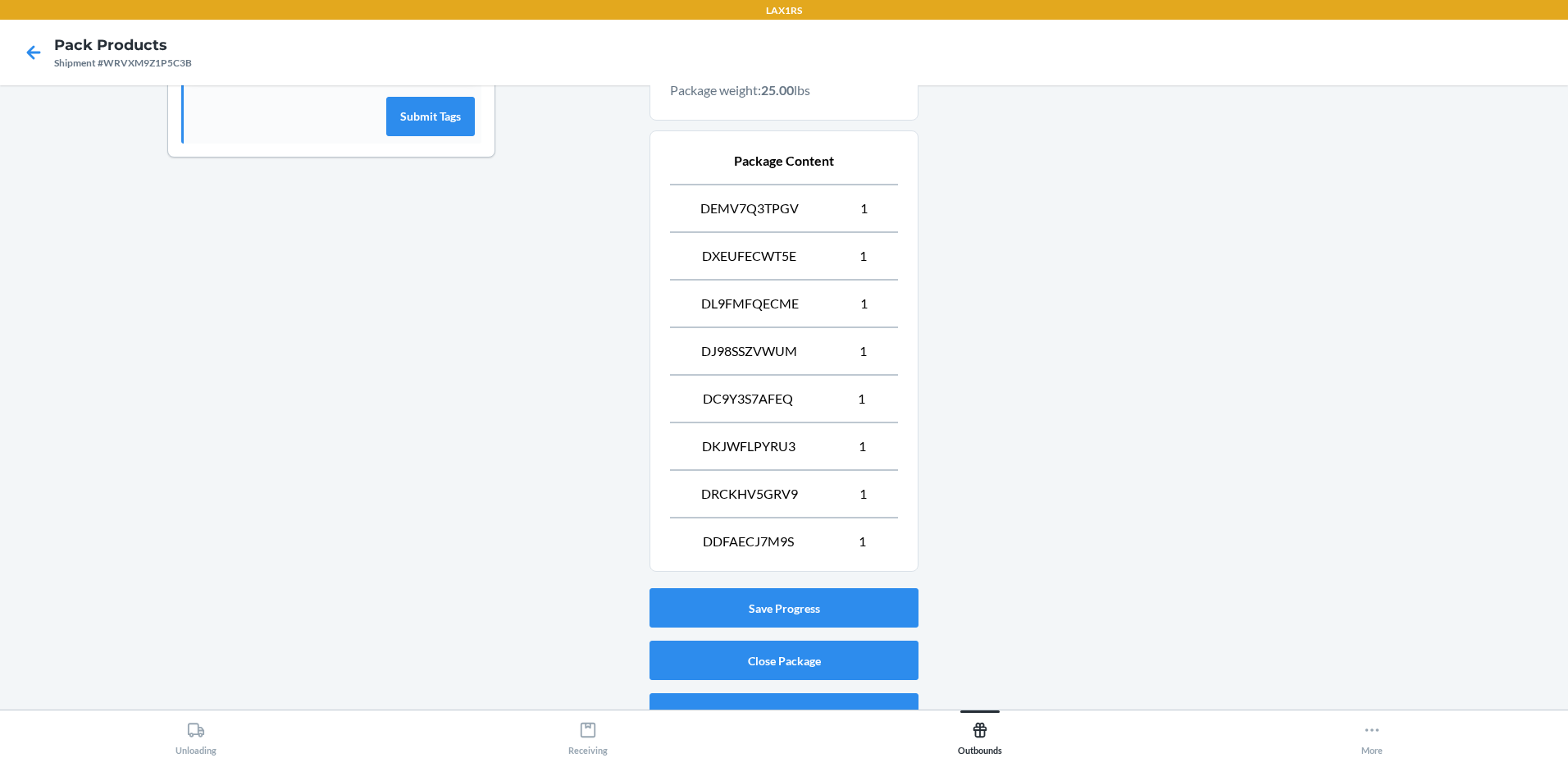
scroll to position [604, 0]
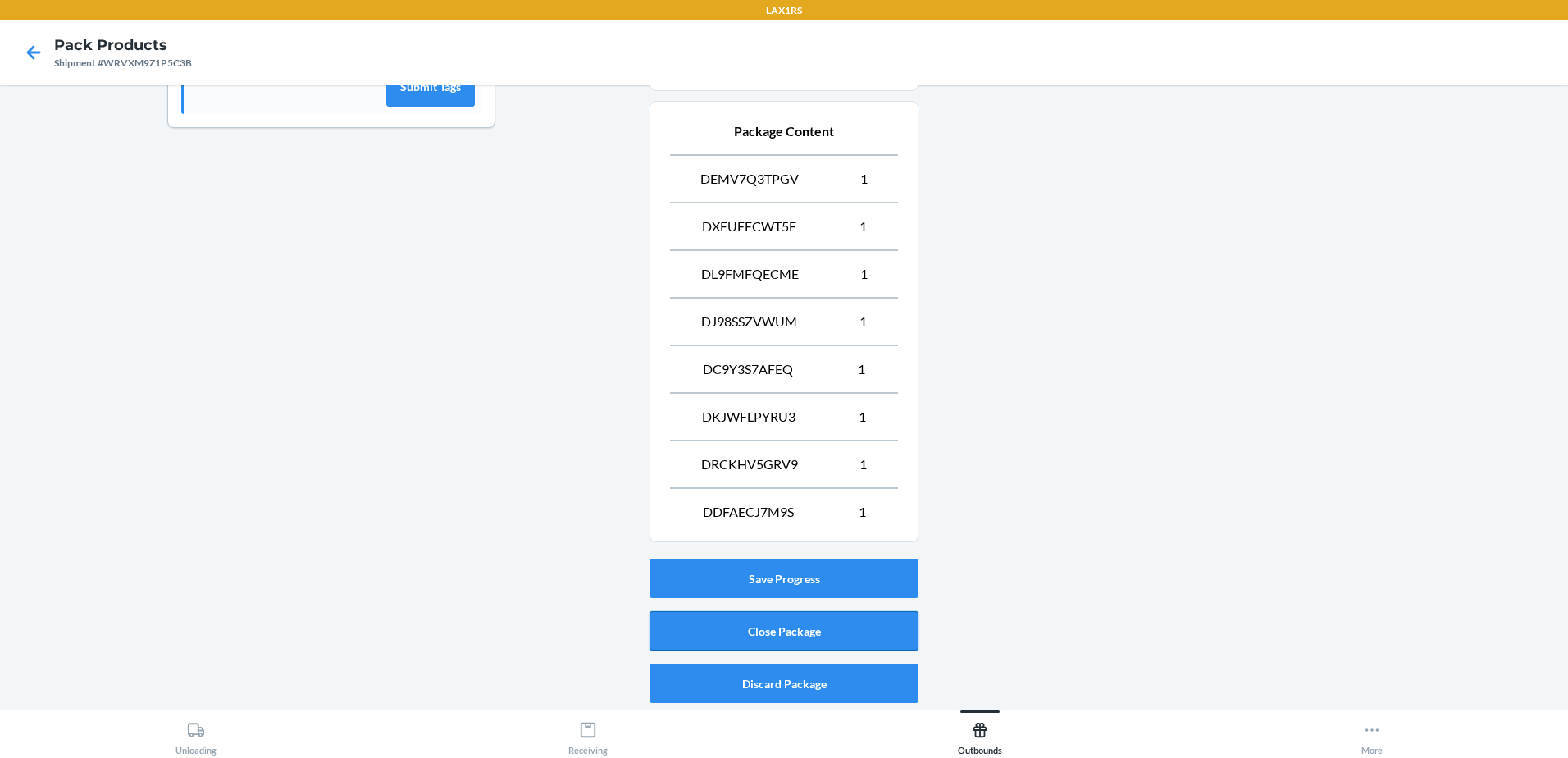
click at [774, 624] on button "Close Package" at bounding box center [784, 630] width 269 height 39
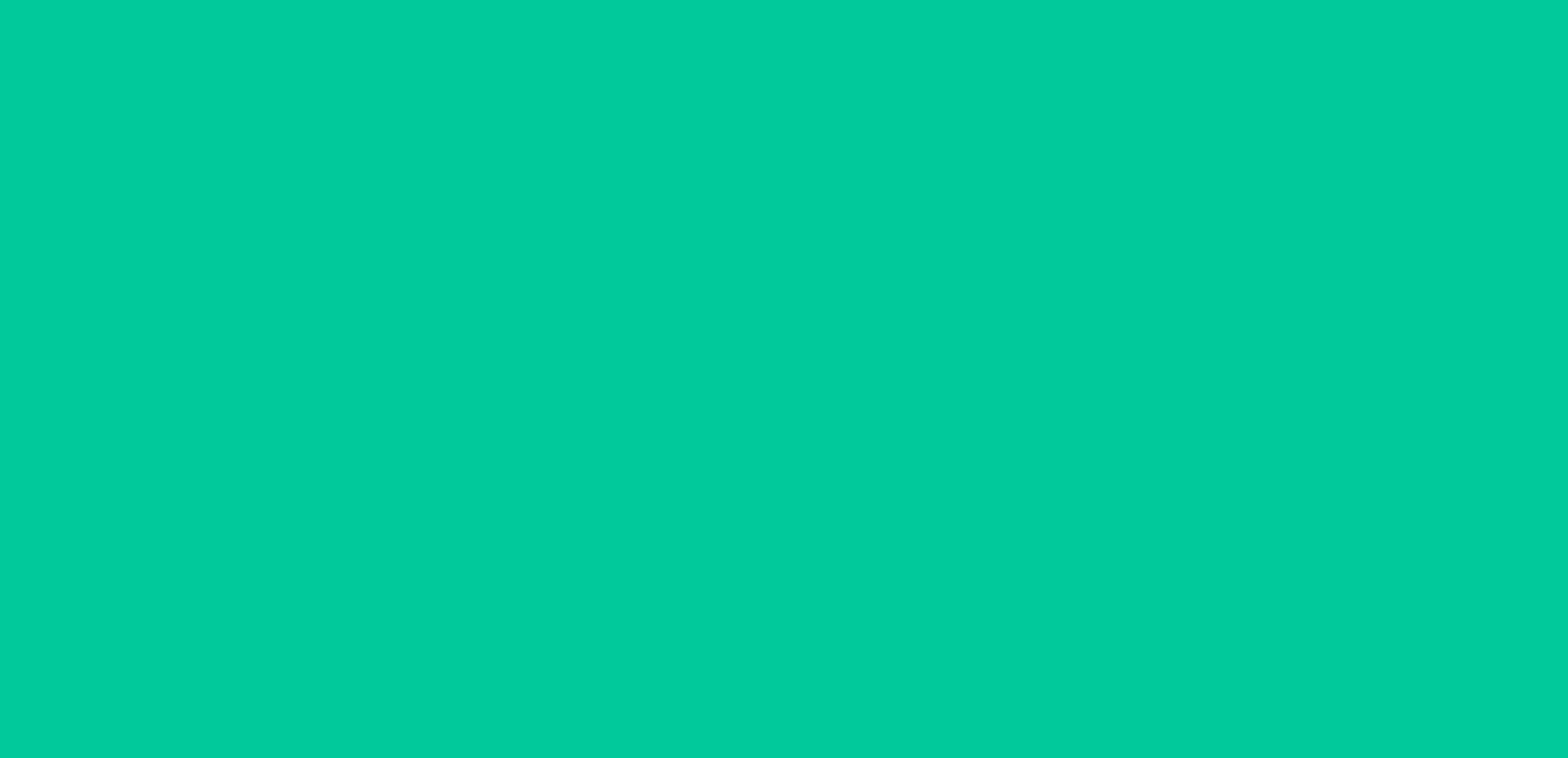
scroll to position [49, 0]
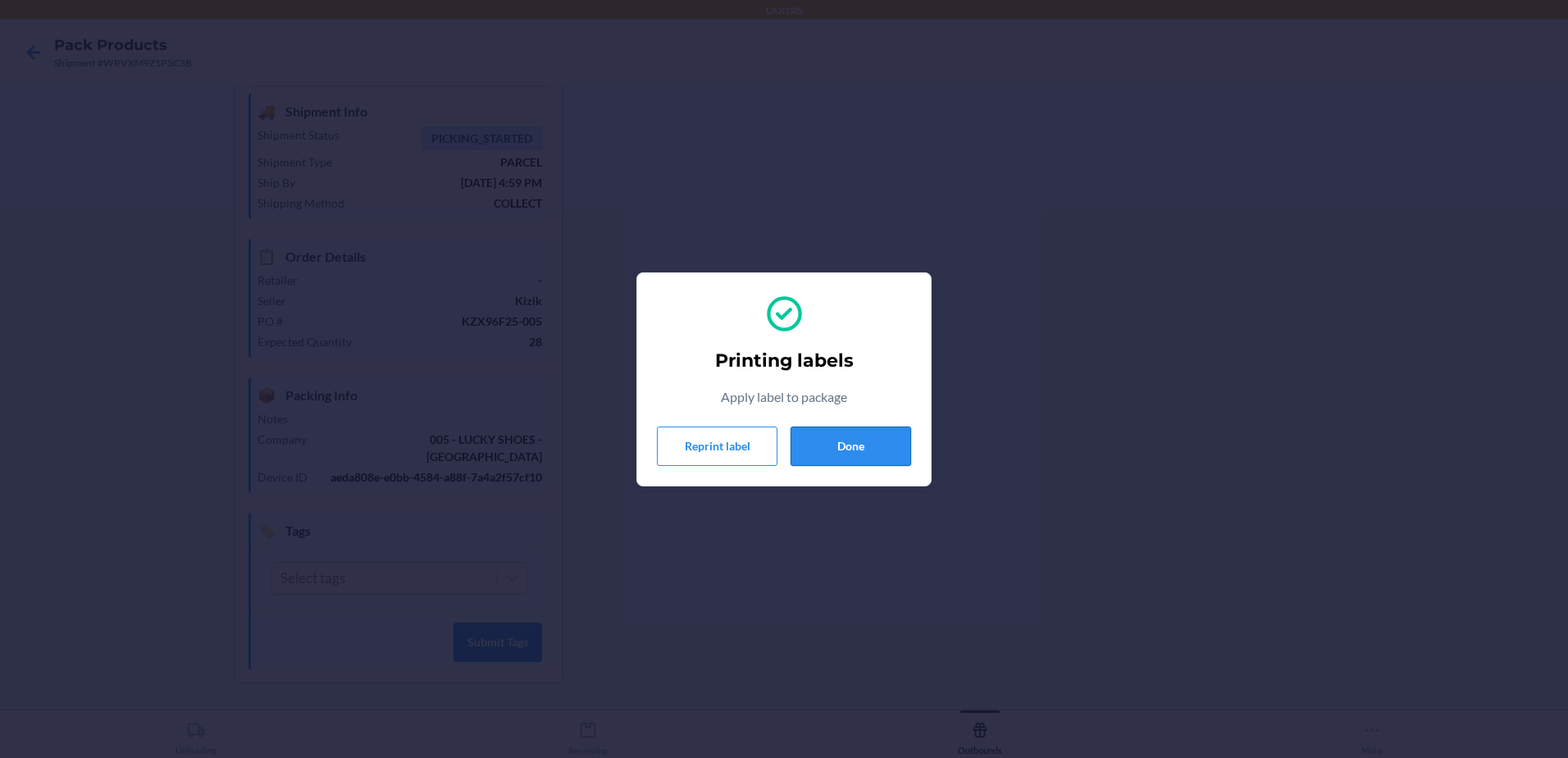
click at [889, 440] on button "Done" at bounding box center [851, 446] width 121 height 39
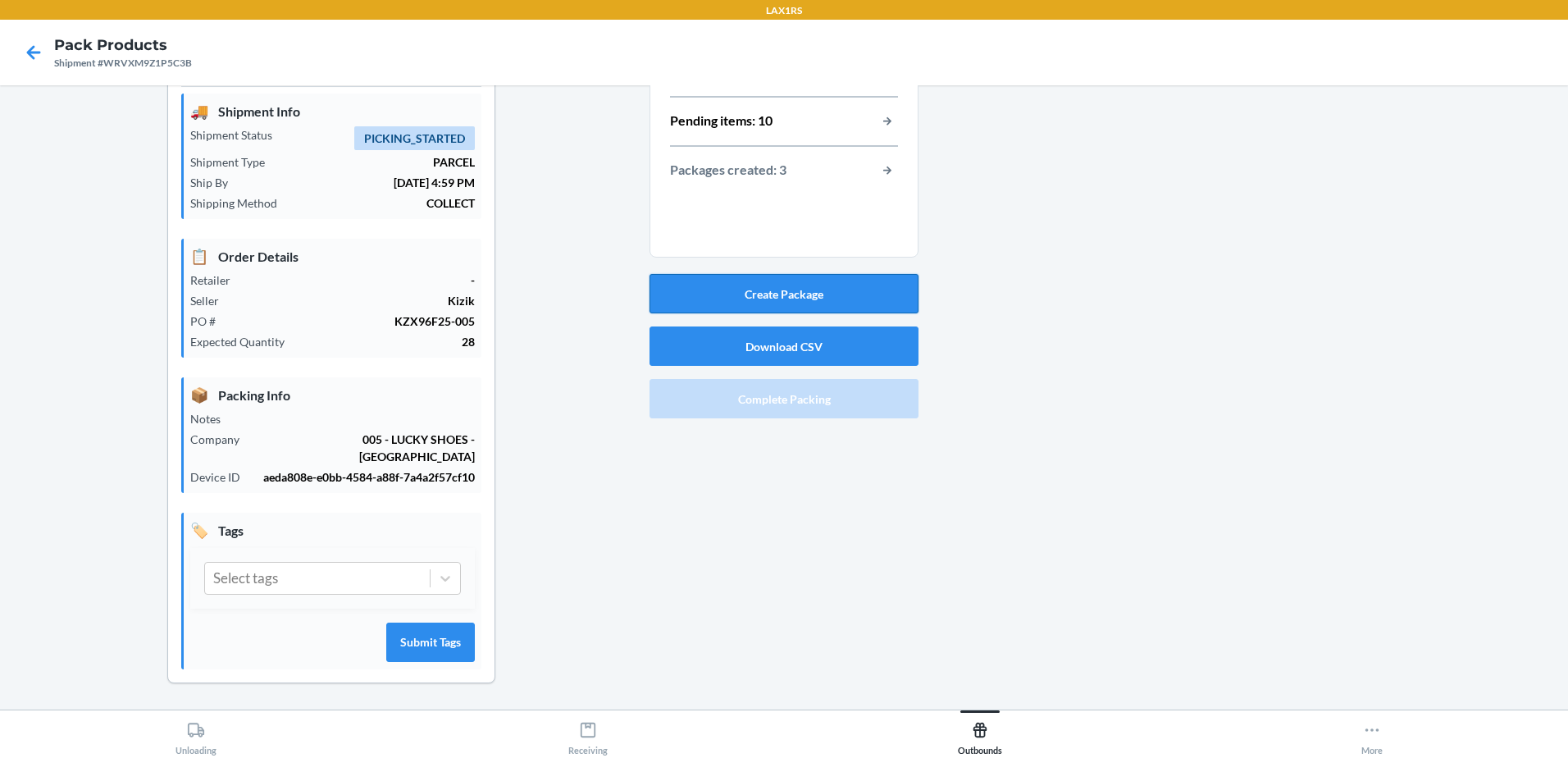
click at [874, 305] on button "Create Package" at bounding box center [784, 294] width 269 height 39
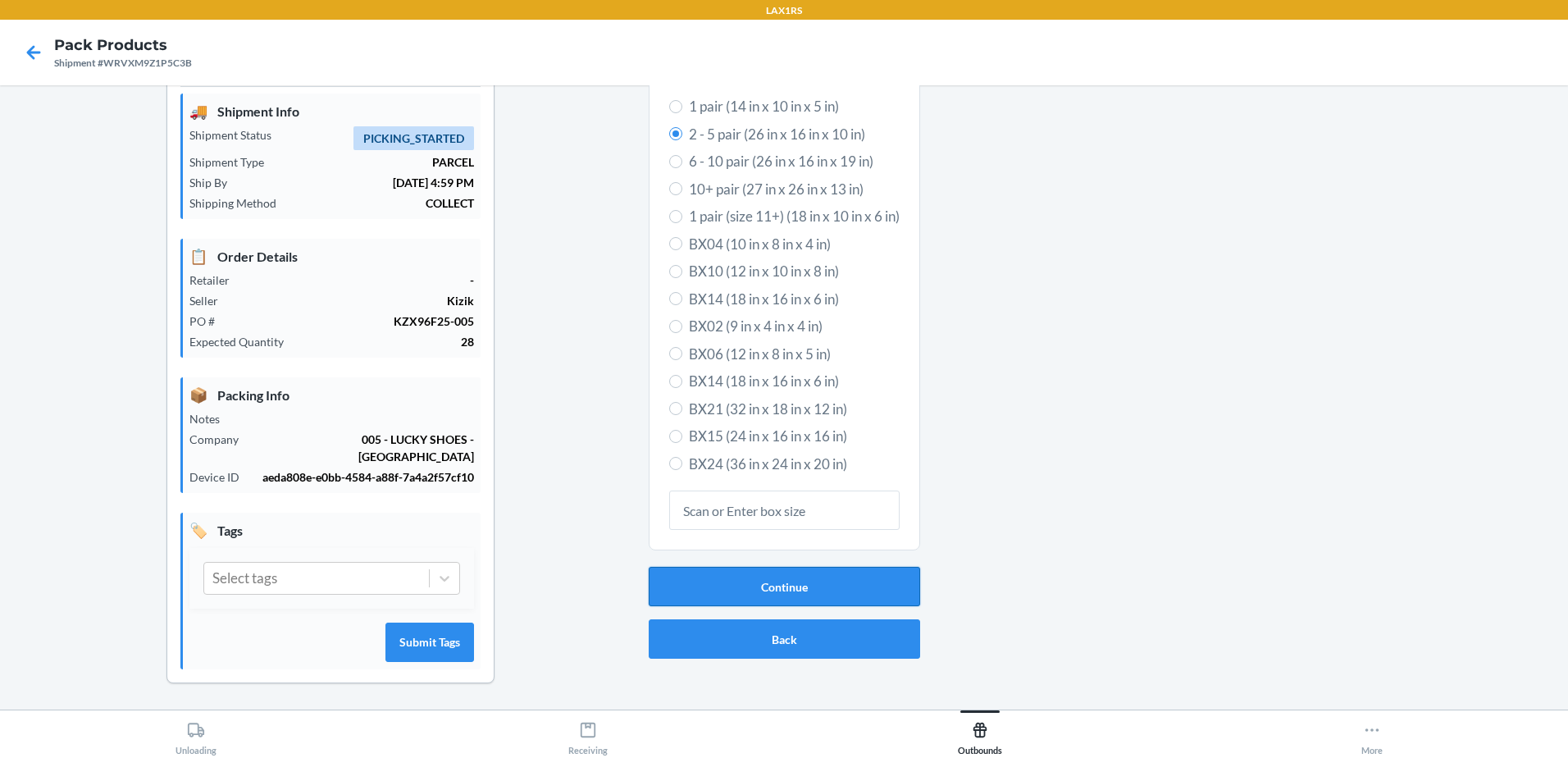
click at [815, 579] on button "Continue" at bounding box center [784, 586] width 271 height 39
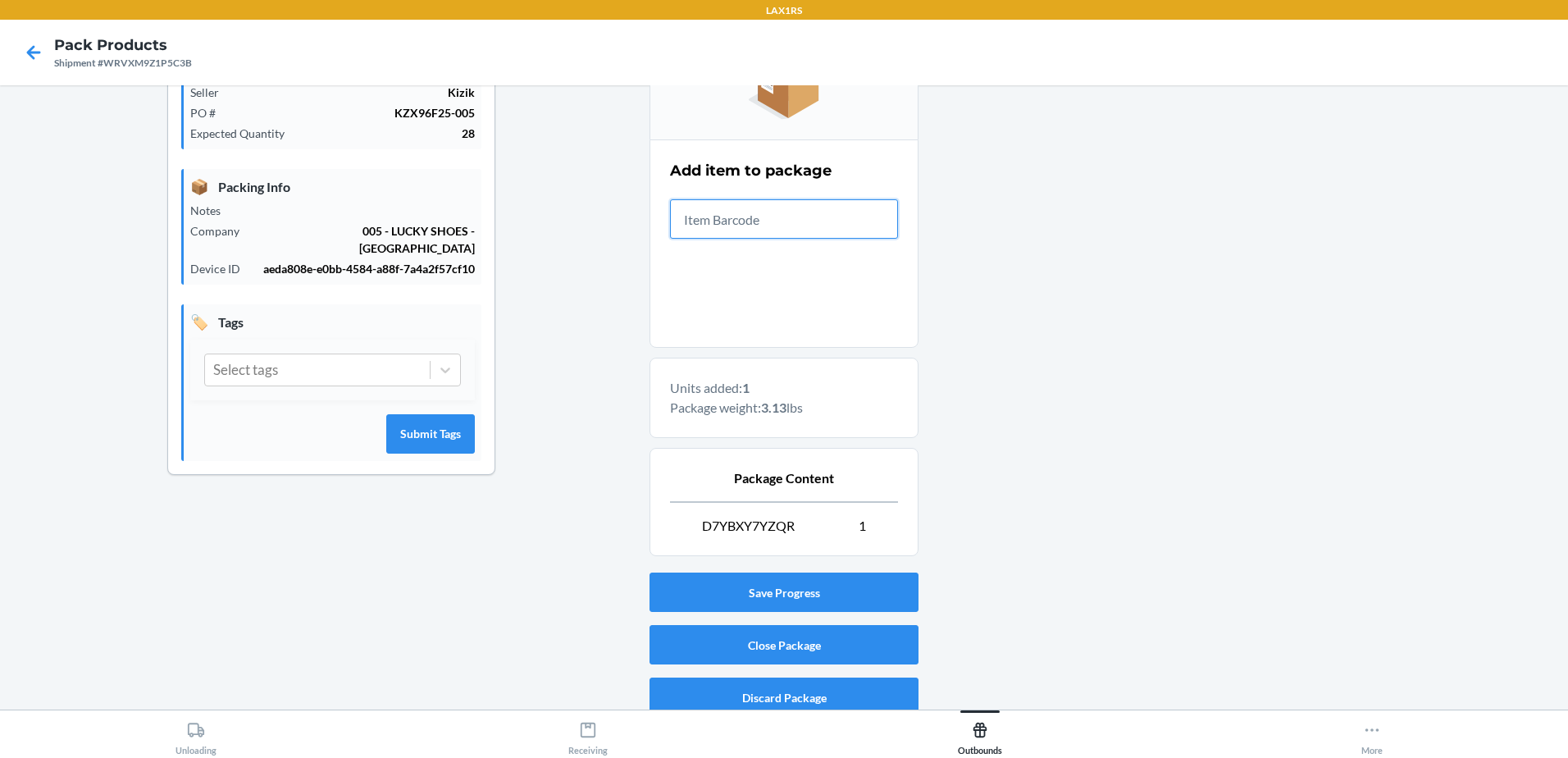
scroll to position [271, 0]
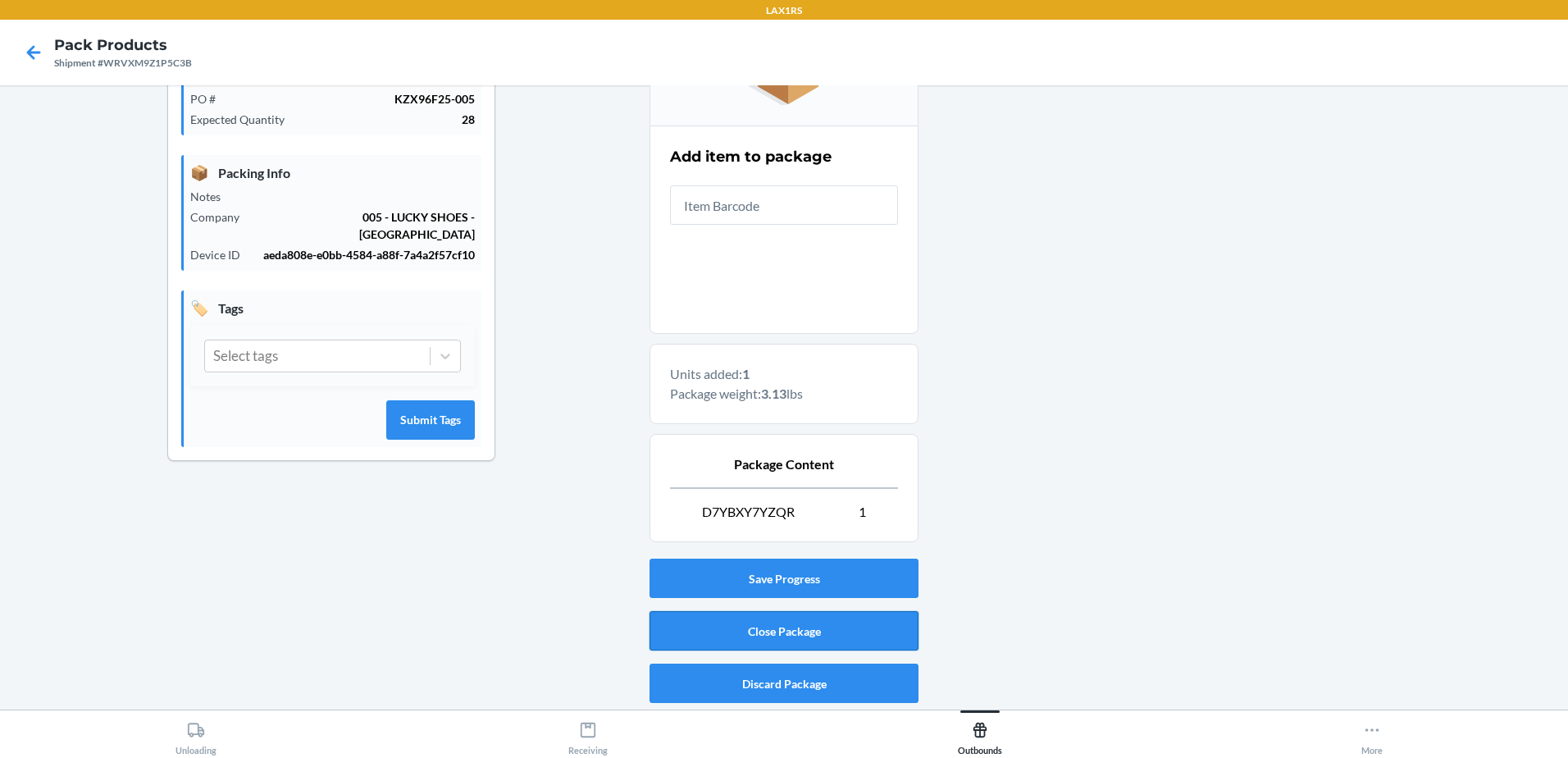
click at [892, 624] on button "Close Package" at bounding box center [784, 630] width 269 height 39
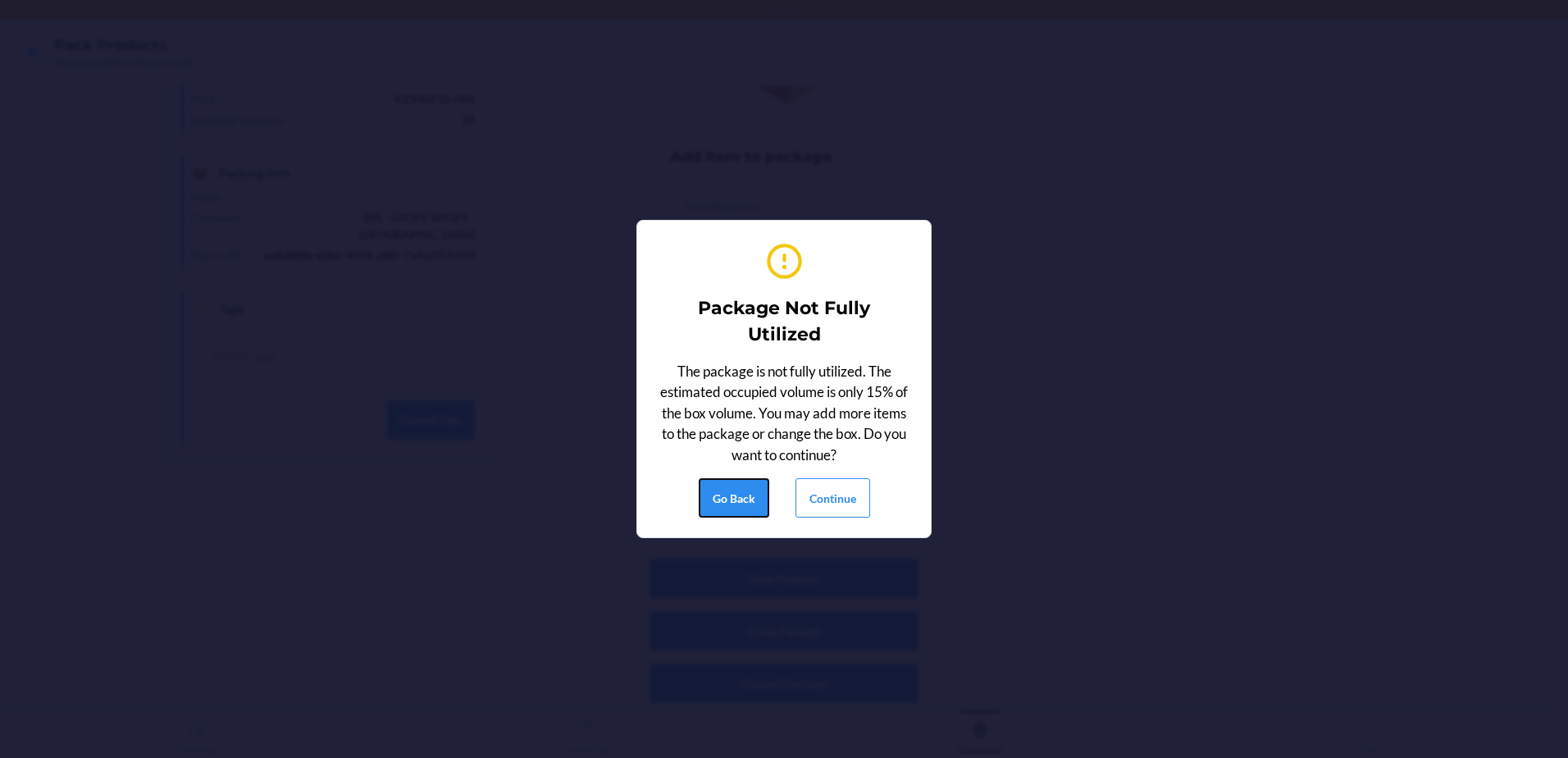
click at [726, 497] on button "Go Back" at bounding box center [734, 498] width 70 height 39
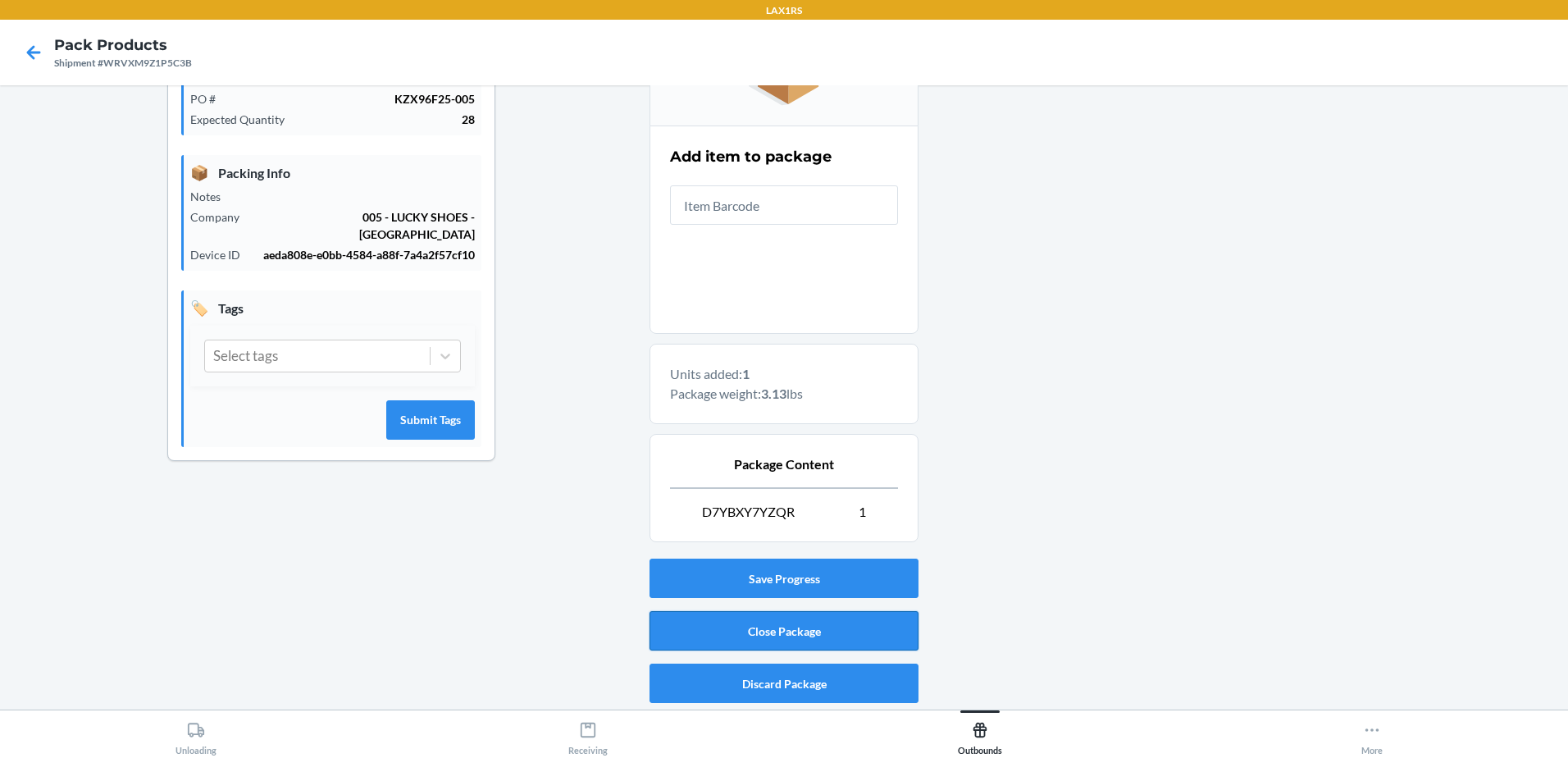
click at [792, 623] on button "Close Package" at bounding box center [784, 630] width 269 height 39
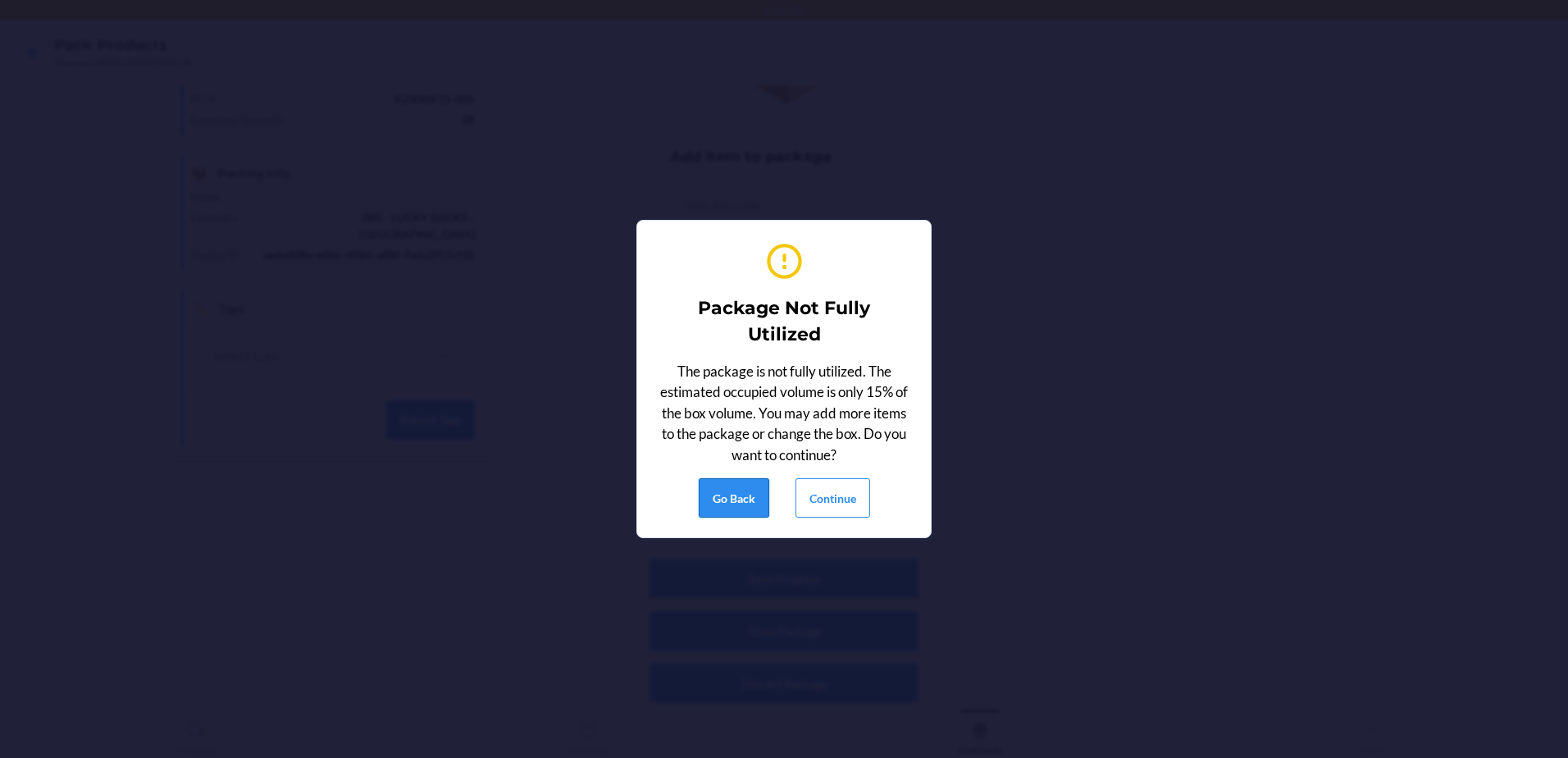
click at [723, 495] on button "Go Back" at bounding box center [734, 498] width 70 height 39
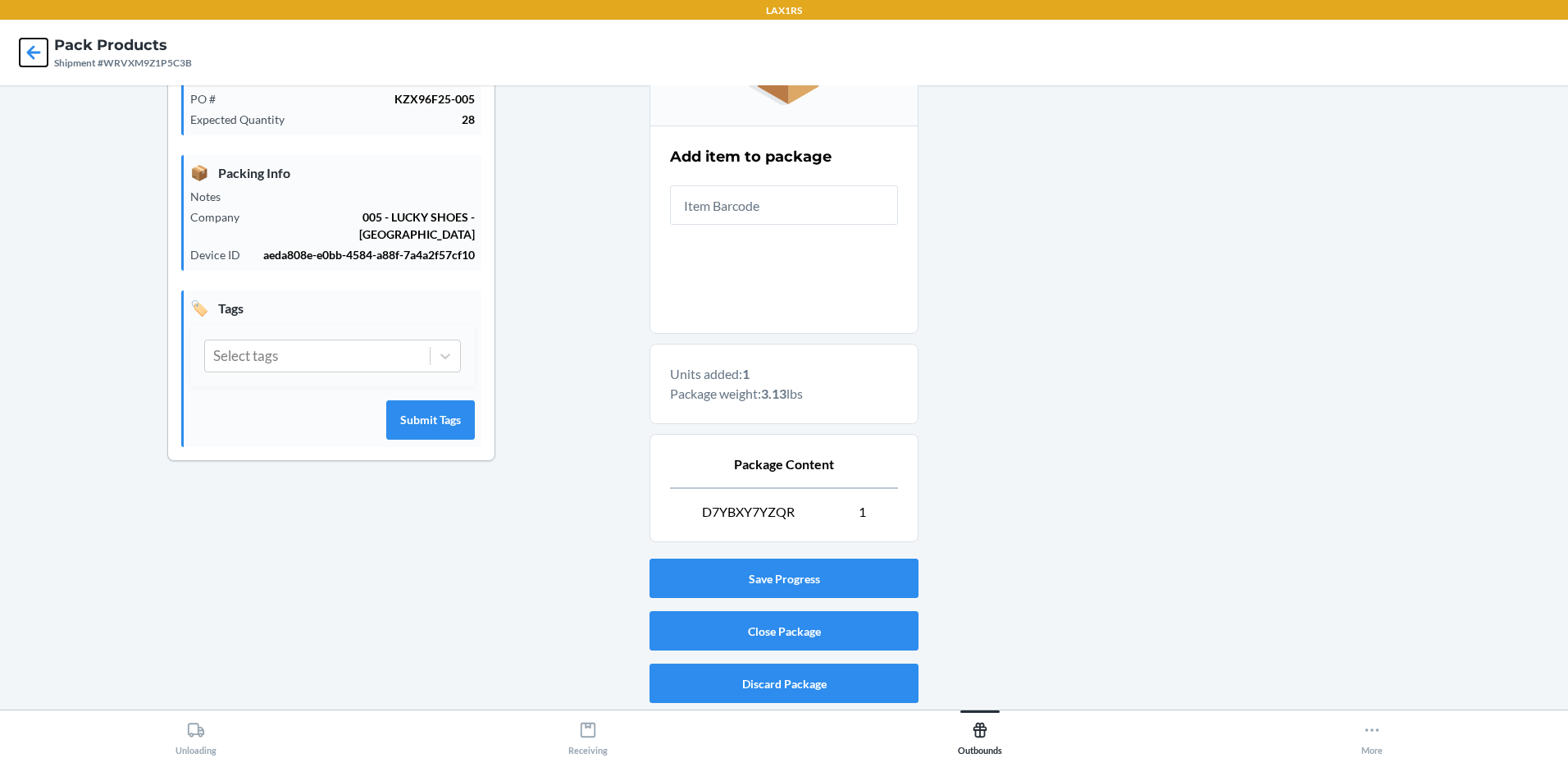
click at [35, 51] on icon at bounding box center [33, 53] width 28 height 28
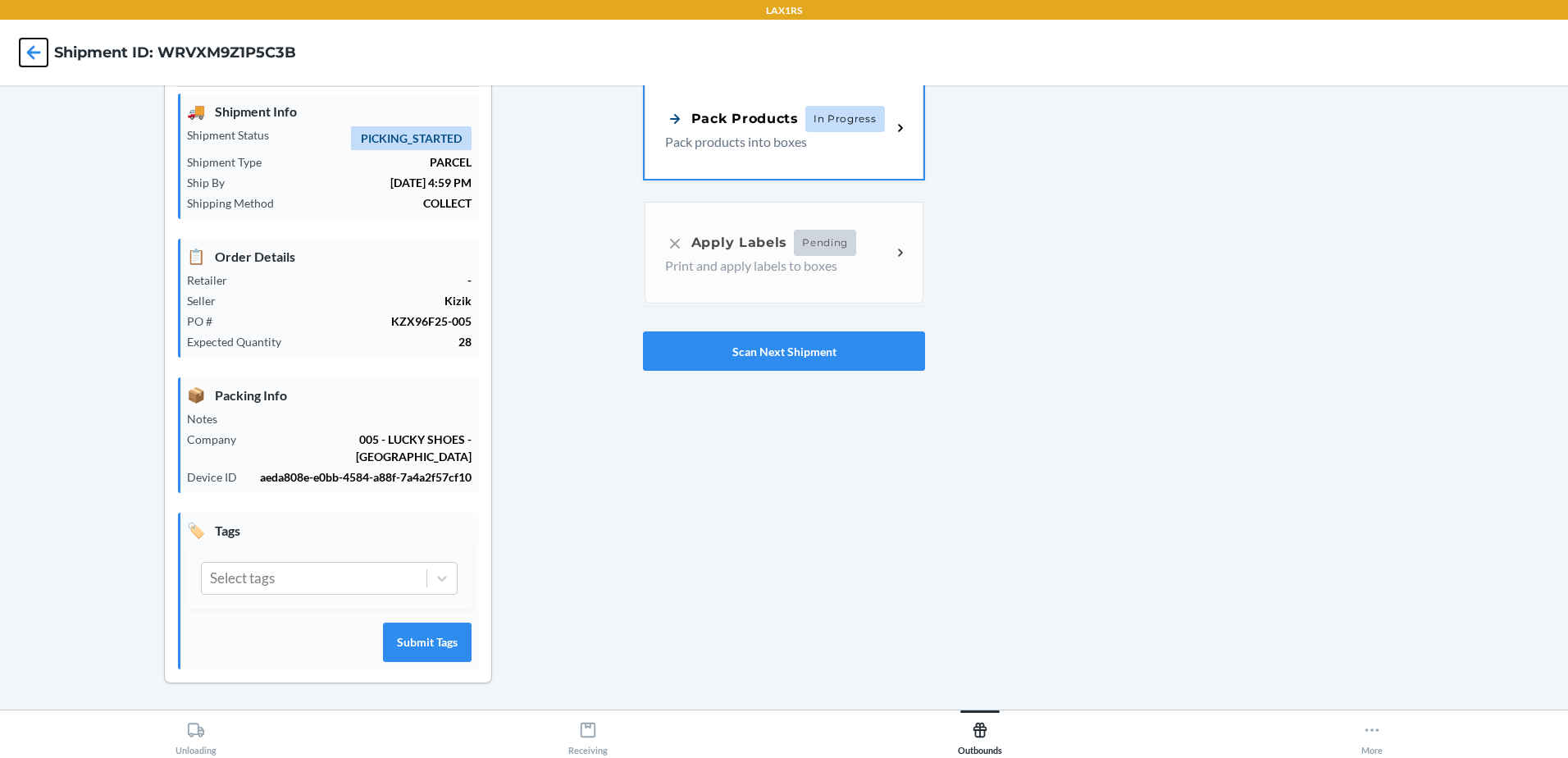
scroll to position [49, 0]
click at [836, 124] on span "In Progress" at bounding box center [845, 118] width 80 height 26
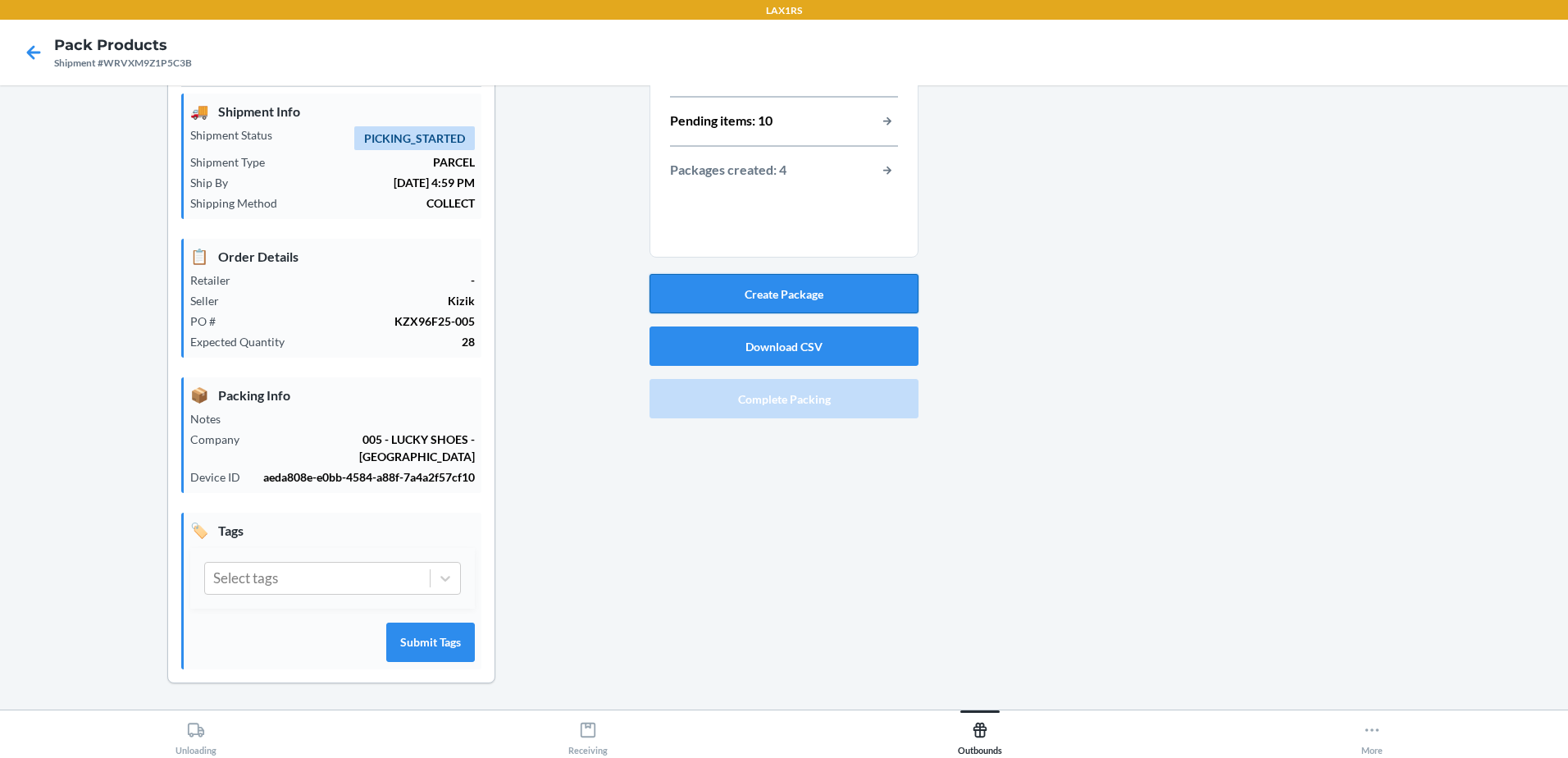
click at [862, 293] on button "Create Package" at bounding box center [784, 294] width 269 height 39
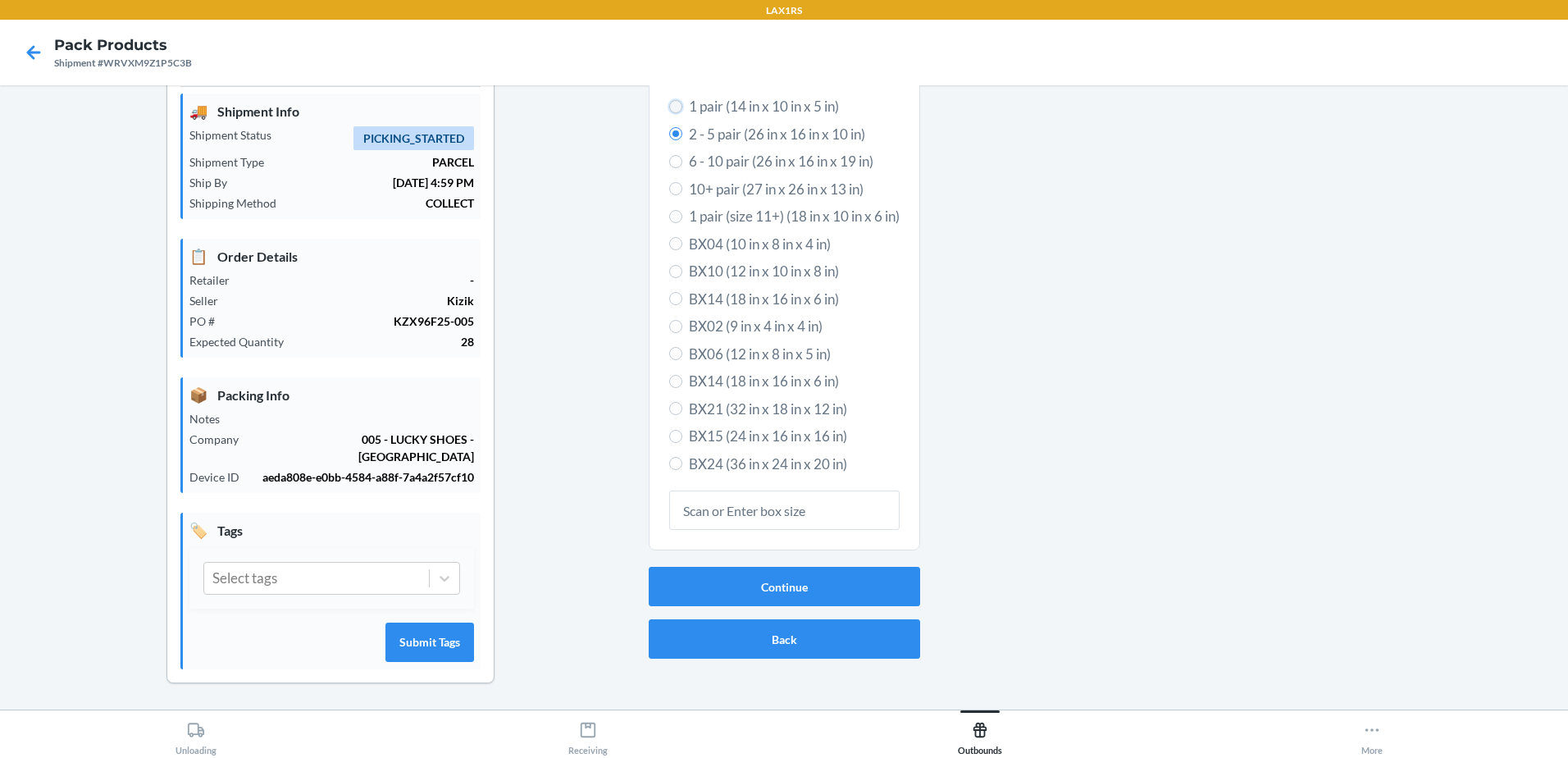
click at [673, 108] on input "1 pair (14 in x 10 in x 5 in)" at bounding box center [675, 106] width 13 height 13
radio input "true"
radio input "false"
click at [856, 580] on button "Continue" at bounding box center [784, 586] width 271 height 39
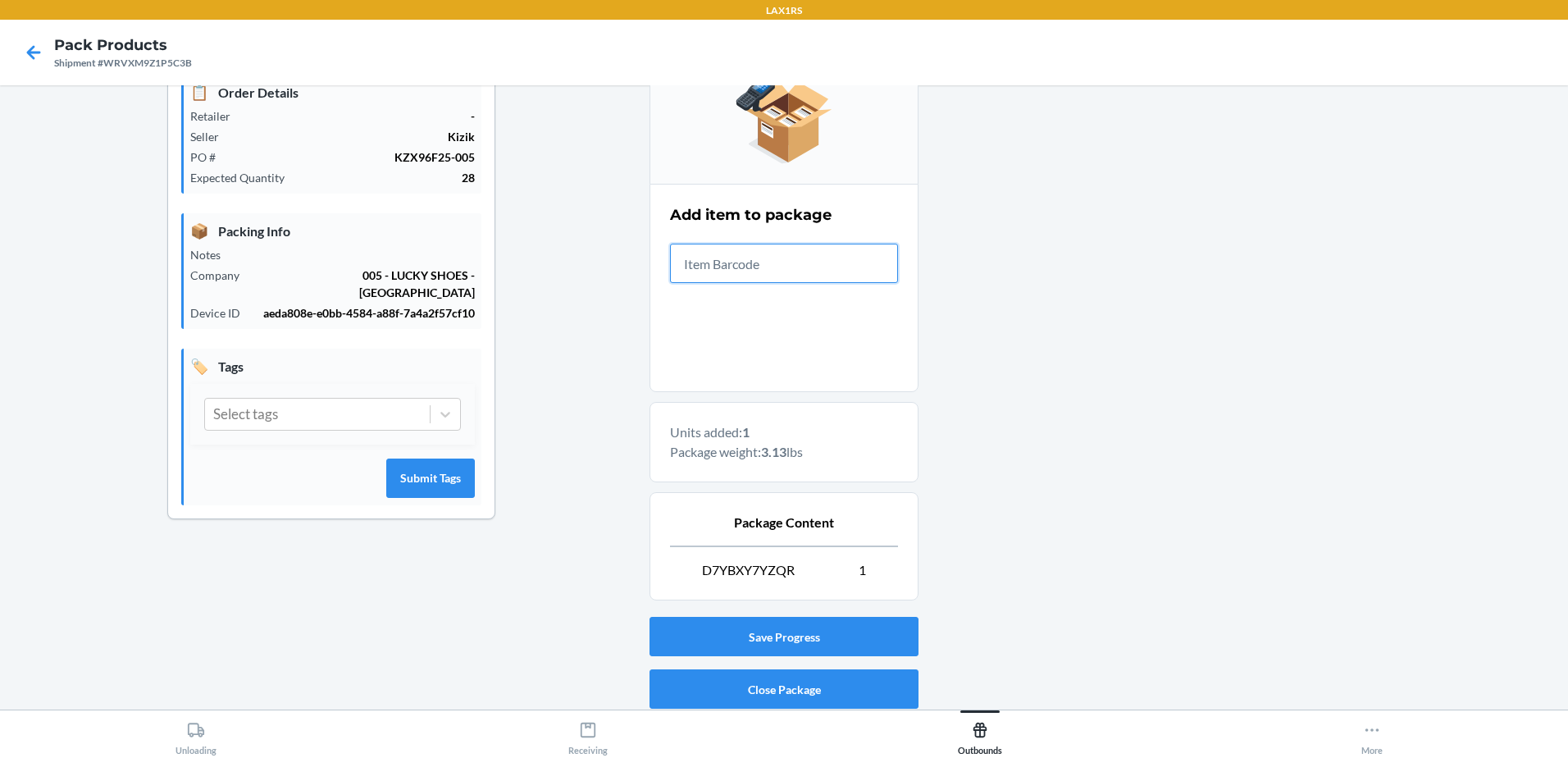
scroll to position [271, 0]
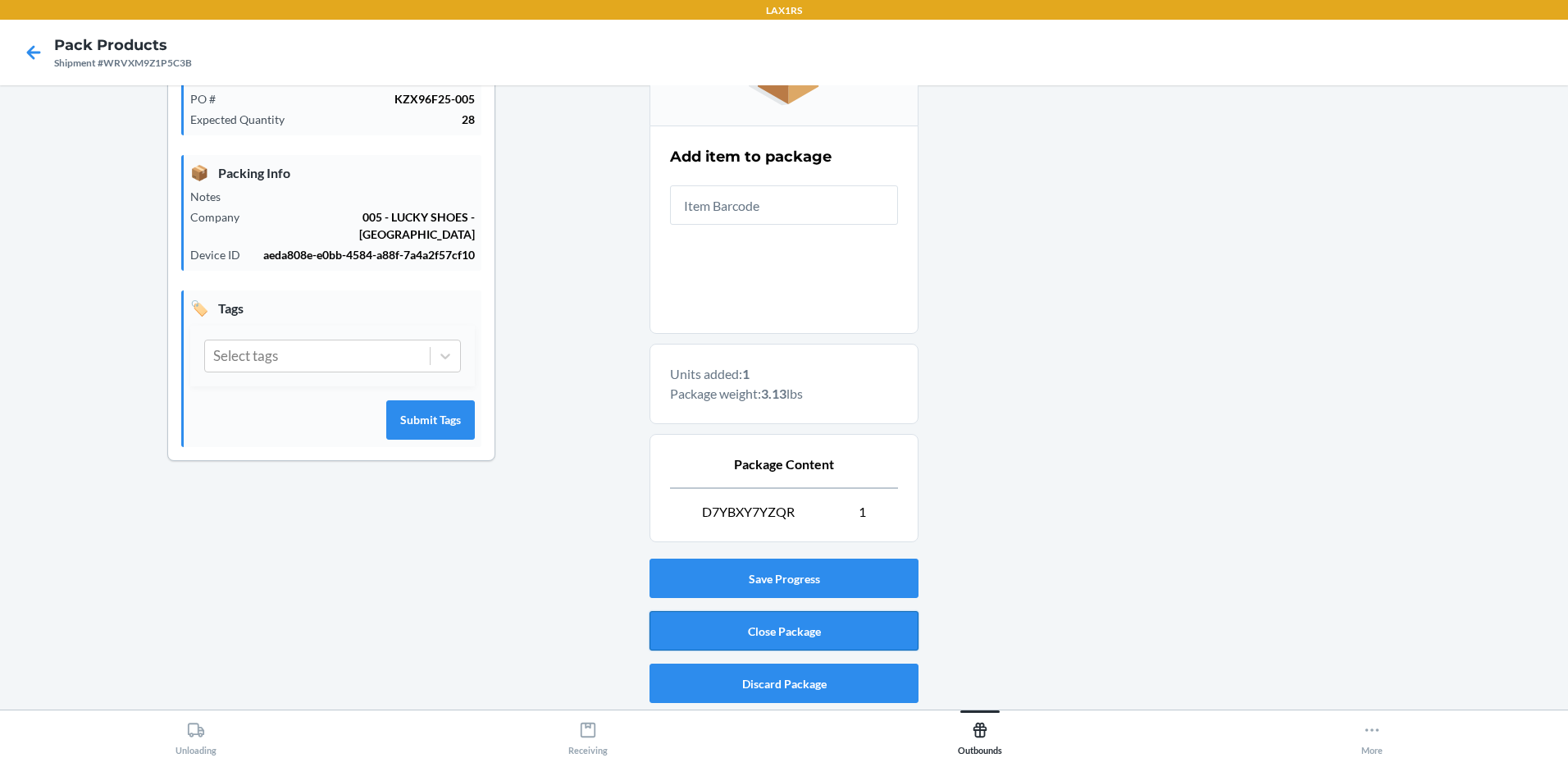
click at [833, 635] on button "Close Package" at bounding box center [784, 630] width 269 height 39
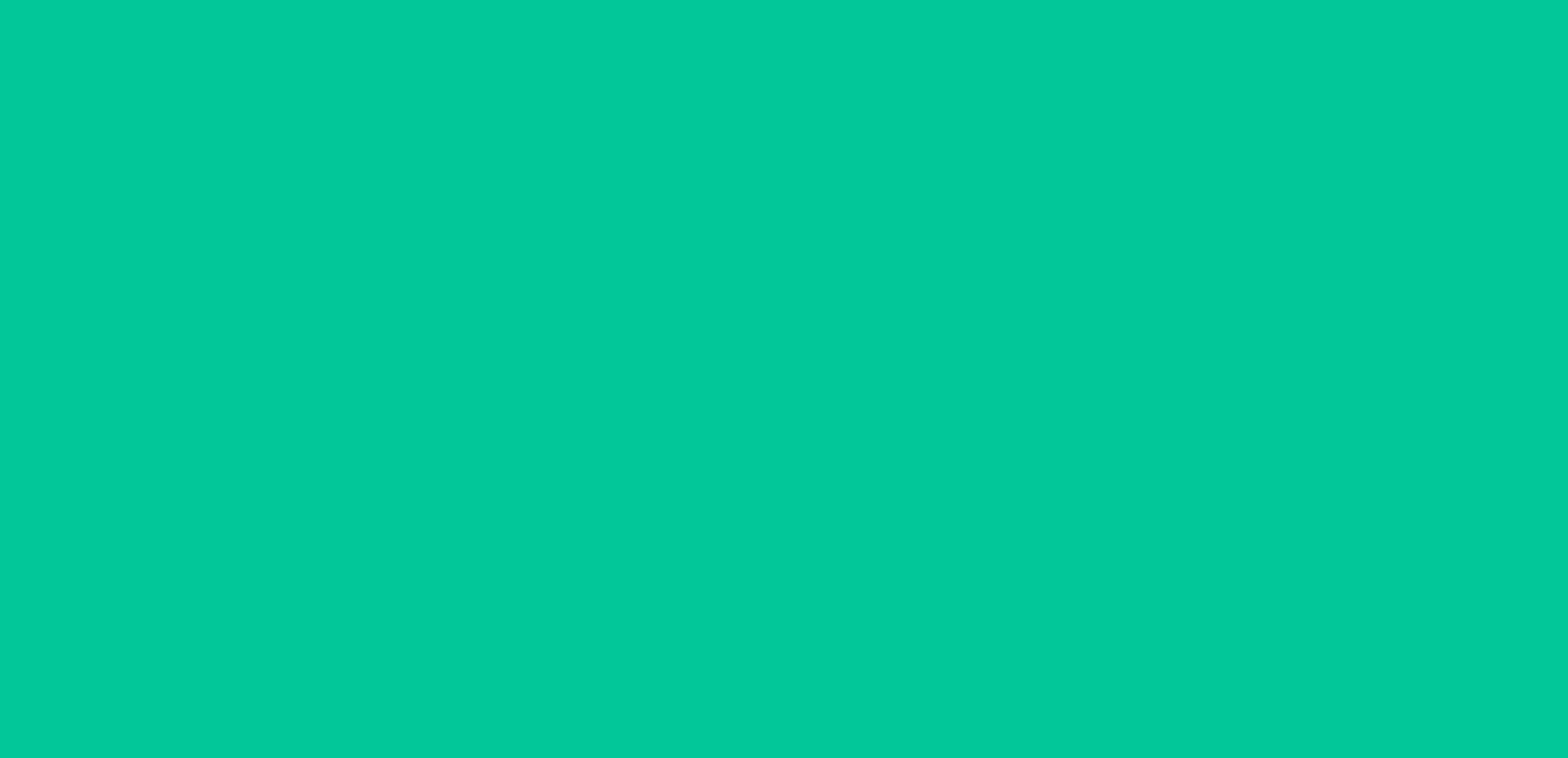
scroll to position [49, 0]
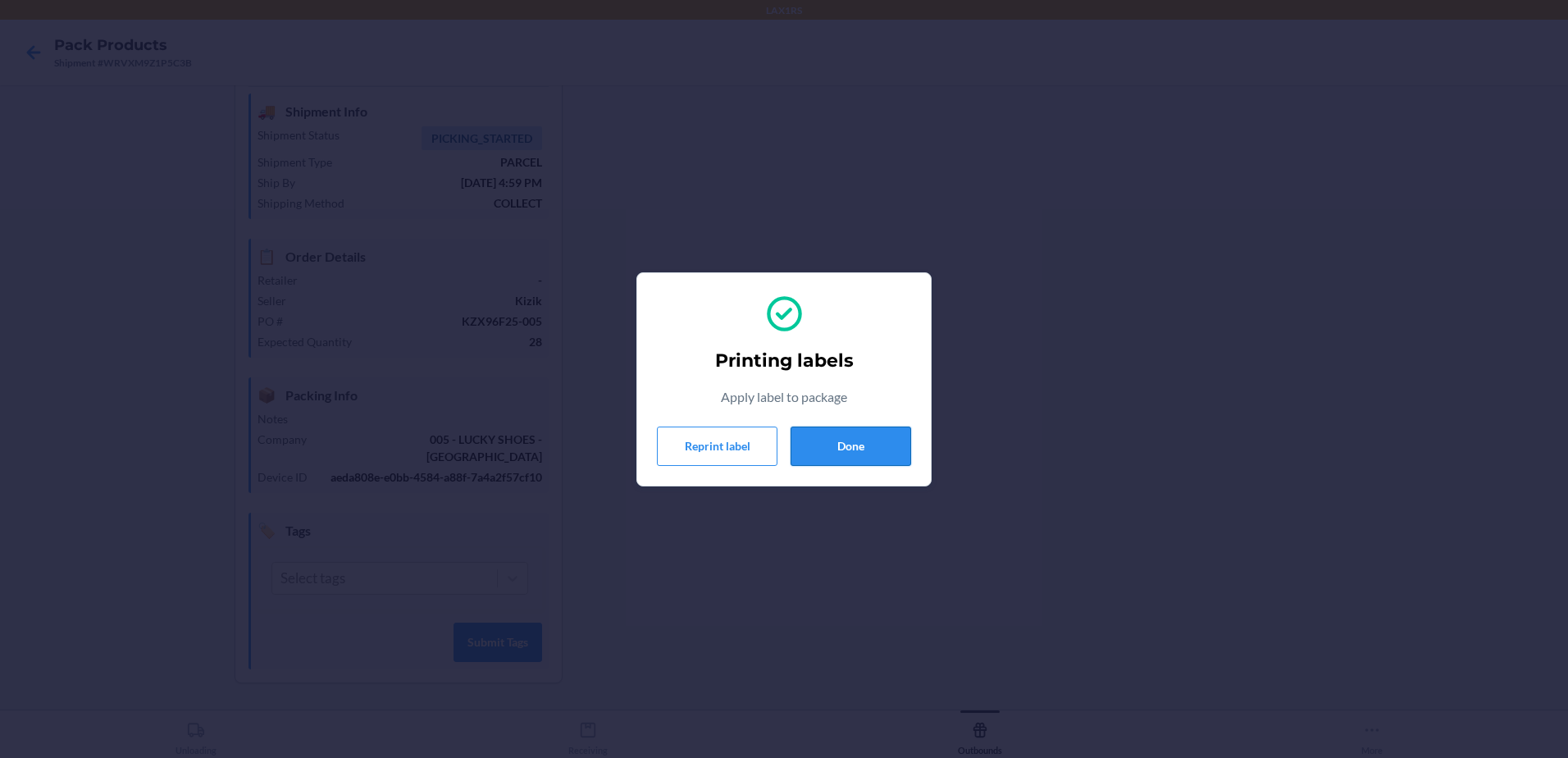
click at [808, 434] on button "Done" at bounding box center [851, 446] width 121 height 39
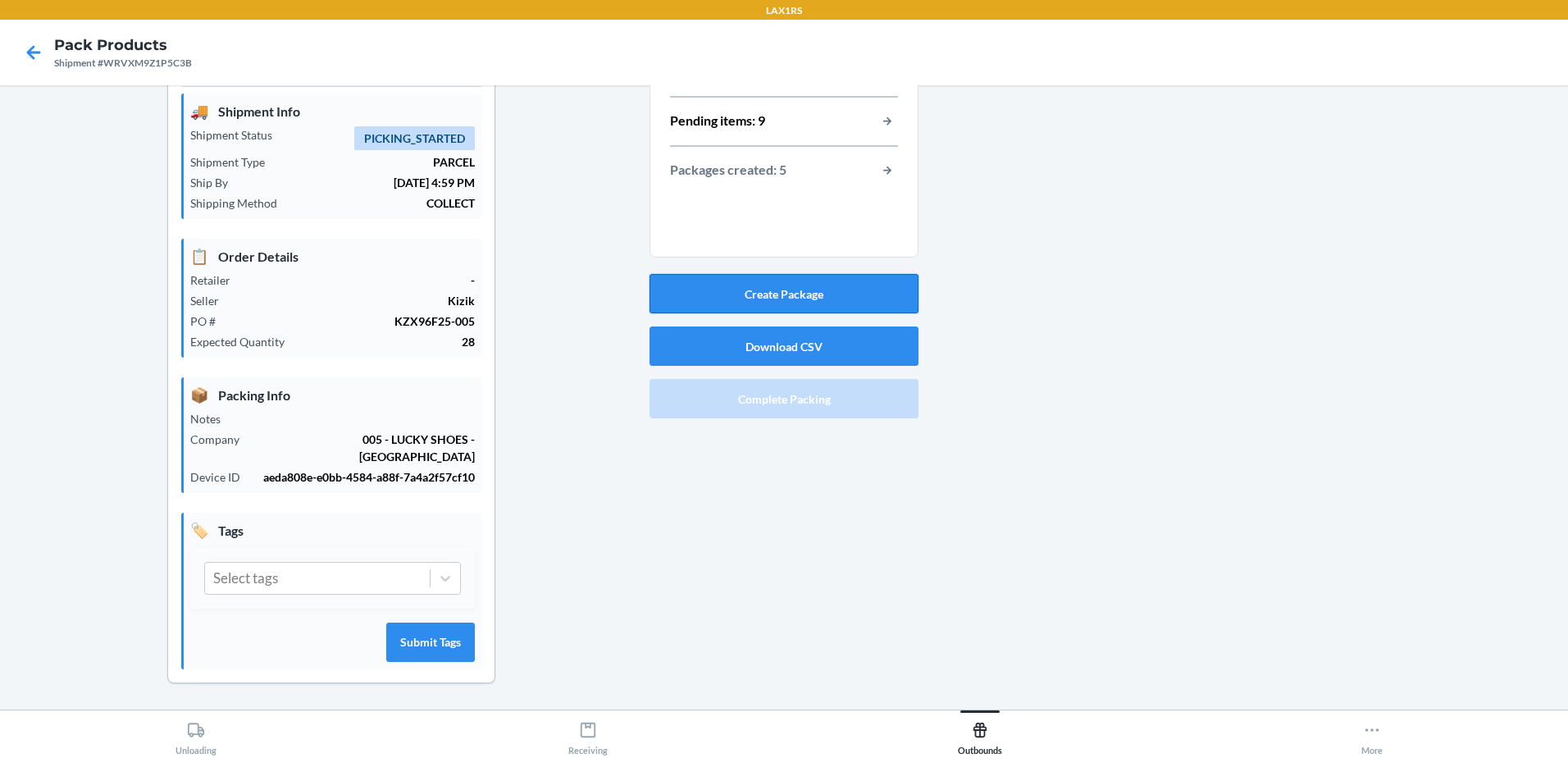
click at [810, 305] on button "Create Package" at bounding box center [784, 294] width 269 height 39
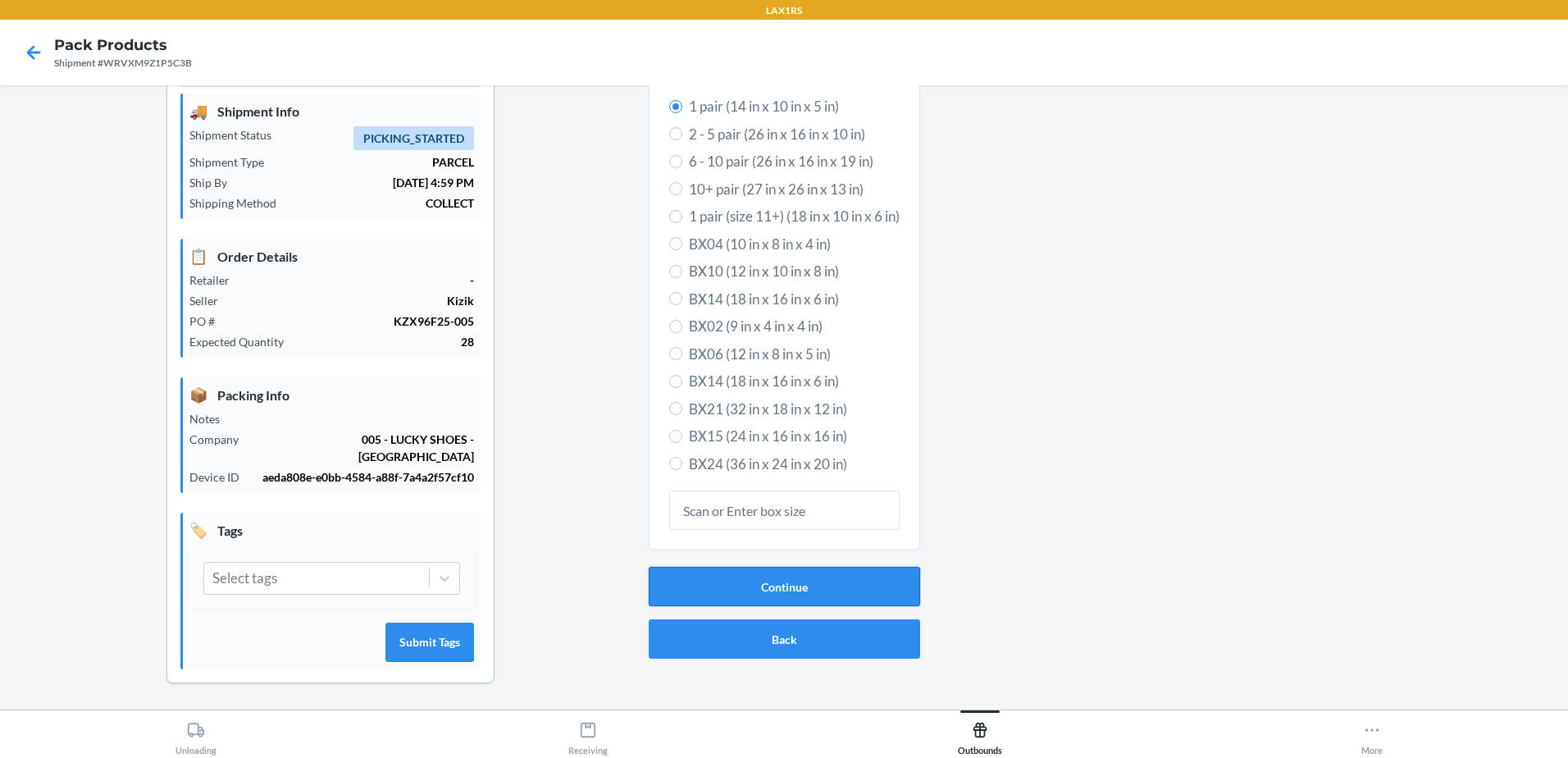
click at [764, 593] on button "Continue" at bounding box center [784, 586] width 271 height 39
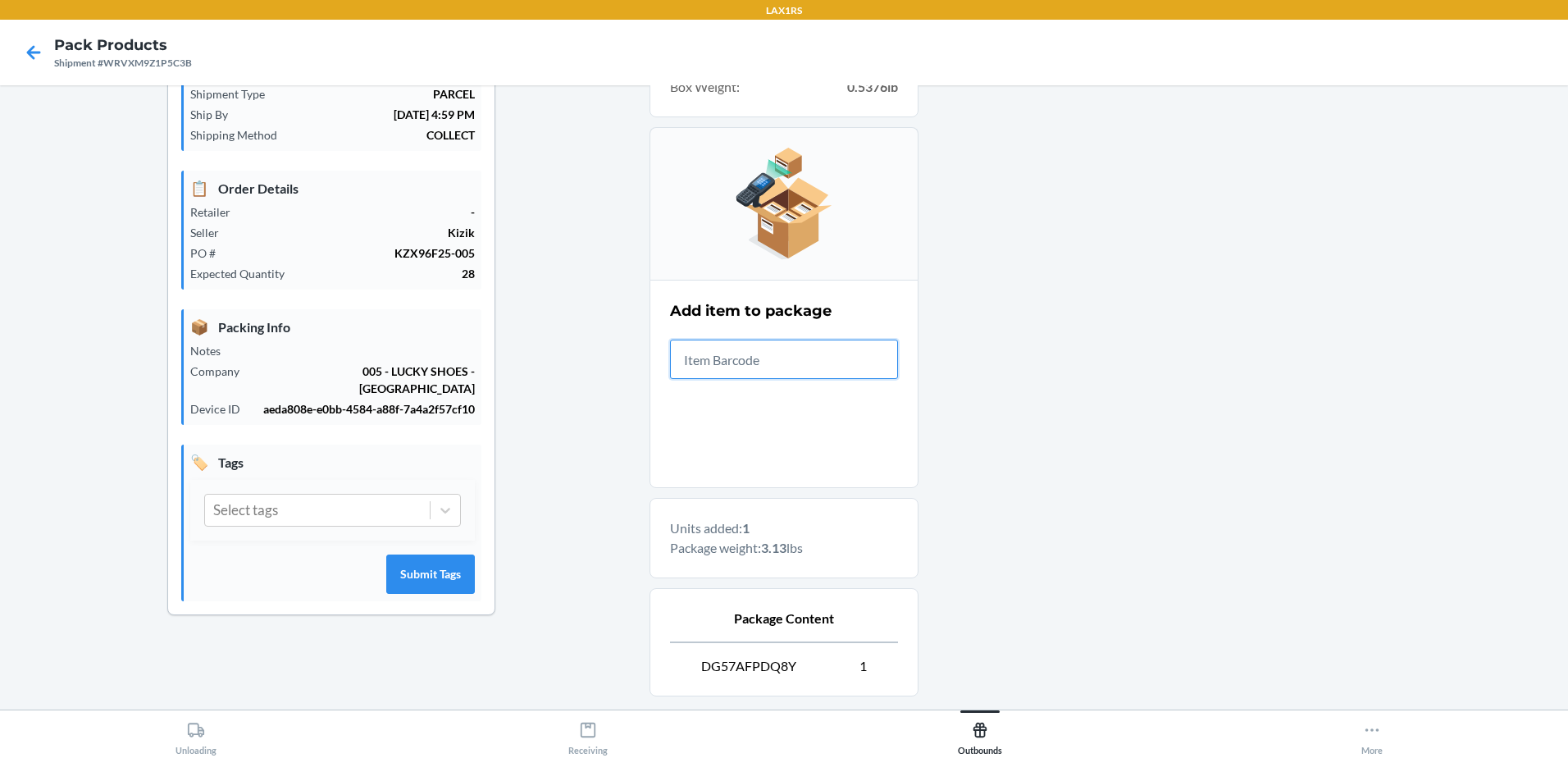
scroll to position [271, 0]
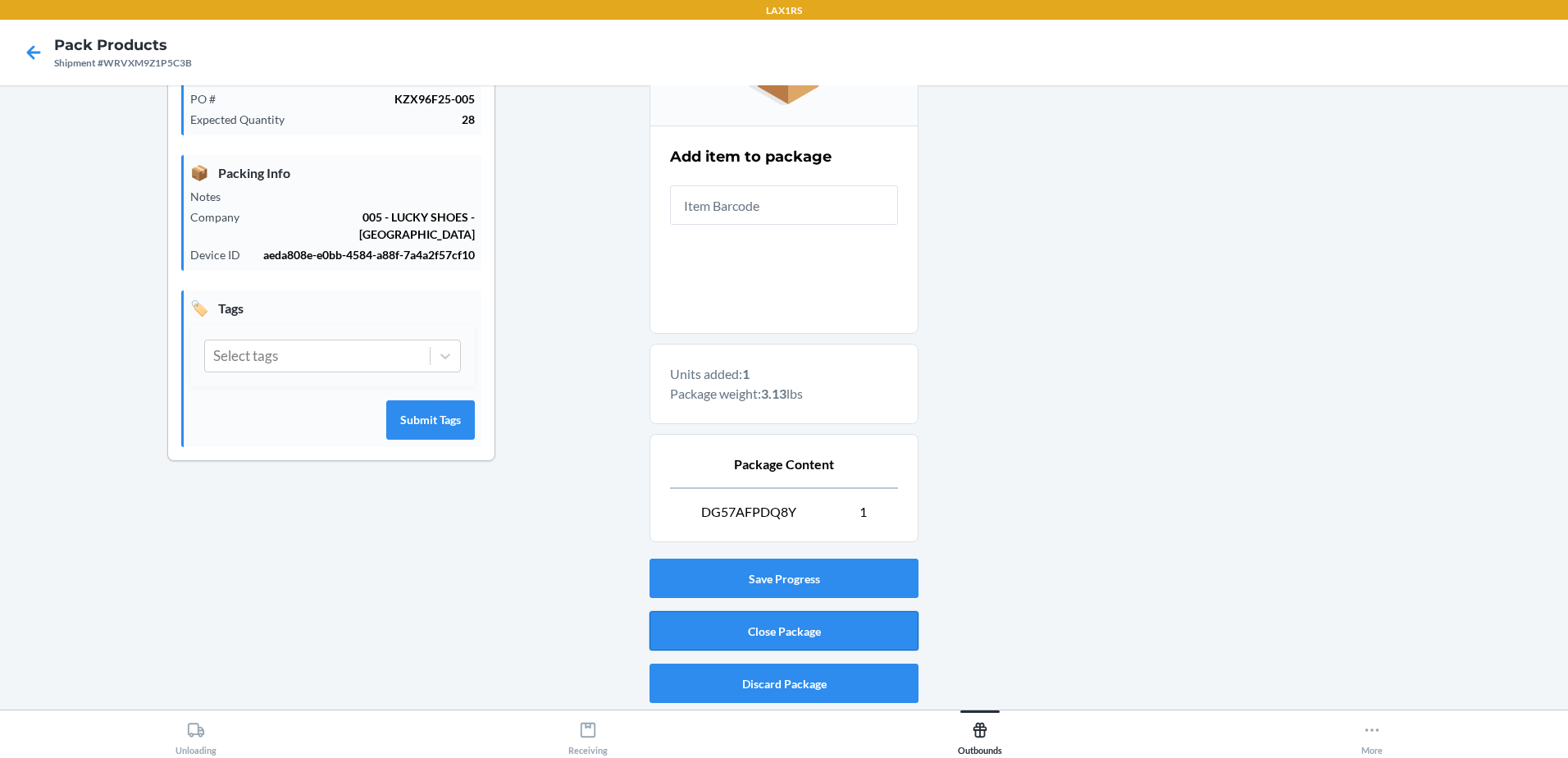
click at [814, 622] on button "Close Package" at bounding box center [784, 630] width 269 height 39
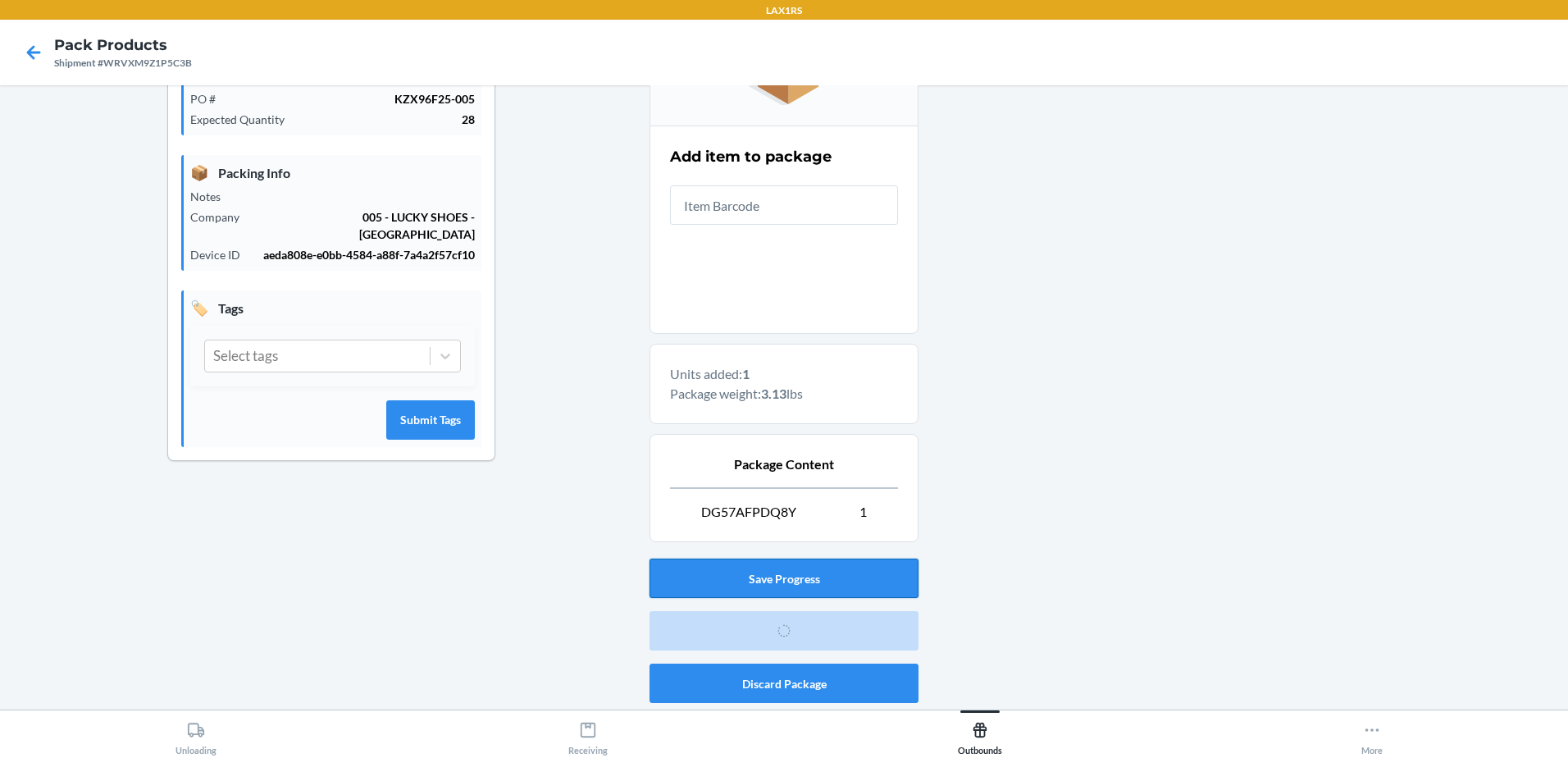
scroll to position [49, 0]
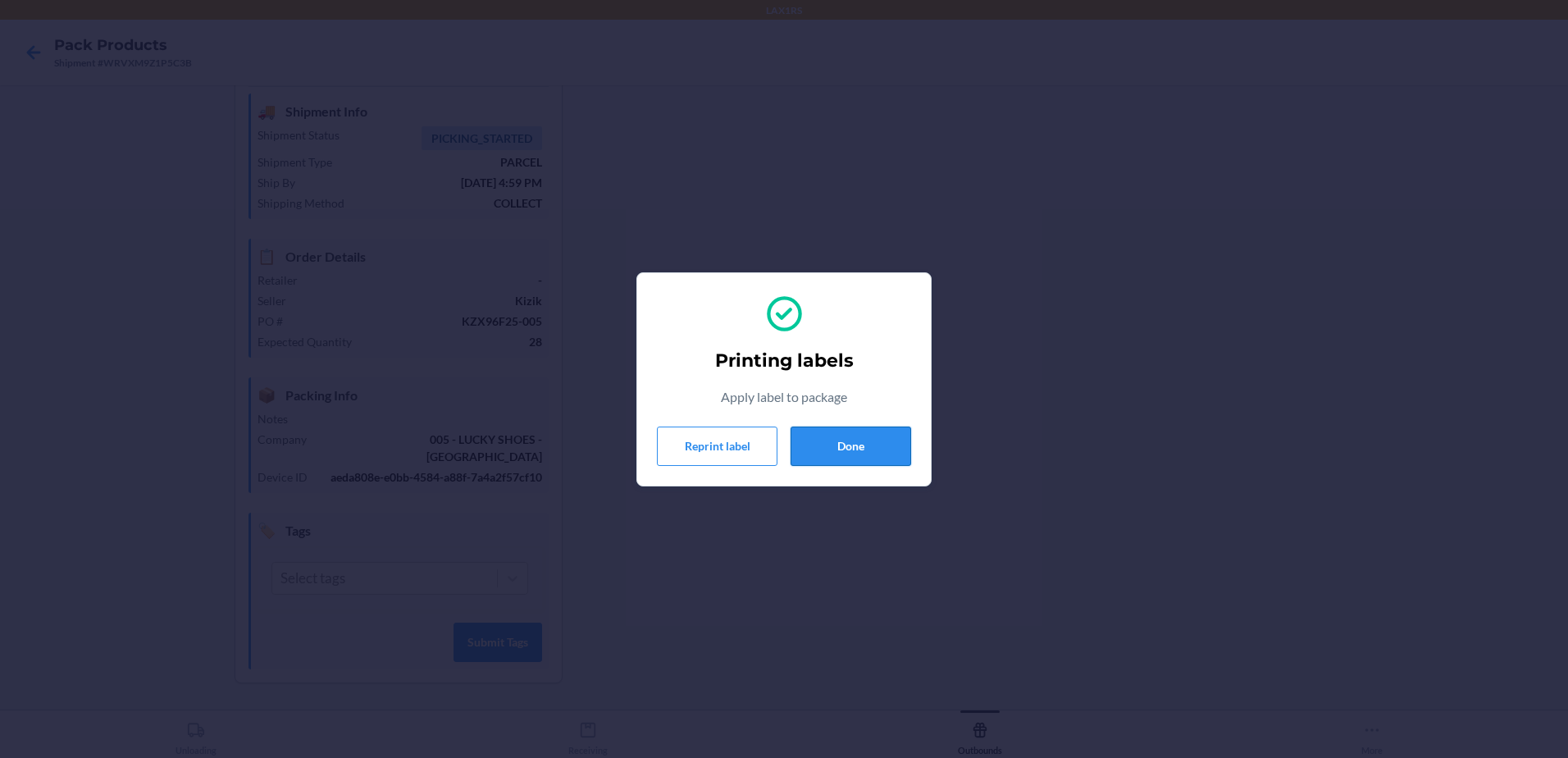
click at [883, 436] on button "Done" at bounding box center [851, 446] width 121 height 39
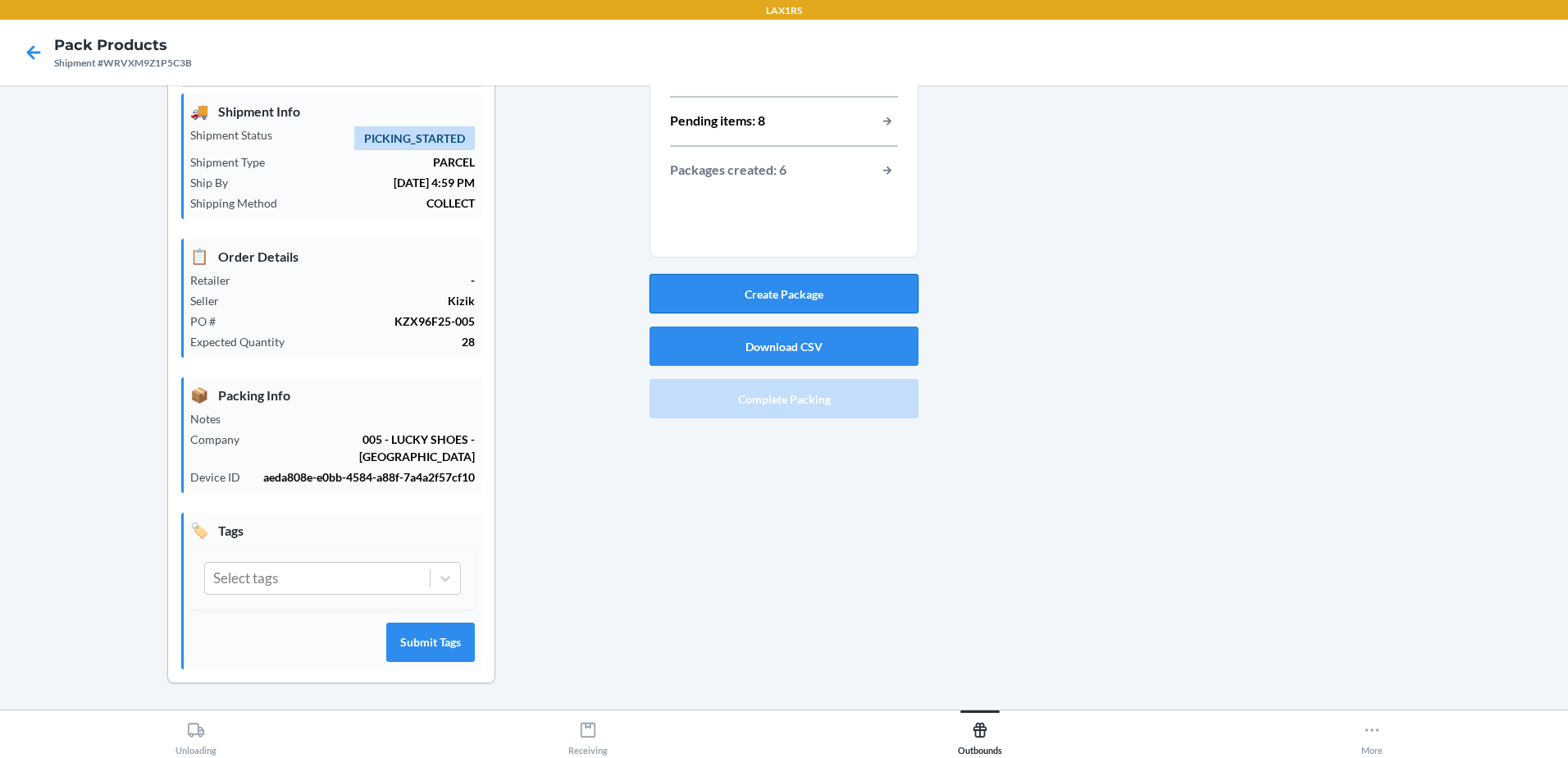
click at [903, 286] on button "Create Package" at bounding box center [784, 294] width 269 height 39
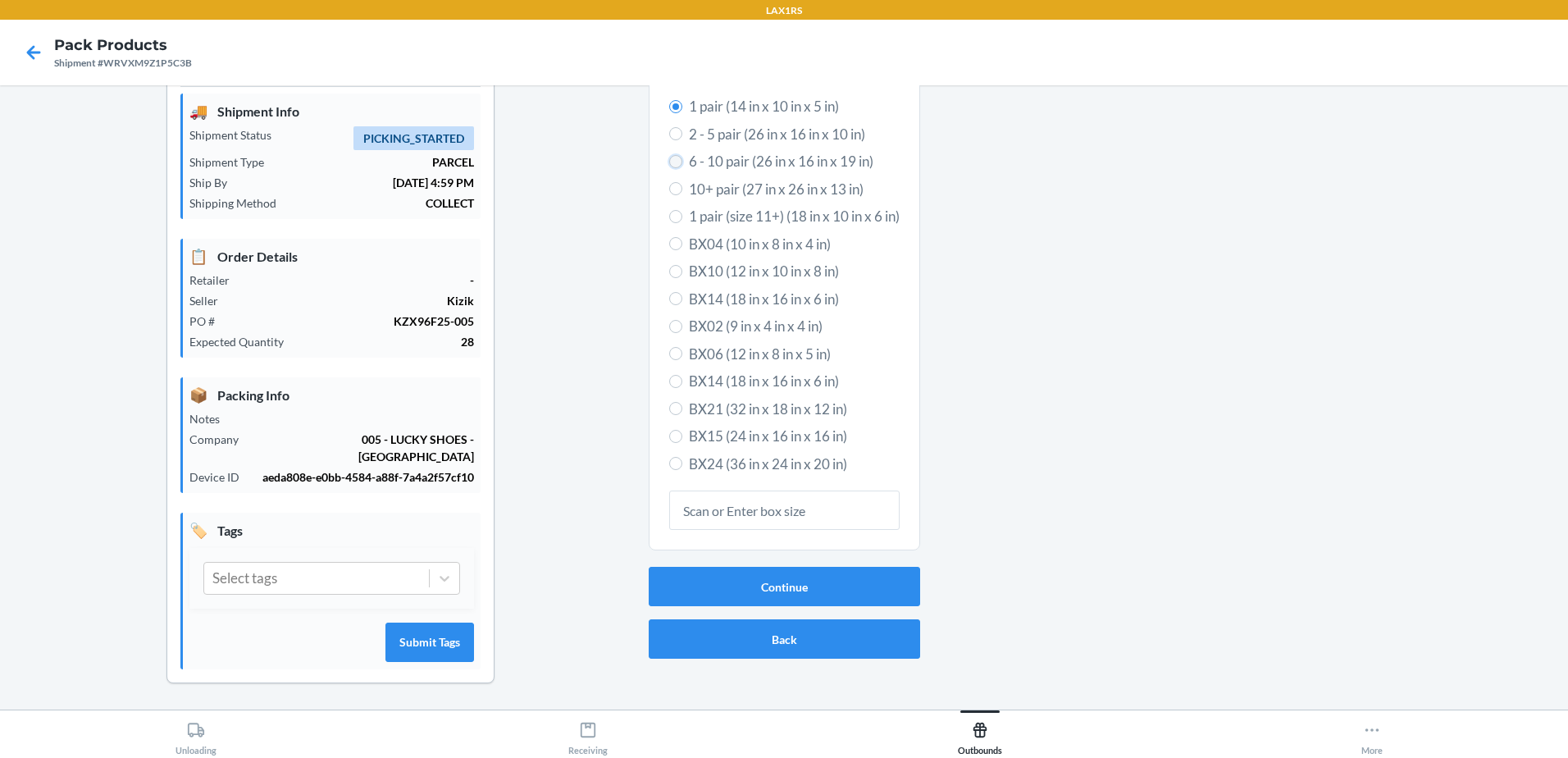
click at [669, 158] on input "6 - 10 pair (26 in x 16 in x 19 in)" at bounding box center [675, 161] width 13 height 13
radio input "true"
radio input "false"
click at [855, 577] on button "Continue" at bounding box center [784, 586] width 271 height 39
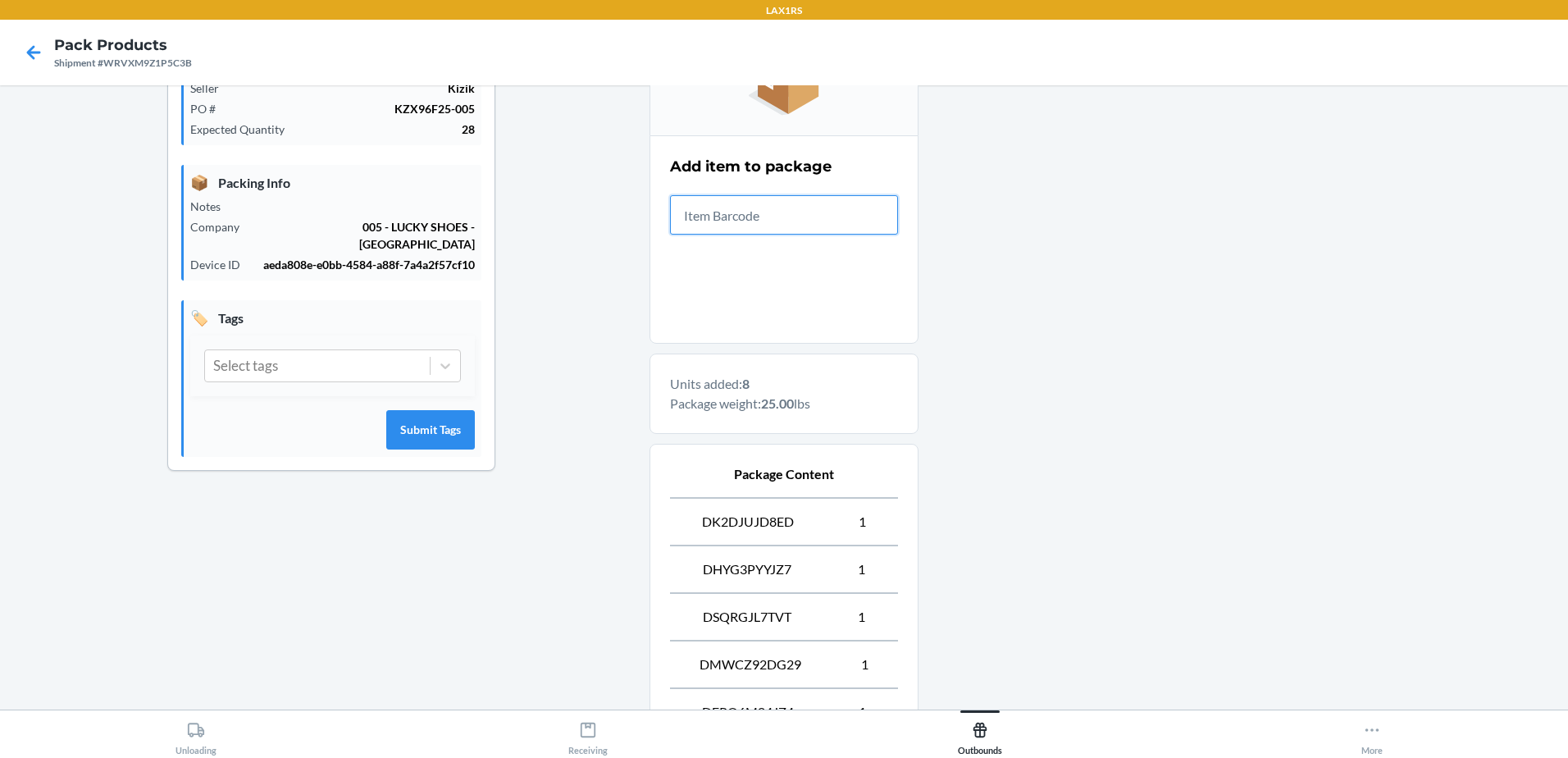
scroll to position [604, 0]
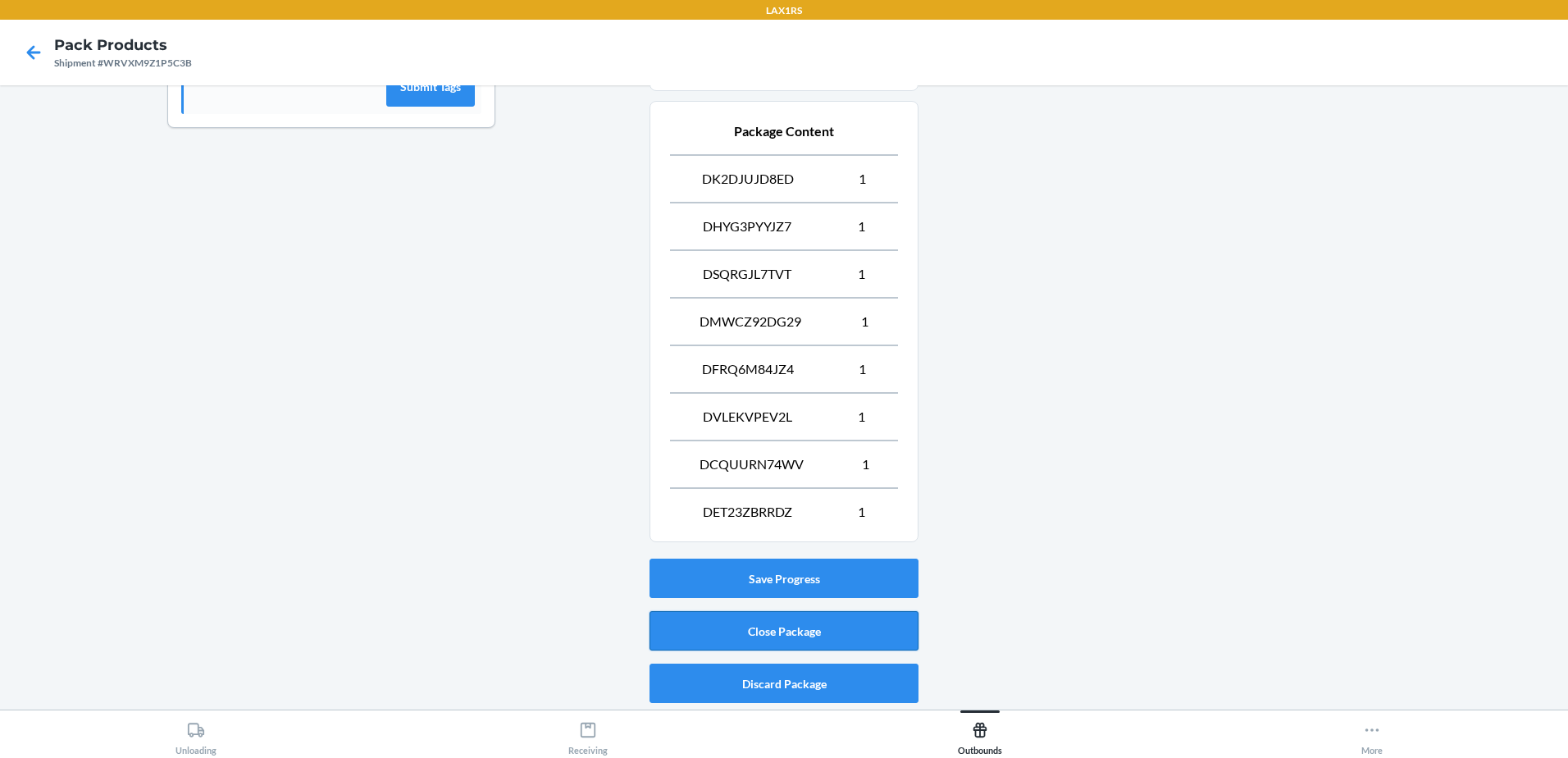
click at [886, 629] on button "Close Package" at bounding box center [784, 630] width 269 height 39
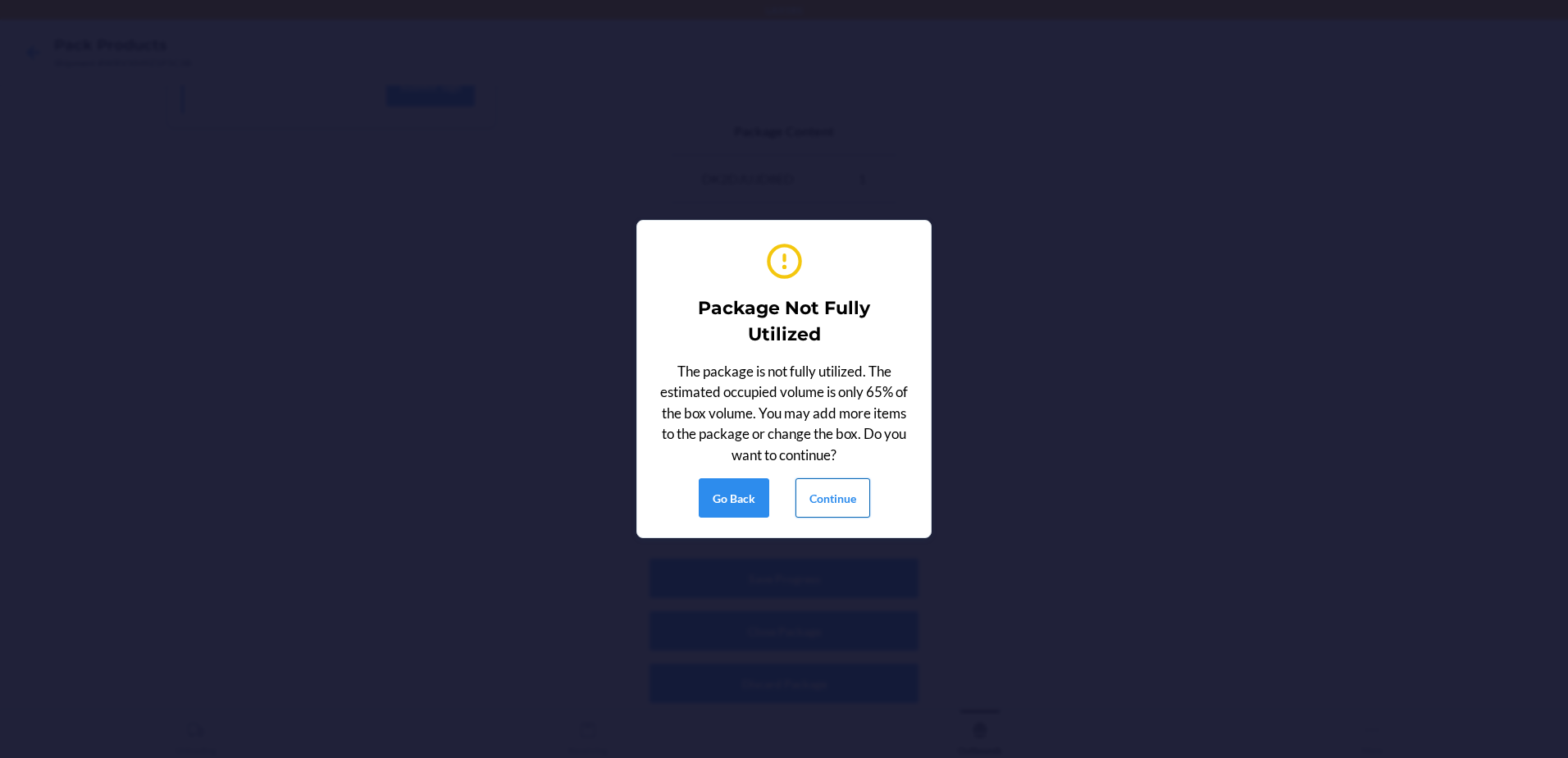
click at [846, 498] on button "Continue" at bounding box center [832, 498] width 74 height 39
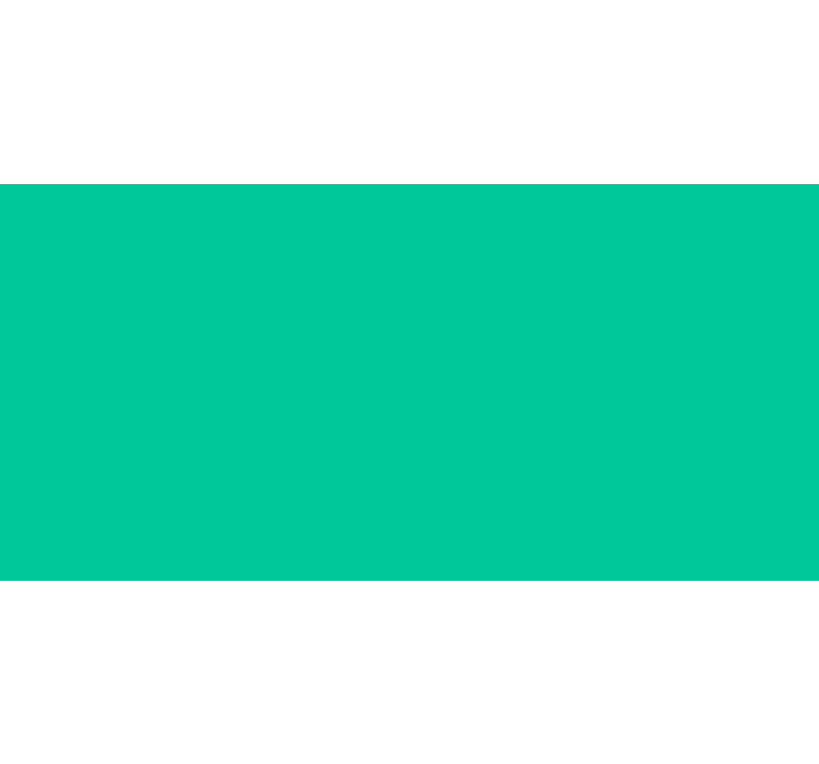
scroll to position [50, 0]
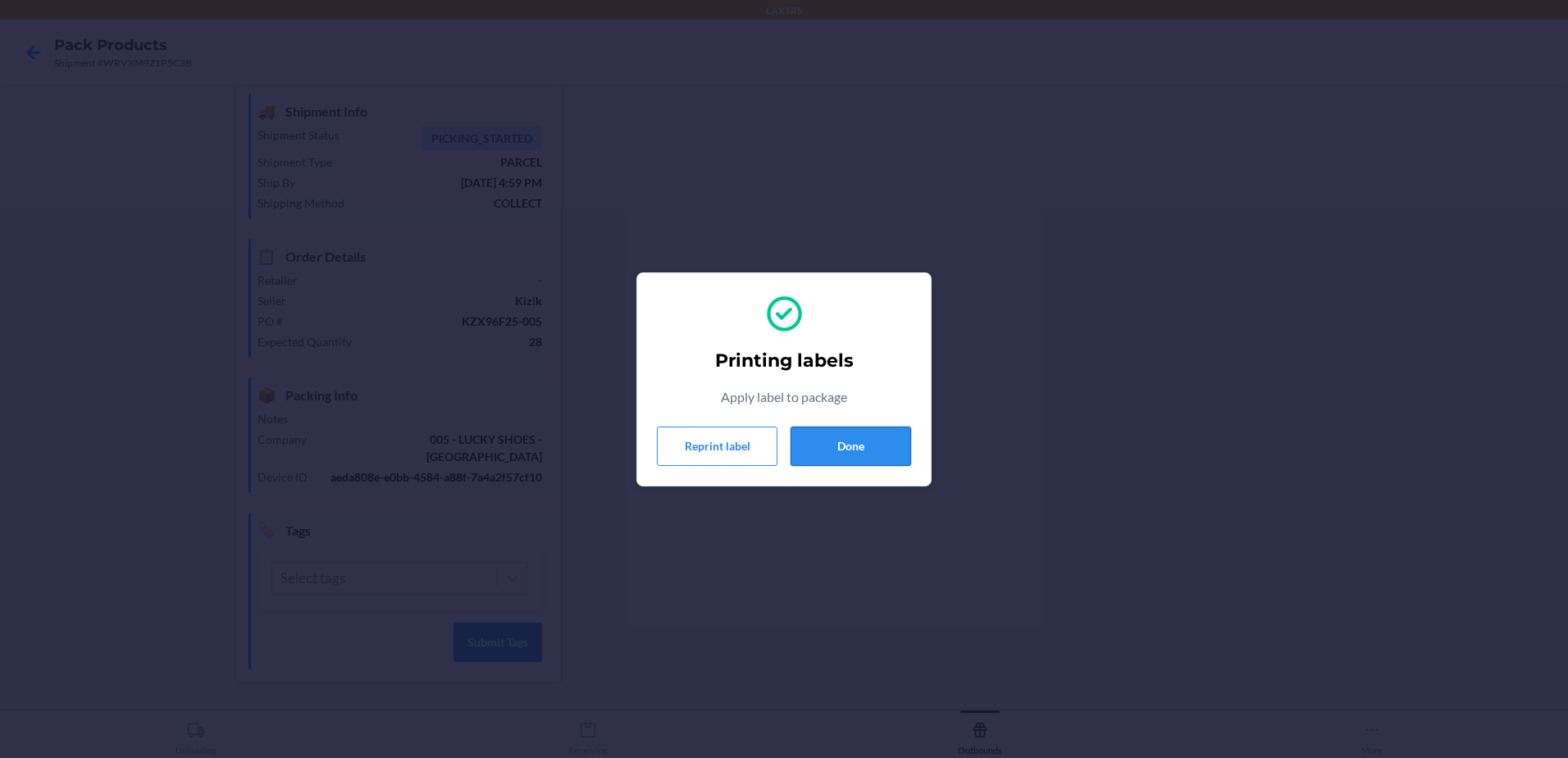
click at [861, 449] on button "Done" at bounding box center [851, 446] width 121 height 39
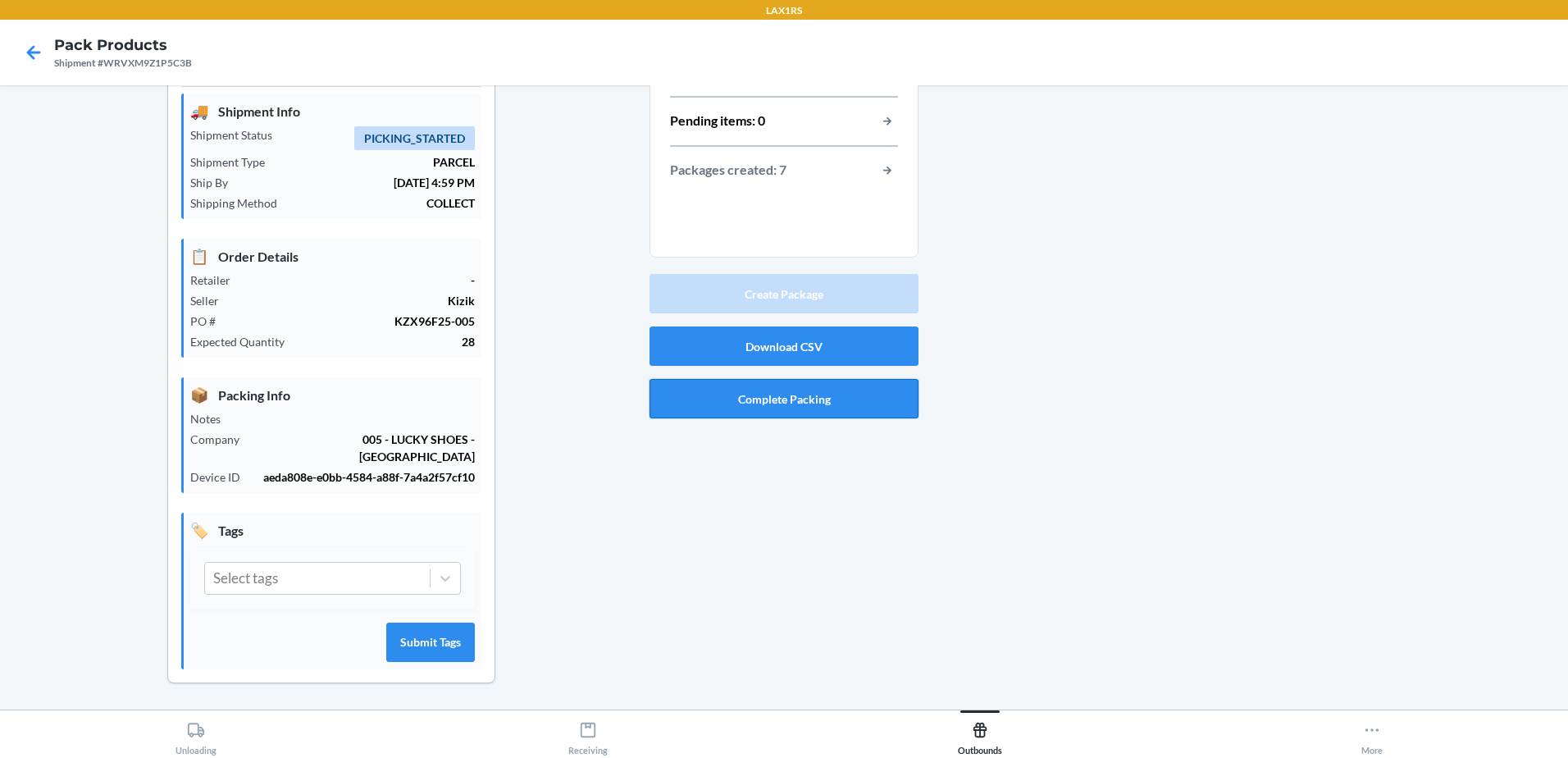
click at [836, 392] on button "Complete Packing" at bounding box center [784, 398] width 269 height 39
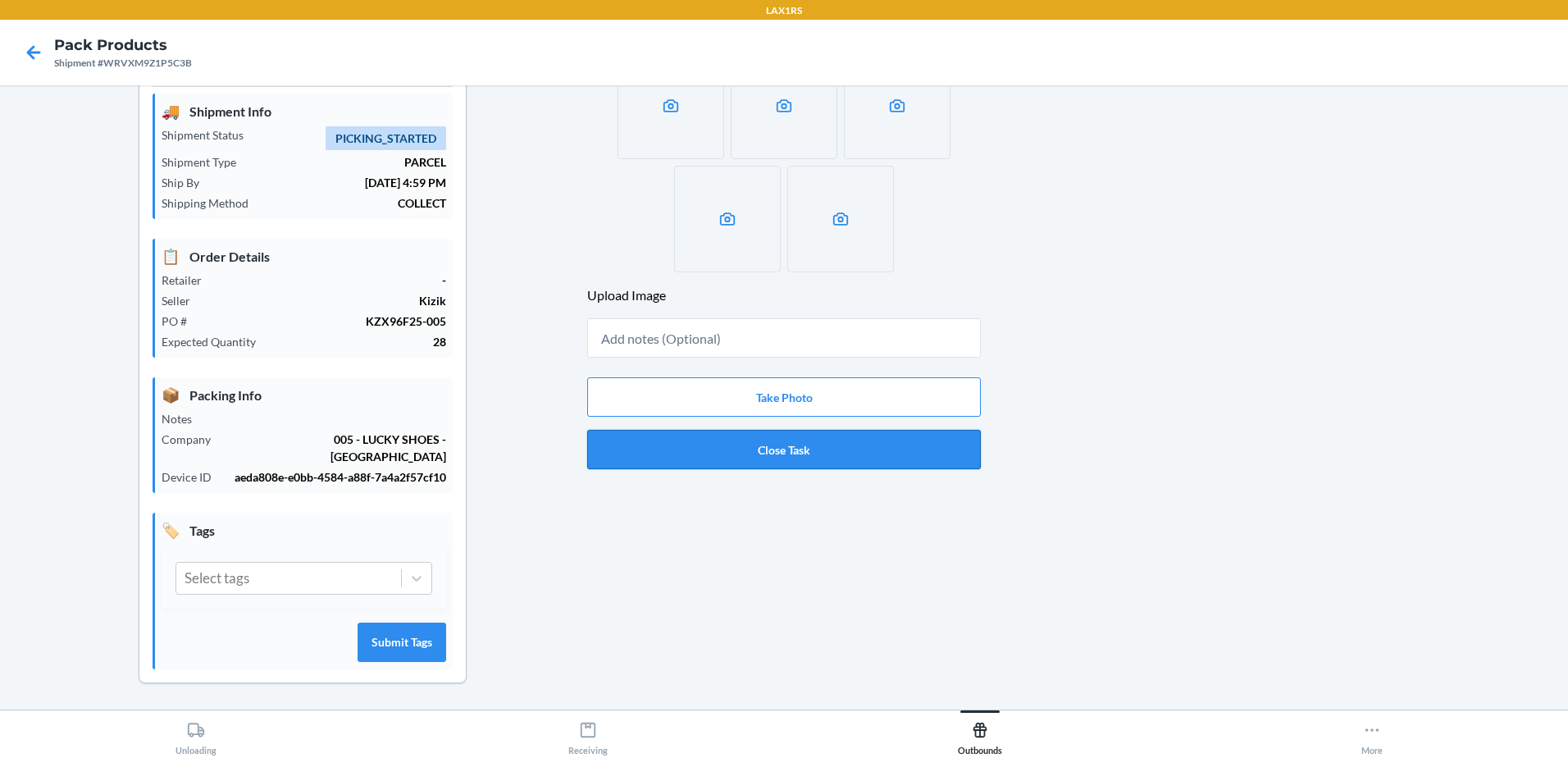
click at [927, 457] on button "Close Task" at bounding box center [784, 449] width 393 height 39
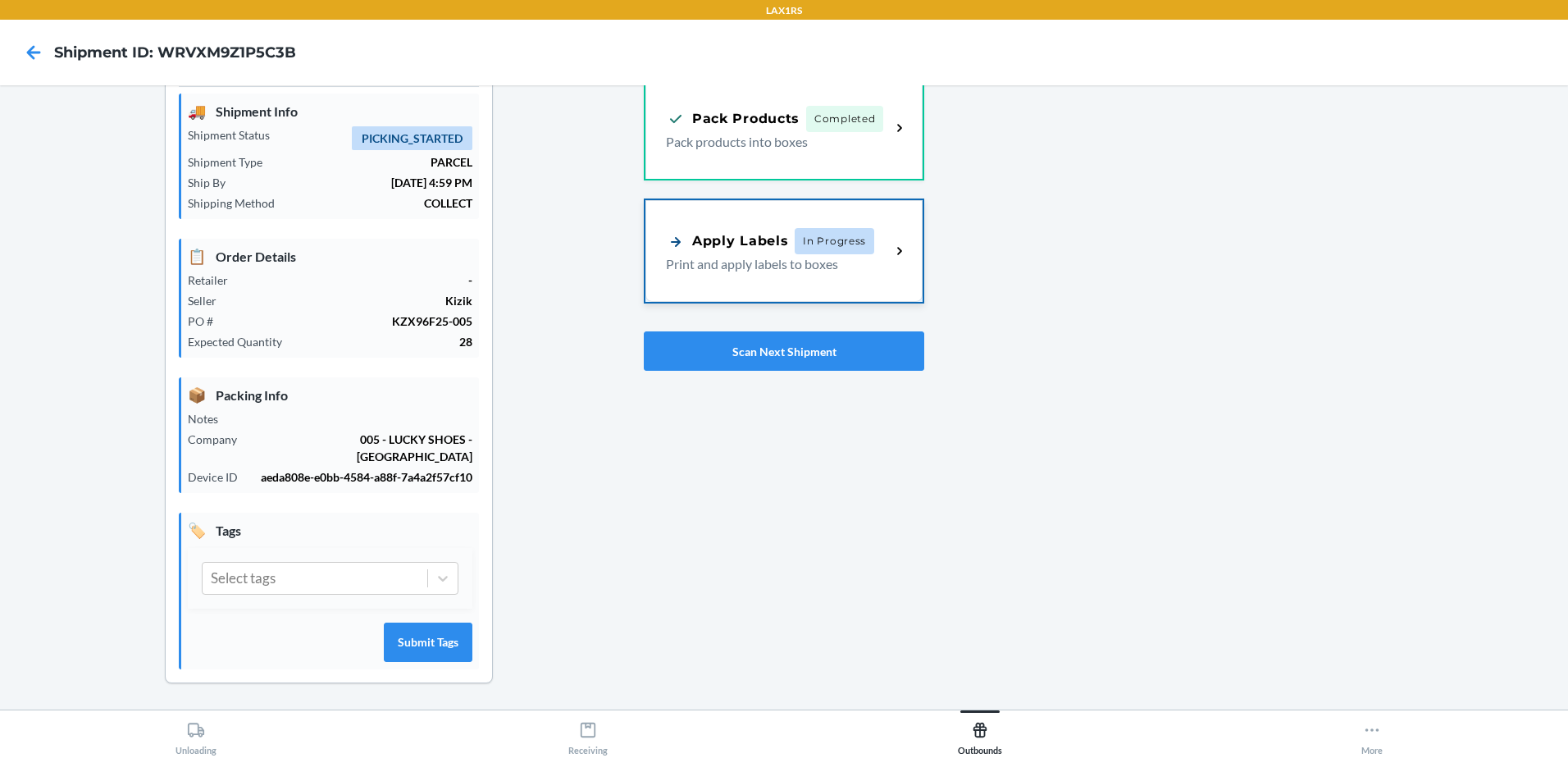
click at [838, 248] on span "In Progress" at bounding box center [834, 241] width 80 height 26
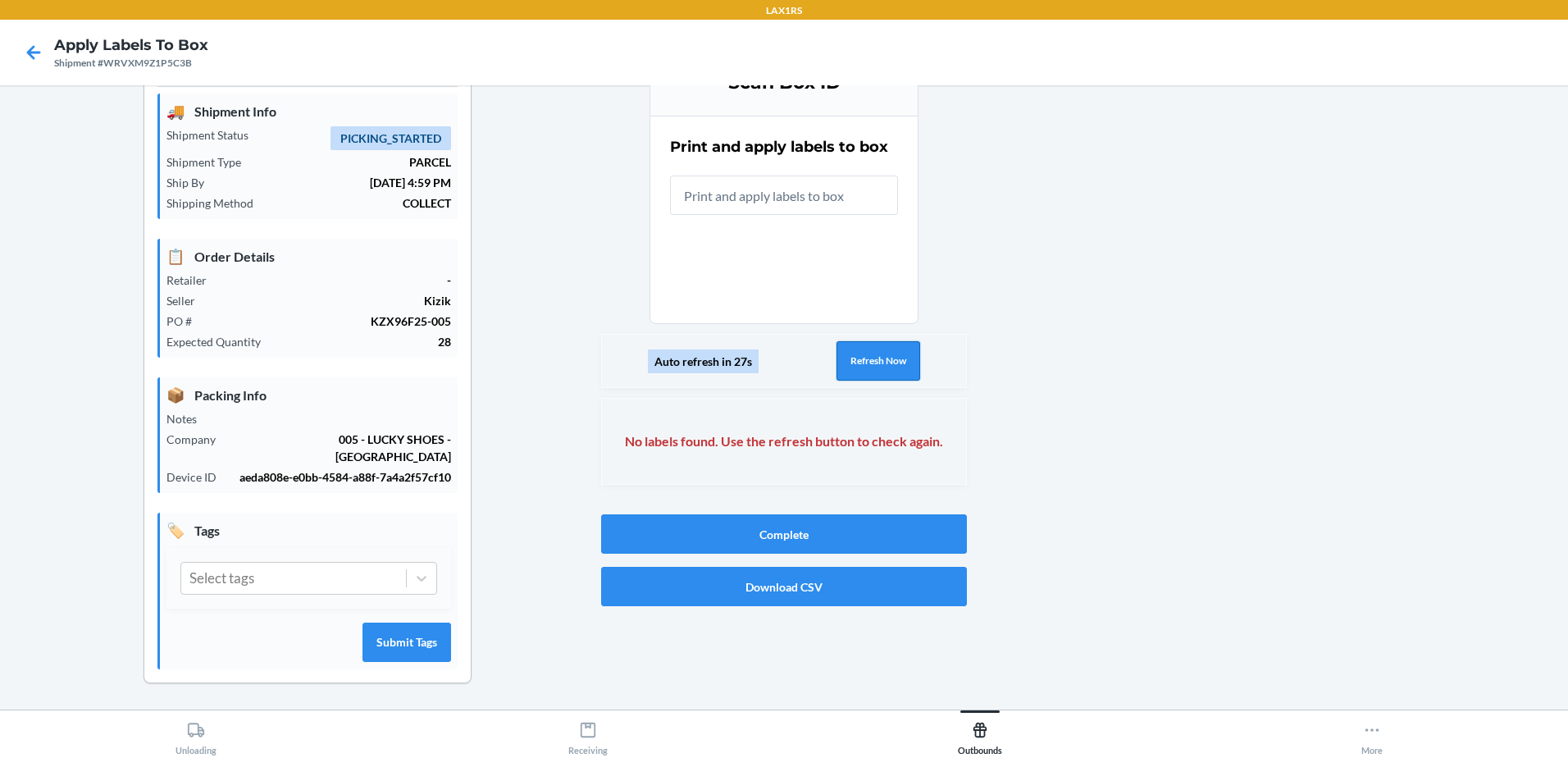
click at [888, 362] on button "Refresh Now" at bounding box center [878, 361] width 84 height 39
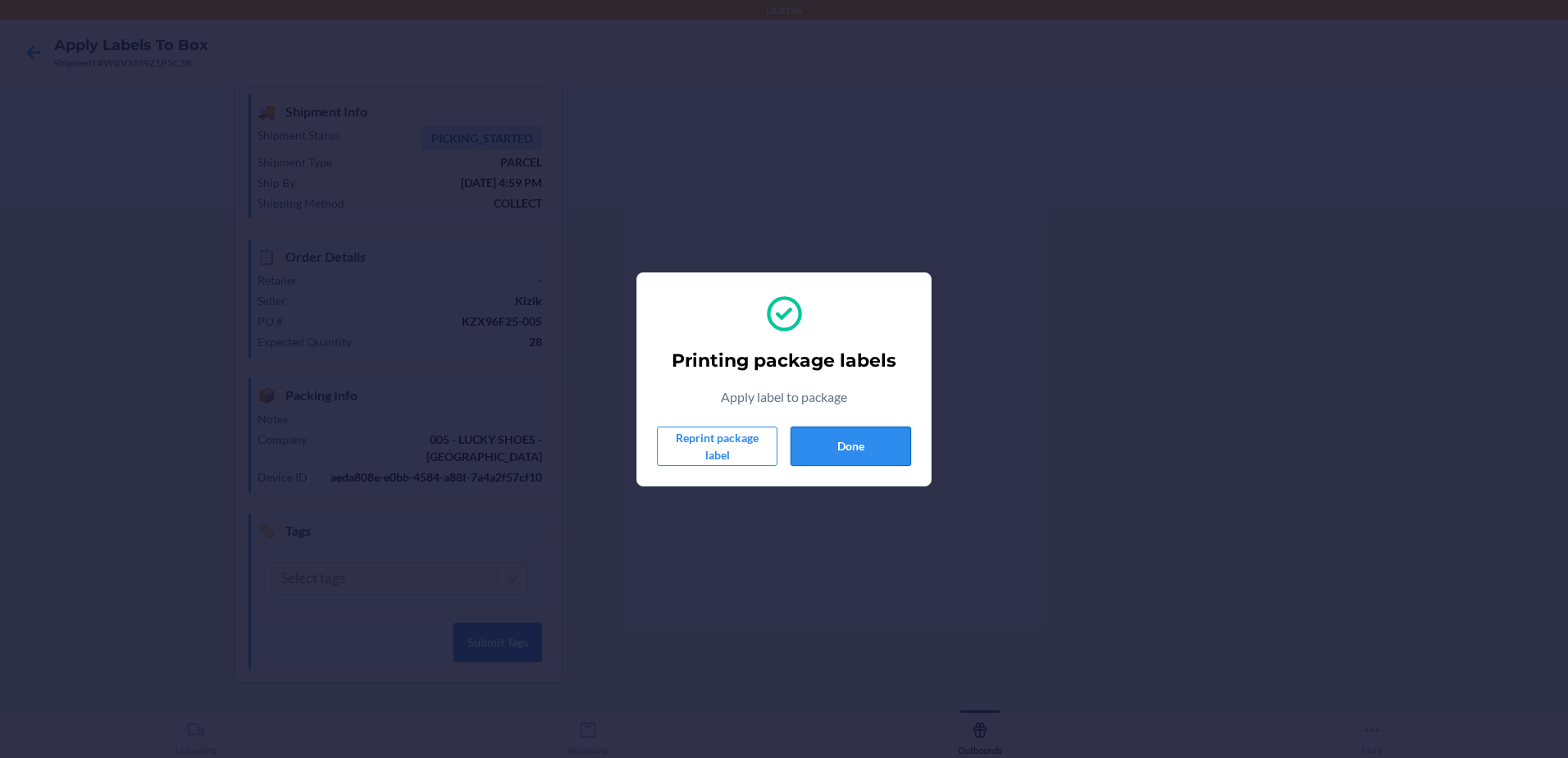
click at [851, 446] on button "Done" at bounding box center [851, 446] width 121 height 39
click at [856, 449] on button "Done" at bounding box center [851, 446] width 121 height 39
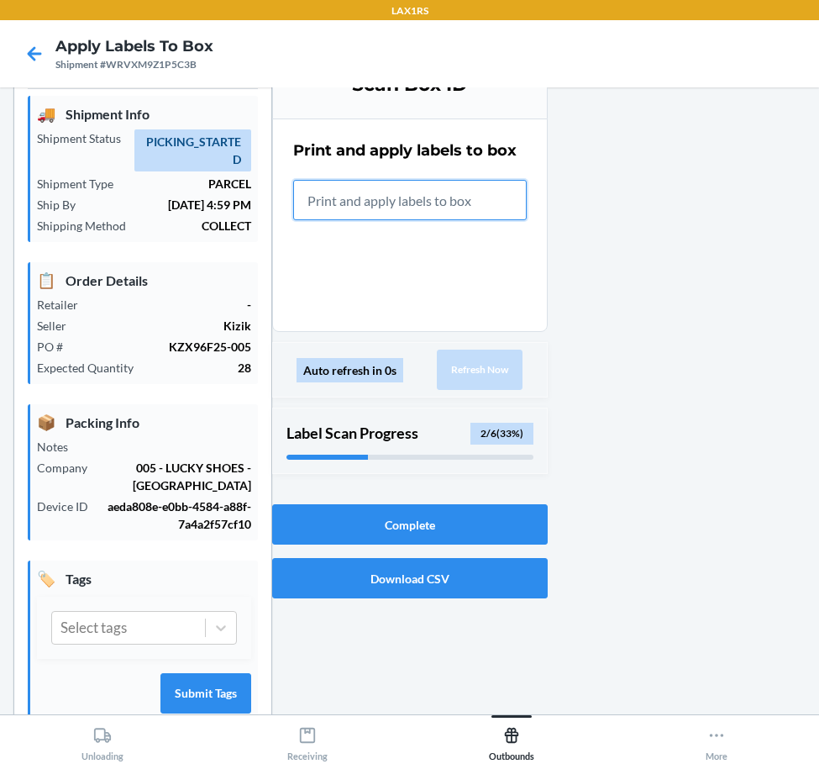
click at [450, 213] on input "text" at bounding box center [410, 200] width 234 height 40
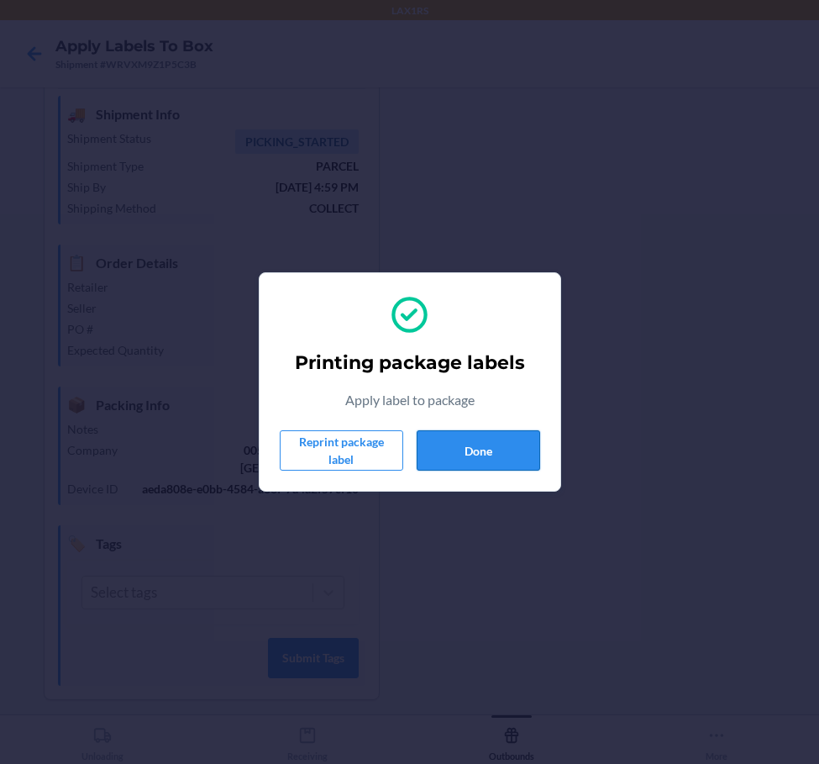
click at [508, 449] on button "Done" at bounding box center [479, 450] width 124 height 40
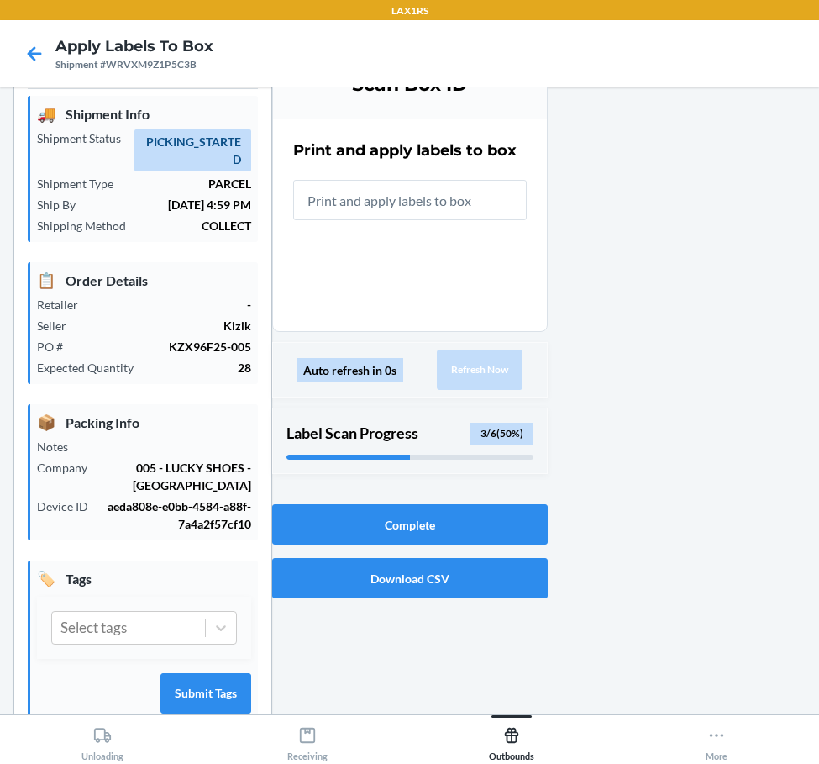
click at [653, 445] on div at bounding box center [677, 406] width 259 height 712
click at [400, 202] on input "text" at bounding box center [410, 200] width 234 height 40
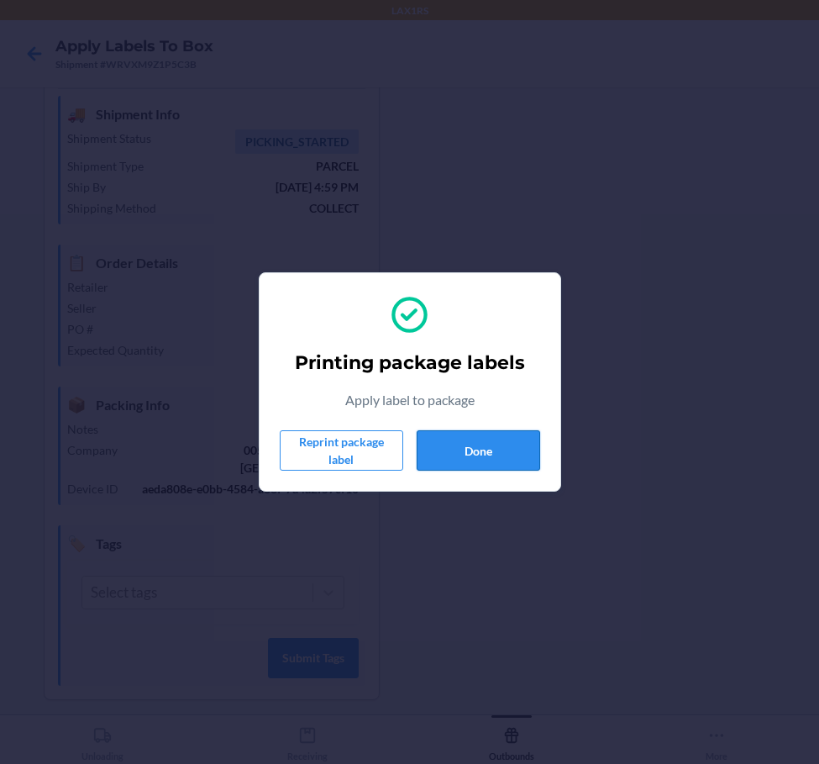
click at [472, 449] on button "Done" at bounding box center [479, 450] width 124 height 40
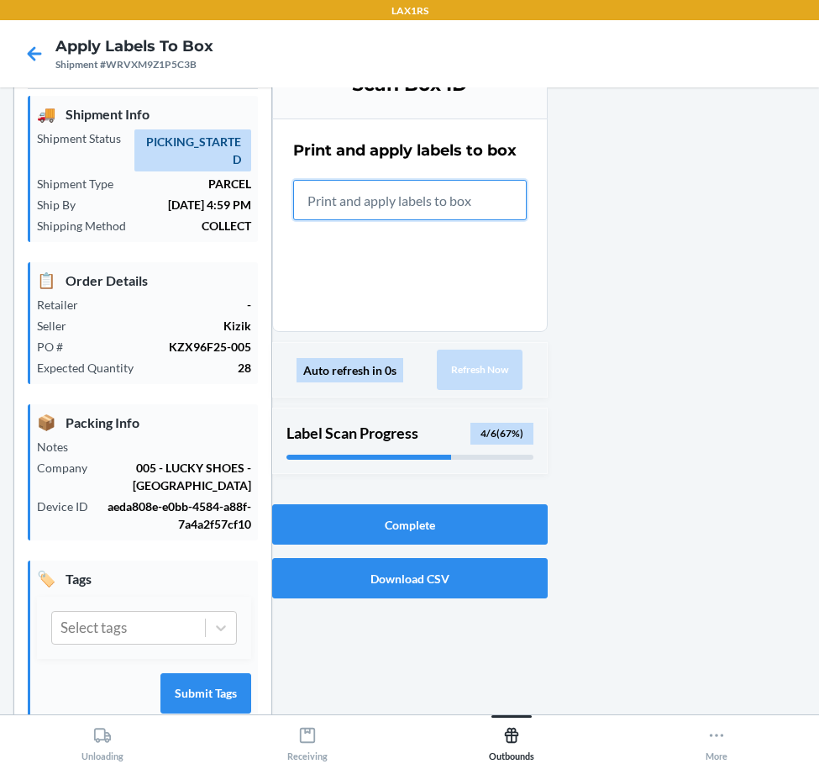
click at [455, 195] on input "text" at bounding box center [410, 200] width 234 height 40
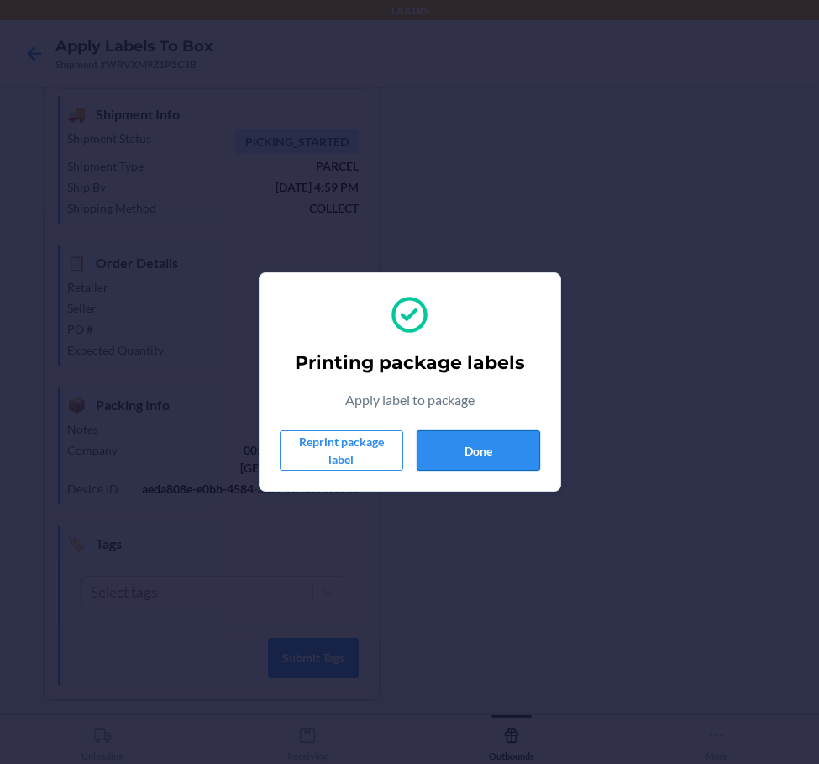
click at [461, 457] on button "Done" at bounding box center [479, 450] width 124 height 40
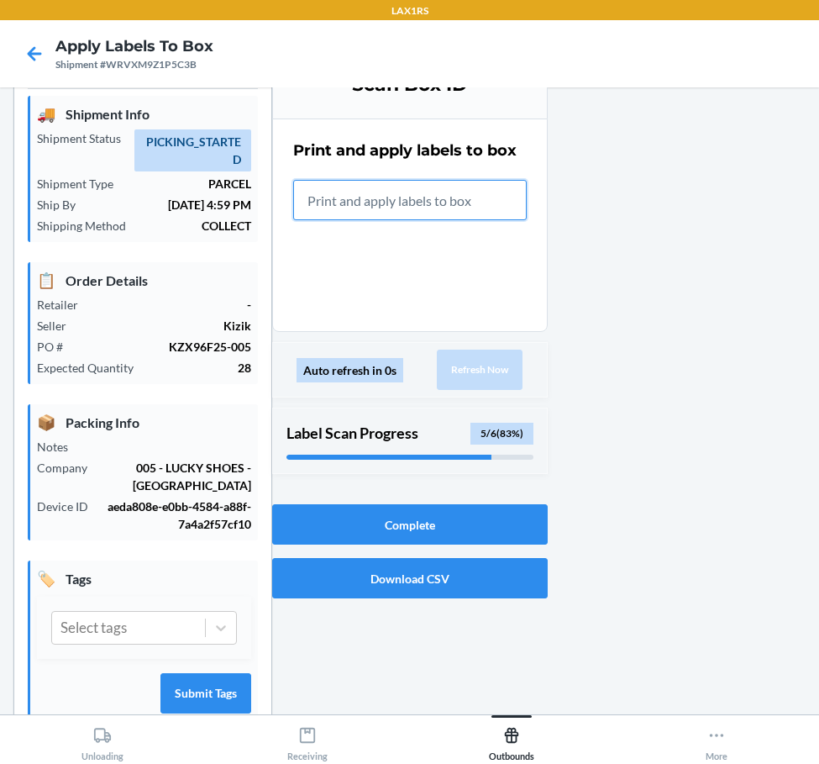
click at [489, 197] on input "text" at bounding box center [410, 200] width 234 height 40
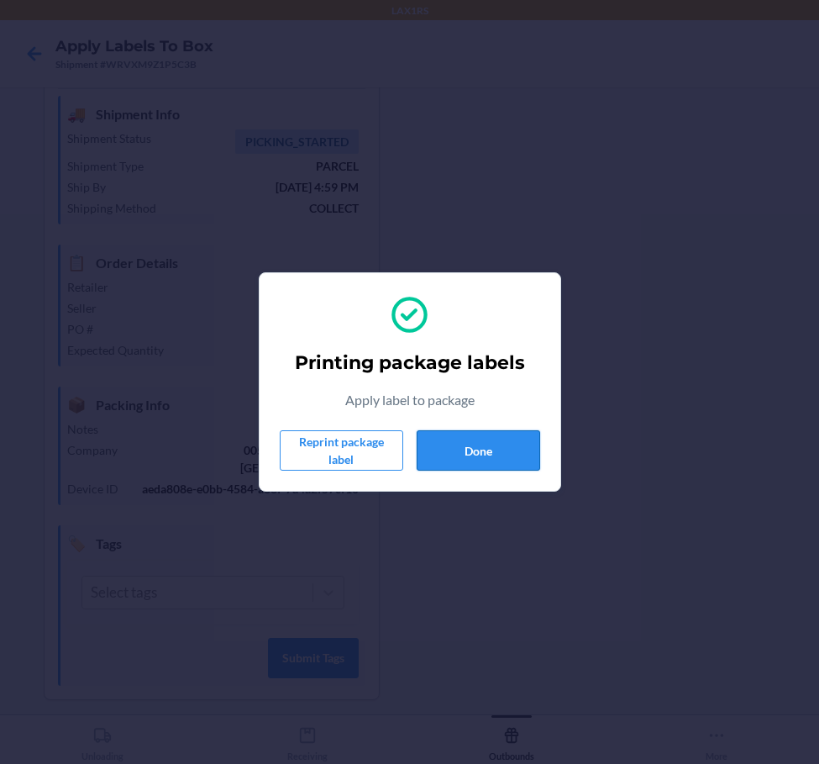
click at [489, 455] on button "Done" at bounding box center [479, 450] width 124 height 40
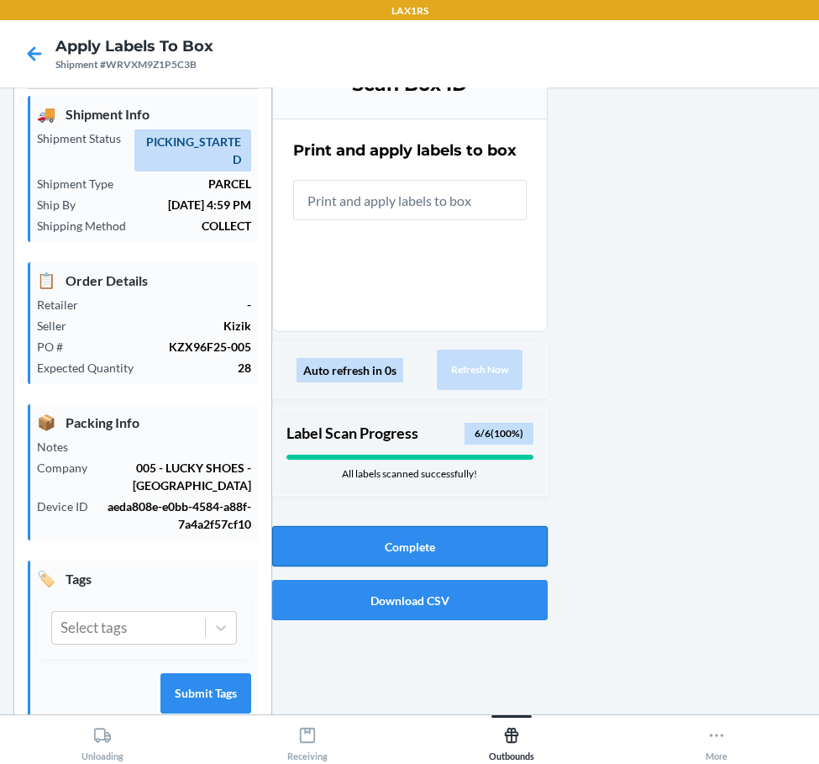
click at [473, 542] on button "Complete" at bounding box center [410, 546] width 276 height 40
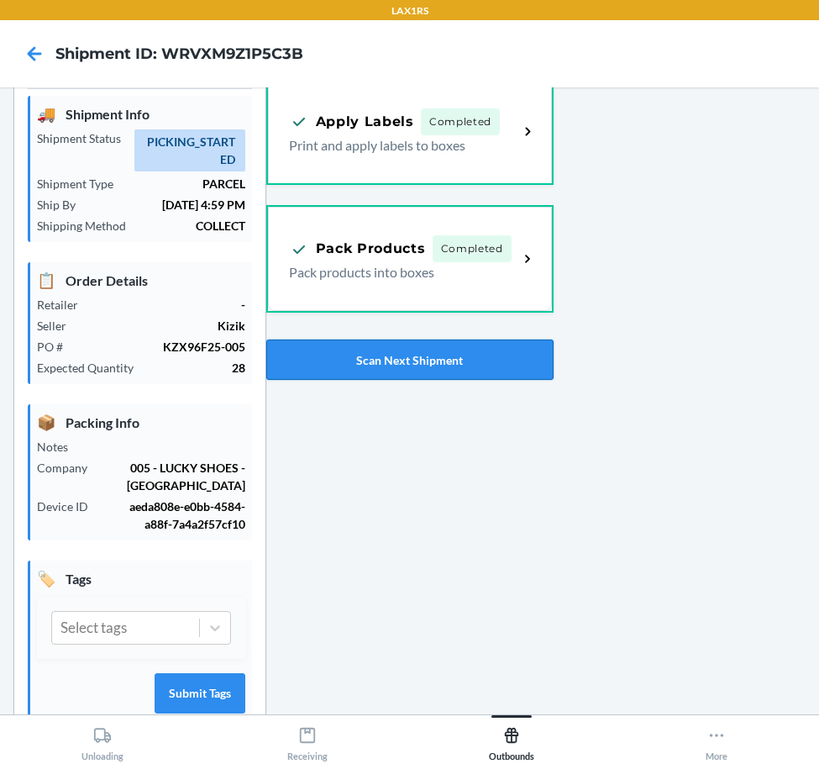
click at [448, 356] on button "Scan Next Shipment" at bounding box center [409, 360] width 287 height 40
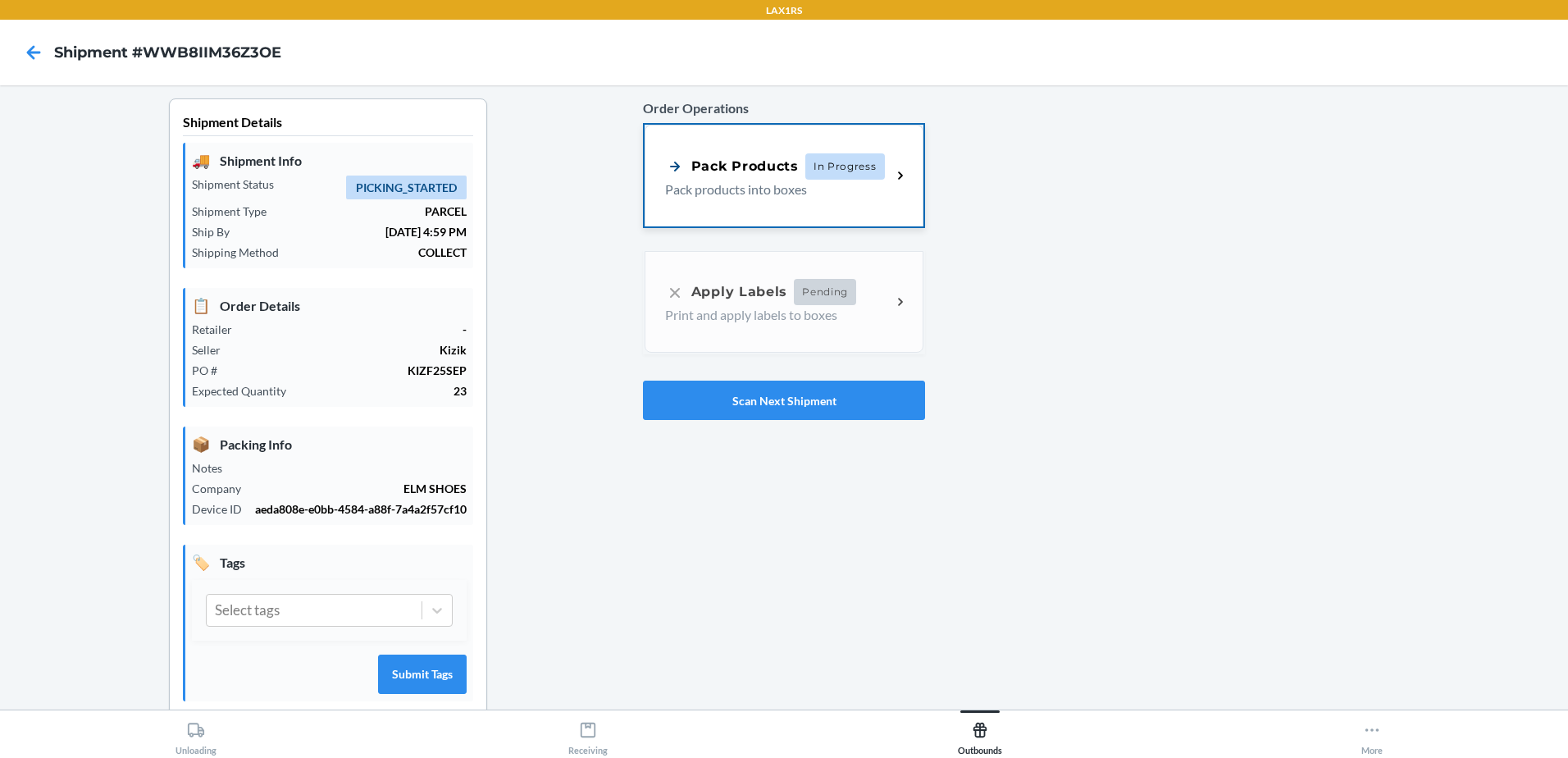
click at [857, 158] on span "In Progress" at bounding box center [845, 166] width 80 height 26
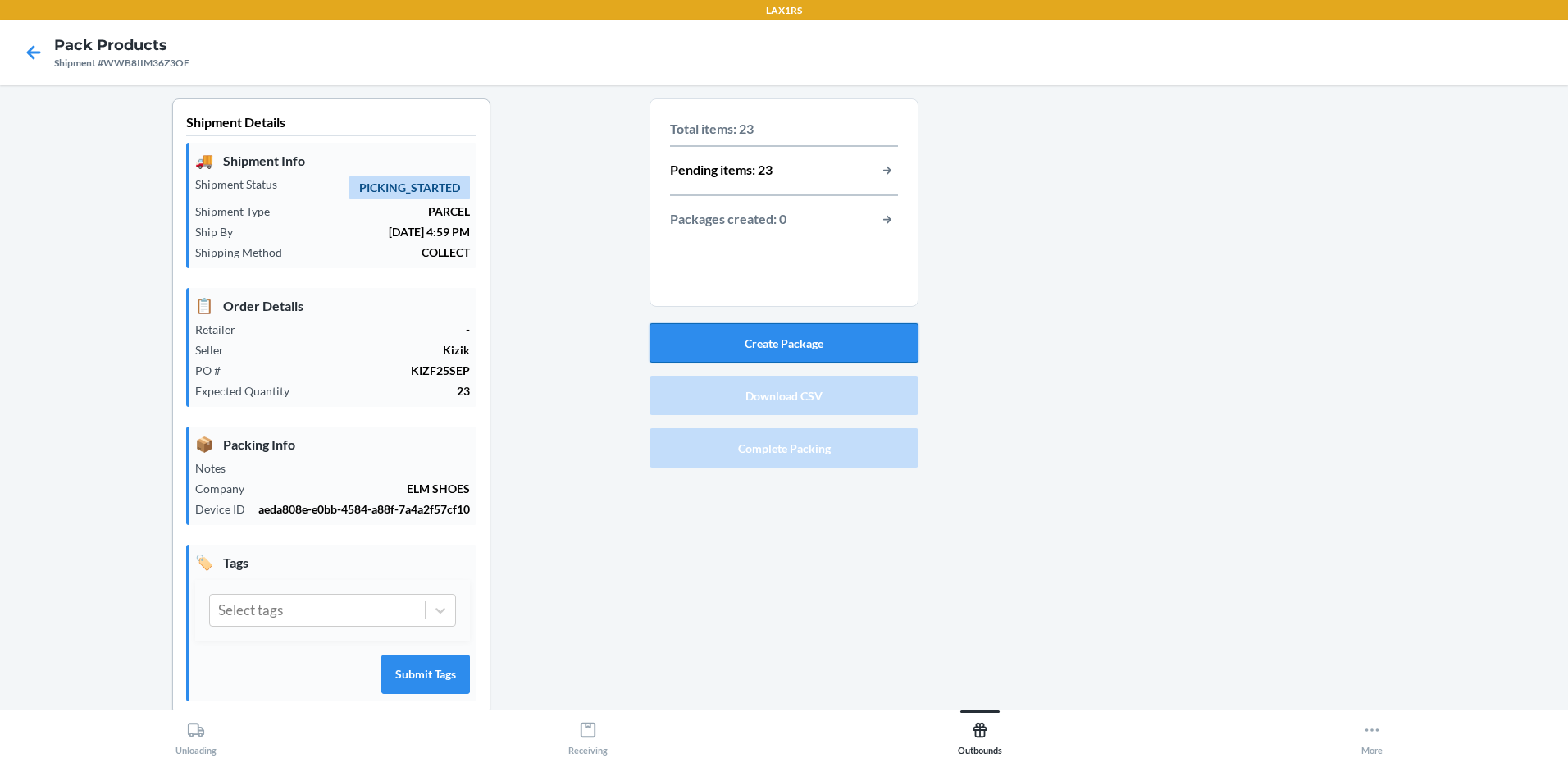
click at [905, 335] on button "Create Package" at bounding box center [784, 342] width 269 height 39
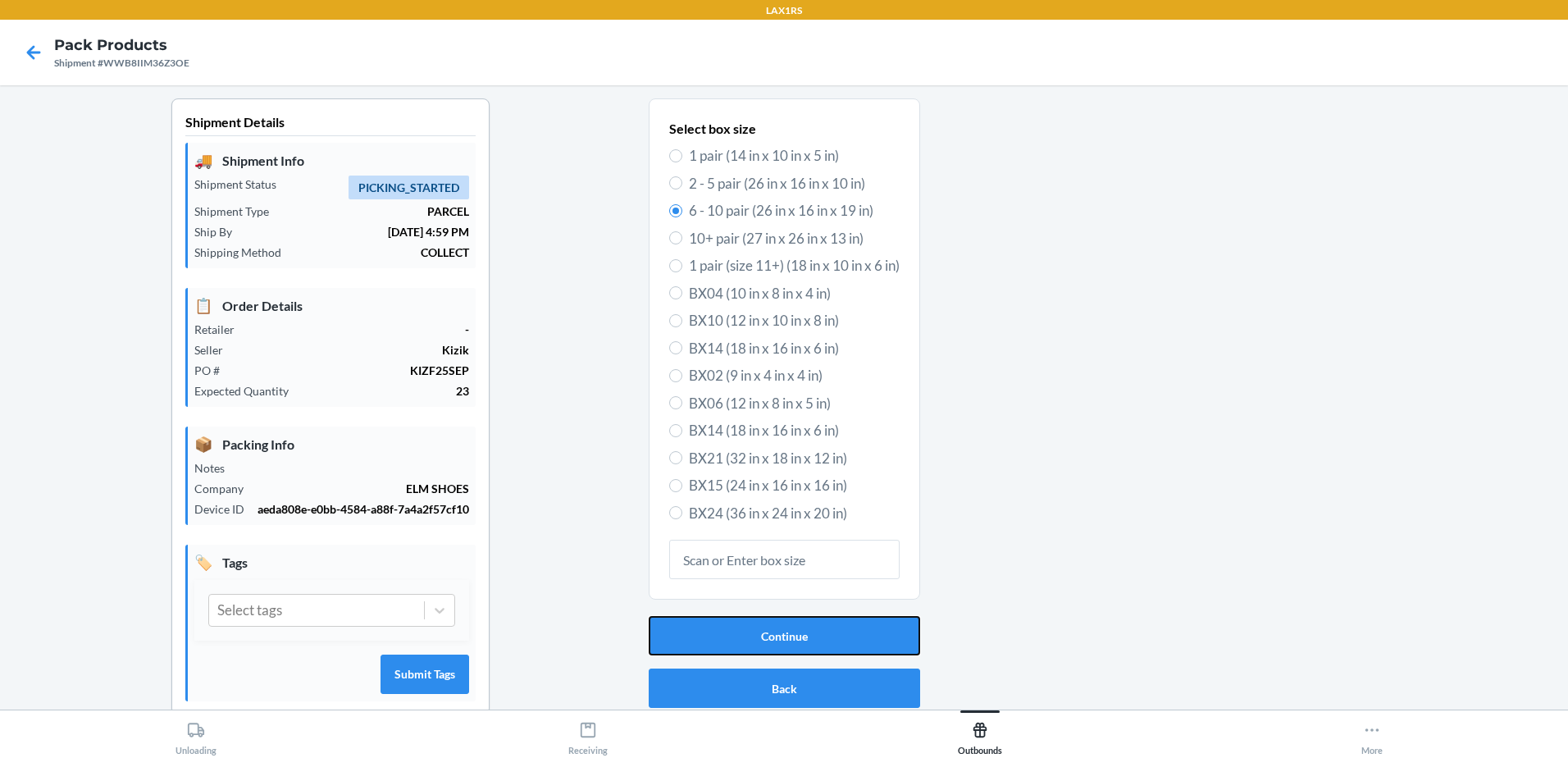
drag, startPoint x: 869, startPoint y: 640, endPoint x: 933, endPoint y: 611, distance: 70.3
click at [870, 639] on button "Continue" at bounding box center [784, 635] width 271 height 39
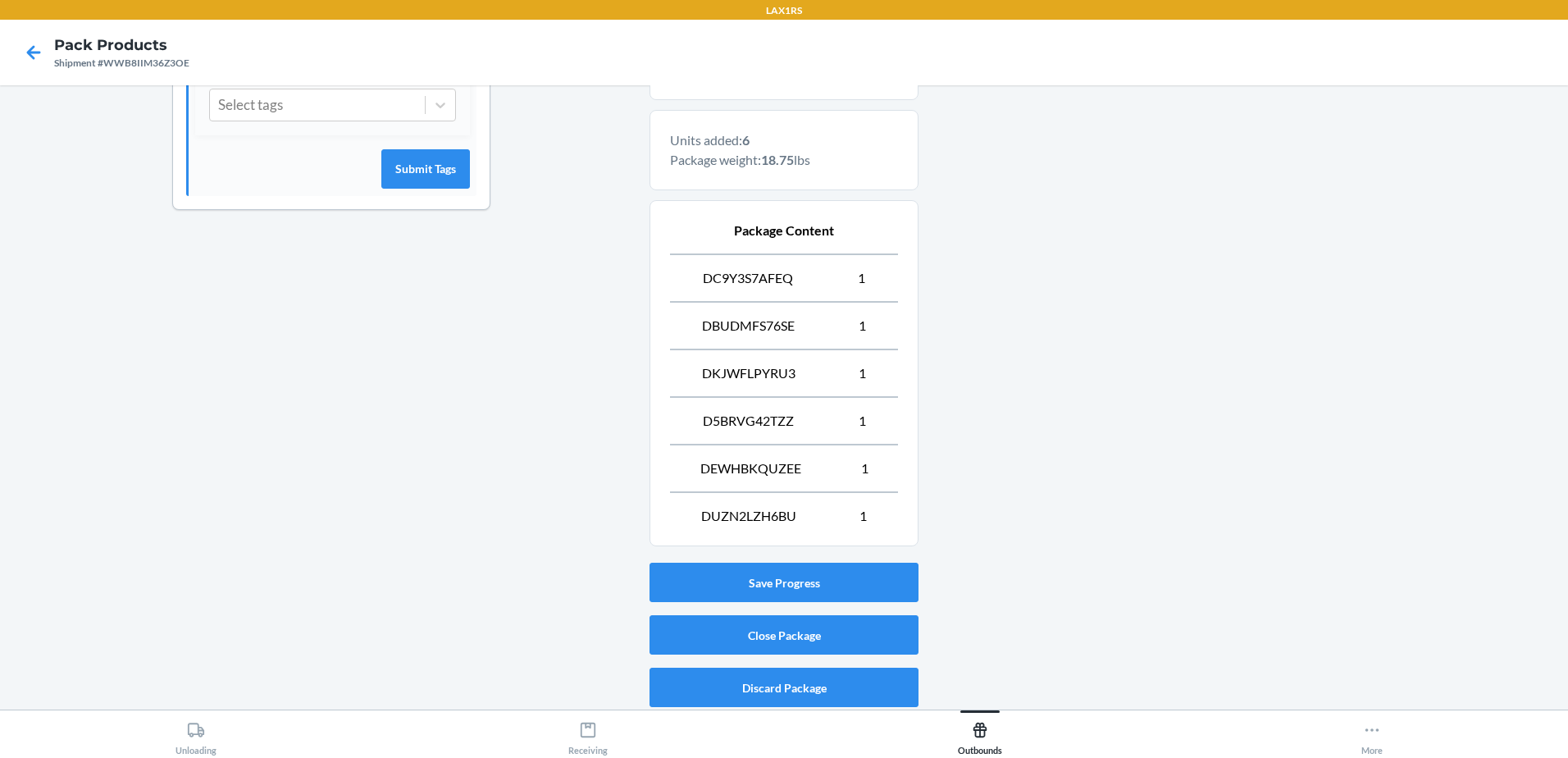
scroll to position [509, 0]
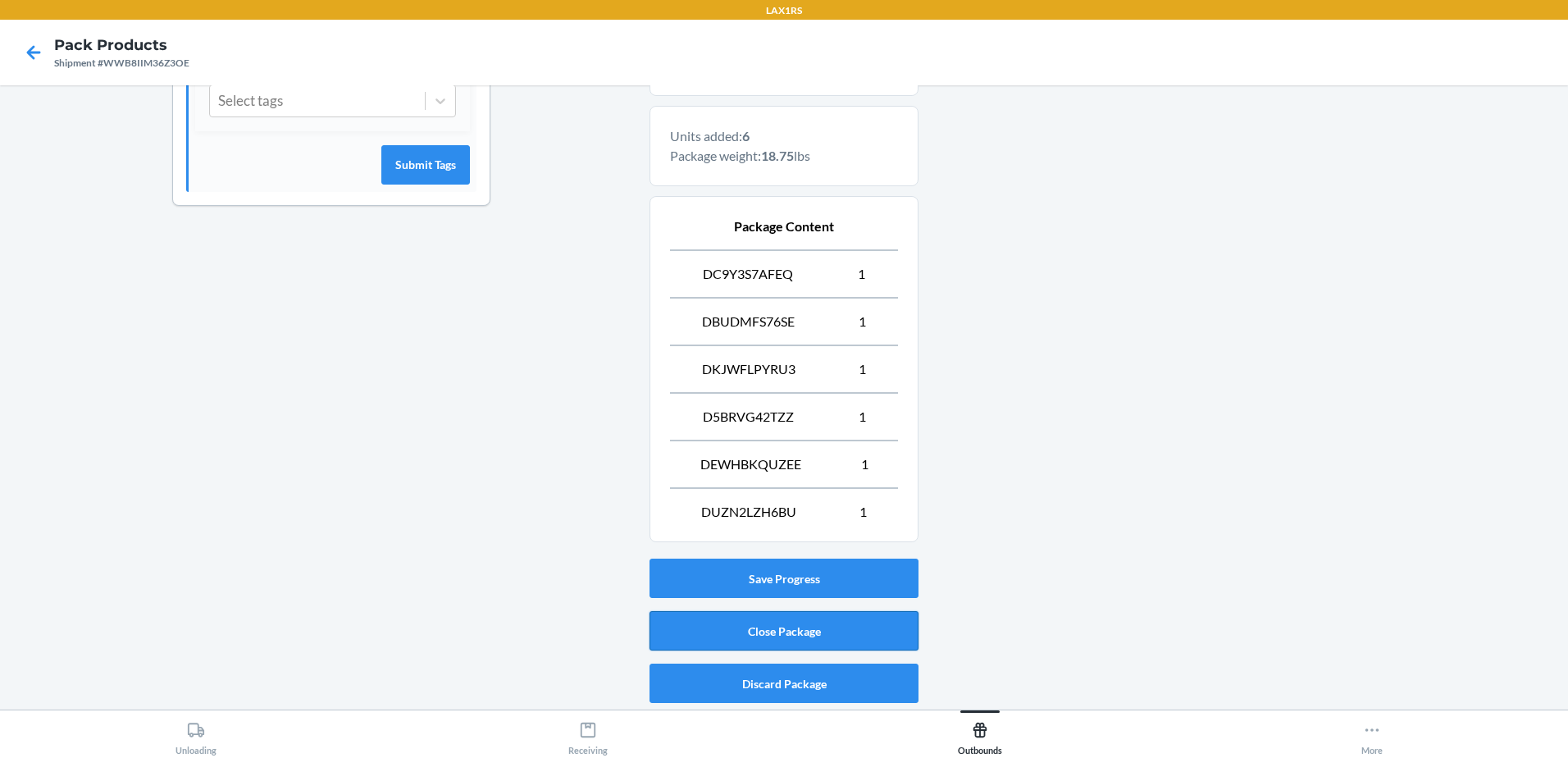
click at [866, 630] on button "Close Package" at bounding box center [784, 630] width 269 height 39
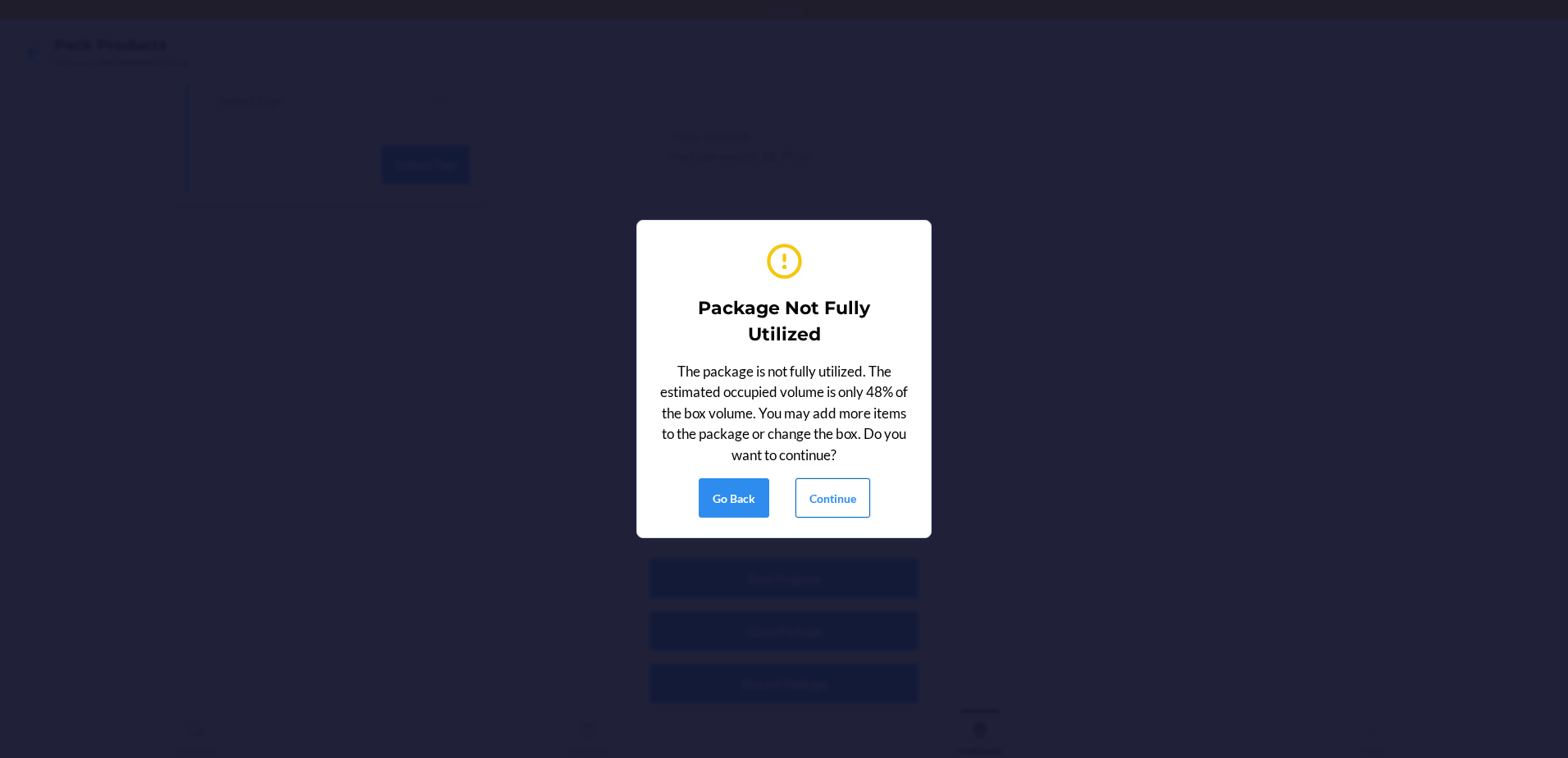
click at [846, 496] on button "Continue" at bounding box center [832, 498] width 74 height 39
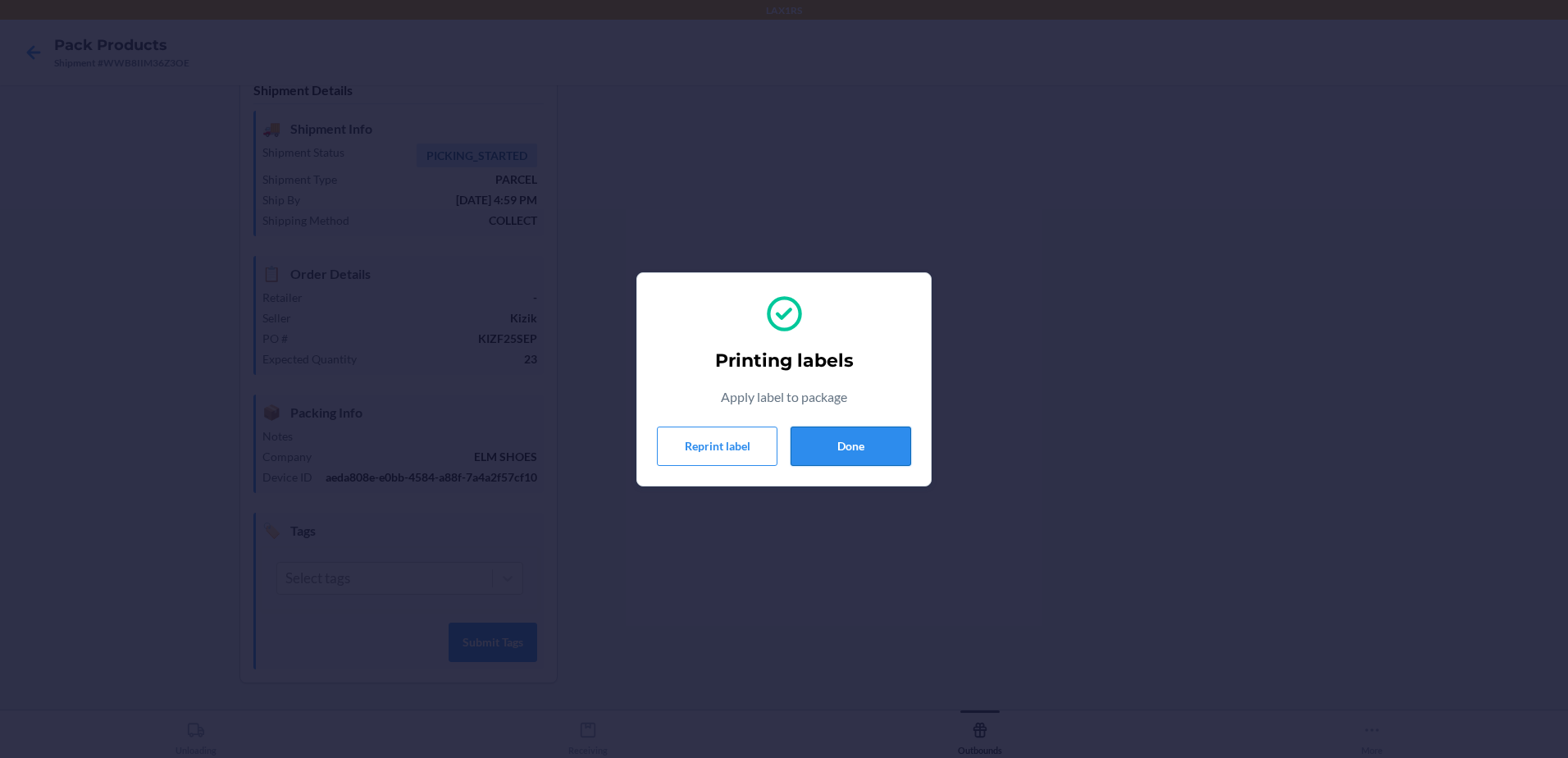
click at [879, 450] on button "Done" at bounding box center [851, 446] width 121 height 39
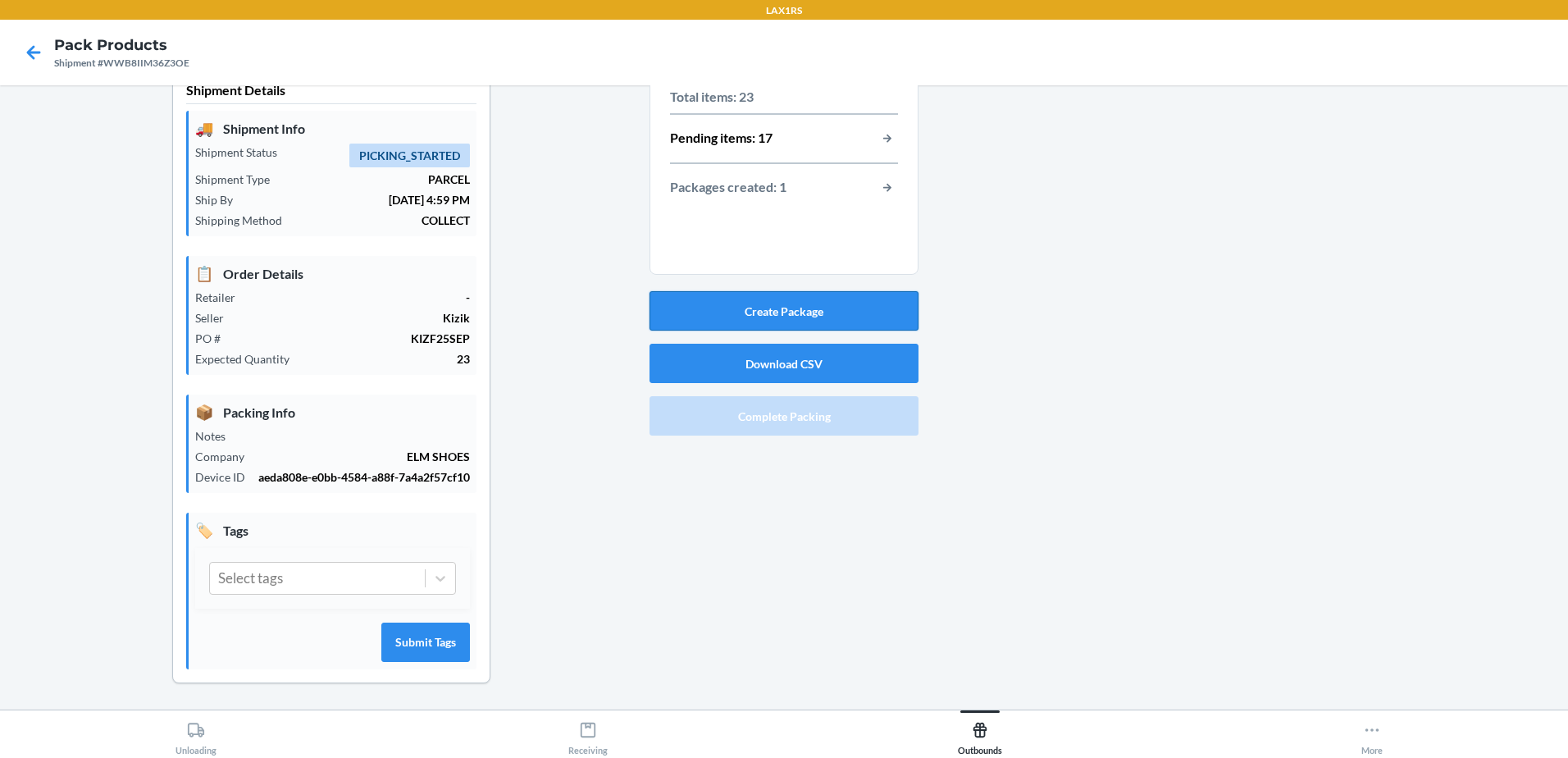
click at [875, 302] on button "Create Package" at bounding box center [784, 310] width 269 height 39
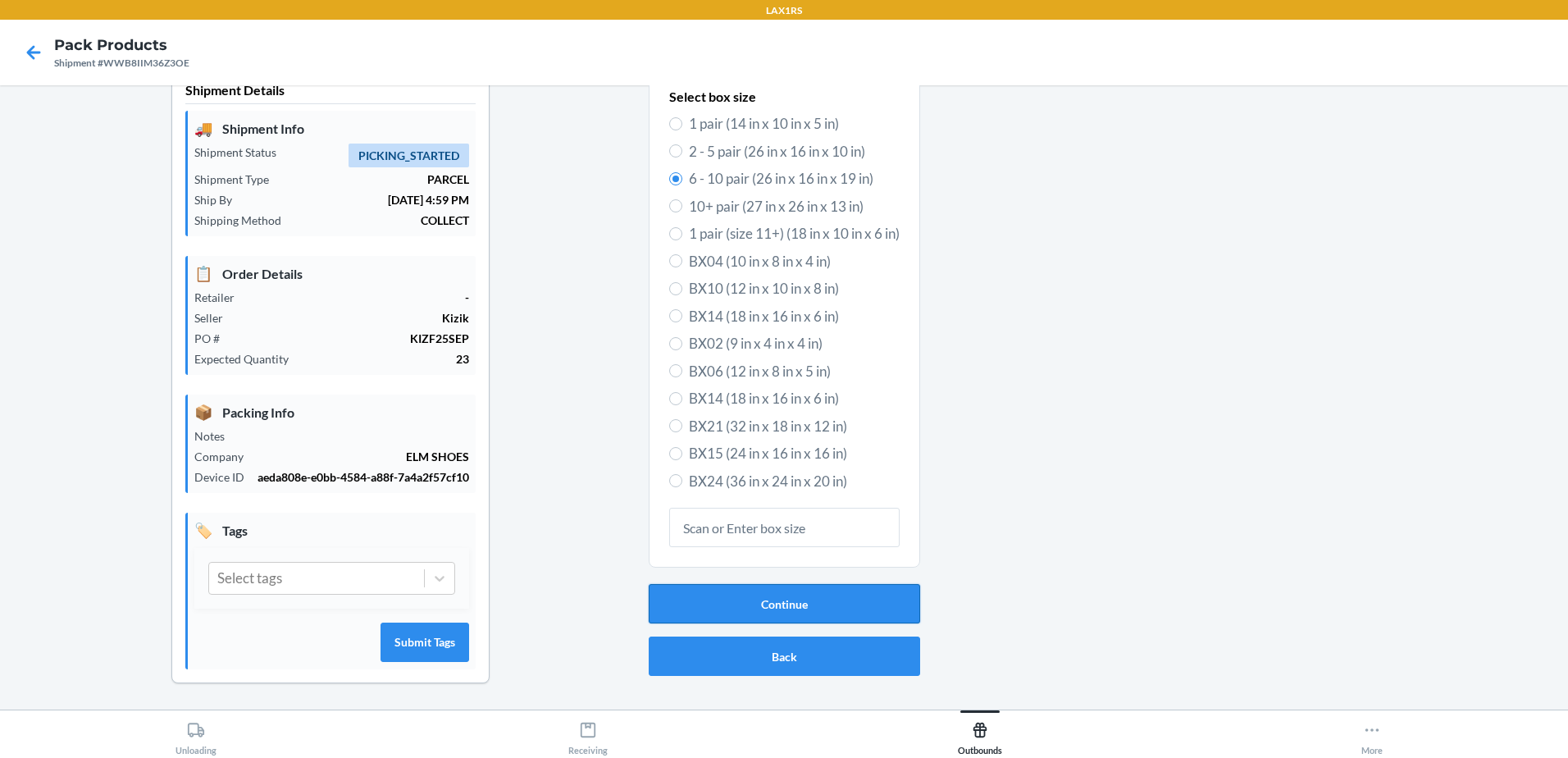
click at [796, 595] on button "Continue" at bounding box center [784, 603] width 271 height 39
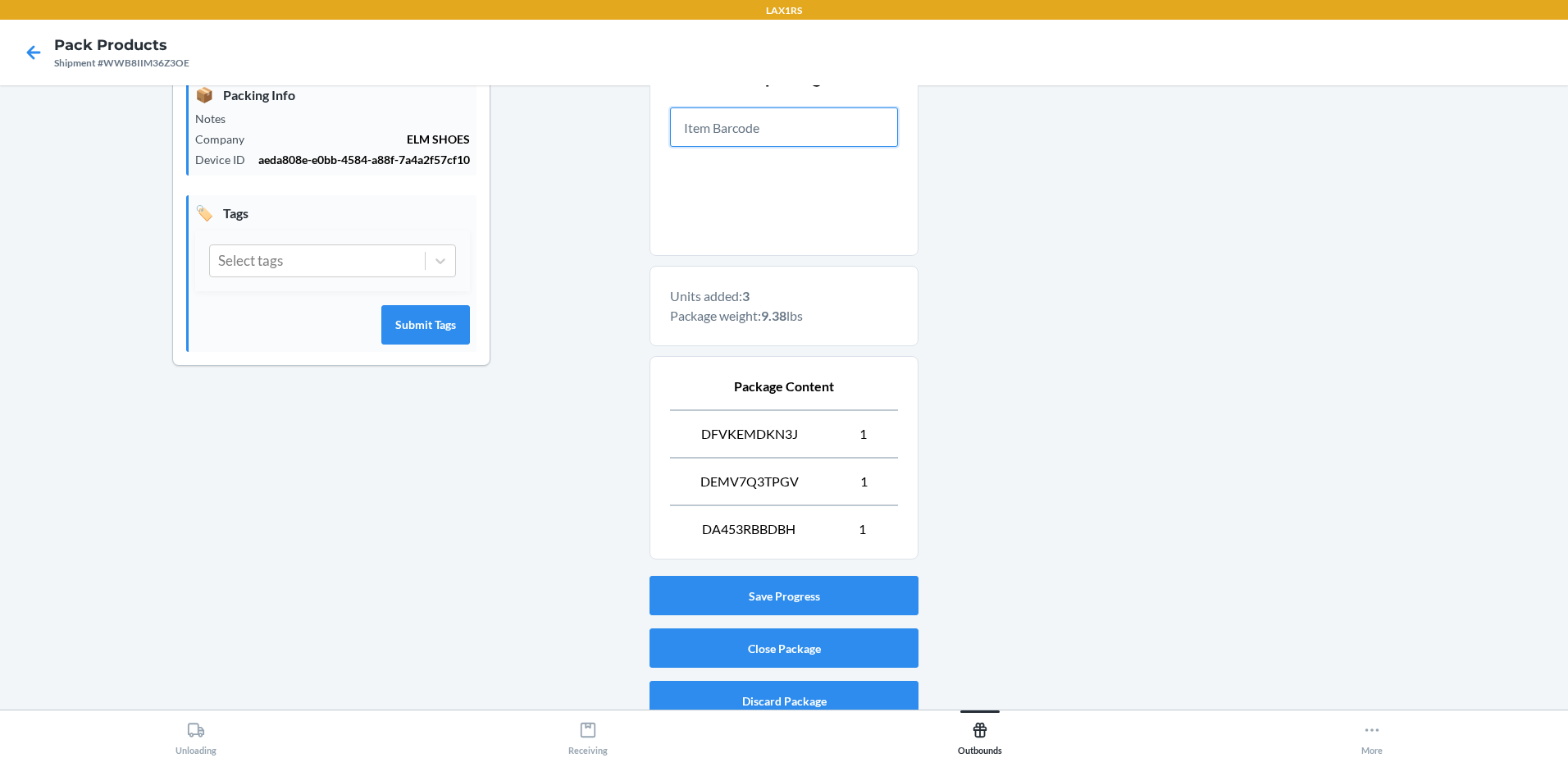
scroll to position [367, 0]
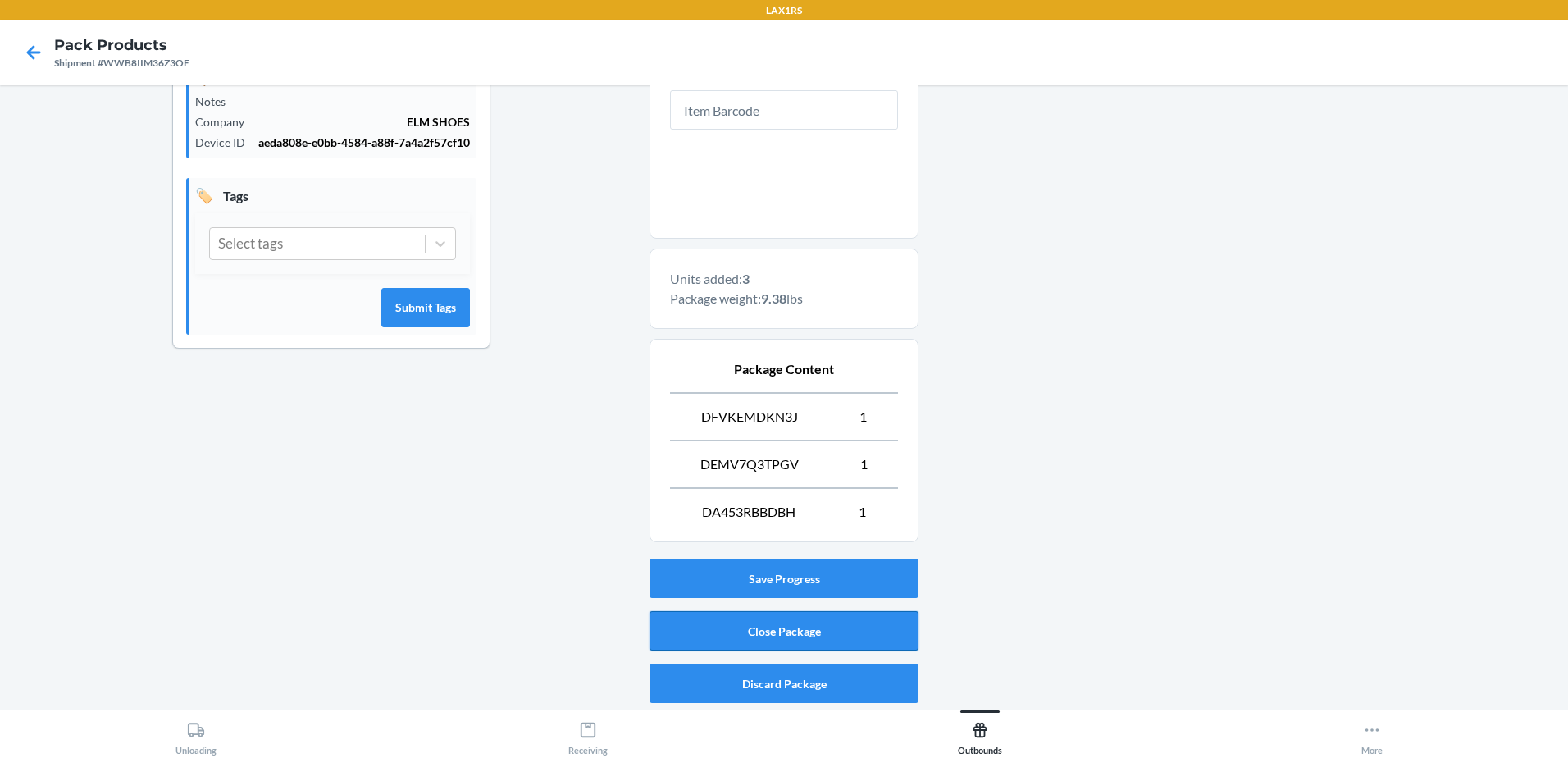
click at [772, 624] on button "Close Package" at bounding box center [784, 630] width 269 height 39
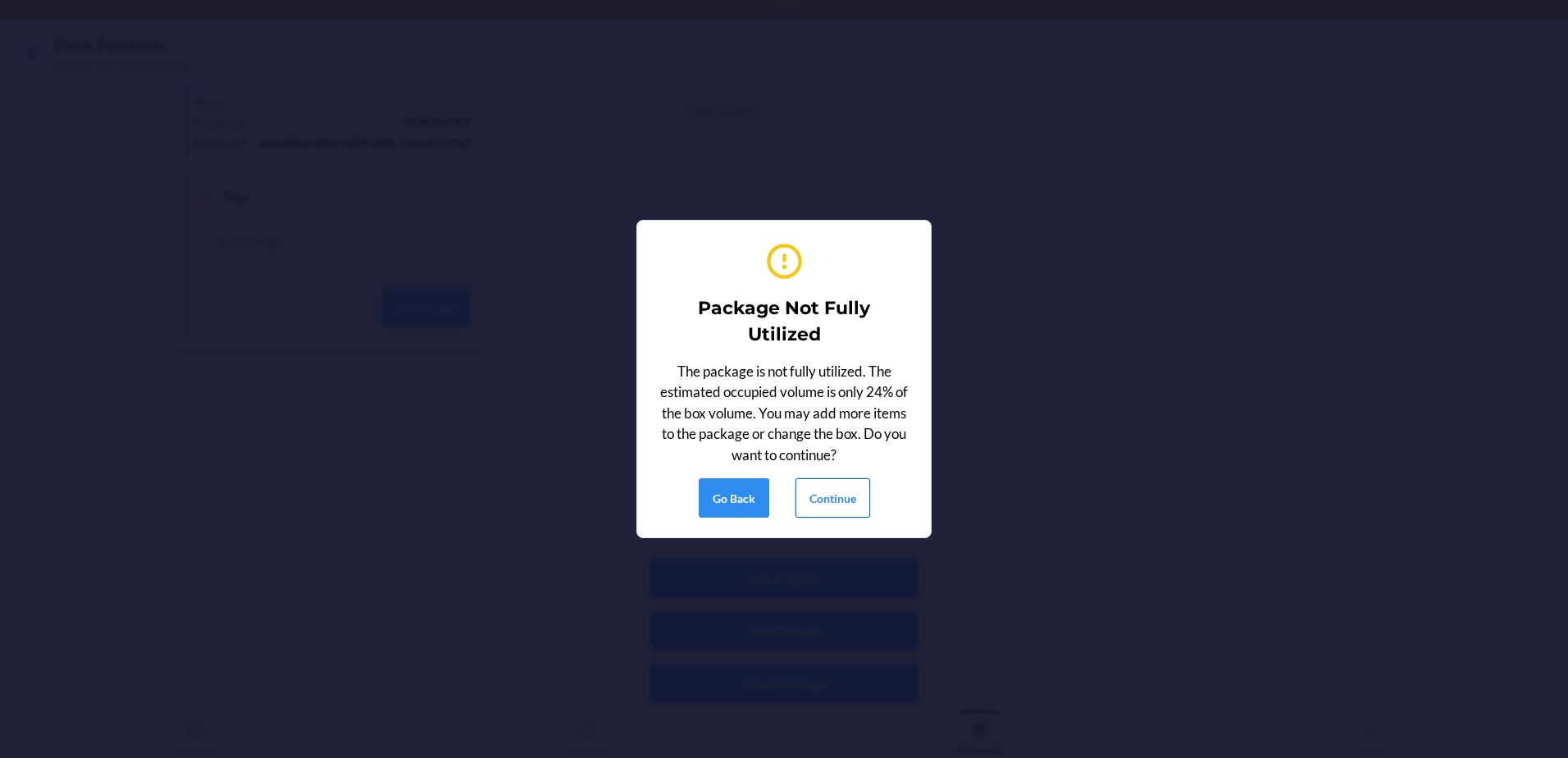
click at [834, 497] on button "Continue" at bounding box center [832, 498] width 74 height 39
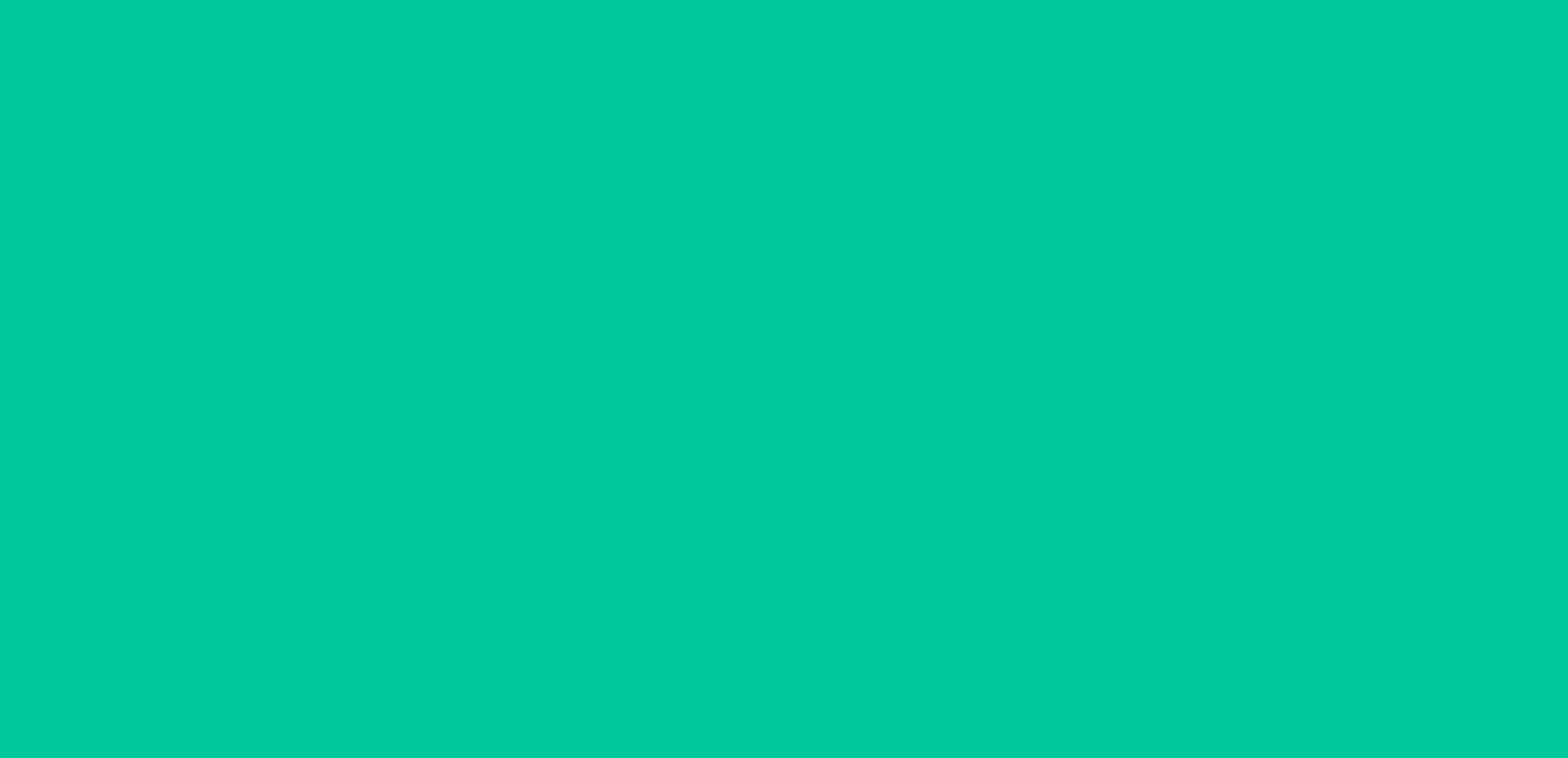
scroll to position [32, 0]
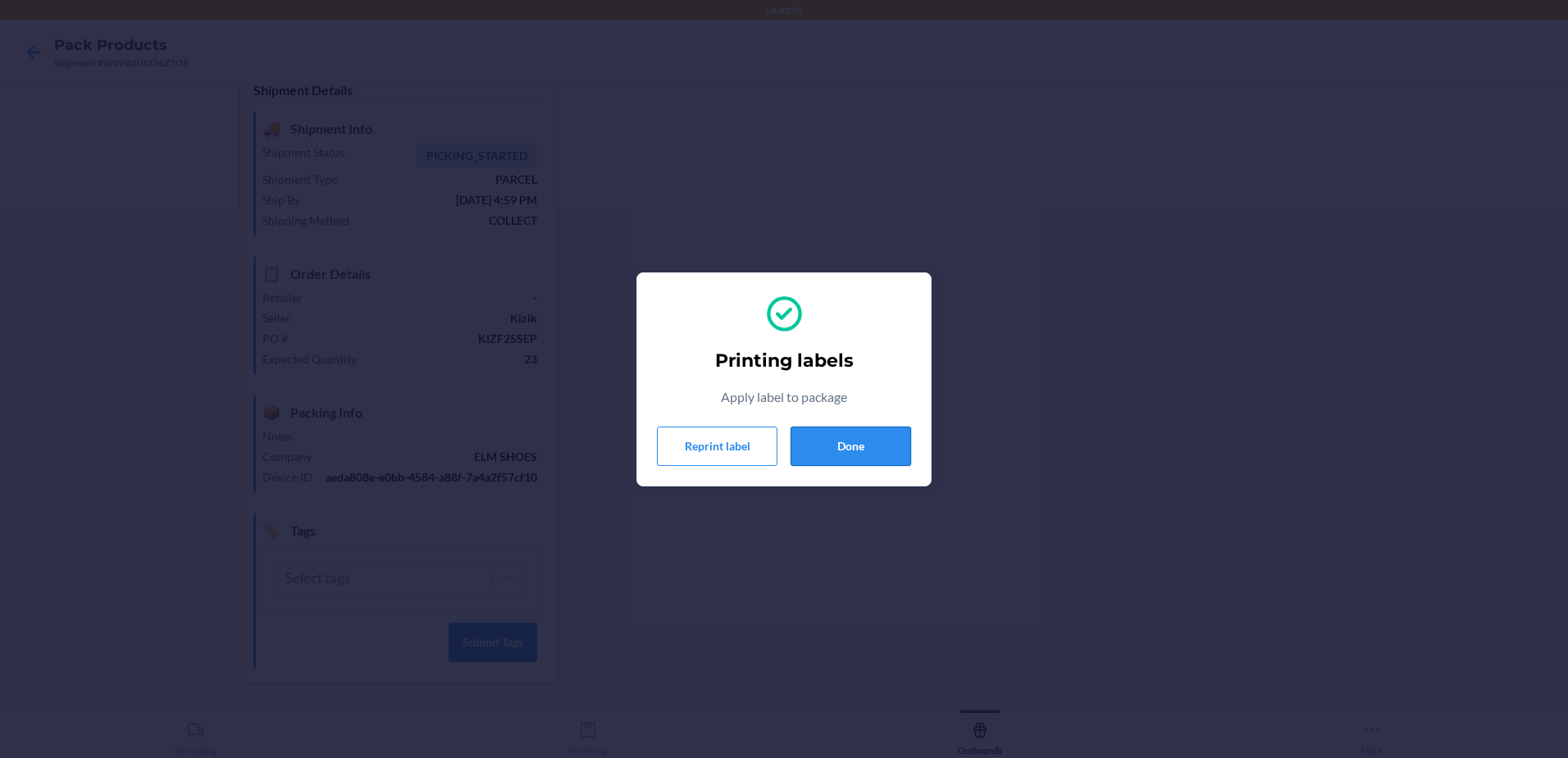
click at [857, 442] on button "Done" at bounding box center [851, 446] width 121 height 39
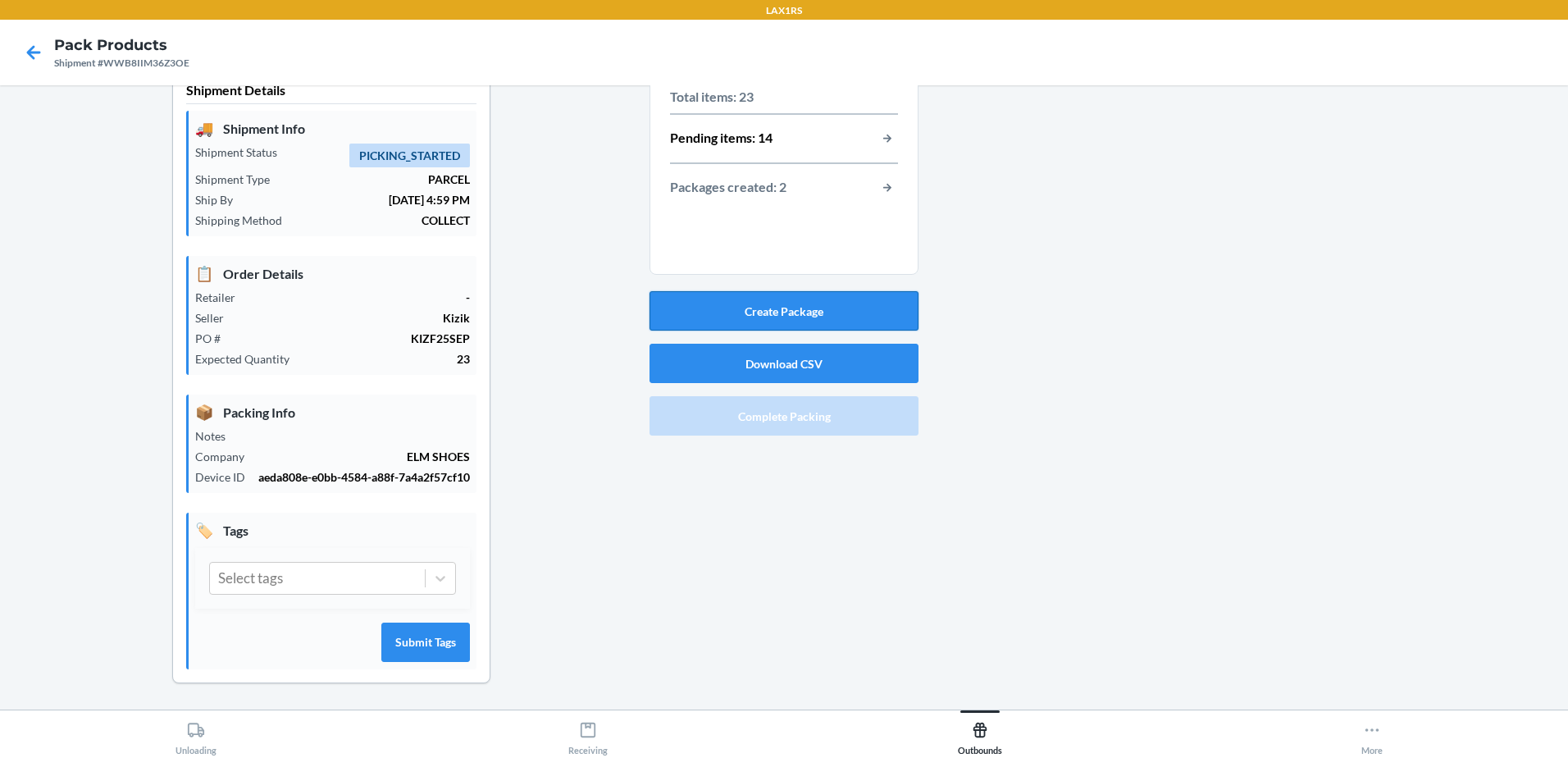
click at [856, 304] on button "Create Package" at bounding box center [784, 310] width 269 height 39
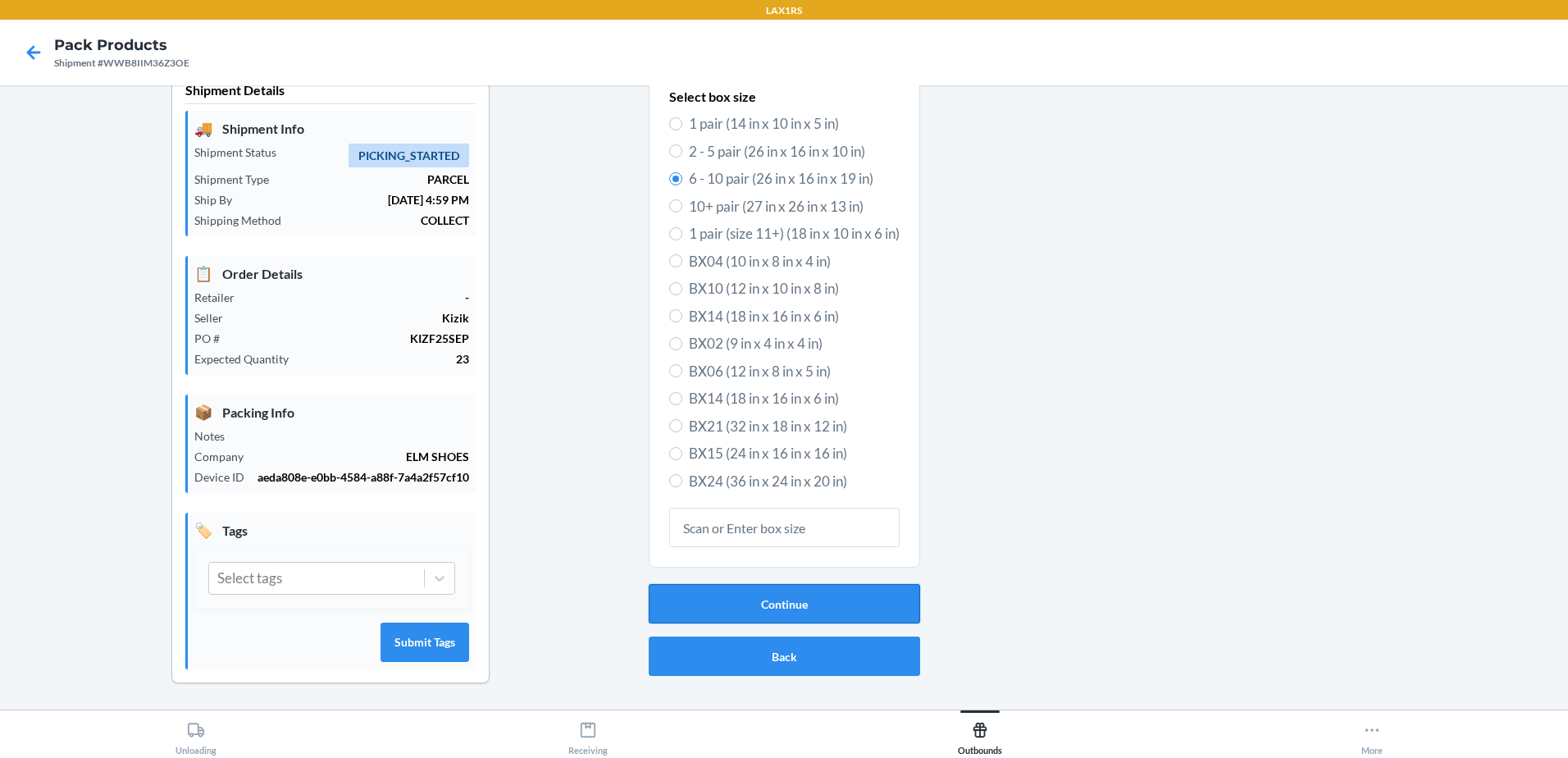
click at [788, 594] on button "Continue" at bounding box center [784, 603] width 271 height 39
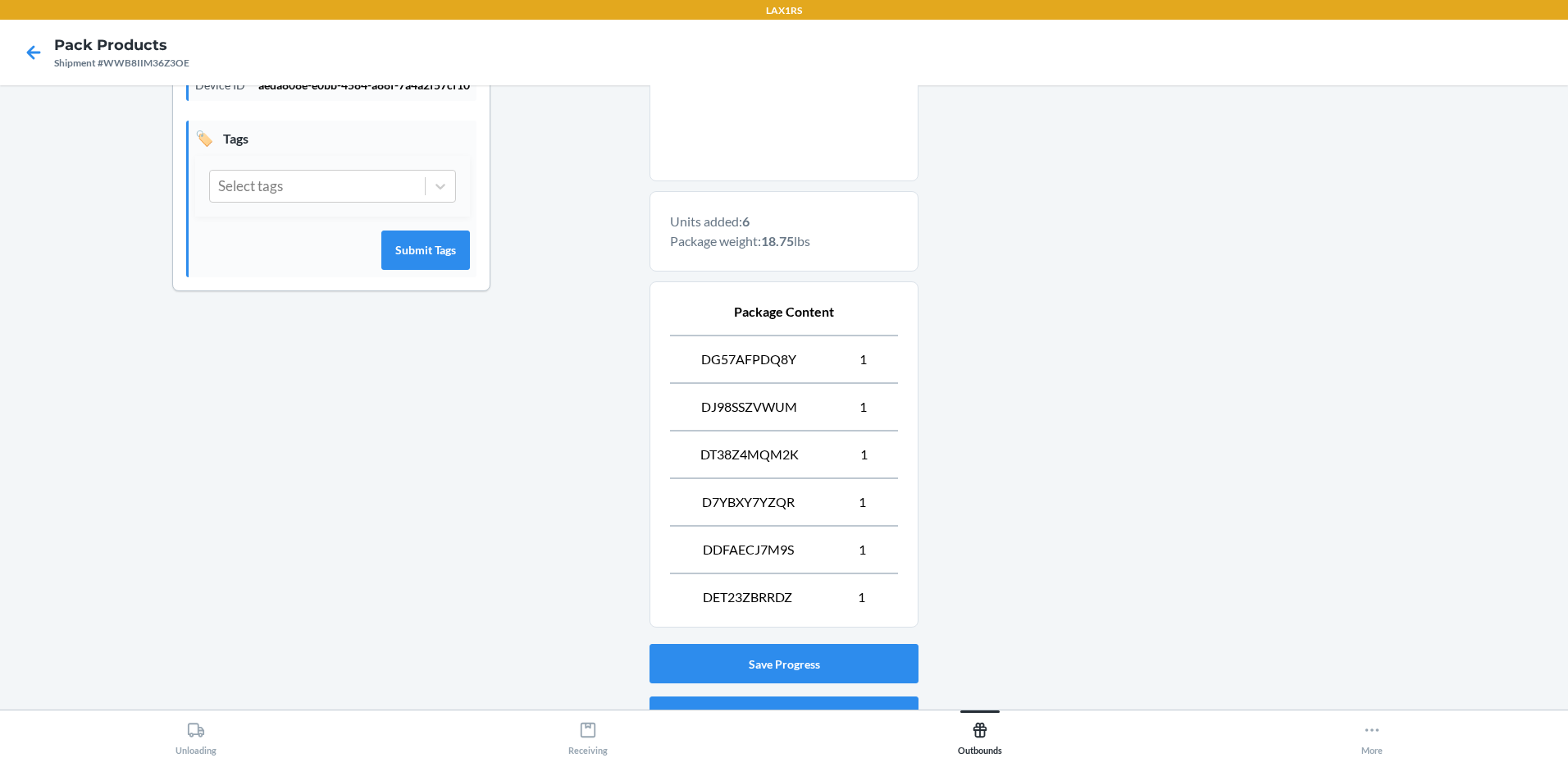
scroll to position [509, 0]
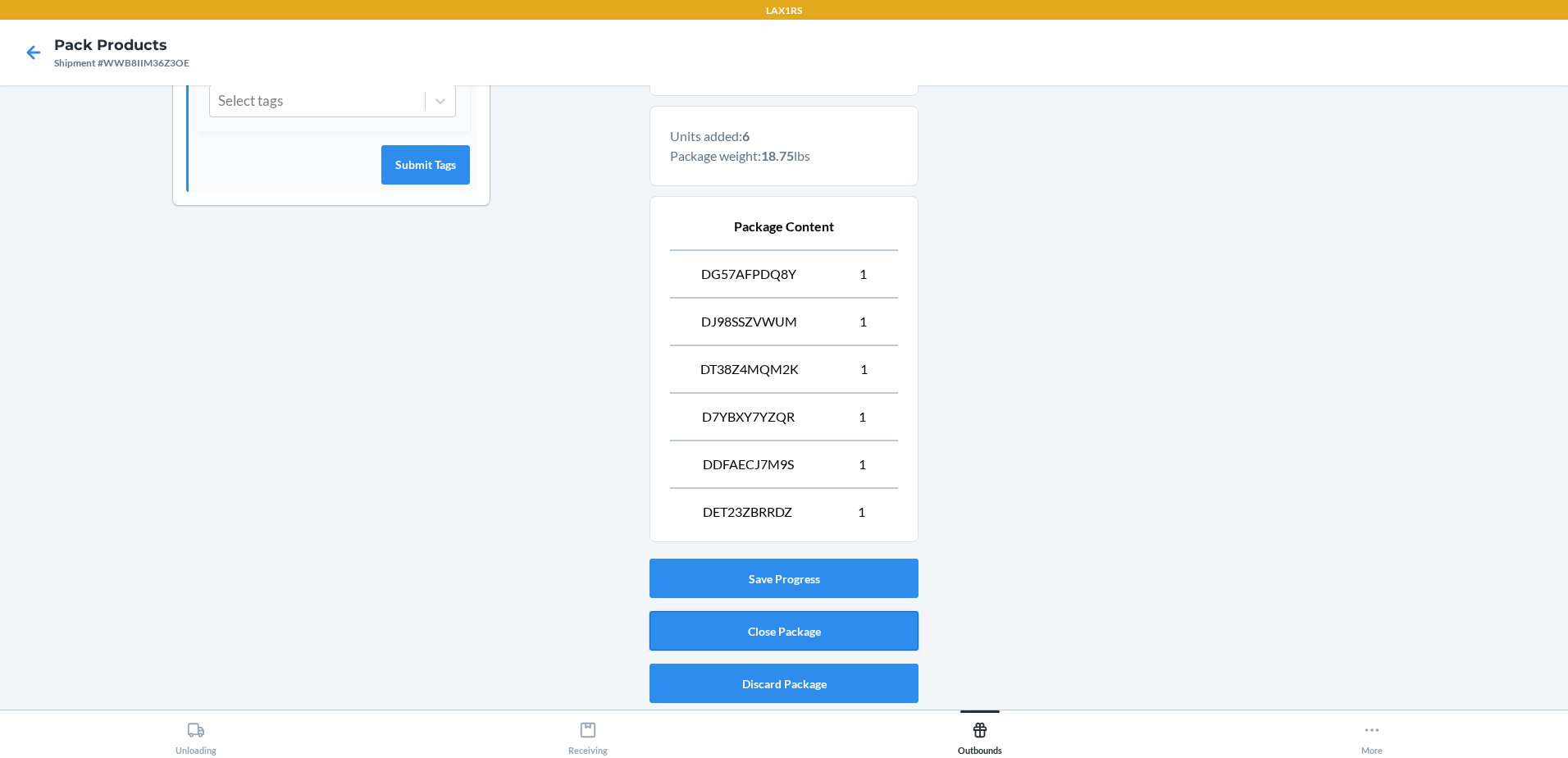
click at [733, 624] on button "Close Package" at bounding box center [784, 630] width 269 height 39
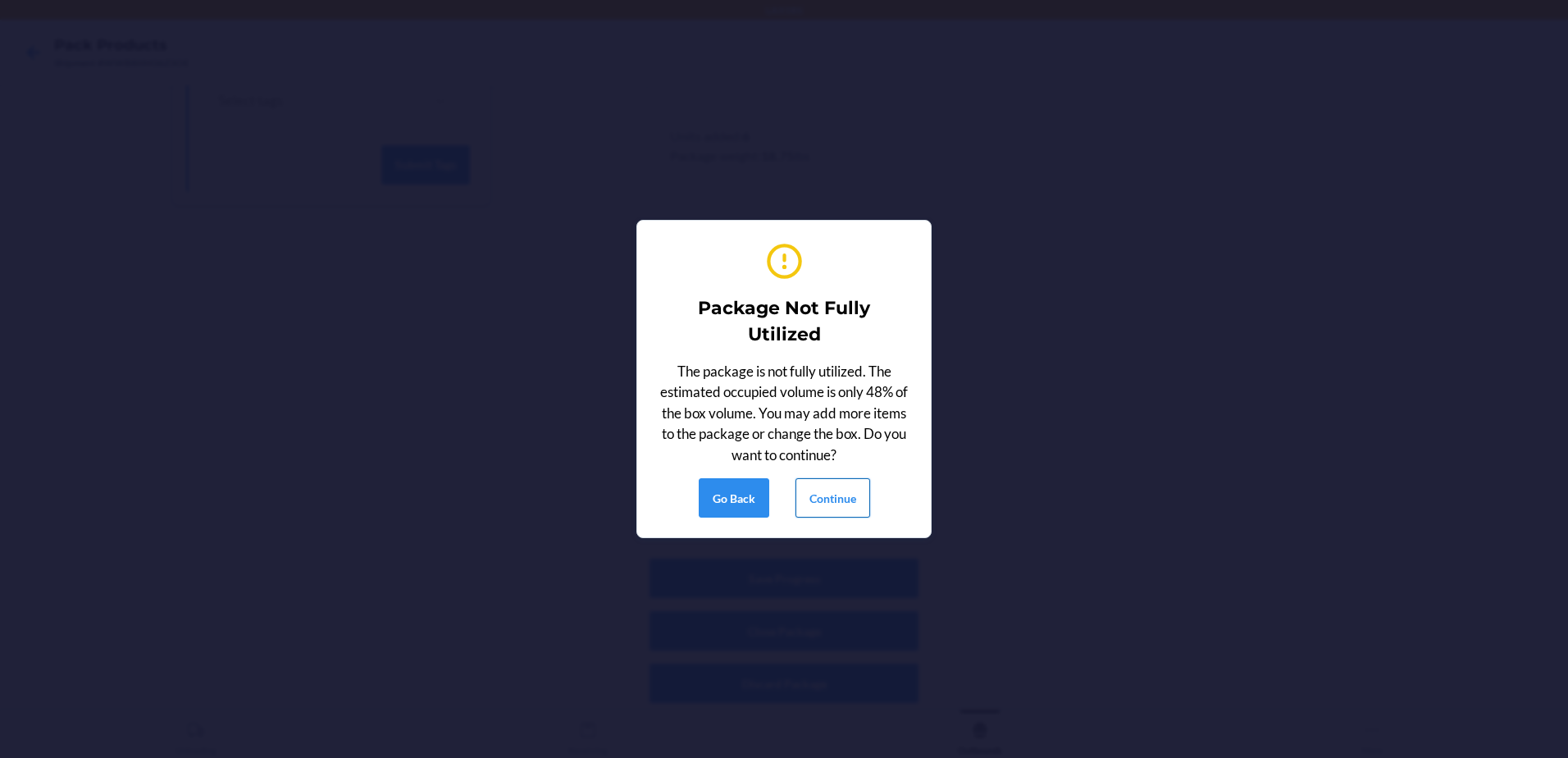
click at [832, 499] on button "Continue" at bounding box center [832, 498] width 74 height 39
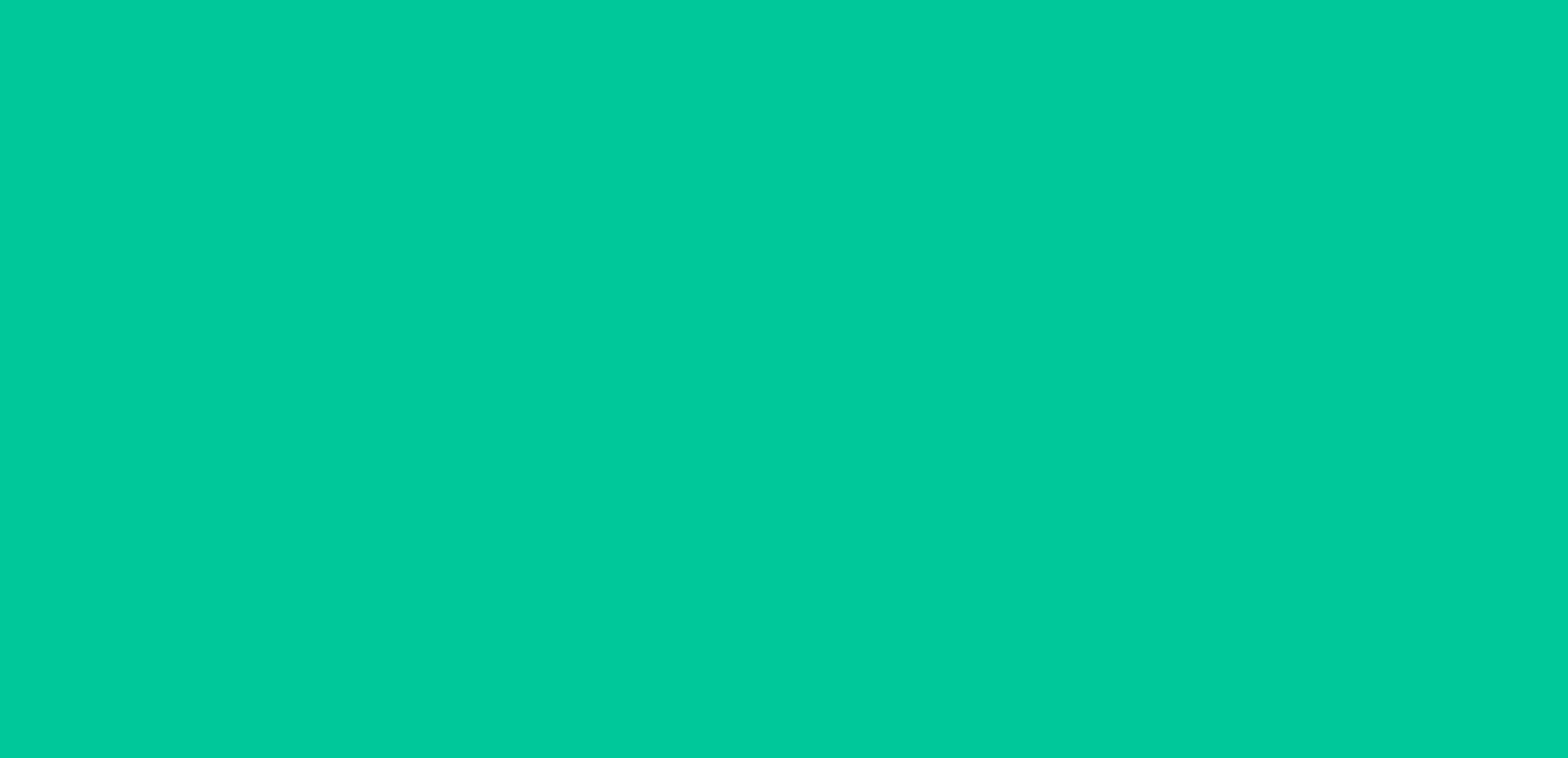
scroll to position [32, 0]
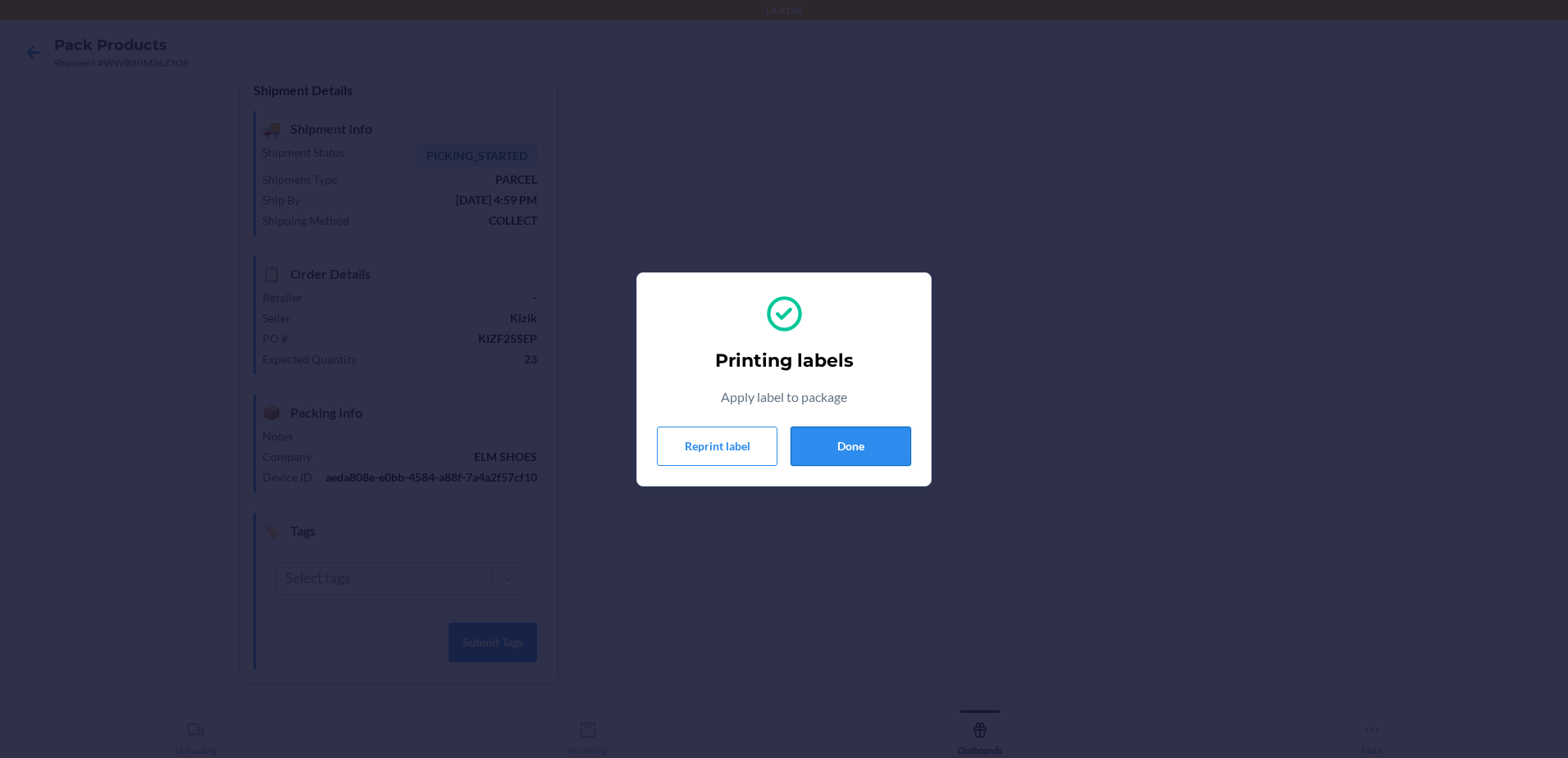
click at [888, 439] on button "Done" at bounding box center [851, 446] width 121 height 39
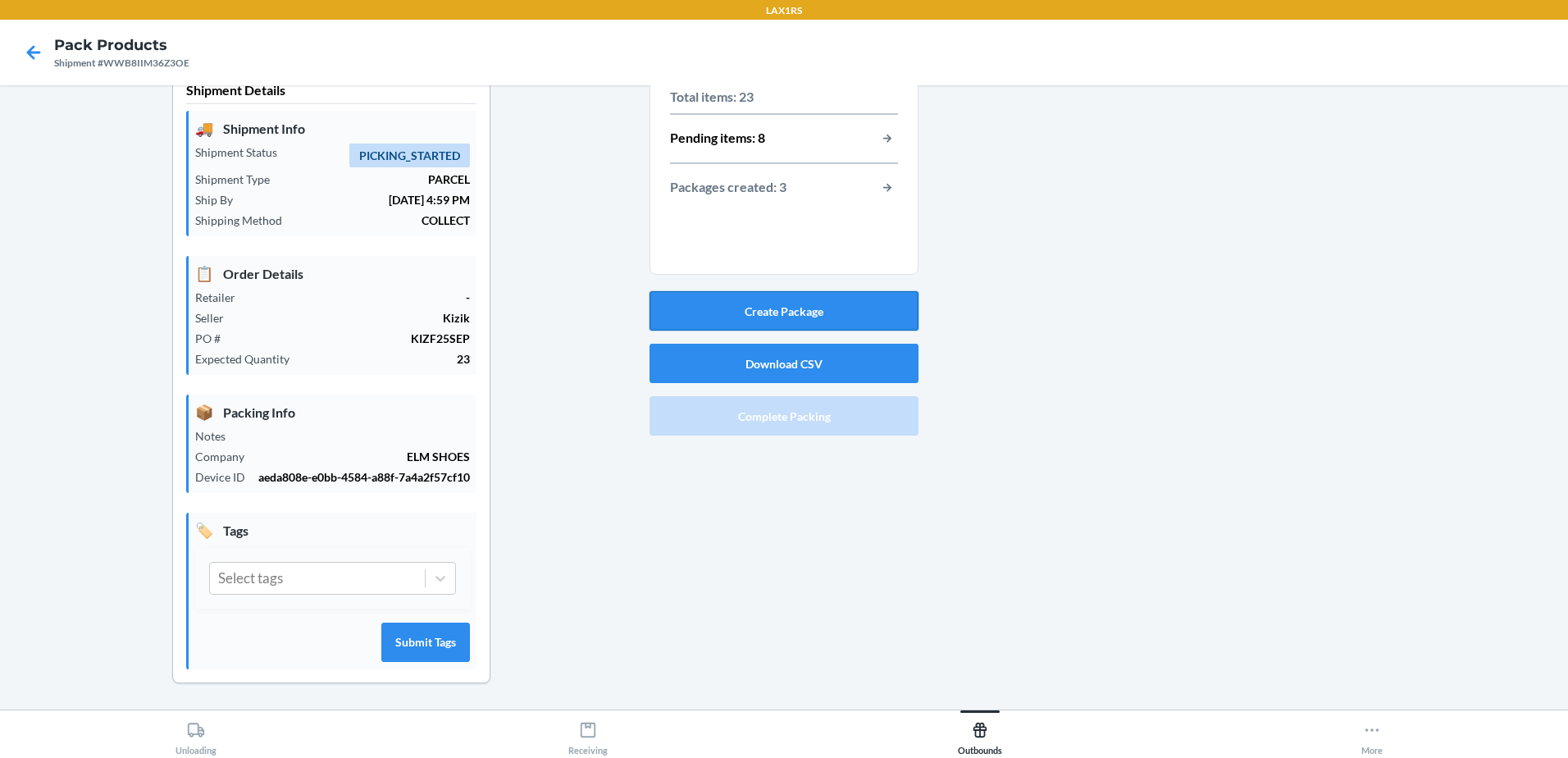
click at [817, 301] on button "Create Package" at bounding box center [784, 310] width 269 height 39
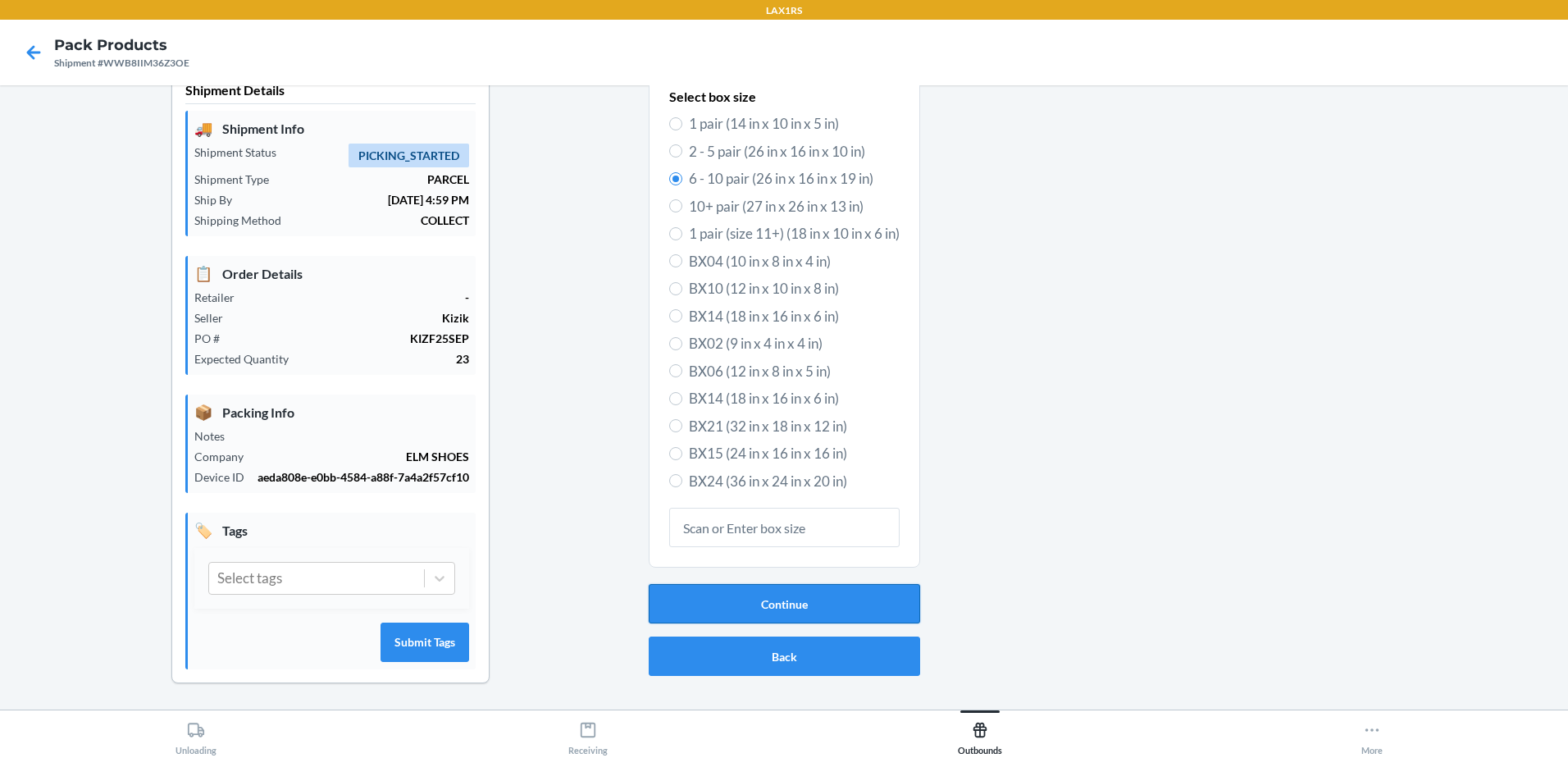
click at [877, 601] on button "Continue" at bounding box center [784, 603] width 271 height 39
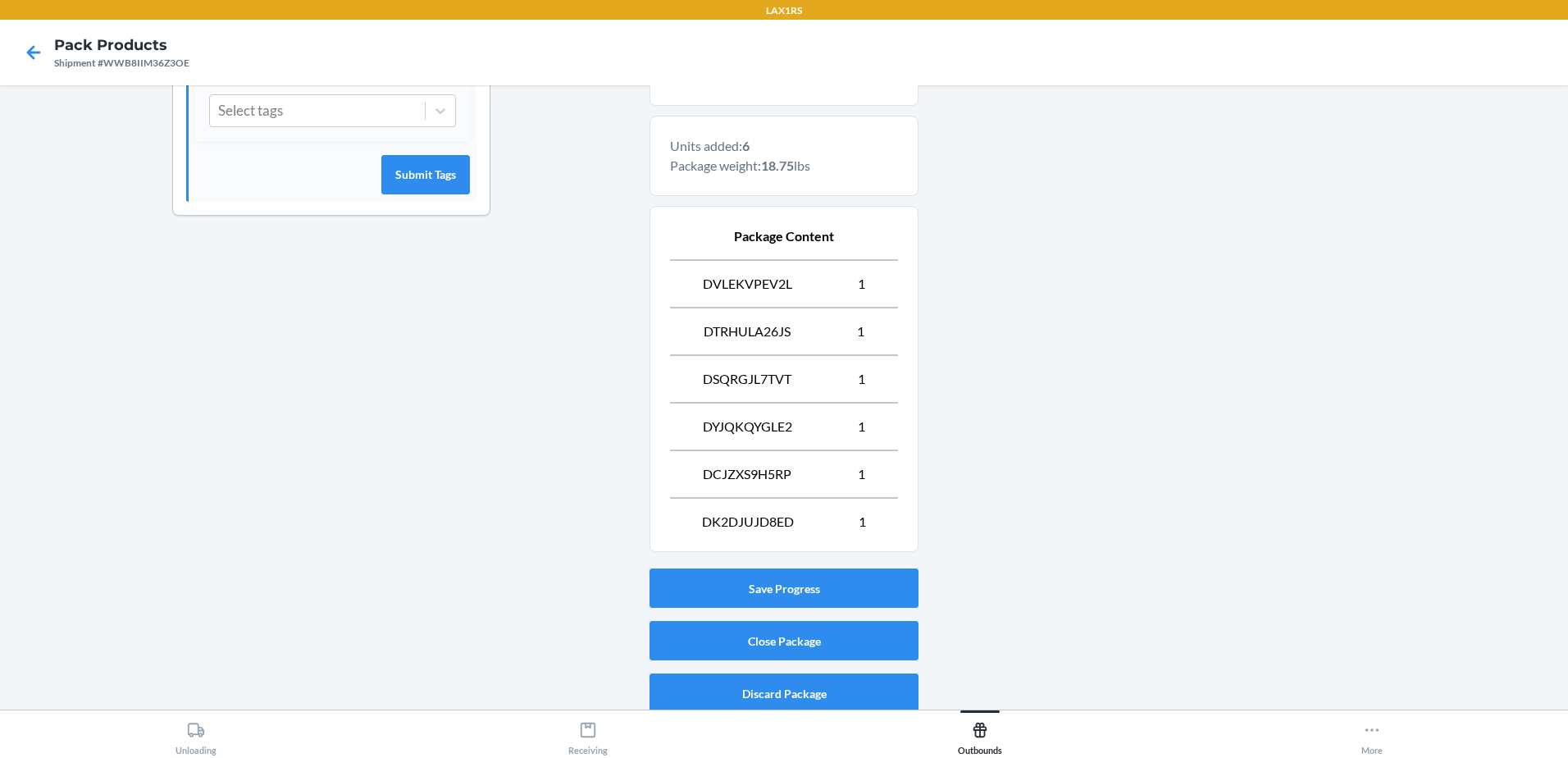
scroll to position [509, 0]
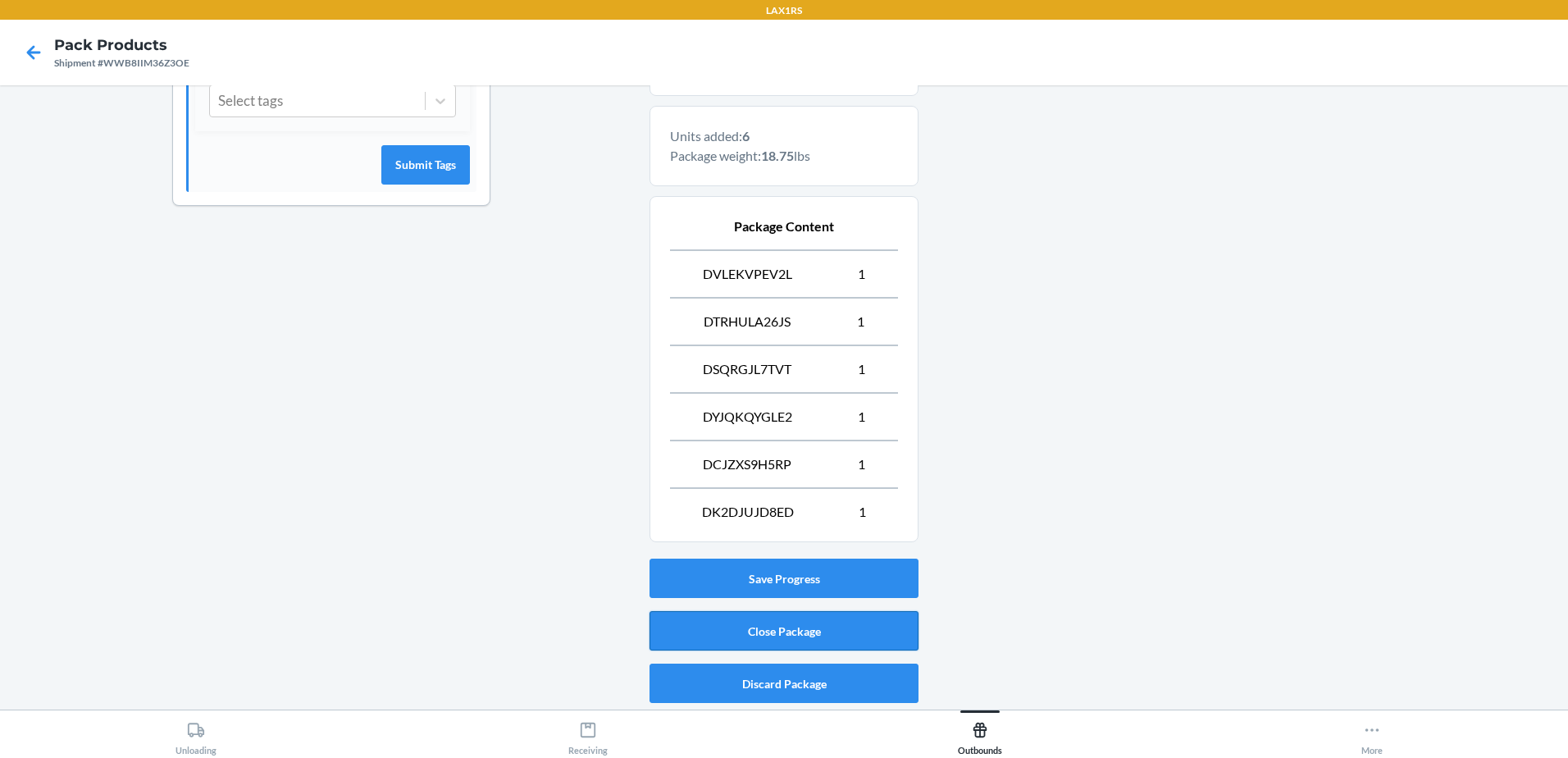
click at [826, 621] on button "Close Package" at bounding box center [784, 630] width 269 height 39
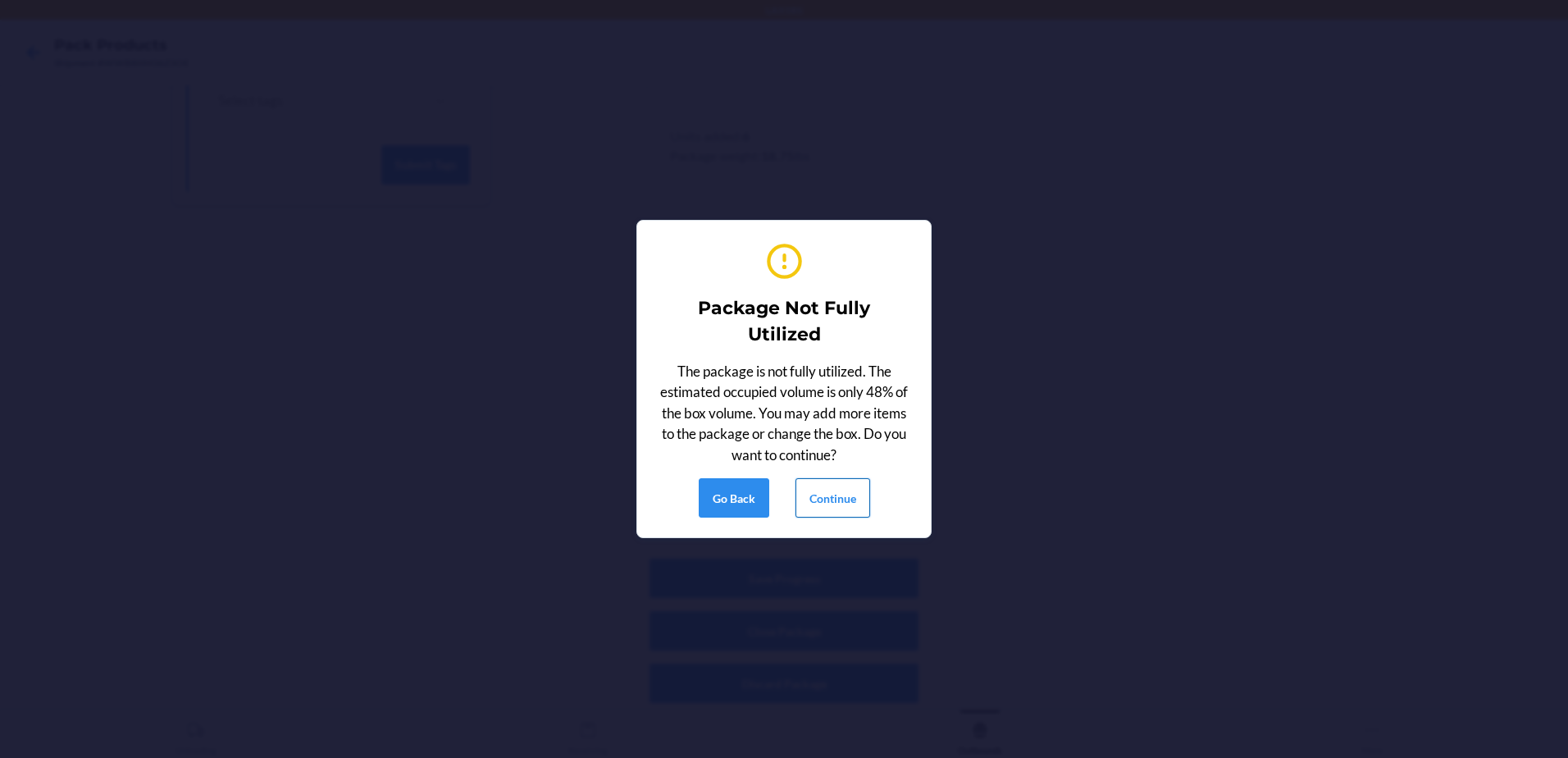
click at [845, 492] on button "Continue" at bounding box center [832, 498] width 74 height 39
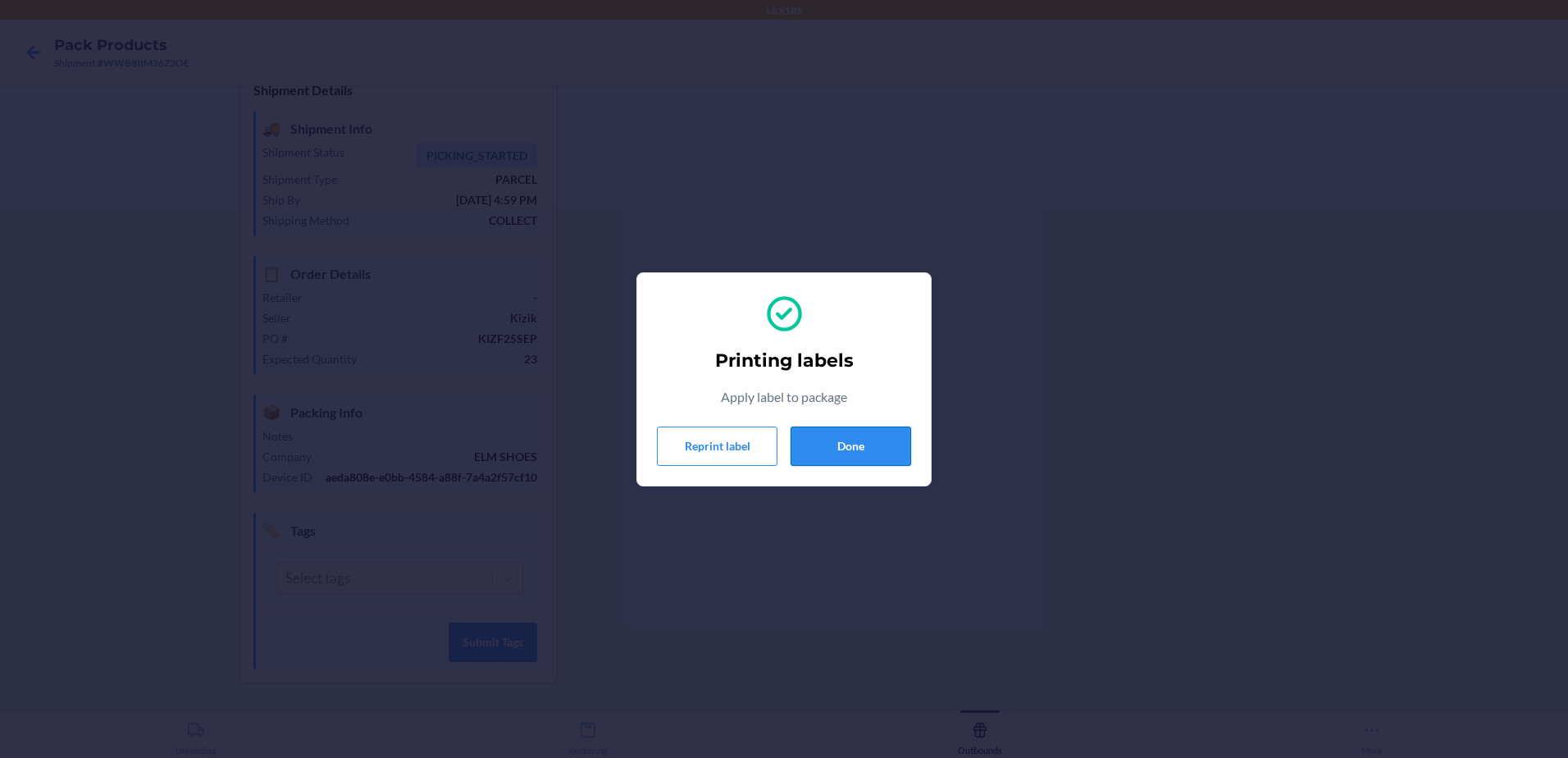
click at [888, 442] on button "Done" at bounding box center [851, 446] width 121 height 39
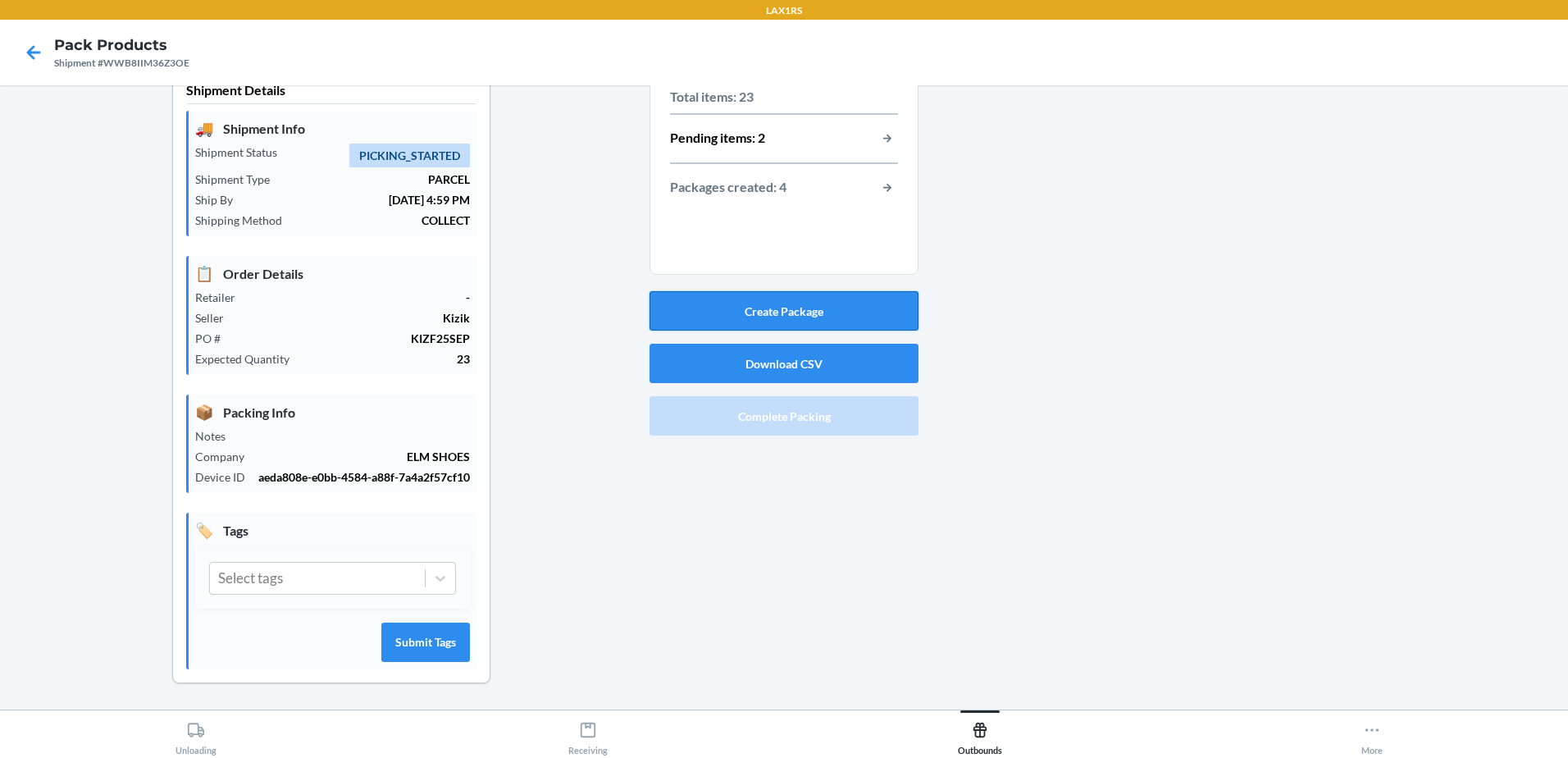
click at [821, 312] on button "Create Package" at bounding box center [784, 310] width 269 height 39
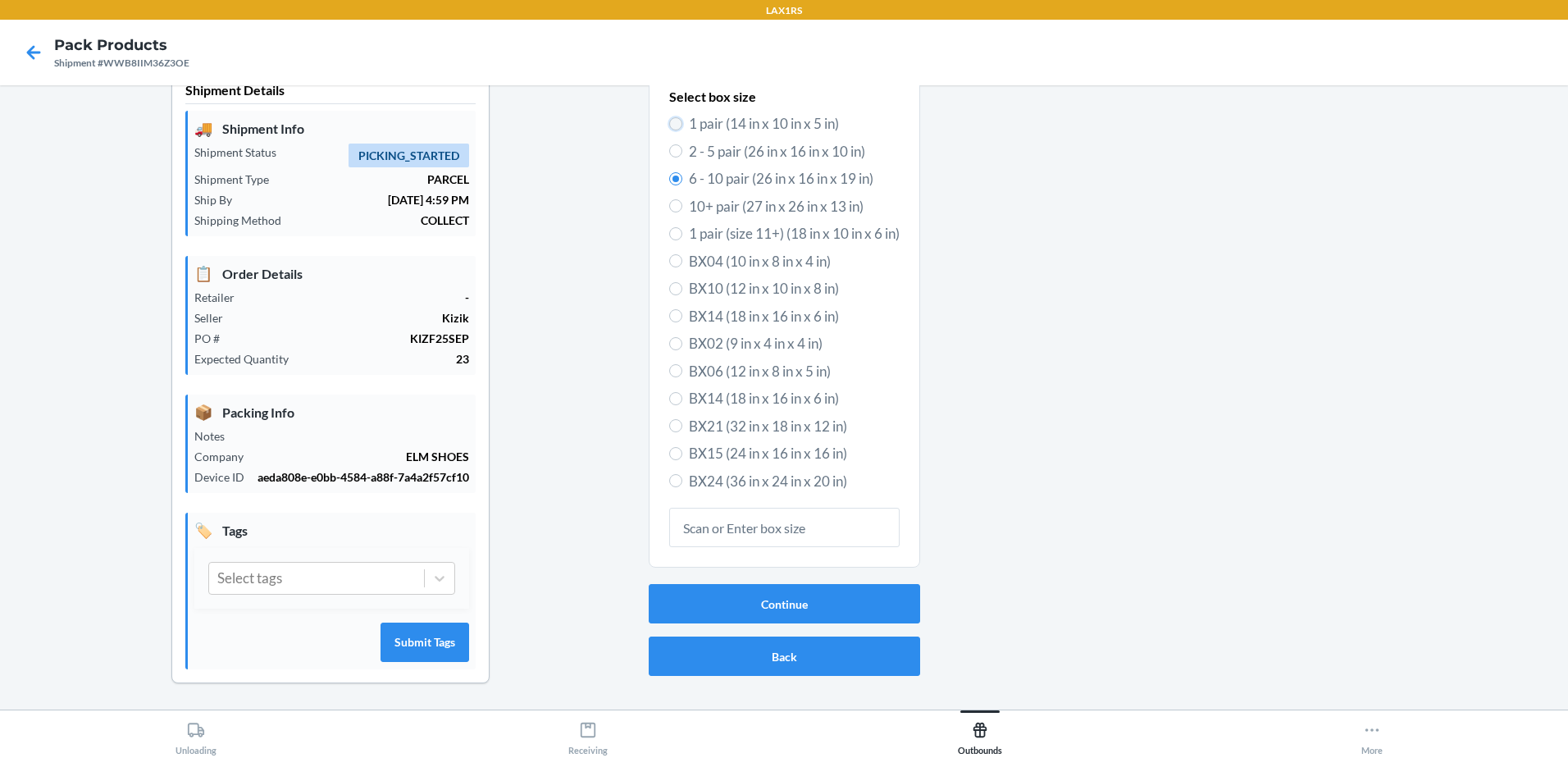
click at [670, 127] on input "1 pair (14 in x 10 in x 5 in)" at bounding box center [675, 123] width 13 height 13
radio input "true"
radio input "false"
click at [810, 605] on button "Continue" at bounding box center [784, 603] width 271 height 39
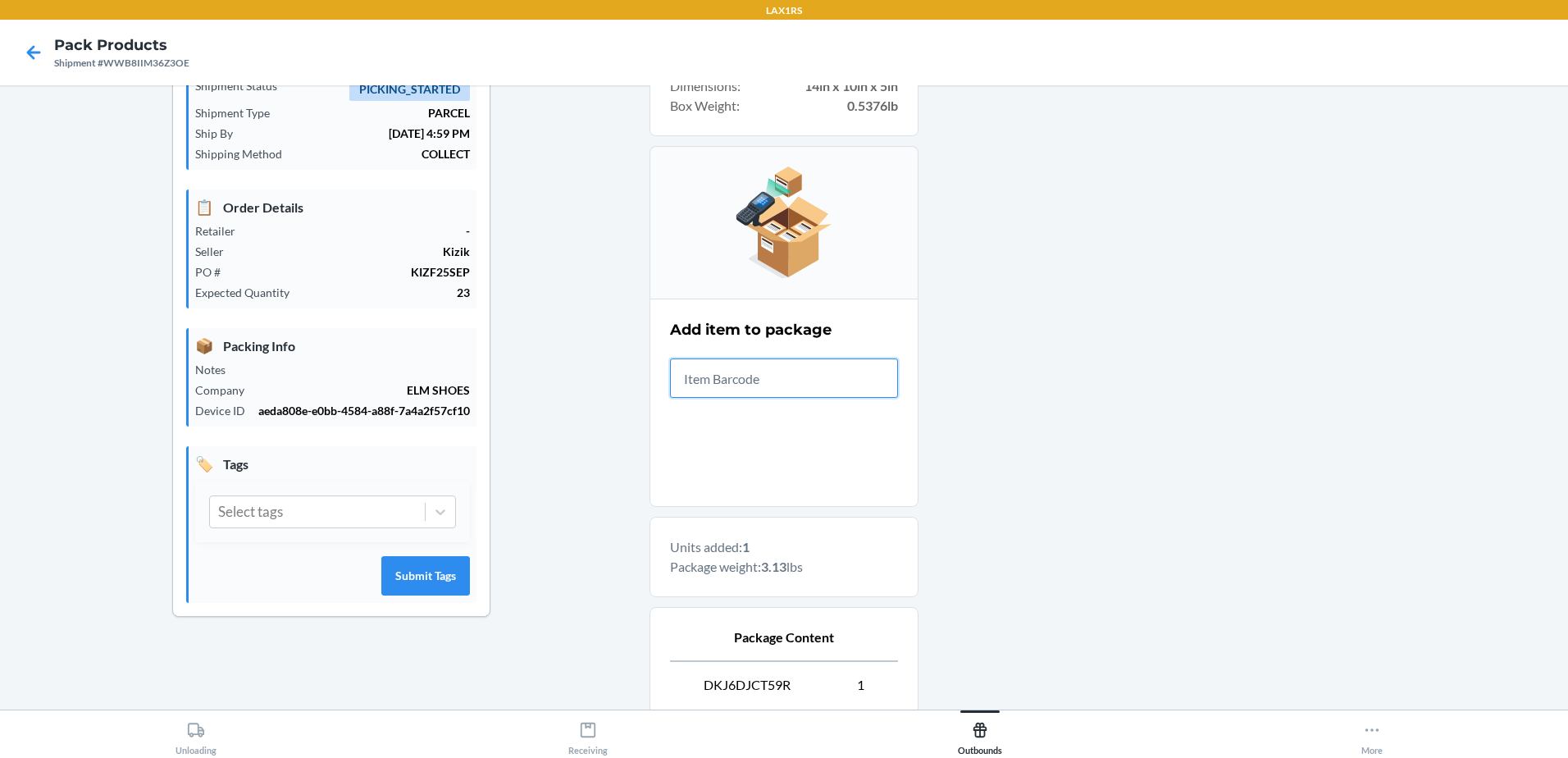
scroll to position [271, 0]
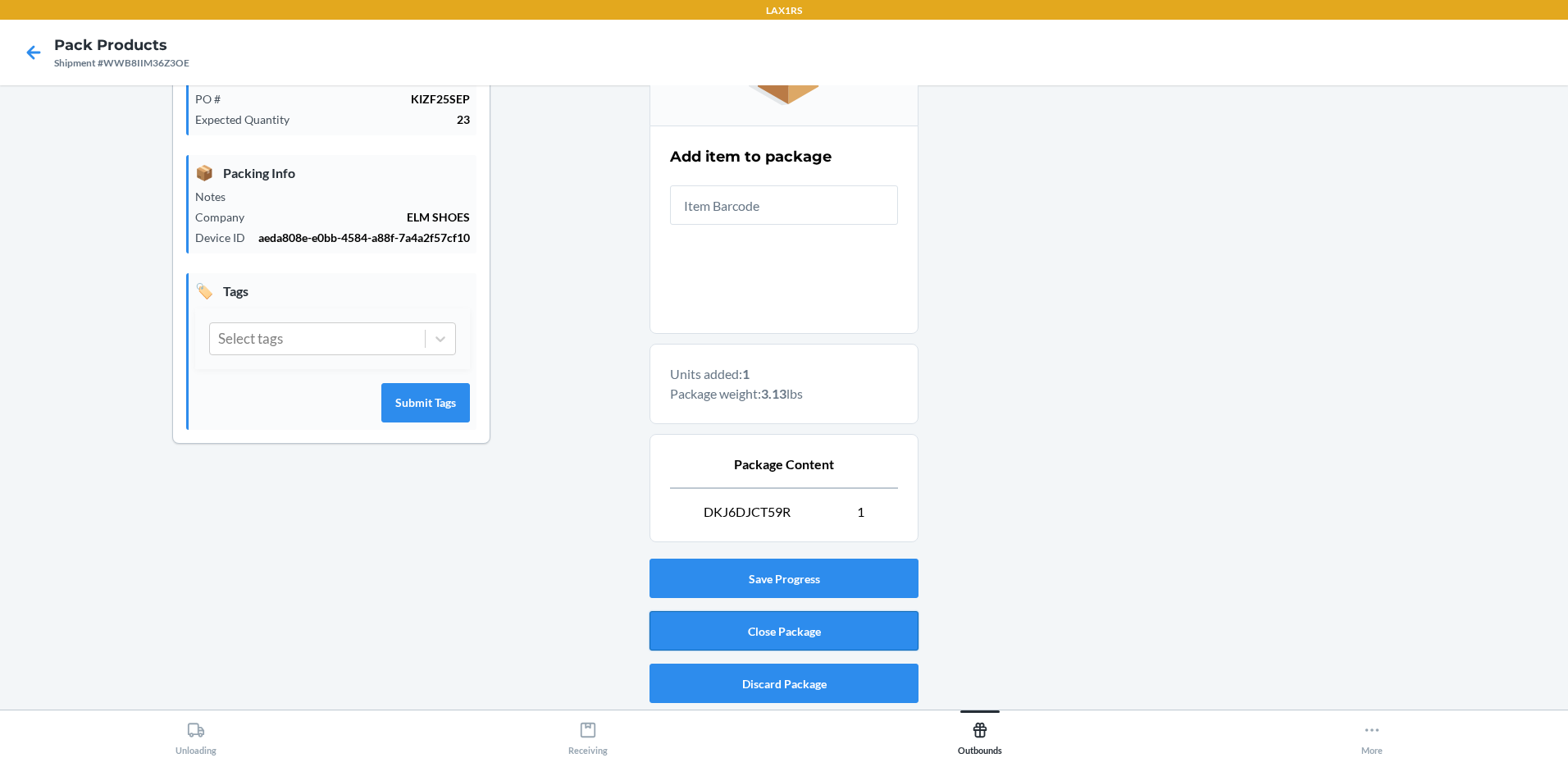
click at [851, 619] on button "Close Package" at bounding box center [784, 630] width 269 height 39
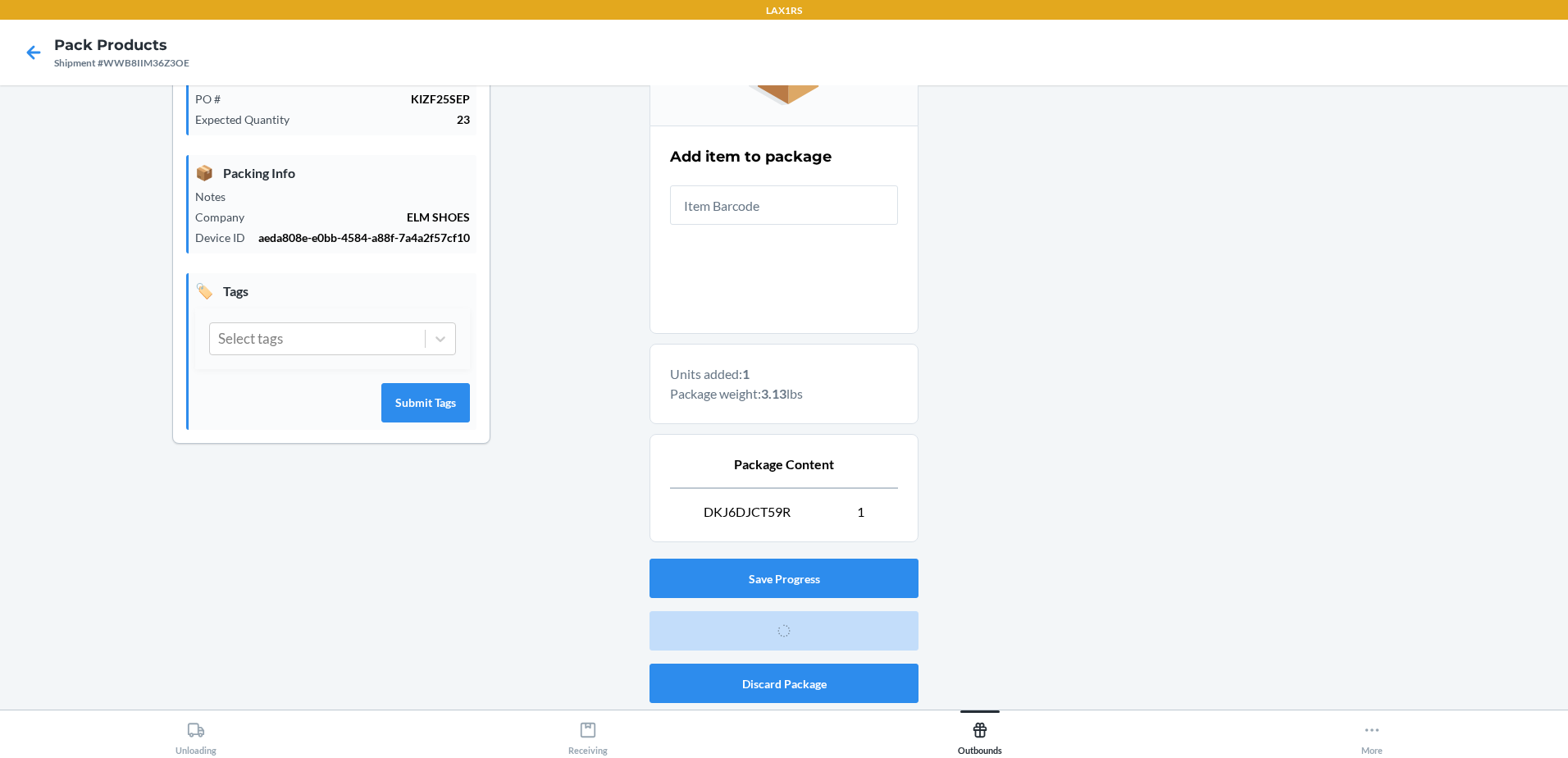
scroll to position [32, 0]
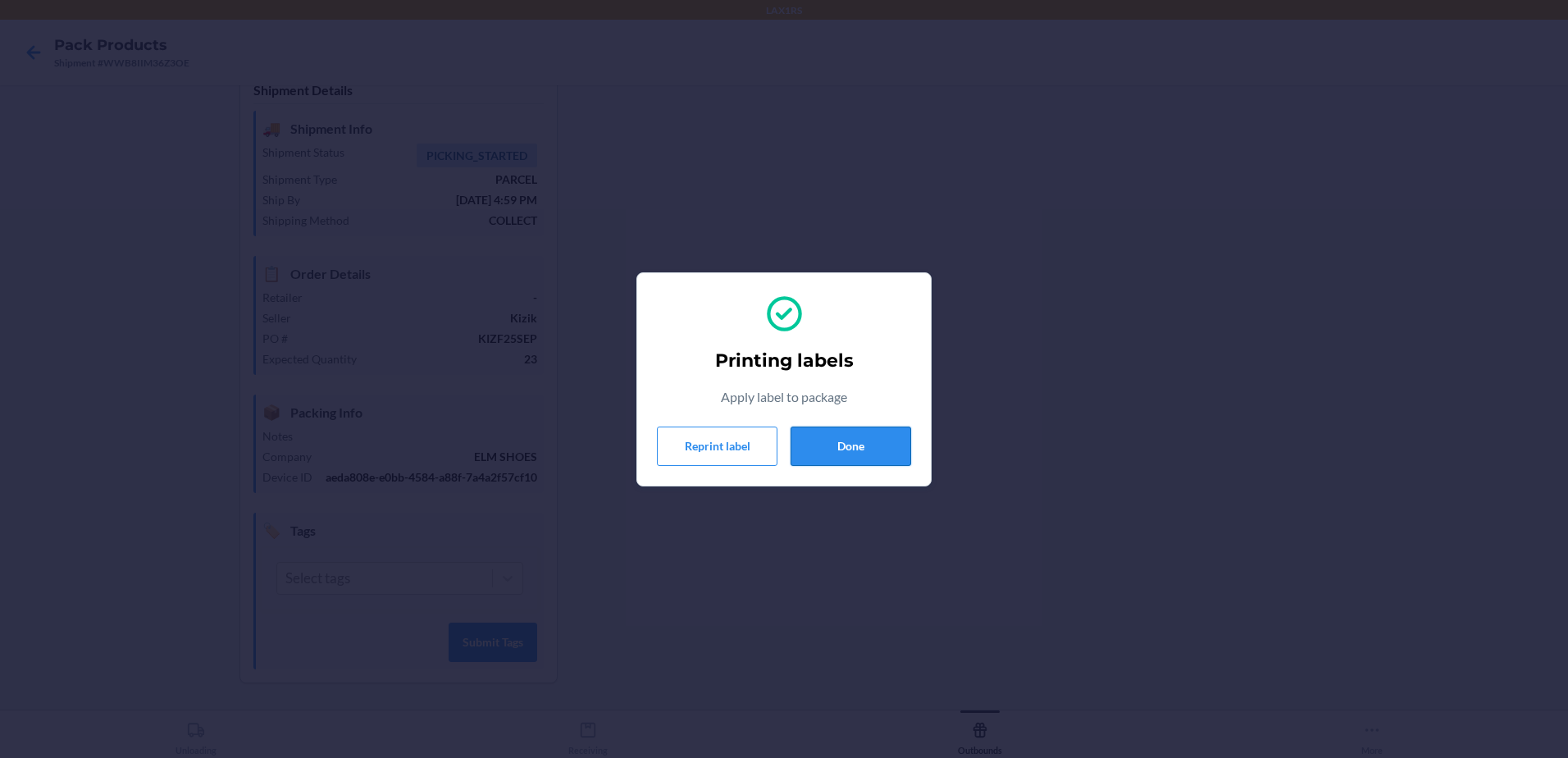
click at [844, 440] on button "Done" at bounding box center [851, 446] width 121 height 39
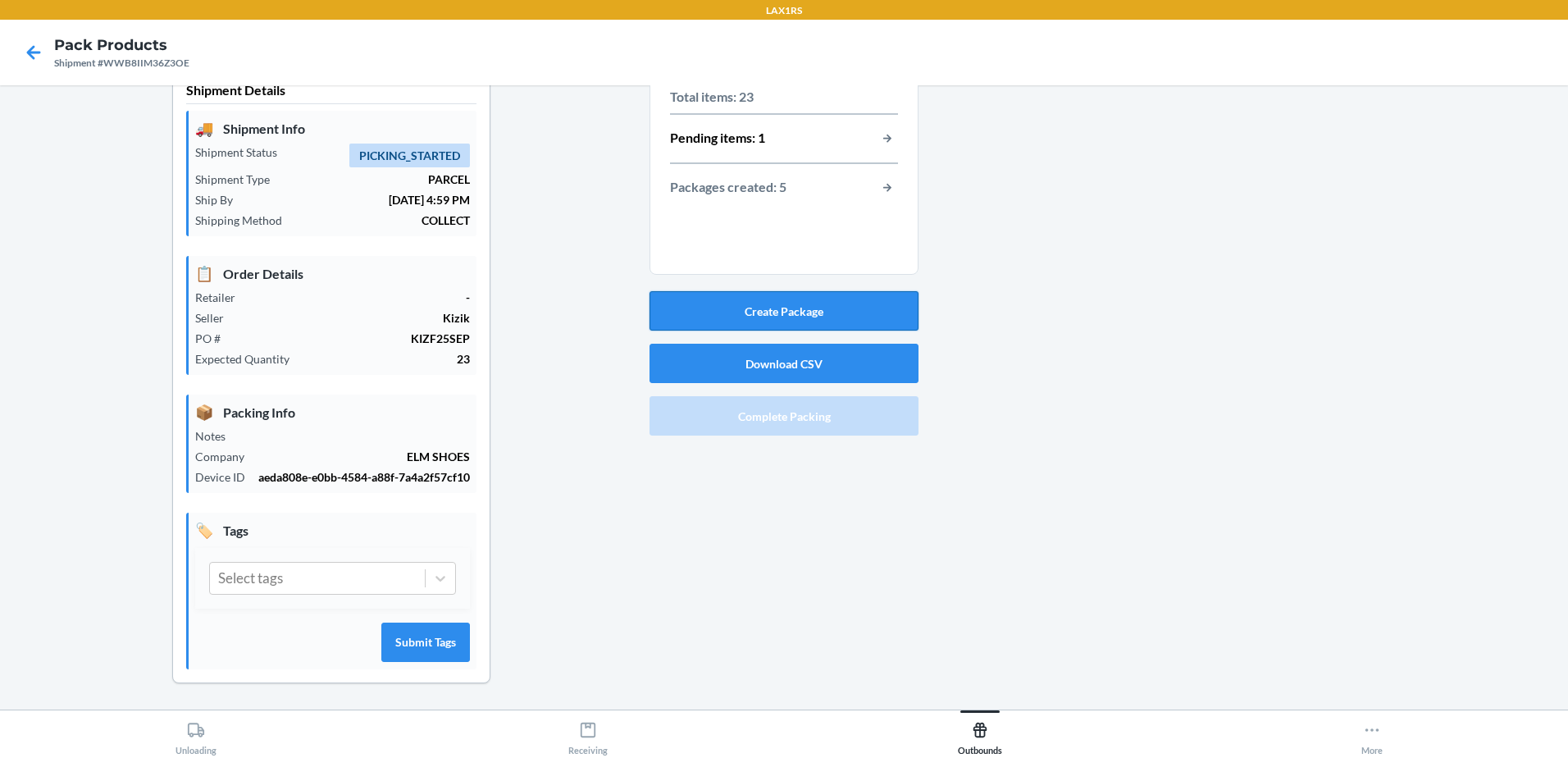
click at [834, 296] on button "Create Package" at bounding box center [784, 310] width 269 height 39
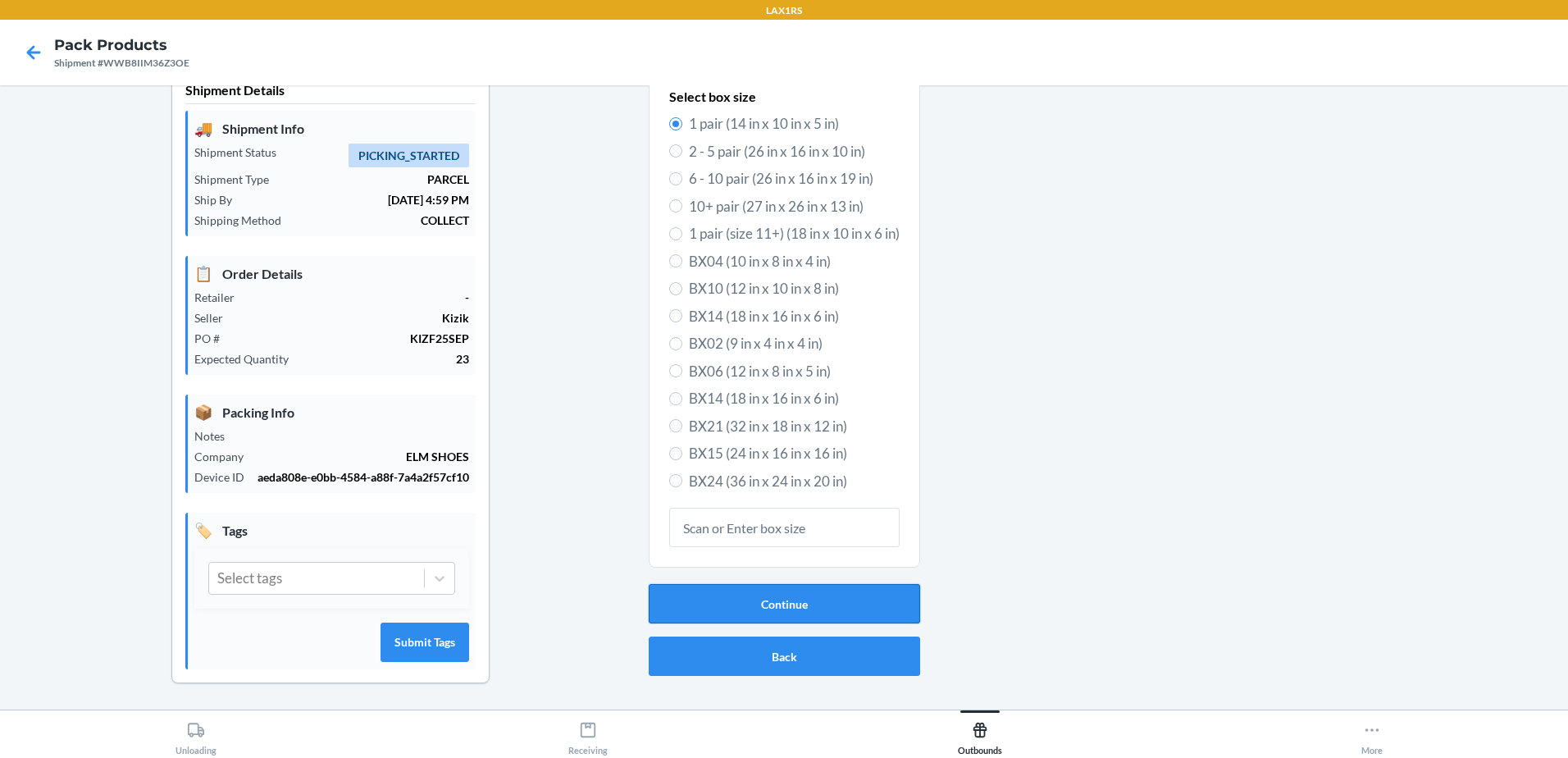
click at [788, 595] on button "Continue" at bounding box center [784, 603] width 271 height 39
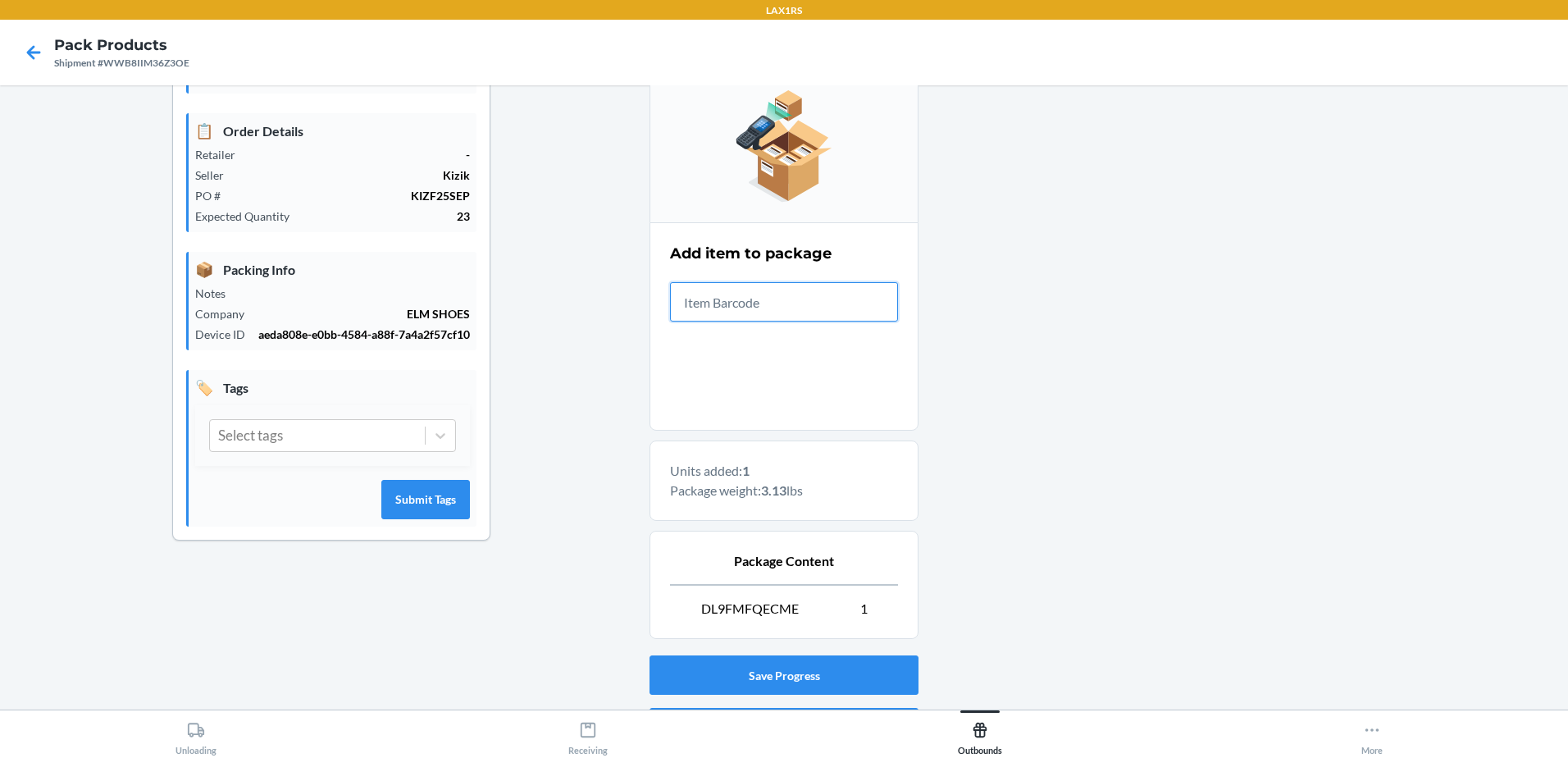
scroll to position [271, 0]
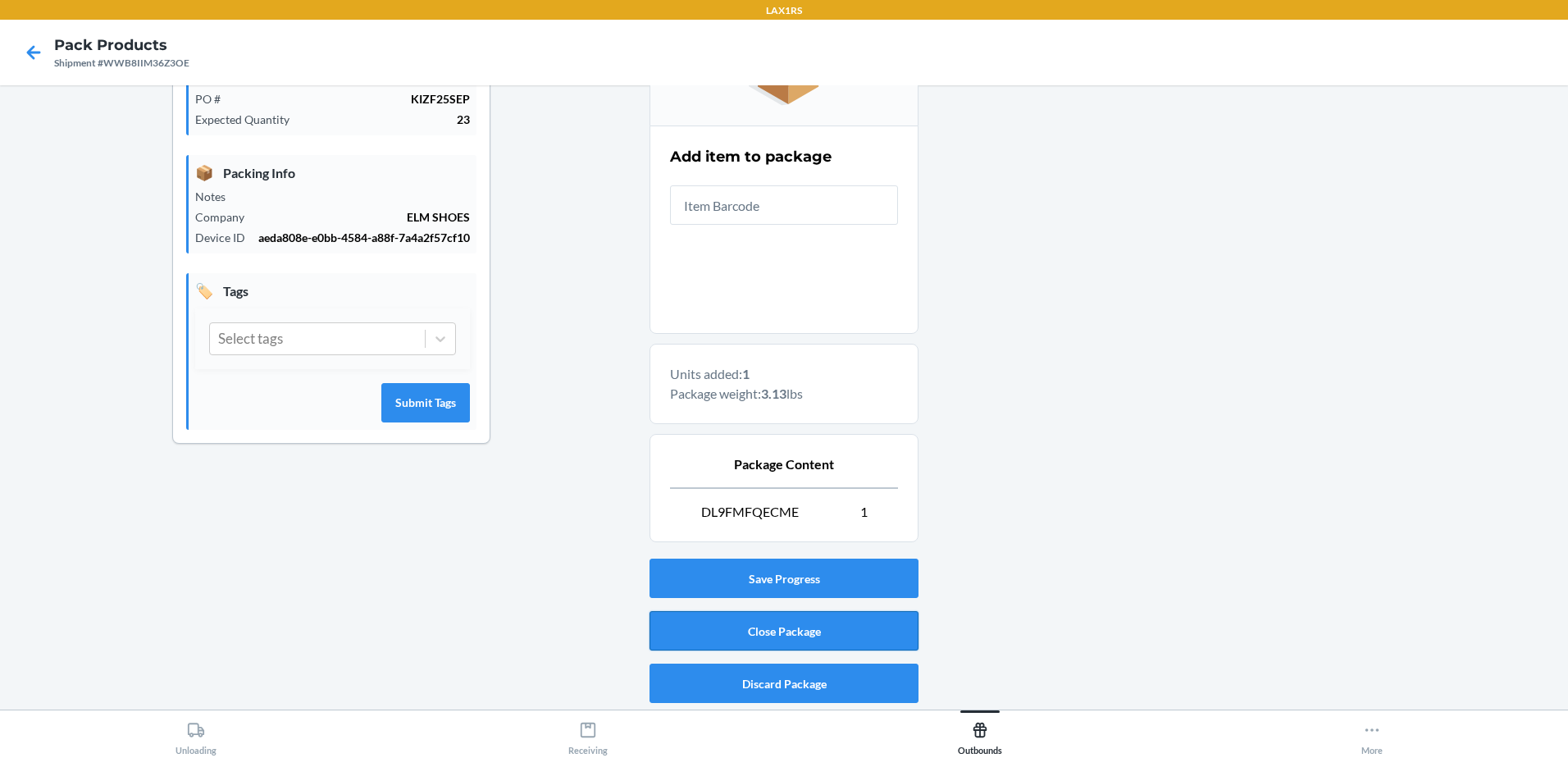
click at [835, 629] on button "Close Package" at bounding box center [784, 630] width 269 height 39
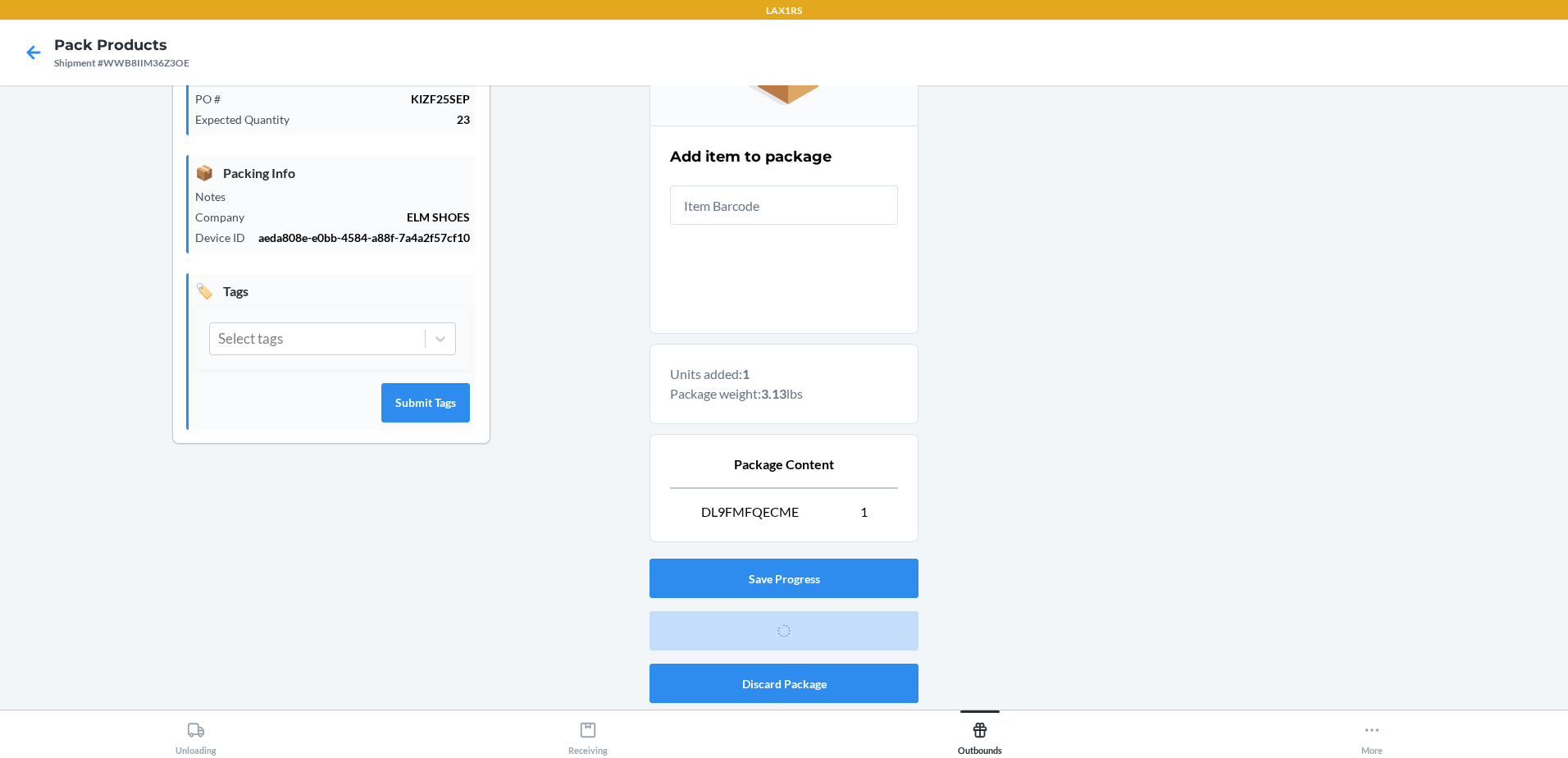
scroll to position [32, 0]
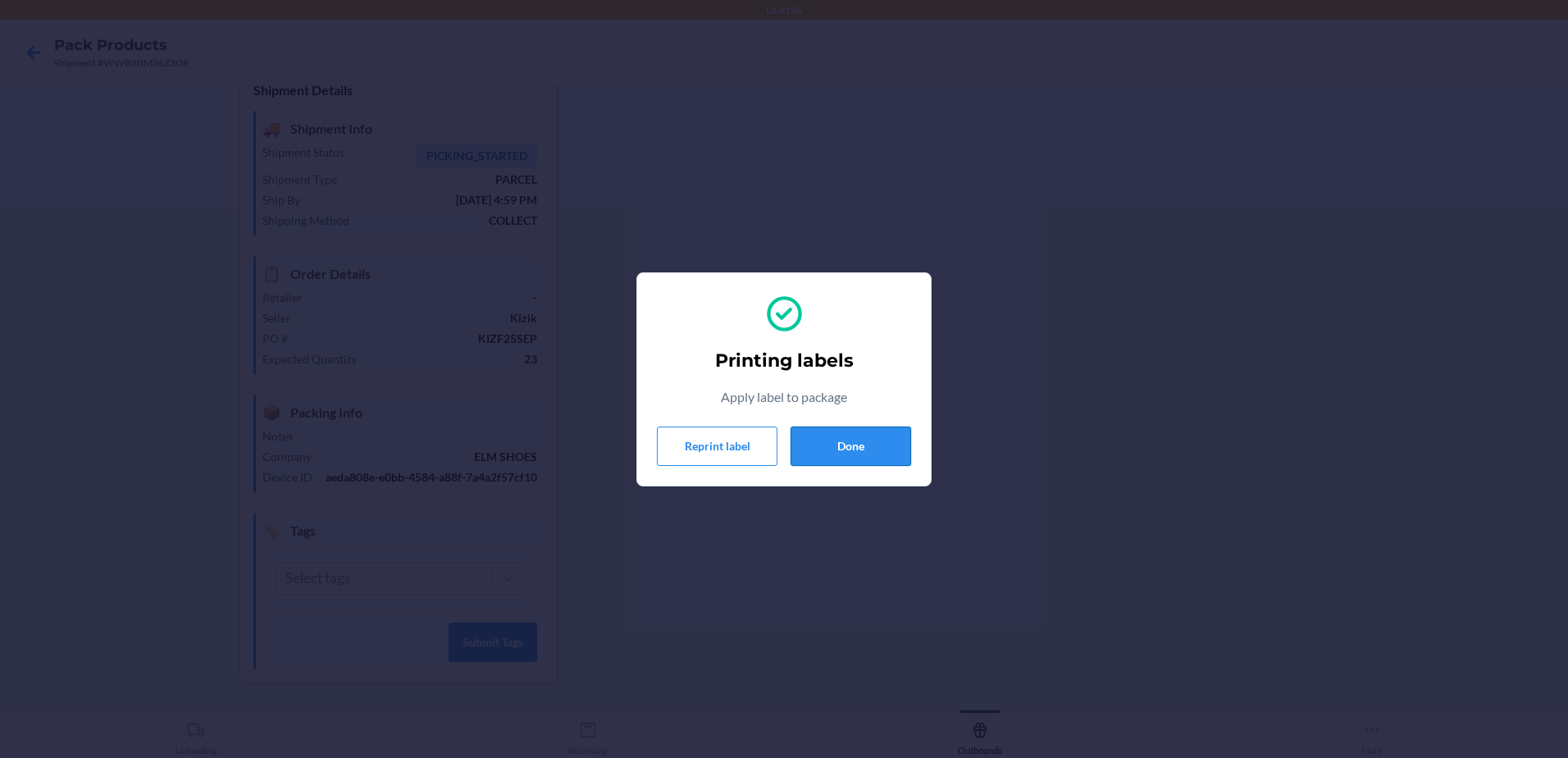
click at [840, 439] on button "Done" at bounding box center [851, 446] width 121 height 39
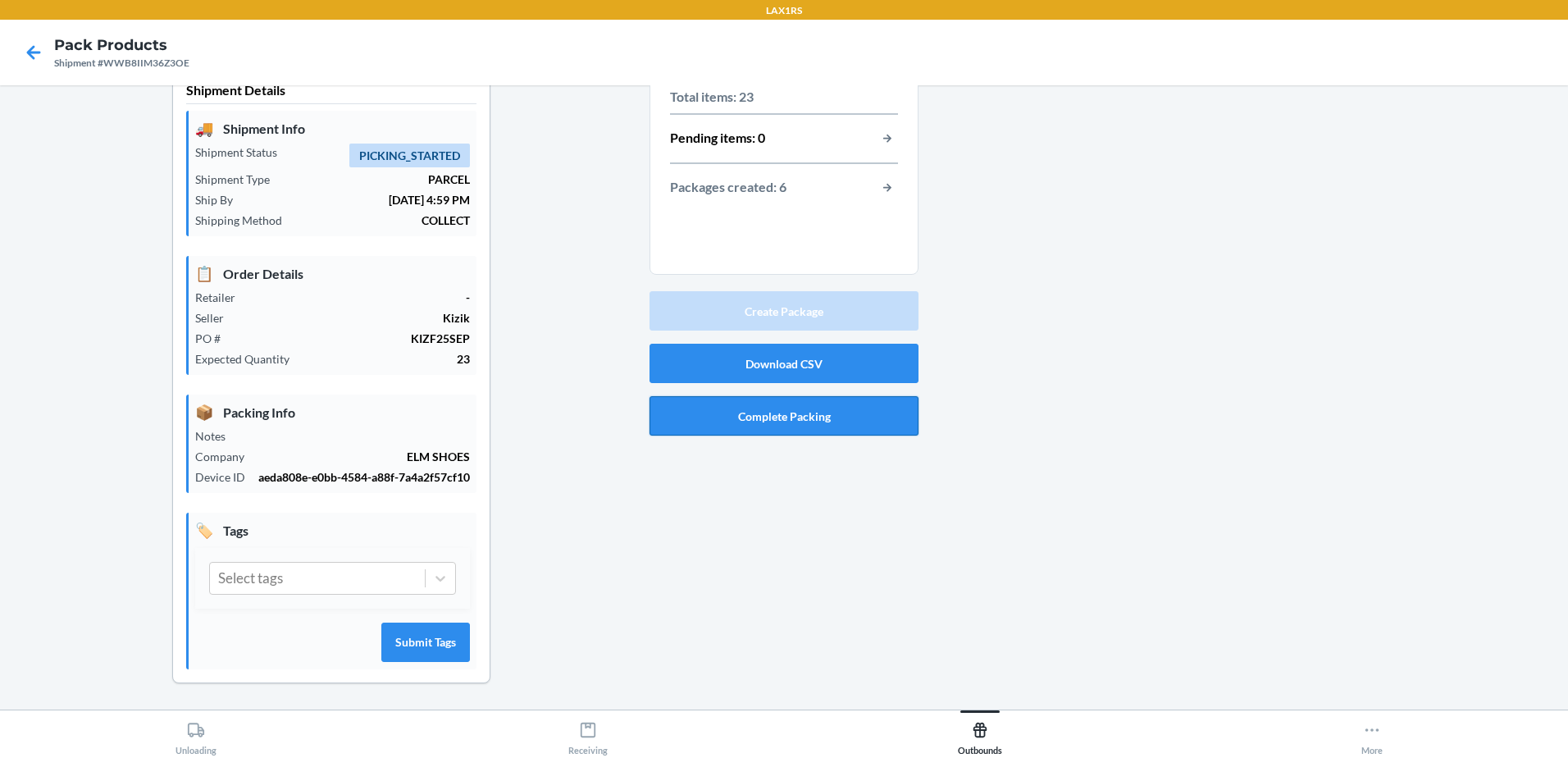
click at [838, 412] on button "Complete Packing" at bounding box center [784, 416] width 269 height 39
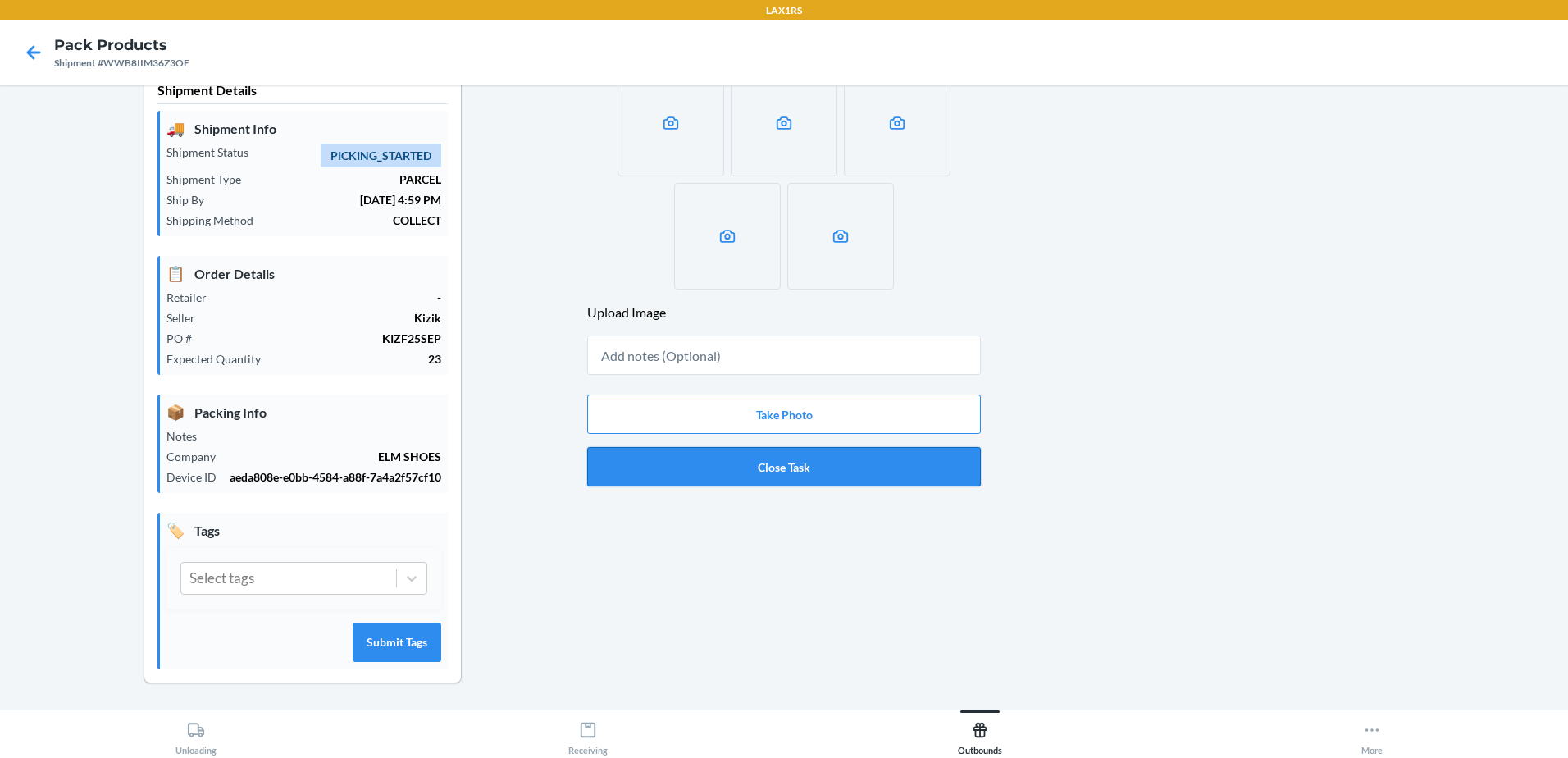
click at [856, 463] on button "Close Task" at bounding box center [784, 466] width 393 height 39
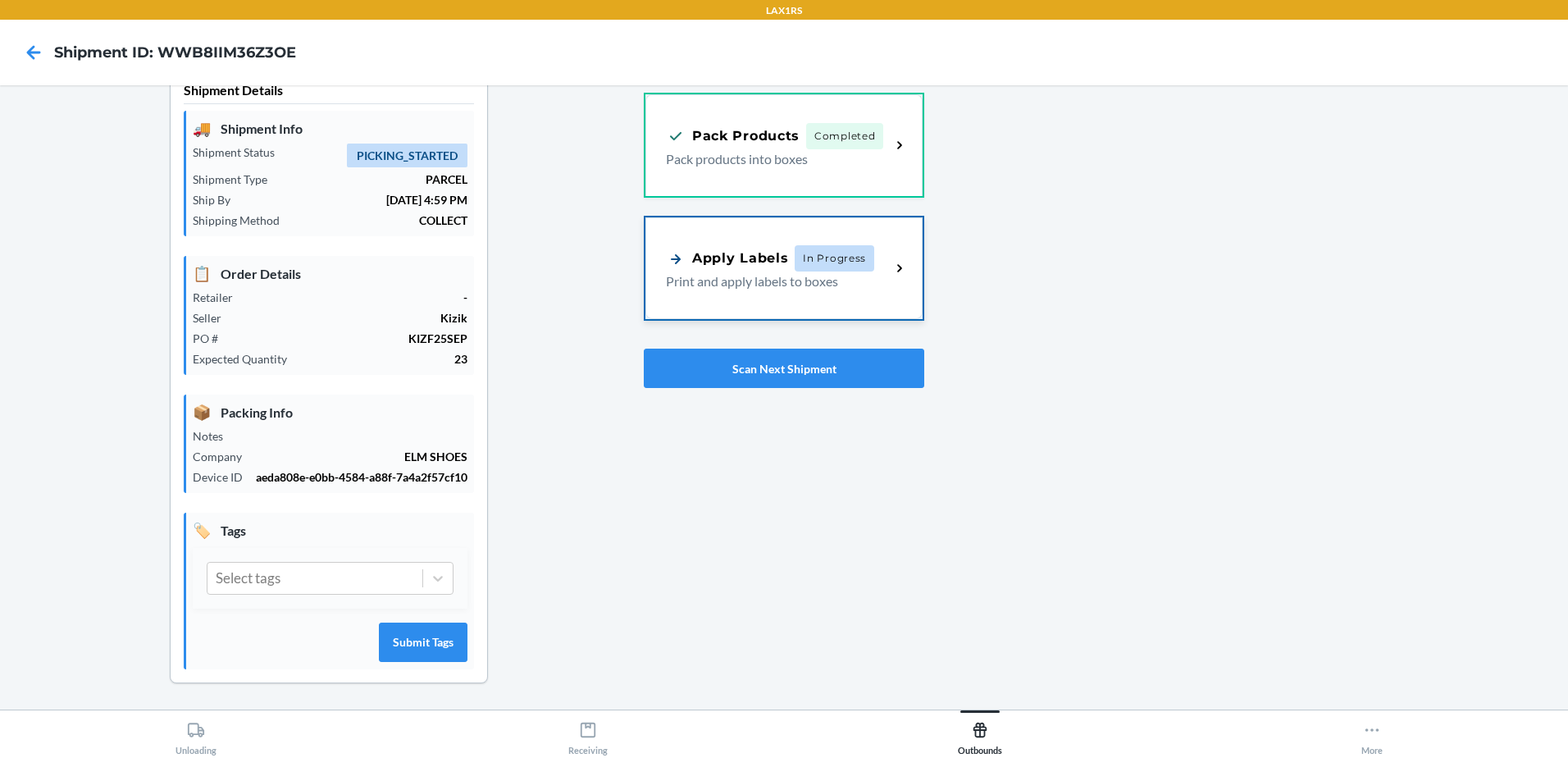
click at [835, 255] on span "In Progress" at bounding box center [834, 258] width 80 height 26
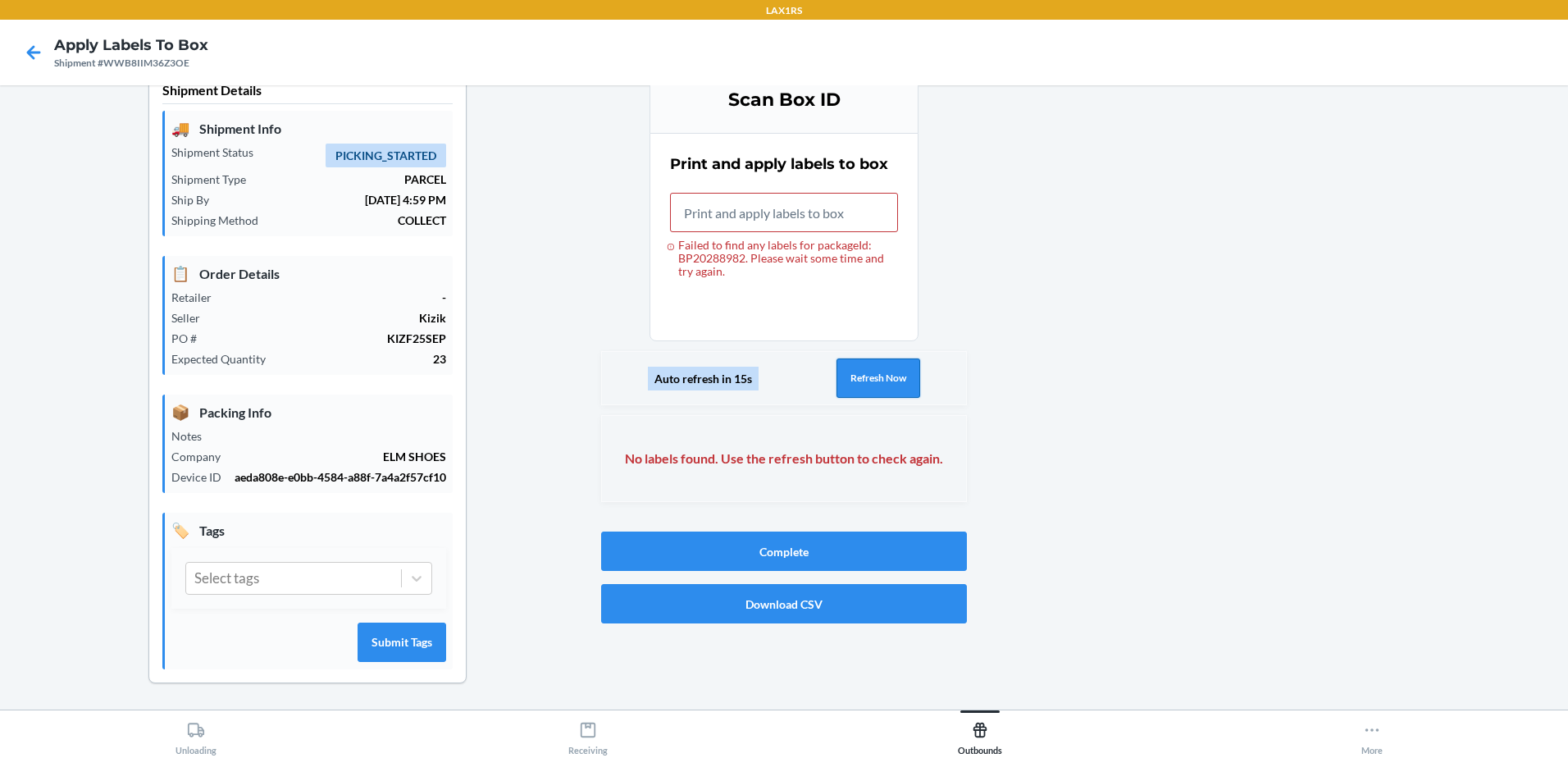
click at [892, 382] on button "Refresh Now" at bounding box center [878, 378] width 84 height 39
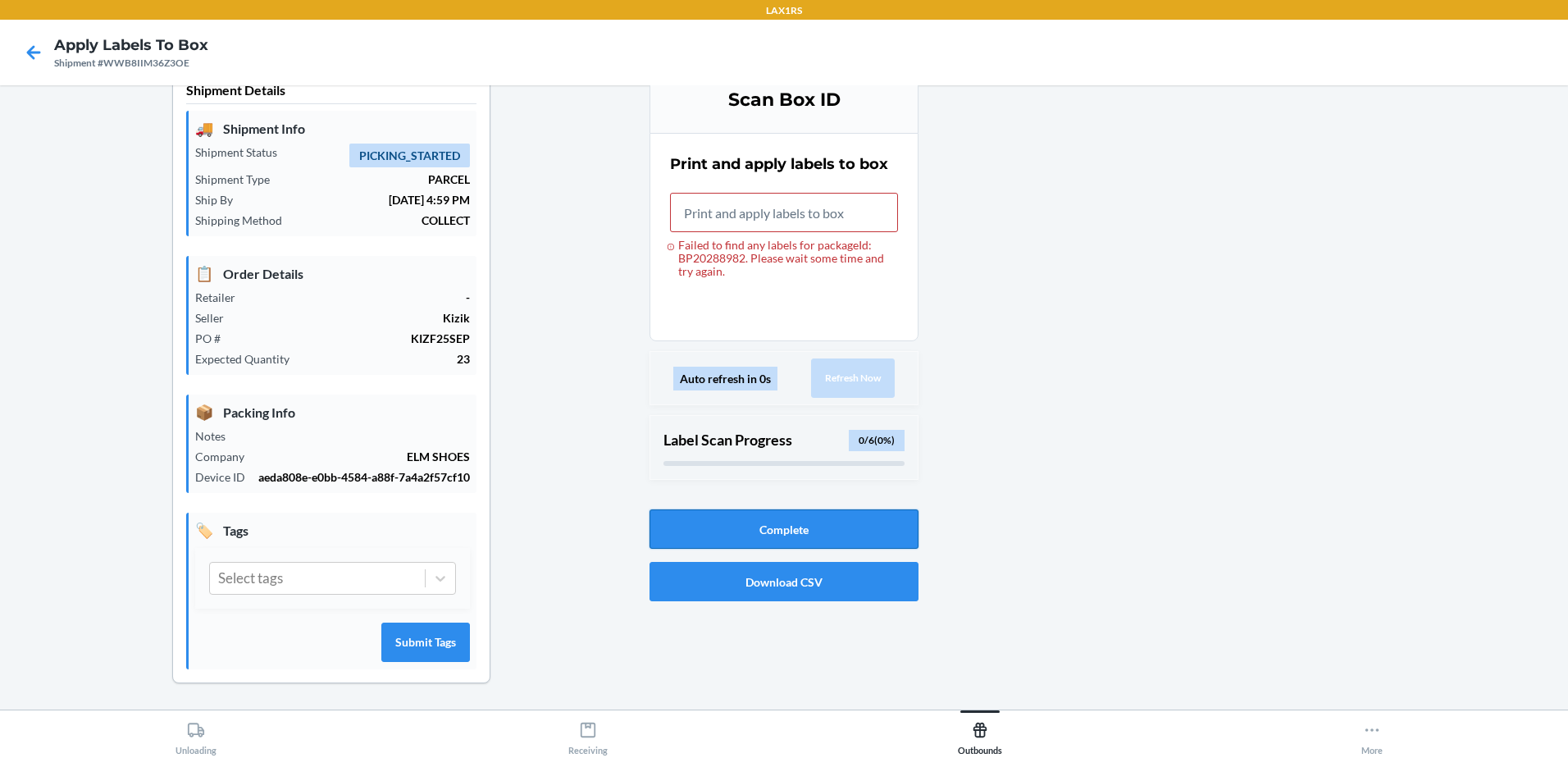
click at [875, 538] on button "Complete" at bounding box center [784, 529] width 269 height 39
click at [733, 212] on input "Failed to find any labels for packageId: BP20288982. Please wait some time and …" at bounding box center [784, 213] width 228 height 39
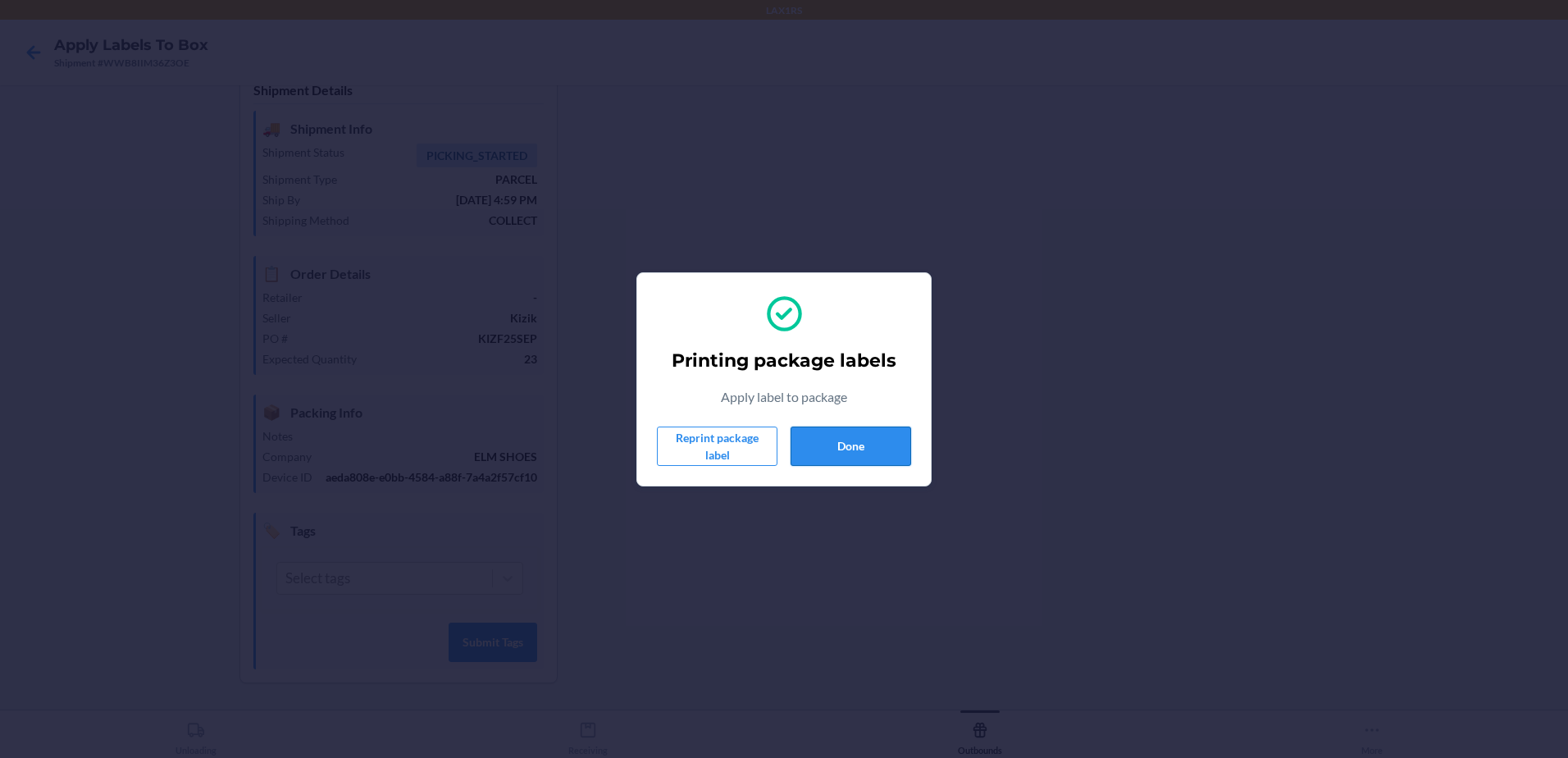
click at [870, 445] on button "Done" at bounding box center [851, 446] width 121 height 39
click at [837, 434] on button "Done" at bounding box center [851, 446] width 121 height 39
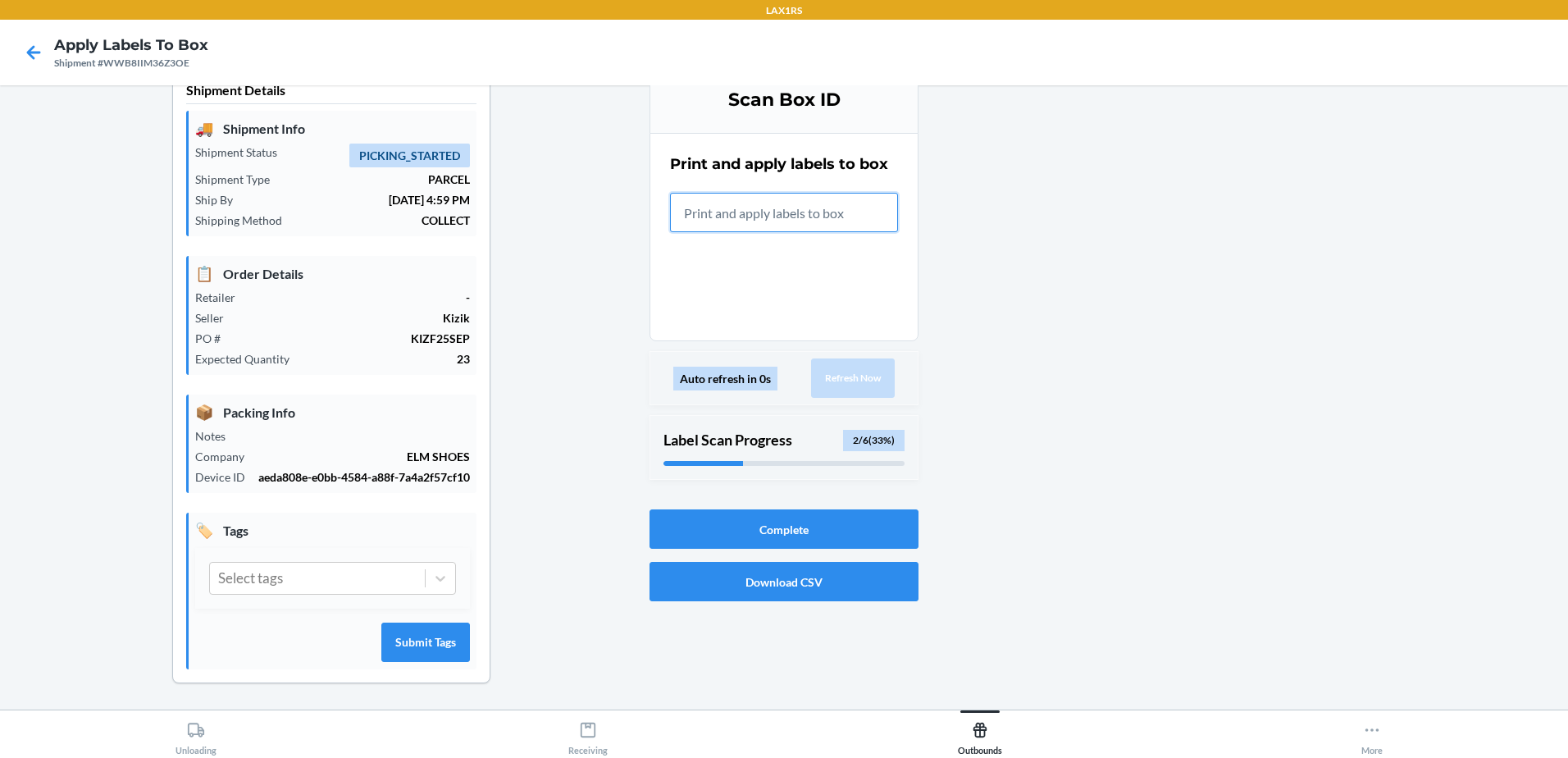
click at [759, 215] on input "text" at bounding box center [784, 213] width 228 height 39
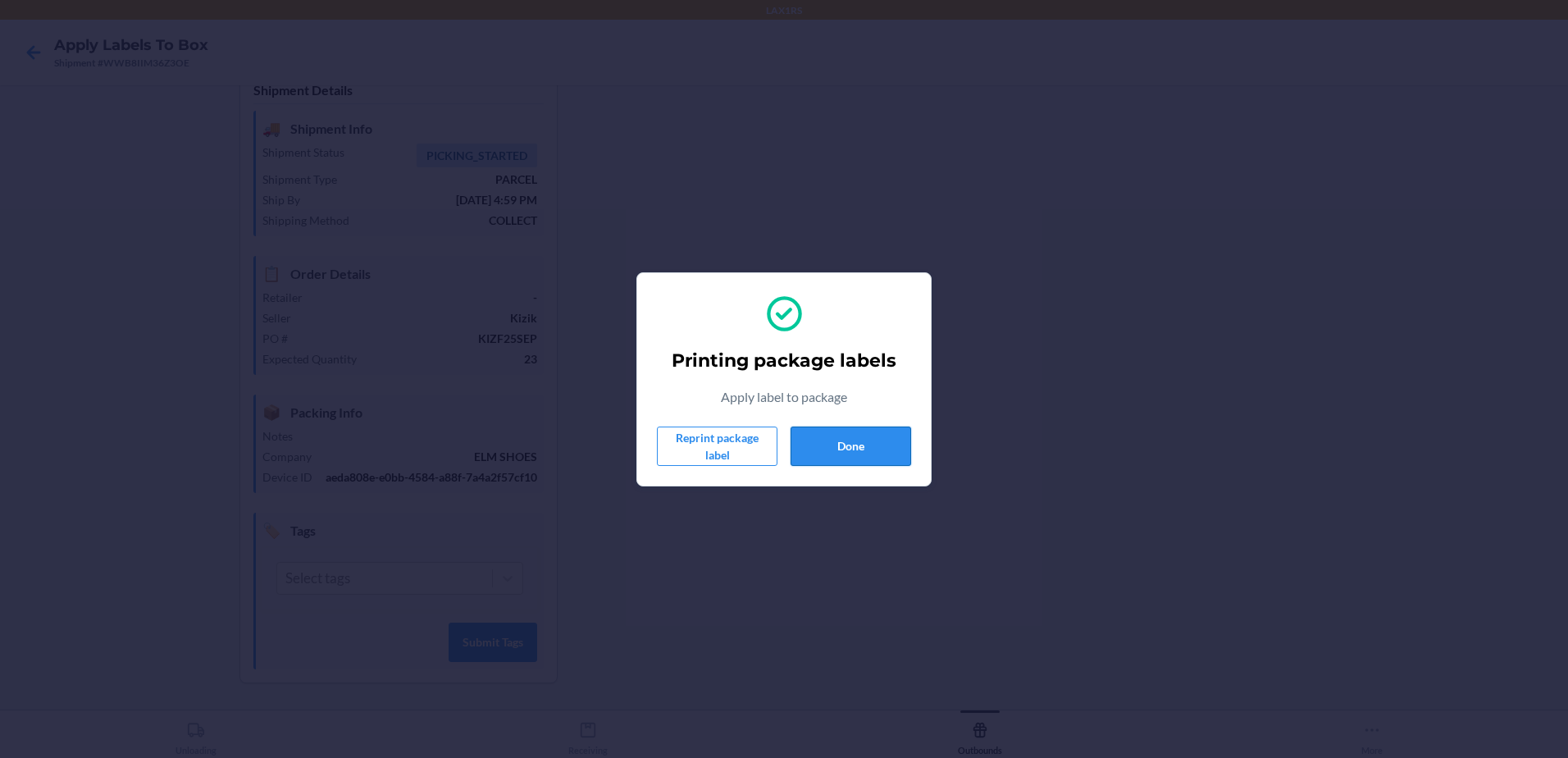
click at [833, 447] on button "Done" at bounding box center [851, 446] width 121 height 39
click at [802, 447] on button "Done" at bounding box center [851, 446] width 121 height 39
click at [893, 439] on button "Done" at bounding box center [851, 446] width 121 height 39
click at [839, 439] on button "Done" at bounding box center [851, 446] width 121 height 39
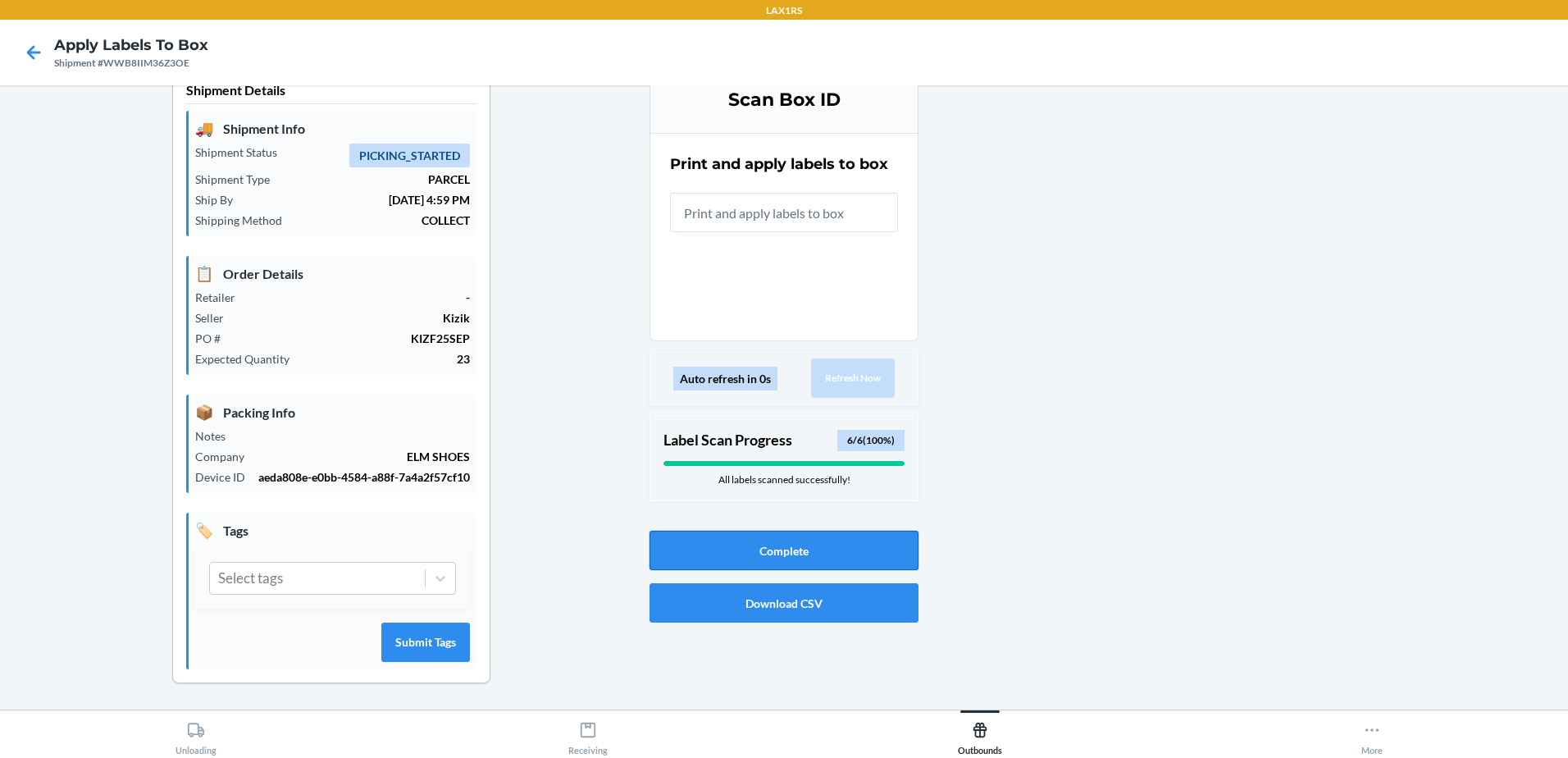
click at [830, 545] on button "Complete" at bounding box center [784, 550] width 269 height 39
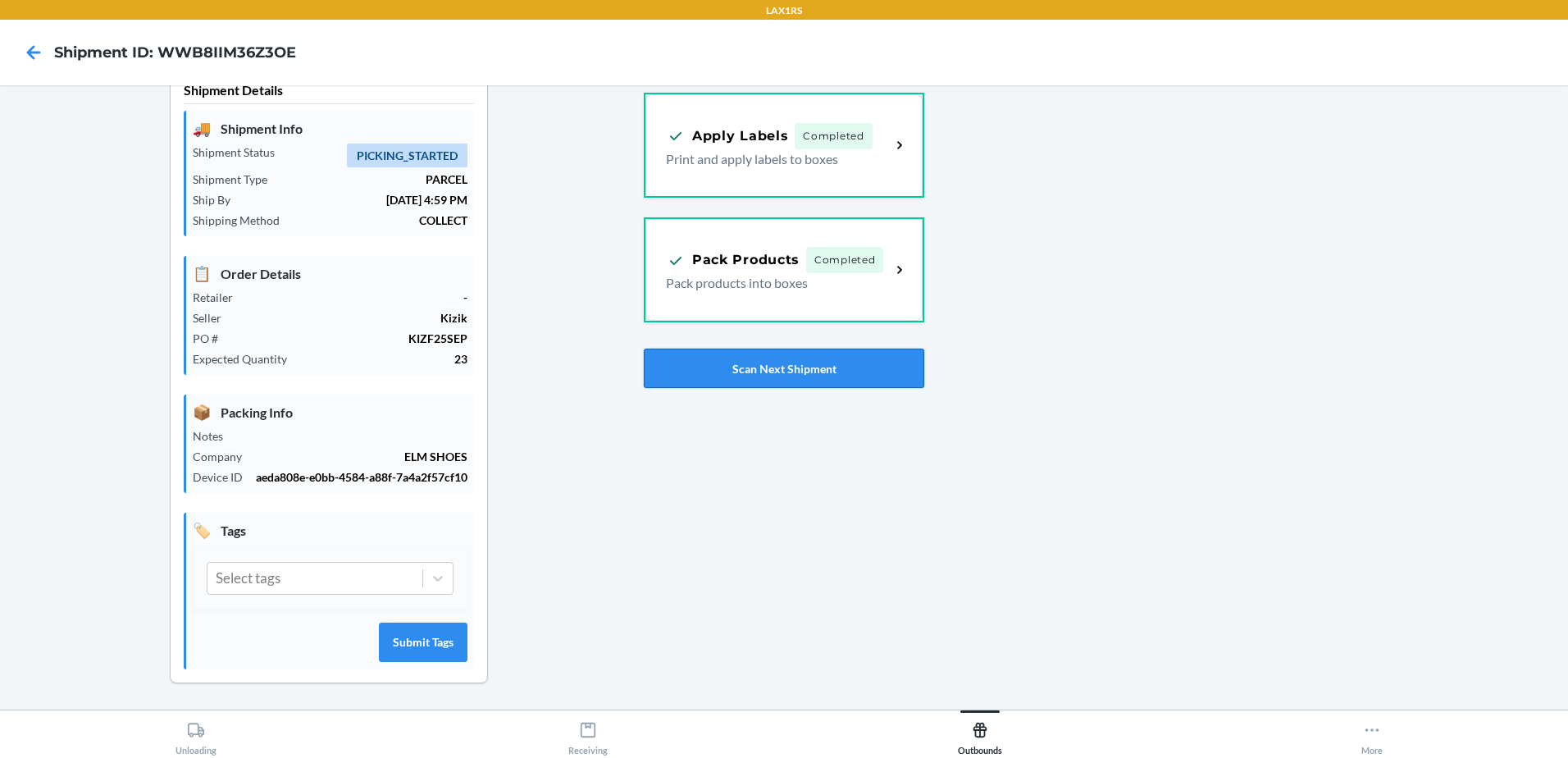
click at [802, 375] on button "Scan Next Shipment" at bounding box center [784, 368] width 280 height 39
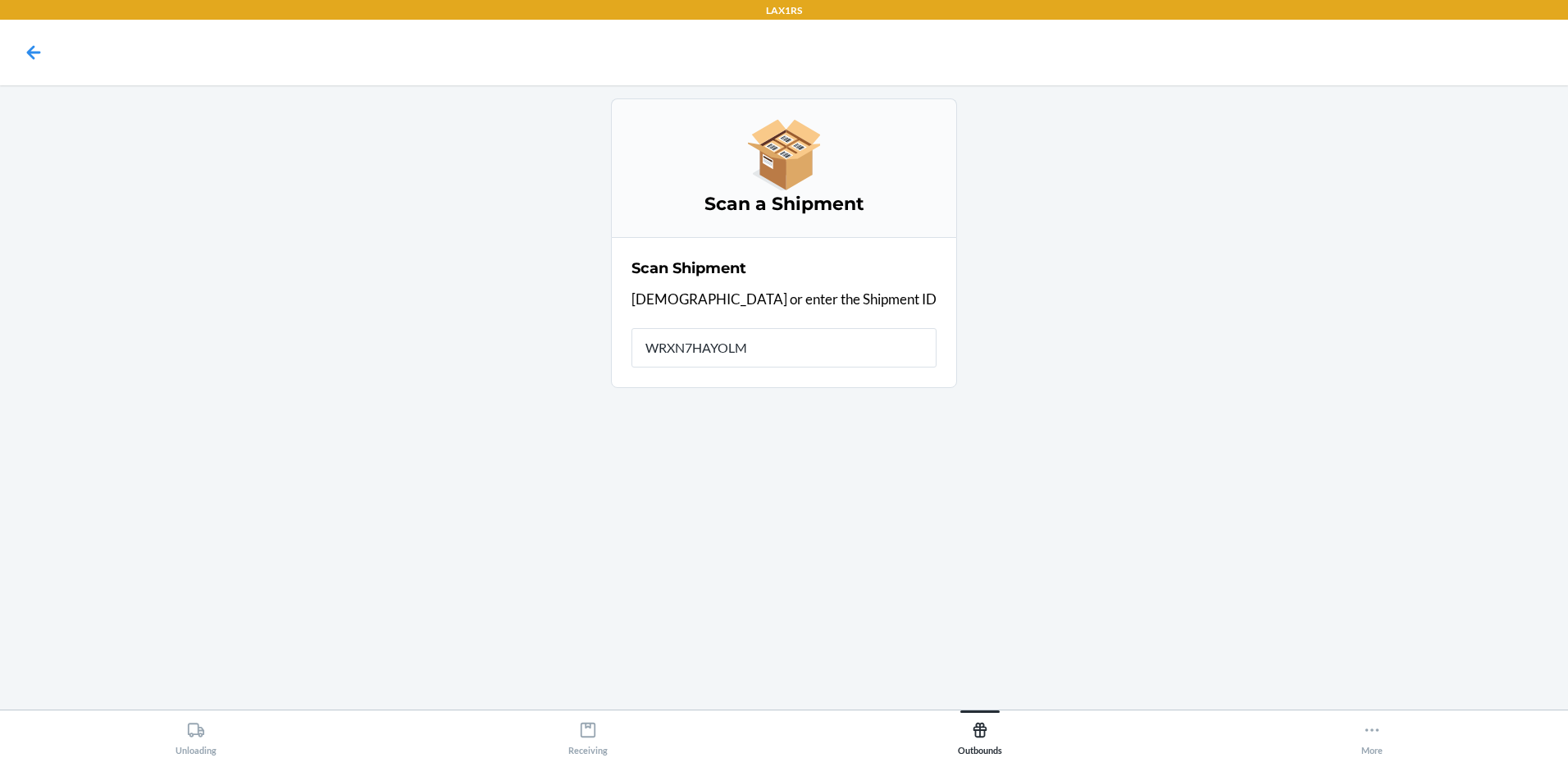
type input "WRXN7HAYOLMA"
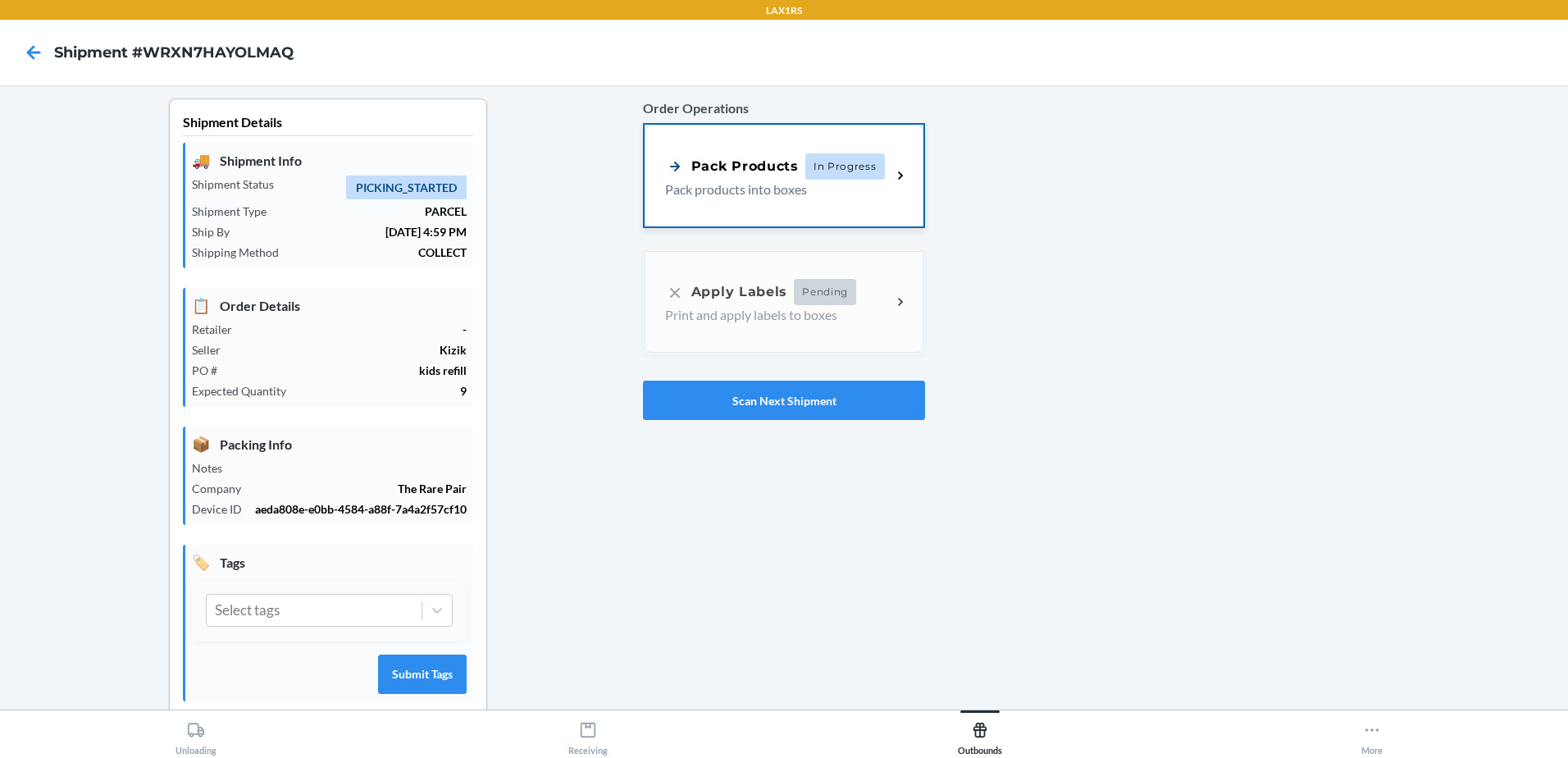
click at [830, 167] on span "In Progress" at bounding box center [845, 166] width 80 height 26
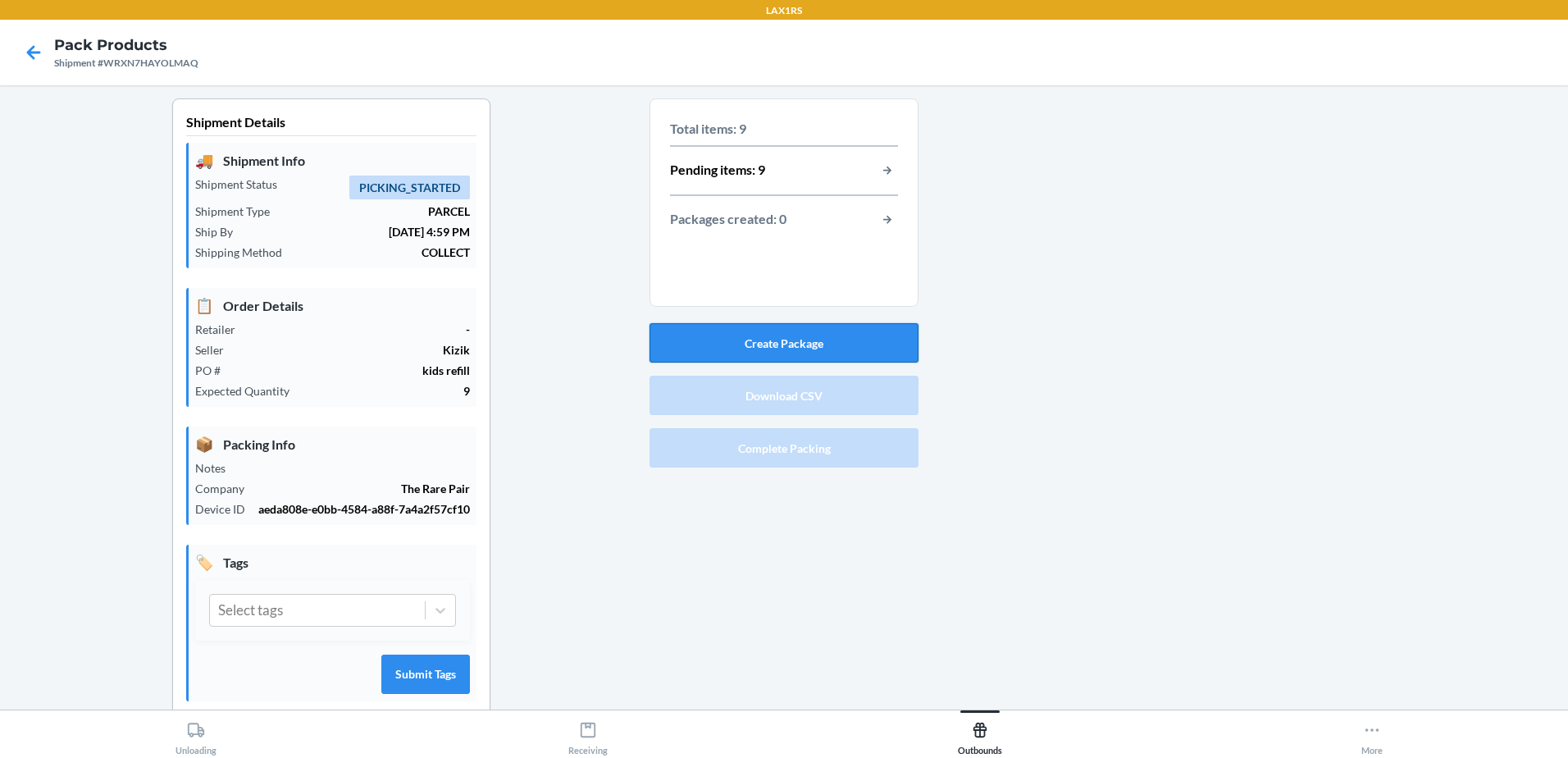
click at [846, 341] on button "Create Package" at bounding box center [784, 342] width 269 height 39
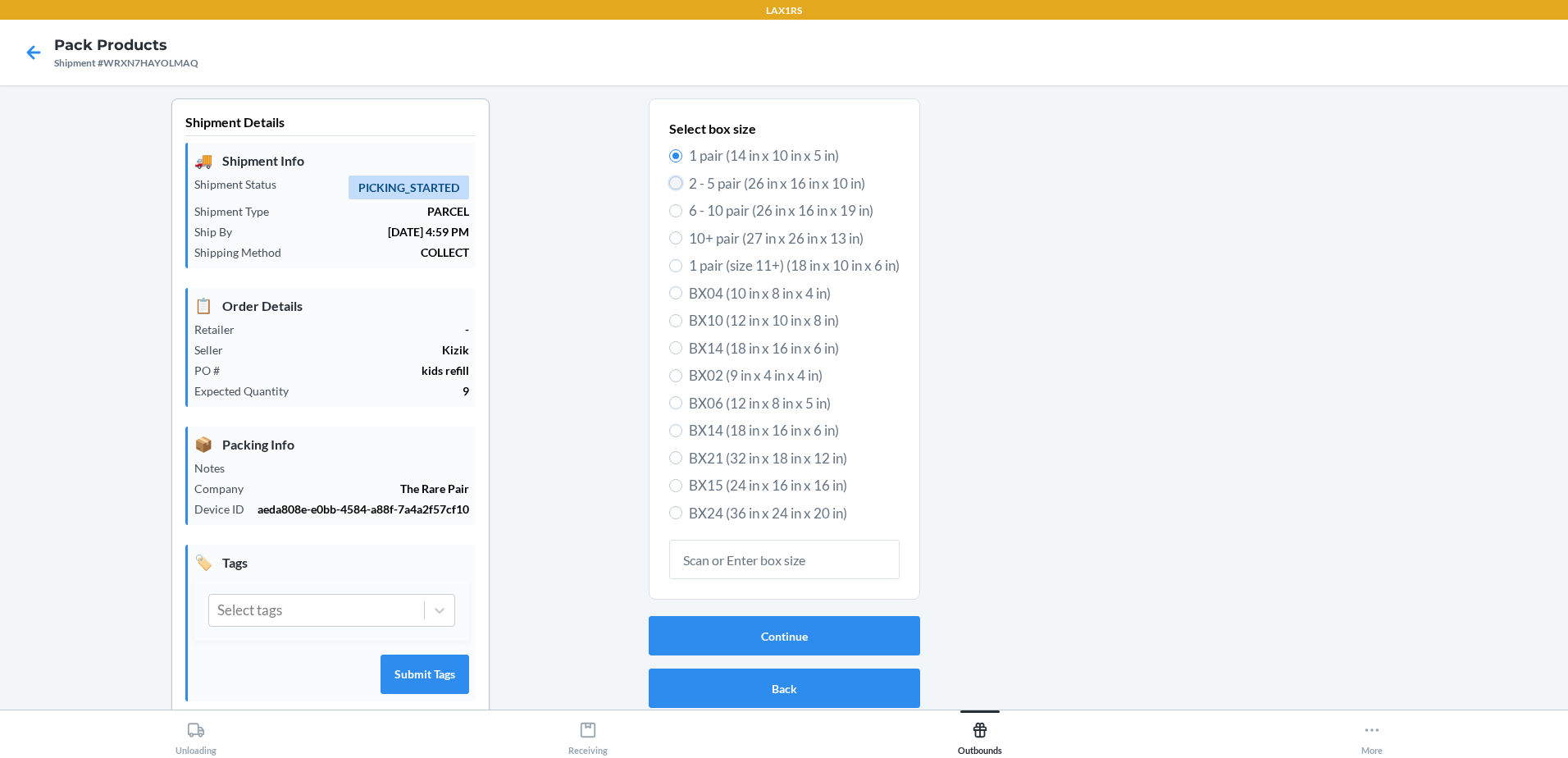
click at [671, 181] on input "2 - 5 pair (26 in x 16 in x 10 in)" at bounding box center [675, 182] width 13 height 13
radio input "true"
radio input "false"
click at [669, 213] on input "6 - 10 pair (26 in x 16 in x 19 in)" at bounding box center [675, 210] width 13 height 13
radio input "true"
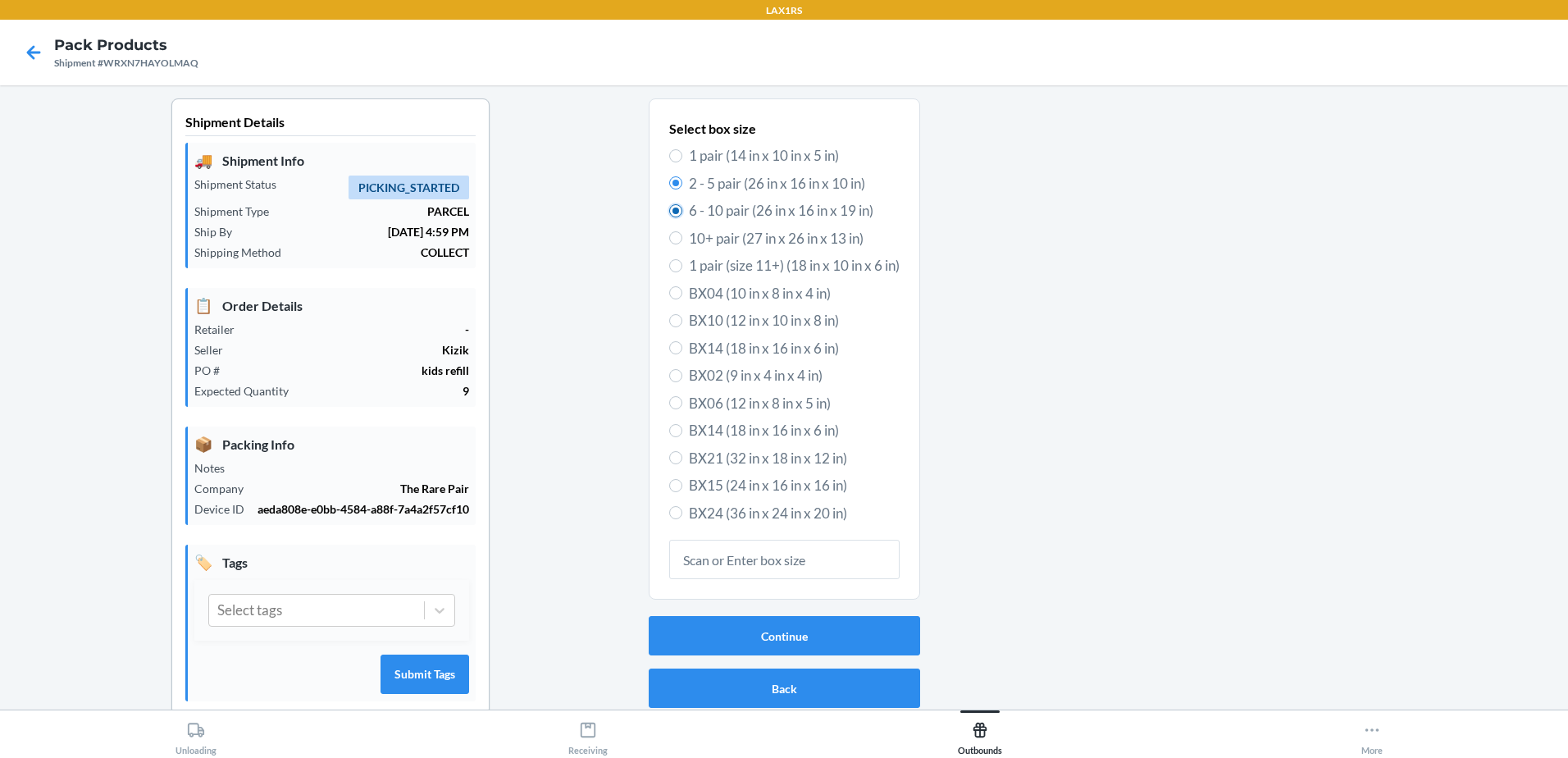
radio input "false"
click at [761, 626] on button "Continue" at bounding box center [784, 635] width 271 height 39
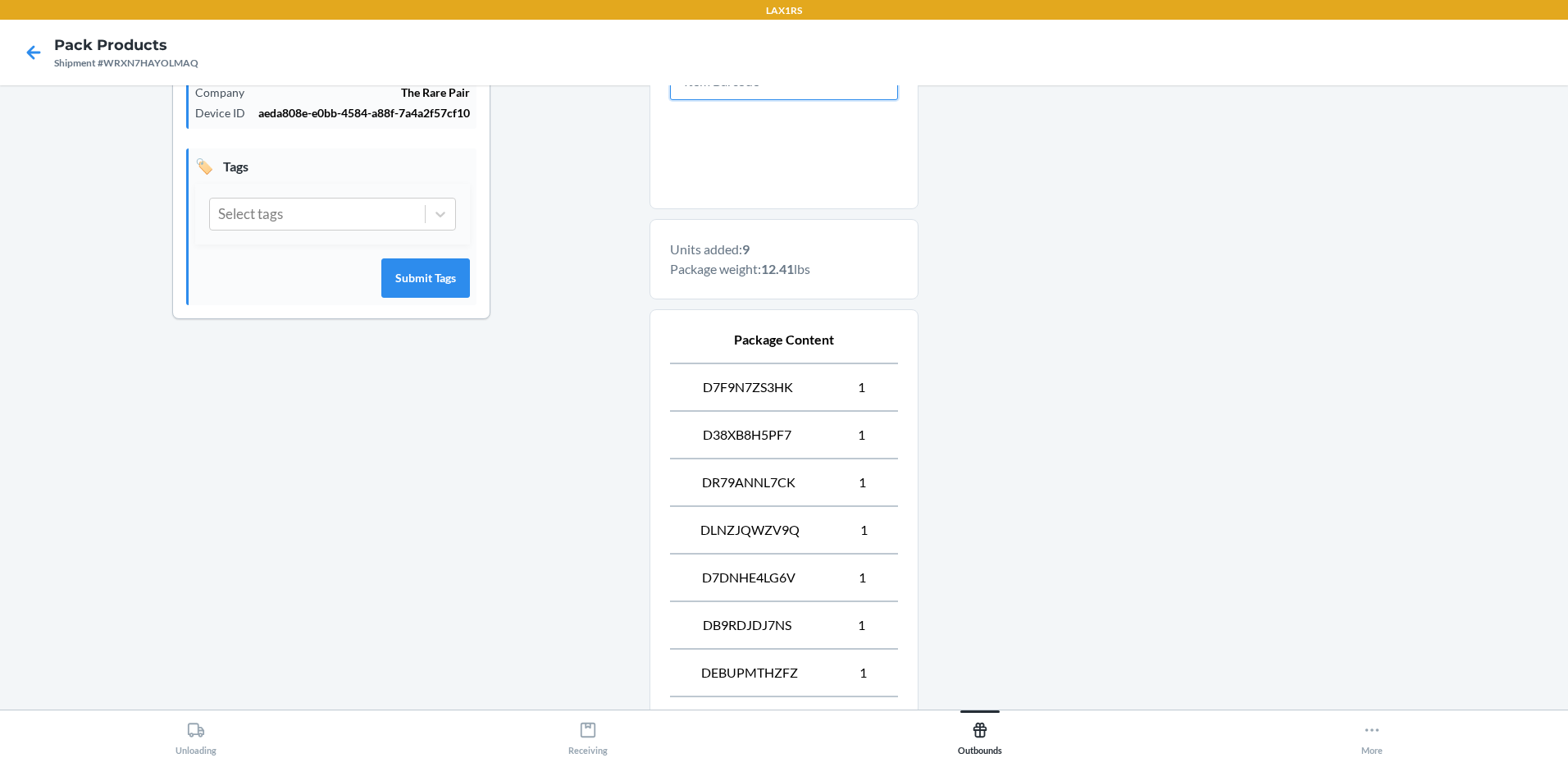
scroll to position [652, 0]
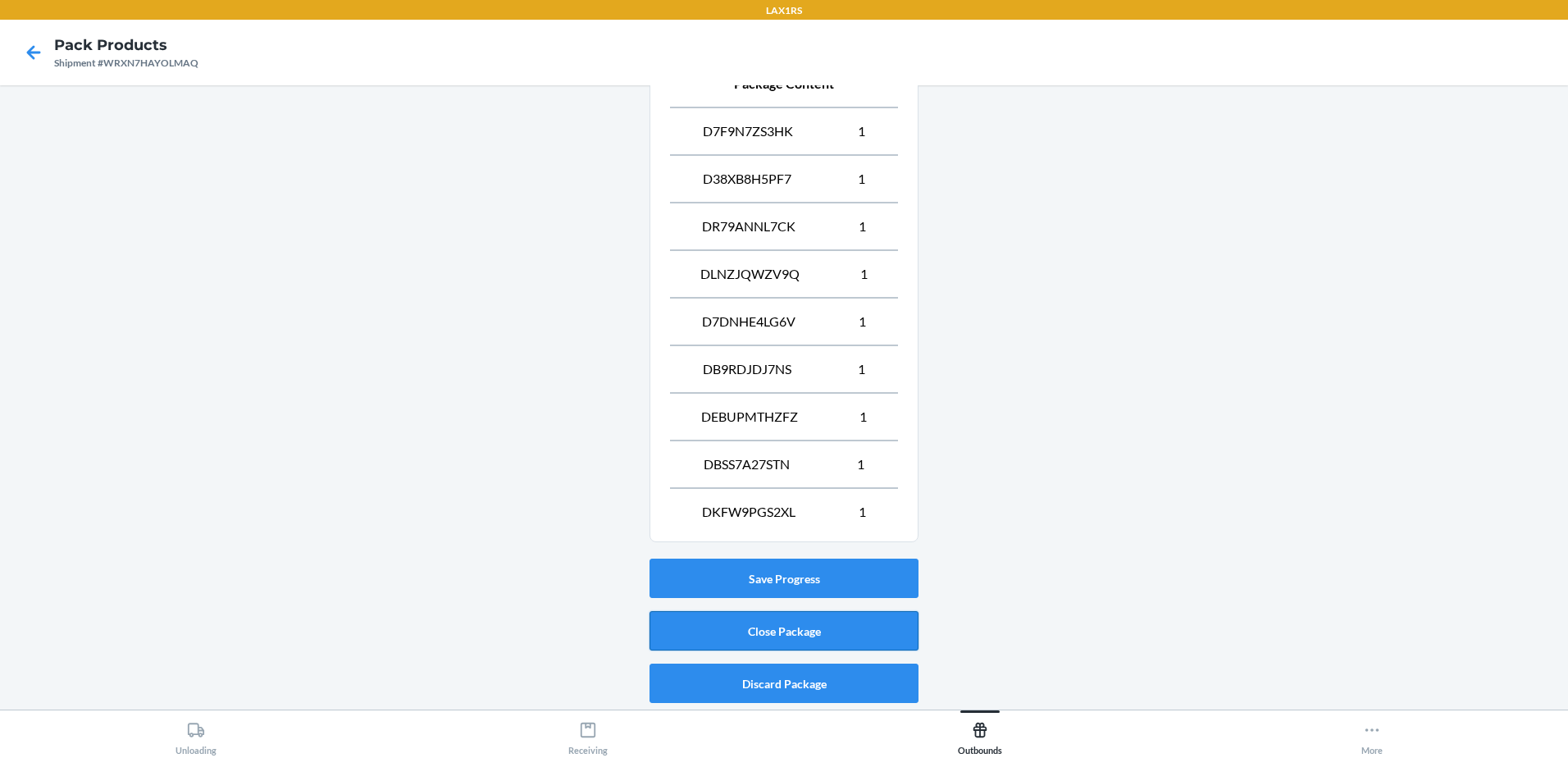
click at [790, 624] on button "Close Package" at bounding box center [784, 630] width 269 height 39
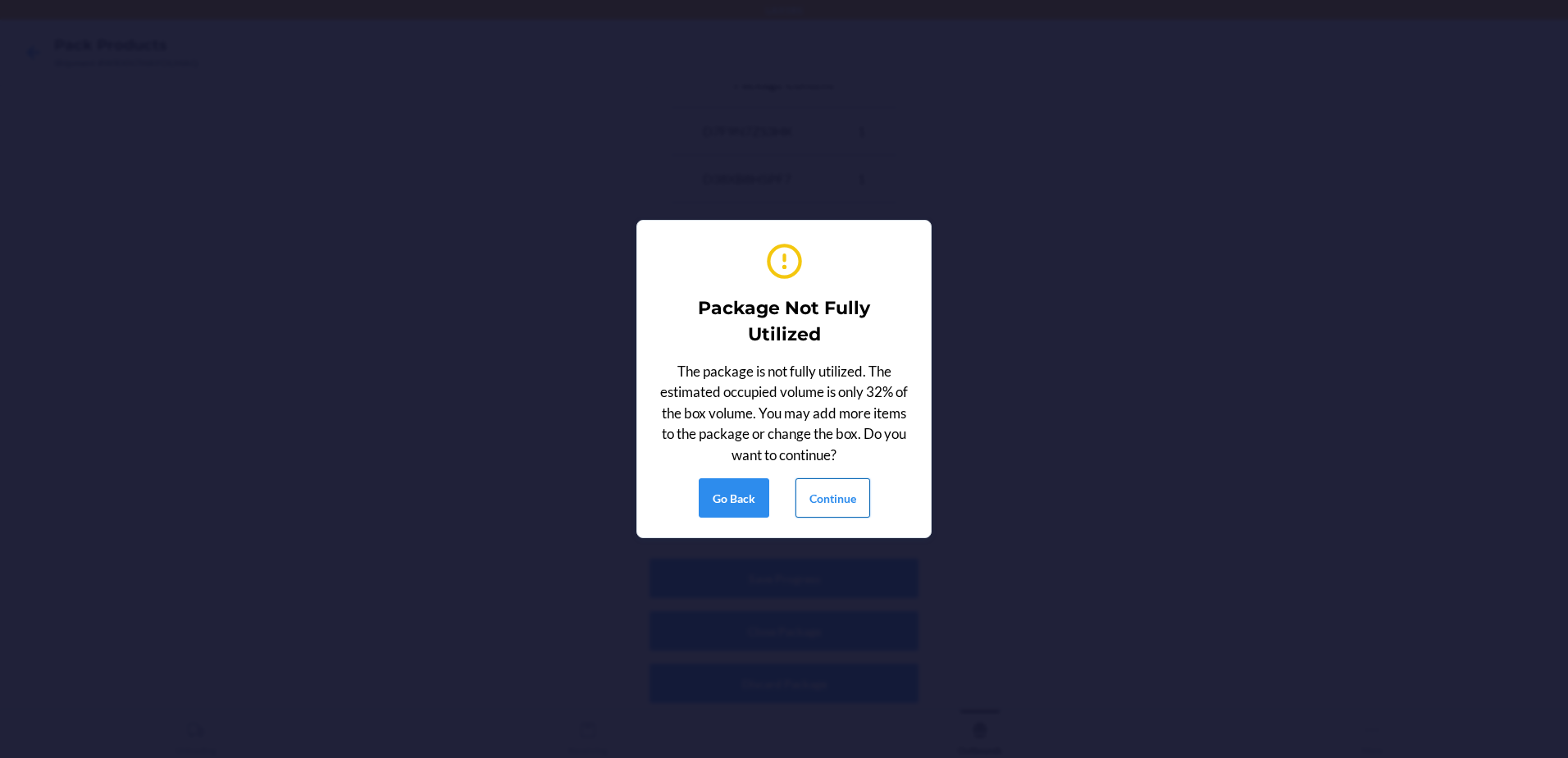
click at [846, 495] on button "Continue" at bounding box center [832, 498] width 74 height 39
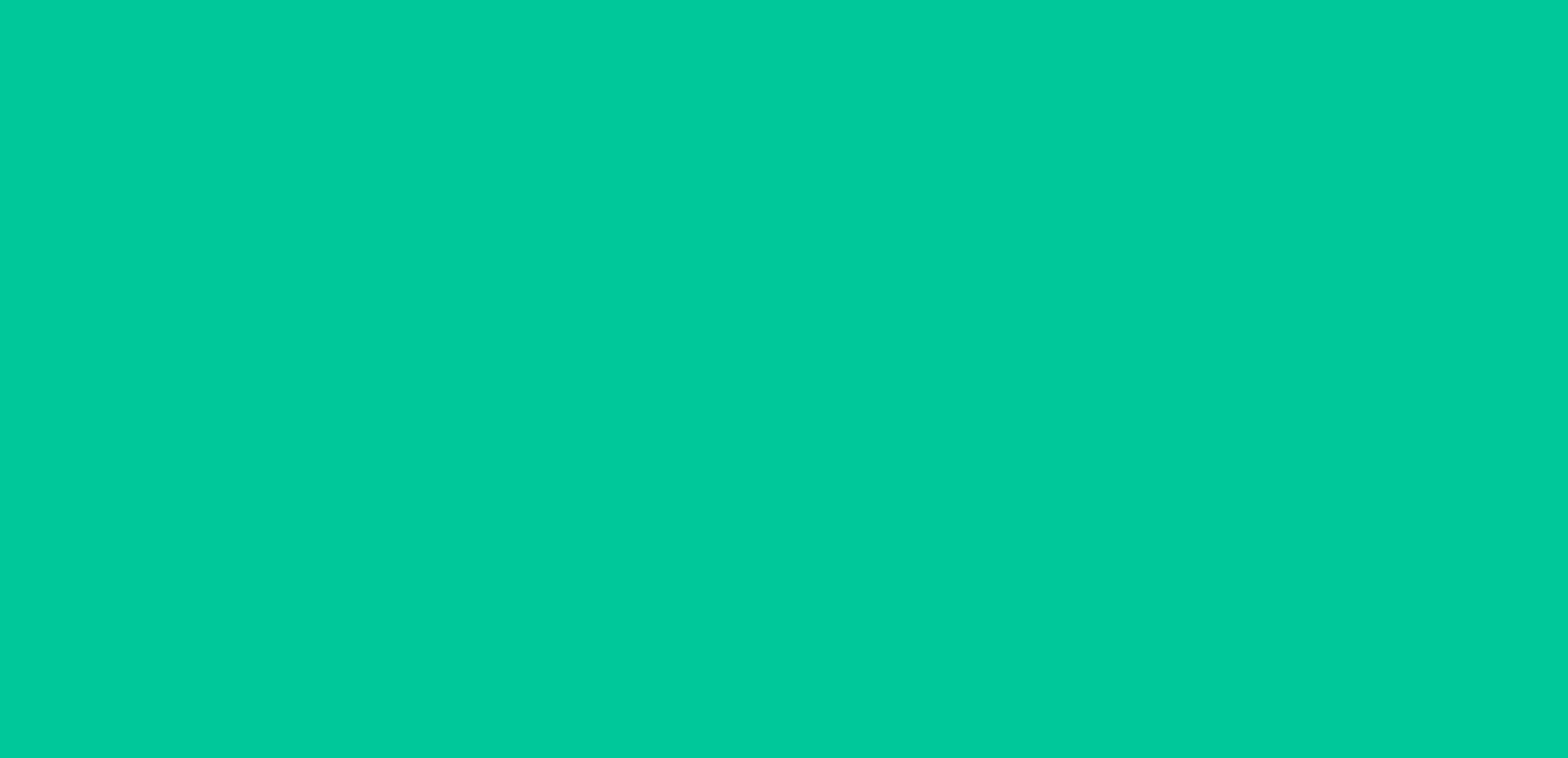
scroll to position [32, 0]
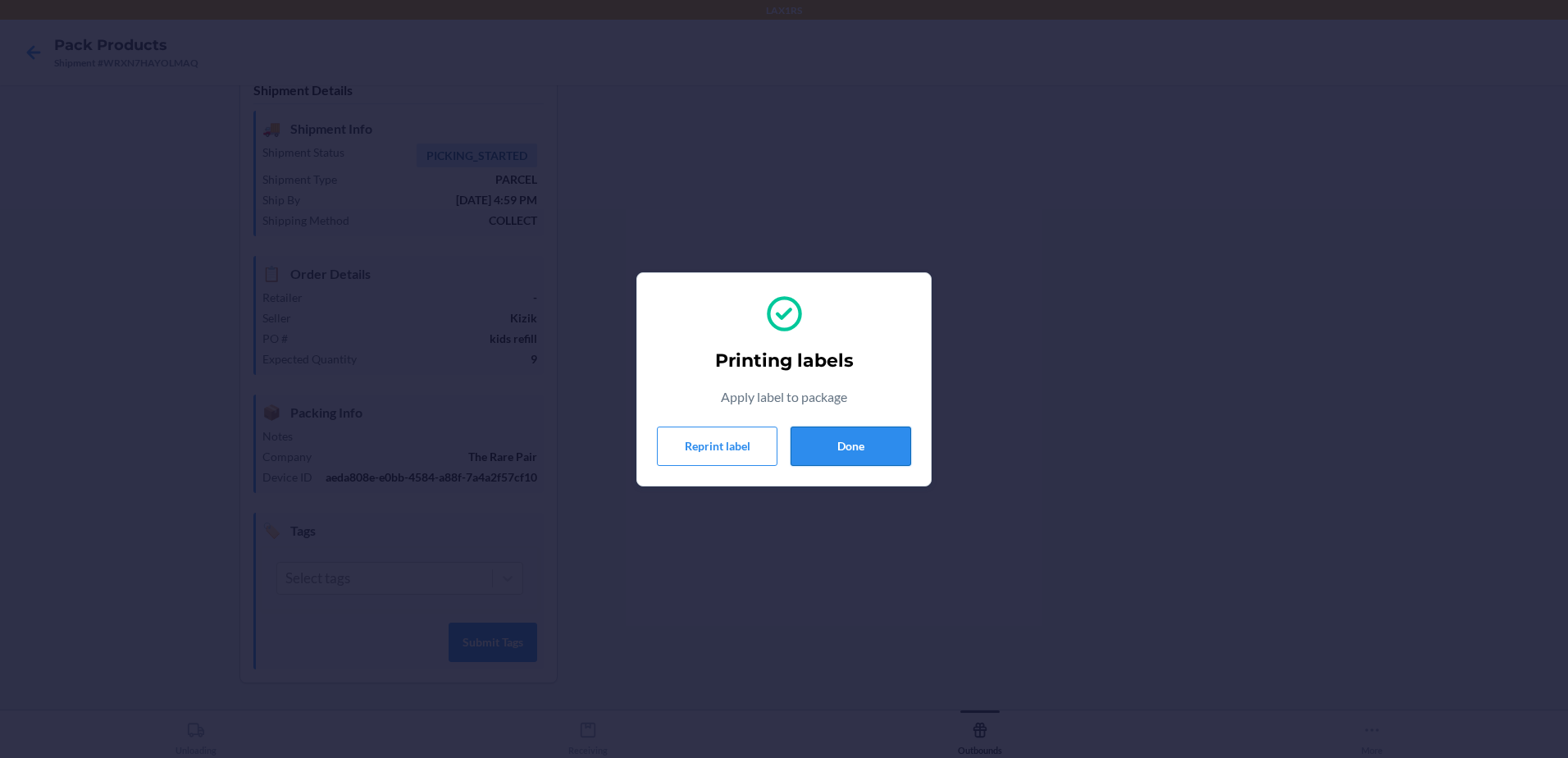
click at [858, 450] on button "Done" at bounding box center [851, 446] width 121 height 39
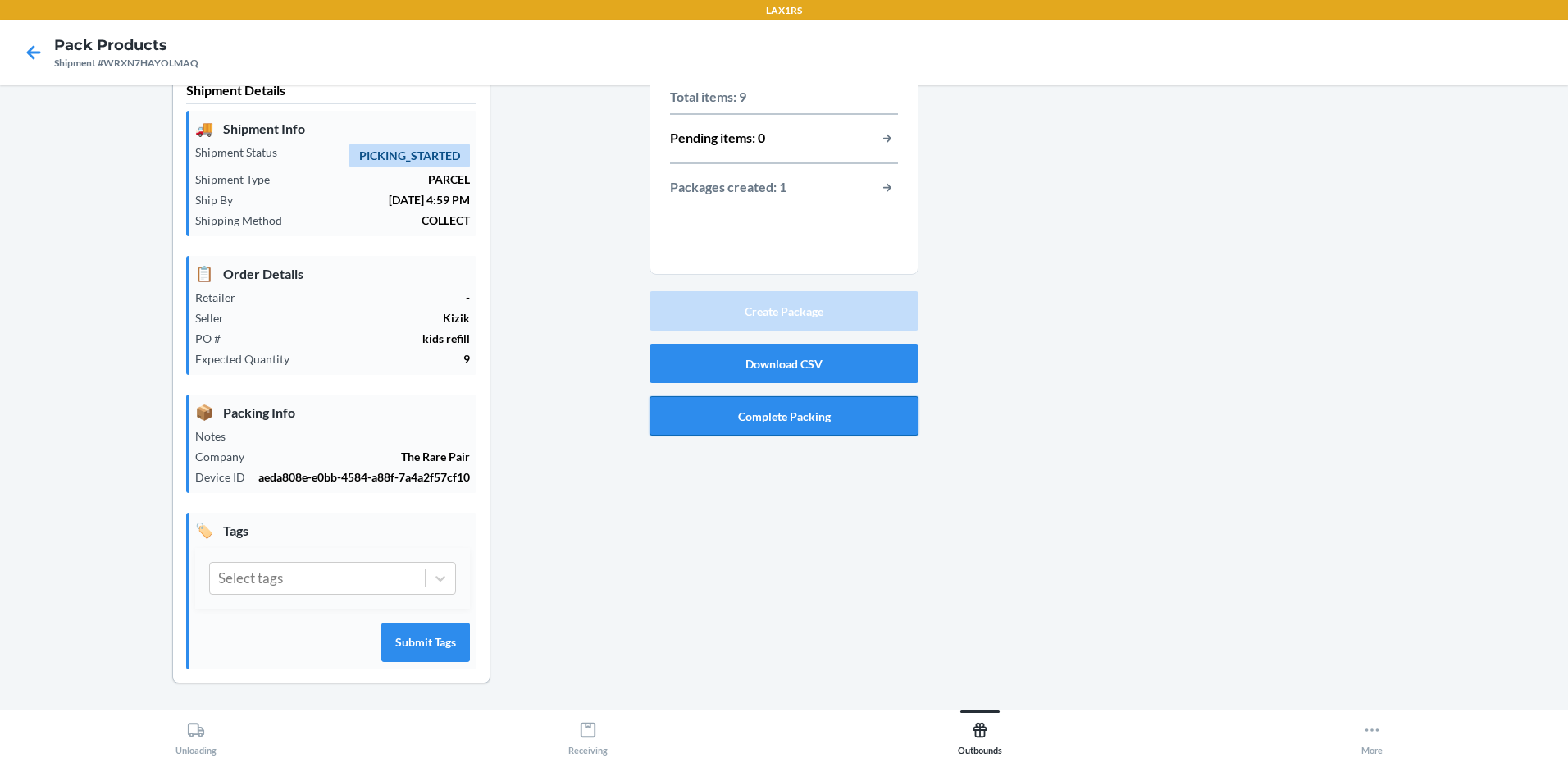
click at [845, 401] on button "Complete Packing" at bounding box center [784, 416] width 269 height 39
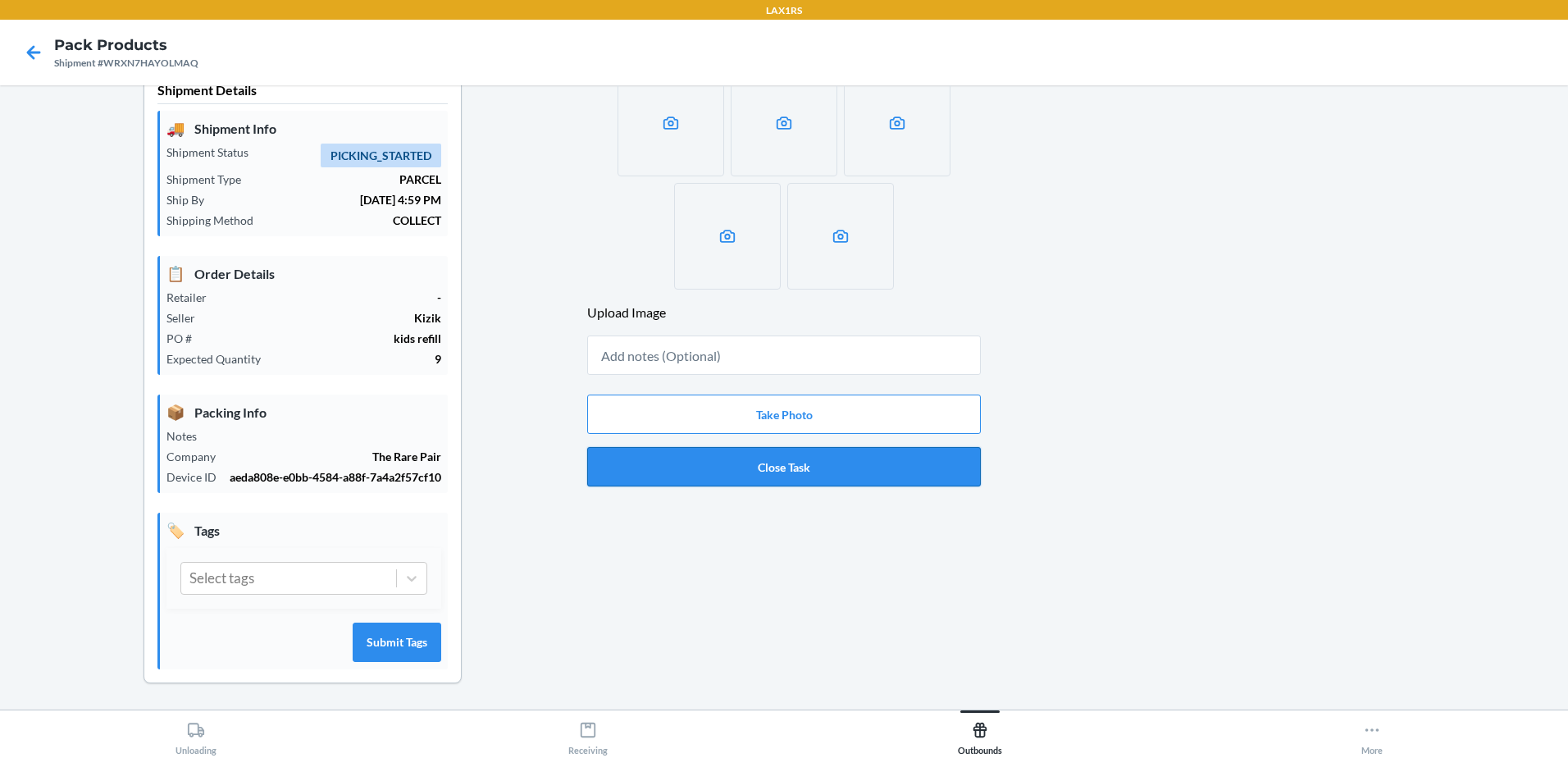
click at [837, 466] on button "Close Task" at bounding box center [784, 466] width 393 height 39
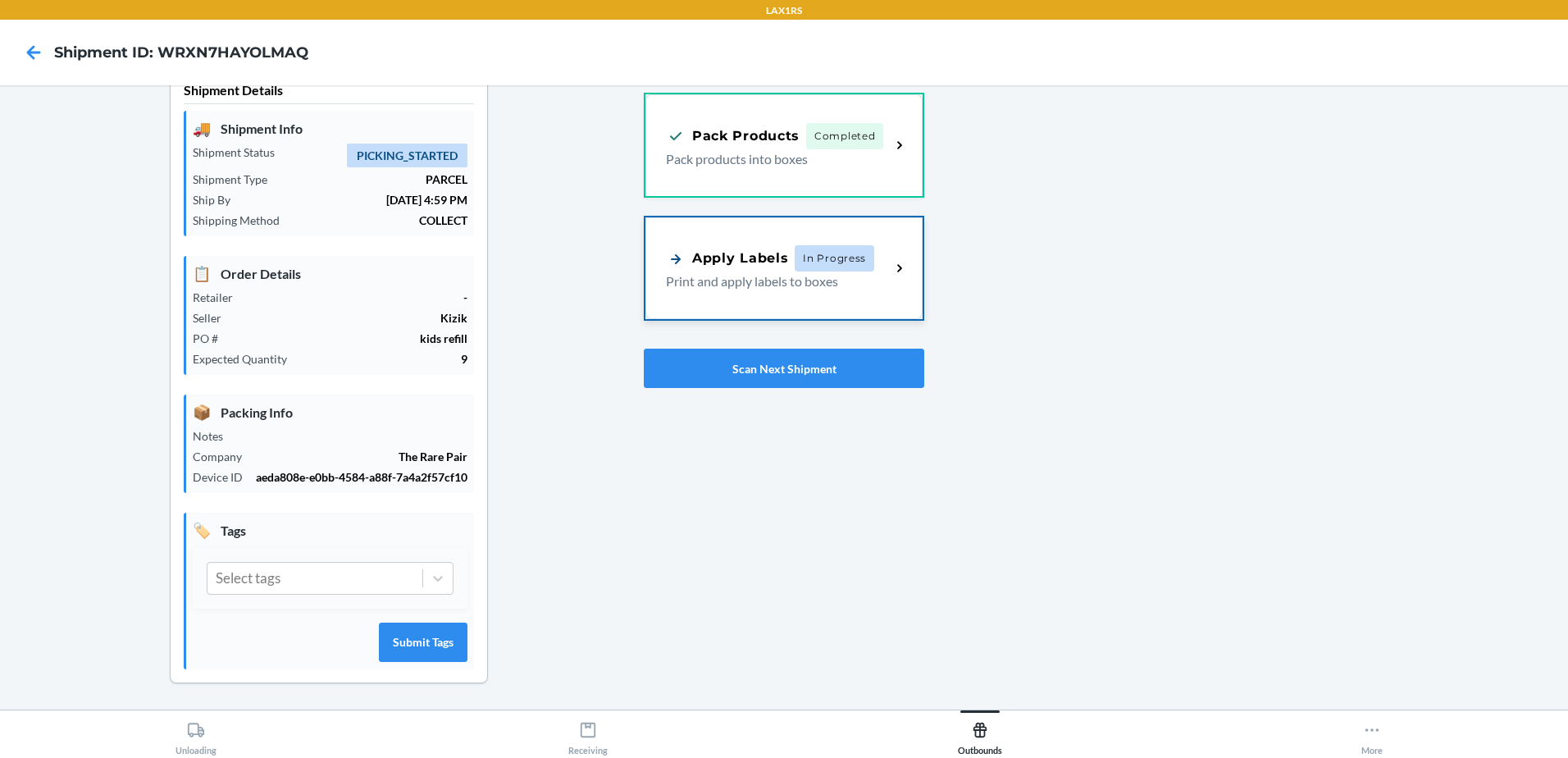
click at [839, 251] on span "In Progress" at bounding box center [834, 258] width 80 height 26
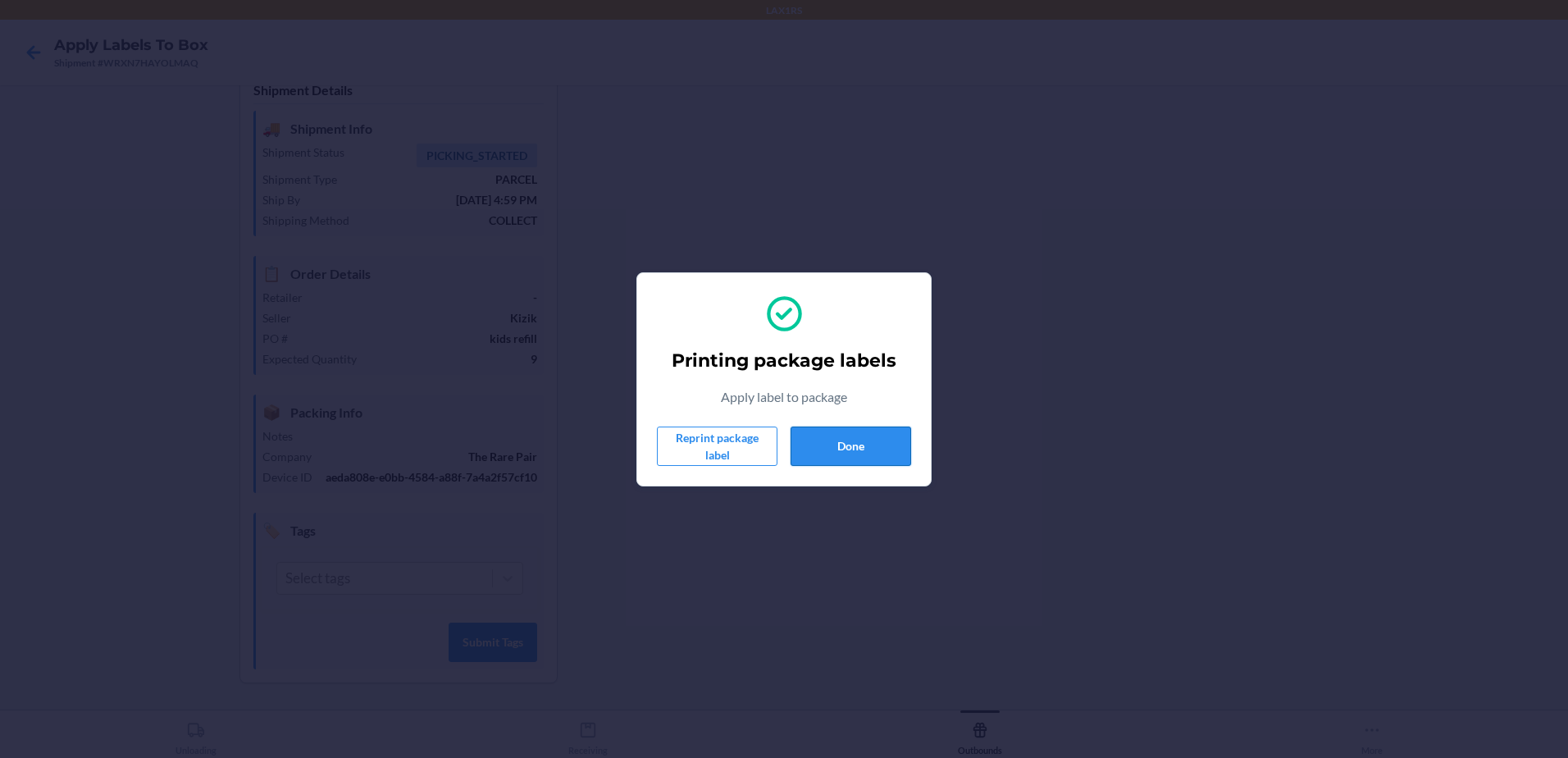
click at [863, 434] on button "Done" at bounding box center [851, 446] width 121 height 39
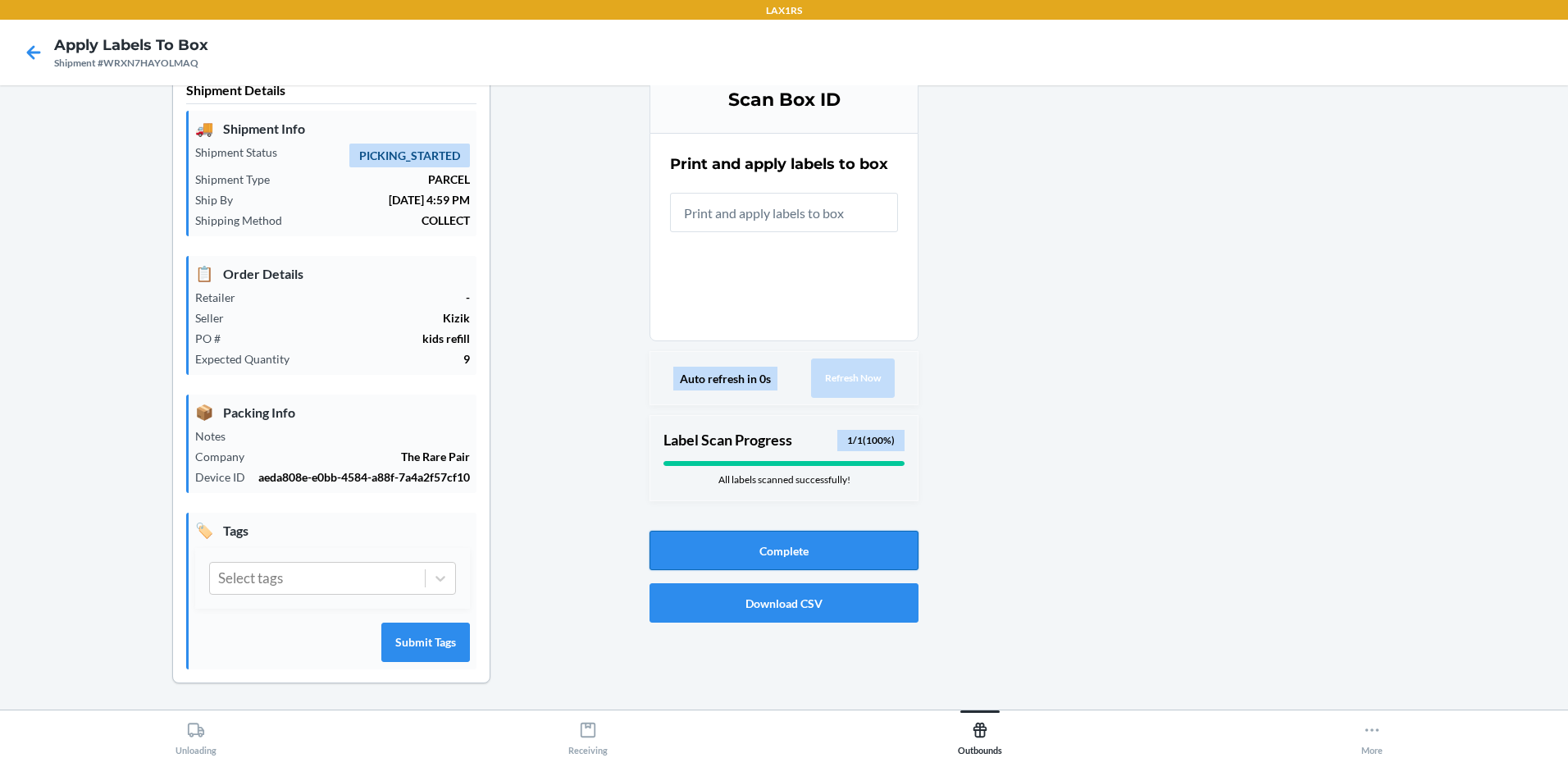
click at [797, 544] on button "Complete" at bounding box center [784, 550] width 269 height 39
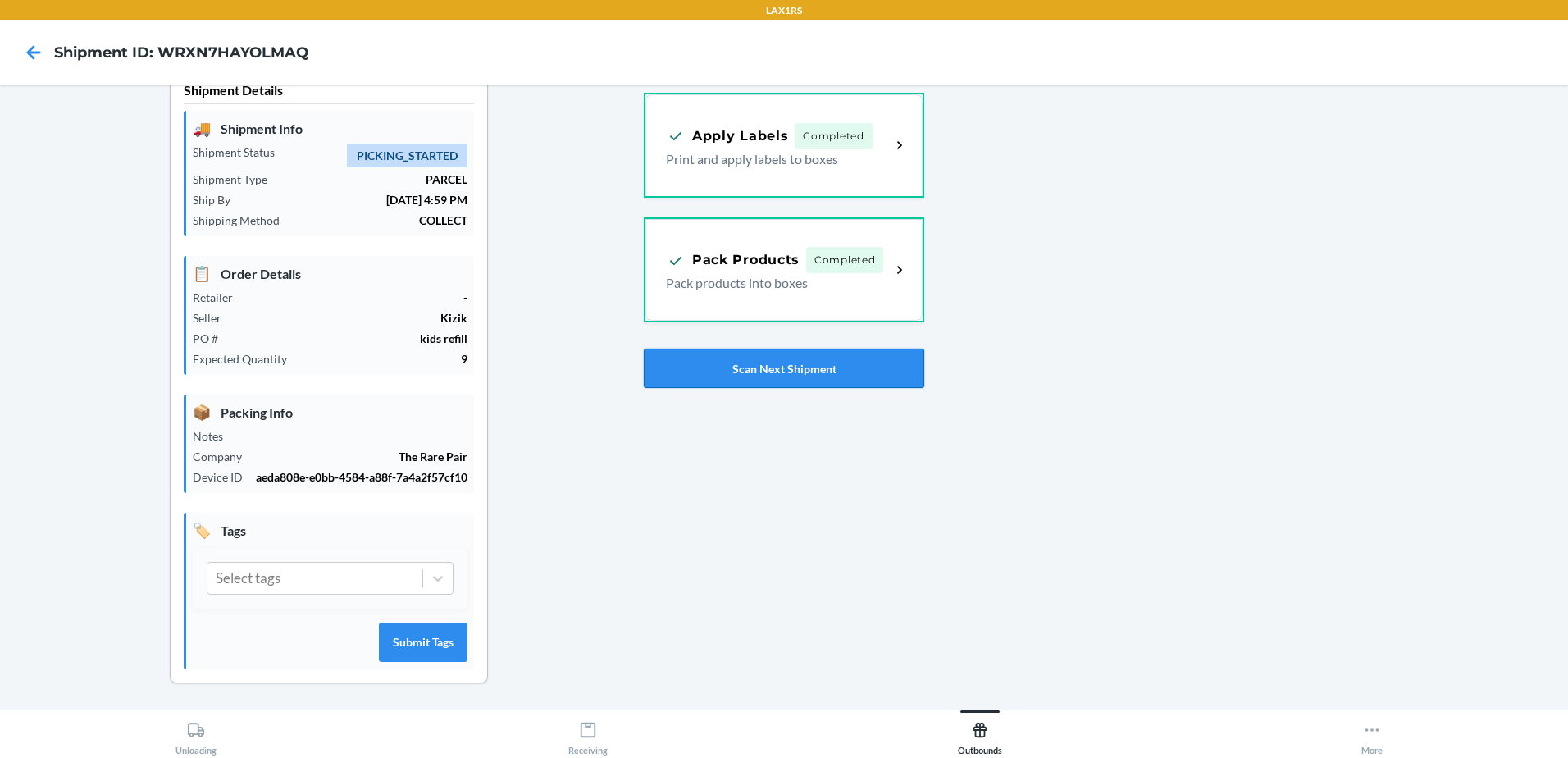
click at [778, 356] on button "Scan Next Shipment" at bounding box center [784, 368] width 280 height 39
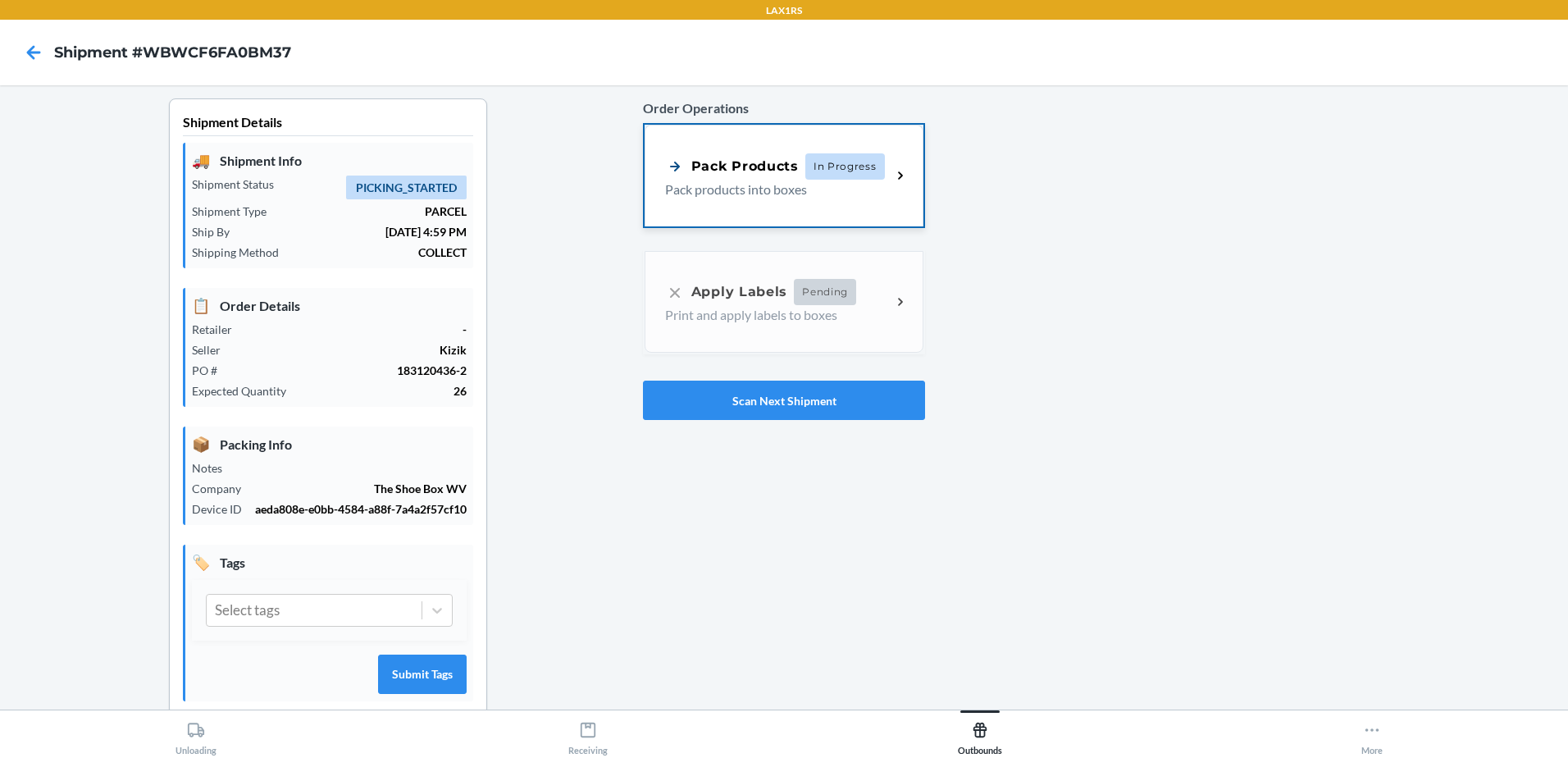
click at [831, 160] on span "In Progress" at bounding box center [845, 166] width 80 height 26
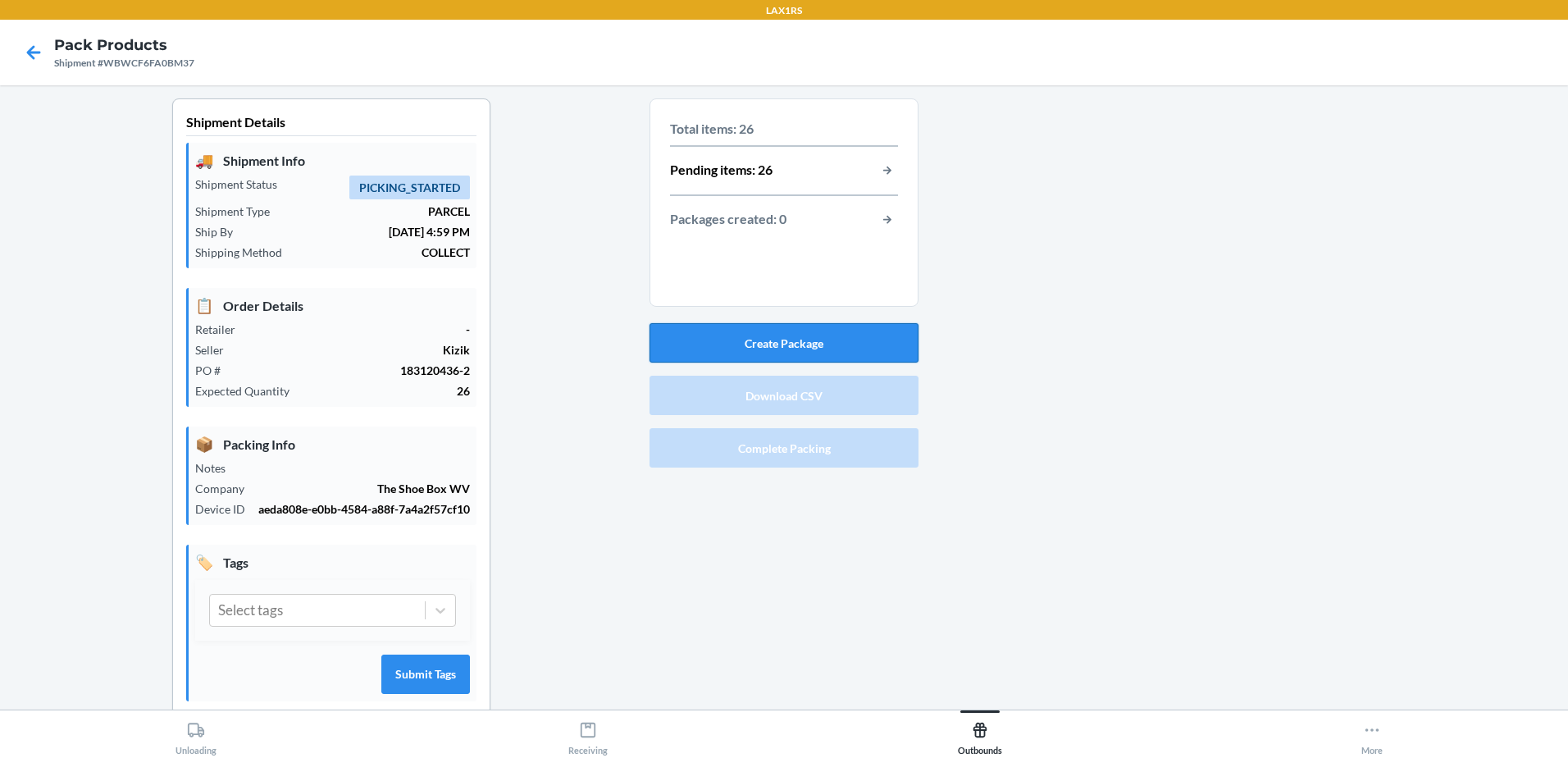
click at [831, 352] on button "Create Package" at bounding box center [784, 342] width 269 height 39
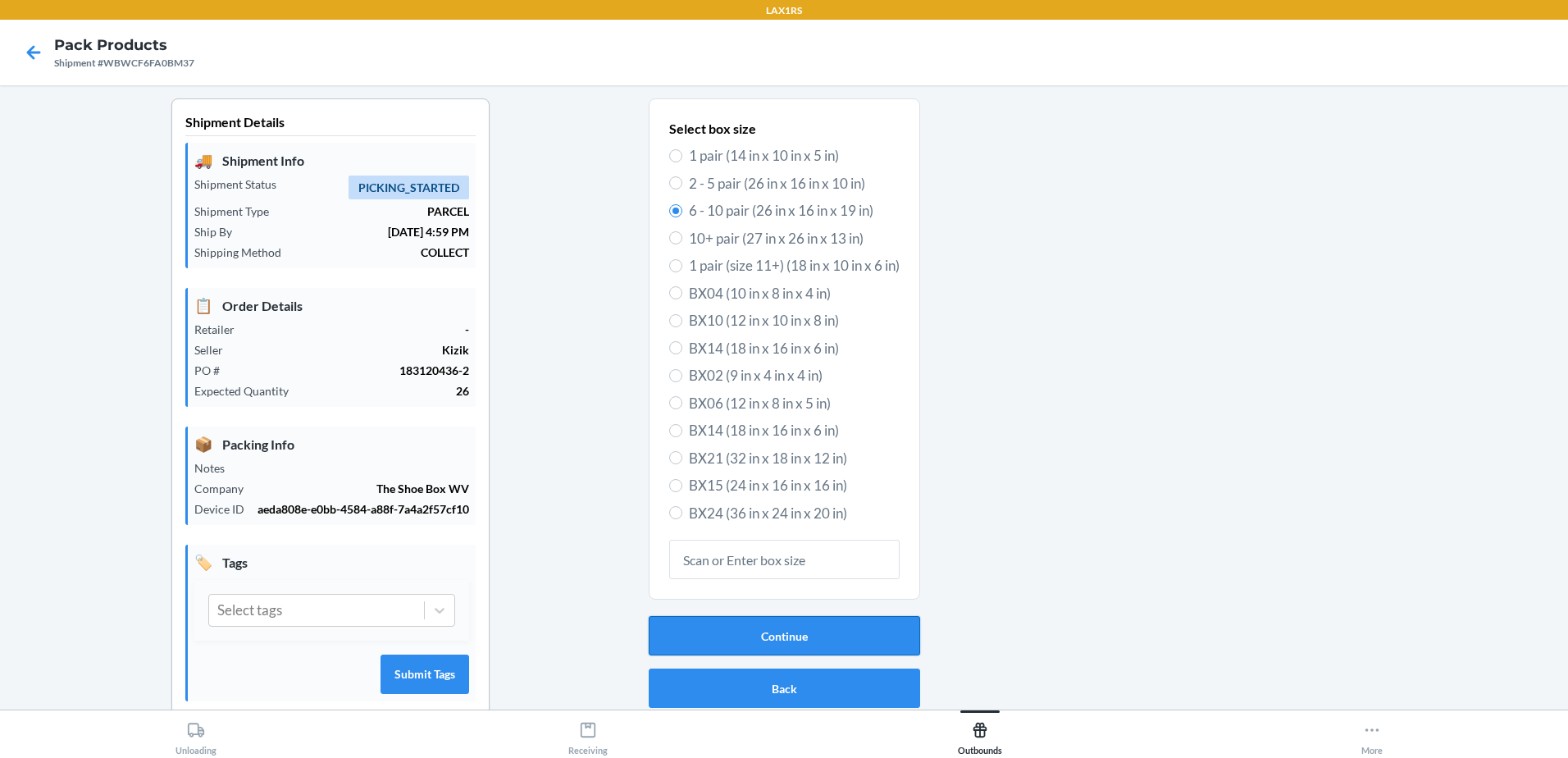
click at [844, 640] on button "Continue" at bounding box center [784, 635] width 271 height 39
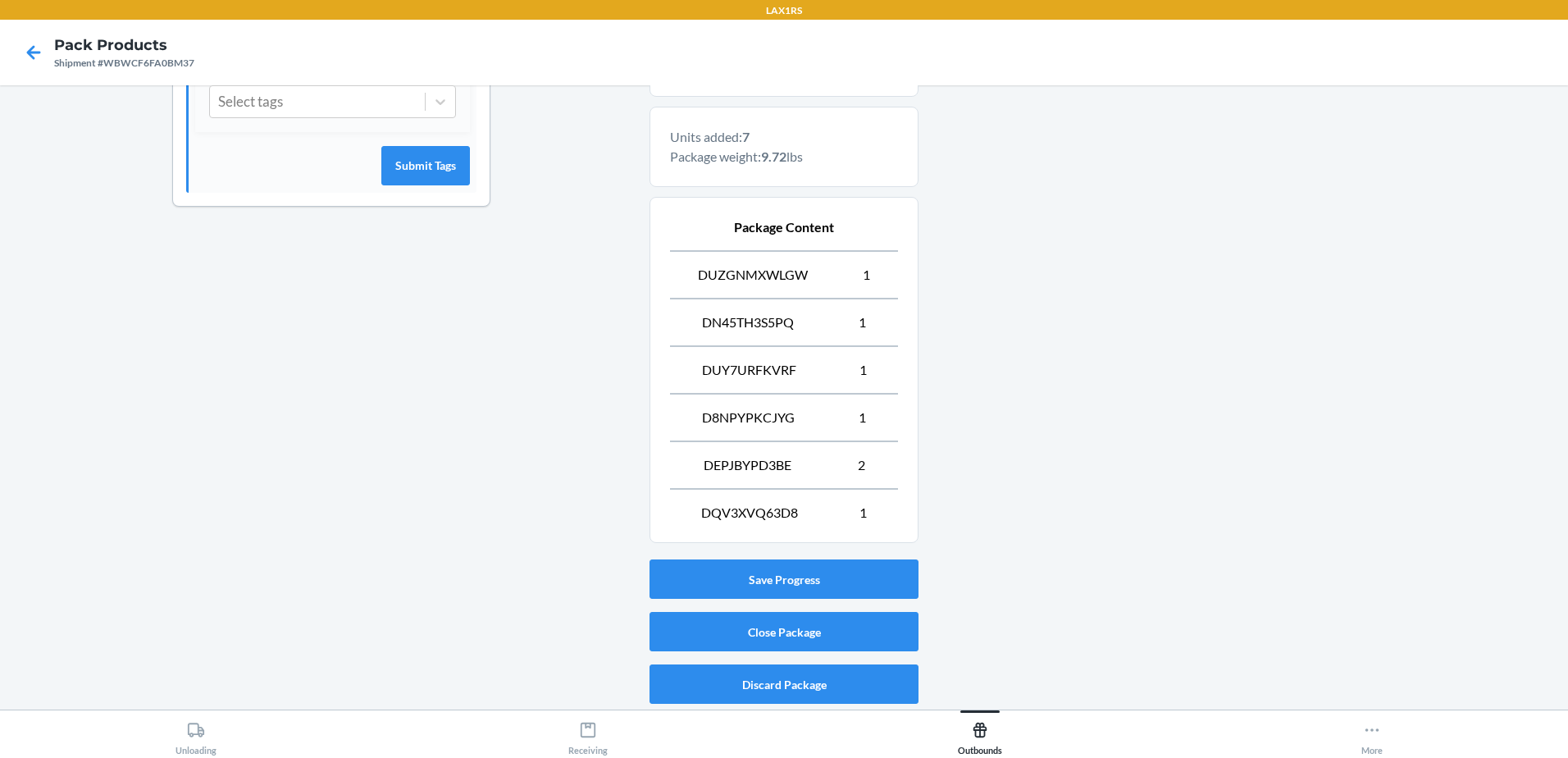
scroll to position [509, 0]
click at [885, 629] on button "Close Package" at bounding box center [784, 630] width 269 height 39
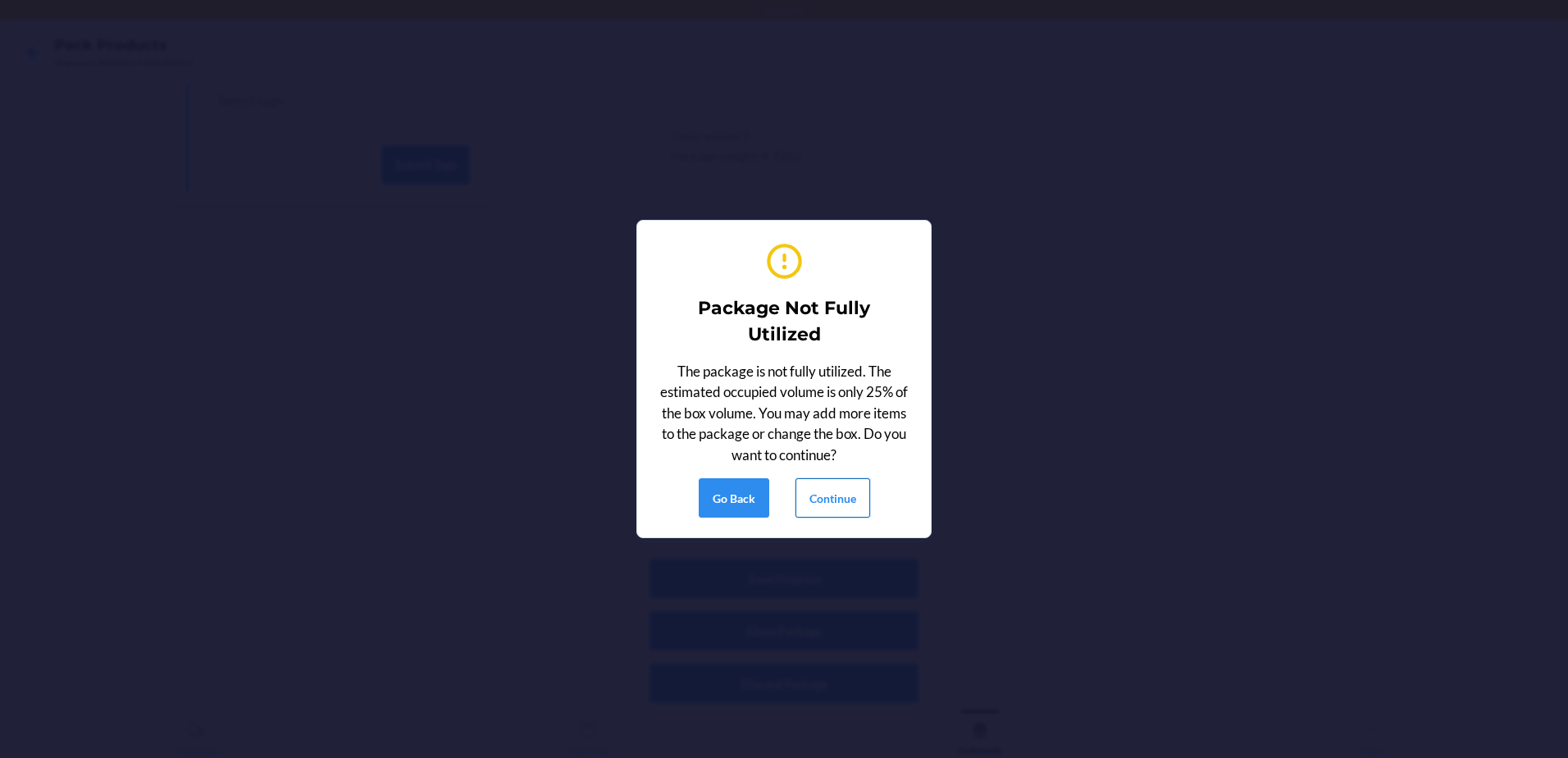
click at [839, 496] on button "Continue" at bounding box center [832, 498] width 74 height 39
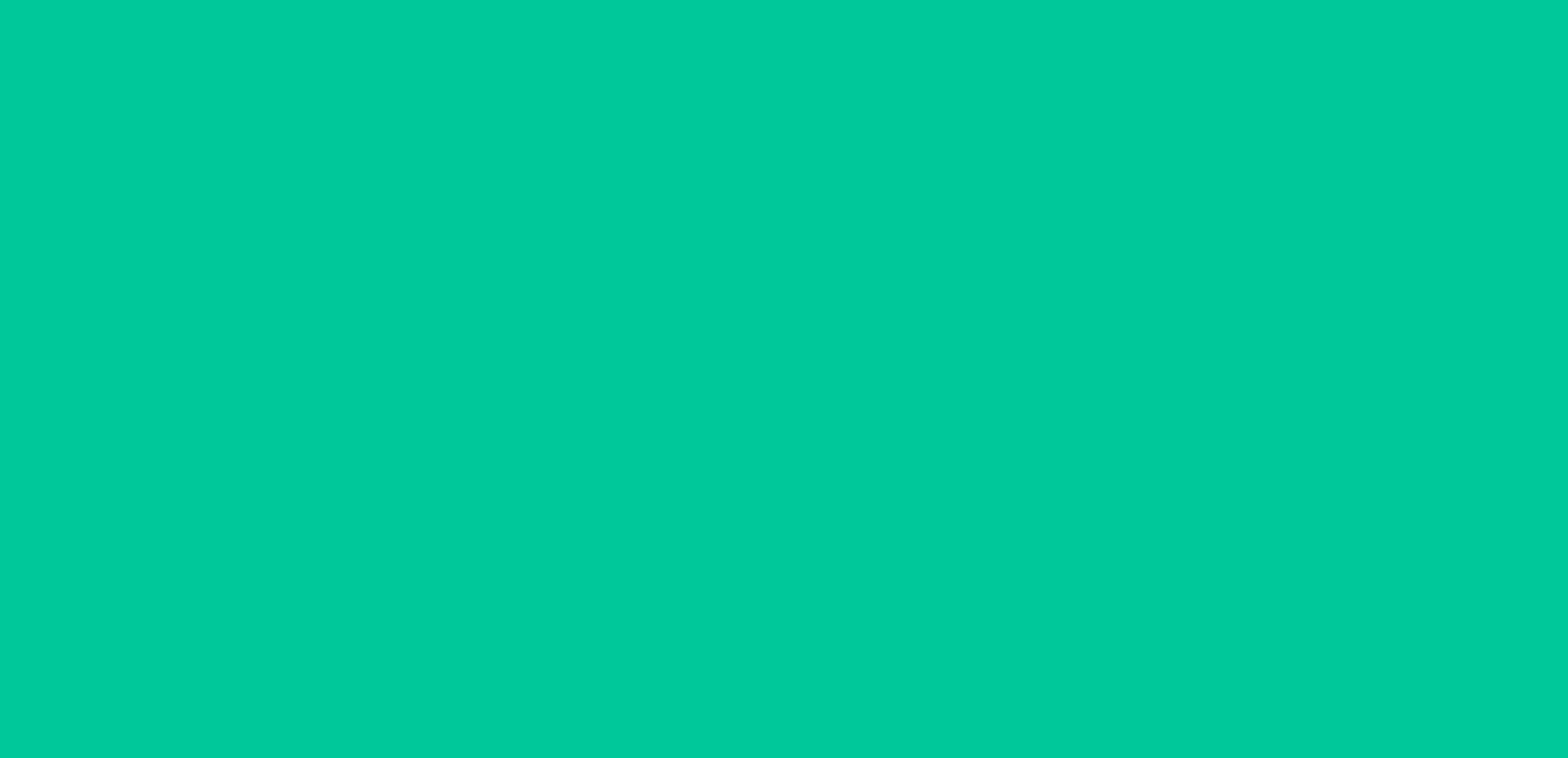
scroll to position [32, 0]
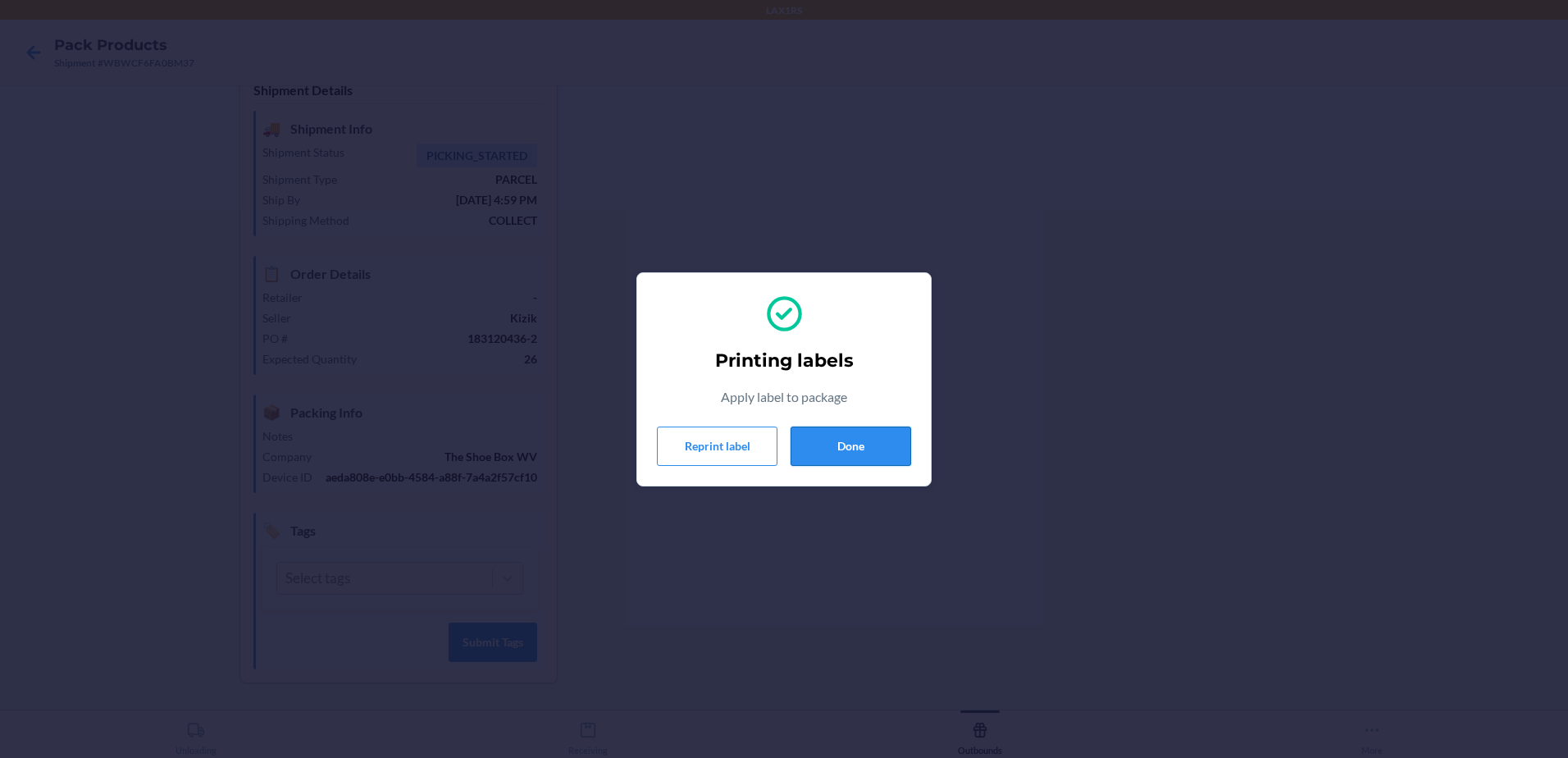
click at [885, 440] on button "Done" at bounding box center [851, 446] width 121 height 39
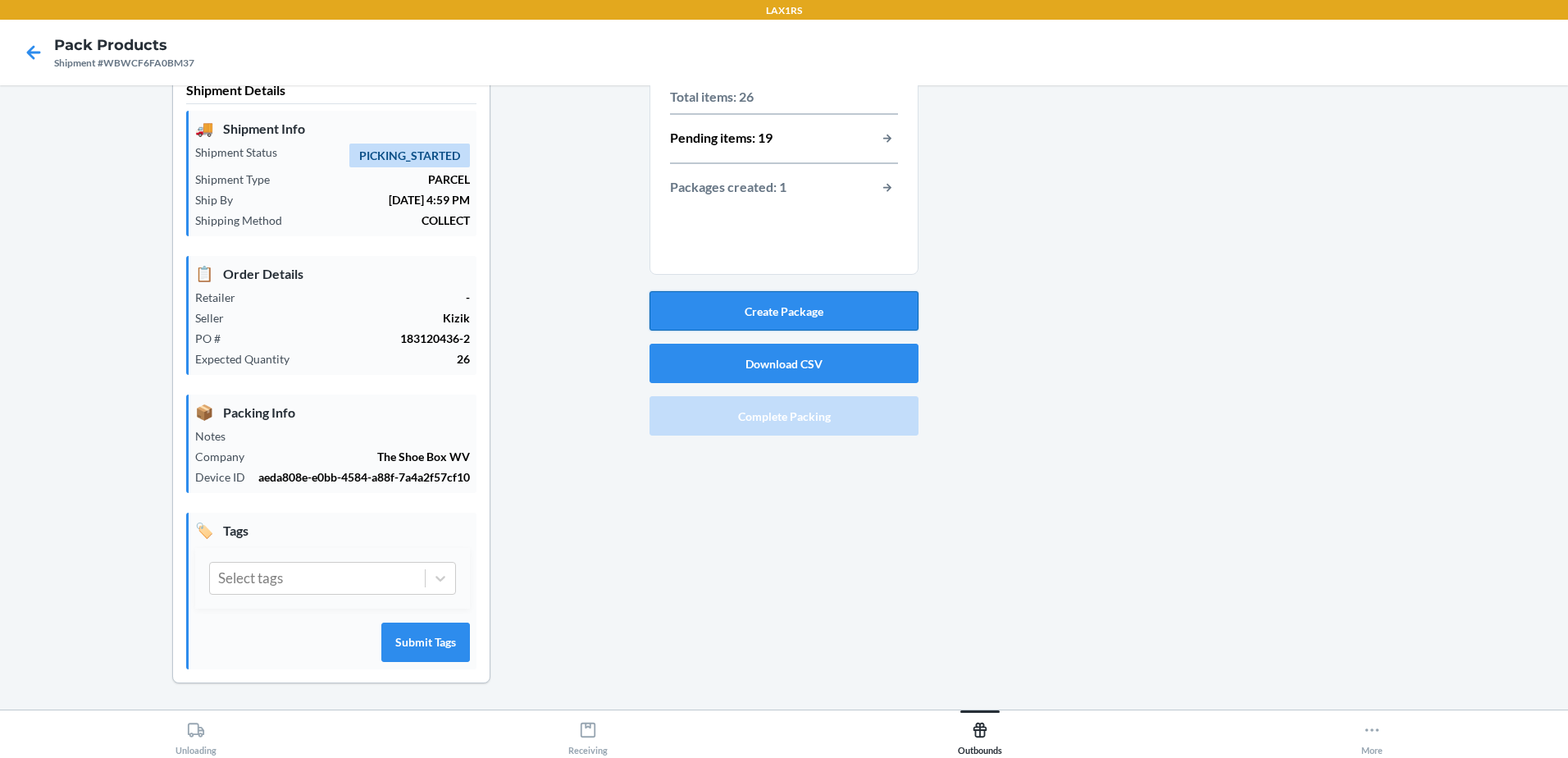
click at [802, 316] on button "Create Package" at bounding box center [784, 310] width 269 height 39
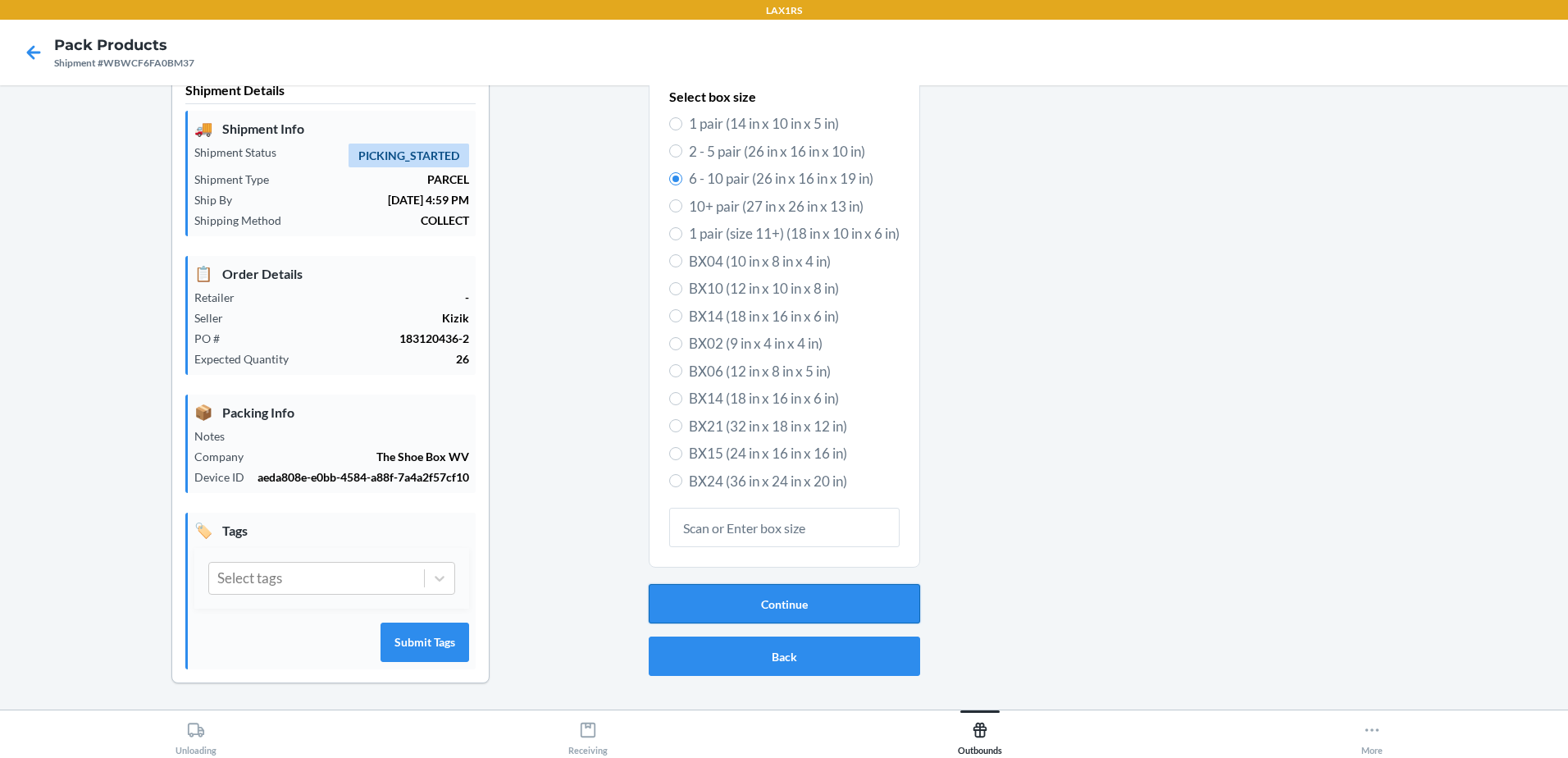
click at [821, 609] on button "Continue" at bounding box center [784, 603] width 271 height 39
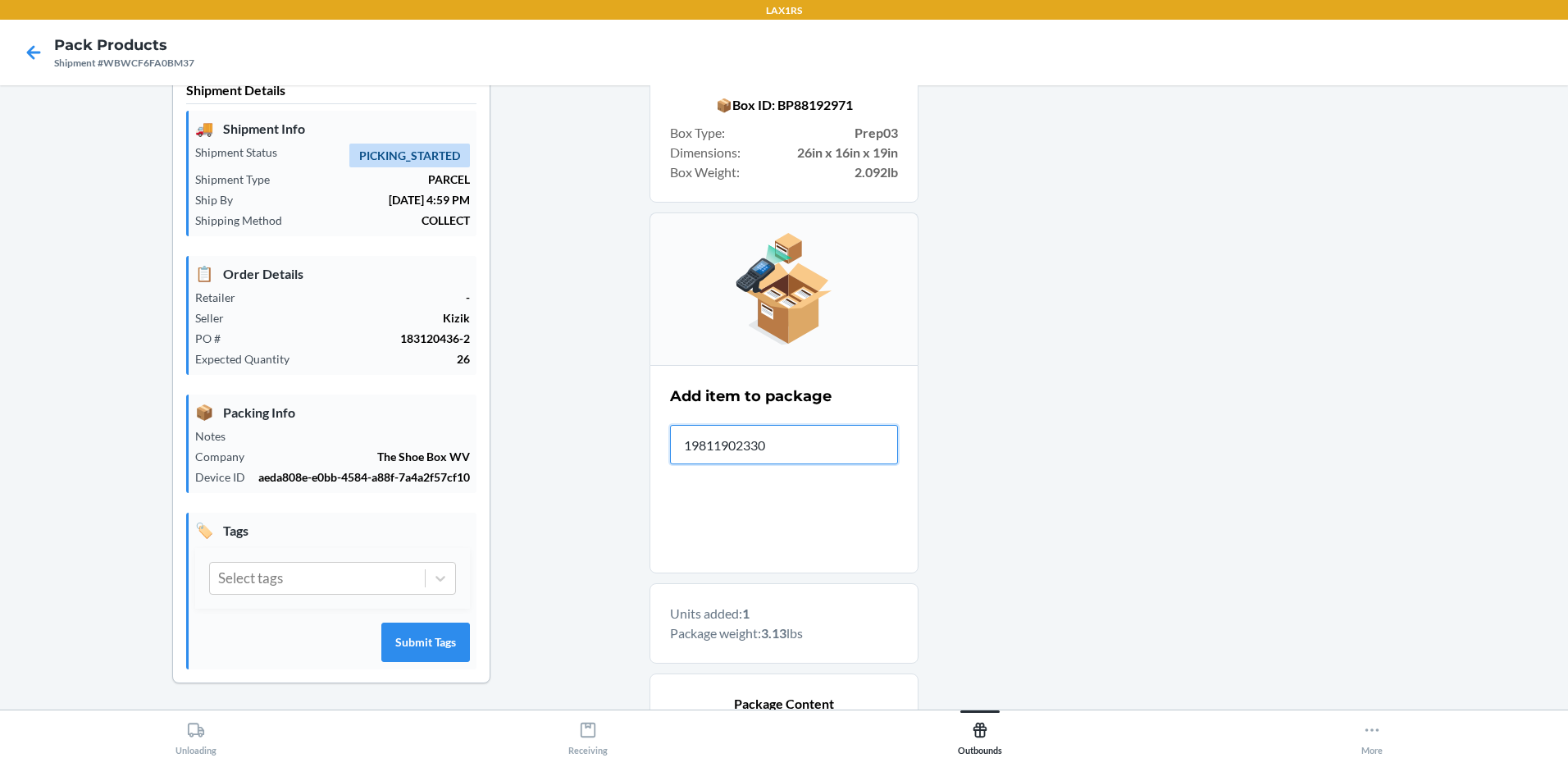
type input "198119023307"
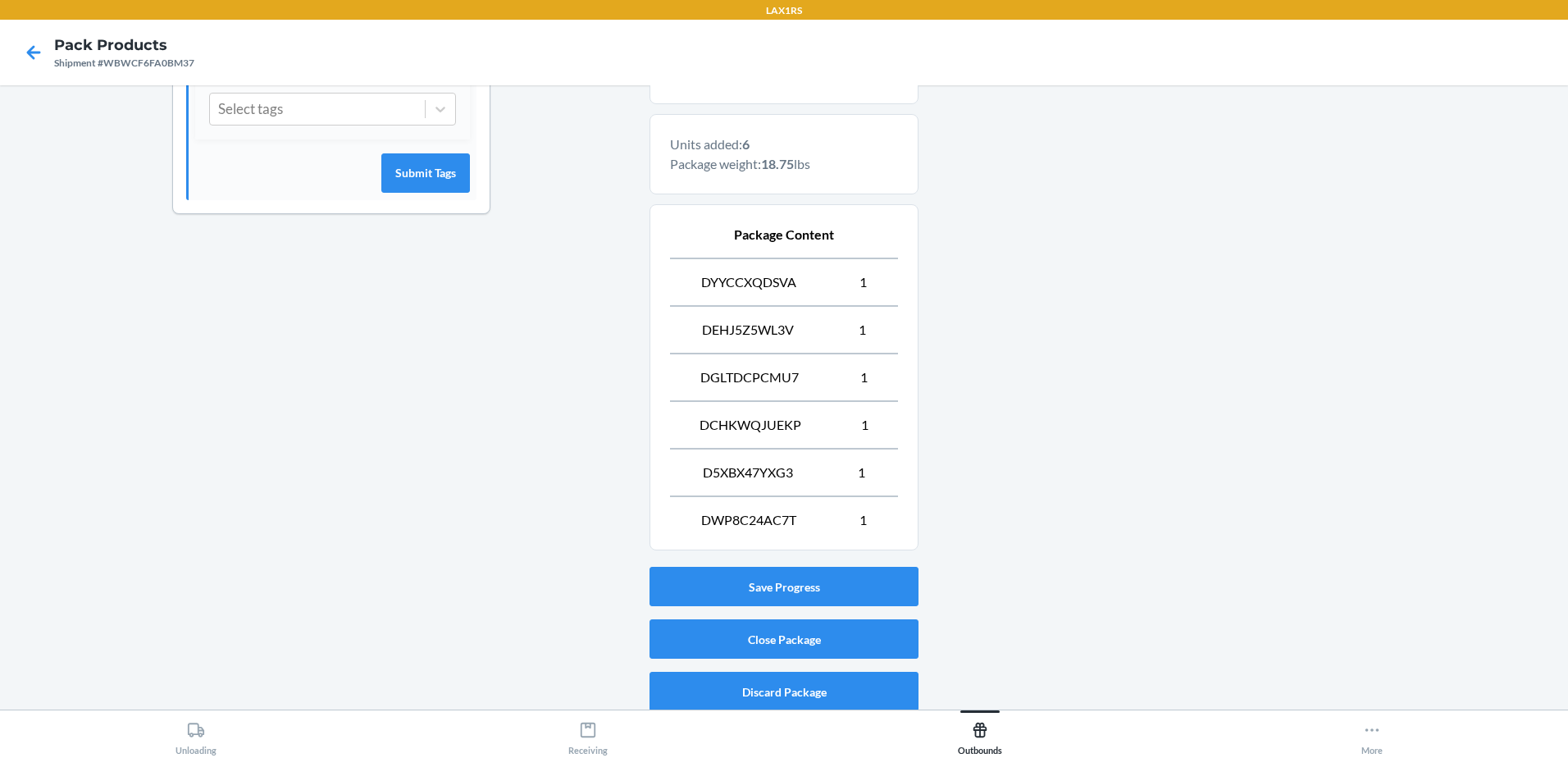
scroll to position [509, 0]
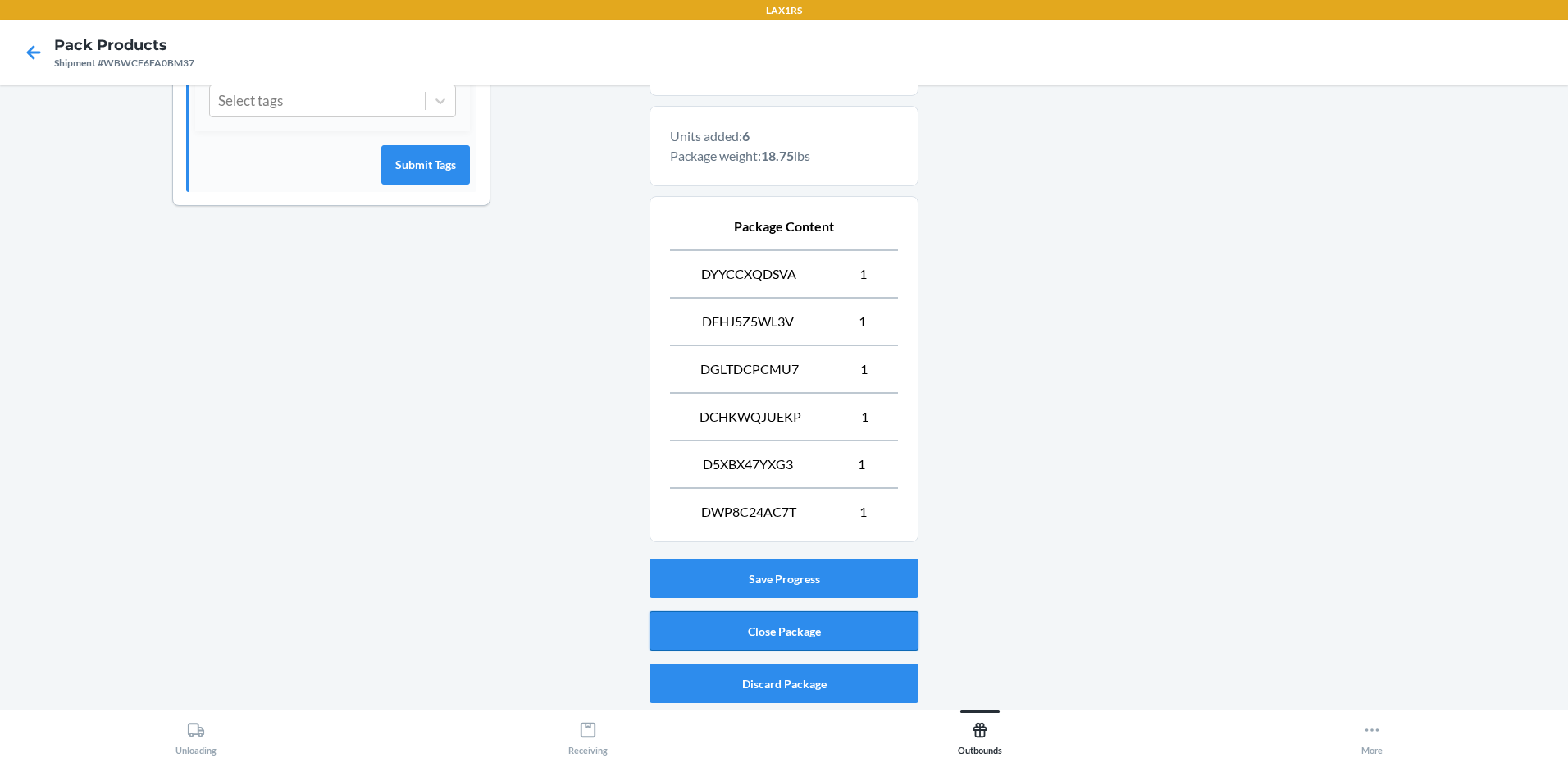
click at [852, 619] on button "Close Package" at bounding box center [784, 630] width 269 height 39
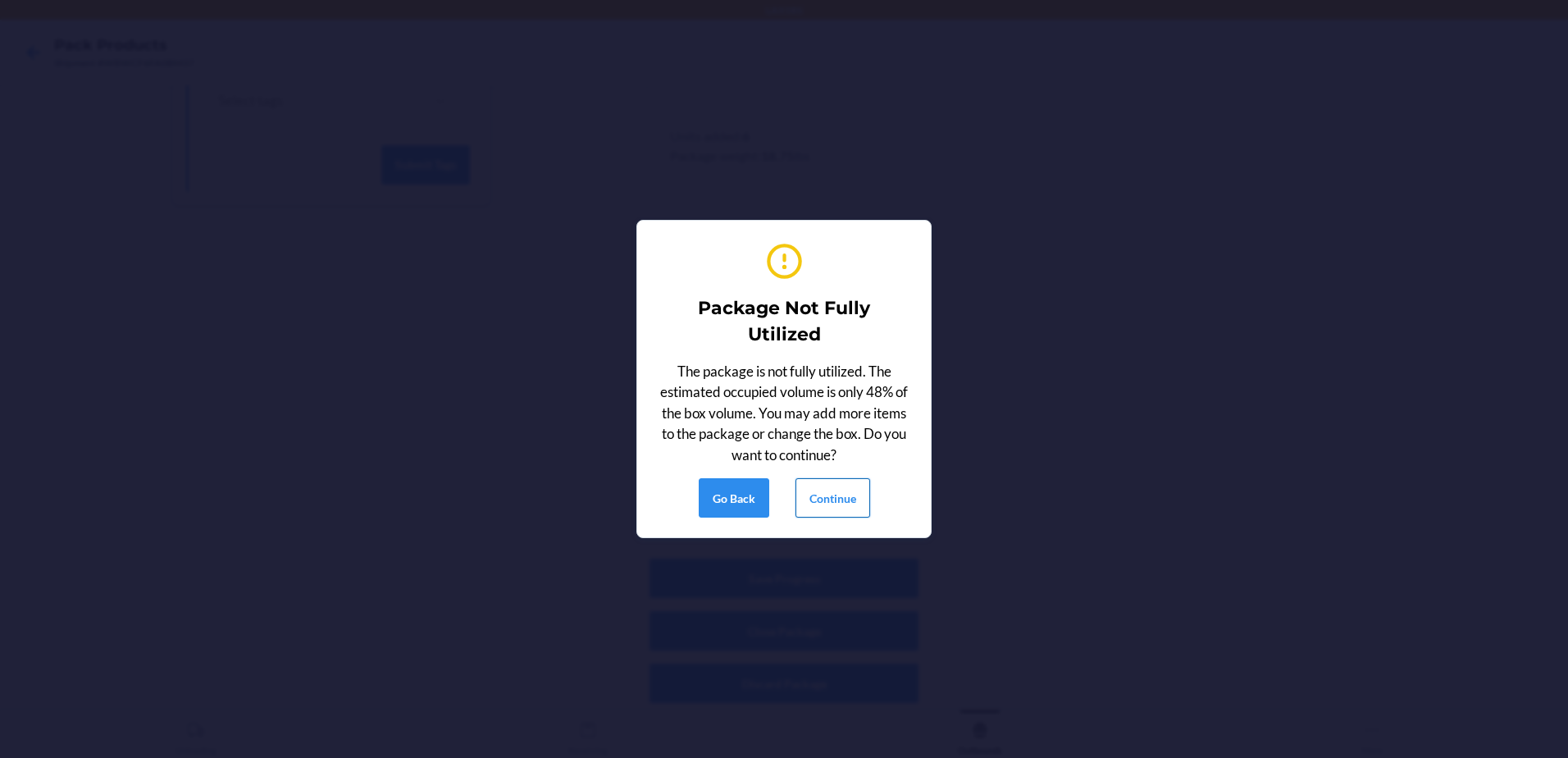
click at [841, 499] on button "Continue" at bounding box center [832, 498] width 74 height 39
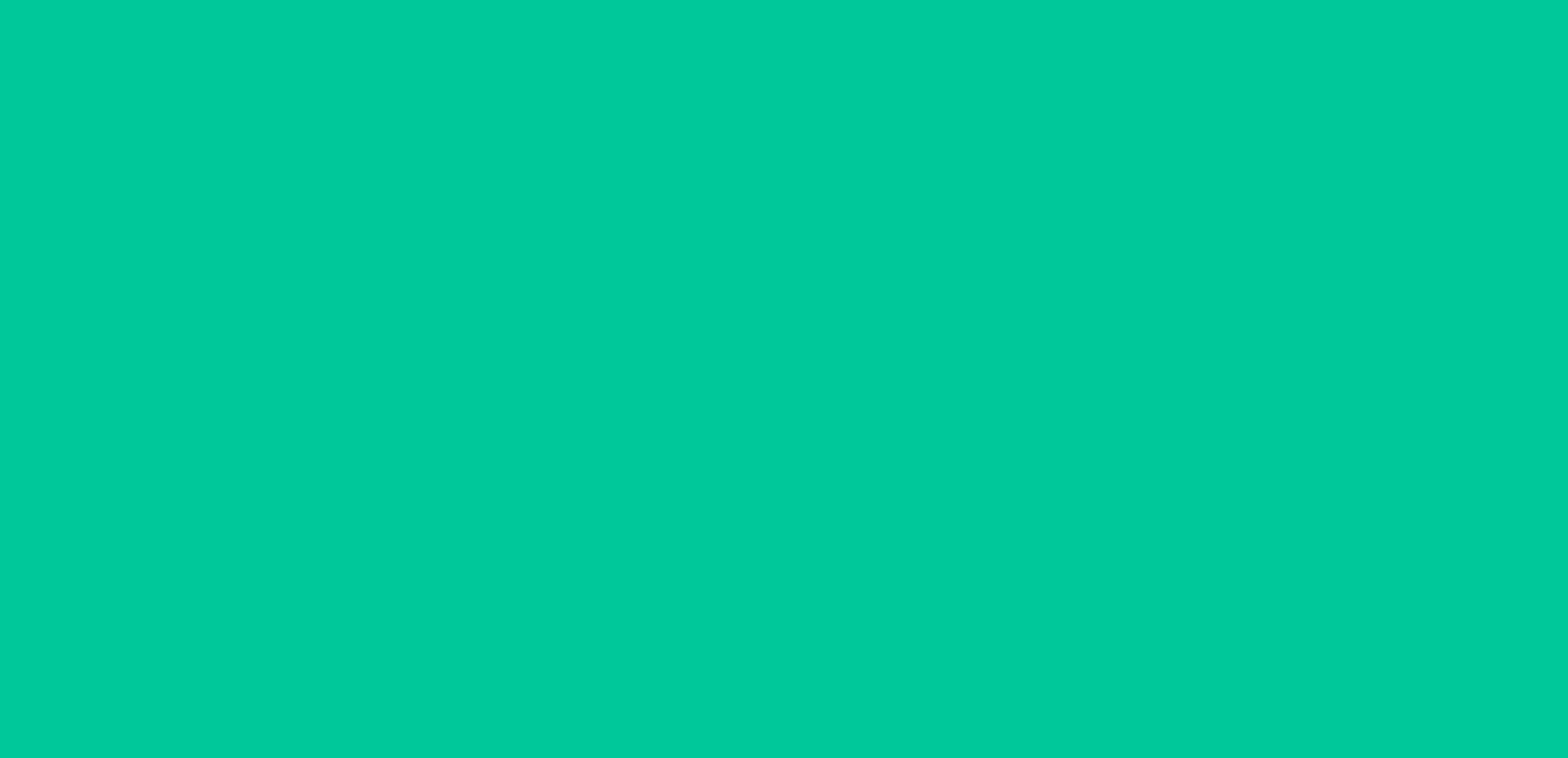
scroll to position [32, 0]
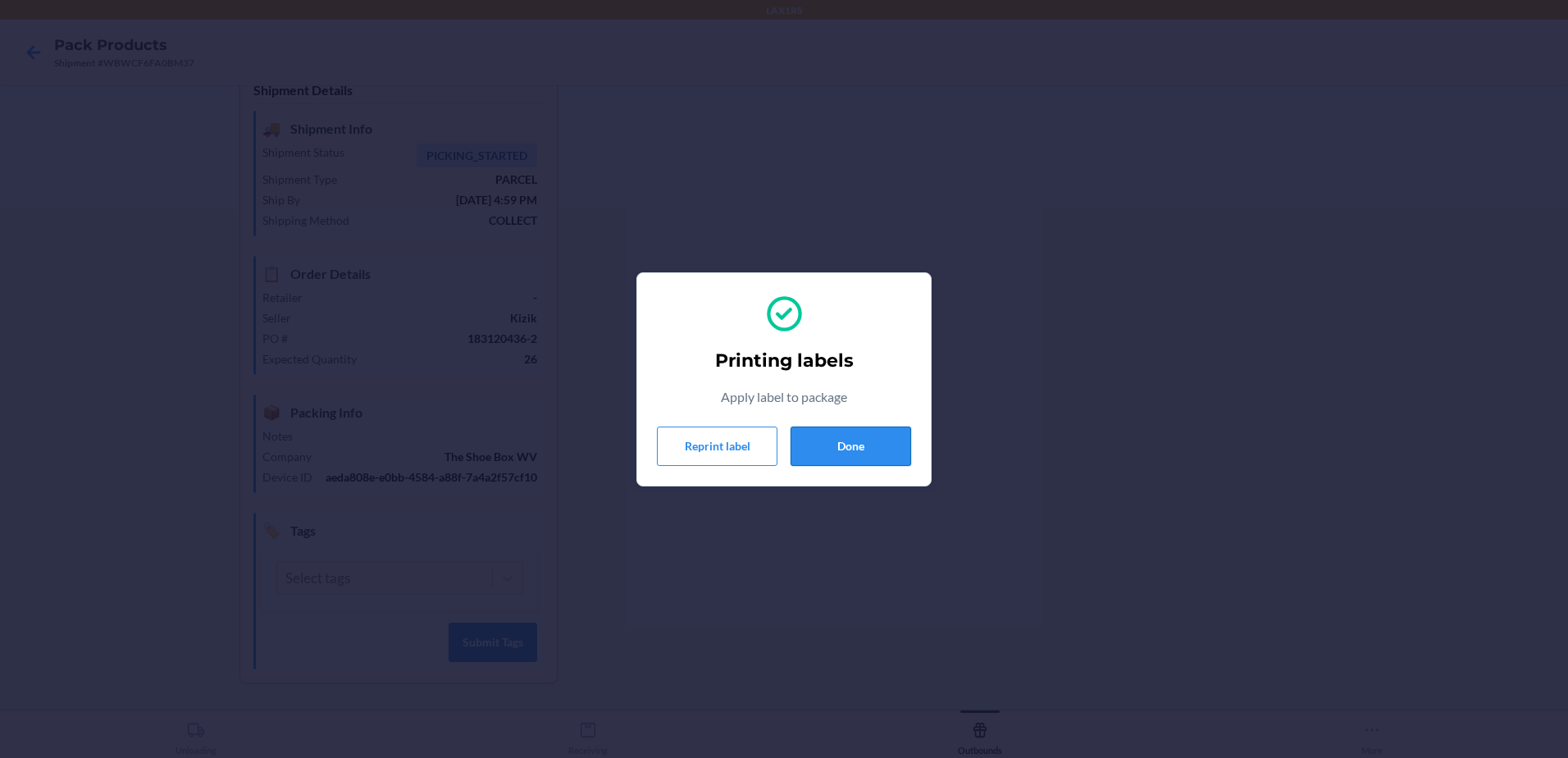
click at [879, 437] on button "Done" at bounding box center [851, 446] width 121 height 39
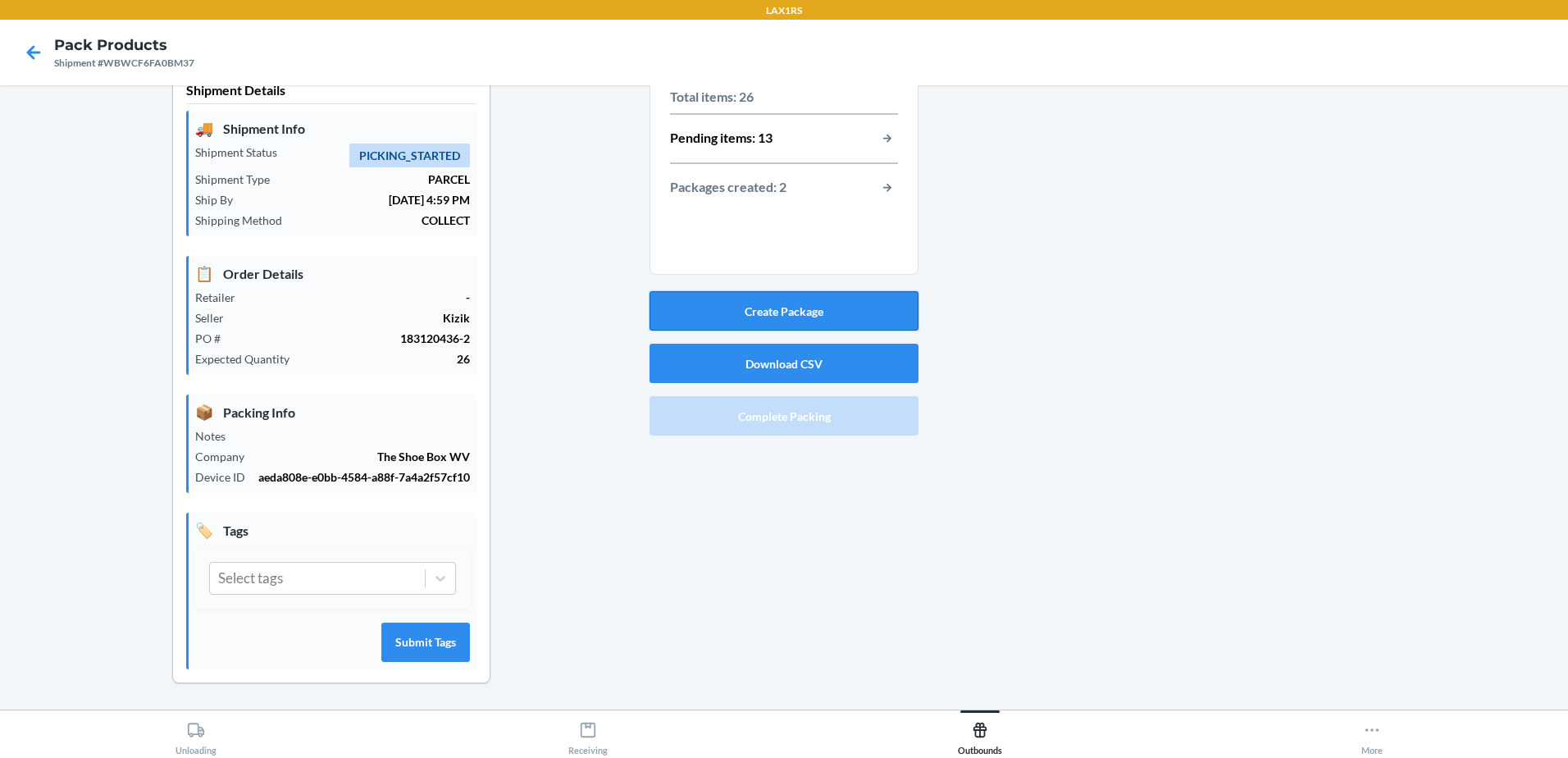
click at [820, 308] on button "Create Package" at bounding box center [784, 310] width 269 height 39
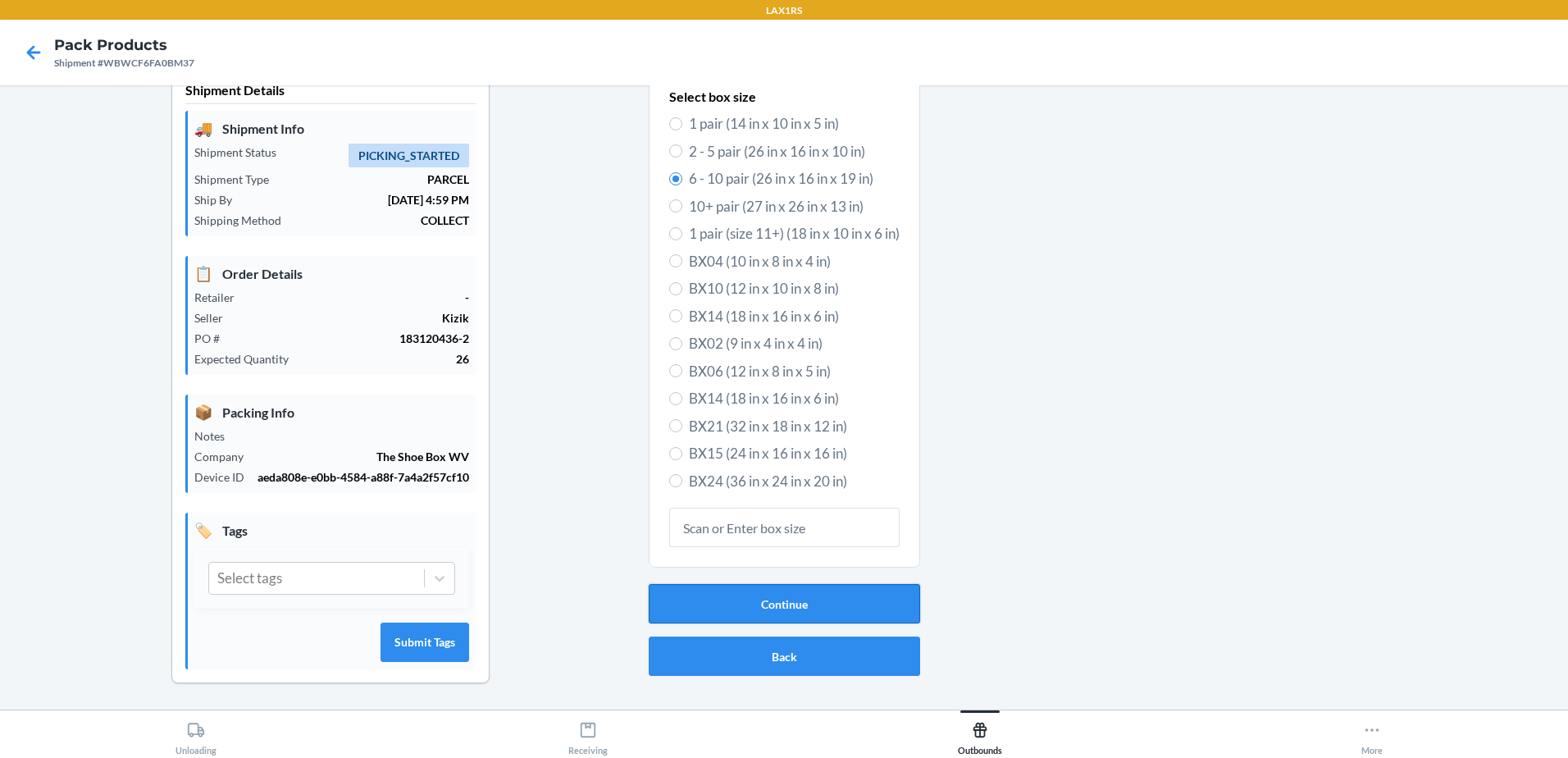
click at [872, 607] on button "Continue" at bounding box center [784, 603] width 271 height 39
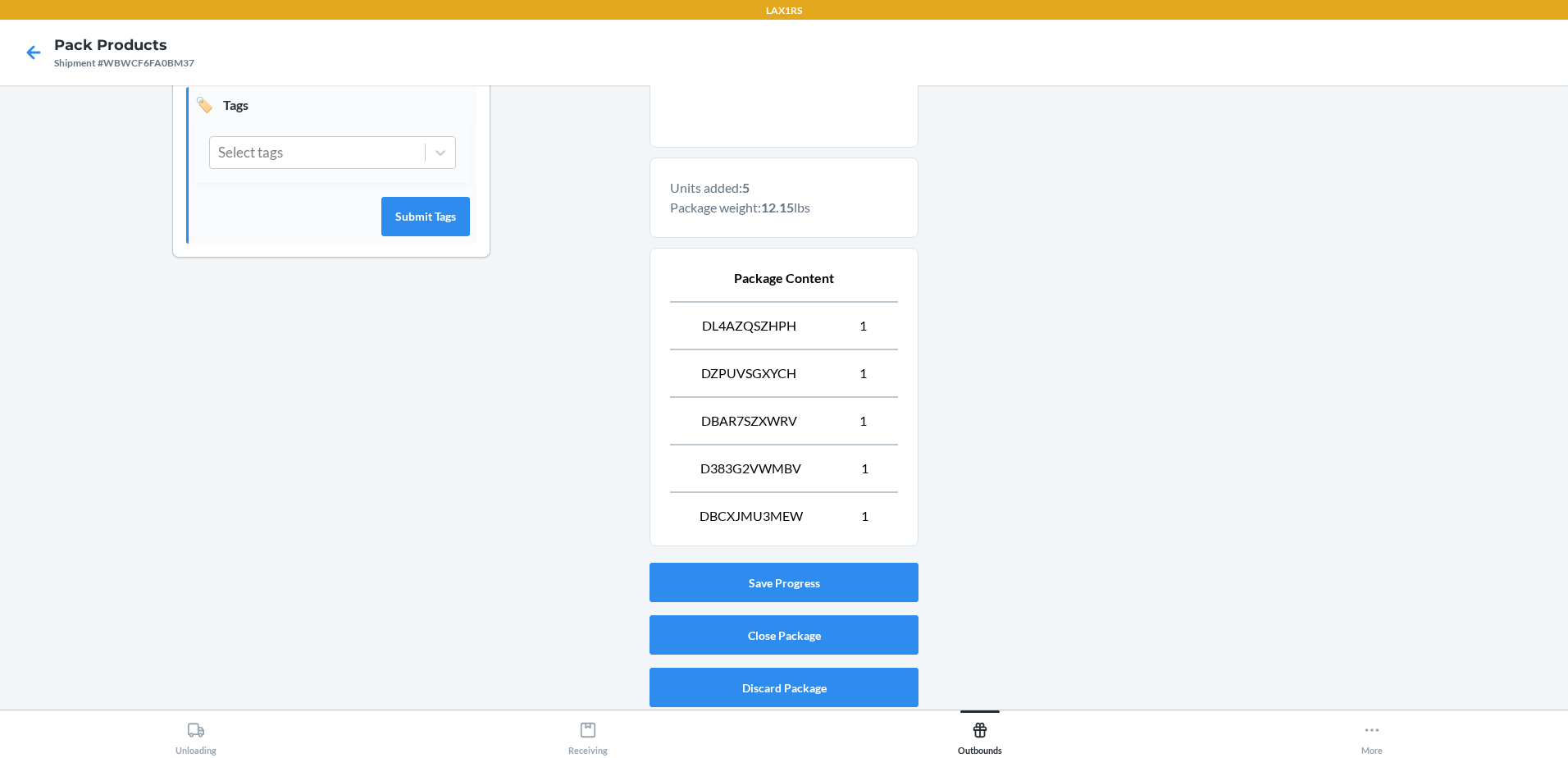
scroll to position [461, 0]
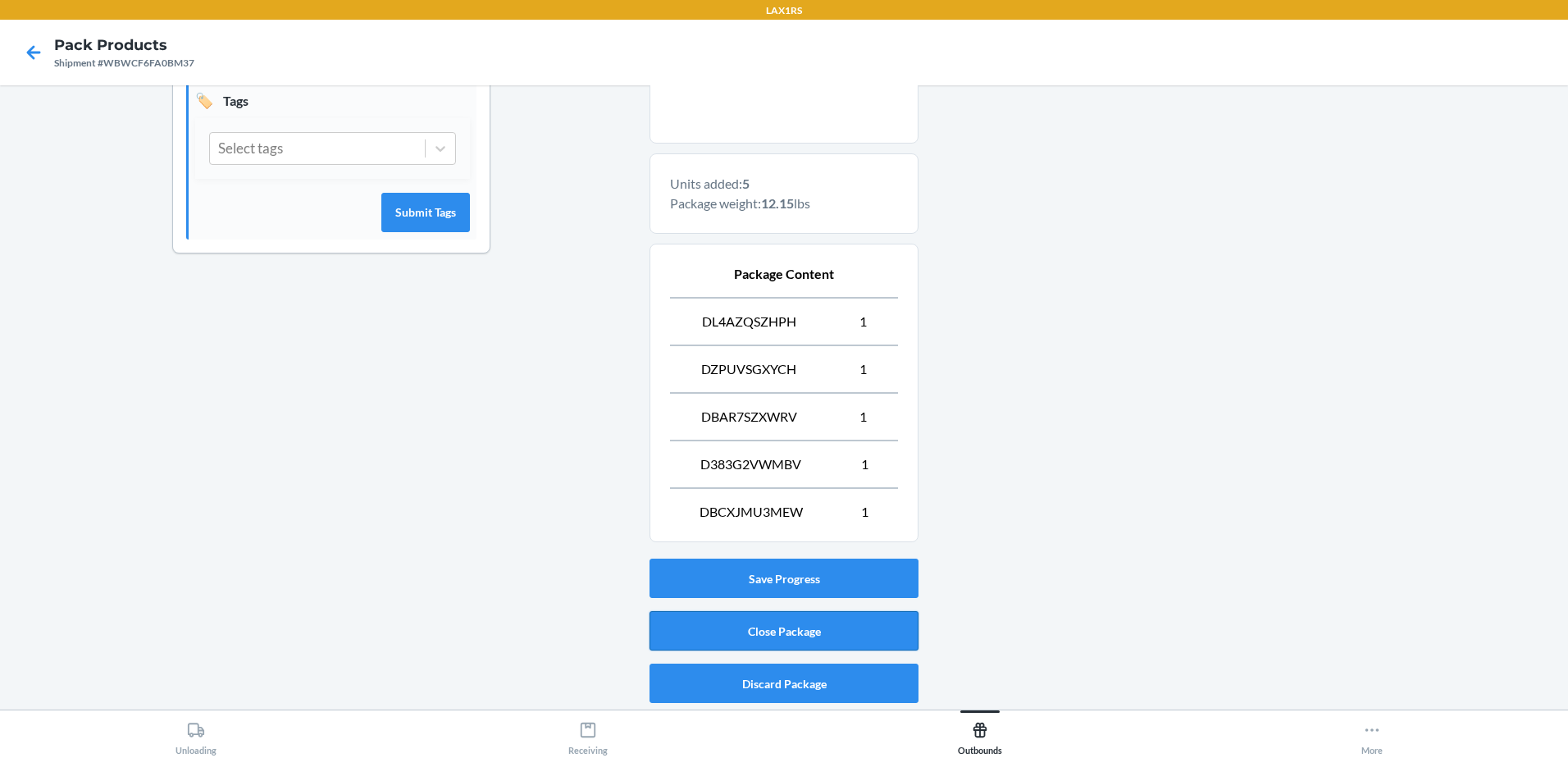
click at [855, 629] on button "Close Package" at bounding box center [784, 630] width 269 height 39
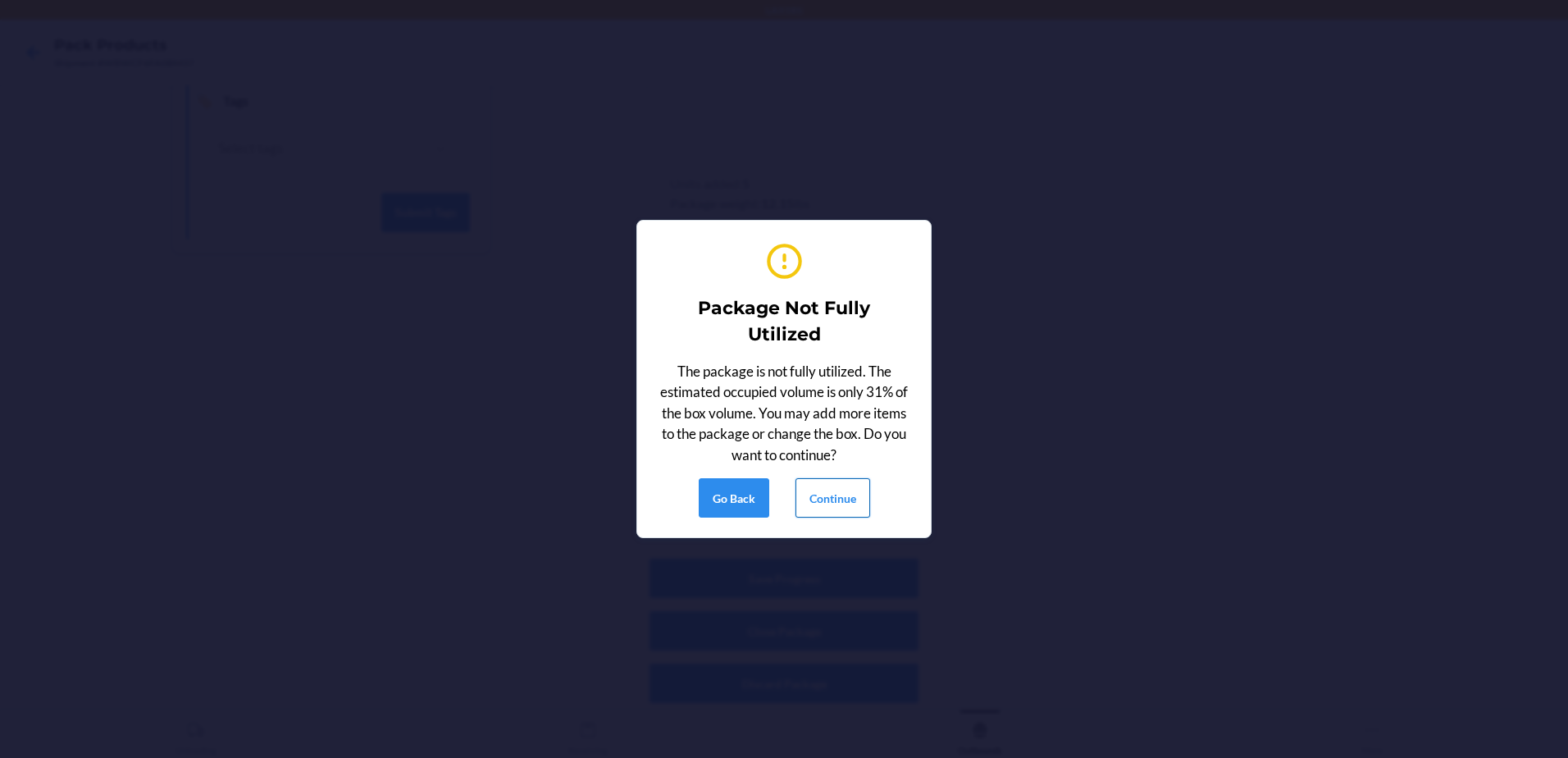
click at [837, 505] on button "Continue" at bounding box center [832, 498] width 74 height 39
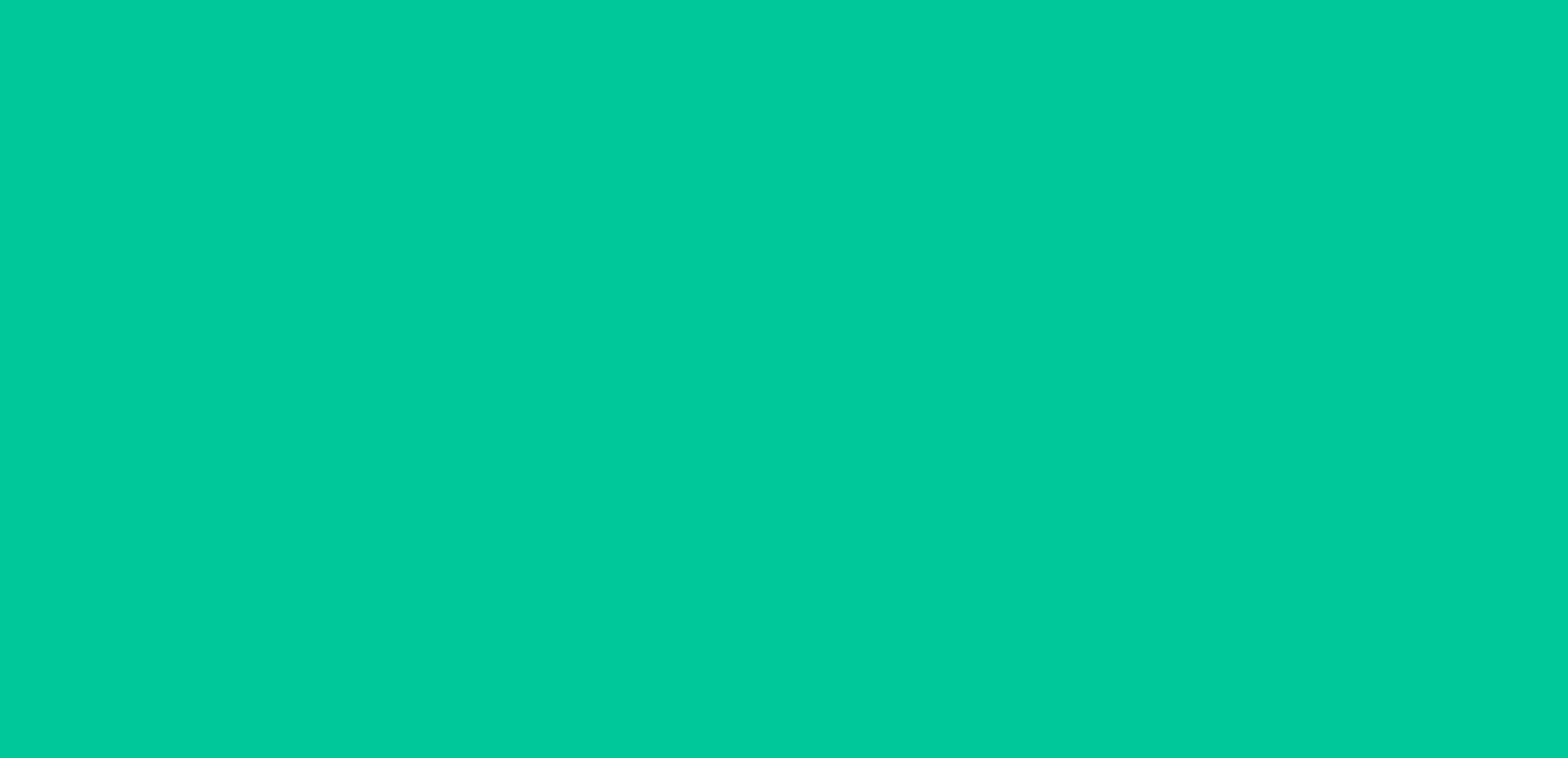
scroll to position [32, 0]
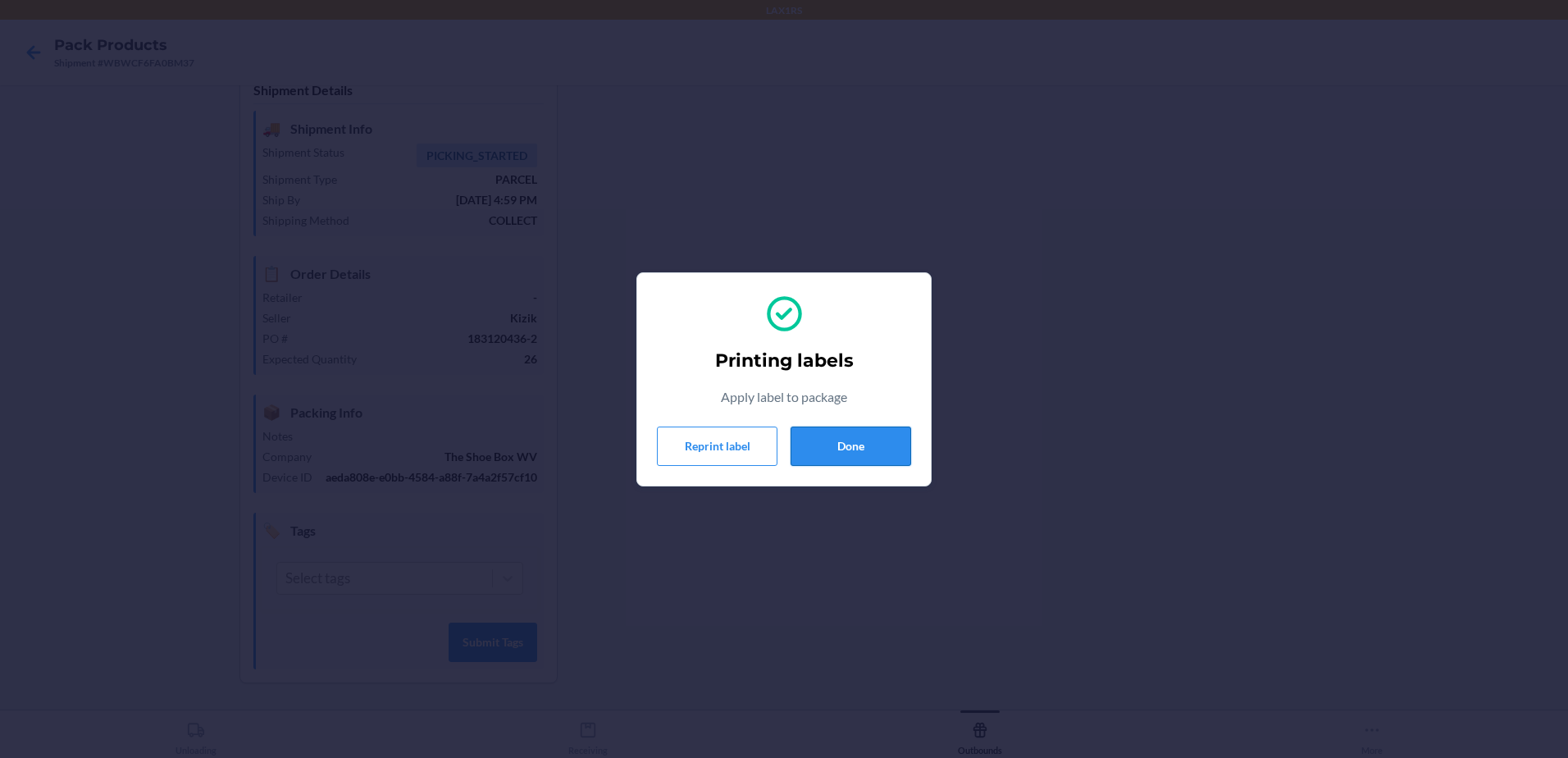
click at [842, 440] on button "Done" at bounding box center [851, 446] width 121 height 39
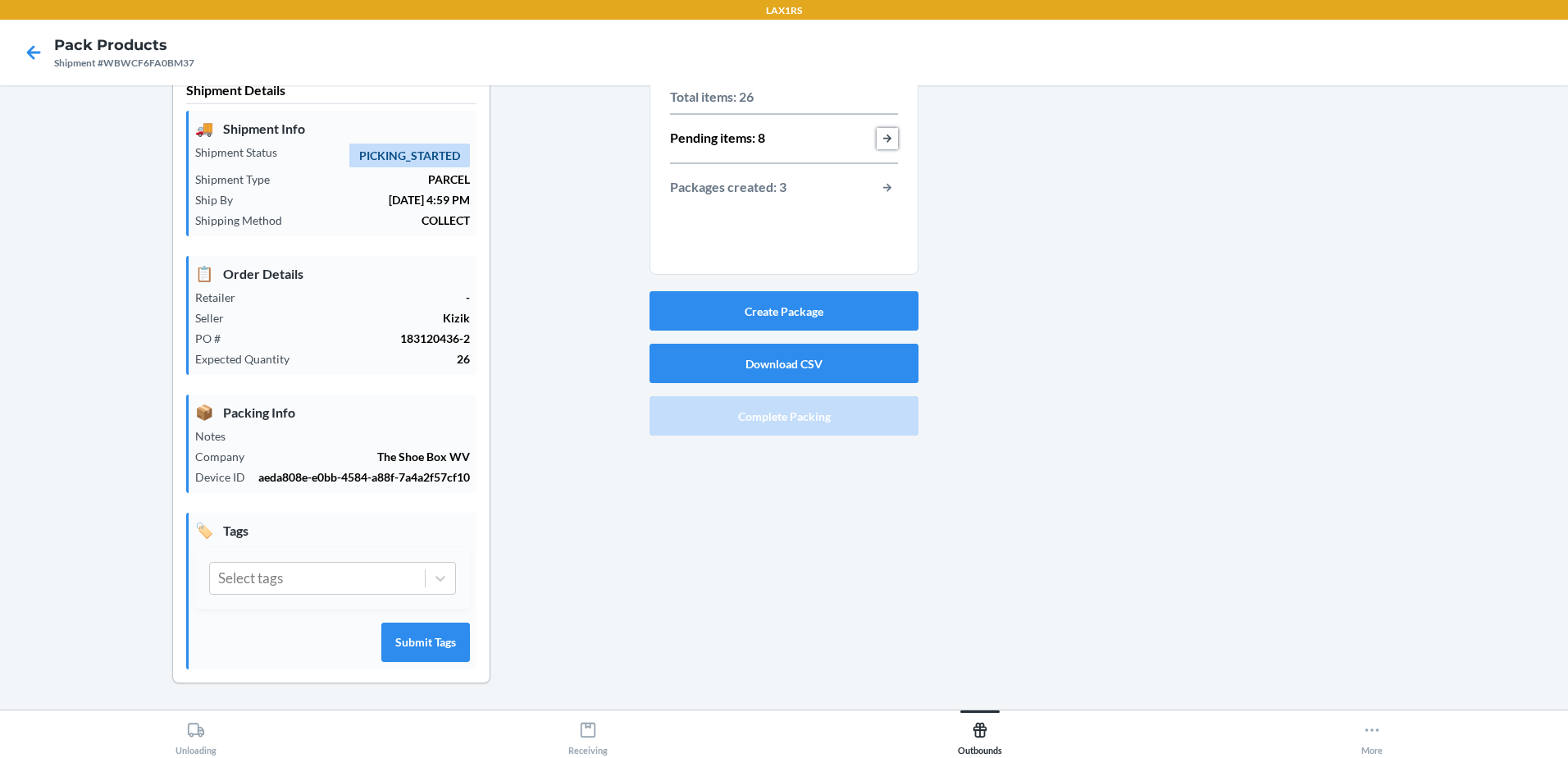
click at [883, 131] on button "button-view-pending-items" at bounding box center [887, 139] width 21 height 21
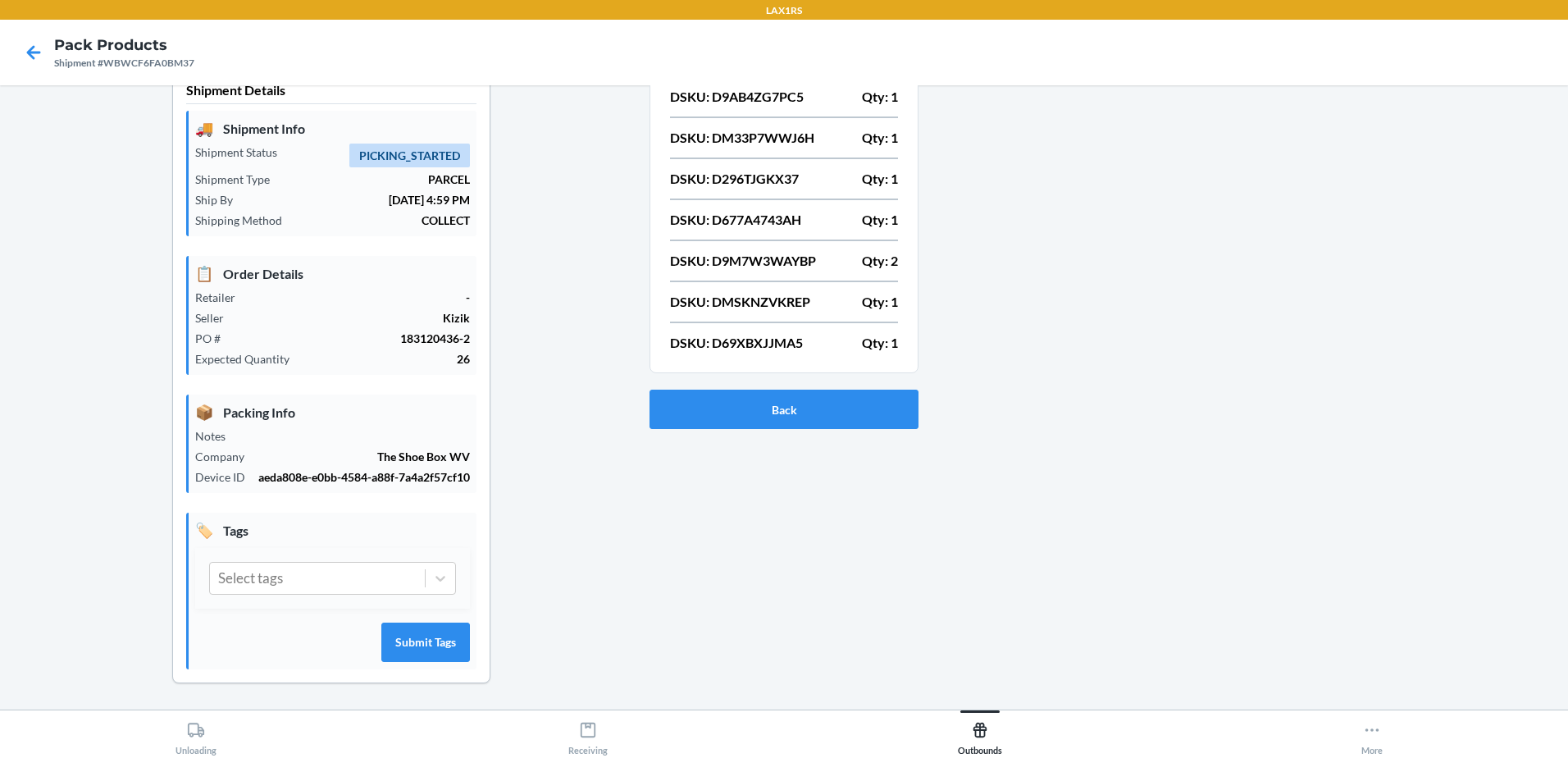
scroll to position [0, 0]
